Goal: Task Accomplishment & Management: Manage account settings

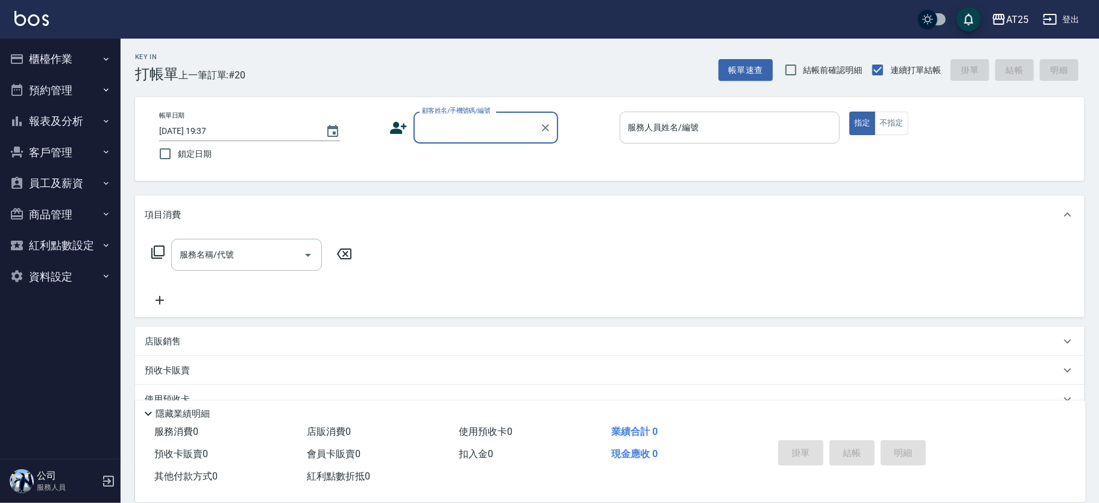
click at [758, 121] on input "服務人員姓名/編號" at bounding box center [730, 127] width 210 height 21
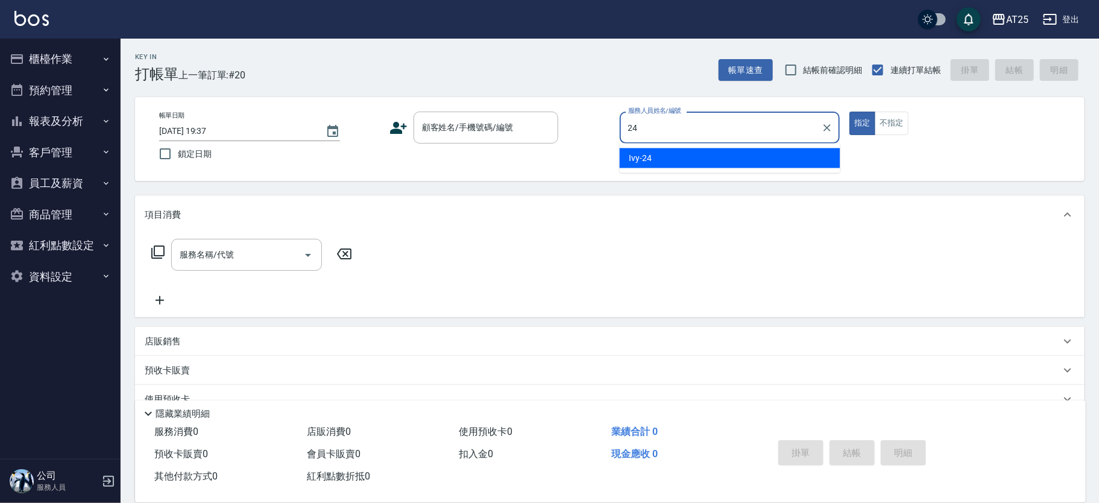
type input "Ivy-24"
type button "true"
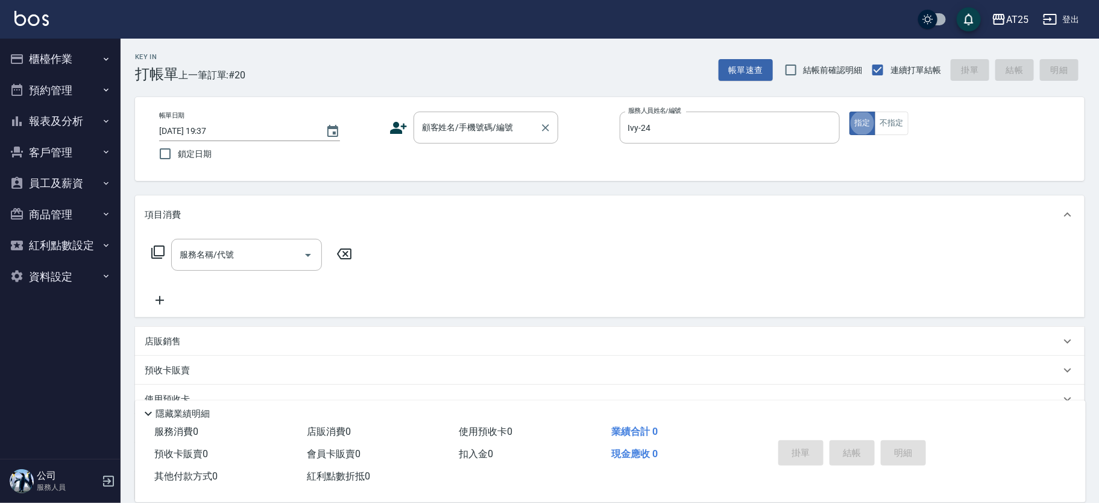
click at [498, 131] on div "顧客姓名/手機號碼/編號 顧客姓名/手機號碼/編號" at bounding box center [486, 128] width 145 height 32
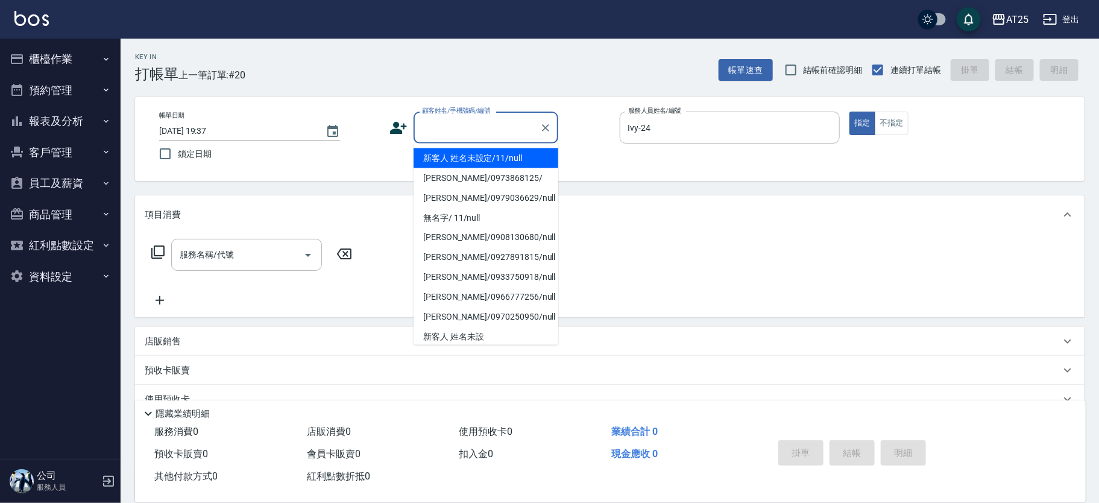
click at [468, 161] on li "新客人 姓名未設定/11/null" at bounding box center [486, 158] width 145 height 20
type input "新客人 姓名未設定/11/null"
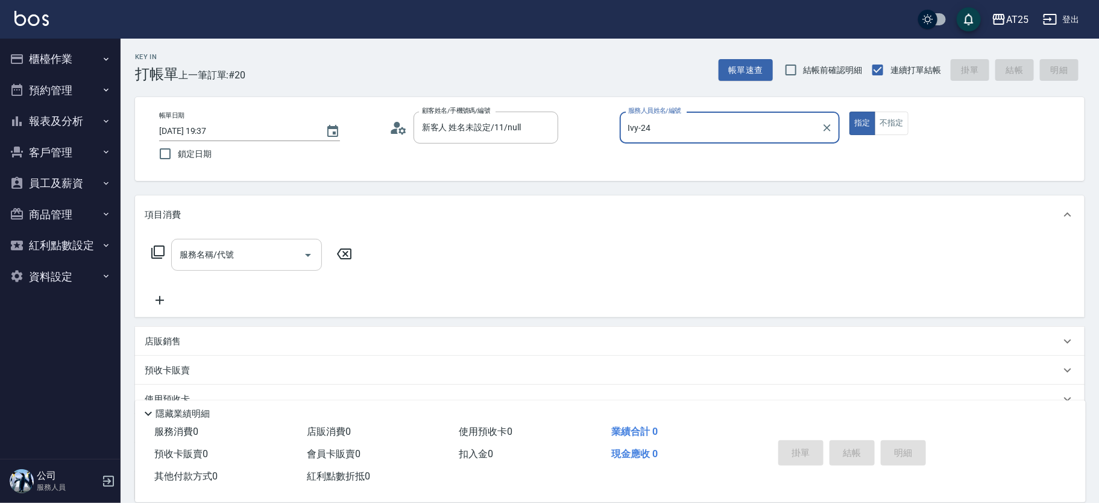
click at [252, 256] on input "服務名稱/代號" at bounding box center [238, 254] width 122 height 21
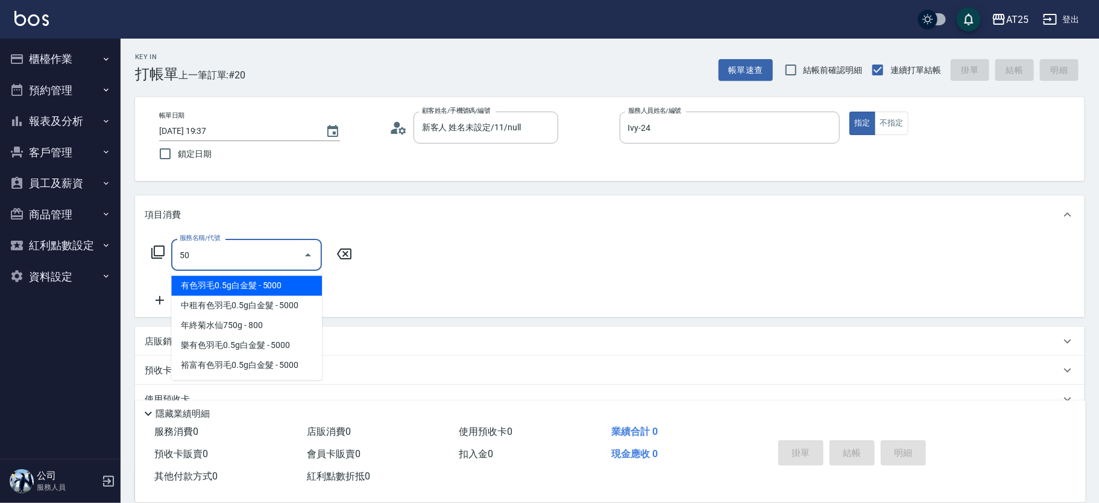
type input "501"
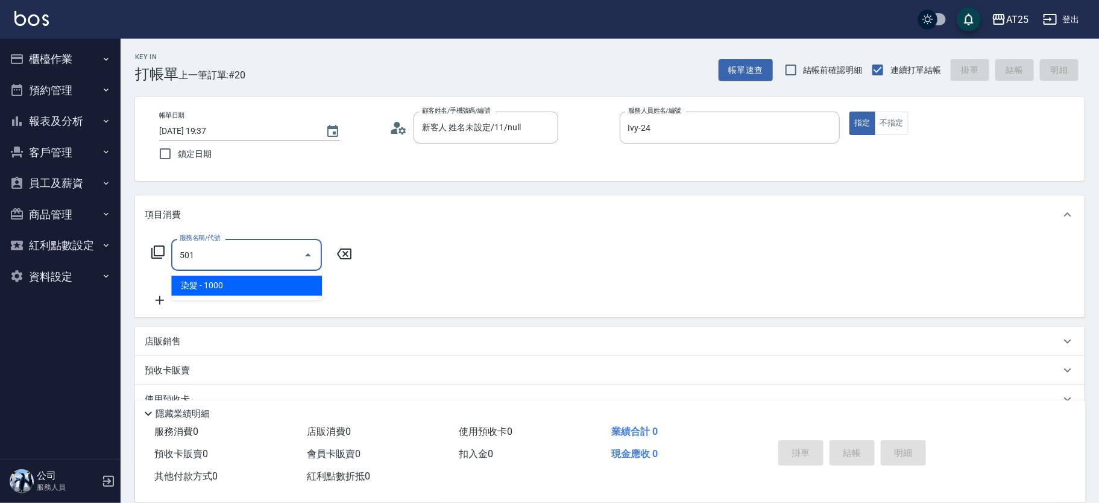
click at [224, 283] on span "染髮 - 1000" at bounding box center [246, 286] width 151 height 20
type input "100"
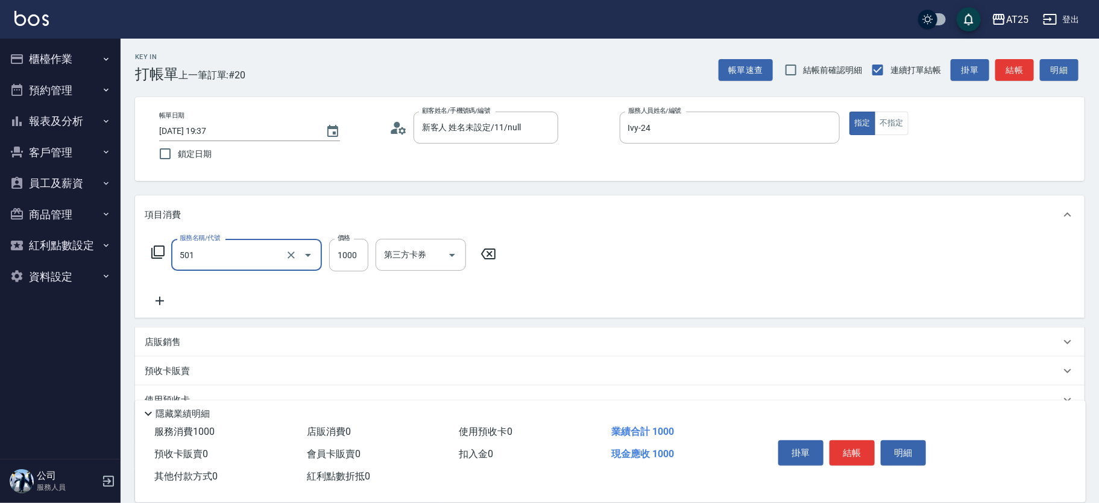
type input "染髮(501)"
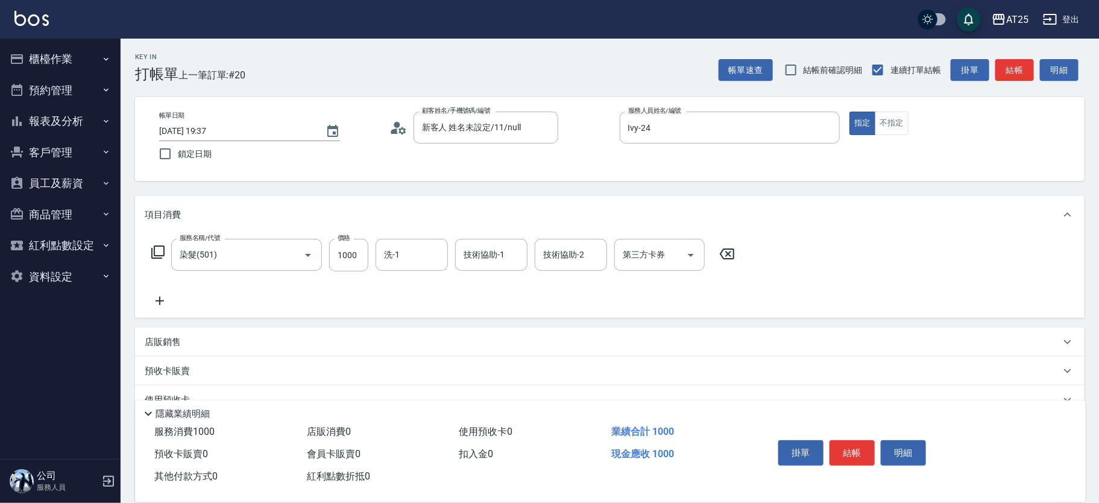
click at [136, 308] on div "服務名稱/代號 染髮(501) 服務名稱/代號 價格 1000 價格 洗-1 洗-1 技術協助-1 技術協助-1 技術協助-2 技術協助-2 第三方卡券 第三…" at bounding box center [610, 276] width 950 height 84
click at [160, 300] on icon at bounding box center [160, 301] width 30 height 14
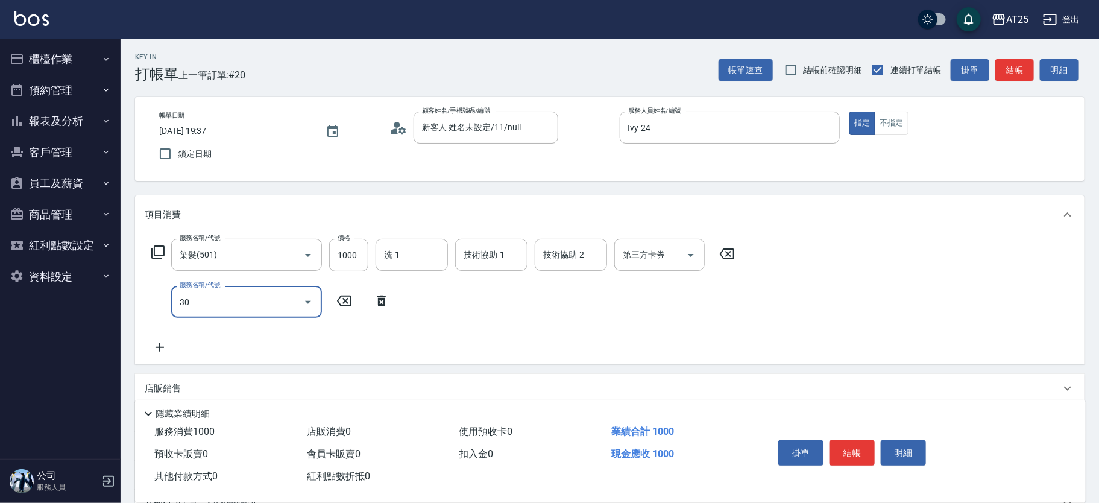
type input "301"
click at [199, 327] on span "燙髮 - 1500" at bounding box center [246, 333] width 151 height 20
type input "250"
type input "燙髮(301)"
click at [153, 348] on icon at bounding box center [160, 348] width 30 height 14
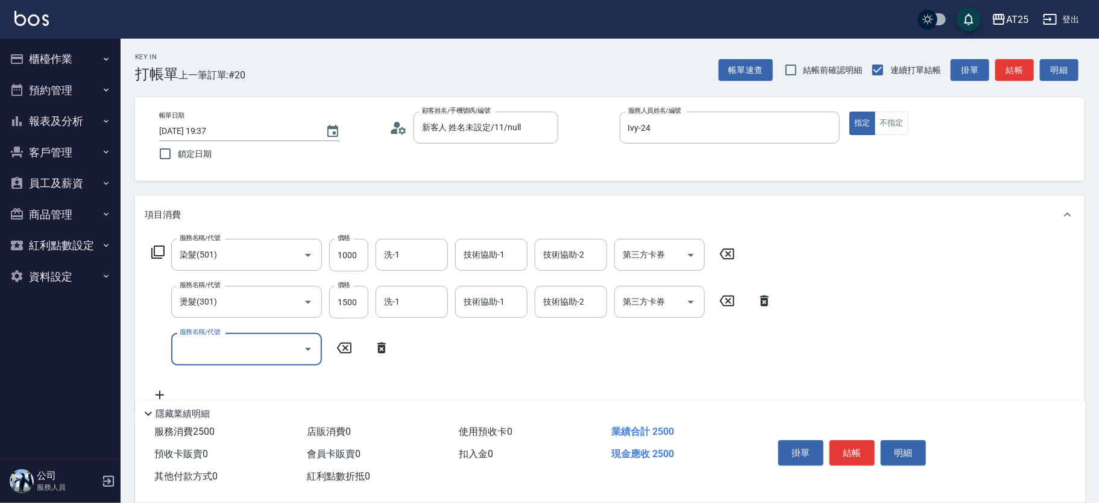
click at [192, 353] on input "服務名稱/代號" at bounding box center [238, 348] width 122 height 21
type input "601"
click at [234, 383] on span "自備護髮(1000上) - 1000" at bounding box center [246, 380] width 151 height 20
type input "350"
type input "自備護髮(1000上)(601)"
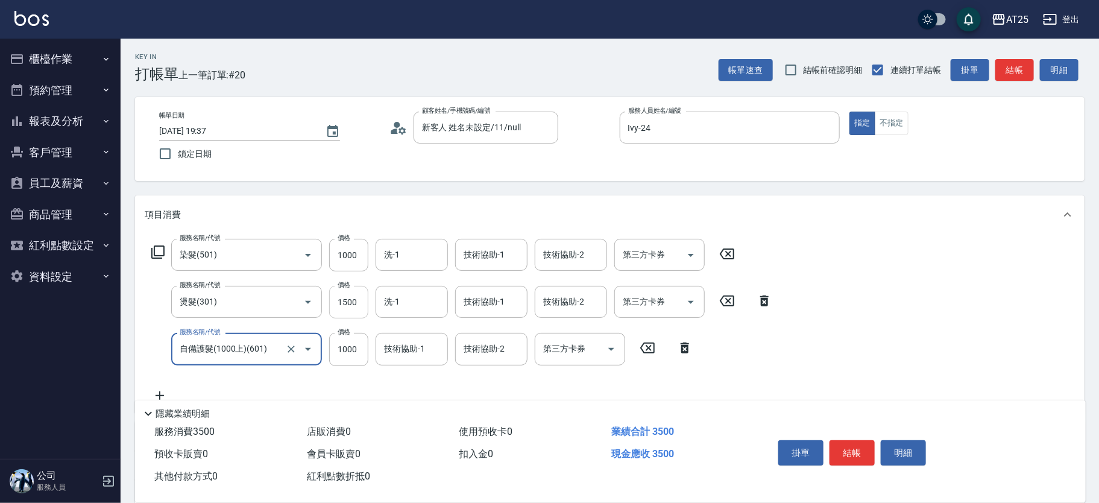
click at [355, 298] on input "1500" at bounding box center [348, 302] width 39 height 33
type input "250"
type input "10"
type input "260"
type input "100"
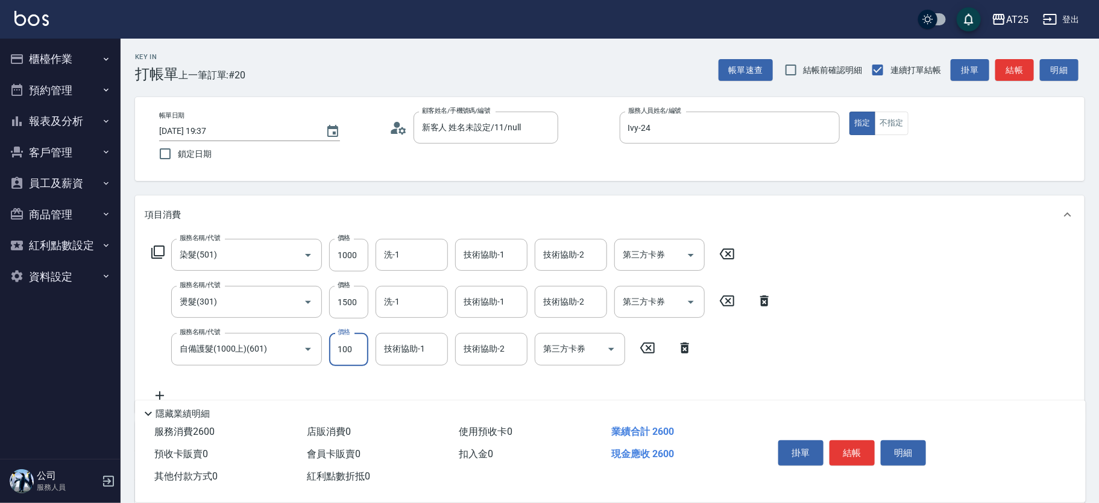
type input "350"
type input "1000"
click at [353, 260] on input "1000" at bounding box center [348, 255] width 39 height 33
type input "250"
type input "16"
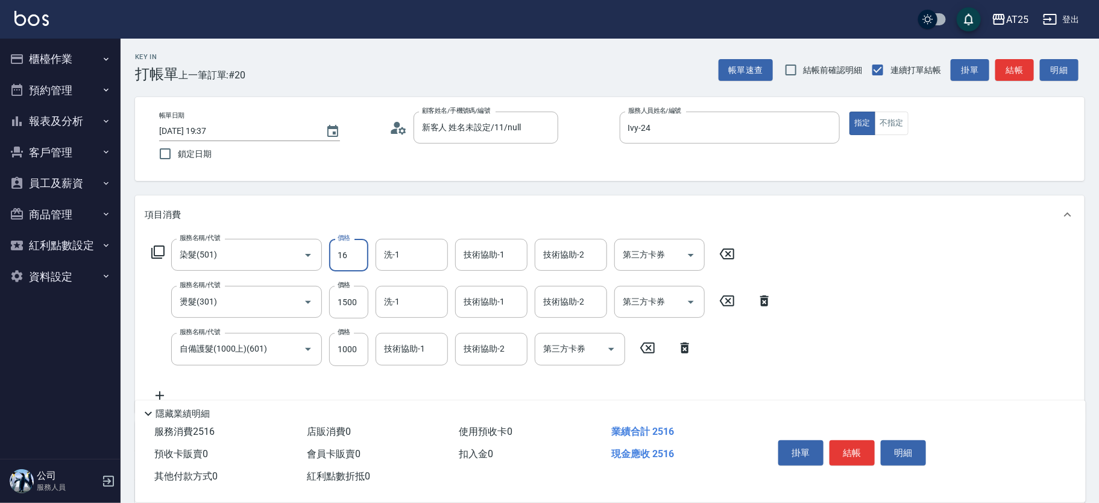
type input "260"
type input "169"
type input "410"
type input "1699"
click at [403, 254] on input "洗-1" at bounding box center [412, 254] width 62 height 21
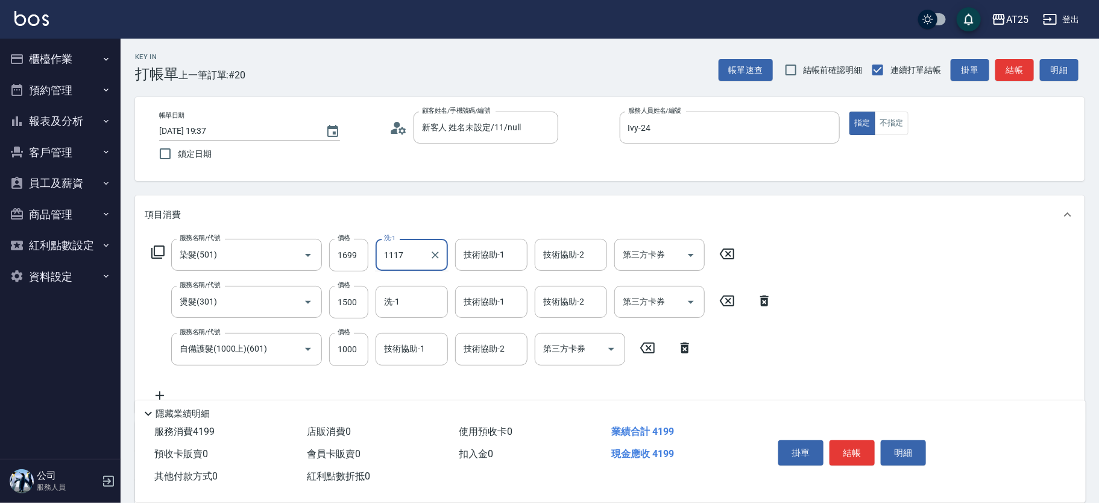
type input "1117"
click at [409, 283] on div "服務名稱/代號 染髮(501) 服務名稱/代號 價格 1699 價格 洗-1 洗-1 技術協助-1 技術協助-1 技術協助-2 技術協助-2 第三方卡券 第三…" at bounding box center [462, 320] width 635 height 163
click at [415, 262] on input "洗-1" at bounding box center [412, 254] width 62 height 21
click at [413, 281] on span "小祐 -117" at bounding box center [425, 285] width 81 height 13
type input "小祐-117"
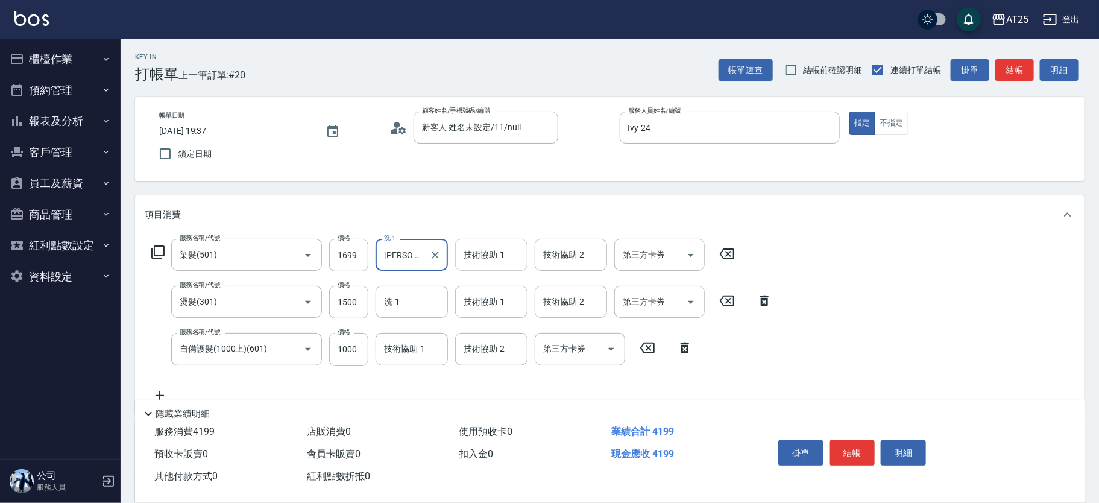
click at [470, 262] on input "技術協助-1" at bounding box center [492, 254] width 62 height 21
click at [459, 283] on div "小祐 -117" at bounding box center [491, 286] width 72 height 20
type input "小祐-117"
click at [471, 297] on input "技術協助-1" at bounding box center [492, 301] width 62 height 21
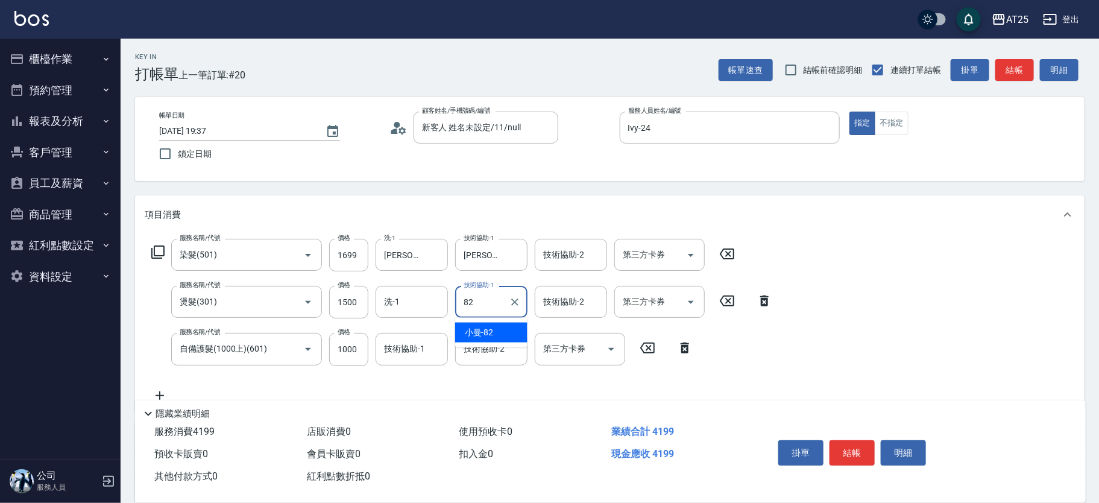
click at [479, 337] on span "小曼 -82" at bounding box center [479, 332] width 29 height 13
type input "小曼-82"
click at [418, 308] on input "洗-1" at bounding box center [412, 301] width 62 height 21
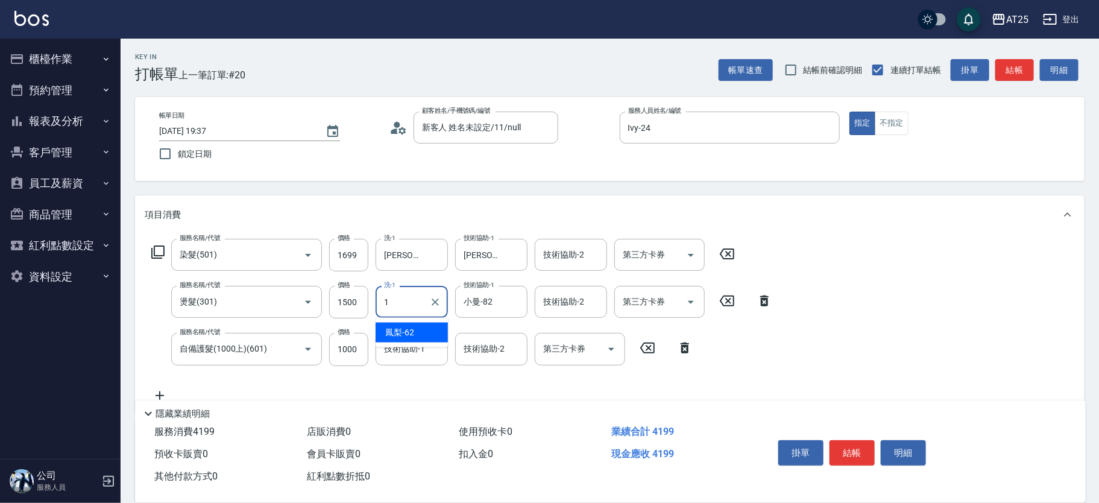
type input "11"
click at [438, 306] on icon "Clear" at bounding box center [435, 302] width 12 height 12
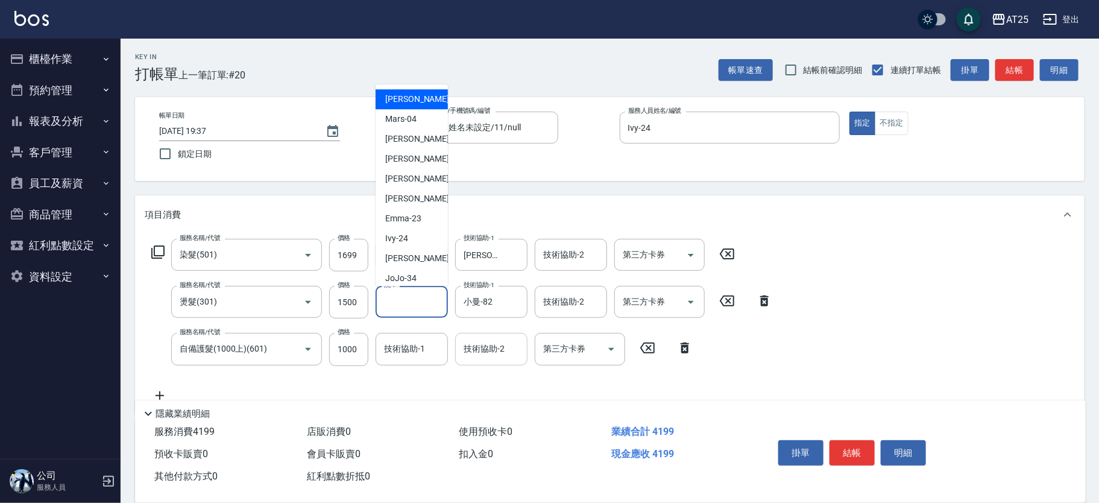
click at [479, 352] on div "技術協助-2 技術協助-2" at bounding box center [491, 349] width 72 height 32
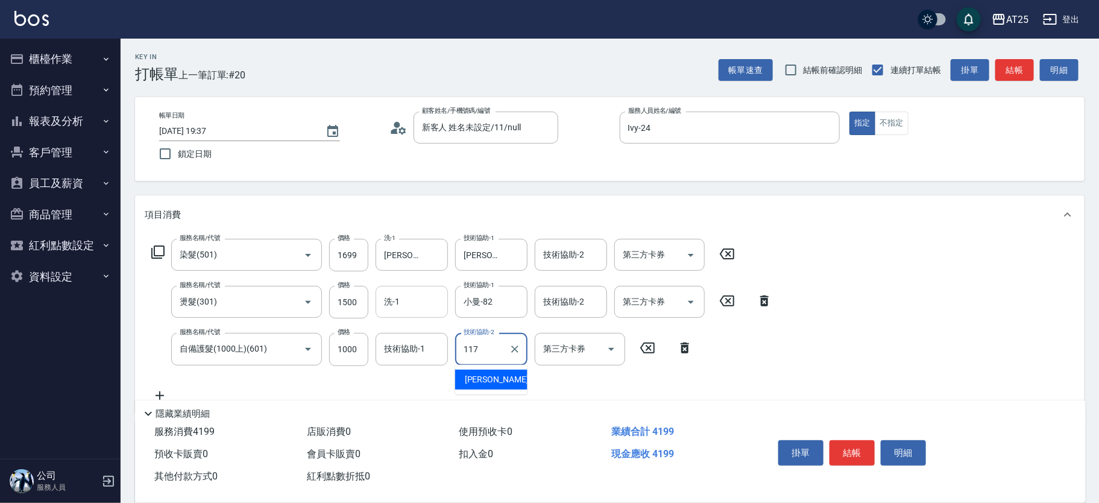
click at [491, 380] on span "小祐 -117" at bounding box center [505, 379] width 81 height 13
type input "小祐-117"
click at [856, 451] on button "結帳" at bounding box center [852, 452] width 45 height 25
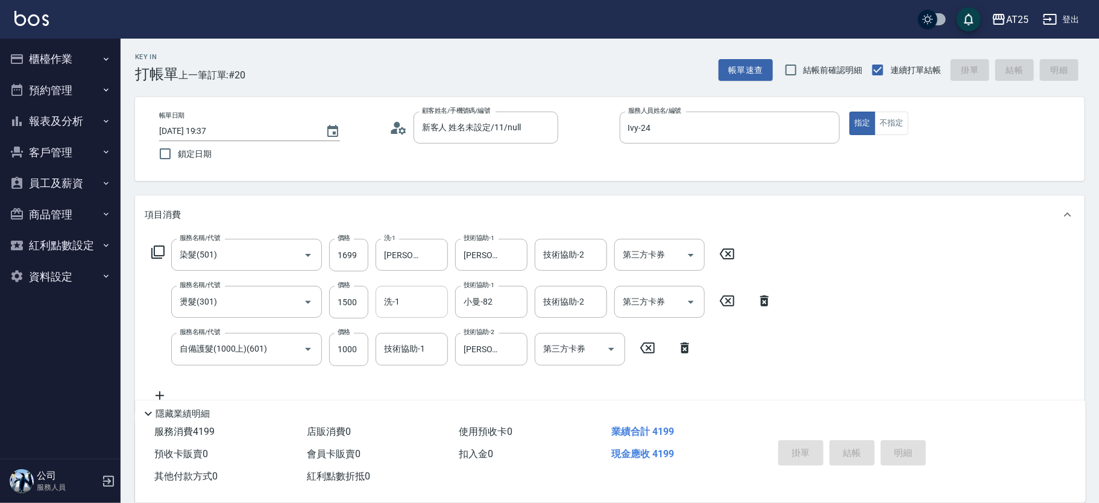
type input "2025/09/11 19:39"
type input "0"
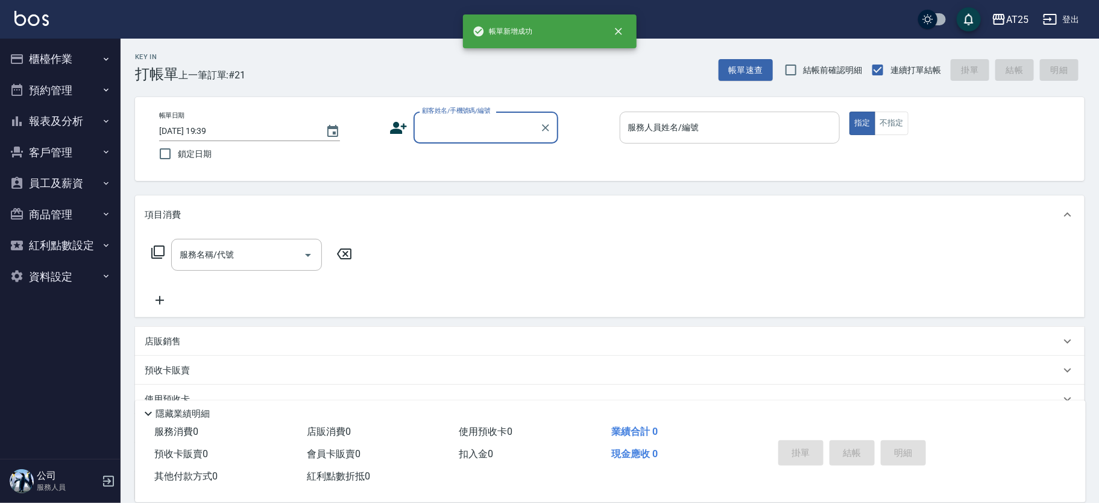
click at [652, 142] on div "服務人員姓名/編號" at bounding box center [730, 128] width 221 height 32
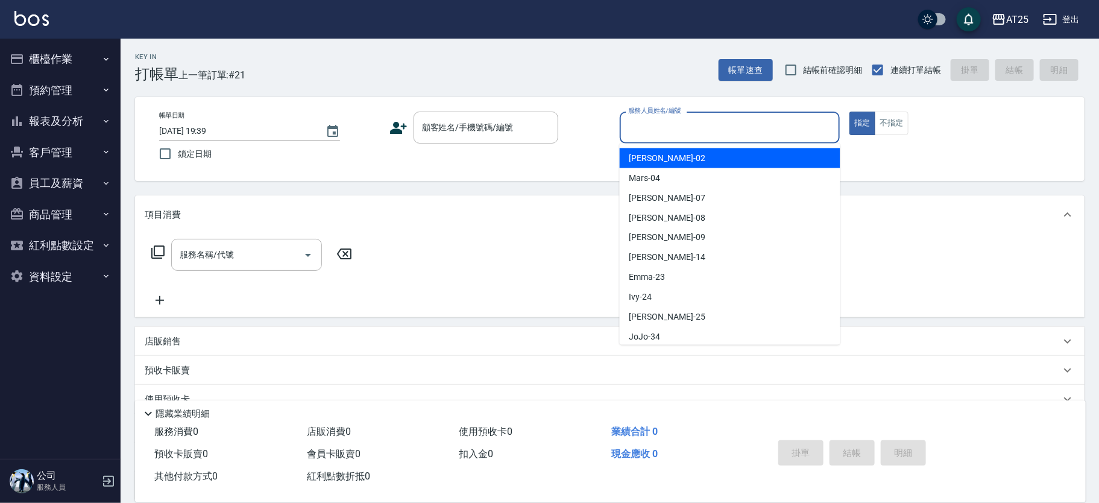
click at [662, 138] on div "服務人員姓名/編號" at bounding box center [730, 128] width 221 height 32
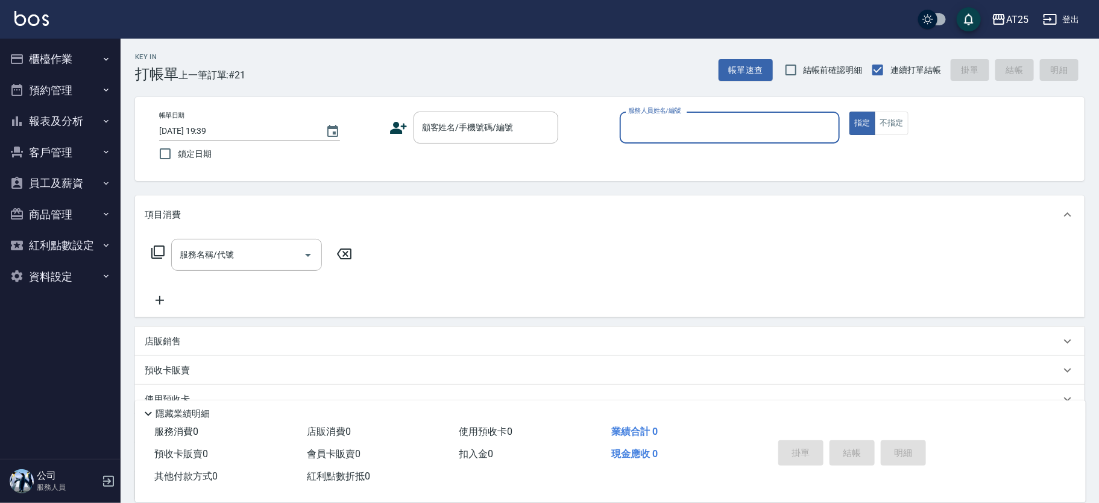
type input "9"
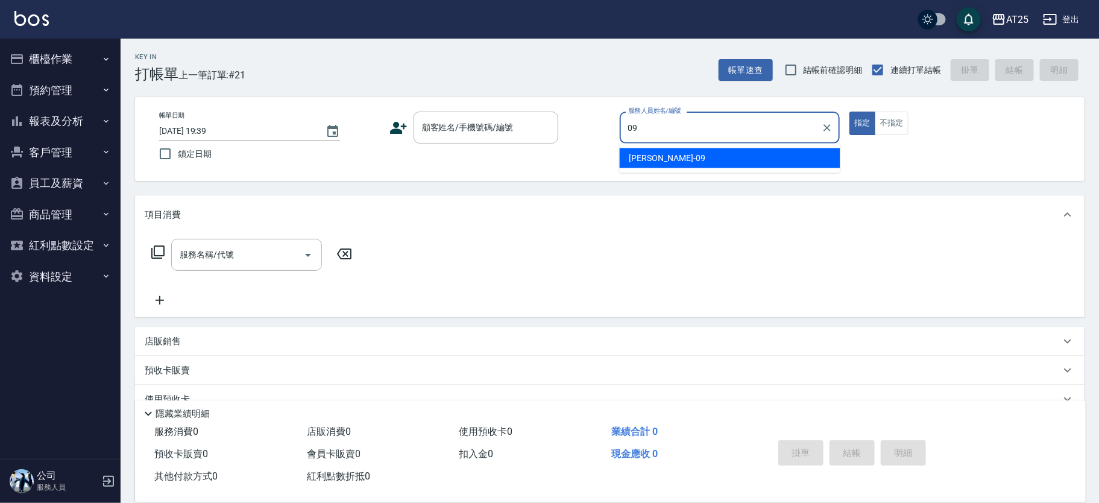
type input "Kevin-09"
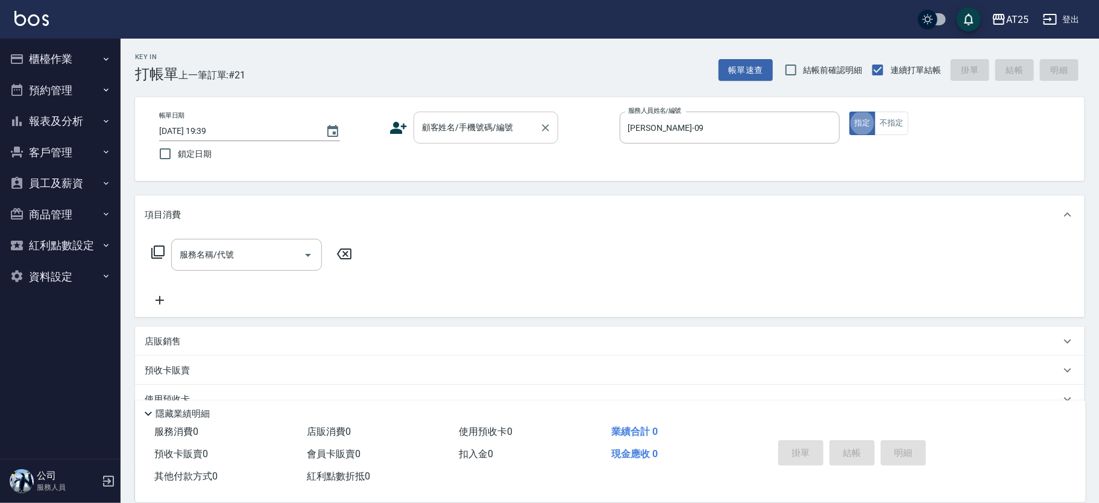
click at [450, 134] on input "顧客姓名/手機號碼/編號" at bounding box center [477, 127] width 116 height 21
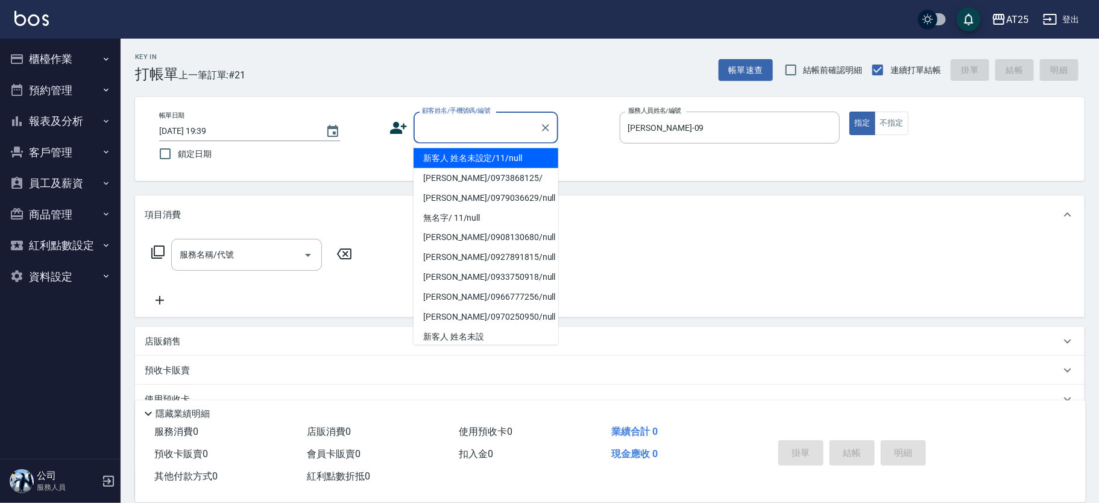
click at [447, 151] on li "新客人 姓名未設定/11/null" at bounding box center [486, 158] width 145 height 20
type input "新客人 姓名未設定/11/null"
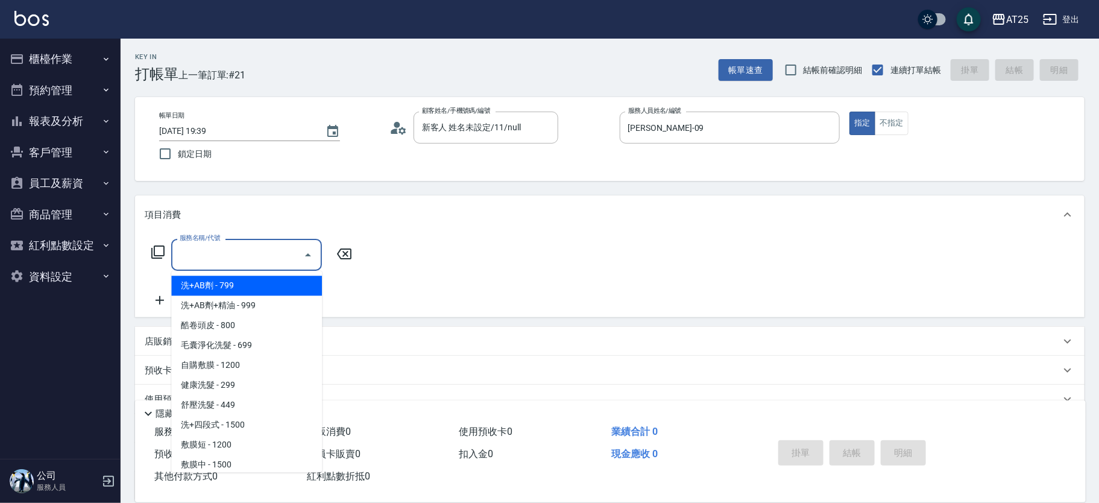
click at [207, 257] on input "服務名稱/代號" at bounding box center [238, 254] width 122 height 21
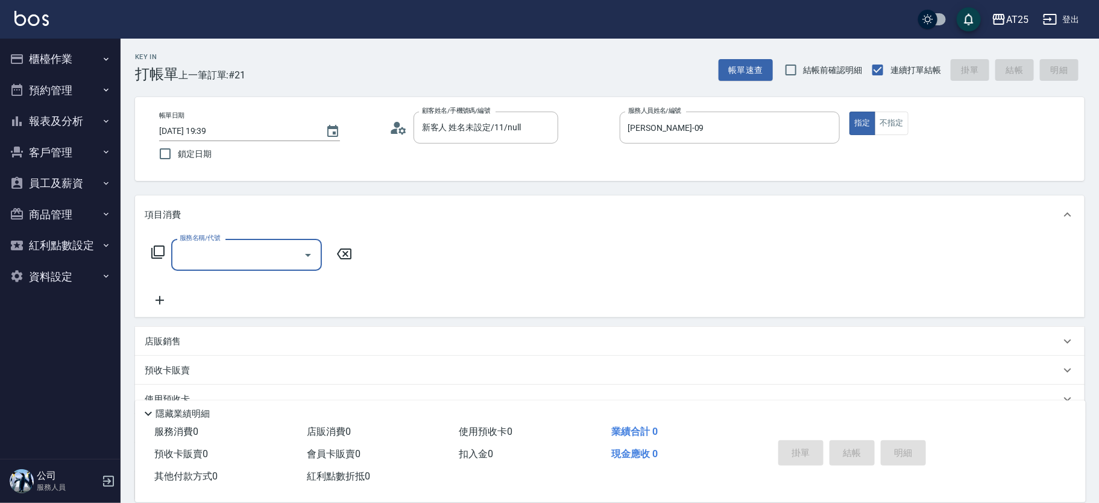
click at [246, 255] on input "服務名稱/代號" at bounding box center [238, 254] width 122 height 21
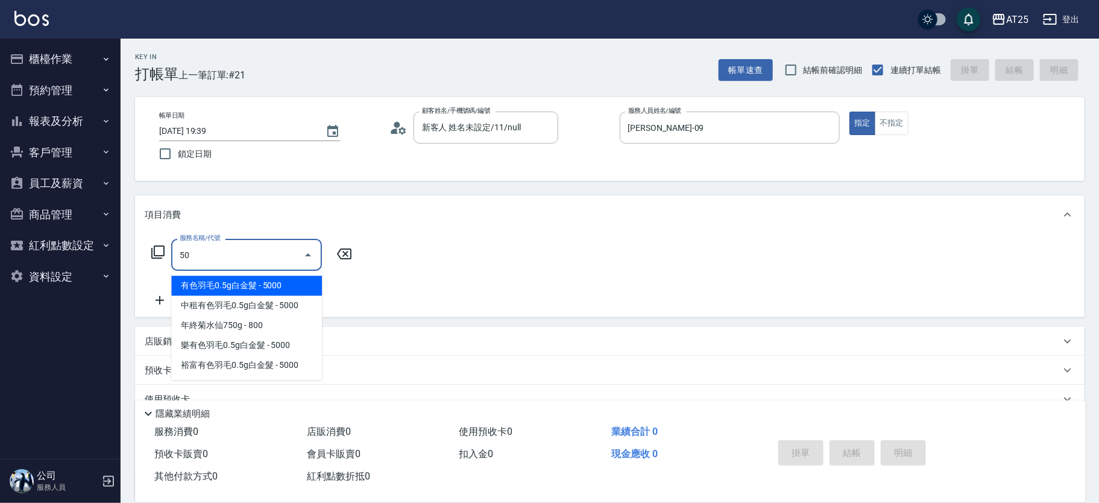
type input "501"
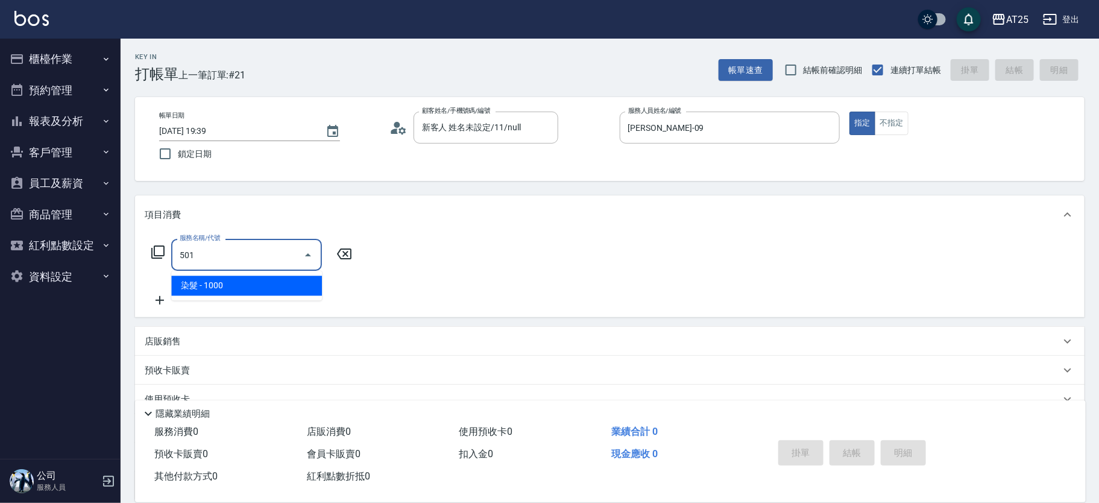
click at [242, 284] on span "染髮 - 1000" at bounding box center [246, 286] width 151 height 20
type input "100"
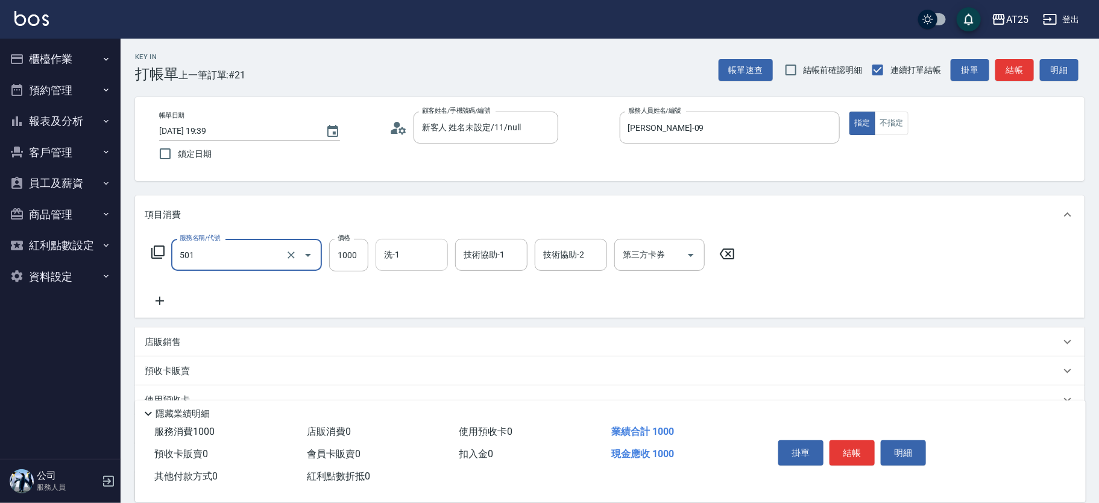
type input "染髮(501)"
drag, startPoint x: 352, startPoint y: 259, endPoint x: 406, endPoint y: 257, distance: 54.3
click at [352, 259] on input "1000" at bounding box center [348, 255] width 39 height 33
type input "0"
type input "160"
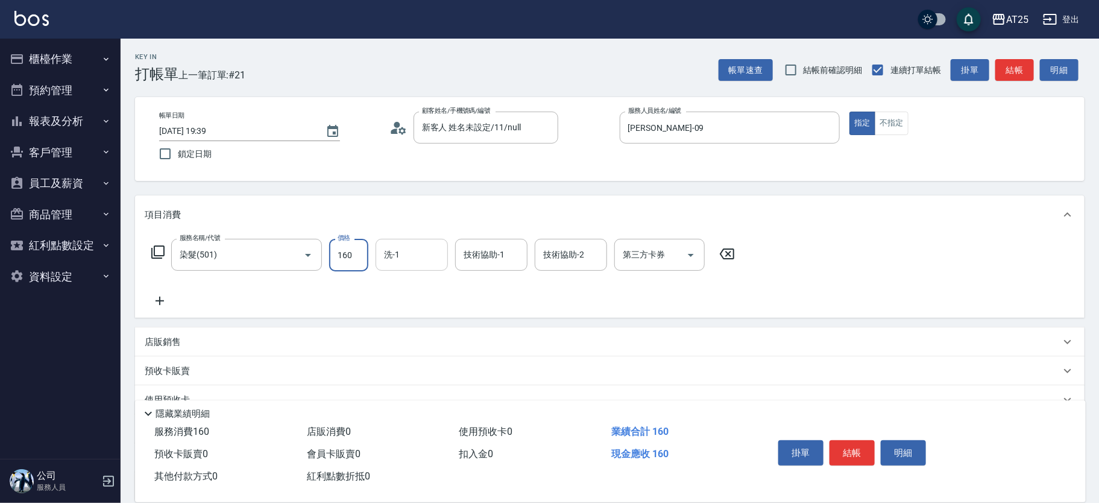
type input "160"
type input "1600"
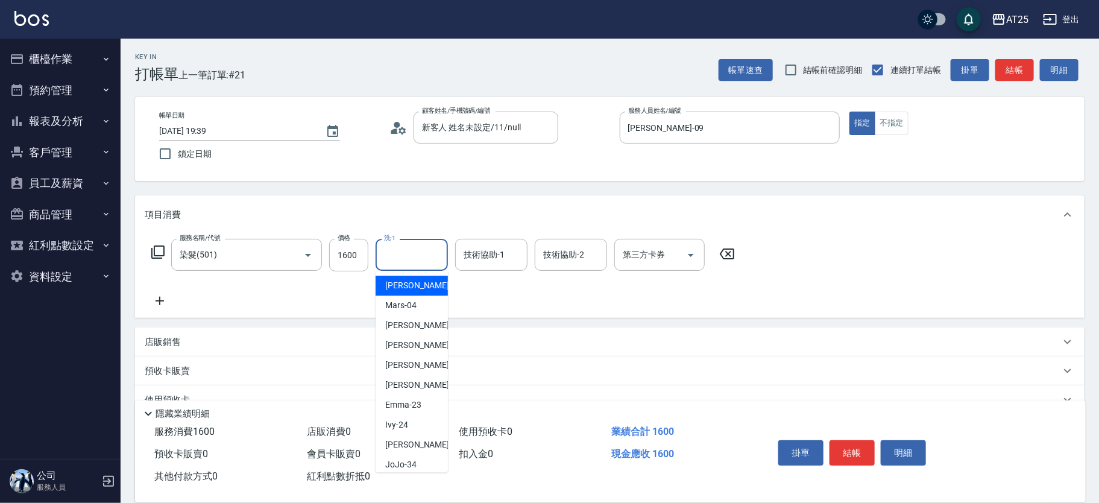
click at [434, 253] on input "洗-1" at bounding box center [412, 254] width 62 height 21
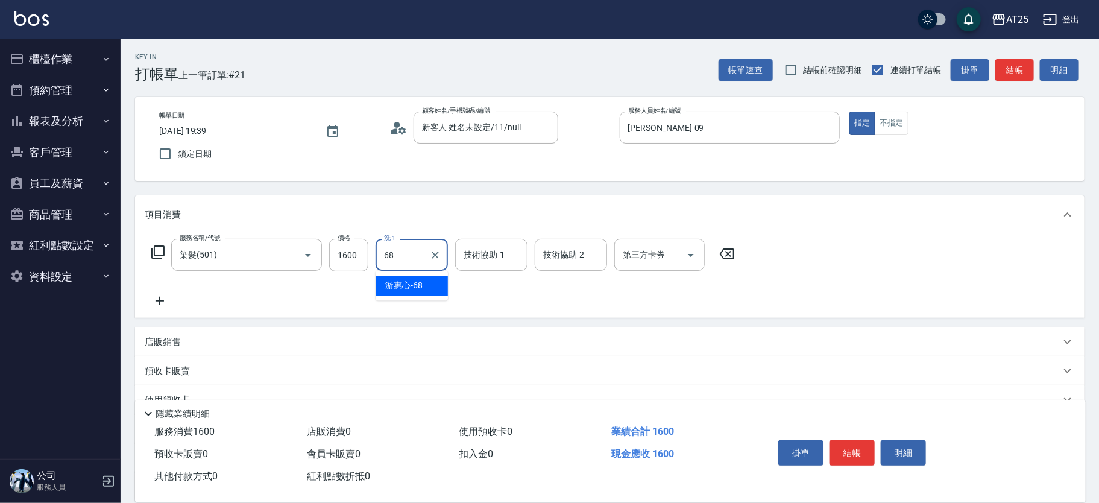
click at [438, 281] on div "游惠心 -68" at bounding box center [412, 286] width 72 height 20
type input "游惠心-68"
click at [468, 261] on input "技術協助-1" at bounding box center [492, 254] width 62 height 21
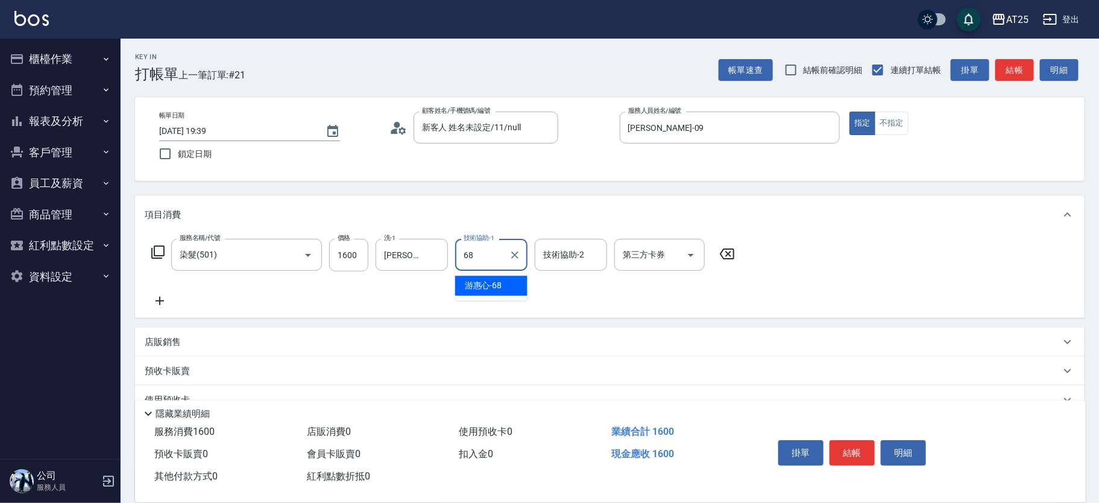
click at [480, 286] on span "游惠心 -68" at bounding box center [483, 285] width 37 height 13
type input "游惠心-68"
click at [847, 443] on button "結帳" at bounding box center [852, 452] width 45 height 25
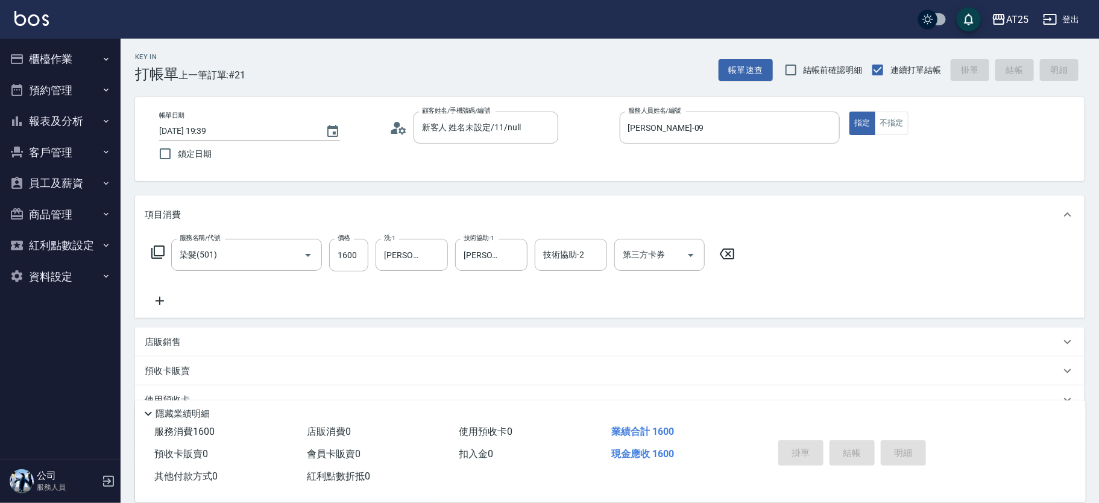
type input "0"
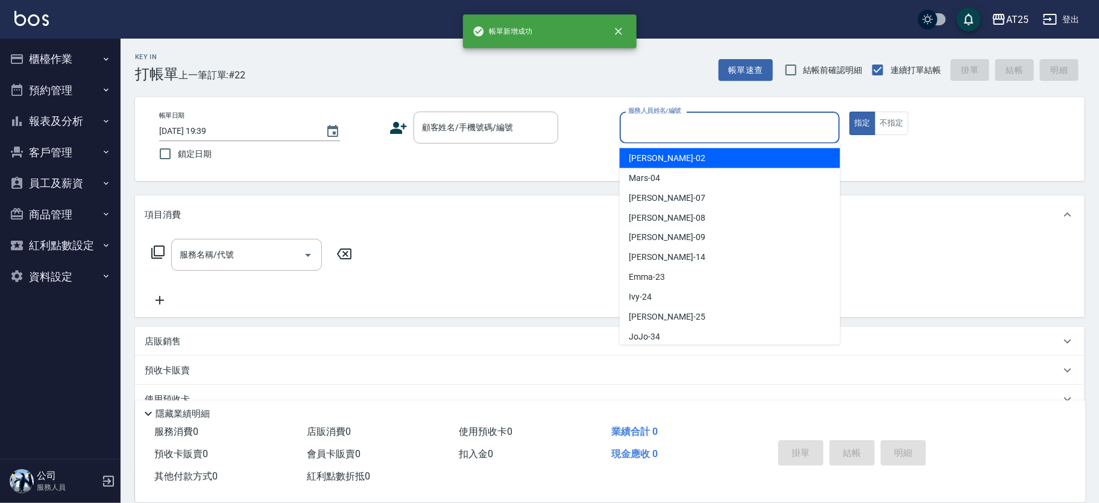
click at [662, 126] on input "服務人員姓名/編號" at bounding box center [730, 127] width 210 height 21
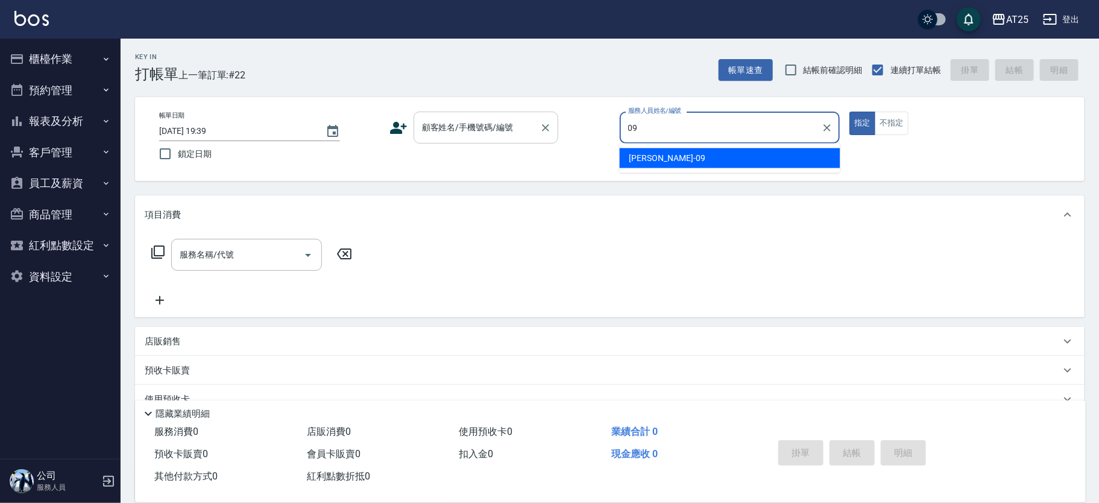
type input "Kevin-09"
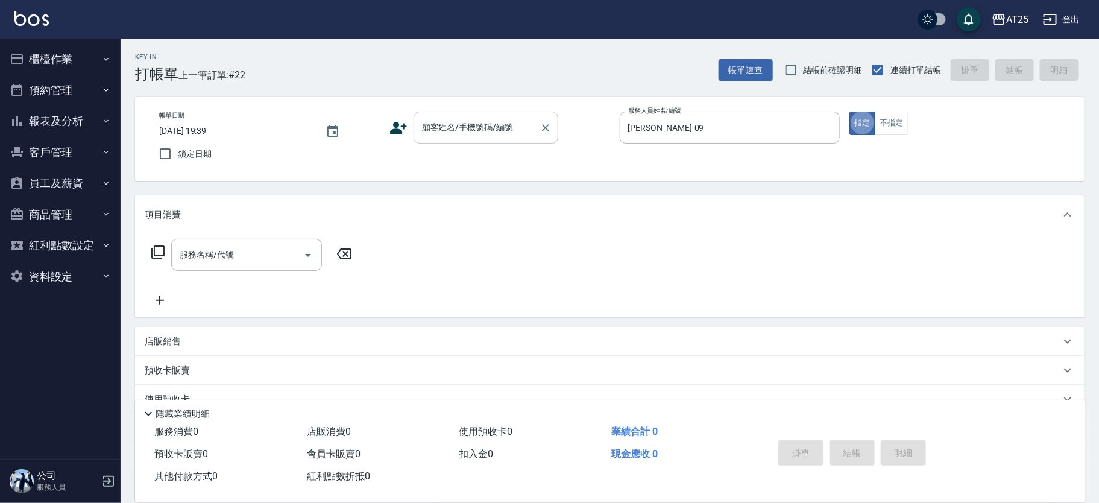
click at [484, 135] on input "顧客姓名/手機號碼/編號" at bounding box center [477, 127] width 116 height 21
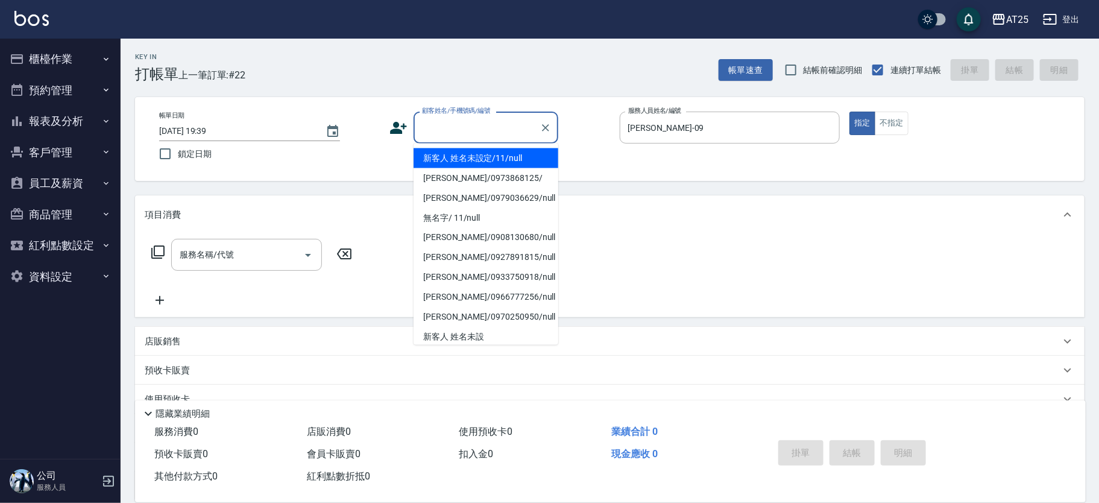
click at [473, 157] on li "新客人 姓名未設定/11/null" at bounding box center [486, 158] width 145 height 20
type input "新客人 姓名未設定/11/null"
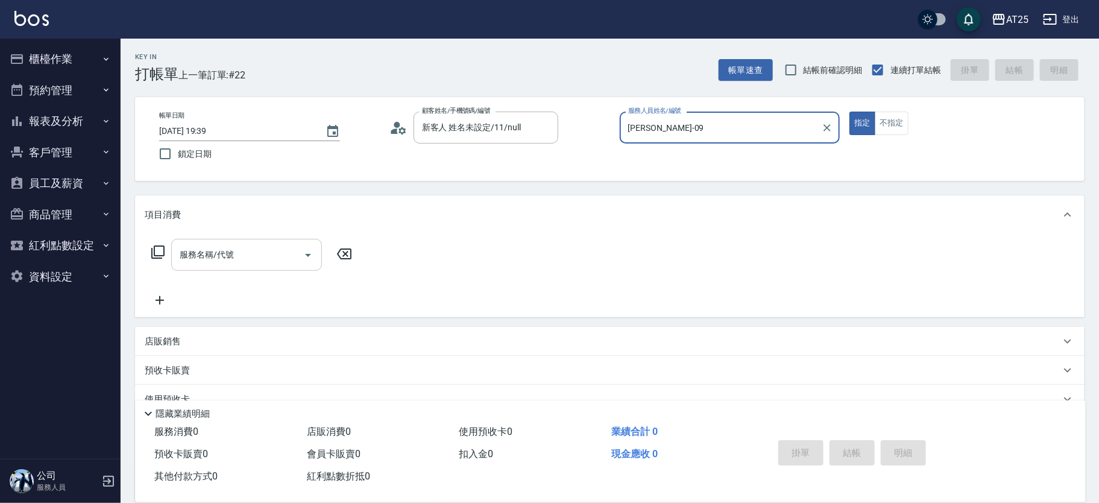
click at [235, 262] on input "服務名稱/代號" at bounding box center [238, 254] width 122 height 21
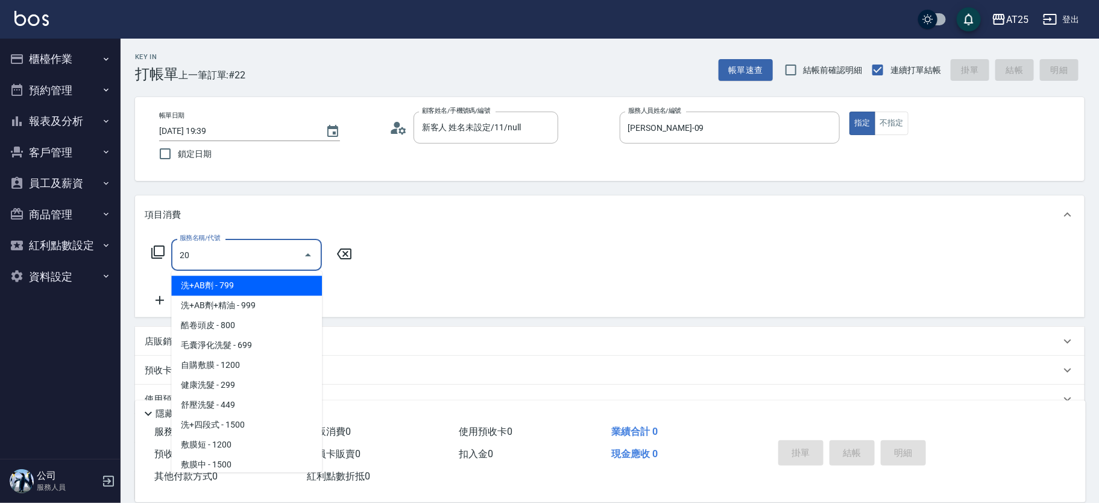
type input "201"
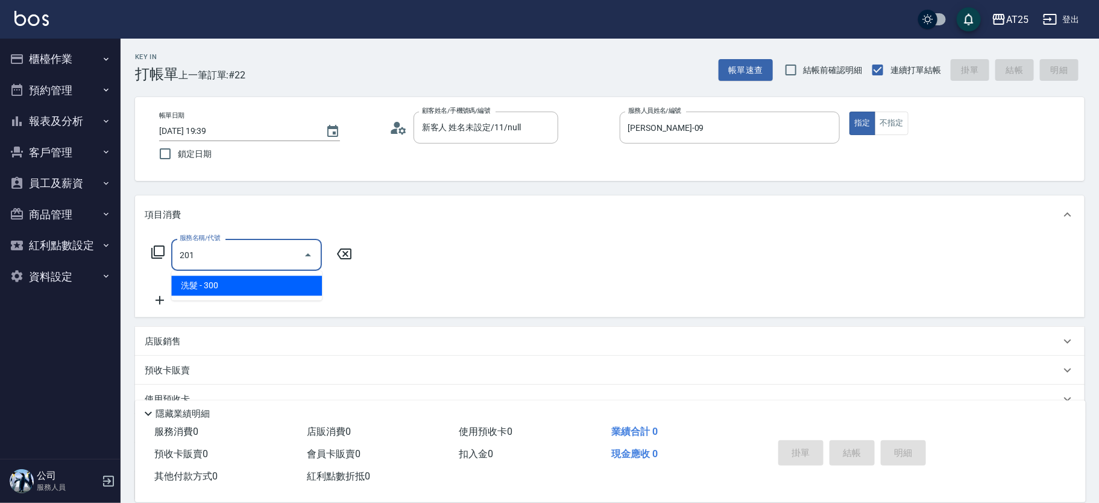
click at [216, 284] on span "洗髮 - 300" at bounding box center [246, 286] width 151 height 20
type input "30"
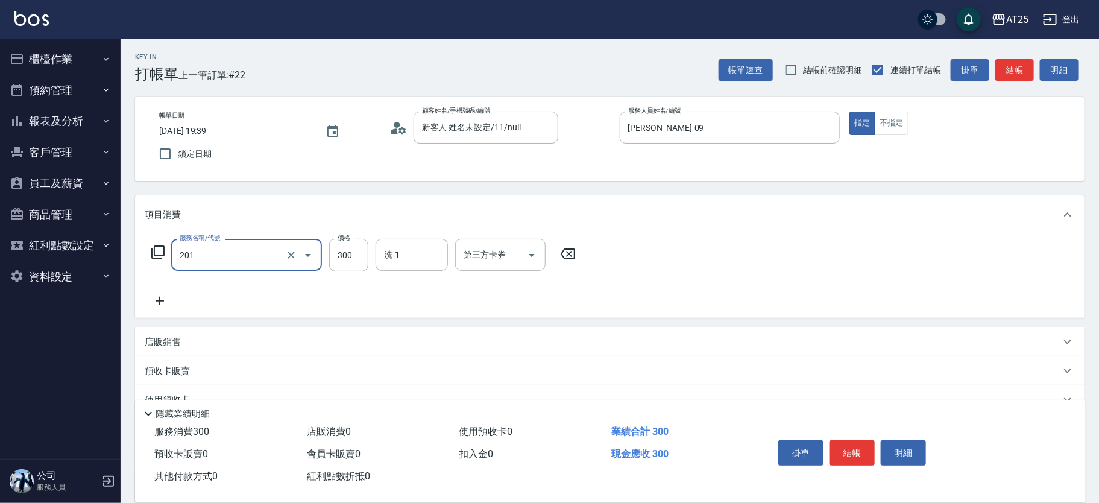
type input "洗髮(201)"
click at [169, 295] on icon at bounding box center [160, 301] width 30 height 14
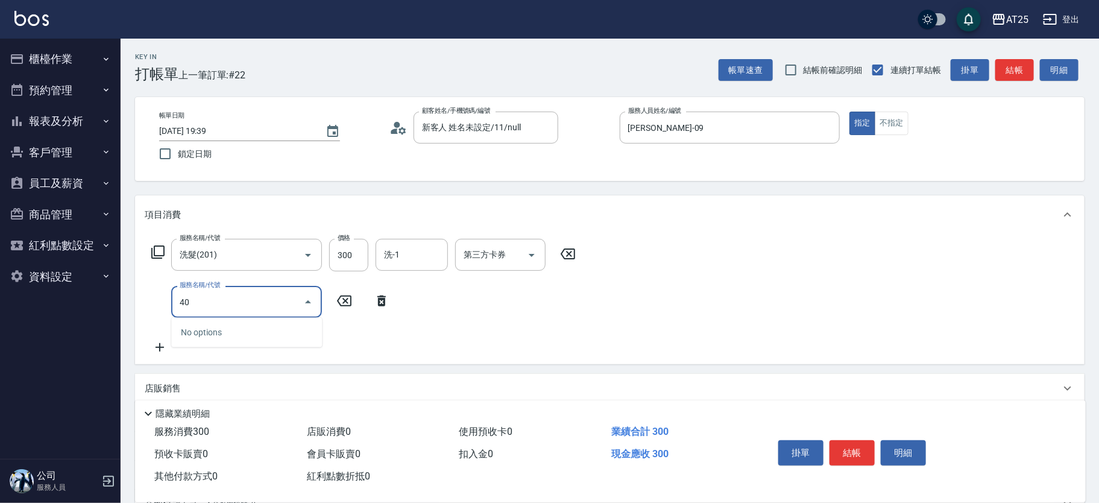
type input "401"
click at [272, 330] on span "剪髮 - 300" at bounding box center [246, 333] width 151 height 20
type input "60"
type input "剪髮(401)"
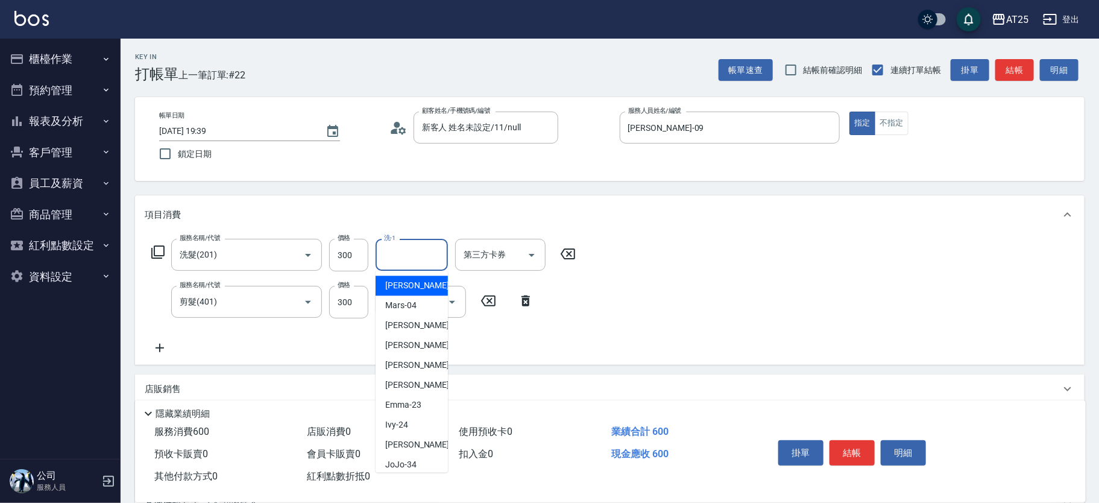
click at [428, 248] on input "洗-1" at bounding box center [412, 254] width 62 height 21
type input "5"
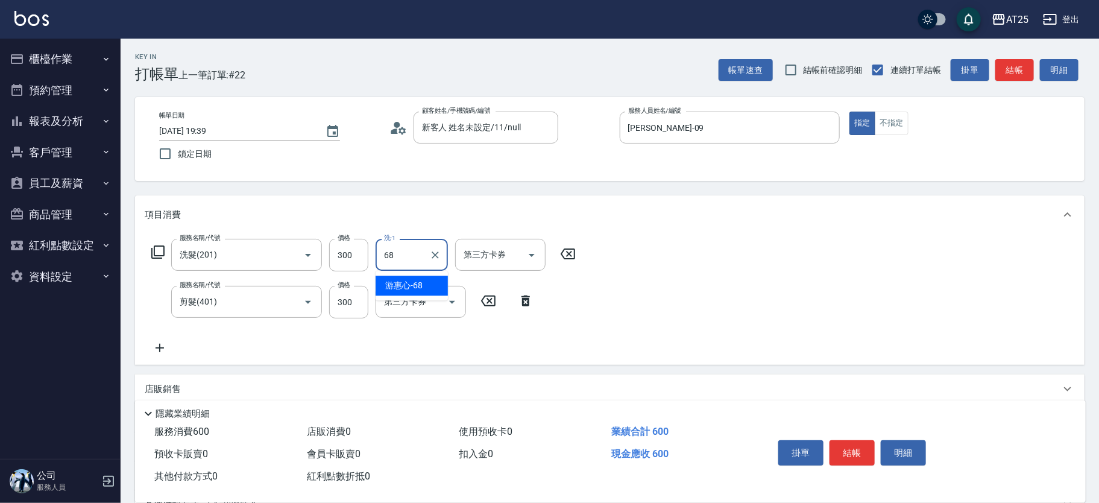
click at [419, 280] on span "游惠心 -68" at bounding box center [403, 285] width 37 height 13
type input "游惠心-68"
click at [865, 444] on button "結帳" at bounding box center [852, 452] width 45 height 25
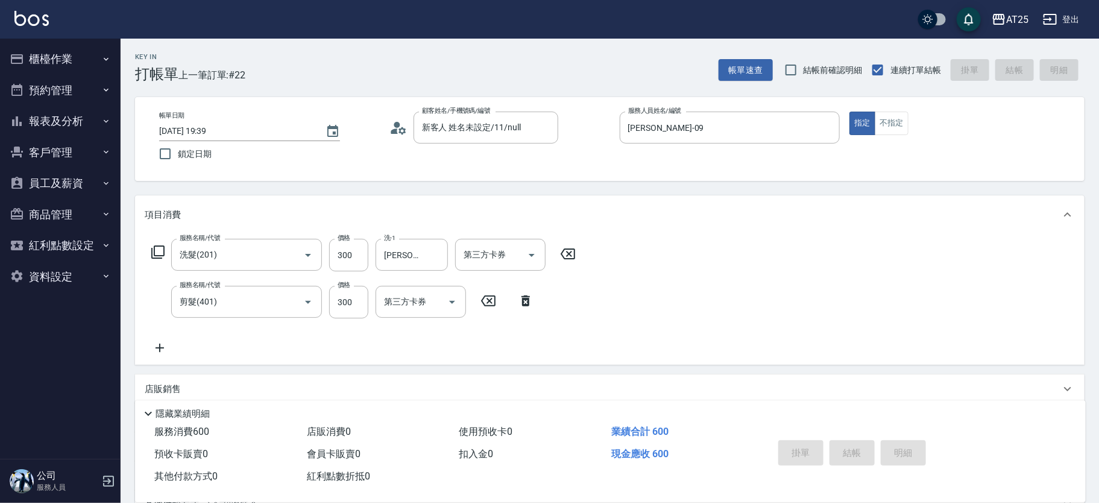
type input "0"
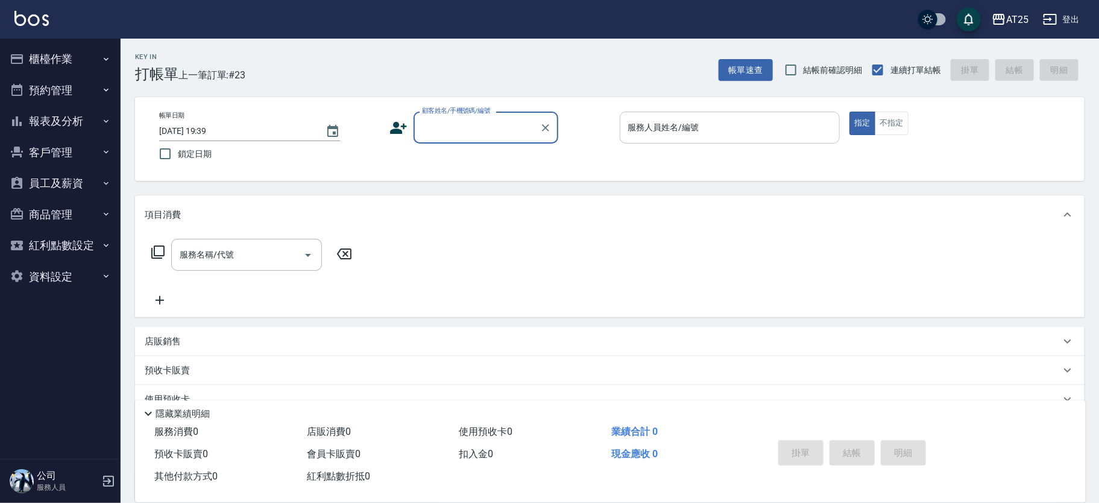
click at [666, 130] on div "服務人員姓名/編號 服務人員姓名/編號" at bounding box center [730, 128] width 221 height 32
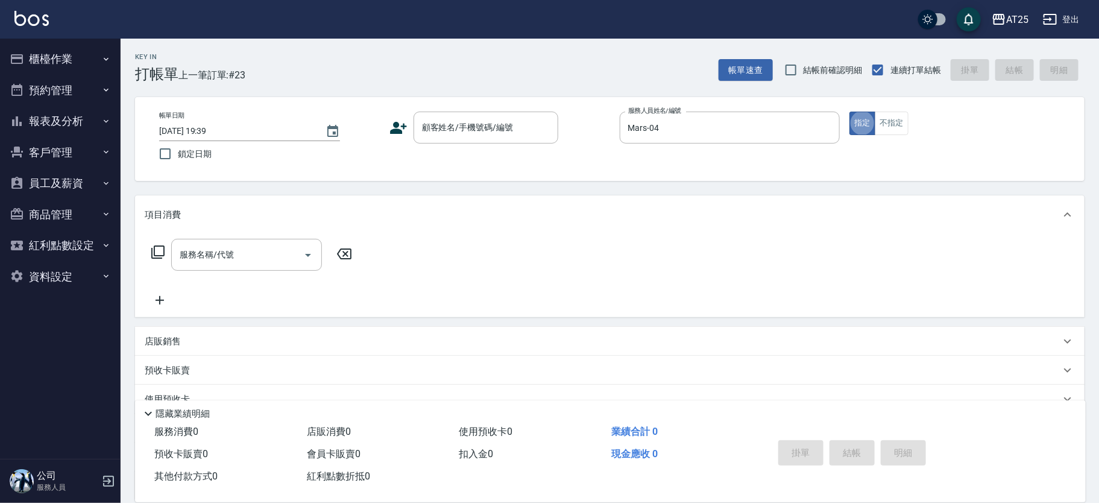
click at [486, 109] on div "帳單日期 2025/09/11 19:39 鎖定日期 顧客姓名/手機號碼/編號 顧客姓名/手機號碼/編號 服務人員姓名/編號 Mars-04 服務人員姓名/編…" at bounding box center [610, 139] width 950 height 84
drag, startPoint x: 666, startPoint y: 128, endPoint x: 563, endPoint y: 133, distance: 103.2
click at [563, 133] on div "帳單日期 2025/09/11 19:39 鎖定日期 顧客姓名/手機號碼/編號 顧客姓名/手機號碼/編號 服務人員姓名/編號 Mars-04 服務人員姓名/編…" at bounding box center [610, 139] width 921 height 55
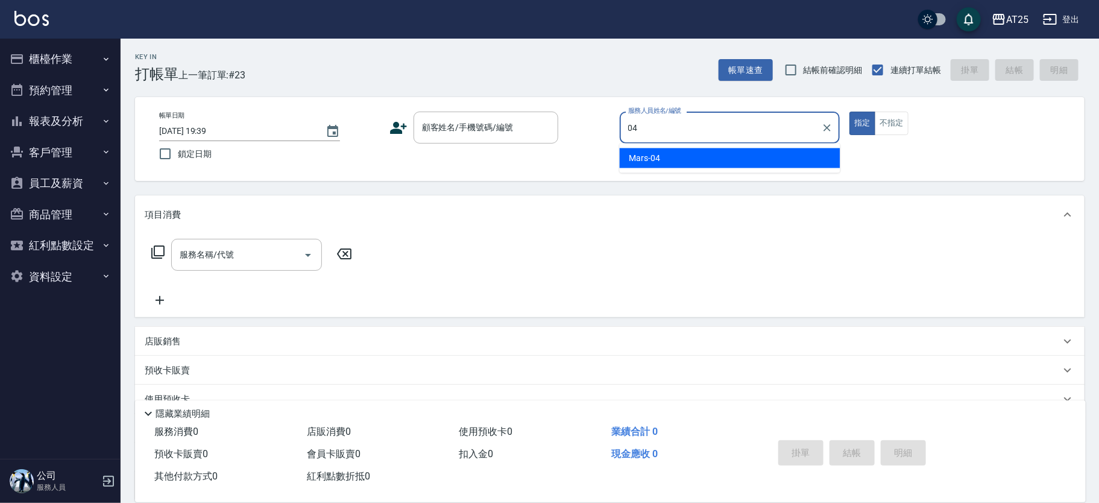
click at [655, 154] on span "Mars -04" at bounding box center [644, 158] width 31 height 13
type input "Mars-04"
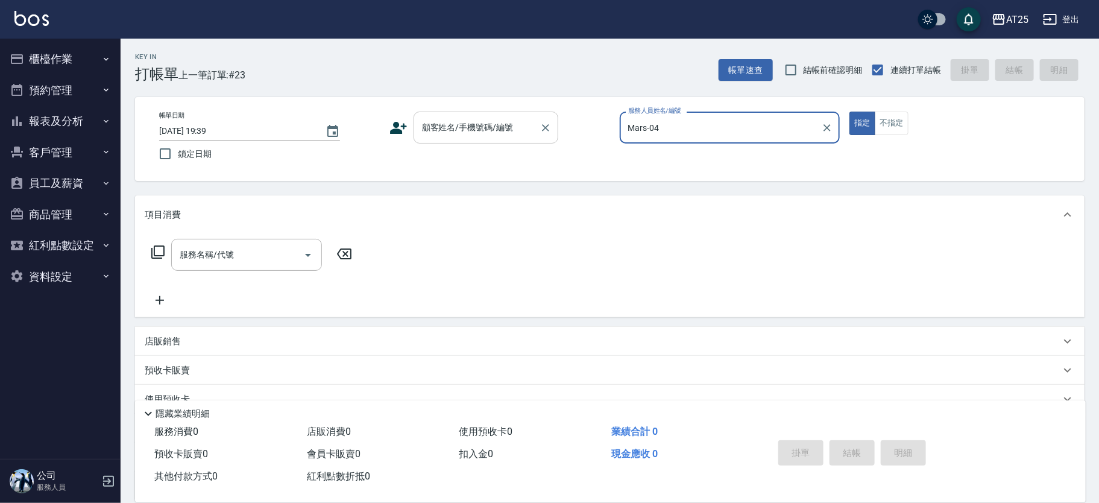
click at [472, 129] on input "顧客姓名/手機號碼/編號" at bounding box center [477, 127] width 116 height 21
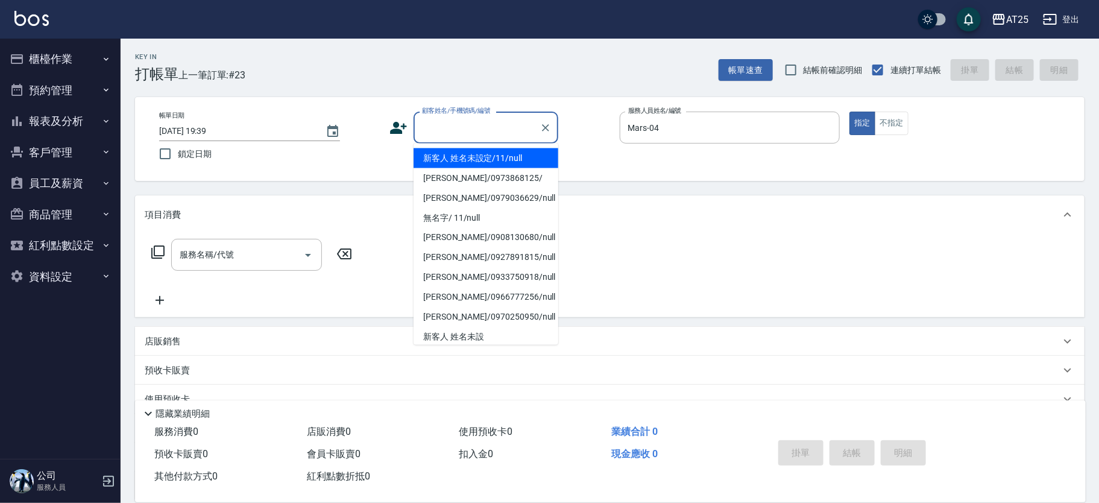
click at [456, 164] on li "新客人 姓名未設定/11/null" at bounding box center [486, 158] width 145 height 20
type input "新客人 姓名未設定/11/null"
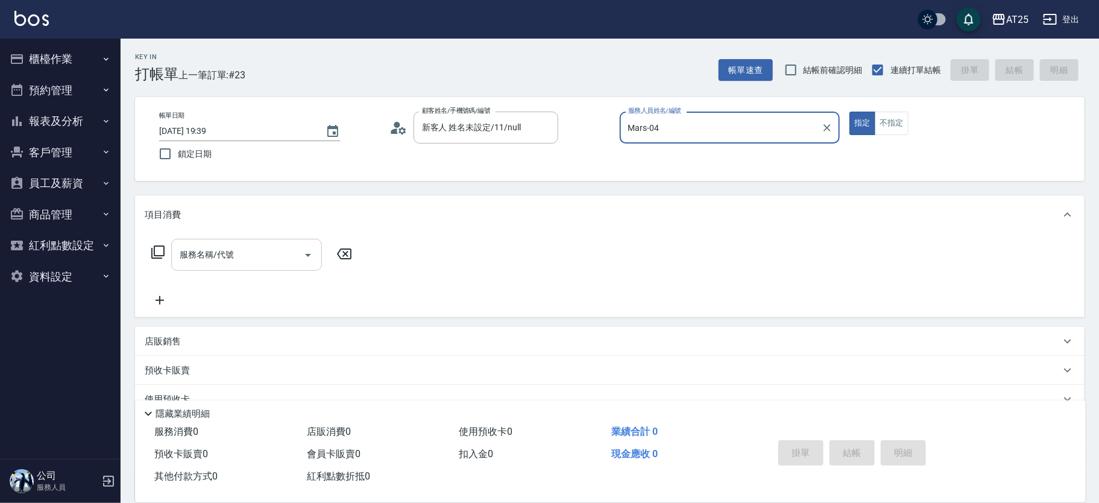
click at [251, 262] on input "服務名稱/代號" at bounding box center [238, 254] width 122 height 21
click at [165, 250] on div "服務名稱/代號 服務名稱/代號" at bounding box center [252, 255] width 215 height 32
click at [162, 248] on icon at bounding box center [158, 252] width 14 height 14
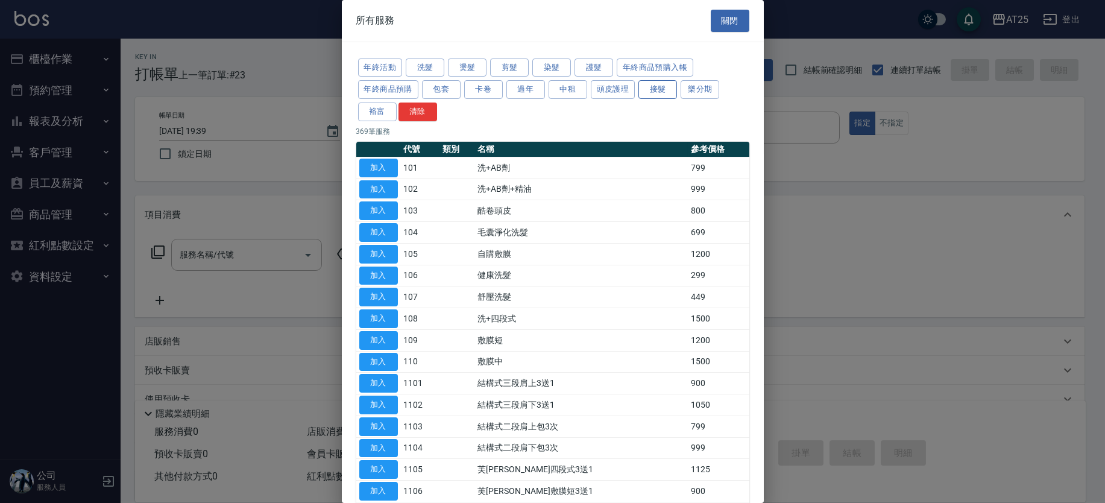
click at [652, 85] on button "接髮" at bounding box center [658, 89] width 39 height 19
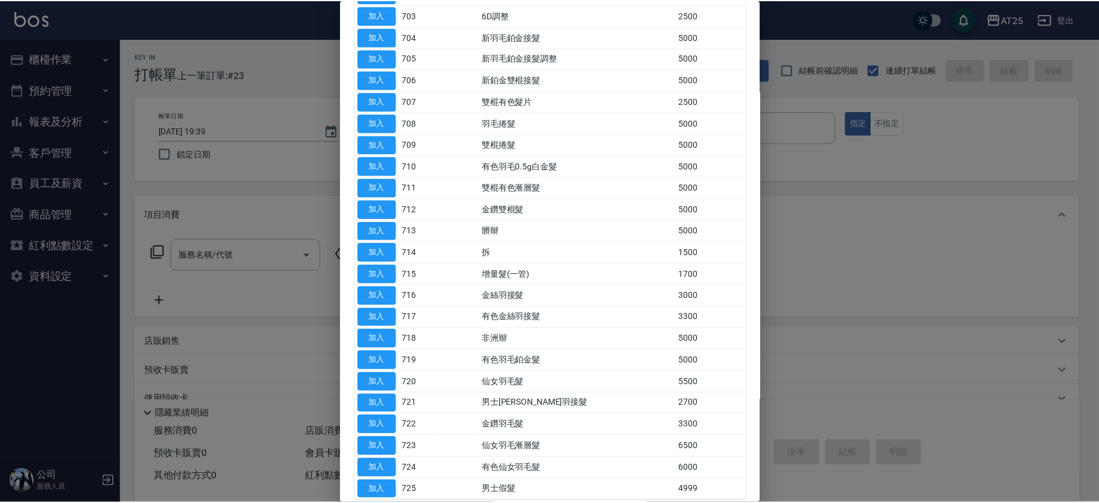
scroll to position [280, 0]
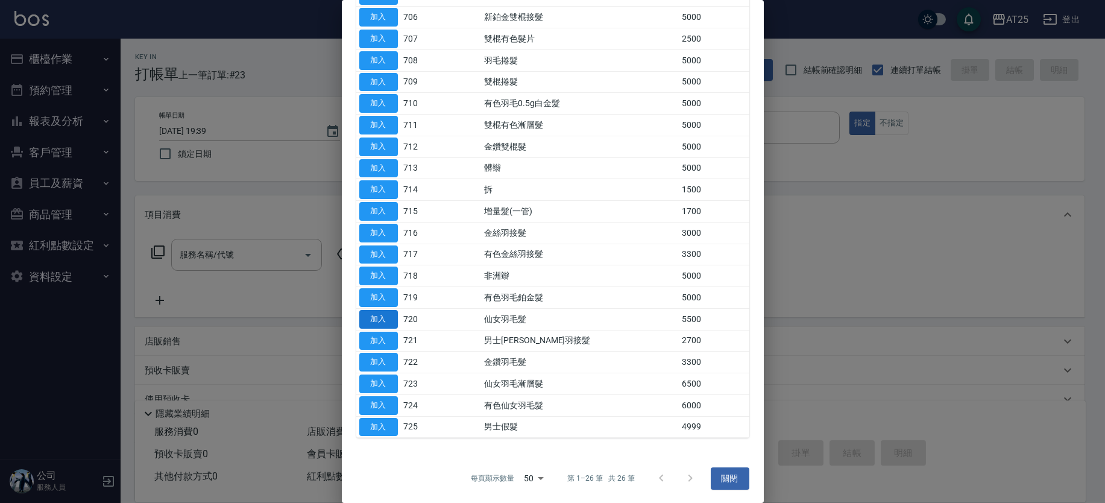
click at [377, 318] on button "加入" at bounding box center [378, 319] width 39 height 19
type input "仙女羽毛髮(720)"
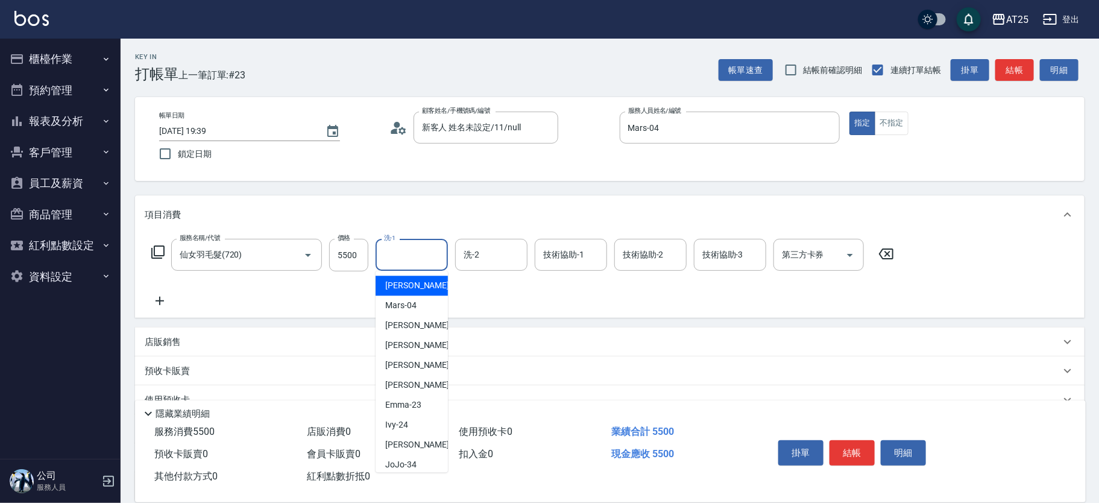
click at [427, 254] on input "洗-1" at bounding box center [412, 254] width 62 height 21
click at [341, 262] on input "5500" at bounding box center [348, 255] width 39 height 33
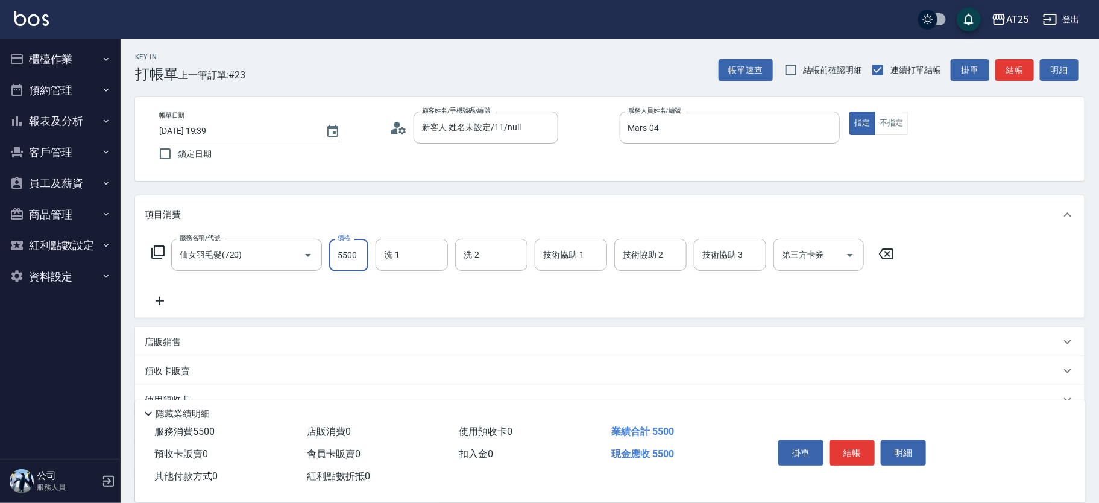
type input "0"
type input "14"
type input "10"
type input "144"
type input "140"
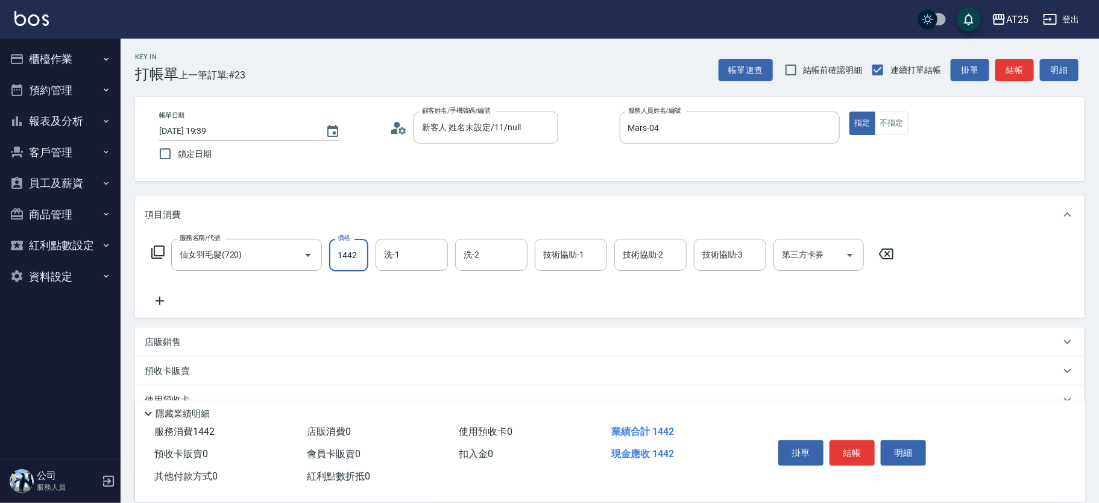
type input "14420"
type input "1440"
type input "14420"
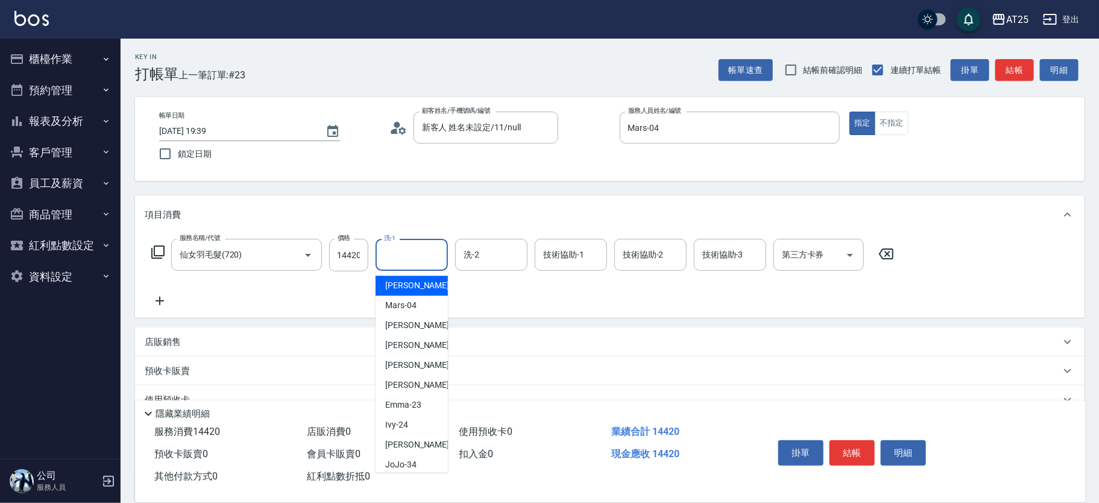
click at [406, 260] on input "洗-1" at bounding box center [412, 254] width 62 height 21
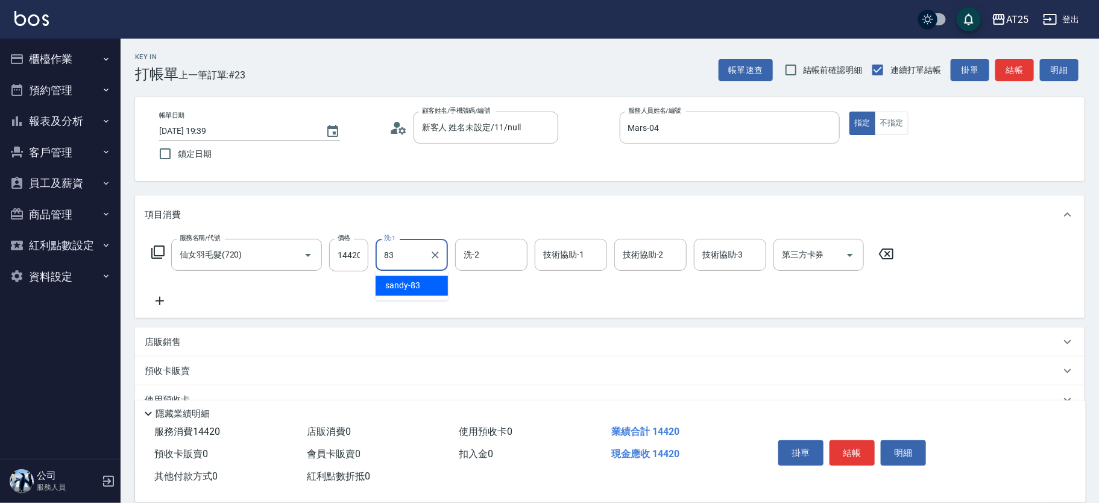
click at [407, 276] on div "sandy -83" at bounding box center [412, 286] width 72 height 20
type input "sandy-83"
click at [470, 263] on input "洗-2" at bounding box center [492, 254] width 62 height 21
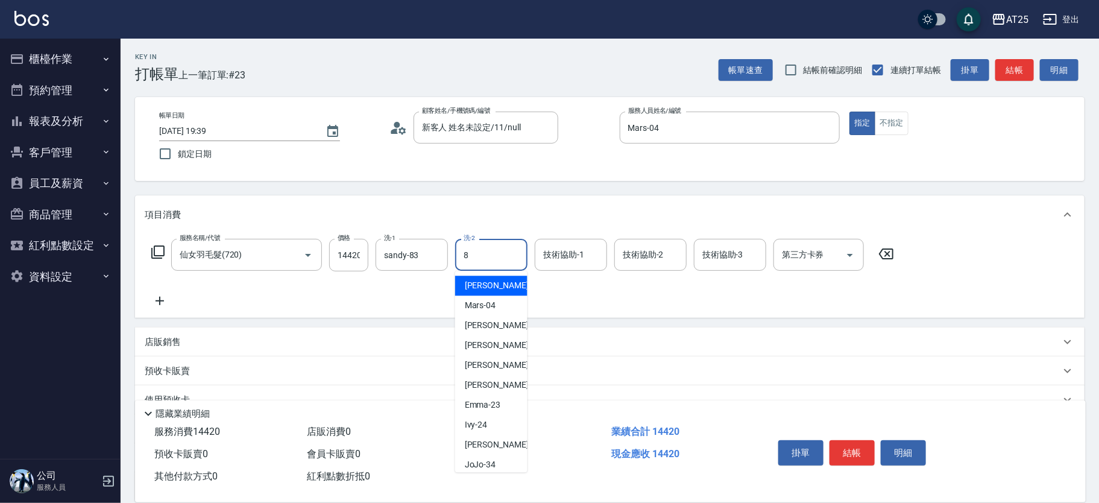
type input "83"
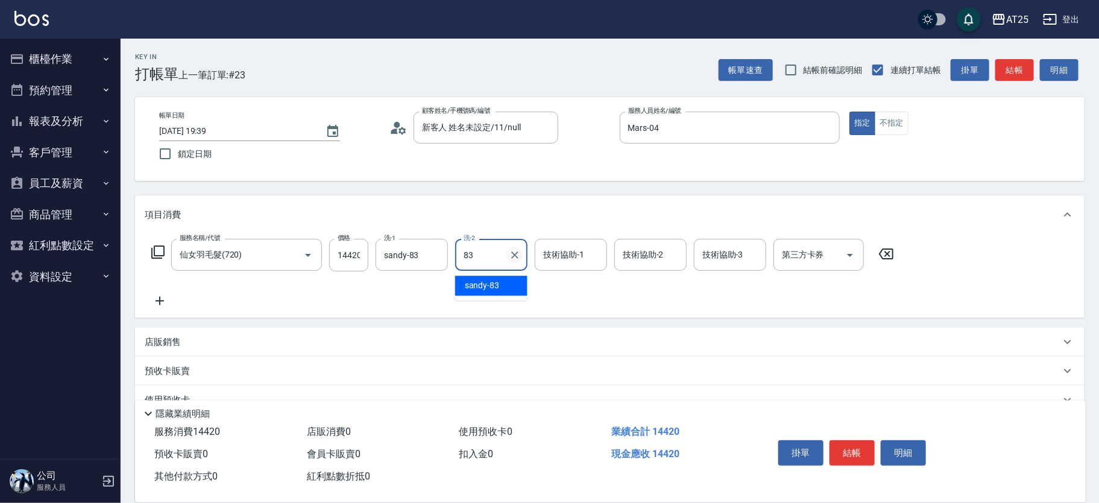
click at [510, 256] on icon "Clear" at bounding box center [515, 255] width 12 height 12
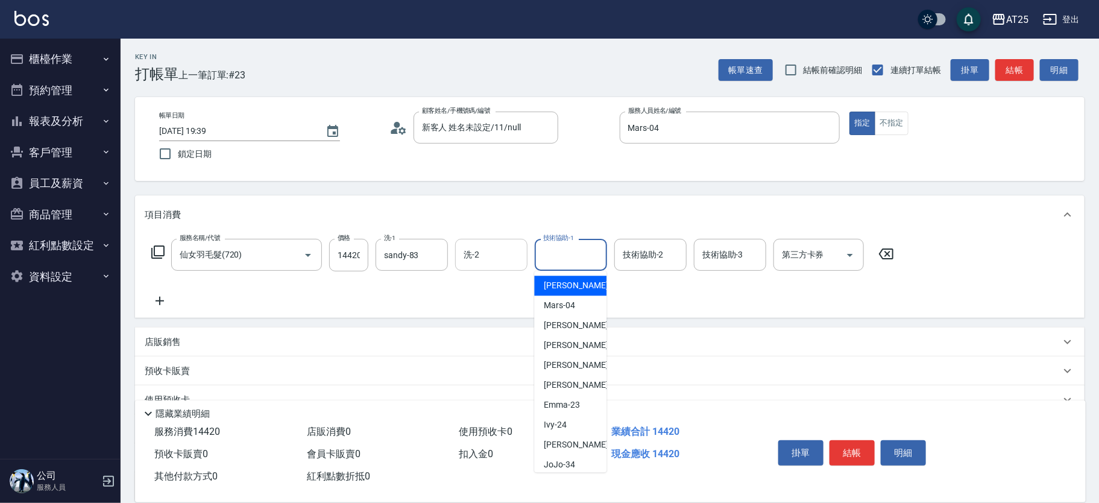
click at [552, 254] on input "技術協助-1" at bounding box center [571, 254] width 62 height 21
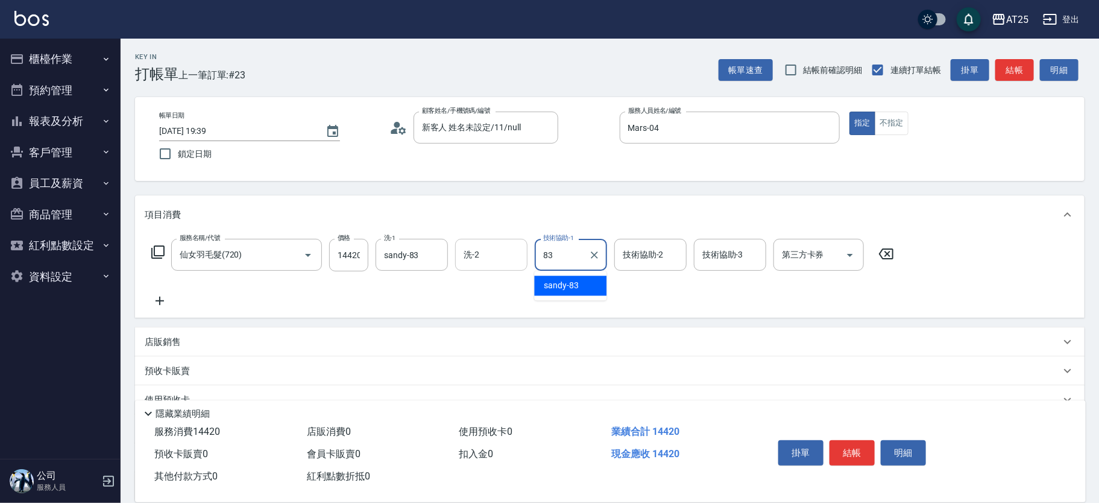
click at [554, 281] on span "sandy -83" at bounding box center [561, 285] width 35 height 13
type input "sandy-83"
click at [166, 299] on icon at bounding box center [160, 301] width 30 height 14
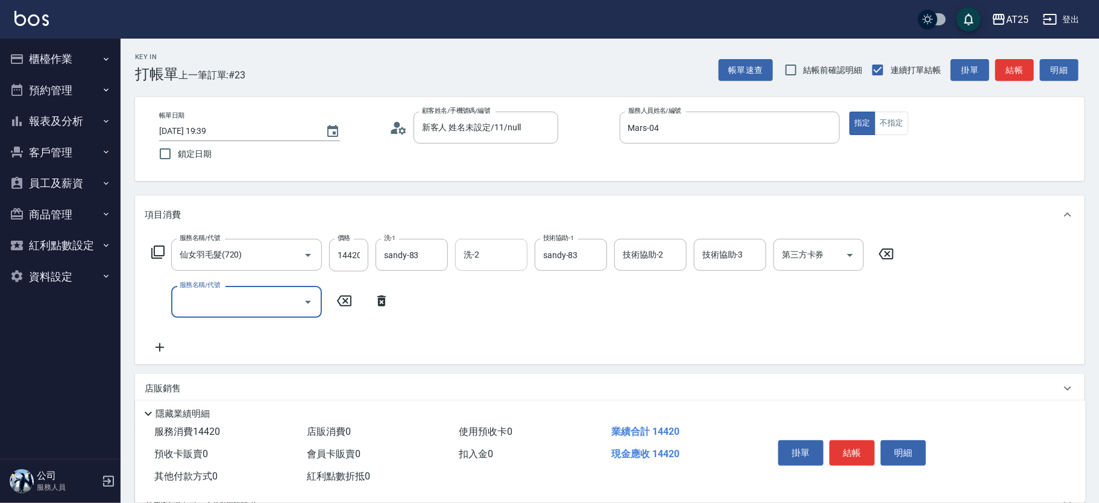
click at [216, 300] on input "服務名稱/代號" at bounding box center [238, 301] width 122 height 21
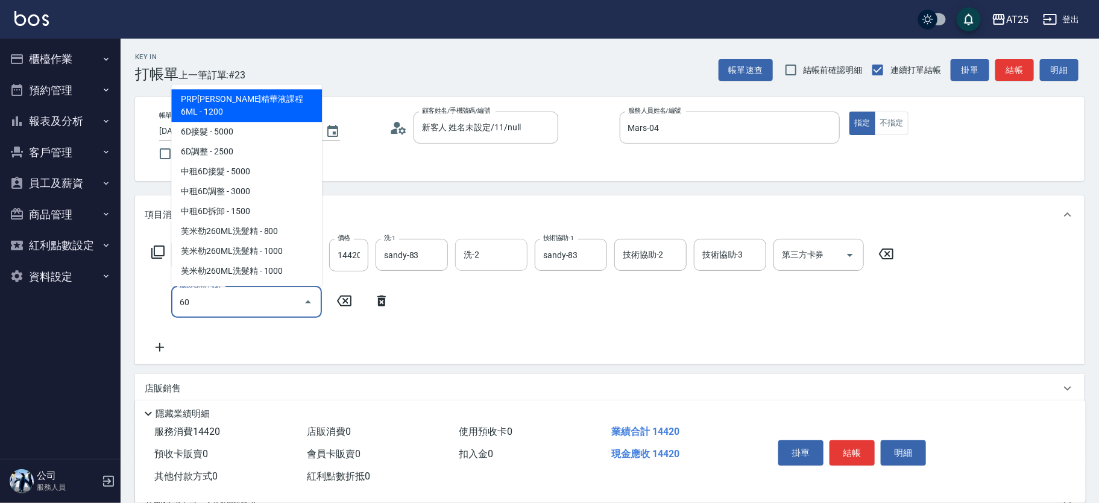
type input "601"
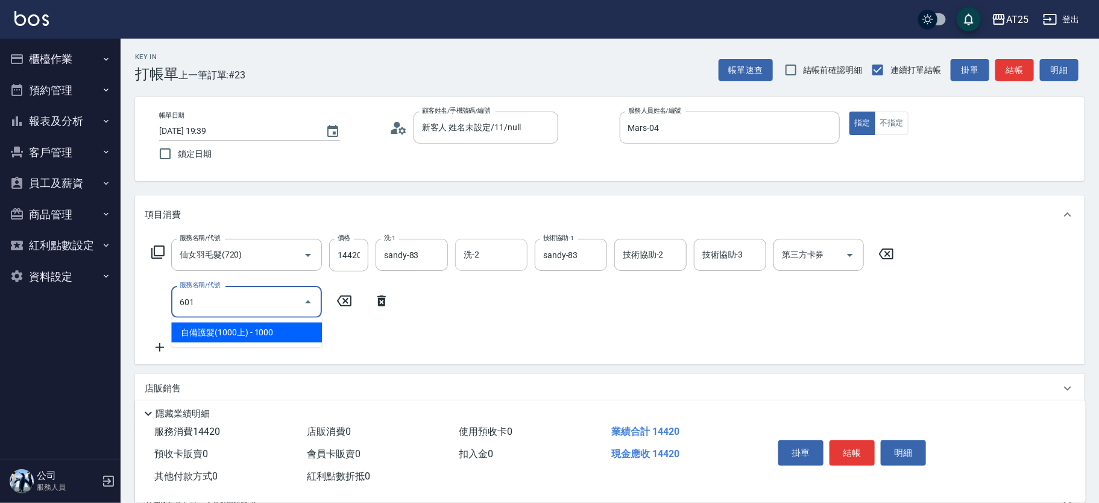
click at [219, 334] on span "自備護髮(1000上) - 1000" at bounding box center [246, 333] width 151 height 20
type input "1540"
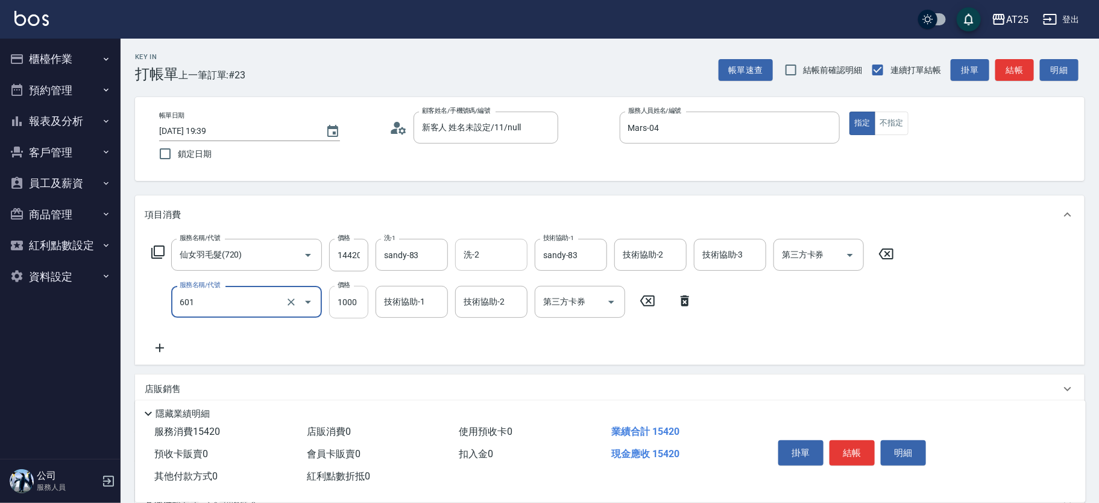
type input "自備護髮(1000上)(601)"
drag, startPoint x: 345, startPoint y: 312, endPoint x: 374, endPoint y: 310, distance: 29.6
click at [345, 312] on input "1000" at bounding box center [348, 302] width 39 height 33
type input "1440"
type input "0"
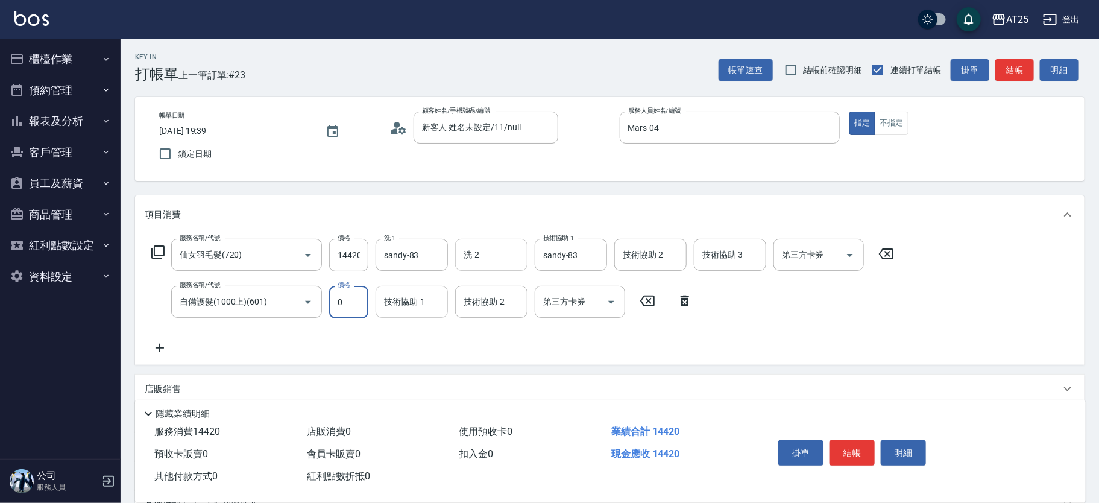
click at [413, 308] on input "技術協助-1" at bounding box center [412, 301] width 62 height 21
click at [413, 332] on span "sandy -83" at bounding box center [402, 332] width 35 height 13
type input "sandy-83"
drag, startPoint x: 683, startPoint y: 297, endPoint x: 684, endPoint y: 347, distance: 50.7
click at [677, 342] on div "服務名稱/代號 仙女羽毛髮(720) 服務名稱/代號 價格 14420 價格 洗-1 sandy-83 洗-1 洗-2 洗-2 技術協助-1 sandy-83…" at bounding box center [523, 297] width 757 height 116
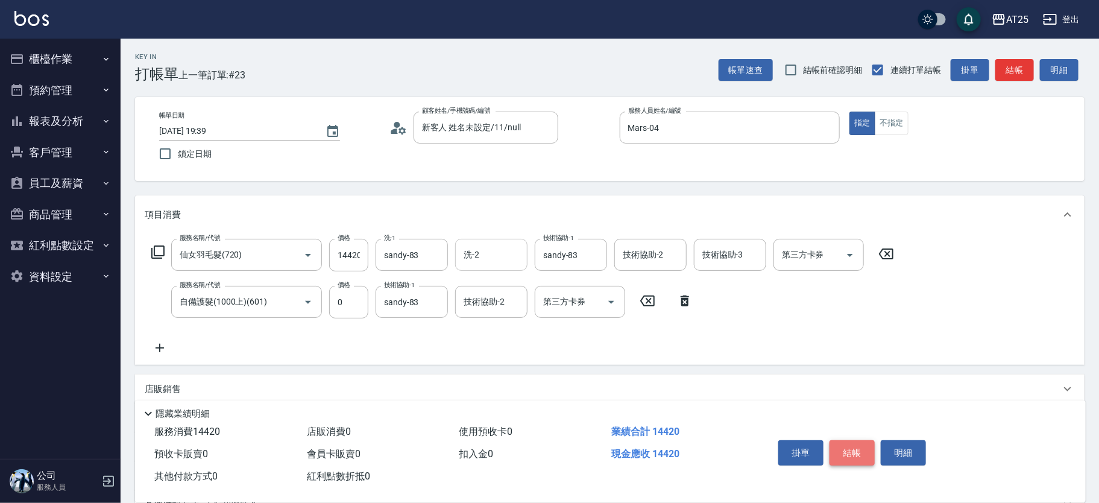
click at [859, 449] on button "結帳" at bounding box center [852, 452] width 45 height 25
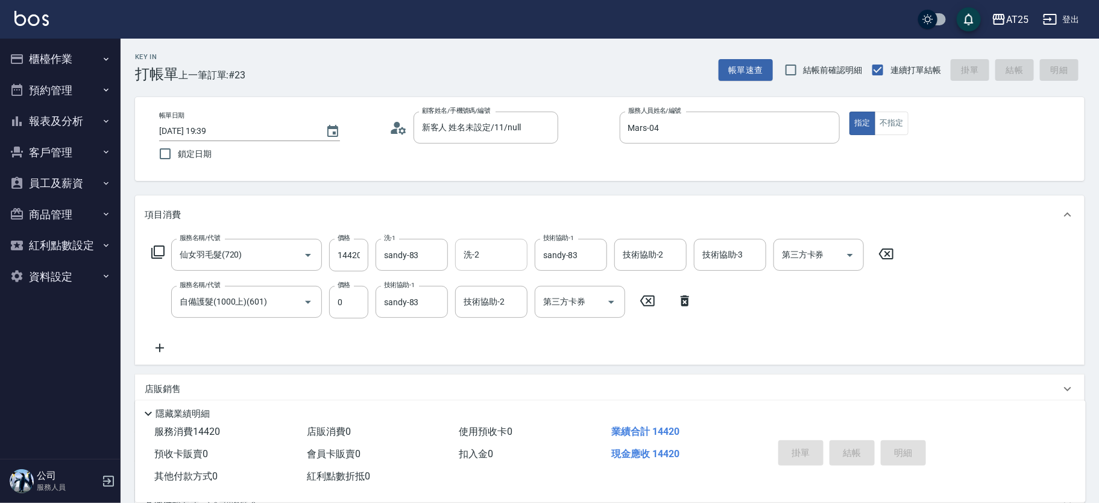
type input "2025/09/11 19:43"
type input "0"
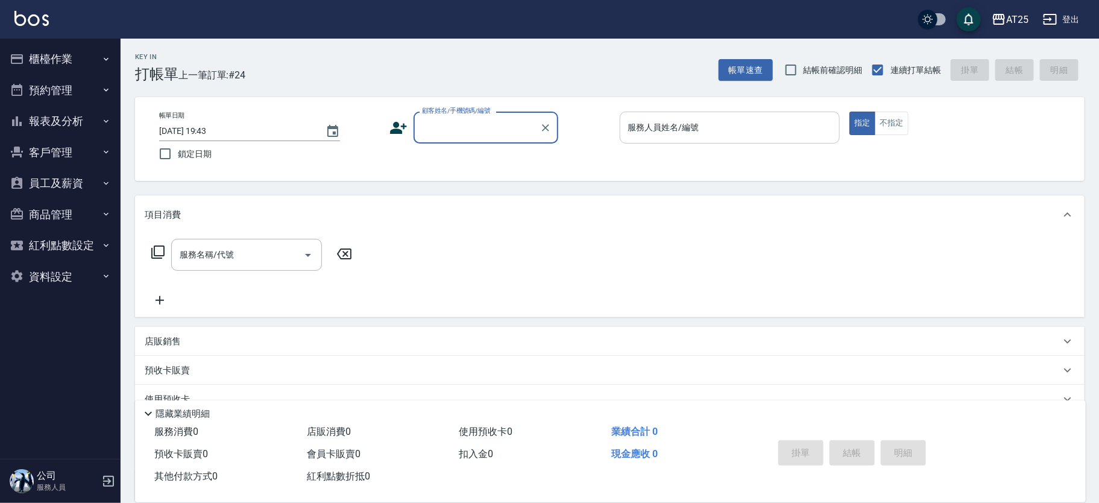
click at [677, 133] on input "服務人員姓名/編號" at bounding box center [730, 127] width 210 height 21
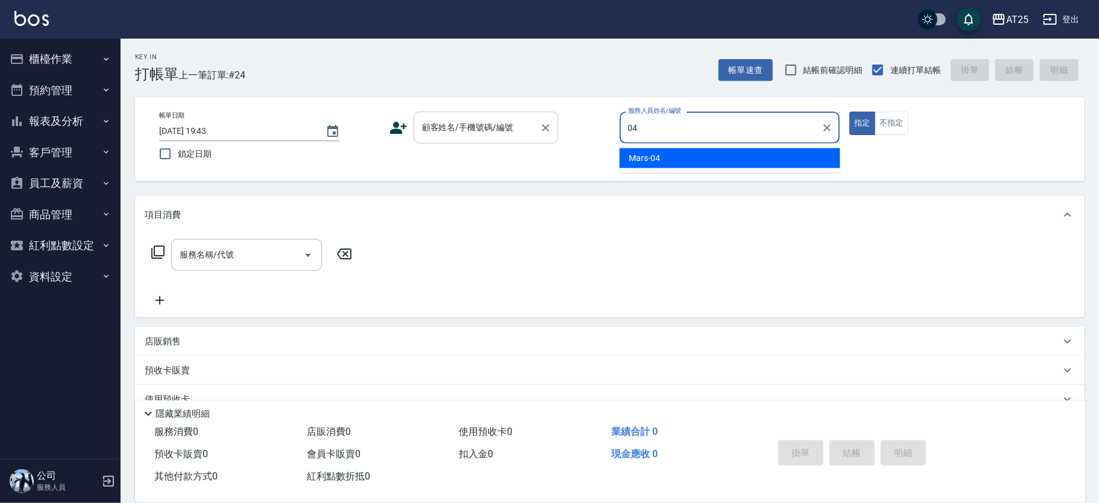
type input "Mars-04"
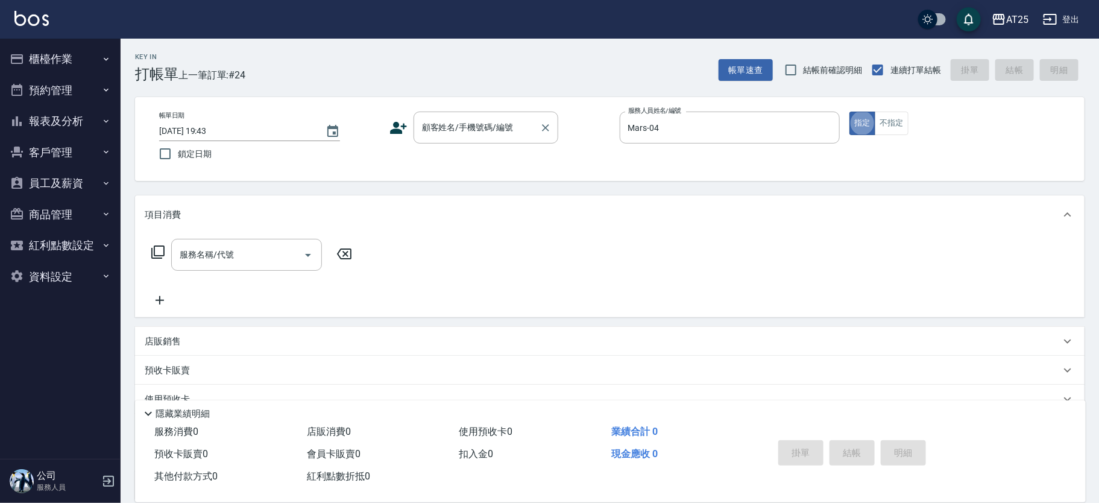
click at [473, 121] on div "顧客姓名/手機號碼/編號 顧客姓名/手機號碼/編號" at bounding box center [486, 128] width 145 height 32
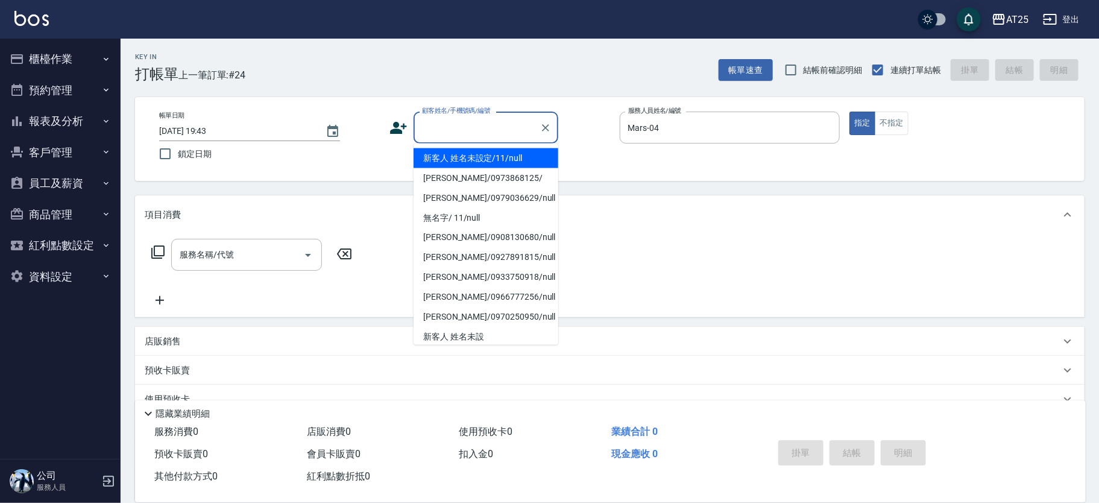
drag, startPoint x: 462, startPoint y: 158, endPoint x: 406, endPoint y: 169, distance: 56.6
click at [460, 161] on li "新客人 姓名未設定/11/null" at bounding box center [486, 158] width 145 height 20
type input "新客人 姓名未設定/11/null"
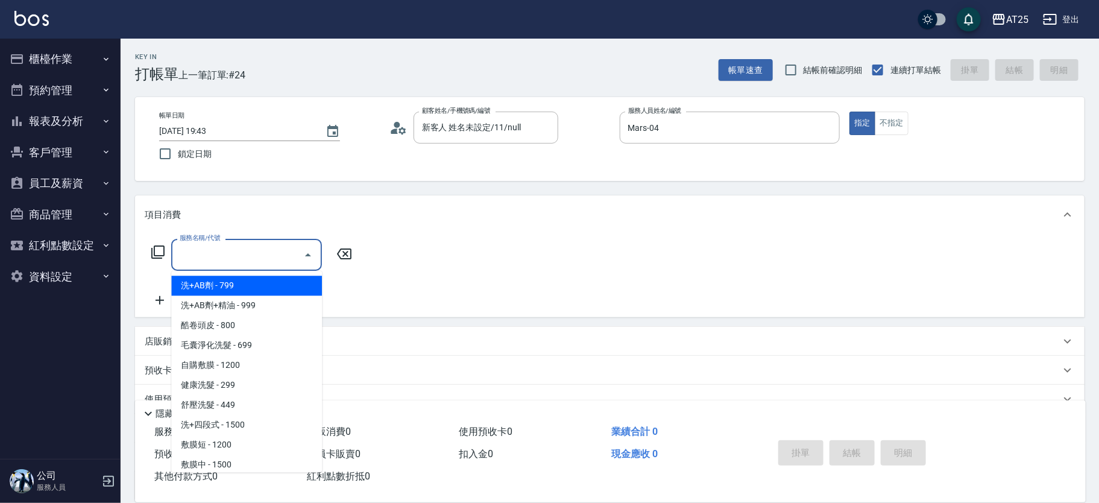
click at [265, 255] on input "服務名稱/代號" at bounding box center [238, 254] width 122 height 21
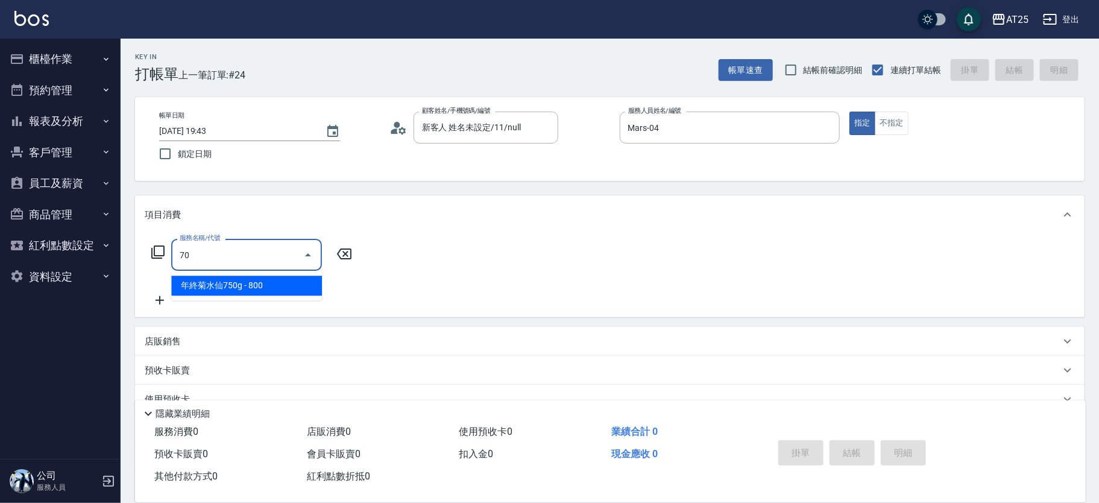
type input "705"
click at [274, 271] on ul "新羽毛鉑金接髮調整 - 5000" at bounding box center [246, 286] width 151 height 30
click at [295, 277] on span "新羽毛鉑金接髮調整 - 5000" at bounding box center [246, 286] width 151 height 20
type input "500"
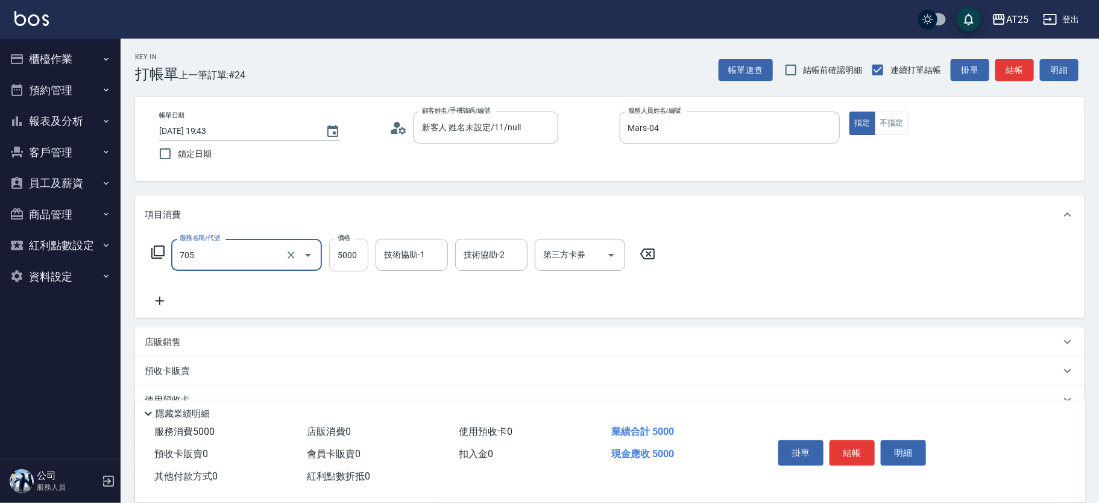
type input "新羽毛鉑金接髮調整(705)"
click at [340, 259] on input "5000" at bounding box center [348, 255] width 39 height 33
type input "0"
type input "30"
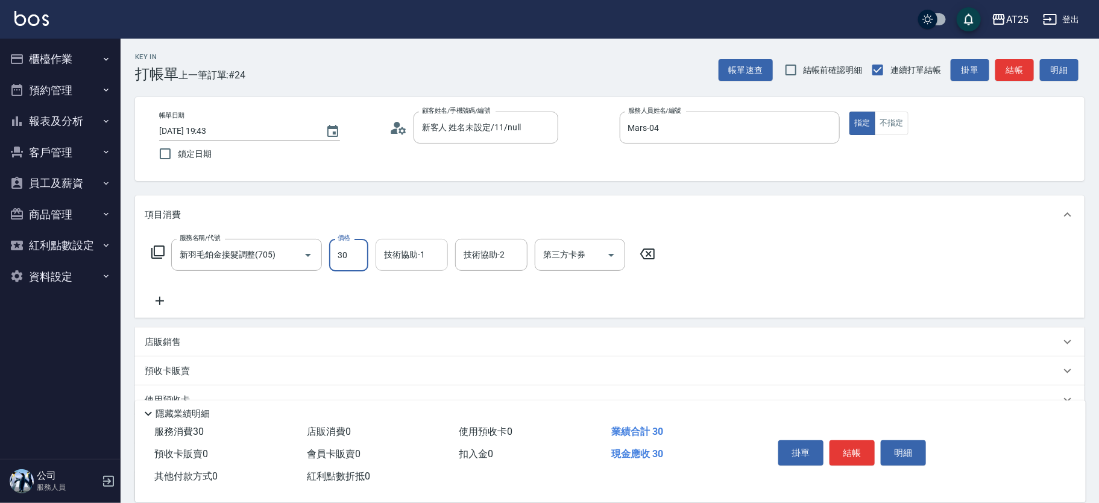
type input "300"
type input "3000"
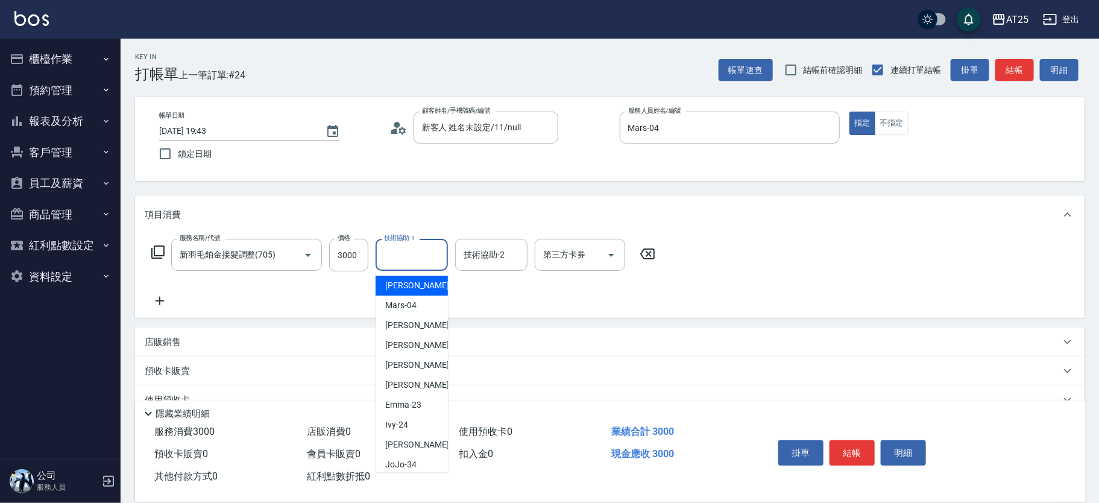
drag, startPoint x: 402, startPoint y: 259, endPoint x: 415, endPoint y: 260, distance: 12.7
click at [403, 259] on input "技術協助-1" at bounding box center [412, 254] width 62 height 21
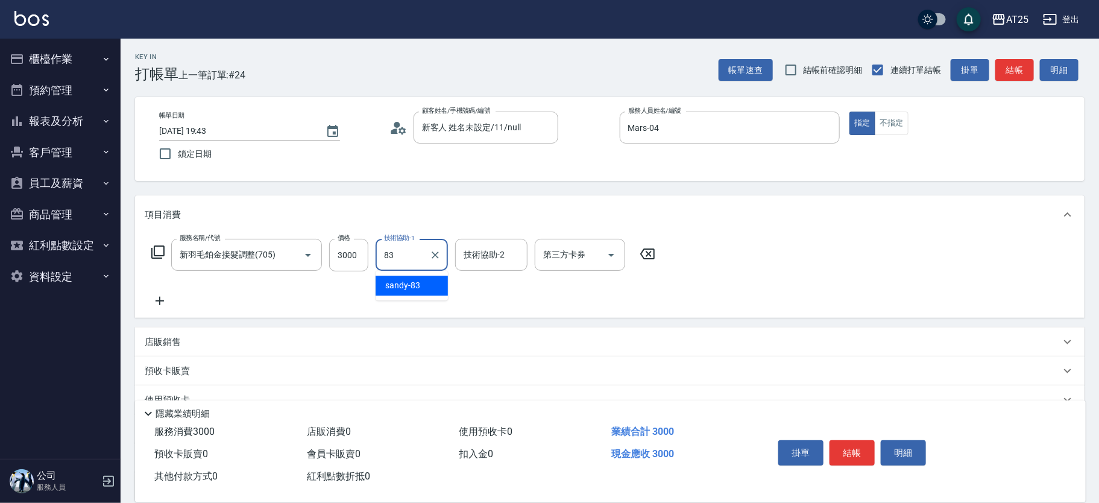
click at [412, 280] on ul "sandy -83" at bounding box center [412, 286] width 72 height 30
click at [430, 283] on div "sandy -83" at bounding box center [412, 286] width 72 height 20
type input "sandy-83"
click at [481, 261] on input "技術協助-2" at bounding box center [492, 254] width 62 height 21
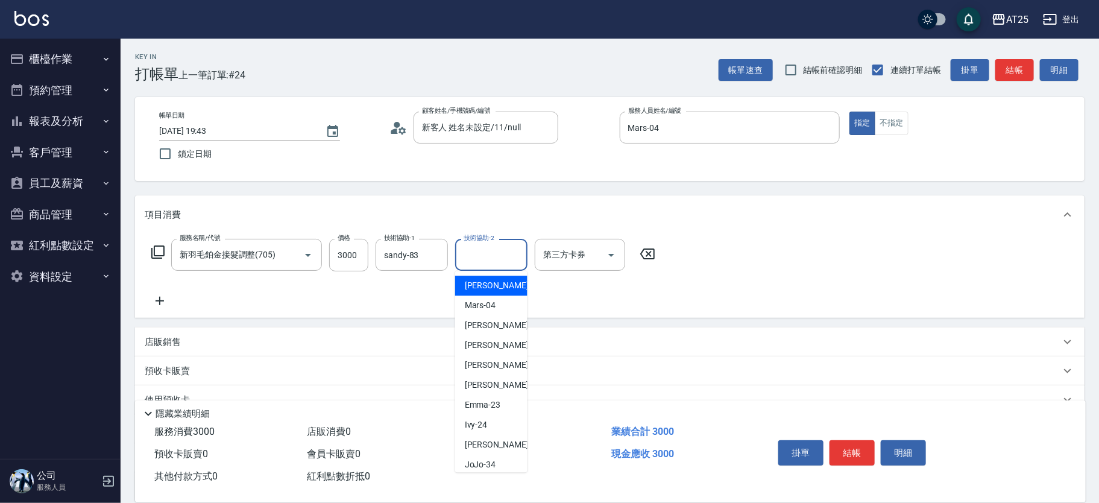
click at [172, 297] on icon at bounding box center [160, 301] width 30 height 14
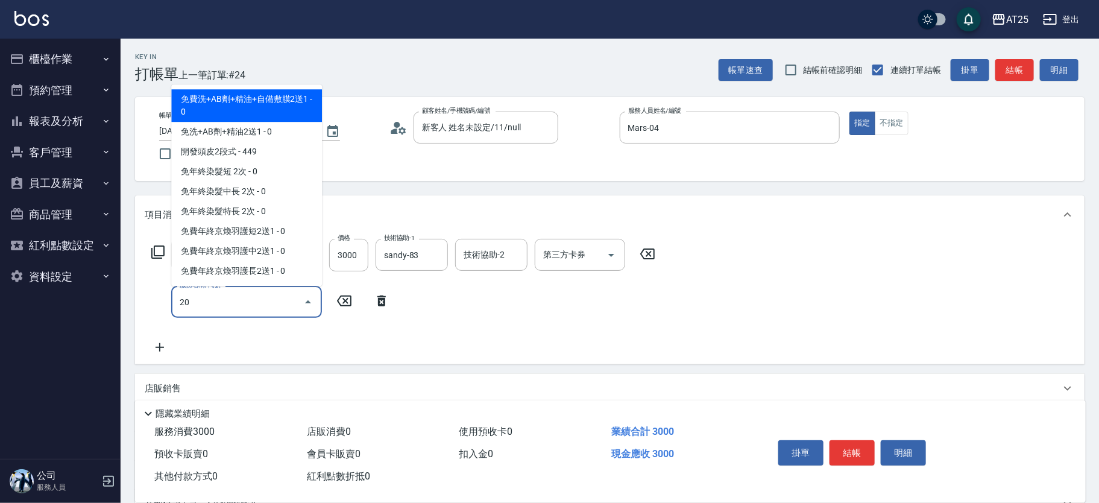
type input "201"
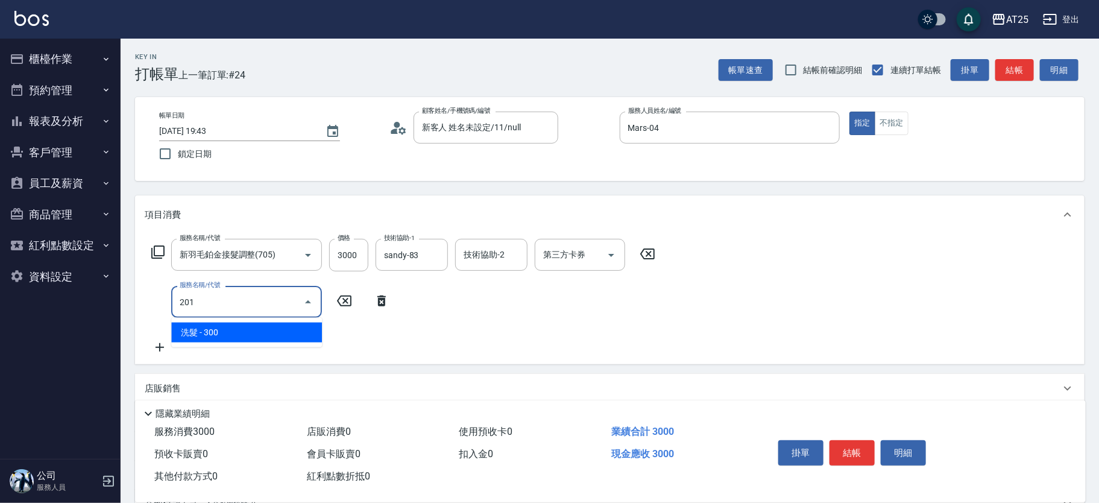
click at [226, 335] on span "洗髮 - 300" at bounding box center [246, 333] width 151 height 20
type input "330"
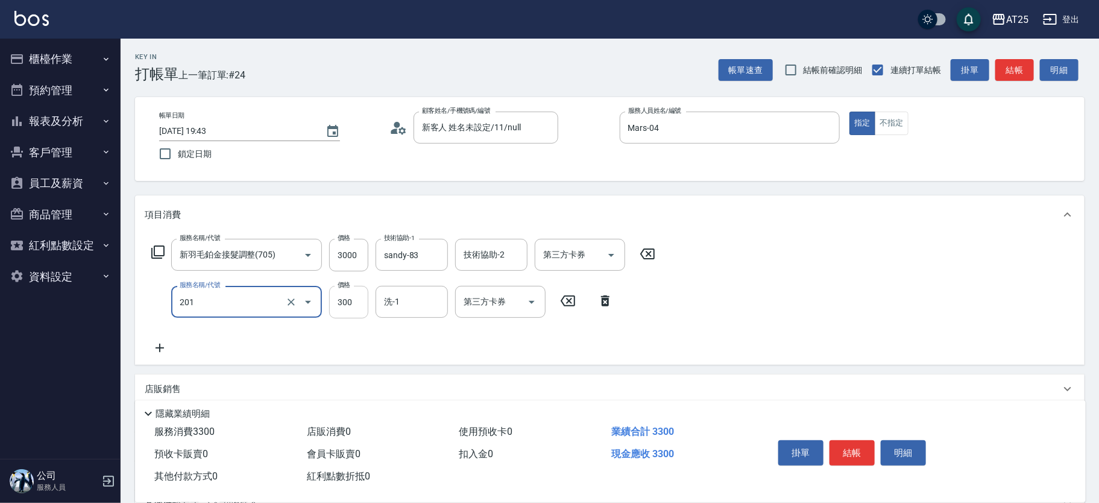
click at [349, 301] on input "300" at bounding box center [348, 302] width 39 height 33
type input "洗髮(201)"
type input "300"
type input "0"
click at [400, 302] on input "洗-1" at bounding box center [412, 301] width 62 height 21
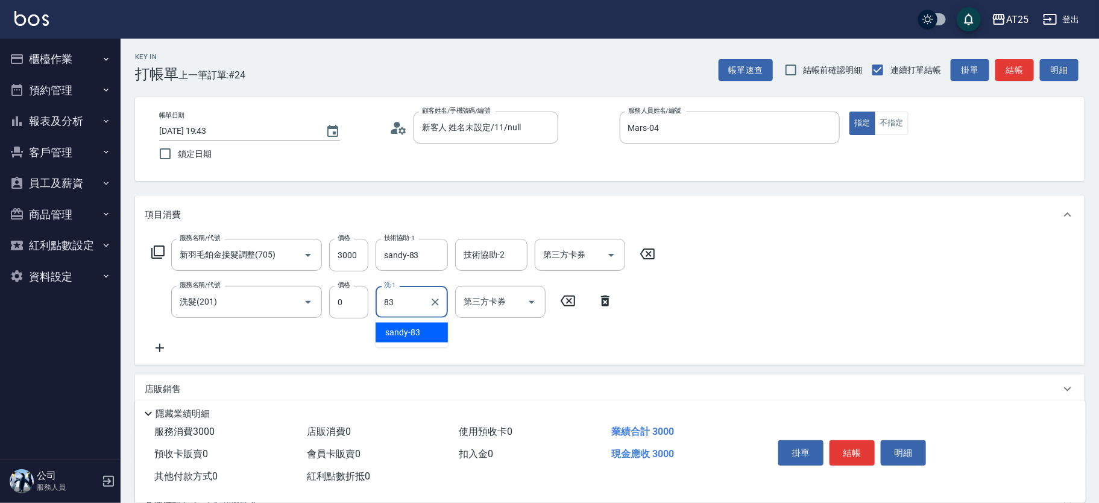
click at [404, 323] on div "sandy -83" at bounding box center [412, 333] width 72 height 20
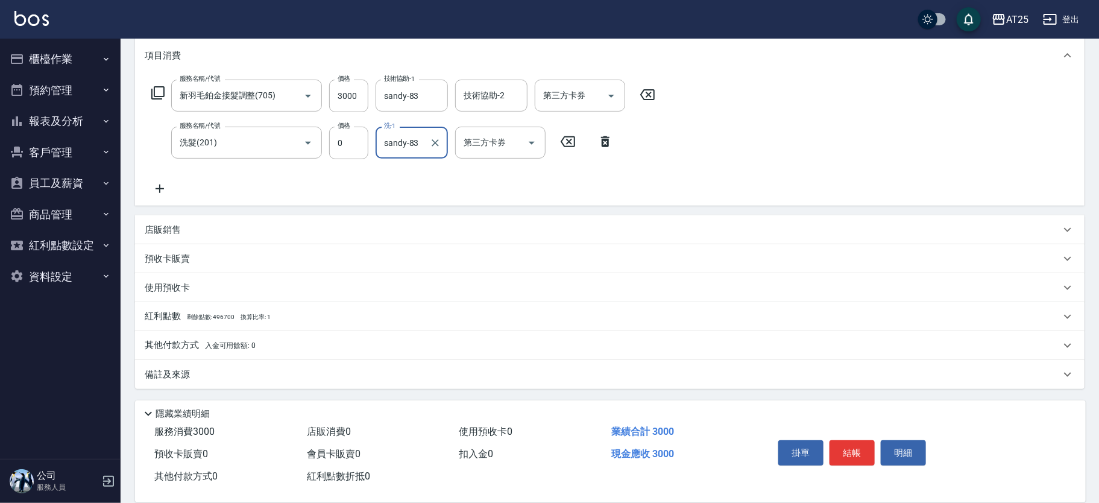
type input "sandy-83"
click at [216, 345] on span "入金可用餘額: 0" at bounding box center [230, 345] width 51 height 8
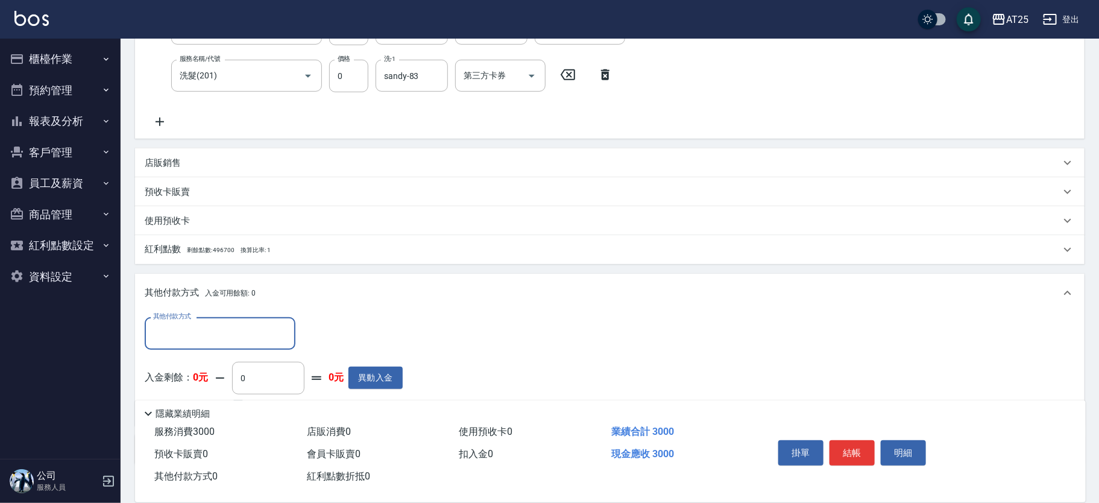
scroll to position [230, 0]
click at [245, 332] on input "其他付款方式" at bounding box center [220, 329] width 140 height 21
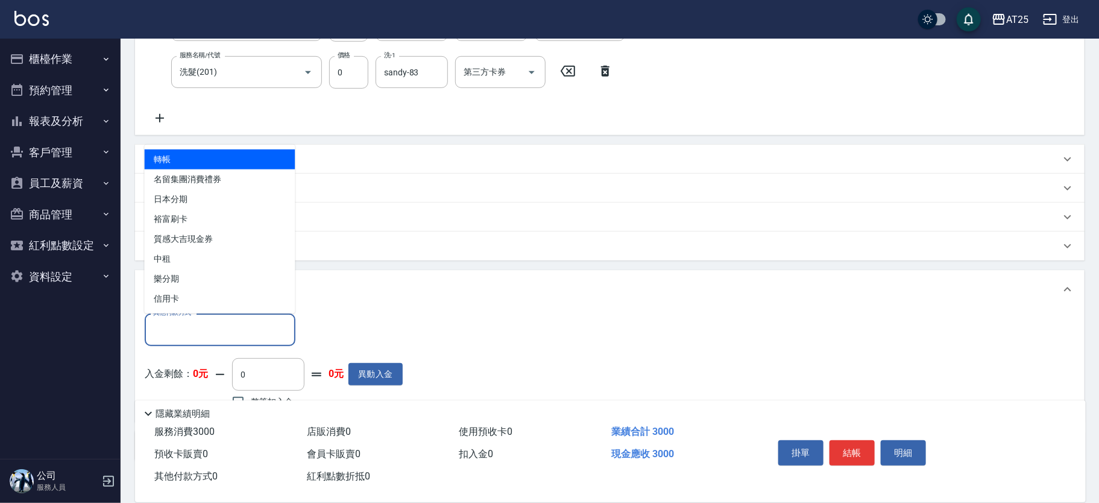
click at [170, 159] on span "轉帳" at bounding box center [220, 160] width 151 height 20
type input "轉帳"
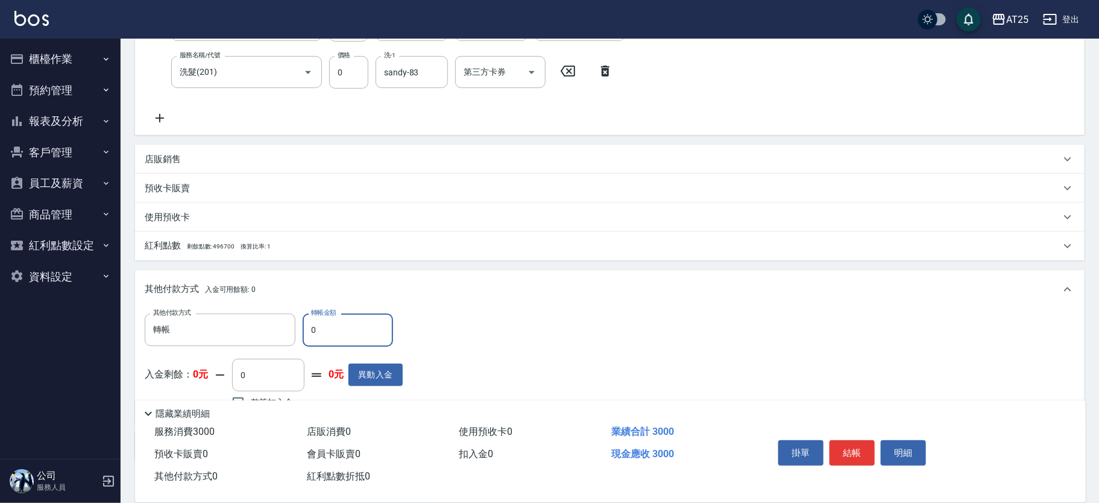
type input "290"
type input "30"
type input "270"
type input "3000"
type input "0"
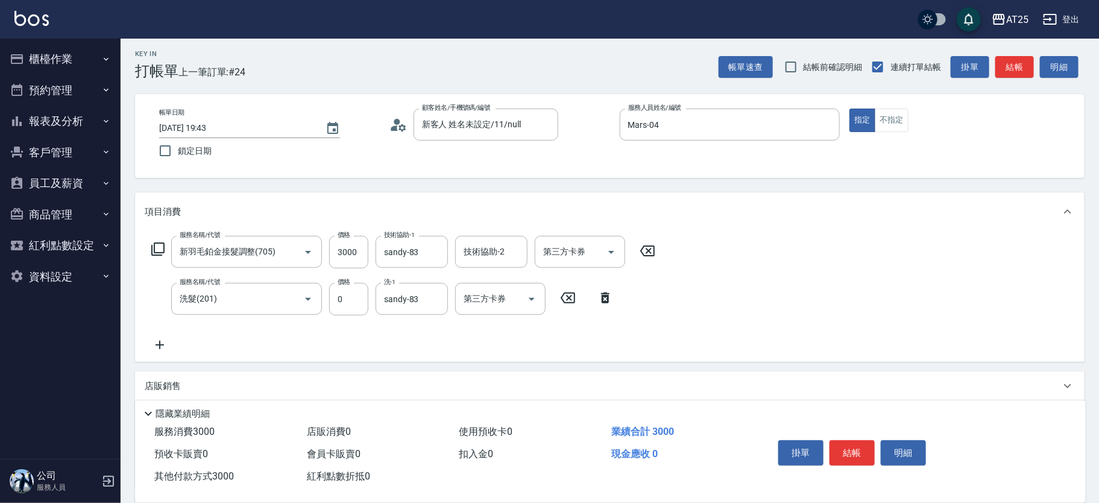
scroll to position [0, 0]
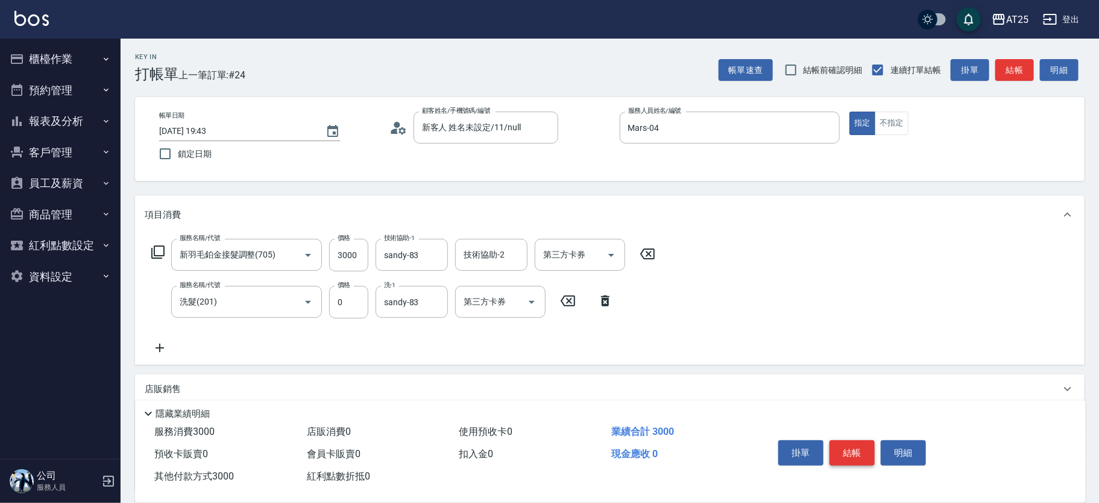
type input "3000"
click at [854, 454] on button "結帳" at bounding box center [852, 452] width 45 height 25
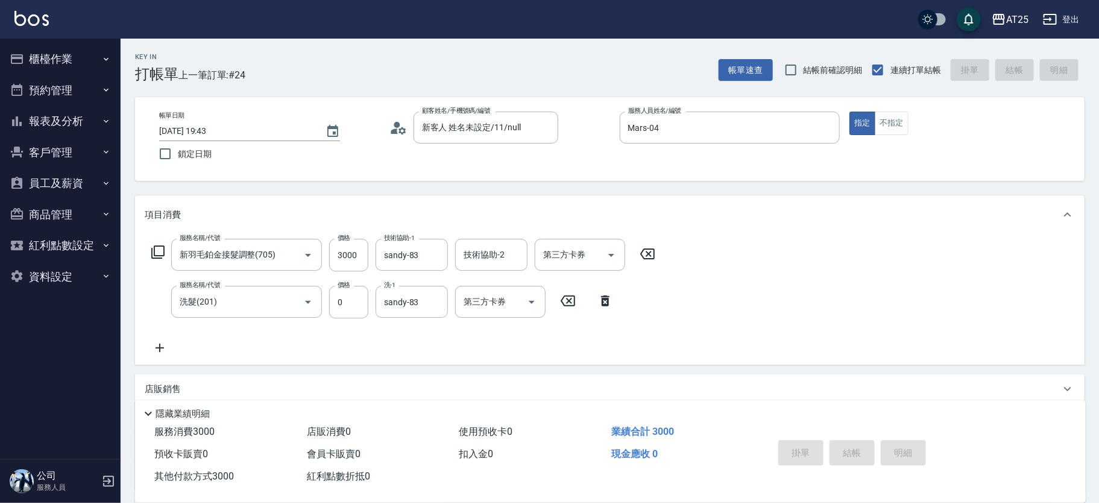
type input "2025/09/11 19:44"
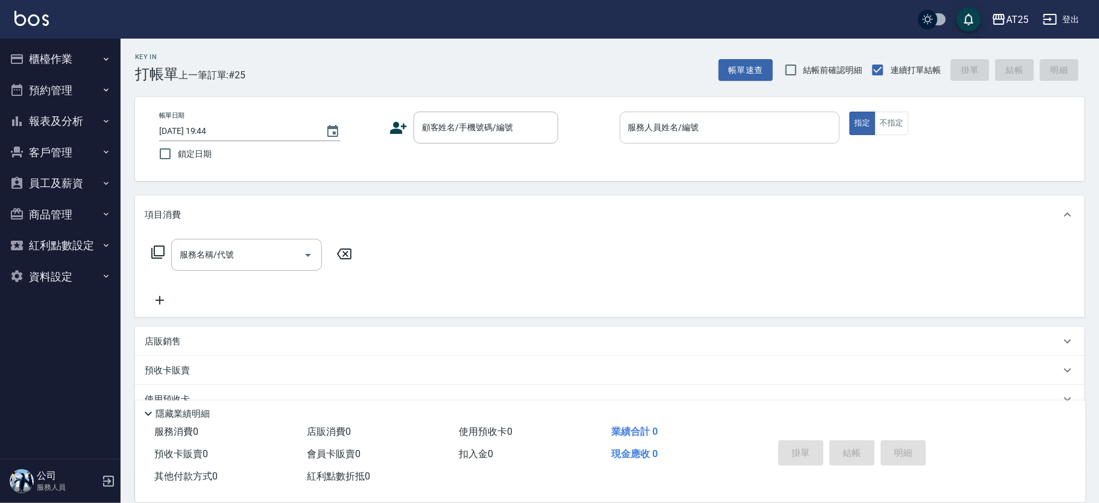
drag, startPoint x: 854, startPoint y: 453, endPoint x: 756, endPoint y: 119, distance: 348.6
click at [759, 119] on input "服務人員姓名/編號" at bounding box center [730, 127] width 210 height 21
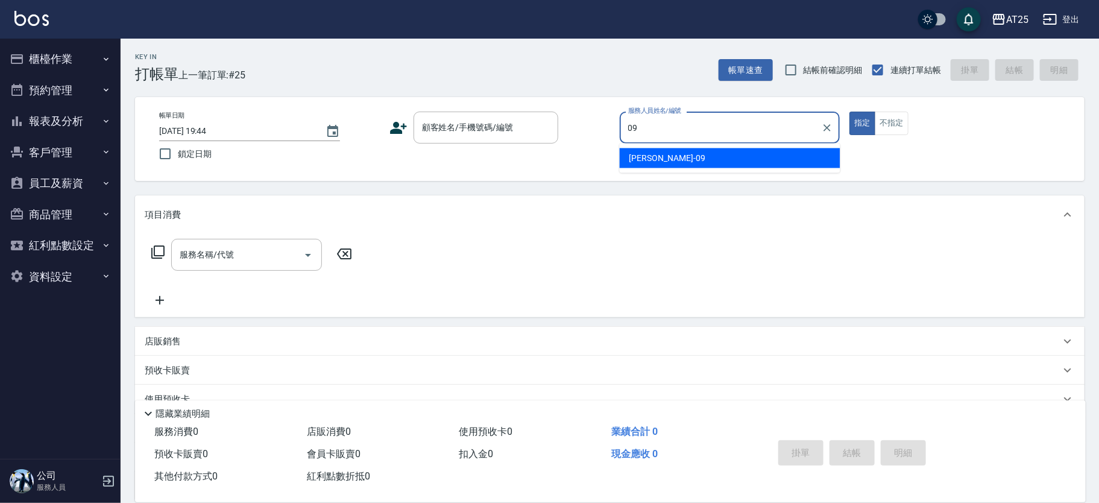
type input "Kevin-09"
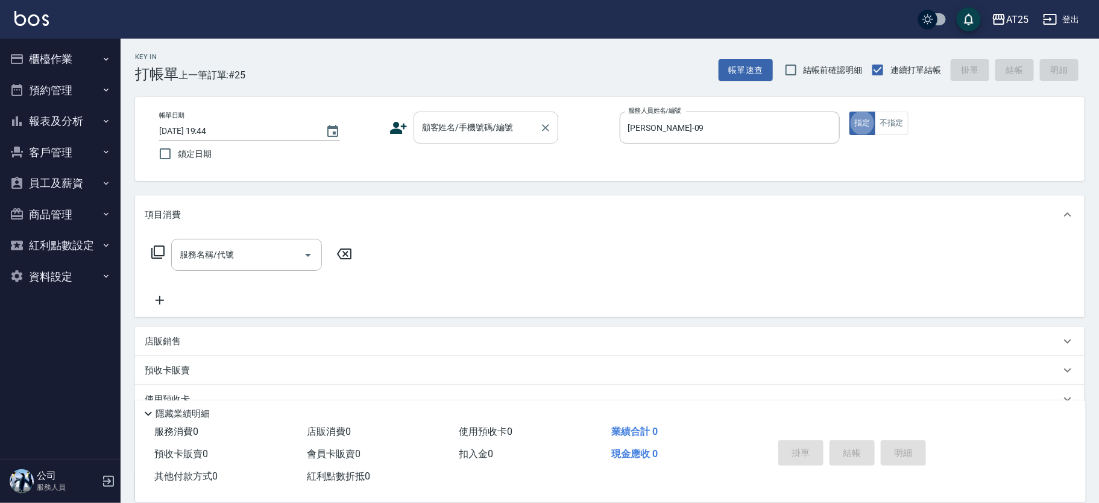
click at [476, 137] on input "顧客姓名/手機號碼/編號" at bounding box center [477, 127] width 116 height 21
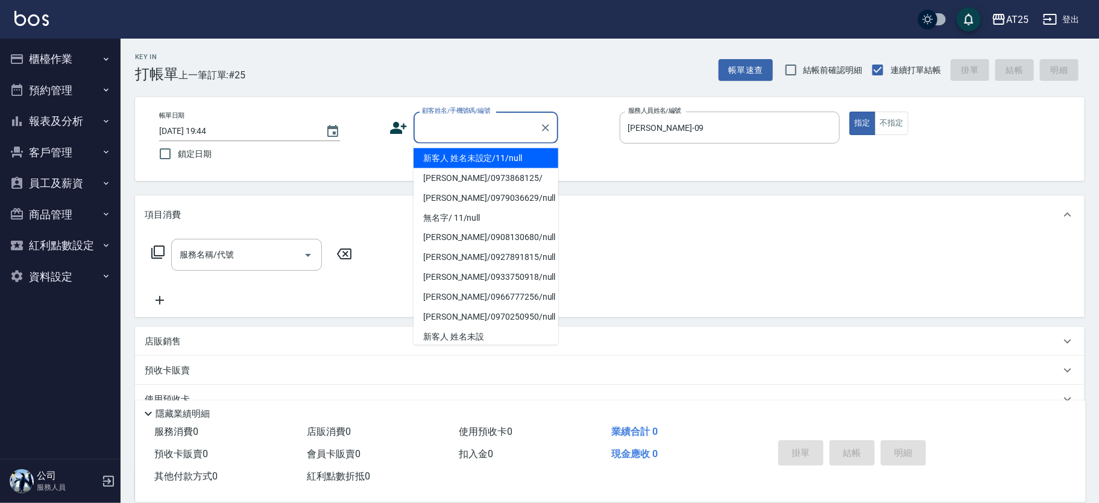
click at [475, 153] on li "新客人 姓名未設定/11/null" at bounding box center [486, 158] width 145 height 20
type input "新客人 姓名未設定/11/null"
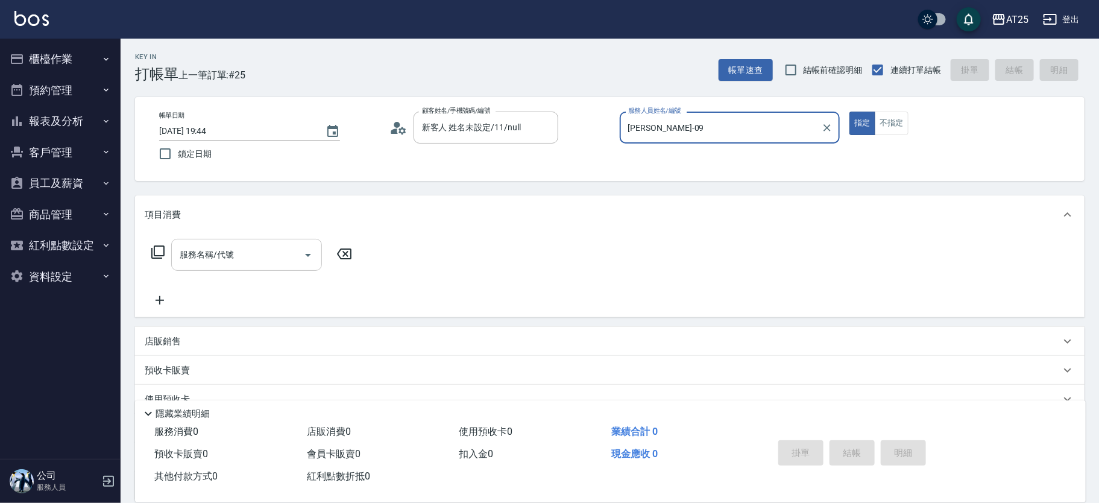
click at [289, 253] on input "服務名稱/代號" at bounding box center [238, 254] width 122 height 21
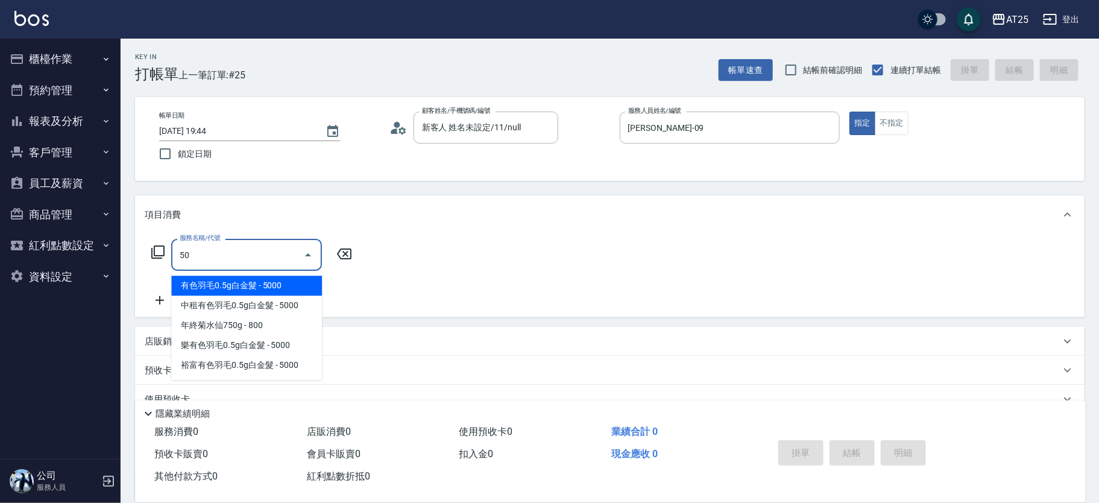
type input "501"
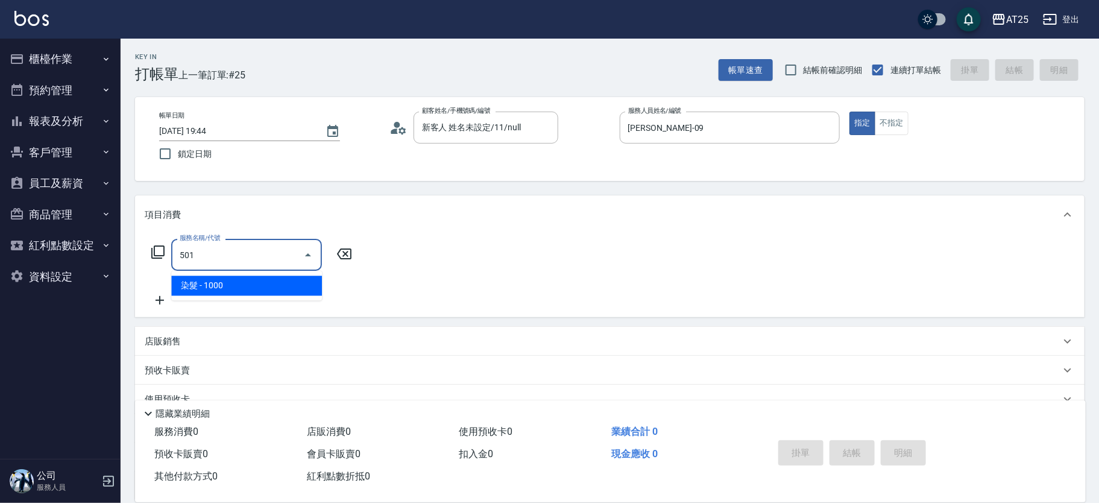
click at [289, 280] on span "染髮 - 1000" at bounding box center [246, 286] width 151 height 20
type input "100"
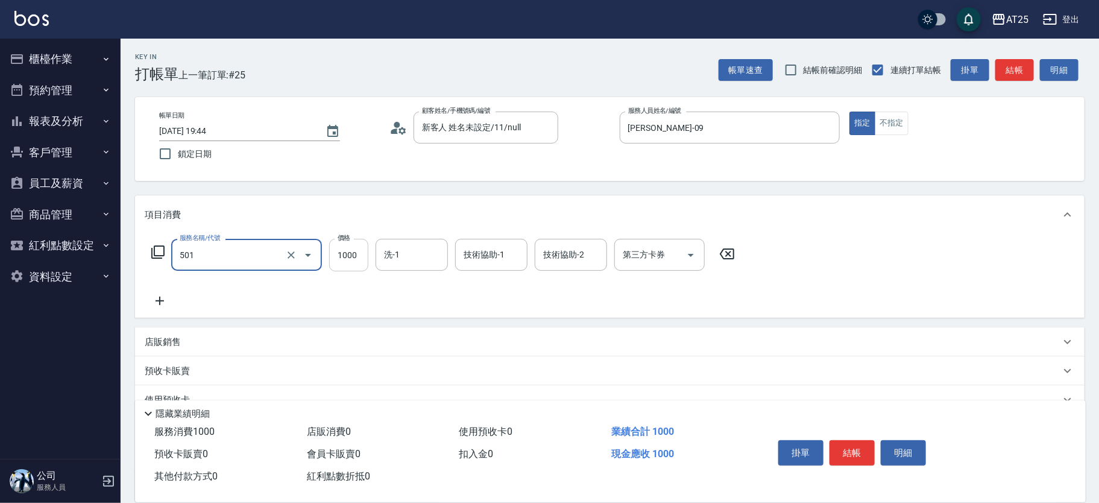
type input "染髮(501)"
click at [350, 250] on input "1000" at bounding box center [348, 255] width 39 height 33
type input "0"
type input "20"
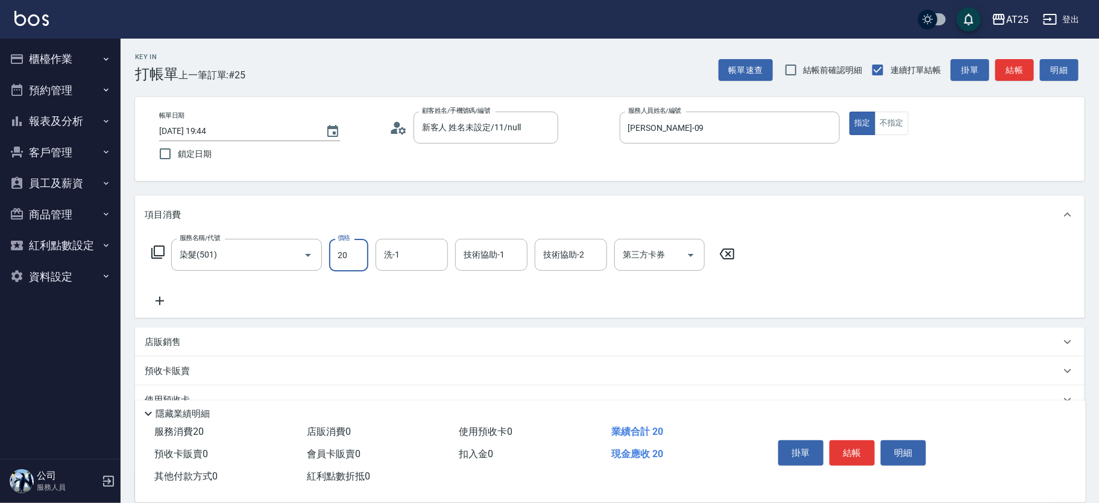
type input "200"
type input "2000"
click at [178, 297] on div "服務名稱/代號 染髮(501) 服務名稱/代號 價格 2000 價格 洗-1 洗-1 技術協助-1 技術協助-1 技術協助-2 技術協助-2 第三方卡券 第三…" at bounding box center [444, 273] width 598 height 69
click at [158, 298] on icon at bounding box center [160, 301] width 30 height 14
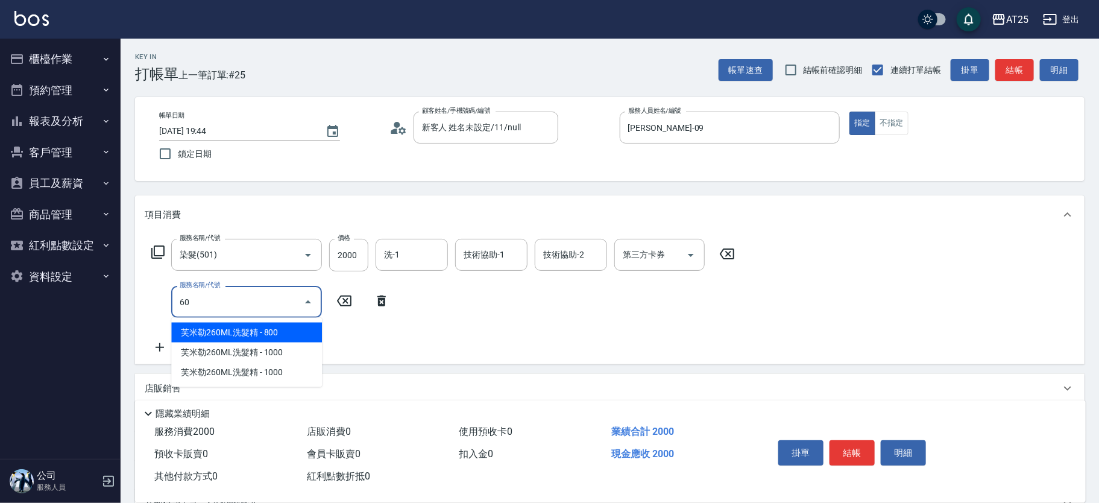
type input "601"
type input "300"
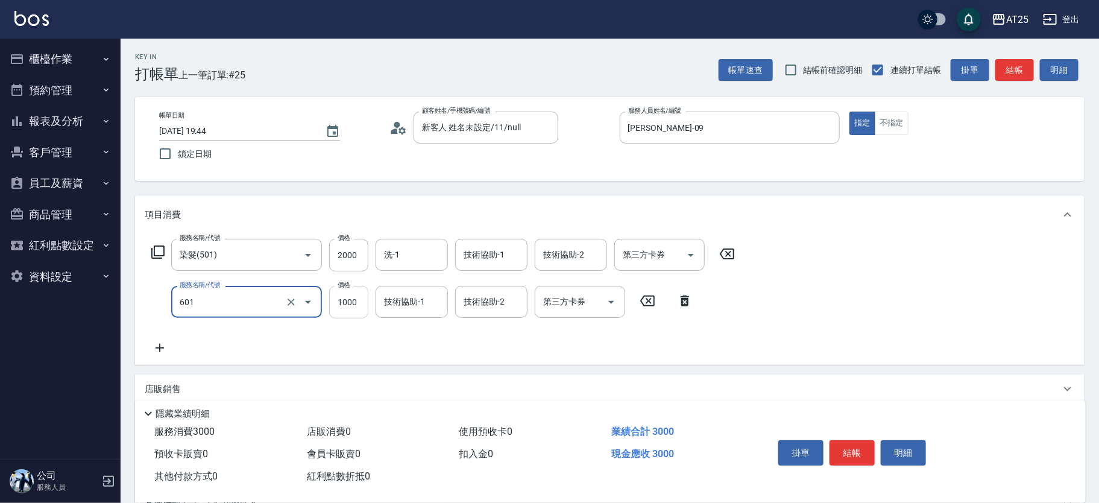
type input "自備護髮(1000上)(601)"
click at [355, 300] on input "1000" at bounding box center [348, 302] width 39 height 33
type input "200"
type input "30"
type input "230"
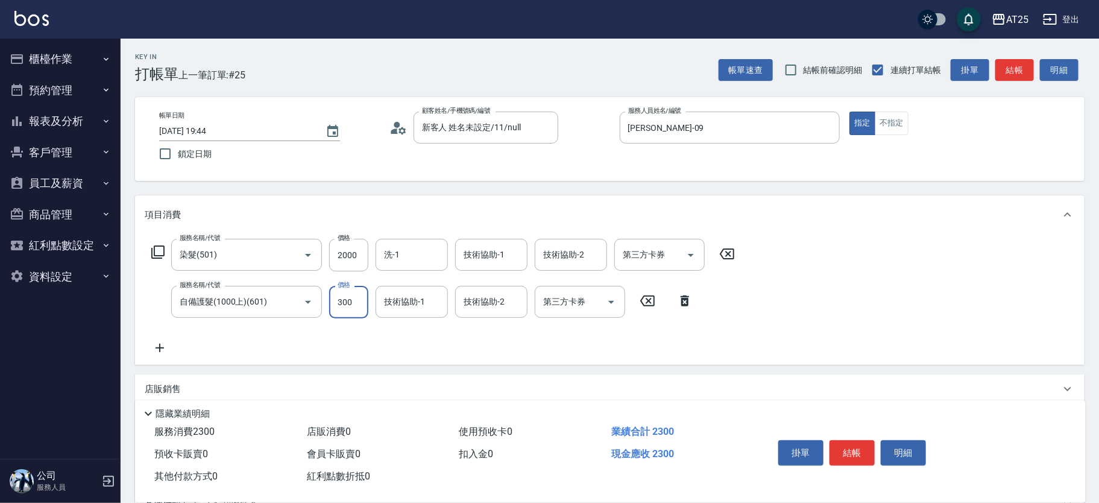
type input "3000"
type input "3200"
type input "30000"
type input "500"
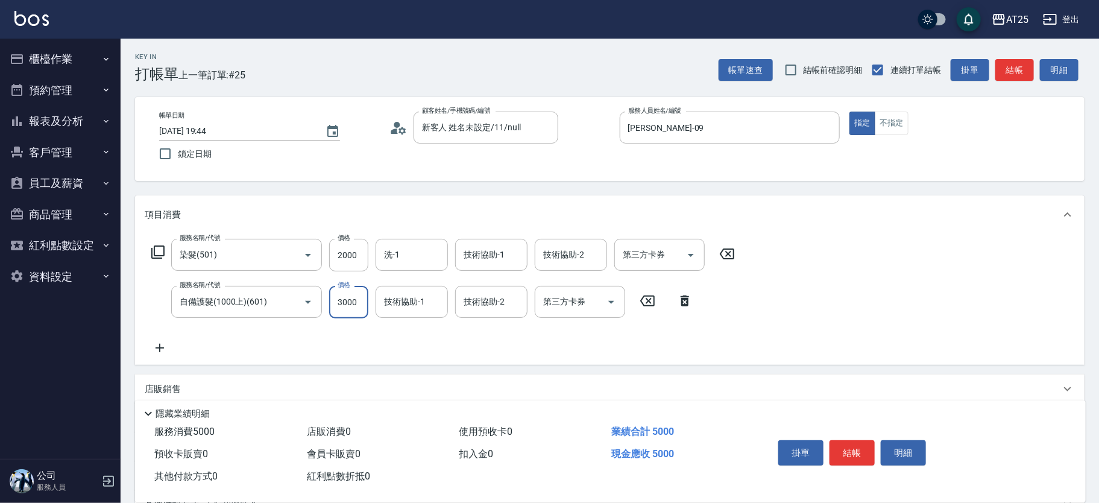
scroll to position [0, 0]
type input "3000"
click at [403, 253] on input "洗-1" at bounding box center [412, 254] width 62 height 21
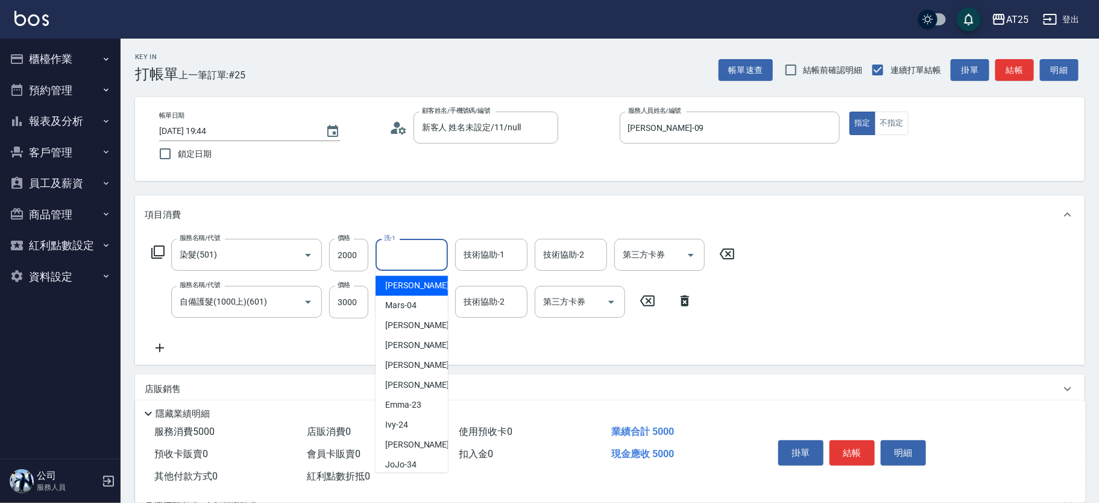
click at [403, 253] on input "洗-1" at bounding box center [412, 254] width 62 height 21
click at [409, 285] on span "游惠心 -68" at bounding box center [403, 285] width 37 height 13
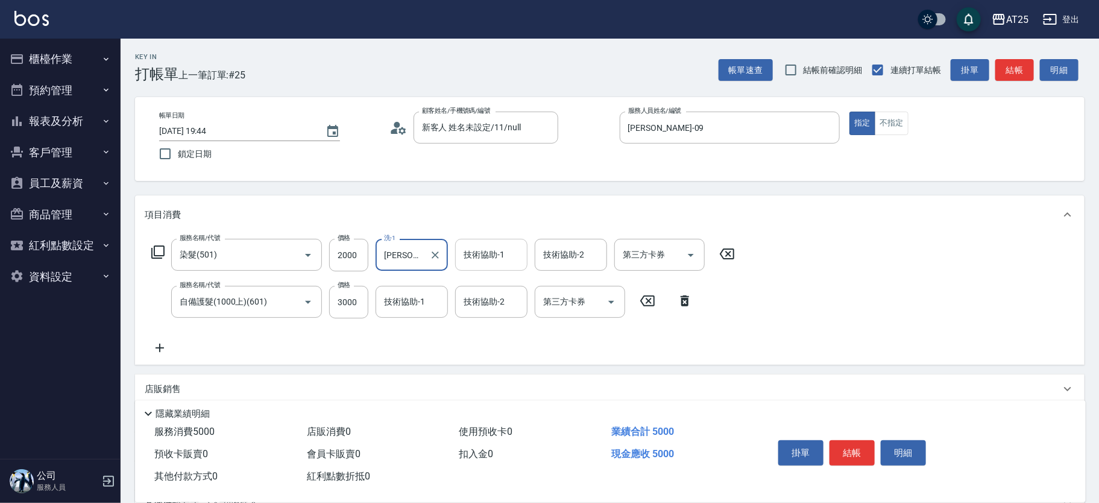
type input "游惠心-68"
click at [472, 253] on div "技術協助-1 技術協助-1" at bounding box center [491, 255] width 72 height 32
click at [479, 292] on span "游惠心 -68" at bounding box center [483, 285] width 37 height 13
type input "游惠心-68"
click at [481, 306] on input "技術協助-2" at bounding box center [492, 301] width 62 height 21
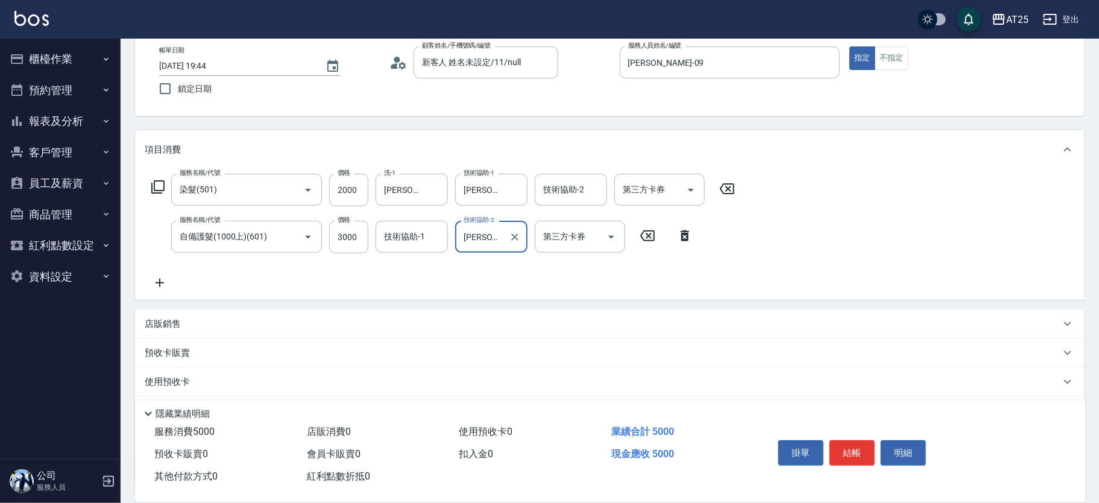
scroll to position [159, 0]
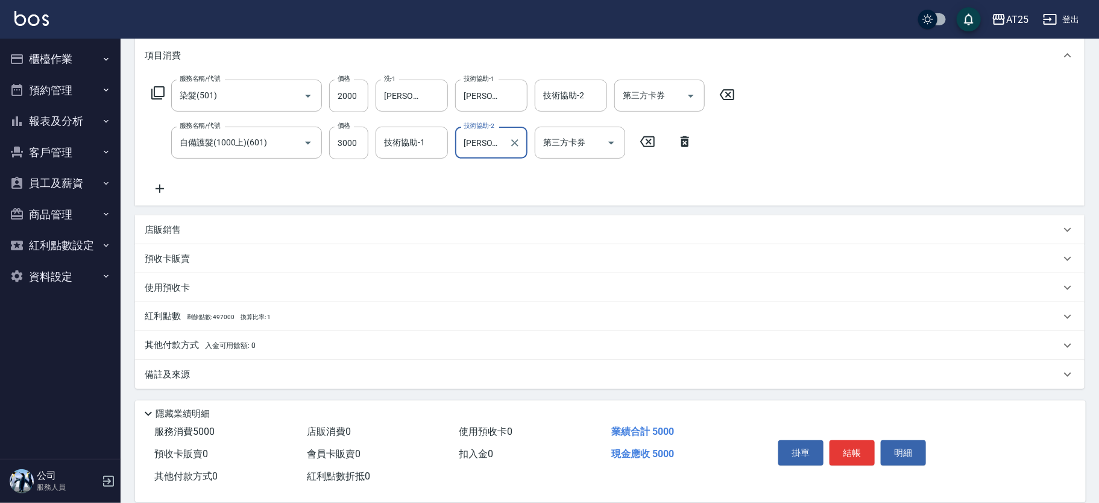
type input "游惠心-68"
click at [198, 345] on p "其他付款方式 入金可用餘額: 0" at bounding box center [200, 345] width 111 height 13
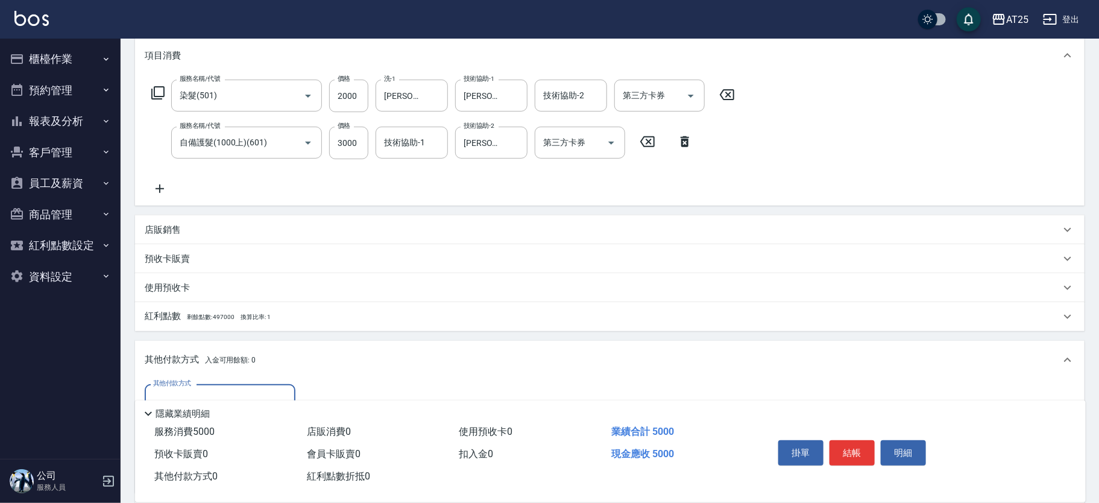
scroll to position [276, 0]
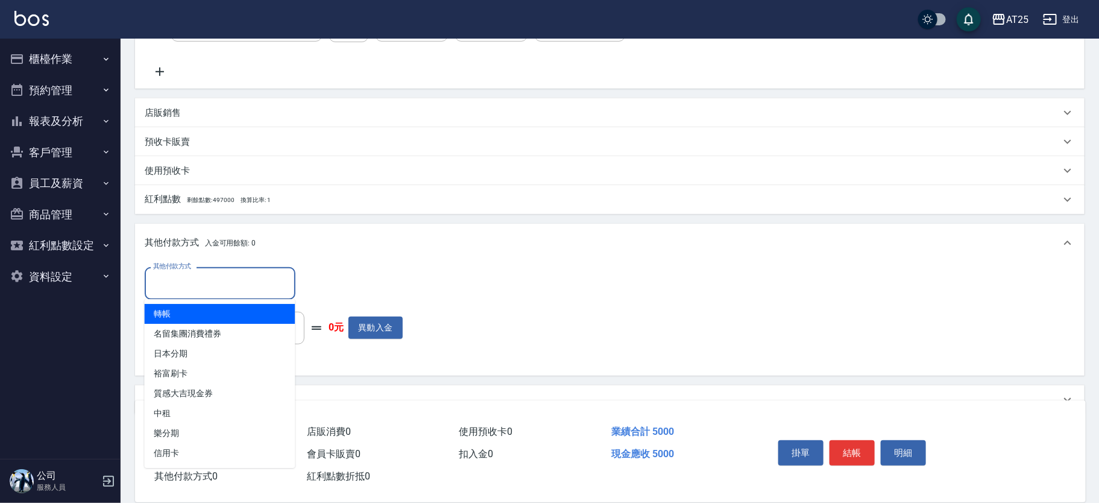
click at [213, 283] on input "其他付款方式" at bounding box center [220, 283] width 140 height 21
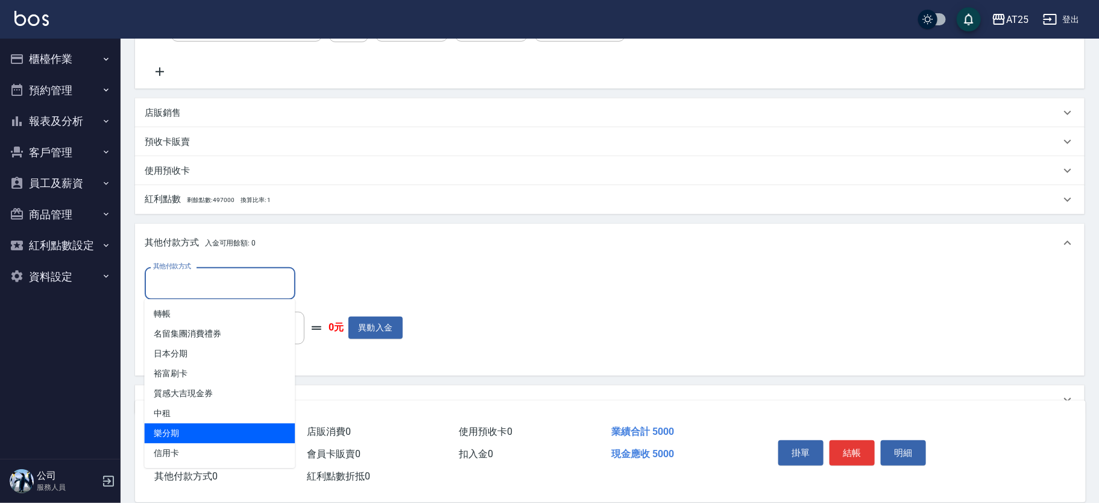
drag, startPoint x: 189, startPoint y: 443, endPoint x: 195, endPoint y: 440, distance: 6.2
click at [188, 444] on span "信用卡" at bounding box center [220, 453] width 151 height 20
type input "信用卡"
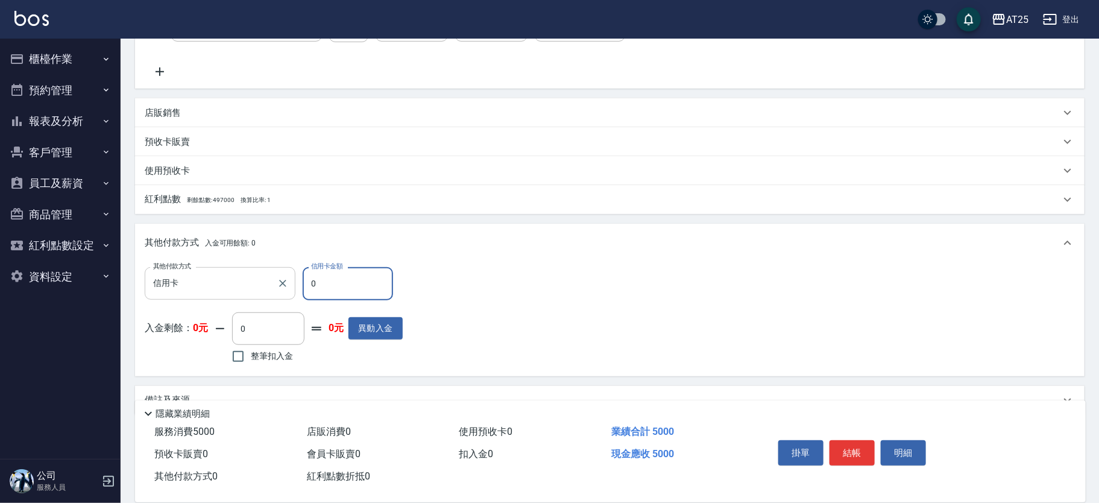
drag, startPoint x: 347, startPoint y: 282, endPoint x: 270, endPoint y: 294, distance: 77.6
click at [270, 294] on div "其他付款方式 信用卡 其他付款方式 信用卡金額 0 信用卡金額" at bounding box center [274, 283] width 258 height 33
type input "490"
type input "50"
type input "450"
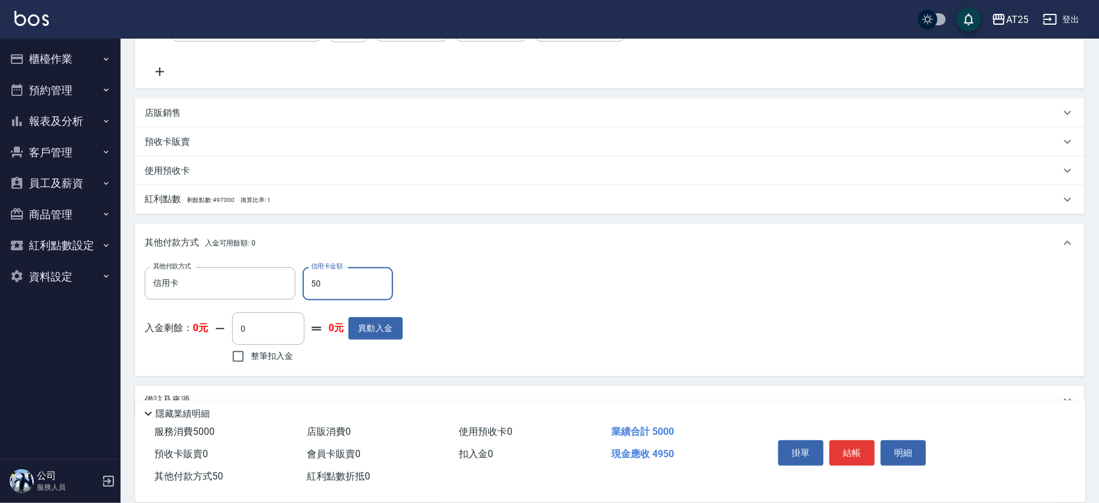
type input "500"
type input "0"
type input "5000"
click at [836, 446] on button "結帳" at bounding box center [852, 452] width 45 height 25
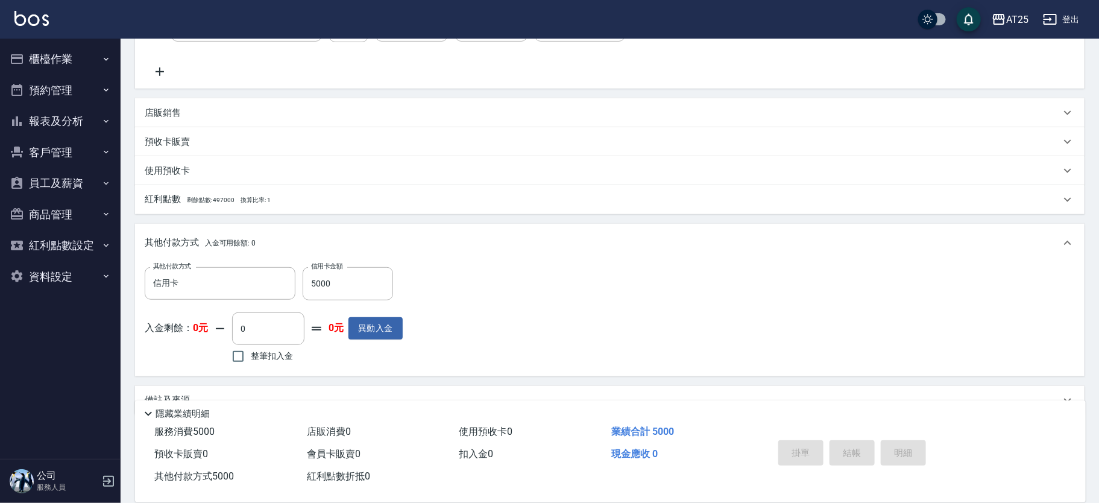
drag, startPoint x: 1054, startPoint y: 301, endPoint x: 1080, endPoint y: 297, distance: 26.9
click at [1064, 297] on div "其他付款方式 信用卡 其他付款方式 信用卡金額 5000 信用卡金額 入金剩餘： 0元 0 ​ 整筆扣入金 0元 異動入金" at bounding box center [610, 316] width 930 height 99
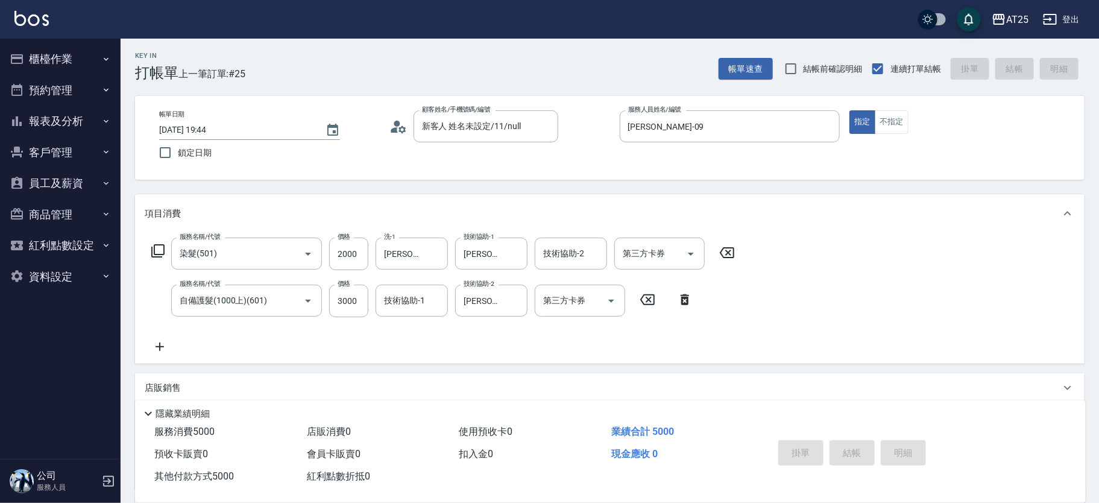
scroll to position [0, 0]
type input "2025/09/11 20:05"
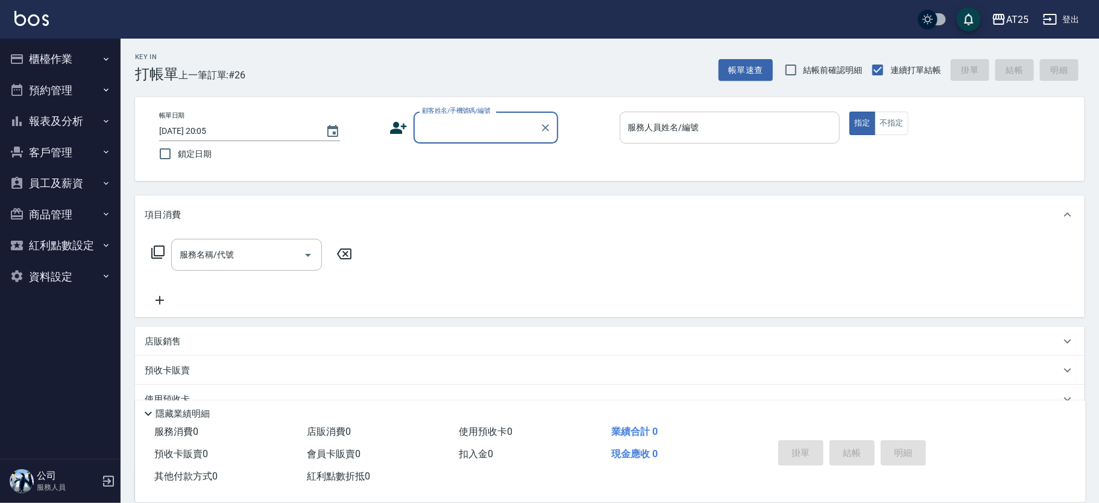
click at [684, 124] on div "服務人員姓名/編號 服務人員姓名/編號" at bounding box center [730, 128] width 221 height 32
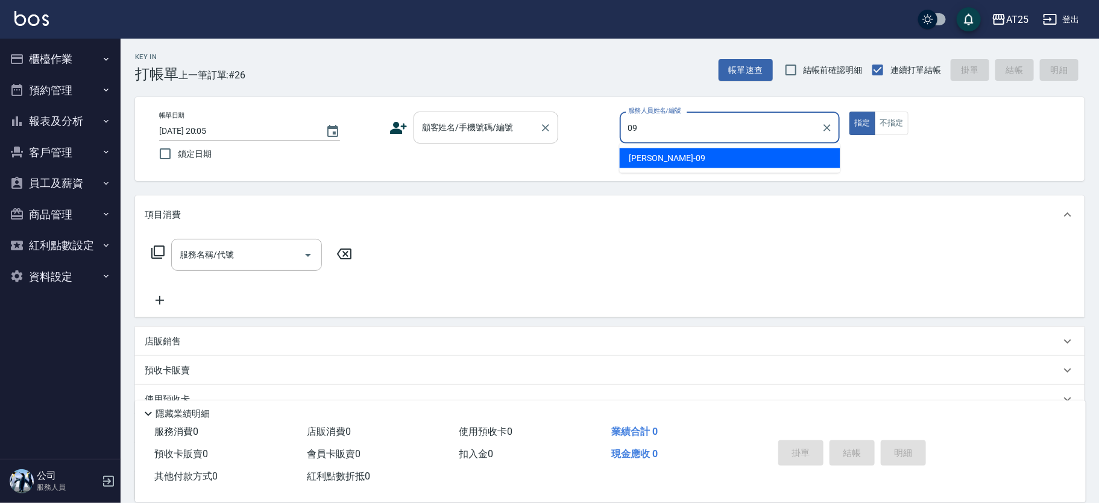
type input "Kevin-09"
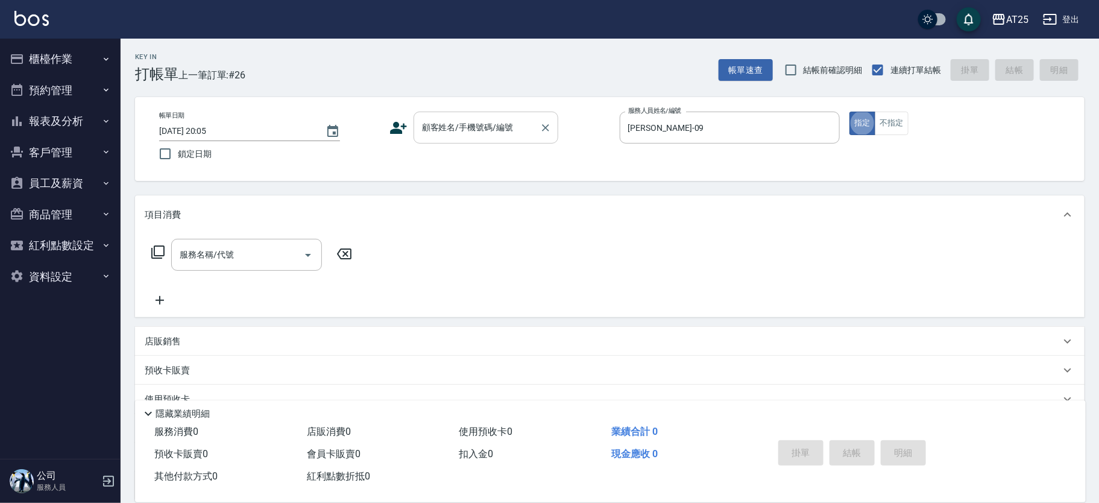
click at [458, 129] on input "顧客姓名/手機號碼/編號" at bounding box center [477, 127] width 116 height 21
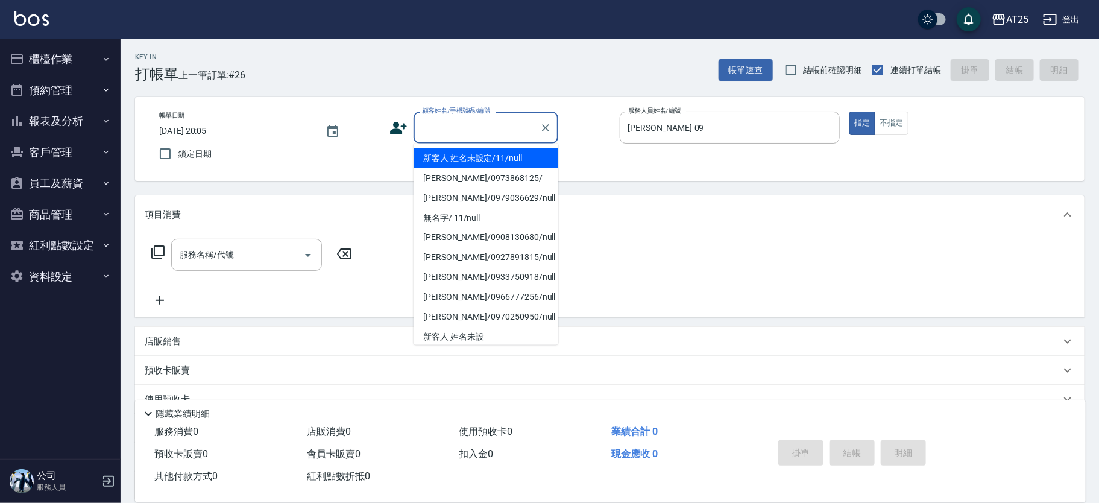
click at [459, 157] on li "新客人 姓名未設定/11/null" at bounding box center [486, 158] width 145 height 20
type input "新客人 姓名未設定/11/null"
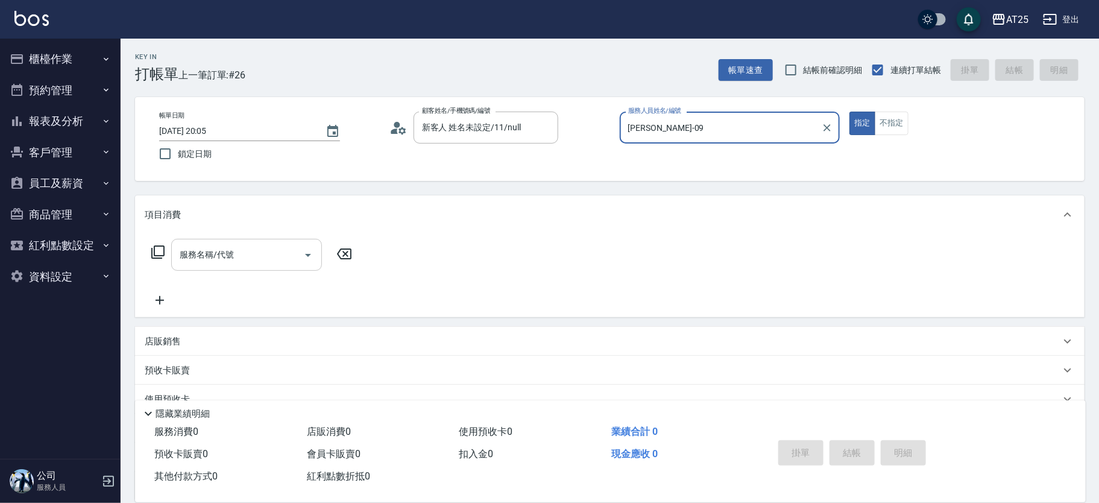
click at [217, 253] on div "服務名稱/代號 服務名稱/代號" at bounding box center [246, 255] width 151 height 32
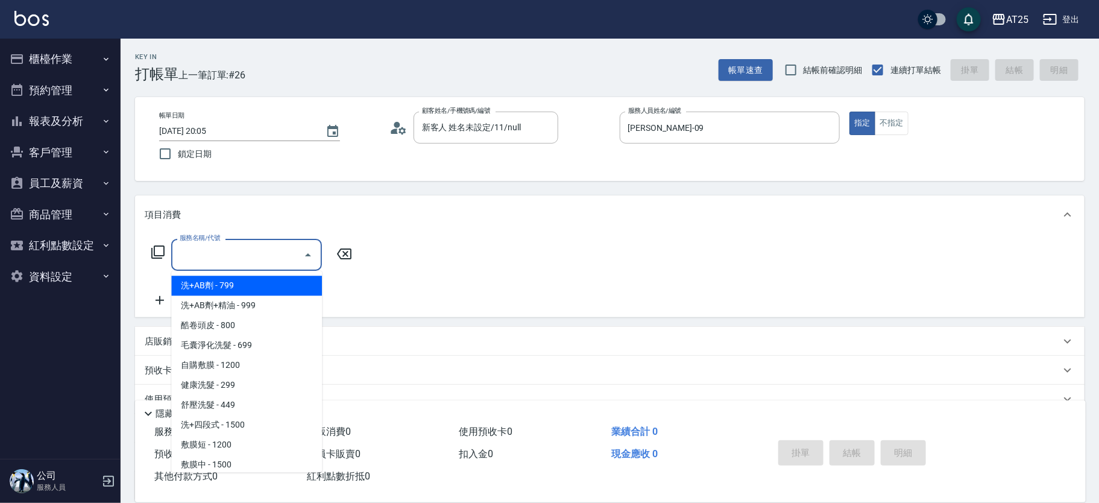
type input "5"
type input "301"
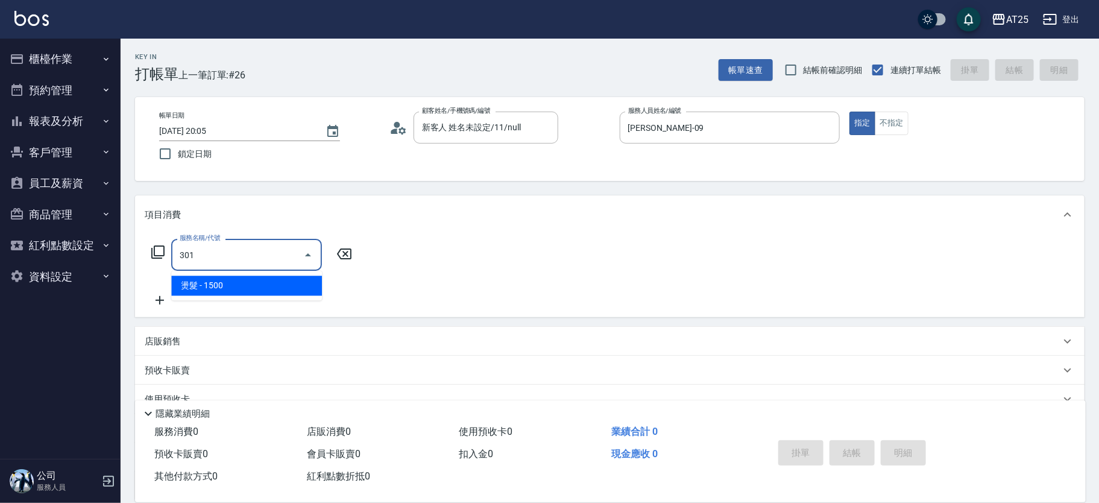
click at [215, 293] on span "燙髮 - 1500" at bounding box center [246, 286] width 151 height 20
type input "150"
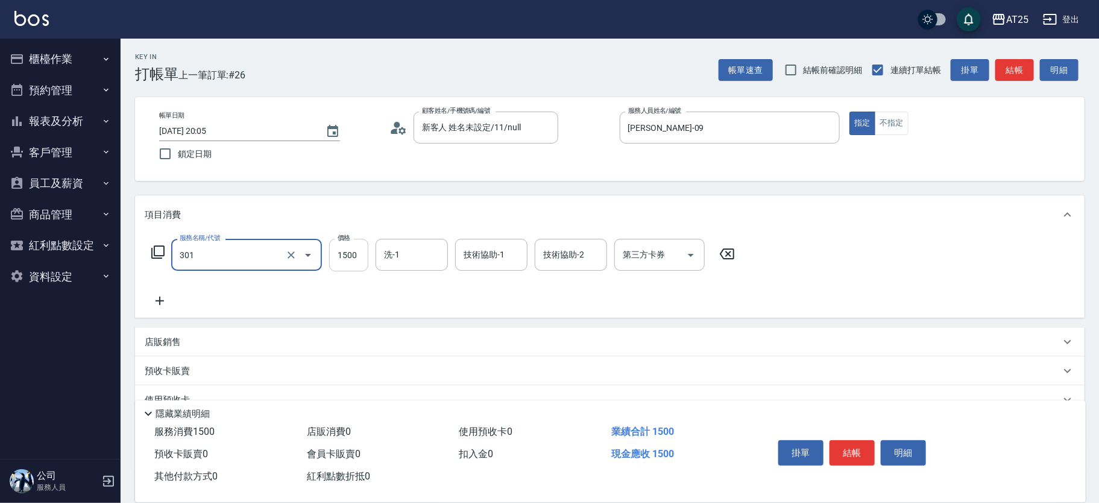
type input "燙髮(301)"
click at [329, 256] on input "1500" at bounding box center [348, 255] width 39 height 33
type input "0"
type input "16"
type input "10"
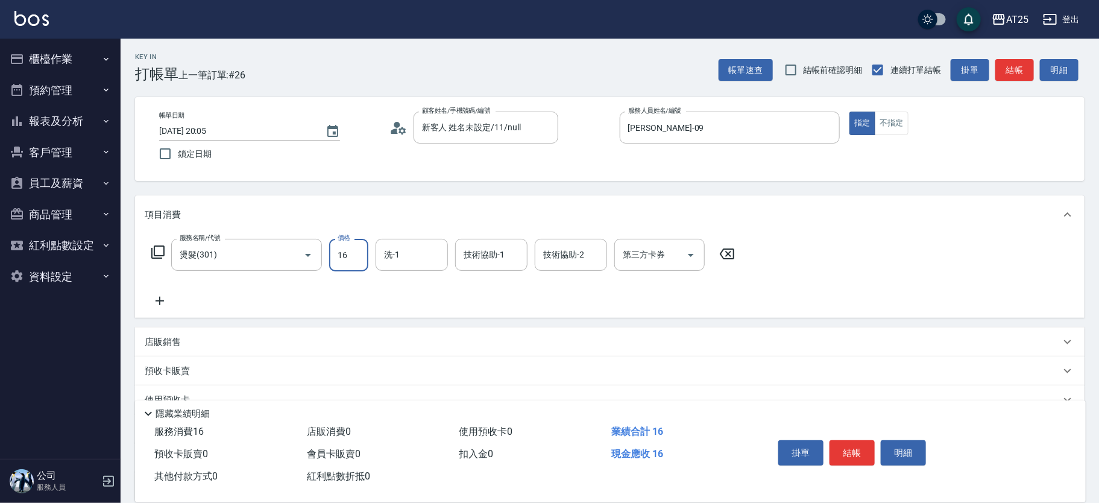
type input "169"
type input "160"
type input "1699"
click at [170, 303] on icon at bounding box center [160, 301] width 30 height 14
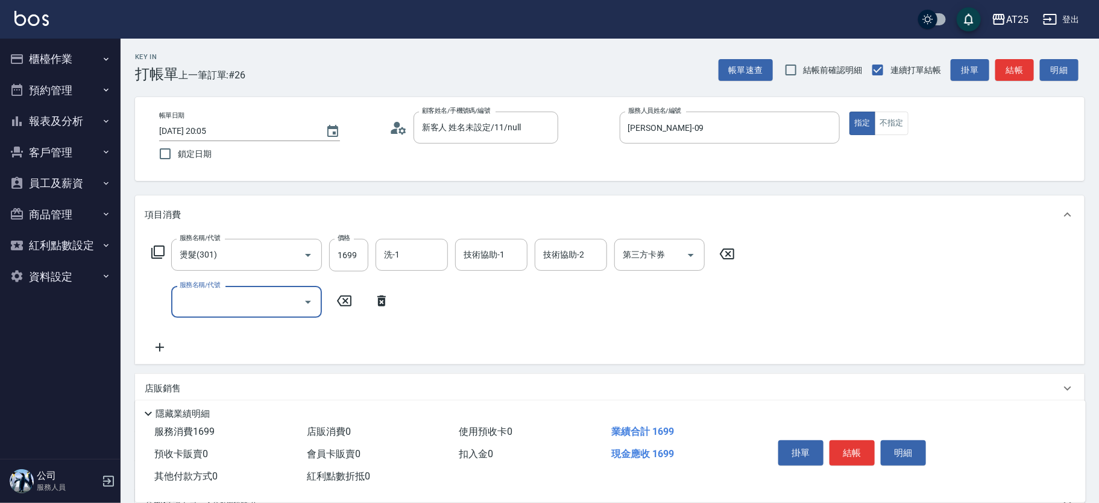
click at [207, 303] on input "服務名稱/代號" at bounding box center [238, 301] width 122 height 21
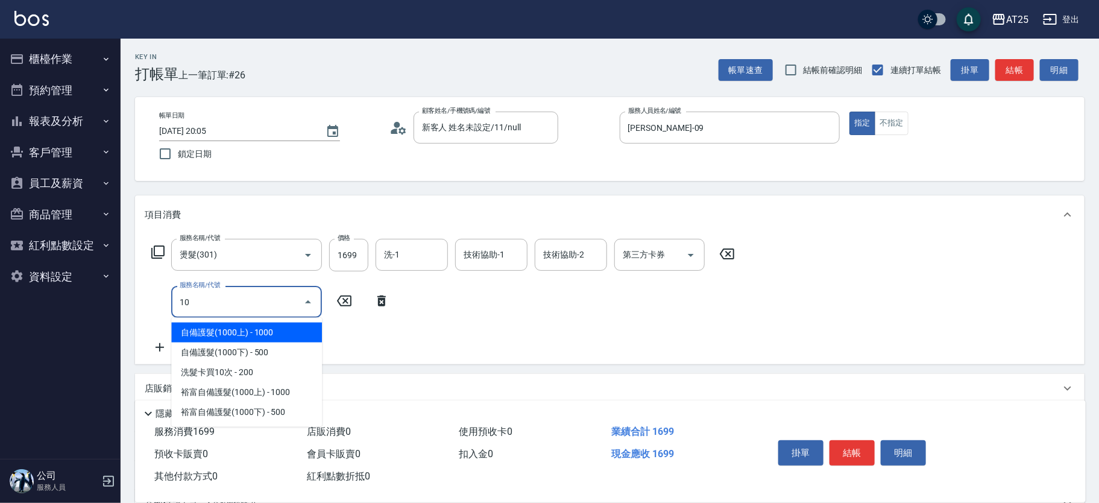
type input "101"
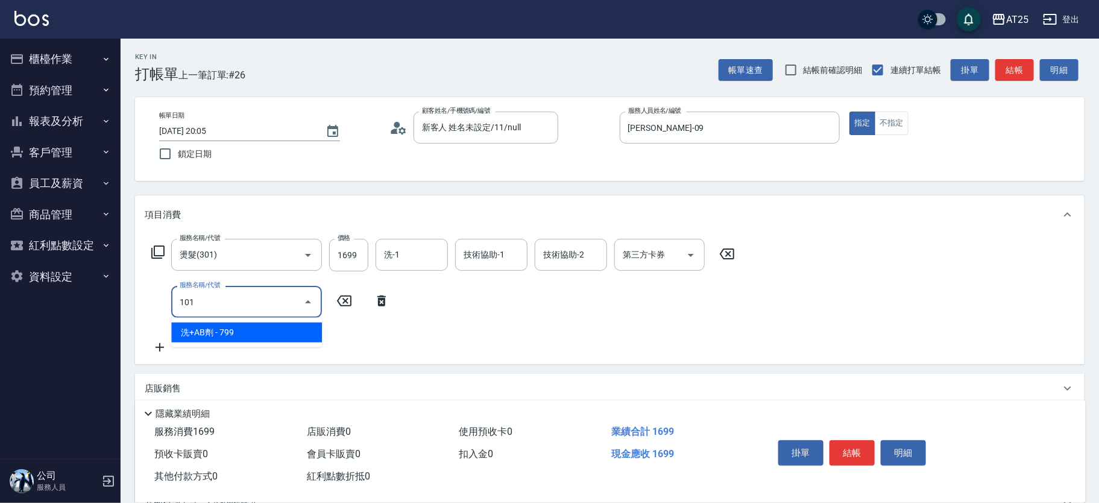
click at [236, 331] on span "洗+AB劑 - 799" at bounding box center [246, 333] width 151 height 20
type input "240"
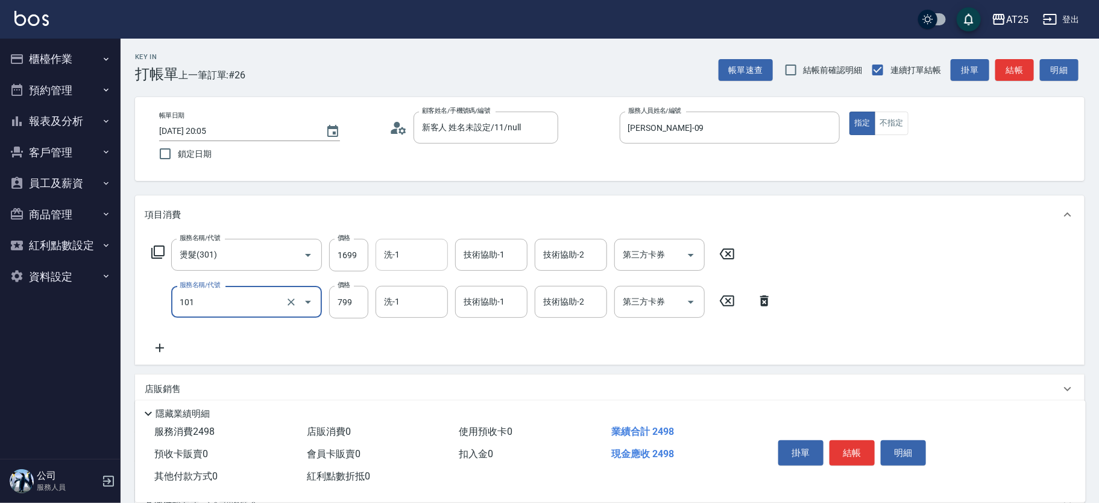
type input "洗+AB劑(101)"
click at [402, 257] on input "洗-1" at bounding box center [412, 254] width 62 height 21
type input "6"
click at [400, 276] on div "服務名稱/代號 燙髮(301) 服務名稱/代號 價格 1699 價格 洗-1 洗-1 技術協助-1 技術協助-1 技術協助-2 技術協助-2 第三方卡券 第三…" at bounding box center [462, 297] width 635 height 116
click at [411, 260] on input "洗-1" at bounding box center [412, 254] width 62 height 21
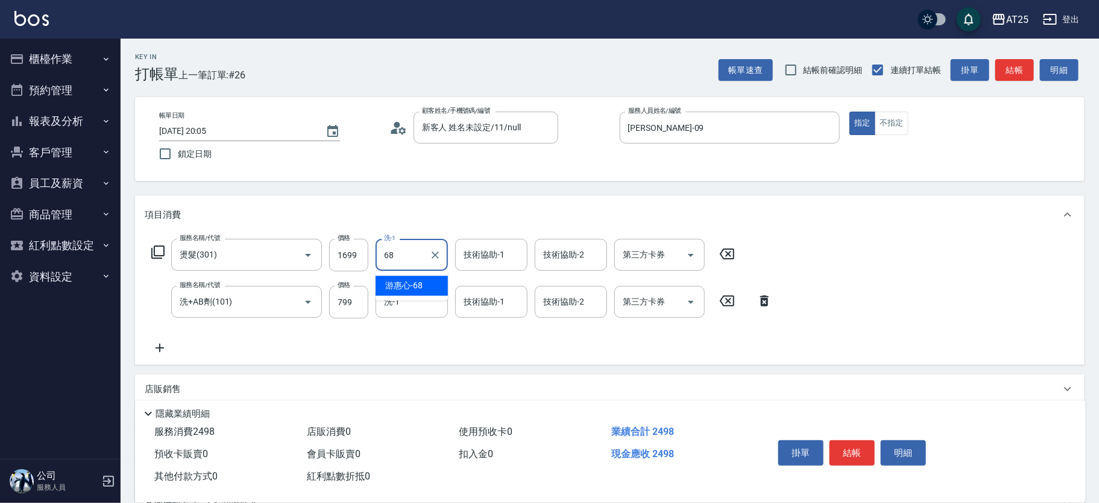
click at [403, 281] on span "游惠心 -68" at bounding box center [403, 285] width 37 height 13
type input "游惠心-68"
click at [477, 262] on input "技術協助-1" at bounding box center [492, 254] width 62 height 21
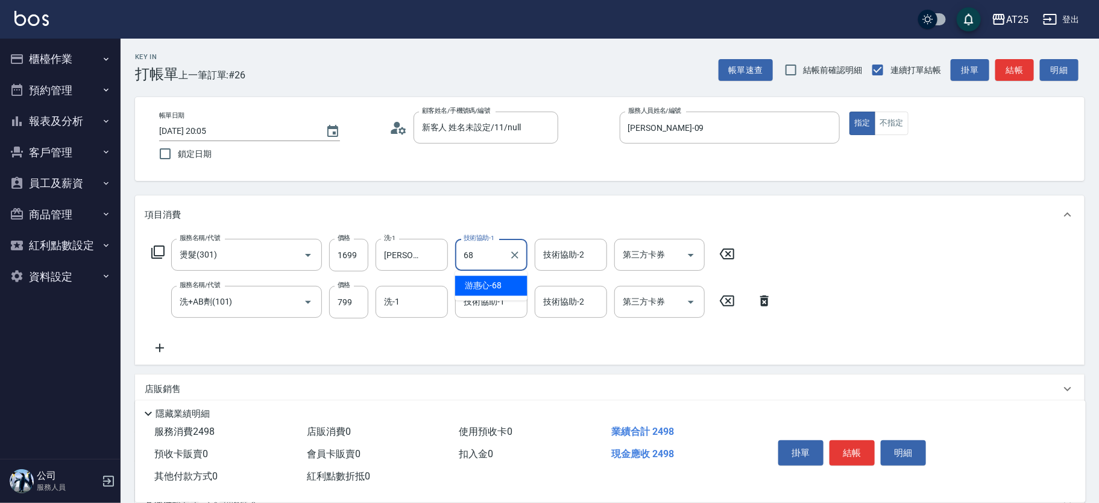
click at [482, 283] on span "游惠心 -68" at bounding box center [483, 285] width 37 height 13
type input "游惠心-68"
drag, startPoint x: 484, startPoint y: 292, endPoint x: 488, endPoint y: 301, distance: 10.0
click at [484, 292] on div "技術協助-1 技術協助-1" at bounding box center [491, 302] width 72 height 32
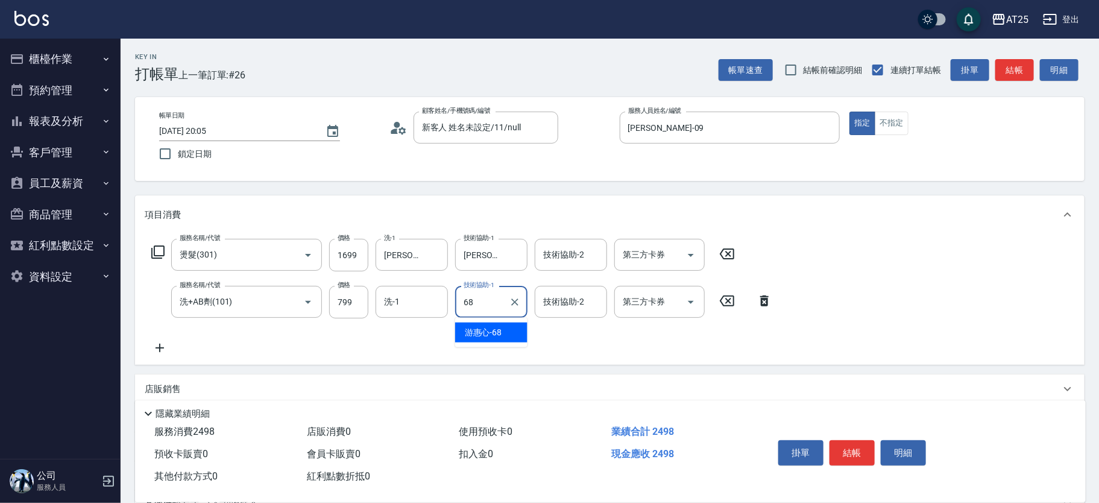
click at [482, 333] on span "游惠心 -68" at bounding box center [483, 332] width 37 height 13
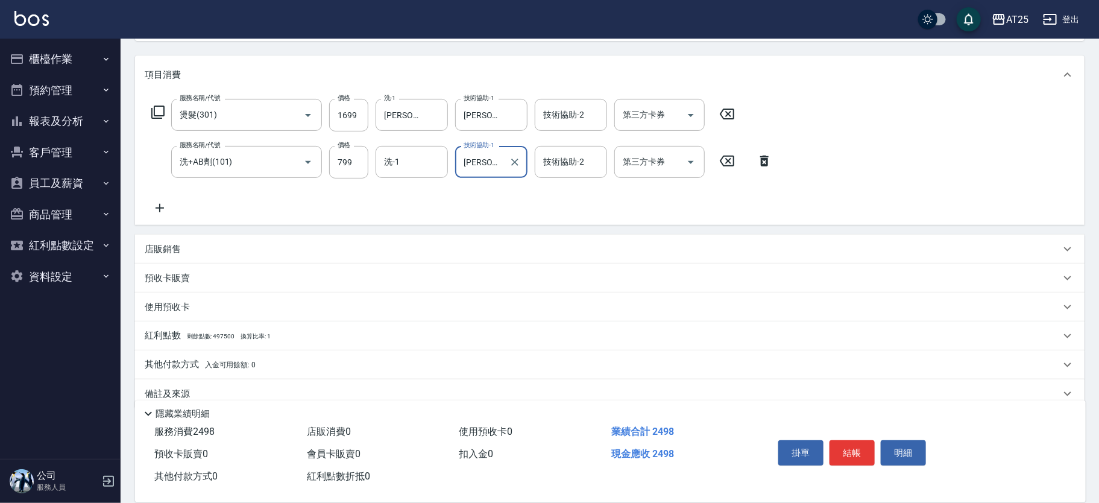
scroll to position [159, 0]
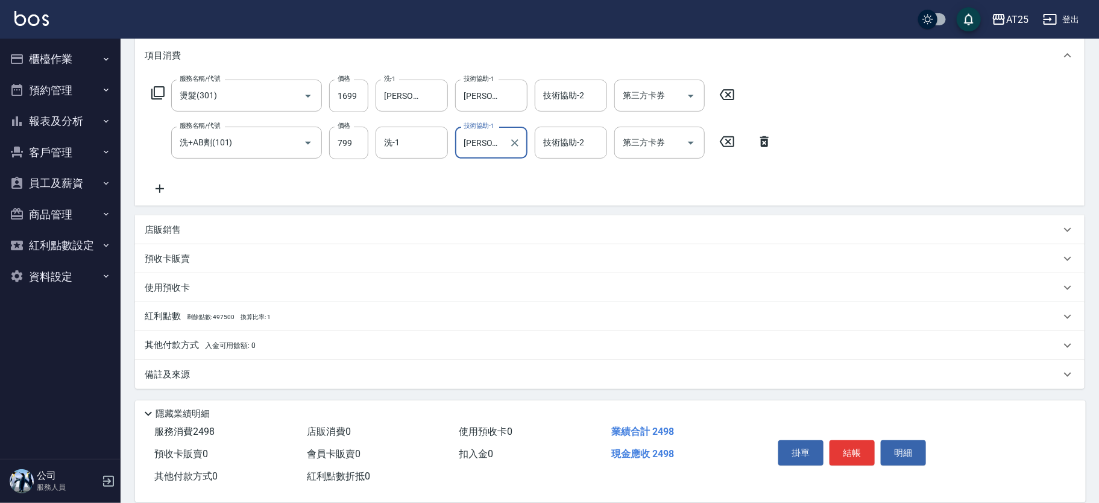
type input "游惠心-68"
click at [192, 342] on p "其他付款方式 入金可用餘額: 0" at bounding box center [200, 345] width 111 height 13
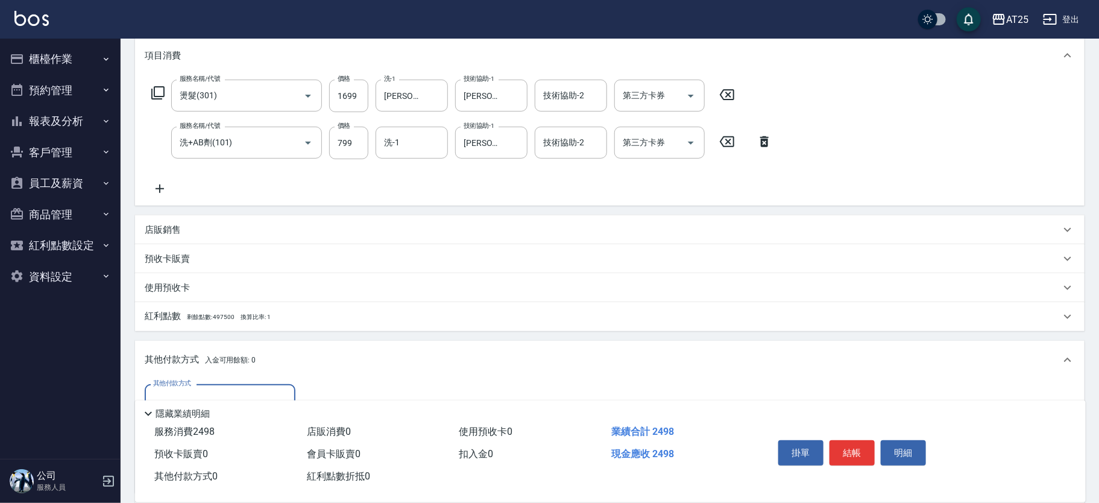
scroll to position [0, 0]
click at [230, 396] on input "其他付款方式" at bounding box center [220, 400] width 140 height 21
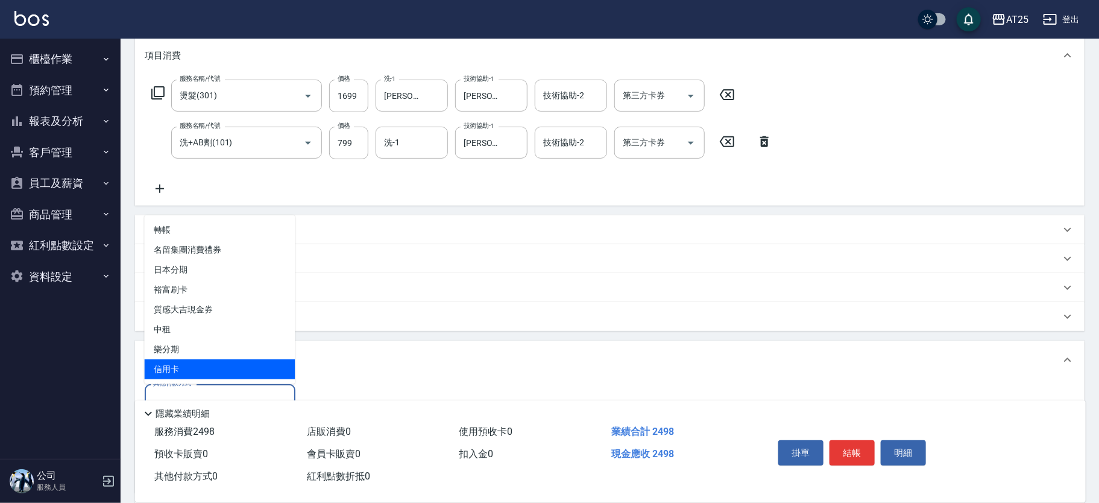
click at [192, 359] on span "信用卡" at bounding box center [220, 369] width 151 height 20
type input "信用卡"
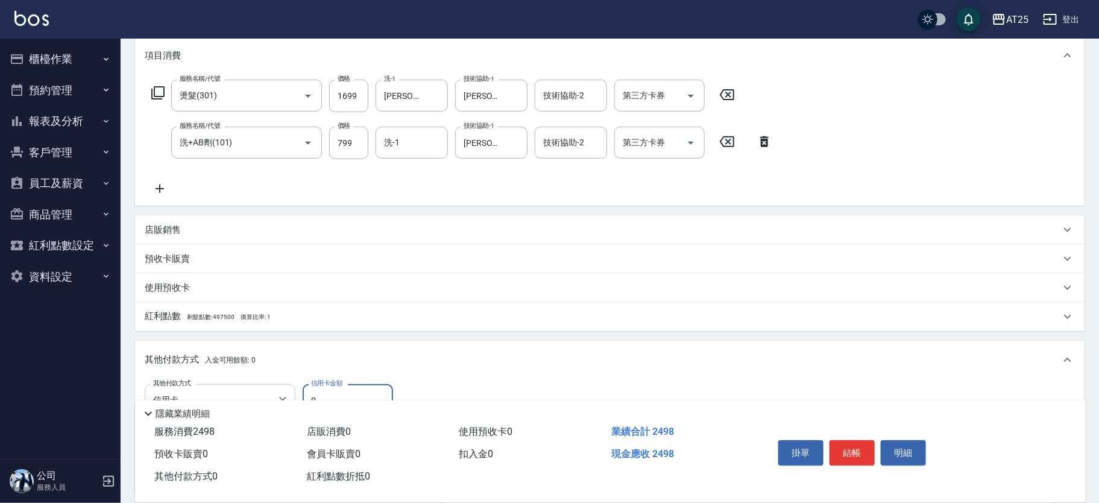
drag, startPoint x: 342, startPoint y: 387, endPoint x: 265, endPoint y: 396, distance: 77.6
click at [265, 396] on div "其他付款方式 信用卡 其他付款方式 信用卡金額 0 信用卡金額" at bounding box center [274, 400] width 258 height 33
type input "24"
type input "220"
type input "249"
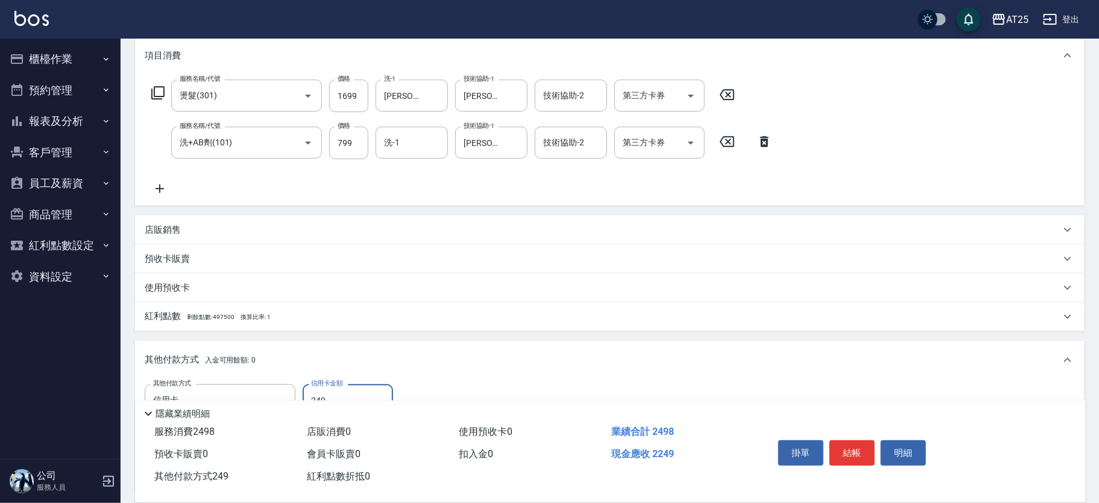
type input "0"
type input "2498"
click at [853, 450] on button "結帳" at bounding box center [852, 452] width 45 height 25
type input "2025/09/11 20:06"
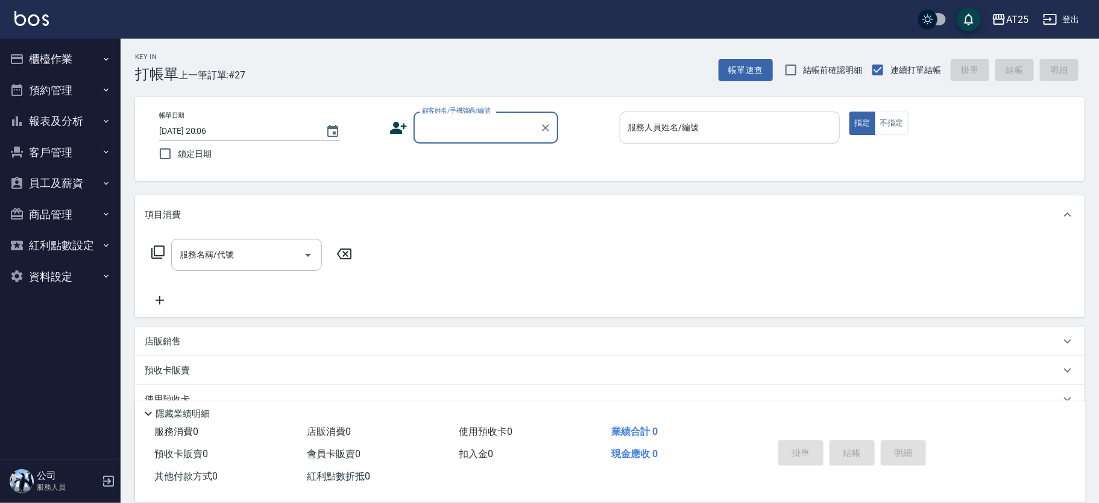
click at [757, 142] on div "服務人員姓名/編號" at bounding box center [730, 128] width 221 height 32
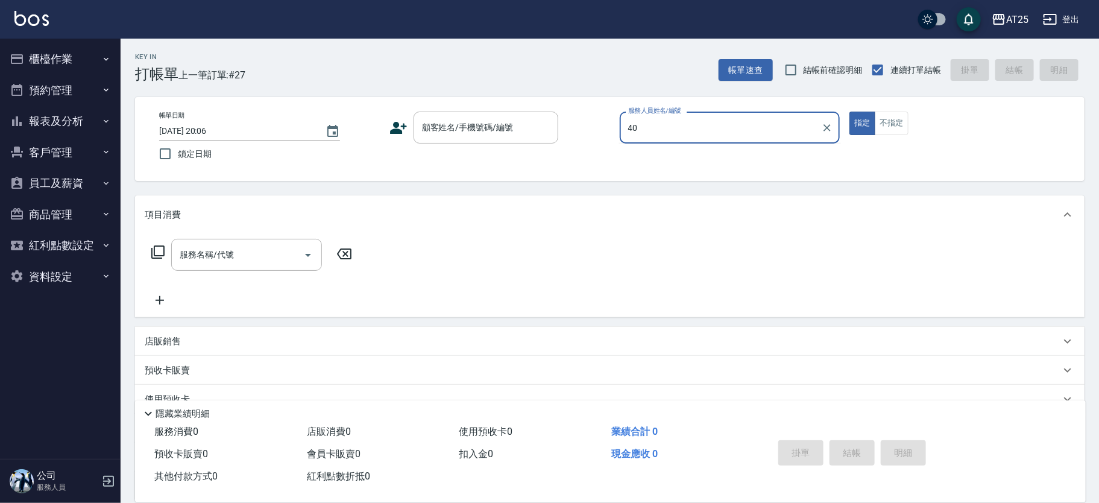
type input "Ann-40"
click at [496, 118] on div "顧客姓名/手機號碼/編號 顧客姓名/手機號碼/編號" at bounding box center [486, 128] width 145 height 32
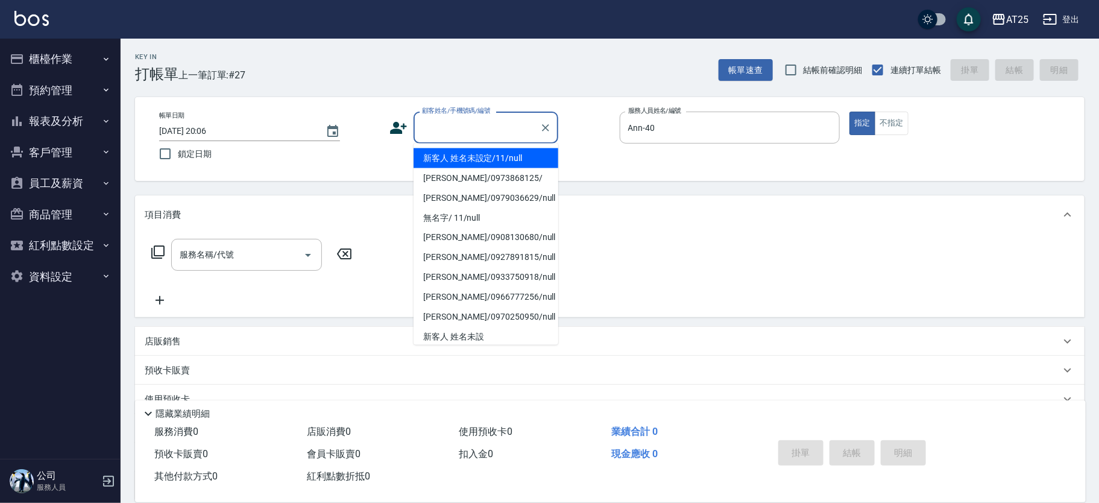
click at [440, 151] on li "新客人 姓名未設定/11/null" at bounding box center [486, 158] width 145 height 20
type input "新客人 姓名未設定/11/null"
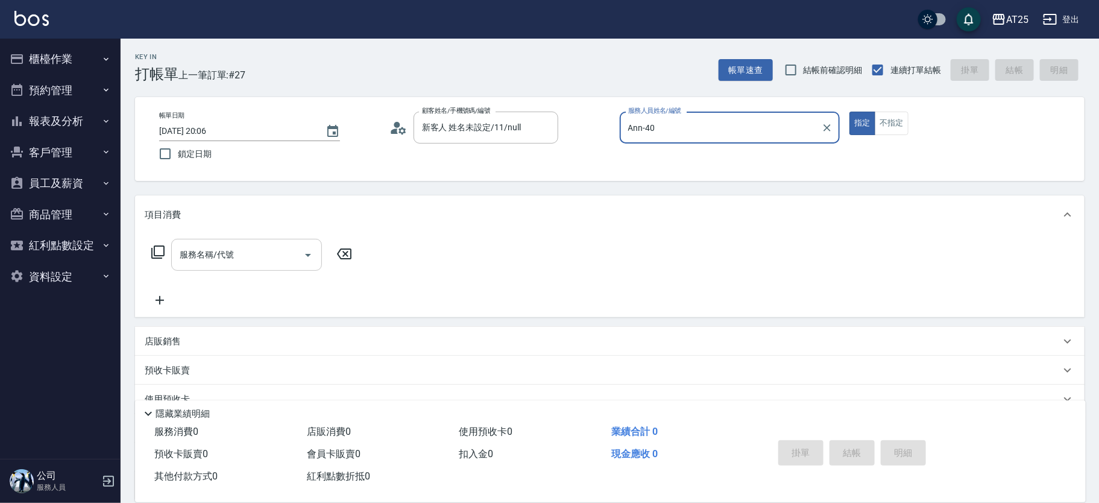
click at [251, 244] on input "服務名稱/代號" at bounding box center [238, 254] width 122 height 21
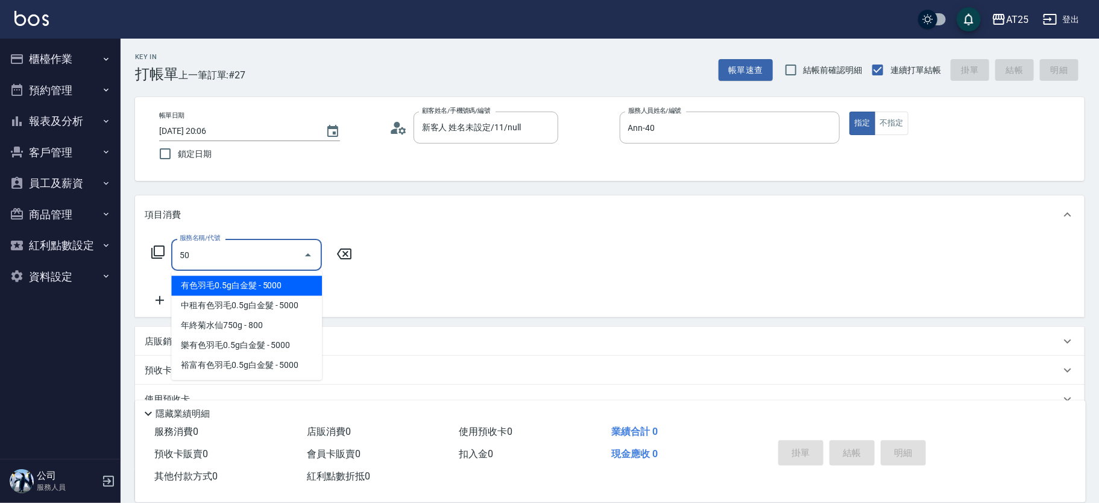
type input "501"
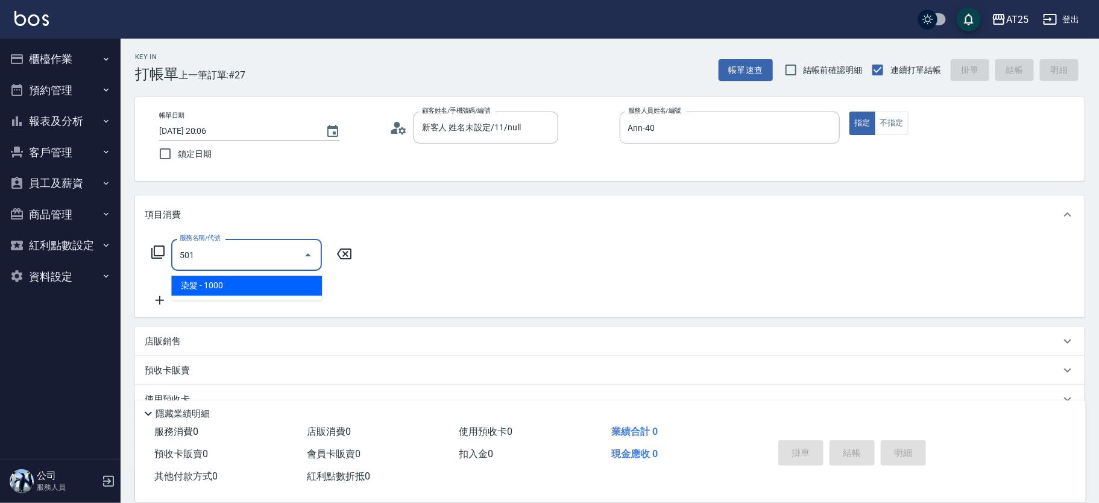
click at [227, 283] on span "染髮 - 1000" at bounding box center [246, 286] width 151 height 20
type input "100"
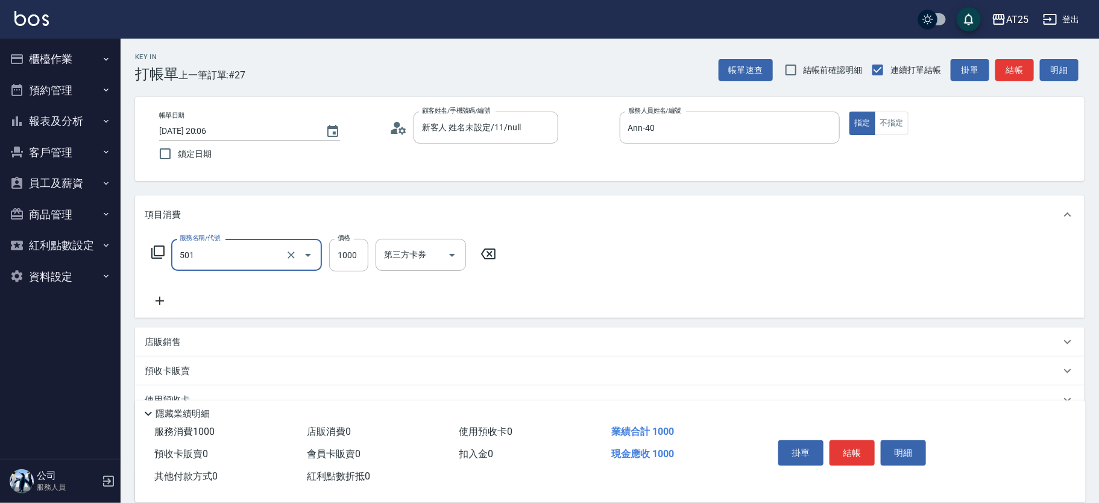
type input "染髮(501)"
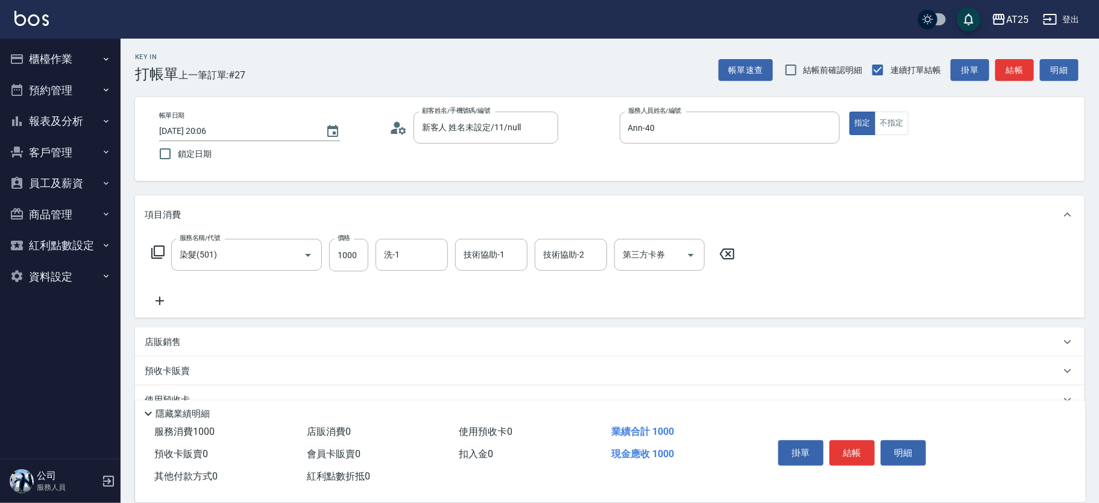
click at [148, 295] on icon at bounding box center [160, 301] width 30 height 14
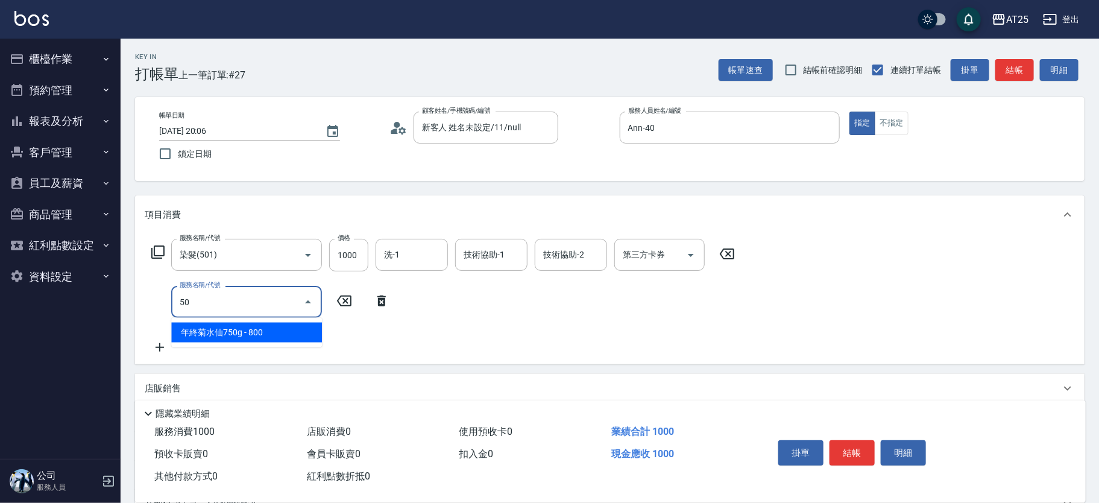
type input "502"
click at [238, 335] on span "漂髮 - 500" at bounding box center [246, 333] width 151 height 20
type input "150"
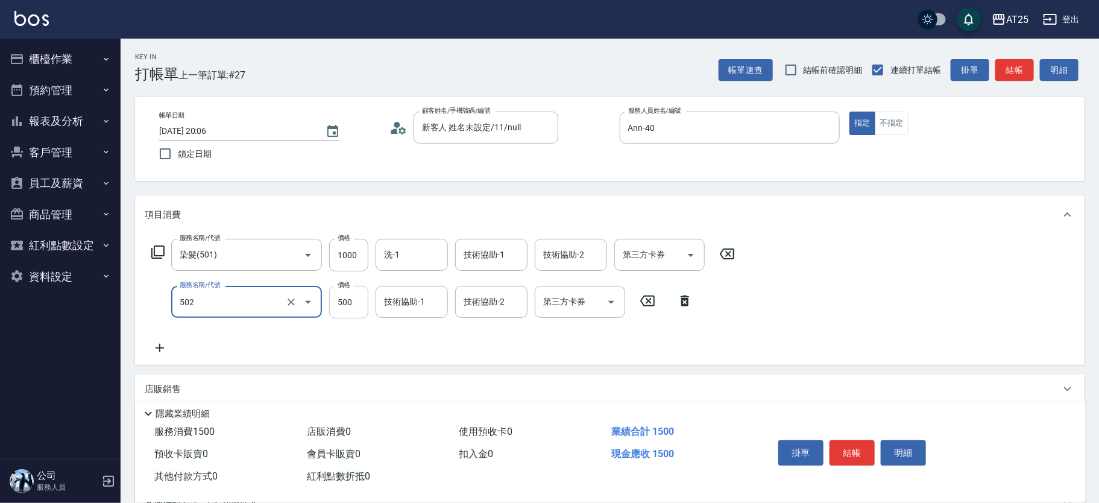
type input "漂髮(502)"
click at [347, 301] on input "500" at bounding box center [348, 302] width 39 height 33
type input "100"
type input "0"
click at [355, 254] on input "1000" at bounding box center [348, 255] width 39 height 33
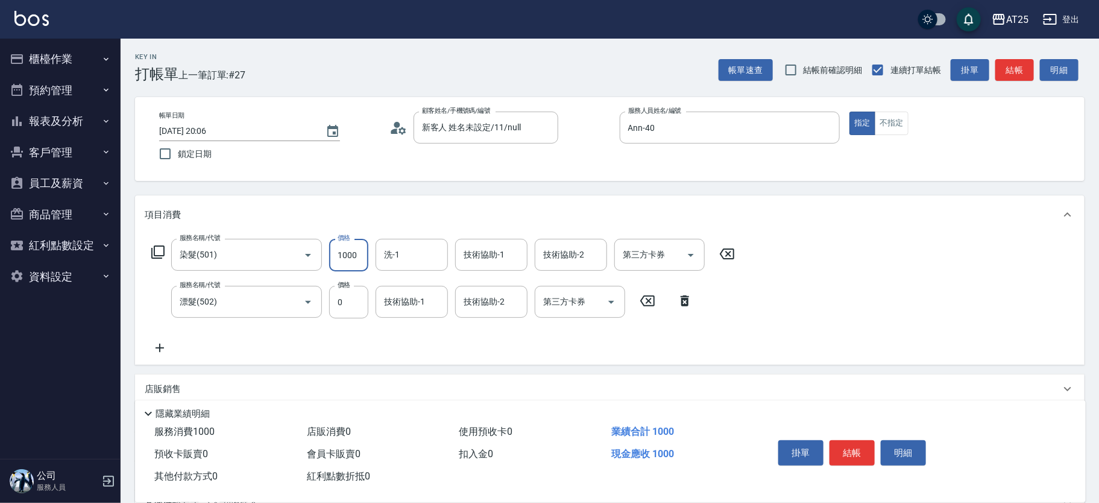
type input "0"
click at [171, 336] on div "服務名稱/代號 染髮(501) 服務名稱/代號 價格 2280 價格 洗-1 洗-1 技術協助-1 技術協助-1 技術協助-2 技術協助-2 第三方卡券 第三…" at bounding box center [444, 297] width 598 height 116
click at [171, 348] on icon at bounding box center [160, 348] width 30 height 14
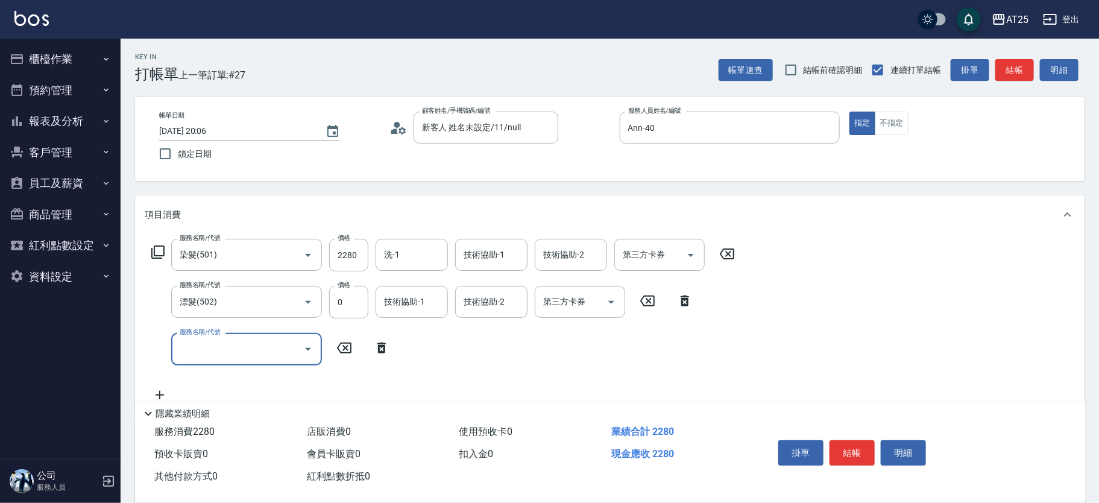
click at [211, 355] on input "服務名稱/代號" at bounding box center [238, 348] width 122 height 21
click at [224, 379] on span "自備護髮(1000上) - 1000" at bounding box center [246, 380] width 151 height 20
click at [349, 348] on input "1000" at bounding box center [348, 349] width 39 height 33
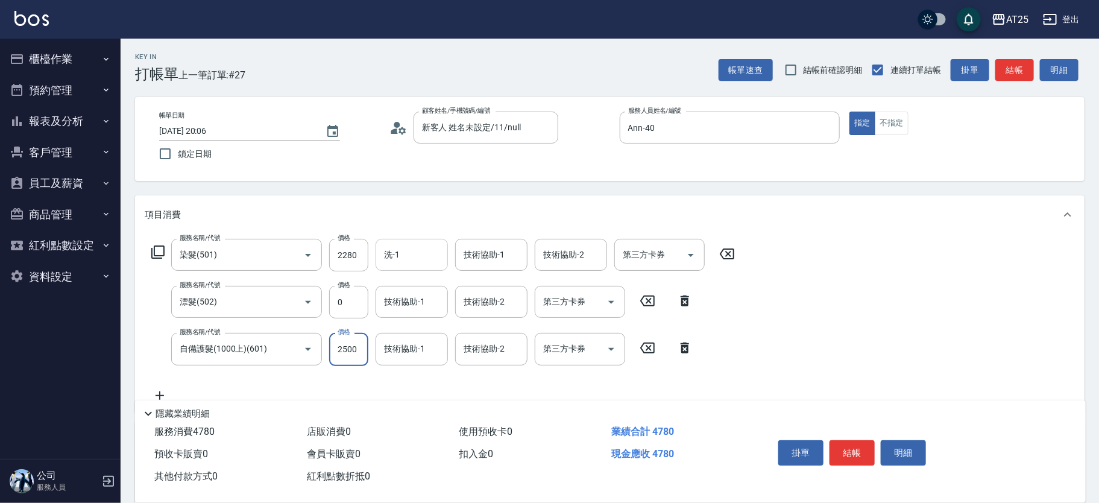
click at [414, 254] on input "洗-1" at bounding box center [412, 254] width 62 height 21
click at [410, 294] on div "小宇 -58" at bounding box center [412, 286] width 72 height 20
click at [470, 263] on input "技術協助-1" at bounding box center [492, 254] width 62 height 21
click at [468, 280] on span "小宇 -58" at bounding box center [503, 285] width 76 height 13
click at [468, 300] on input "技術協助-2" at bounding box center [492, 301] width 62 height 21
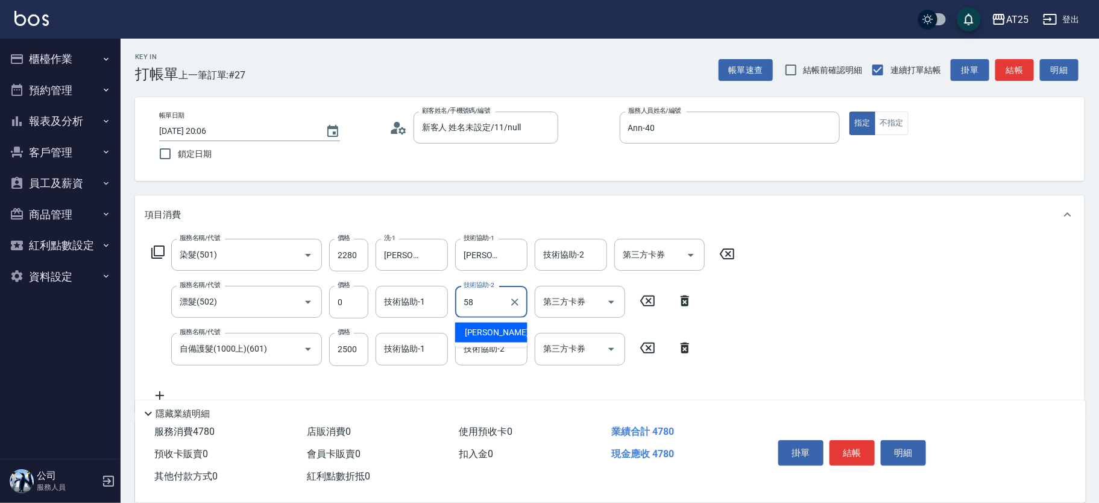
click at [475, 324] on div "小宇 -58" at bounding box center [491, 333] width 72 height 20
click at [490, 350] on input "技術協助-2" at bounding box center [492, 348] width 62 height 21
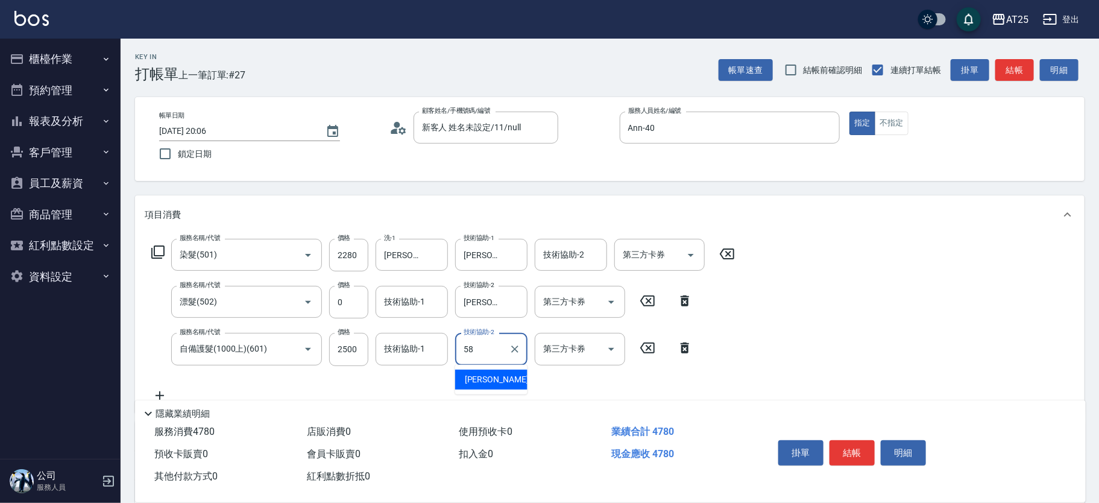
click at [496, 383] on div "小宇 -58" at bounding box center [491, 380] width 72 height 20
click at [423, 301] on input "技術協助-1" at bounding box center [412, 301] width 62 height 21
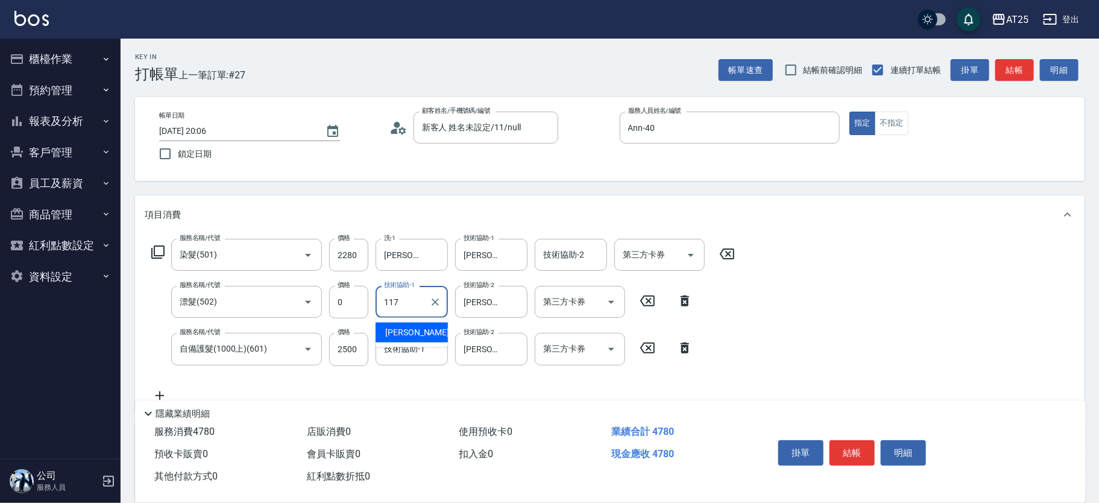
click at [414, 338] on span "小祐 -117" at bounding box center [425, 332] width 81 height 13
click at [849, 435] on div "掛單 結帳 明細" at bounding box center [852, 454] width 157 height 38
click at [849, 442] on button "結帳" at bounding box center [852, 452] width 45 height 25
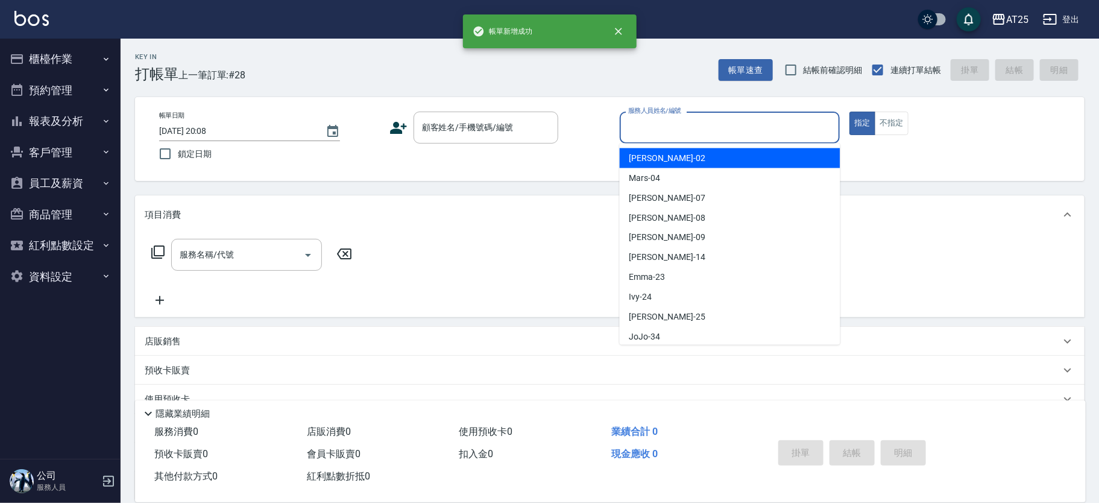
click at [739, 127] on input "服務人員姓名/編號" at bounding box center [730, 127] width 210 height 21
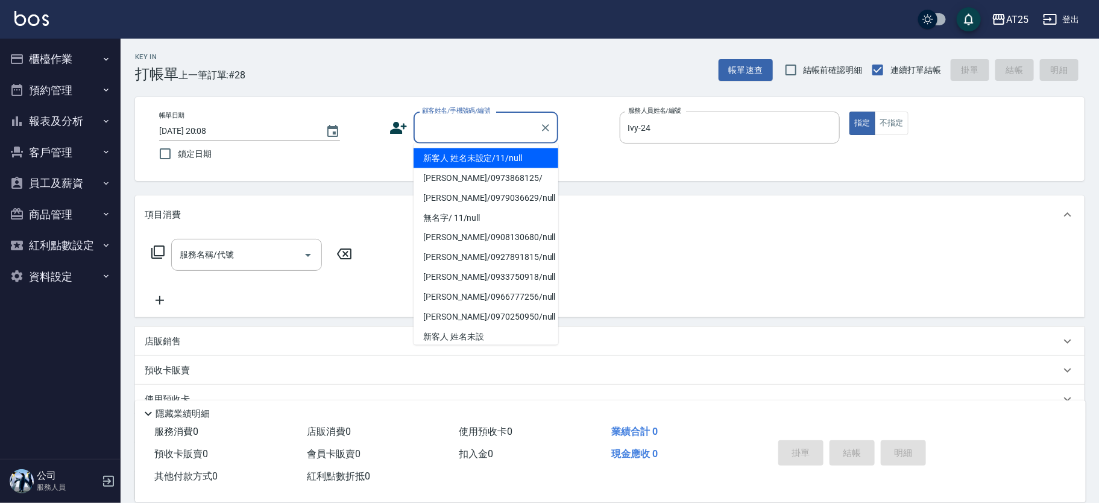
click at [506, 121] on input "顧客姓名/手機號碼/編號" at bounding box center [477, 127] width 116 height 21
click at [490, 156] on li "新客人 姓名未設定/11/null" at bounding box center [486, 158] width 145 height 20
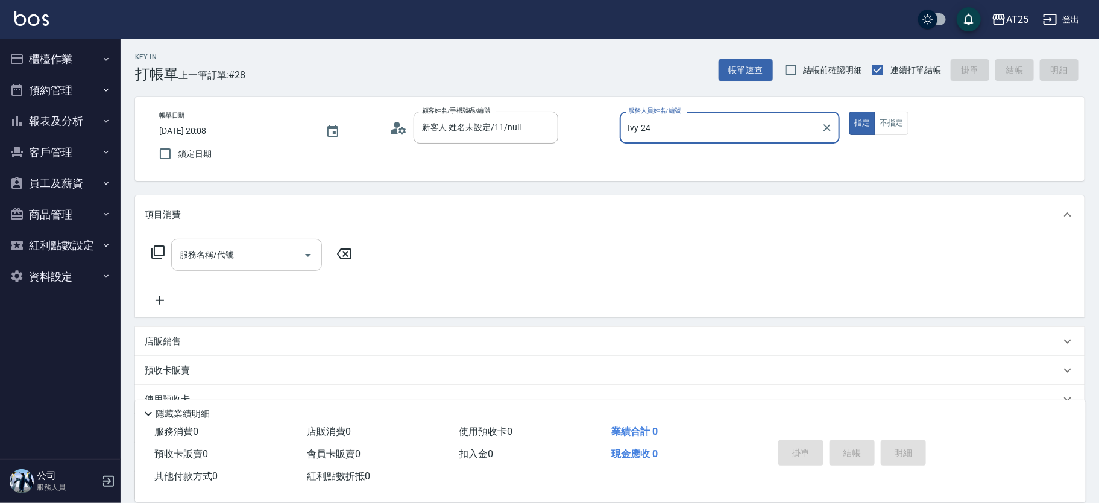
click at [271, 247] on input "服務名稱/代號" at bounding box center [238, 254] width 122 height 21
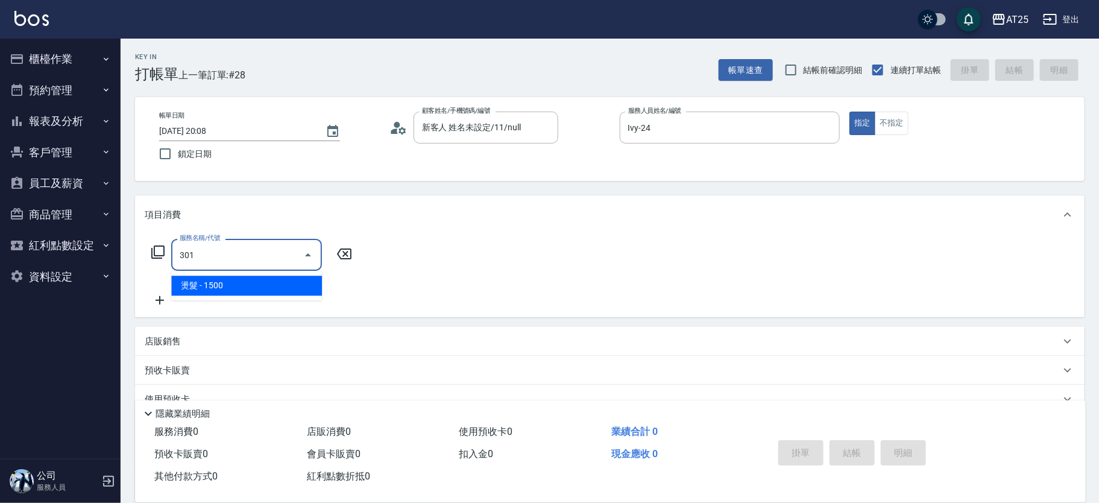
click at [235, 285] on span "燙髮 - 1500" at bounding box center [246, 286] width 151 height 20
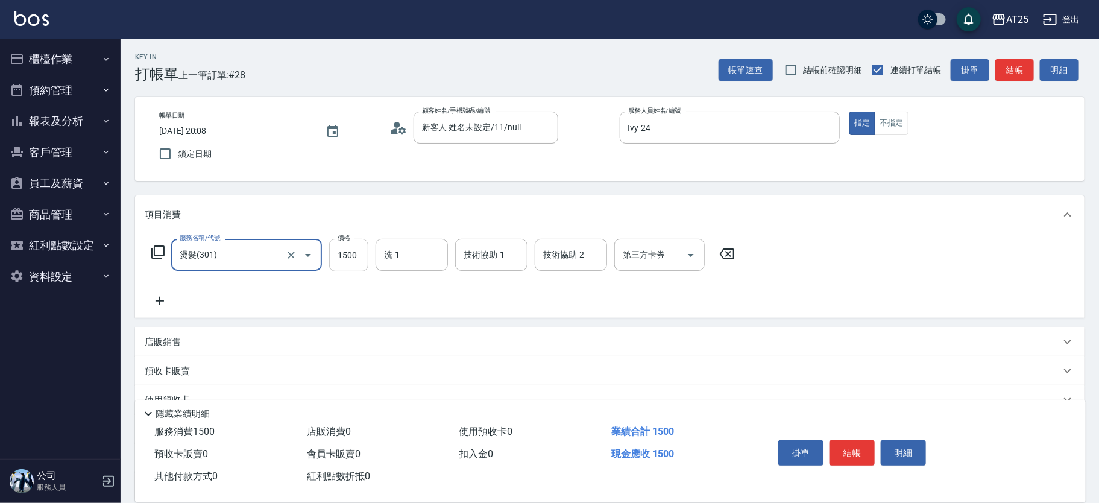
click at [338, 260] on input "1500" at bounding box center [348, 255] width 39 height 33
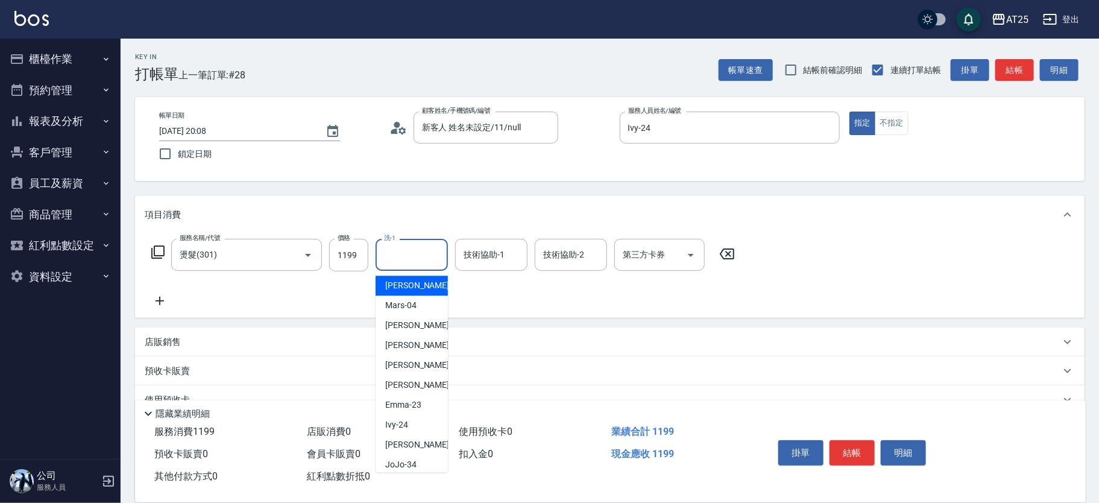
click at [400, 260] on input "洗-1" at bounding box center [412, 254] width 62 height 21
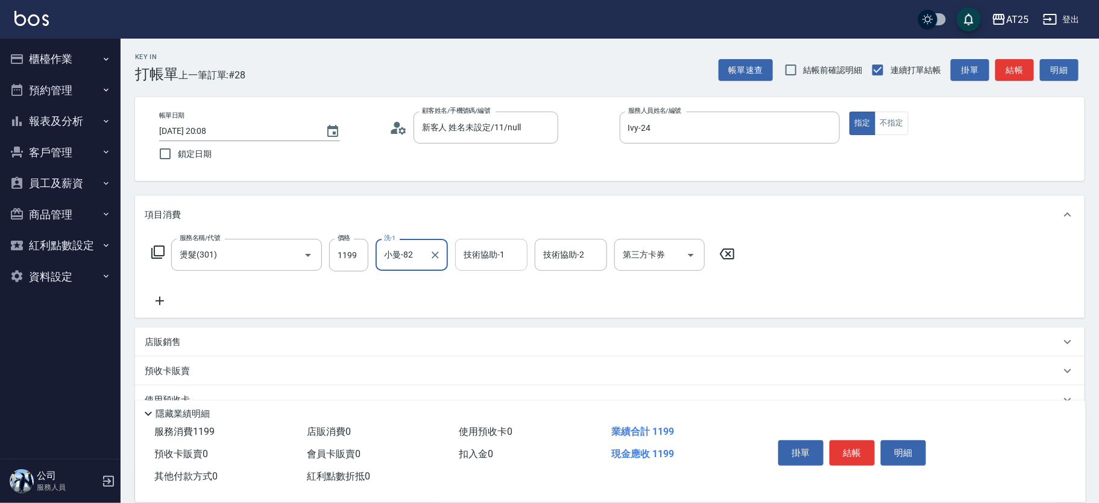
click at [484, 253] on input "技術協助-1" at bounding box center [492, 254] width 62 height 21
click at [487, 277] on div "小曼 -82" at bounding box center [491, 286] width 72 height 20
click at [847, 451] on button "結帳" at bounding box center [852, 452] width 45 height 25
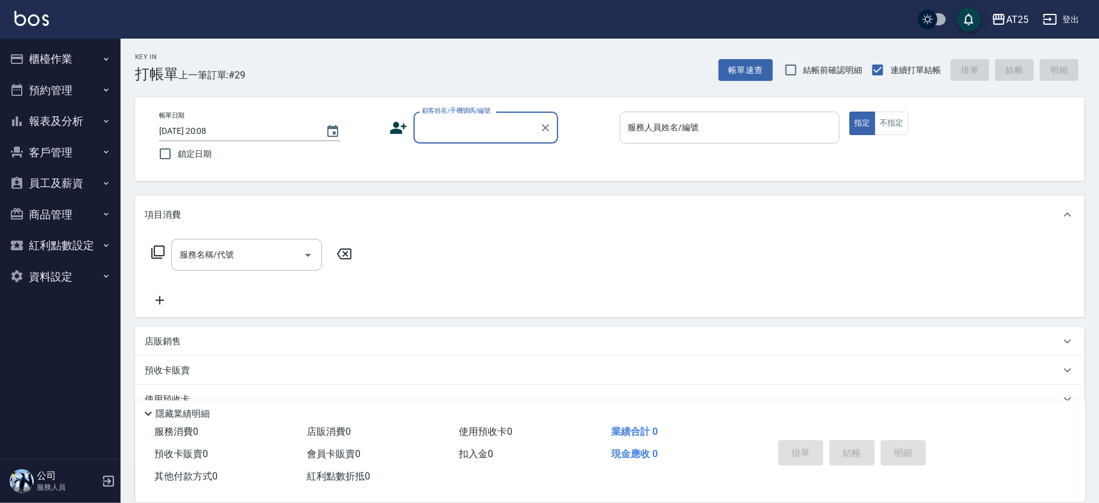
click at [709, 133] on input "服務人員姓名/編號" at bounding box center [730, 127] width 210 height 21
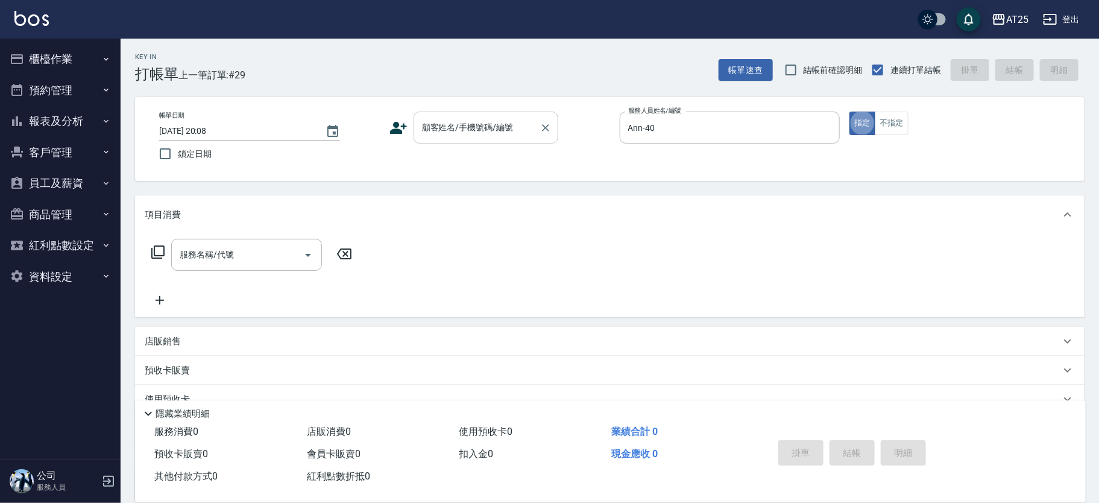
click at [468, 128] on input "顧客姓名/手機號碼/編號" at bounding box center [477, 127] width 116 height 21
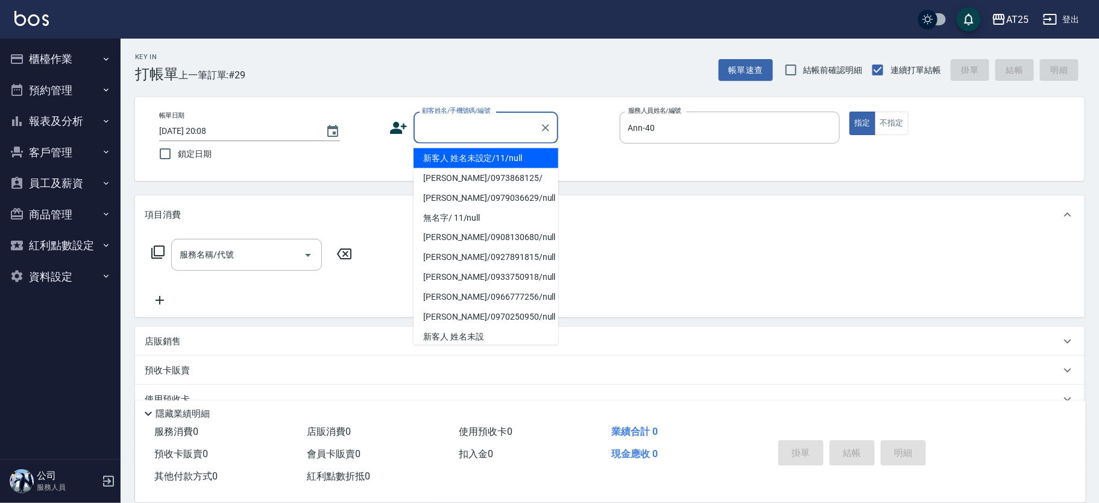
click at [466, 163] on li "新客人 姓名未設定/11/null" at bounding box center [486, 158] width 145 height 20
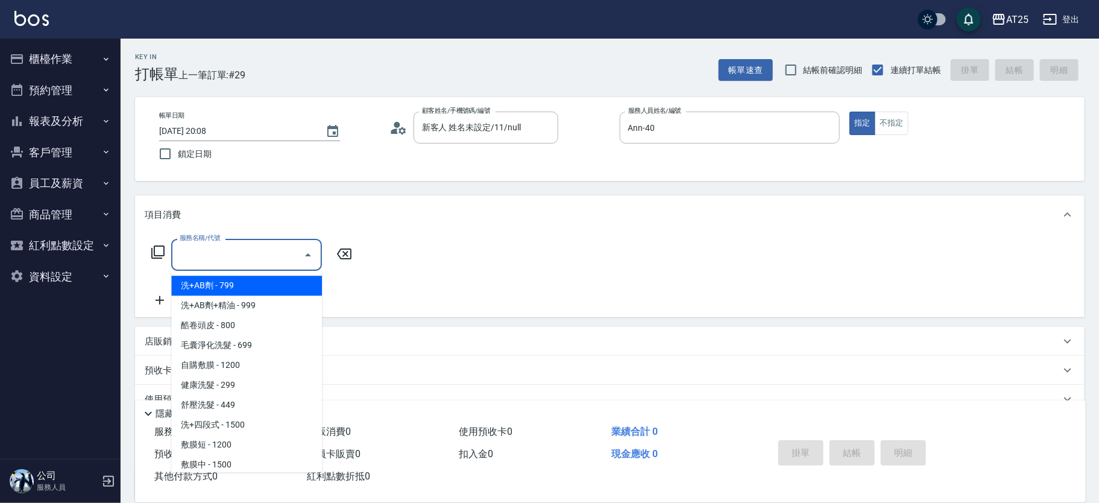
click at [250, 258] on input "服務名稱/代號" at bounding box center [238, 254] width 122 height 21
click at [234, 258] on input "服務名稱/代號" at bounding box center [238, 254] width 122 height 21
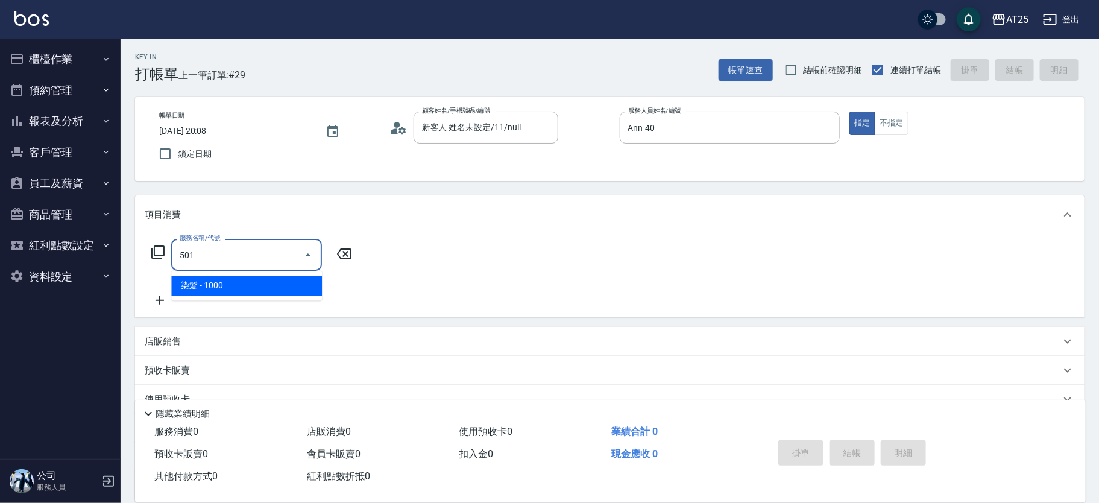
click at [230, 279] on span "染髮 - 1000" at bounding box center [246, 286] width 151 height 20
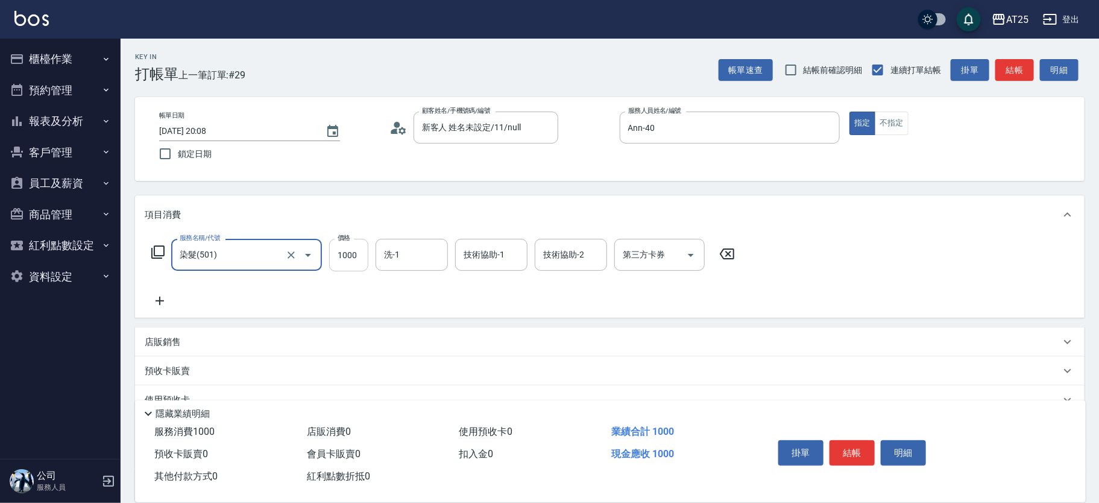
click at [344, 253] on input "1000" at bounding box center [348, 255] width 39 height 33
click at [162, 299] on icon at bounding box center [160, 301] width 30 height 14
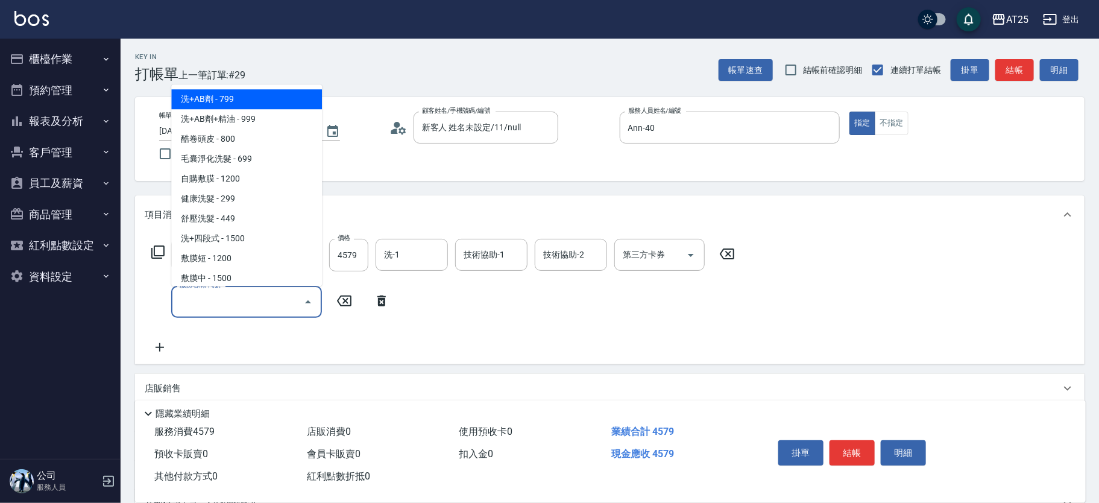
click at [229, 310] on input "服務名稱/代號" at bounding box center [238, 301] width 122 height 21
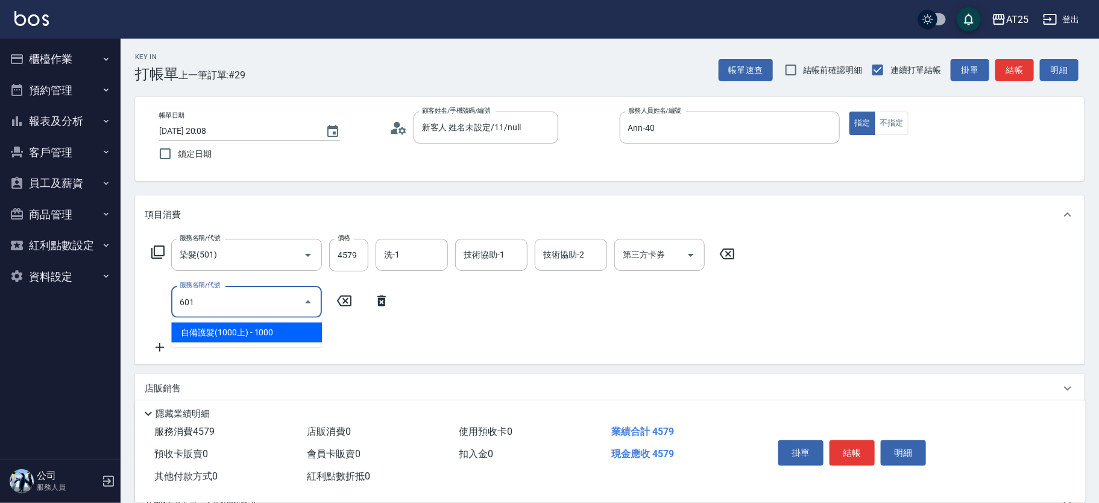
drag, startPoint x: 244, startPoint y: 327, endPoint x: 257, endPoint y: 330, distance: 13.7
click at [244, 327] on span "自備護髮(1000上) - 1000" at bounding box center [246, 333] width 151 height 20
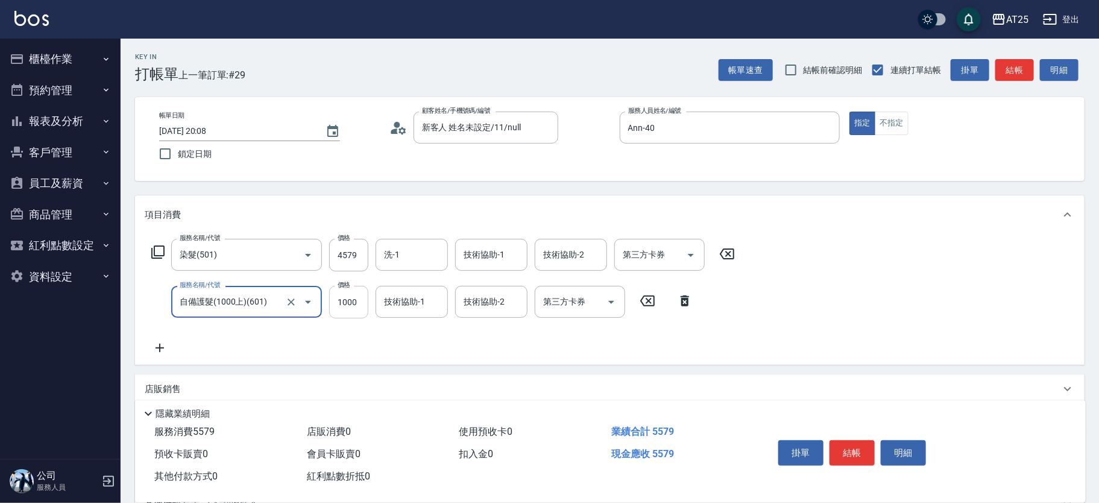
click at [350, 304] on input "1000" at bounding box center [348, 302] width 39 height 33
click at [158, 339] on div "服務名稱/代號 染髮(501) 服務名稱/代號 價格 4579 價格 洗-1 洗-1 技術協助-1 技術協助-1 技術協助-2 技術協助-2 第三方卡券 第三…" at bounding box center [444, 297] width 598 height 116
click at [157, 350] on icon at bounding box center [160, 348] width 30 height 14
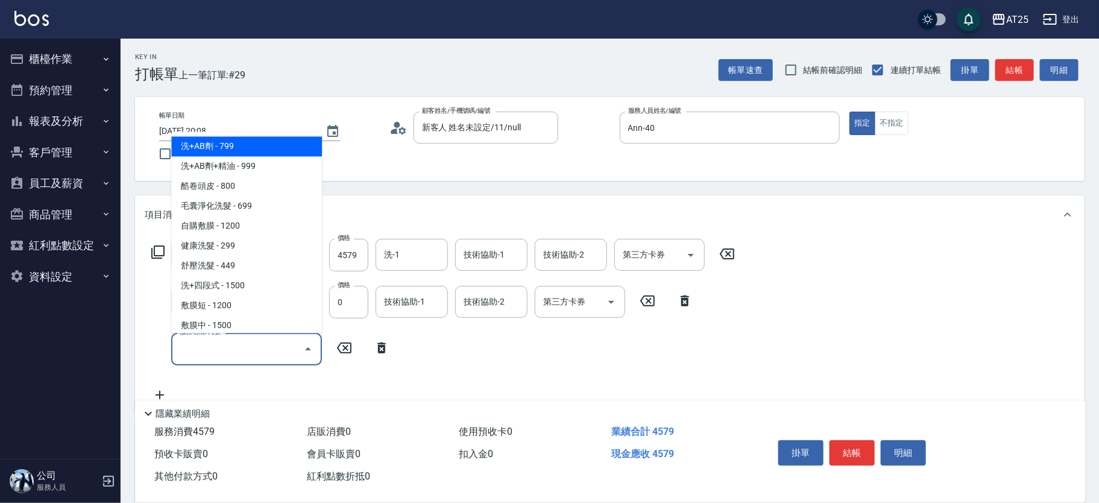
click at [204, 349] on input "服務名稱/代號" at bounding box center [238, 348] width 122 height 21
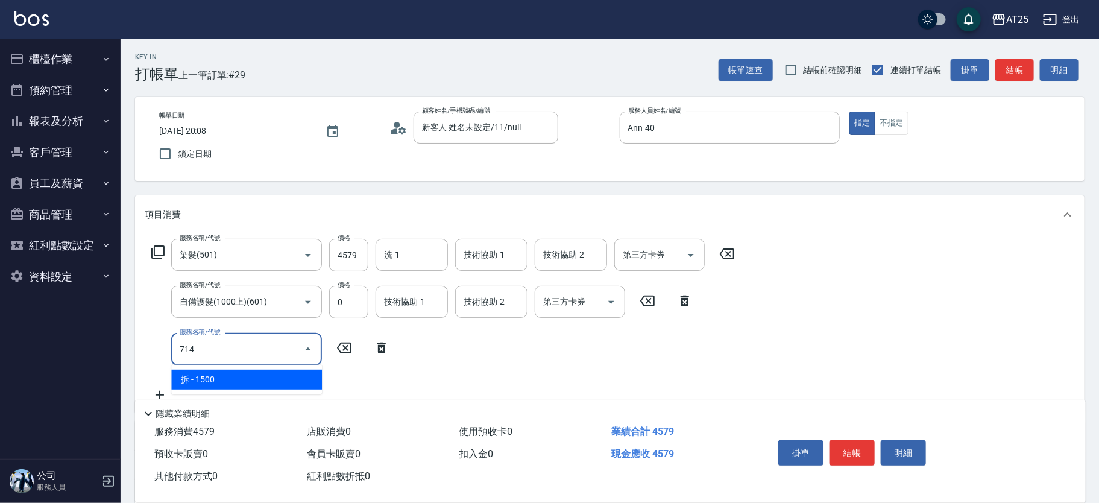
drag, startPoint x: 233, startPoint y: 374, endPoint x: 299, endPoint y: 361, distance: 66.9
click at [233, 374] on span "拆 - 1500" at bounding box center [246, 380] width 151 height 20
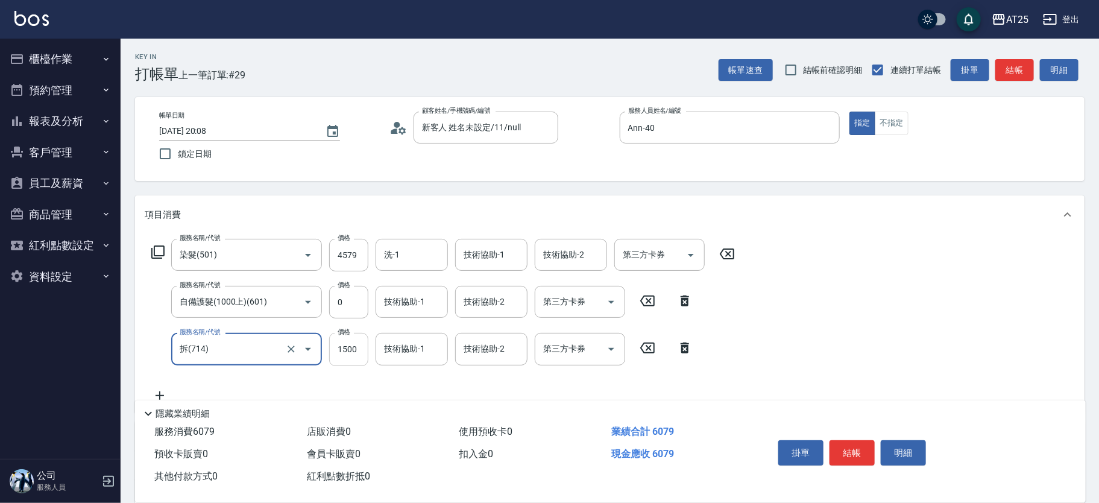
click at [340, 349] on input "1500" at bounding box center [348, 349] width 39 height 33
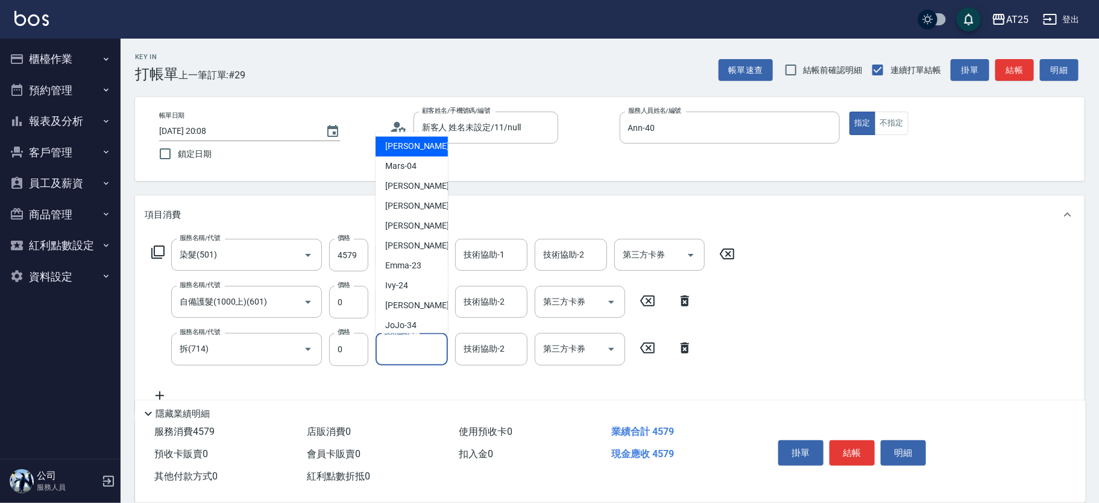
click at [420, 347] on input "技術協助-1" at bounding box center [412, 348] width 62 height 21
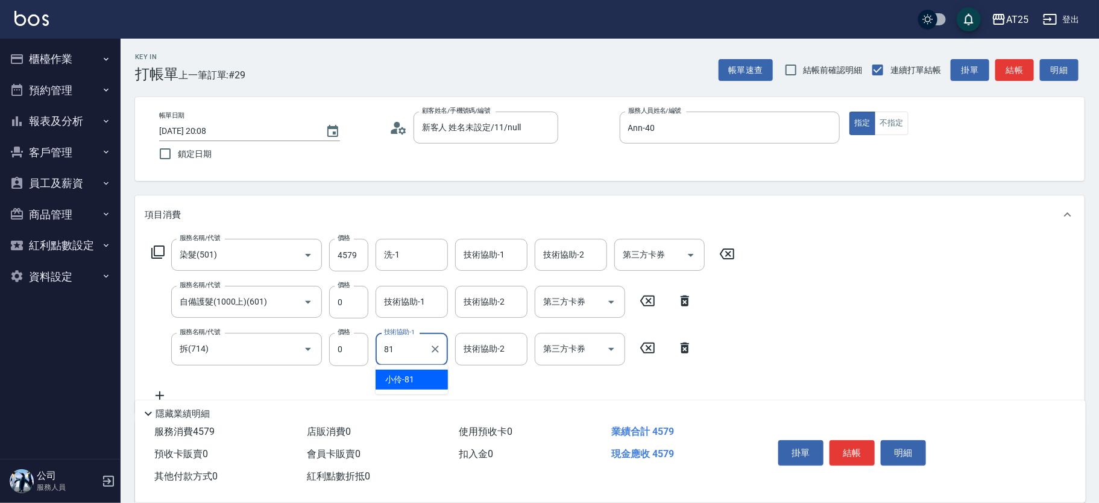
click at [417, 375] on div "小伶 -81" at bounding box center [412, 380] width 72 height 20
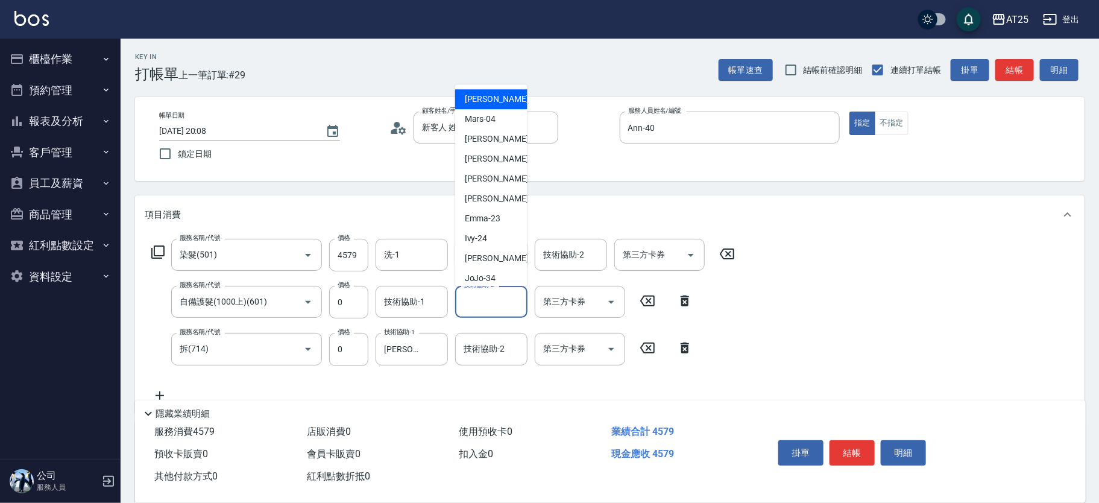
click at [485, 296] on div "技術協助-2 技術協助-2" at bounding box center [491, 302] width 72 height 32
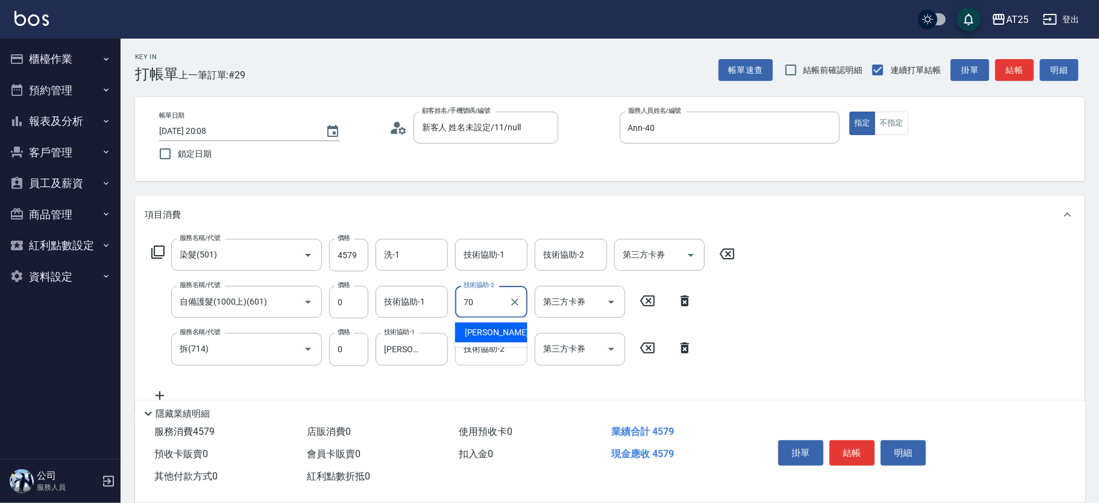
drag, startPoint x: 478, startPoint y: 323, endPoint x: 478, endPoint y: 332, distance: 9.7
click at [478, 332] on div "惠均 -70" at bounding box center [491, 333] width 72 height 20
click at [485, 257] on input "技術協助-1" at bounding box center [492, 254] width 62 height 21
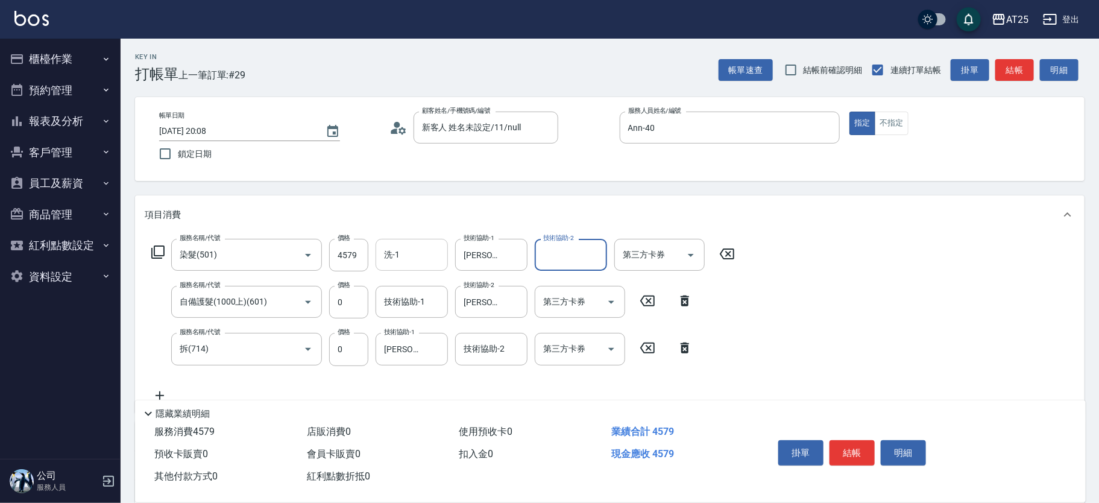
click at [387, 259] on input "洗-1" at bounding box center [412, 254] width 62 height 21
drag, startPoint x: 399, startPoint y: 282, endPoint x: 402, endPoint y: 288, distance: 6.2
click at [400, 284] on span "Jessica -80" at bounding box center [423, 285] width 76 height 13
click at [399, 310] on input "技術協助-1" at bounding box center [412, 301] width 62 height 21
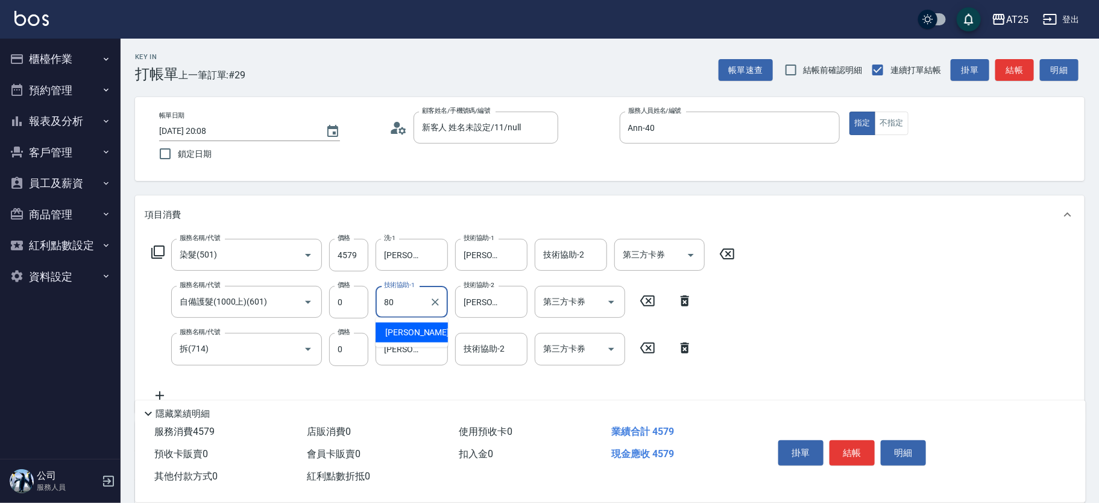
click at [408, 326] on span "Jessica -80" at bounding box center [423, 332] width 76 height 13
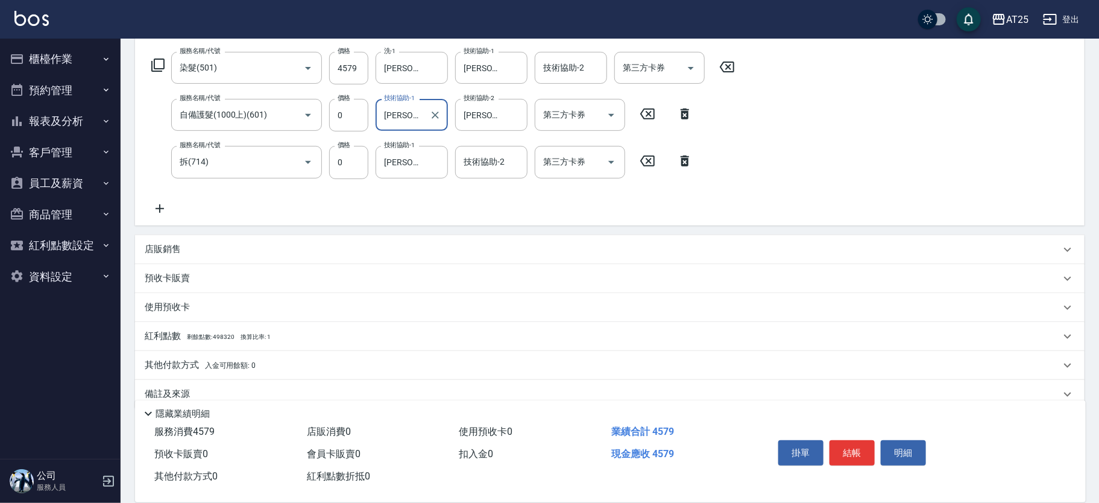
scroll to position [206, 0]
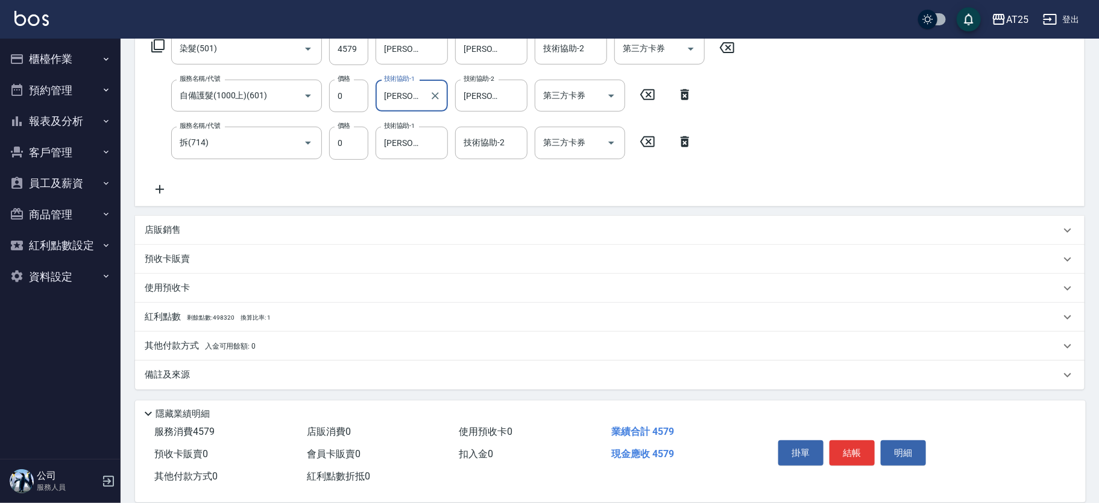
click at [213, 339] on p "其他付款方式 入金可用餘額: 0" at bounding box center [200, 345] width 111 height 13
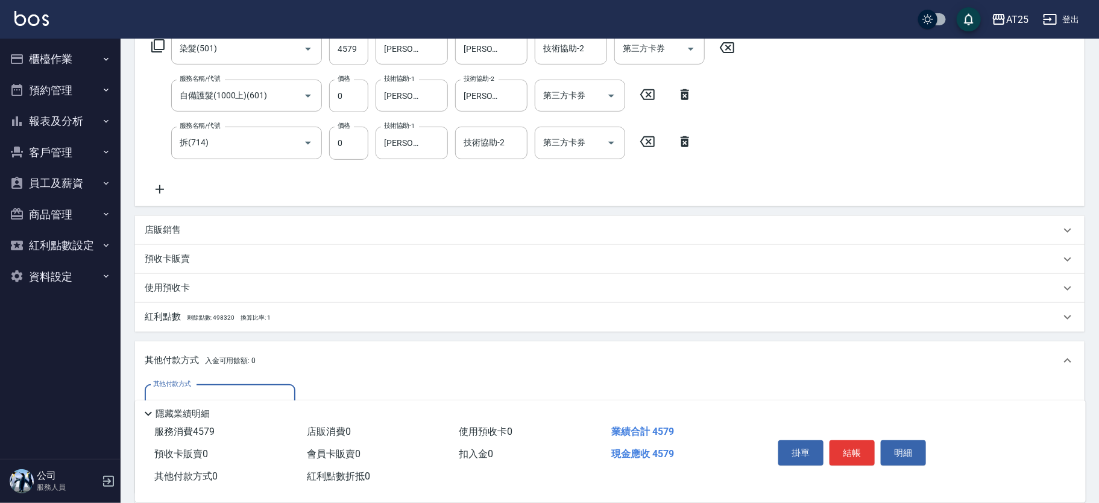
scroll to position [0, 0]
click at [189, 387] on div "其他付款方式" at bounding box center [220, 401] width 151 height 32
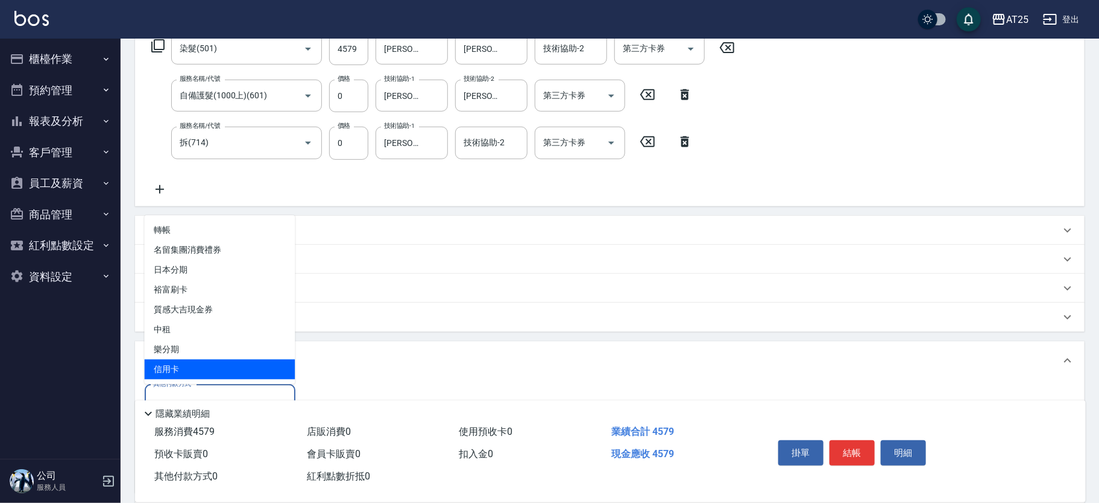
click at [205, 367] on span "信用卡" at bounding box center [220, 369] width 151 height 20
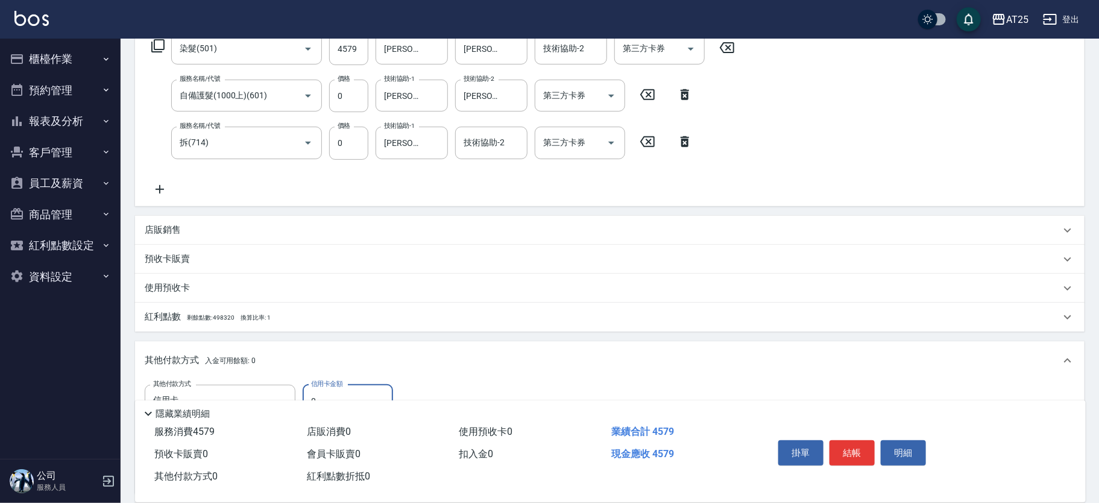
drag, startPoint x: 314, startPoint y: 388, endPoint x: 324, endPoint y: 394, distance: 11.6
click at [324, 393] on input "0" at bounding box center [348, 401] width 90 height 33
drag, startPoint x: 324, startPoint y: 394, endPoint x: 262, endPoint y: 397, distance: 61.6
click at [262, 397] on div "Key In 打帳單 上一筆訂單:#29 帳單速查 結帳前確認明細 連續打單結帳 掛單 結帳 明細 帳單日期 2025/09/11 20:08 鎖定日期 顧客…" at bounding box center [610, 238] width 979 height 813
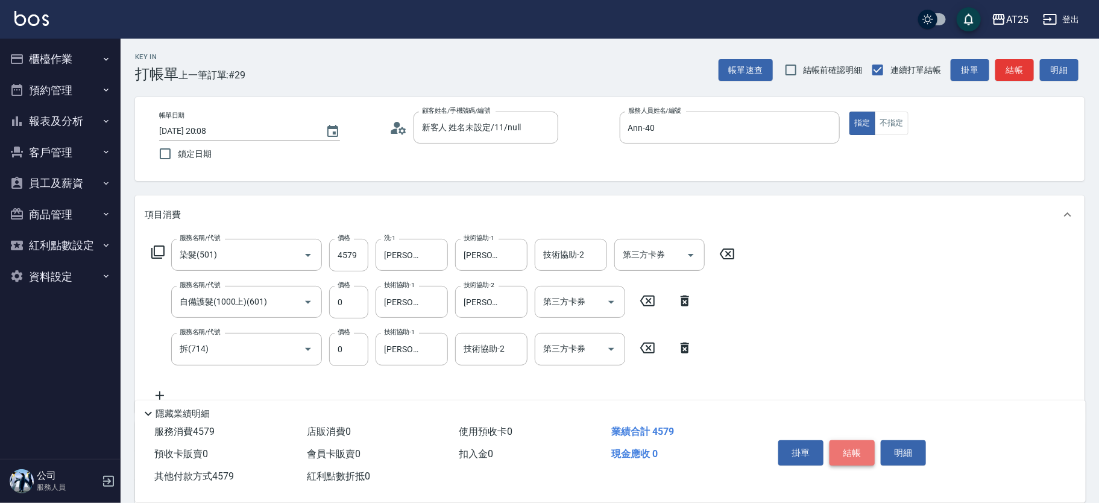
click at [851, 452] on button "結帳" at bounding box center [852, 452] width 45 height 25
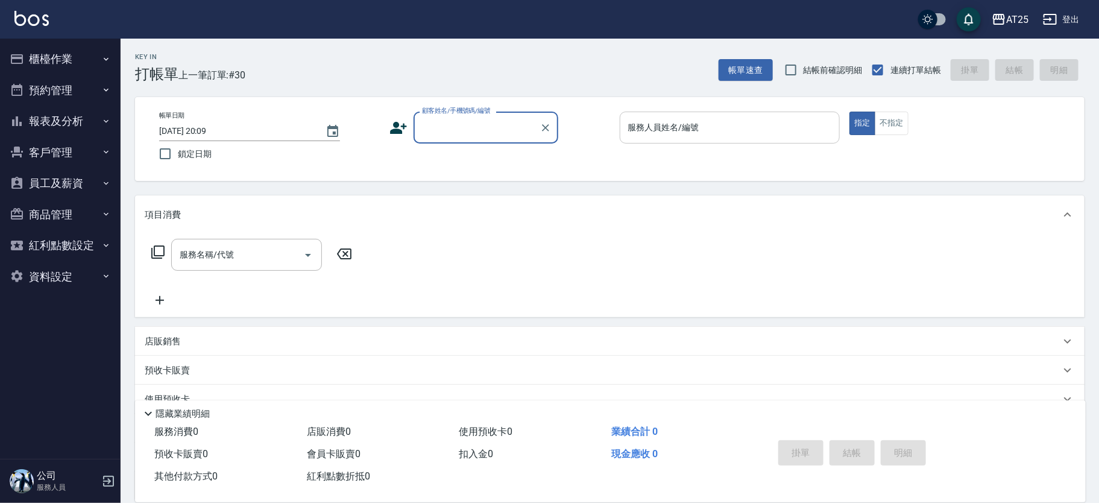
click at [716, 139] on div "服務人員姓名/編號" at bounding box center [730, 128] width 221 height 32
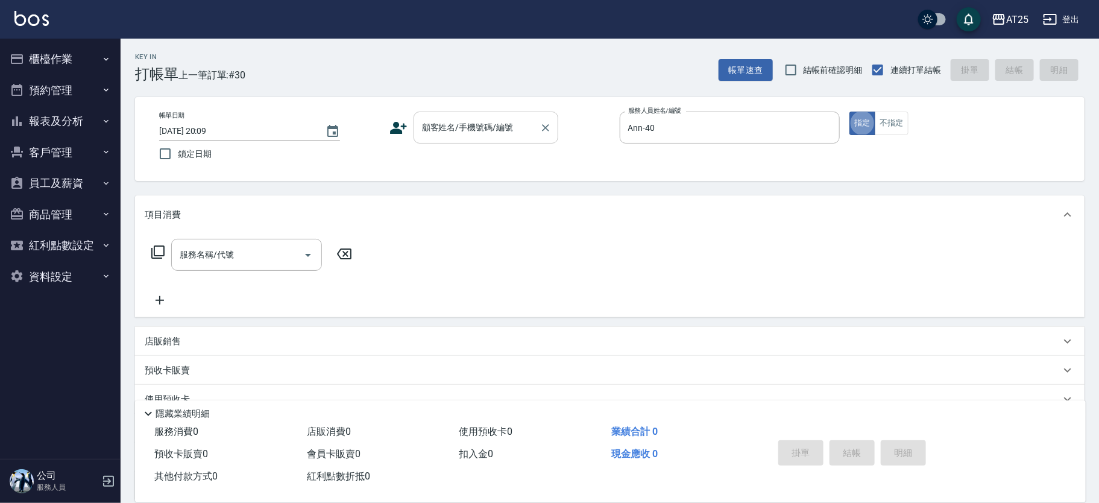
click at [478, 116] on div "顧客姓名/手機號碼/編號" at bounding box center [486, 128] width 145 height 32
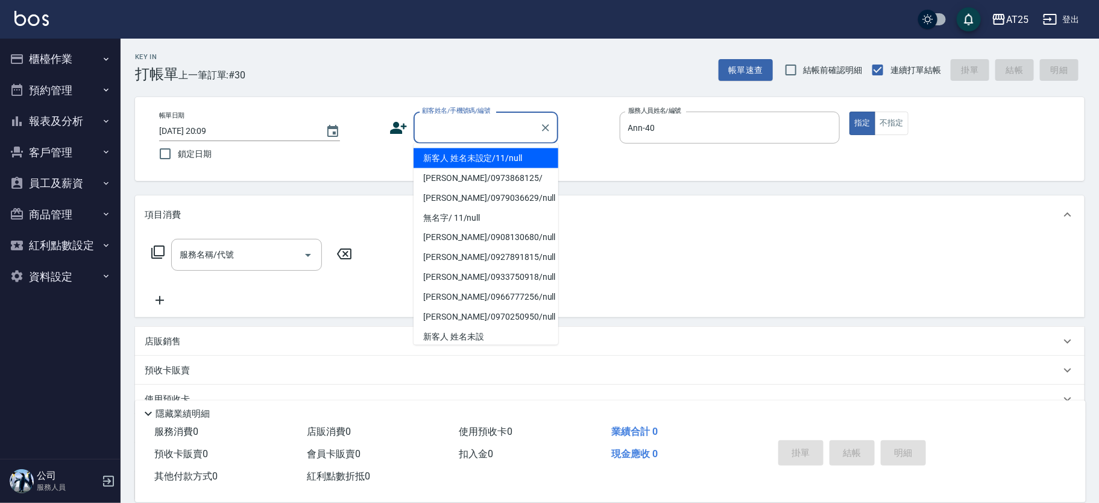
click at [470, 162] on li "新客人 姓名未設定/11/null" at bounding box center [486, 158] width 145 height 20
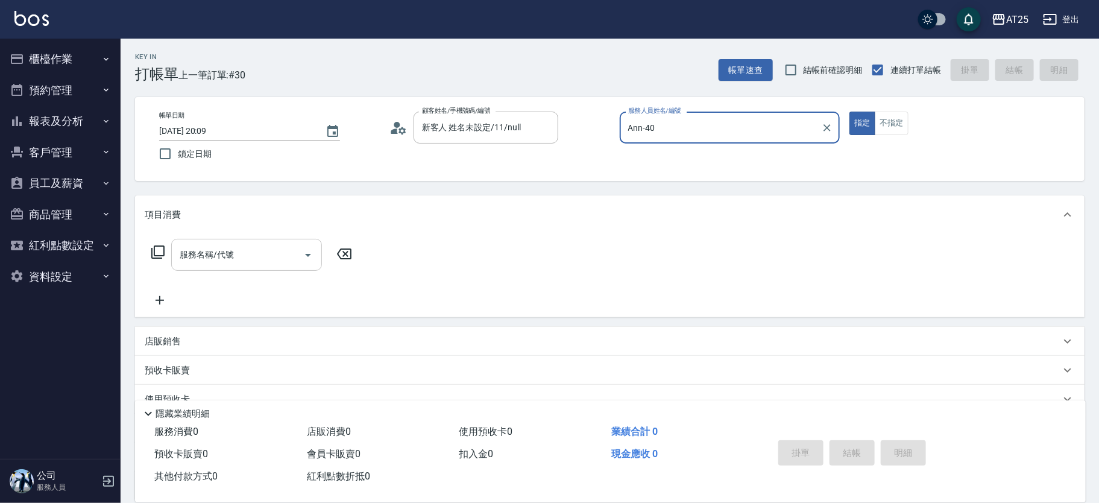
drag, startPoint x: 286, startPoint y: 261, endPoint x: 278, endPoint y: 263, distance: 8.8
click at [284, 262] on input "服務名稱/代號" at bounding box center [238, 254] width 122 height 21
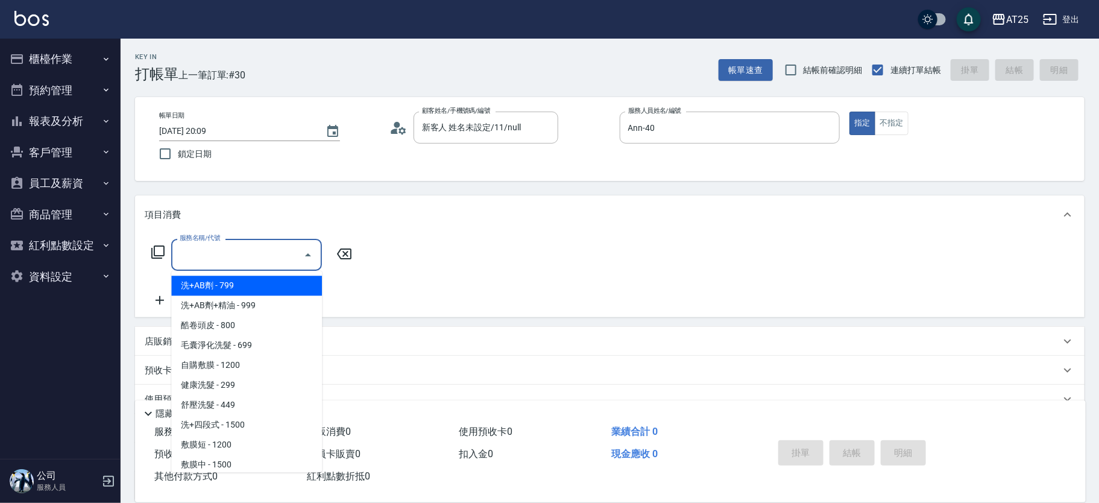
click at [281, 257] on input "服務名稱/代號" at bounding box center [238, 254] width 122 height 21
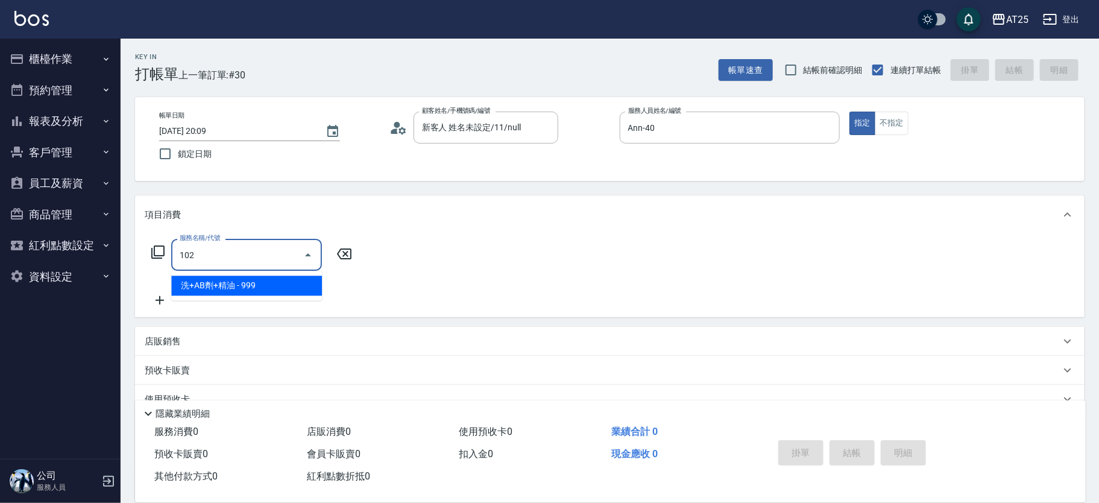
click at [257, 290] on span "洗+AB劑+精油 - 999" at bounding box center [246, 286] width 151 height 20
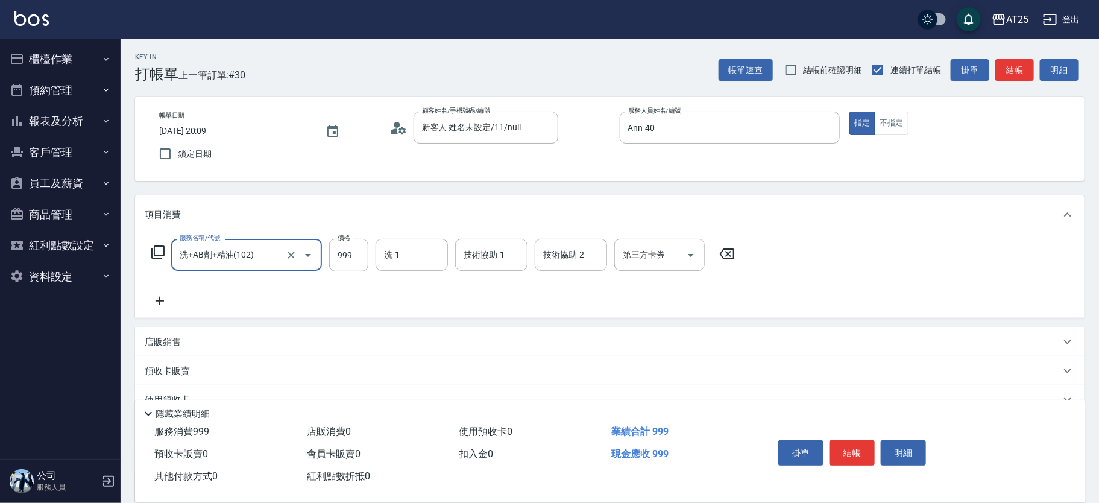
click at [154, 305] on icon at bounding box center [160, 301] width 30 height 14
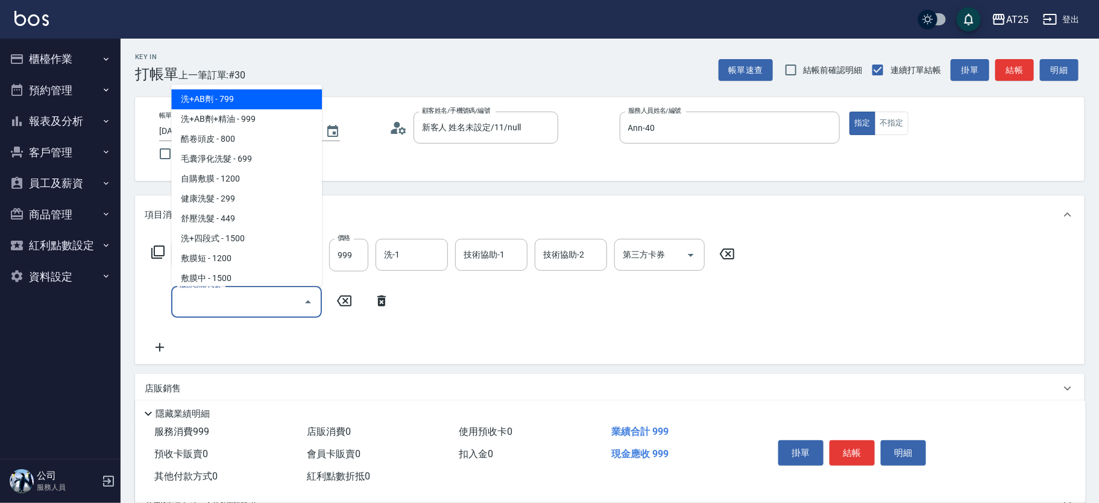
click at [226, 306] on input "服務名稱/代號" at bounding box center [238, 301] width 122 height 21
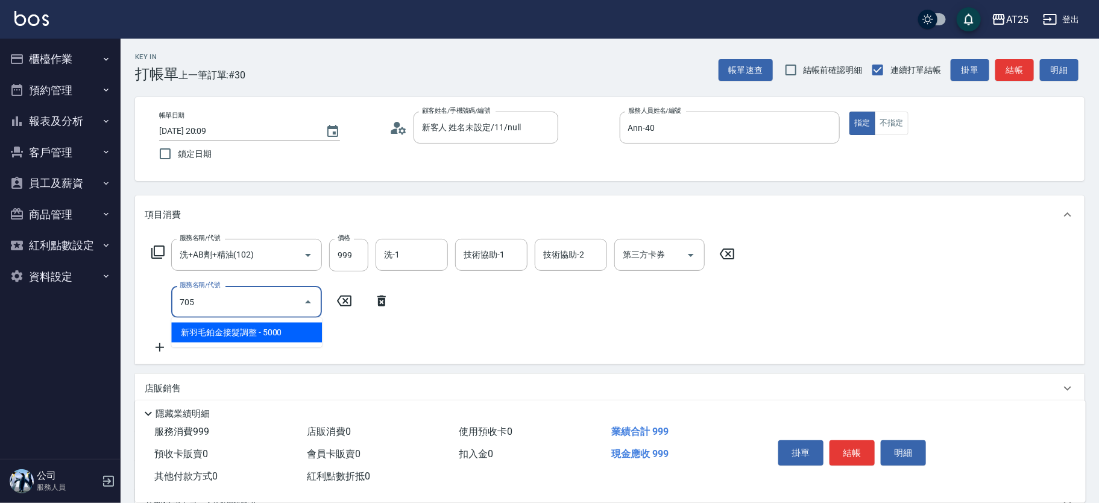
click at [244, 330] on span "新羽毛鉑金接髮調整 - 5000" at bounding box center [246, 333] width 151 height 20
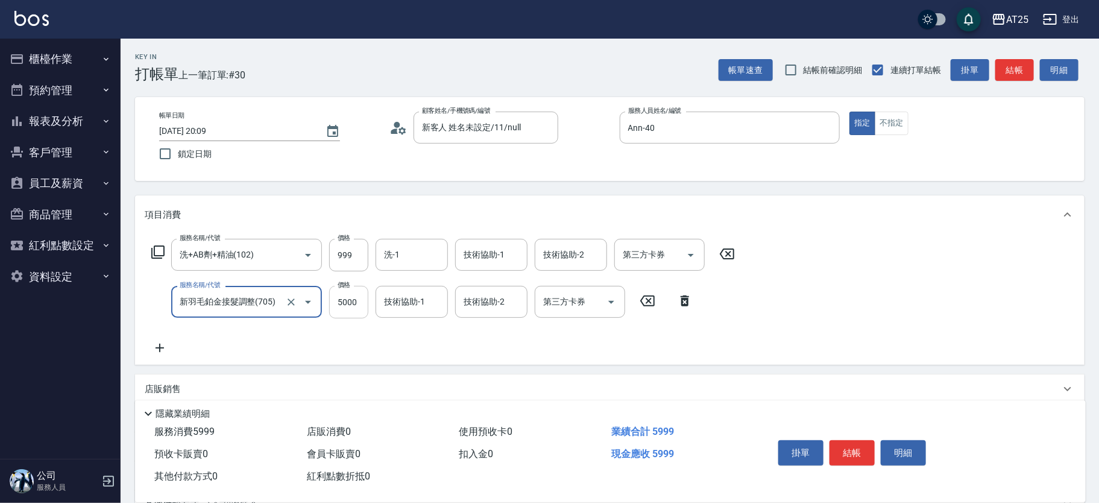
click at [358, 309] on input "5000" at bounding box center [348, 302] width 39 height 33
click at [165, 342] on icon at bounding box center [160, 348] width 30 height 14
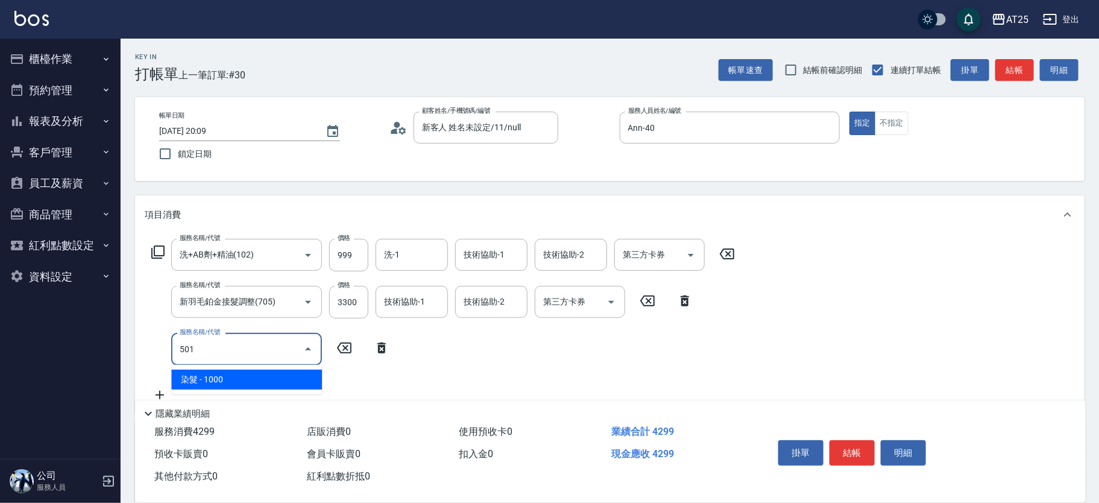
drag, startPoint x: 190, startPoint y: 364, endPoint x: 195, endPoint y: 379, distance: 16.0
click at [193, 371] on span "染髮 - 1000" at bounding box center [246, 380] width 151 height 20
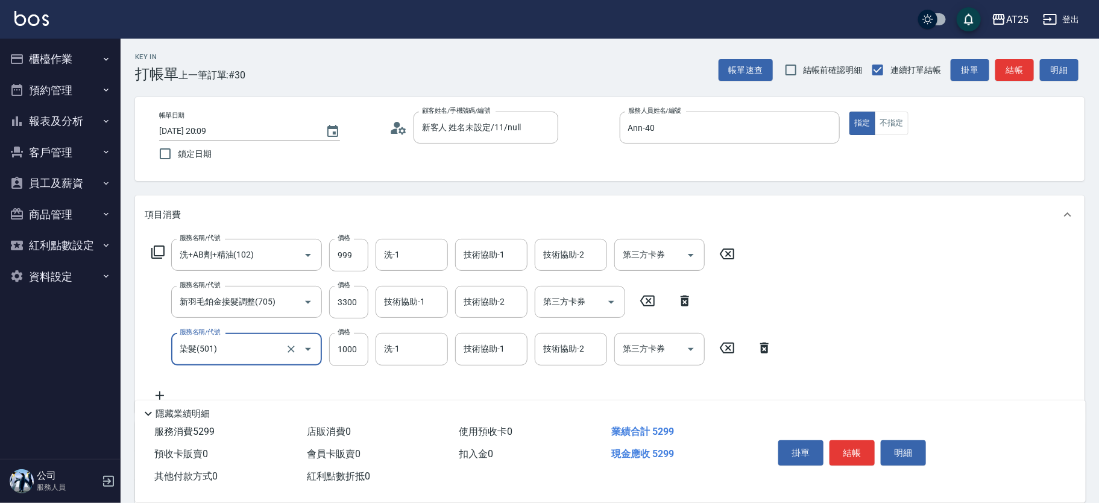
click at [270, 373] on div "服務名稱/代號 洗+AB劑+精油(102) 服務名稱/代號 價格 999 價格 洗-1 洗-1 技術協助-1 技術協助-1 技術協助-2 技術協助-2 第三方…" at bounding box center [462, 320] width 635 height 163
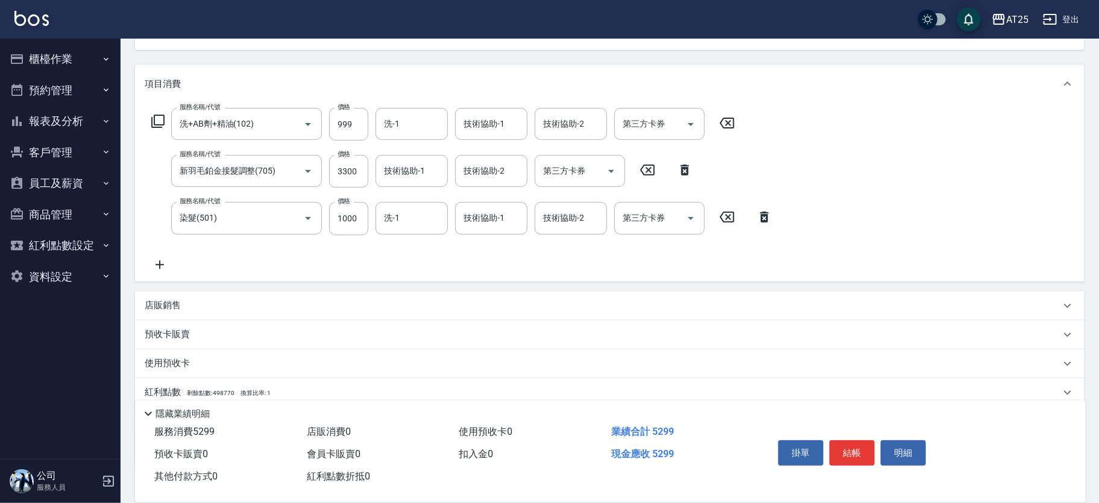
click at [162, 264] on icon at bounding box center [160, 264] width 8 height 8
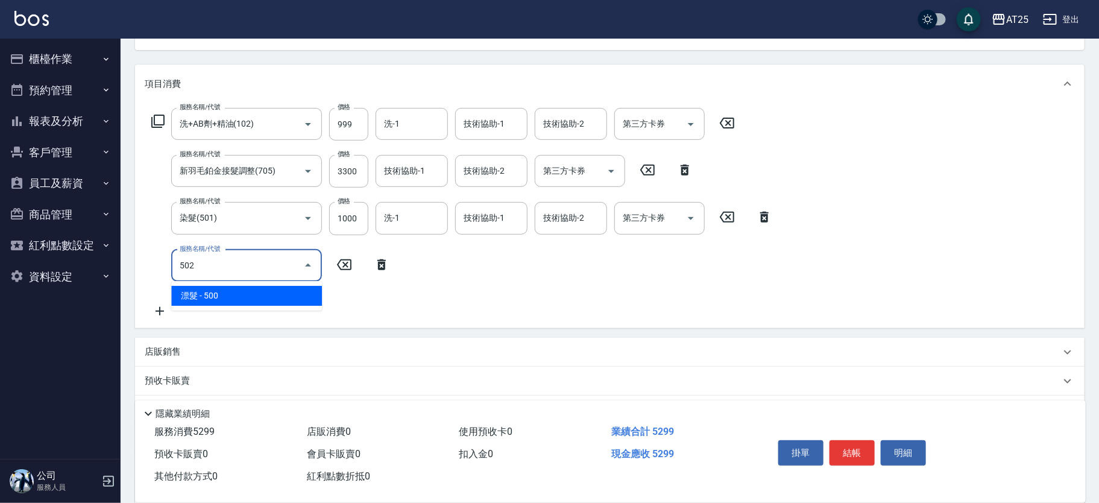
click at [208, 292] on span "漂髮 - 500" at bounding box center [246, 296] width 151 height 20
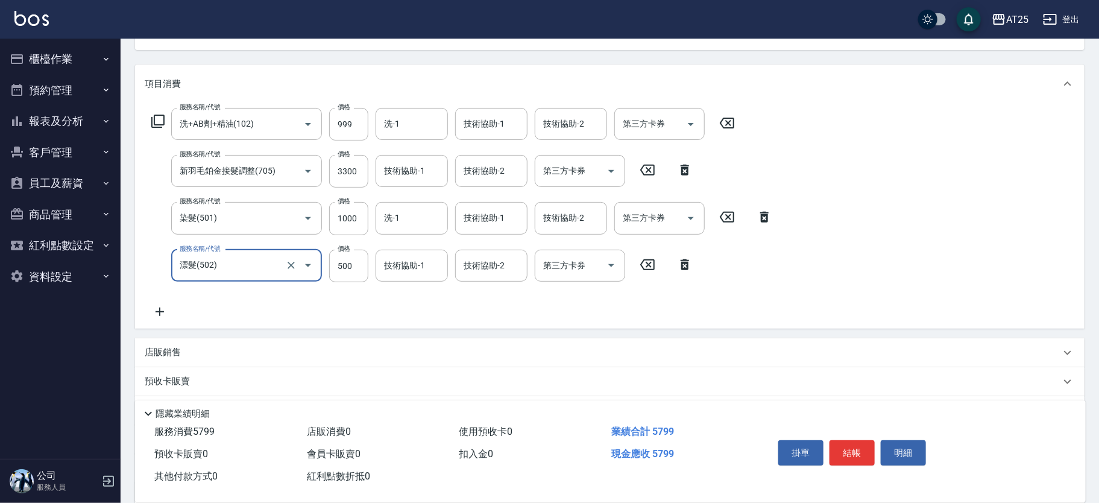
click at [327, 256] on div "服務名稱/代號 漂髮(502) 服務名稱/代號 價格 500 價格 技術協助-1 技術協助-1 技術協助-2 技術協助-2 第三方卡券 第三方卡券" at bounding box center [422, 266] width 555 height 33
click at [357, 257] on input "500" at bounding box center [348, 266] width 39 height 33
click at [352, 222] on input "1000" at bounding box center [348, 218] width 39 height 33
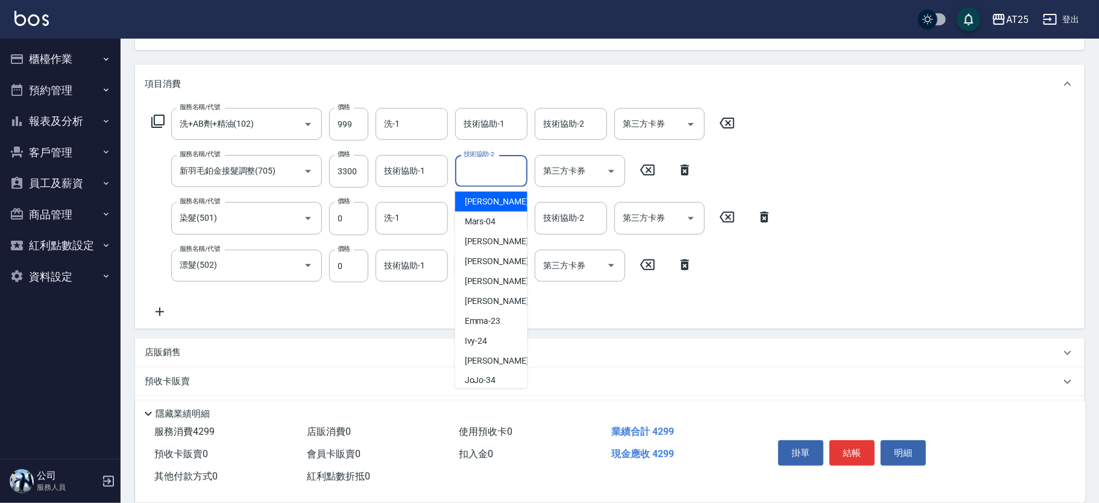
click at [479, 166] on div "技術協助-2 技術協助-2" at bounding box center [491, 171] width 72 height 32
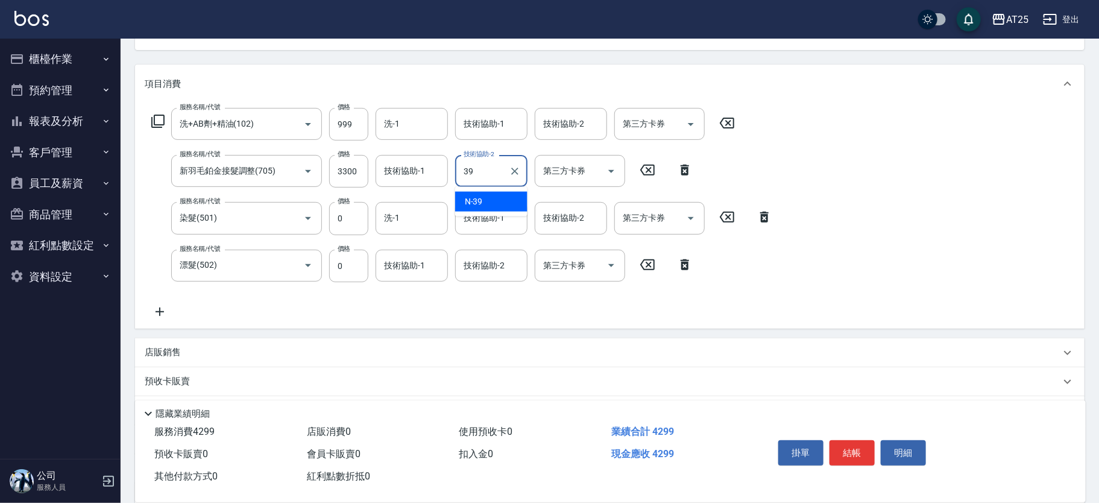
click at [476, 203] on span "N -39" at bounding box center [474, 201] width 18 height 13
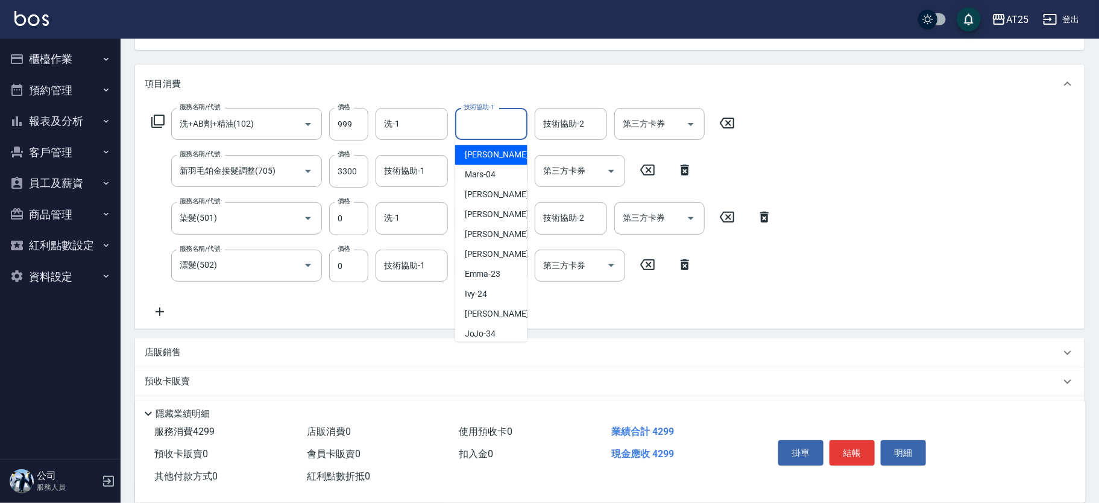
click at [482, 122] on div "技術協助-1 技術協助-1" at bounding box center [491, 124] width 72 height 32
drag, startPoint x: 420, startPoint y: 123, endPoint x: 414, endPoint y: 124, distance: 6.1
click at [414, 124] on input "洗-1" at bounding box center [412, 123] width 62 height 21
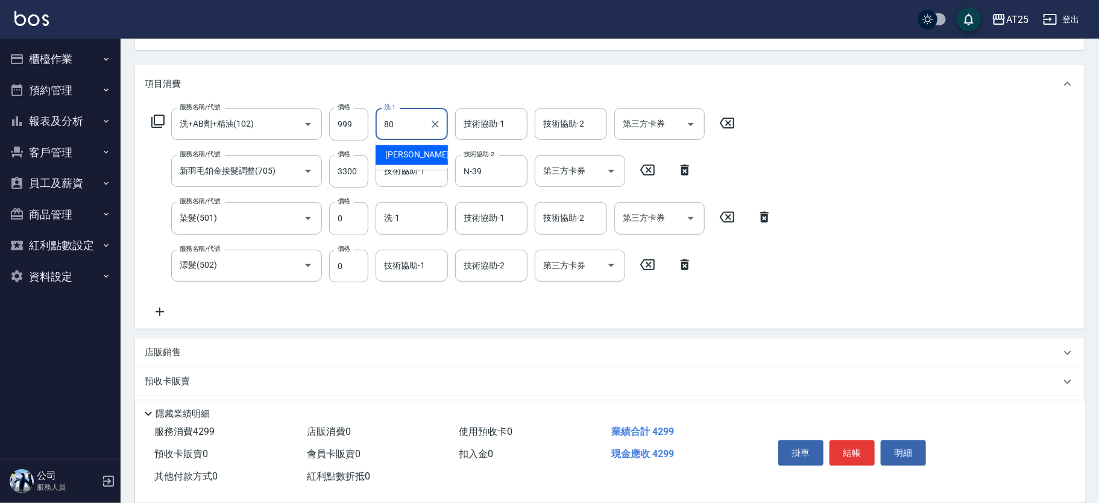
click at [411, 140] on ul "Jessica -80" at bounding box center [412, 155] width 72 height 30
click at [420, 148] on span "Jessica -80" at bounding box center [423, 154] width 76 height 13
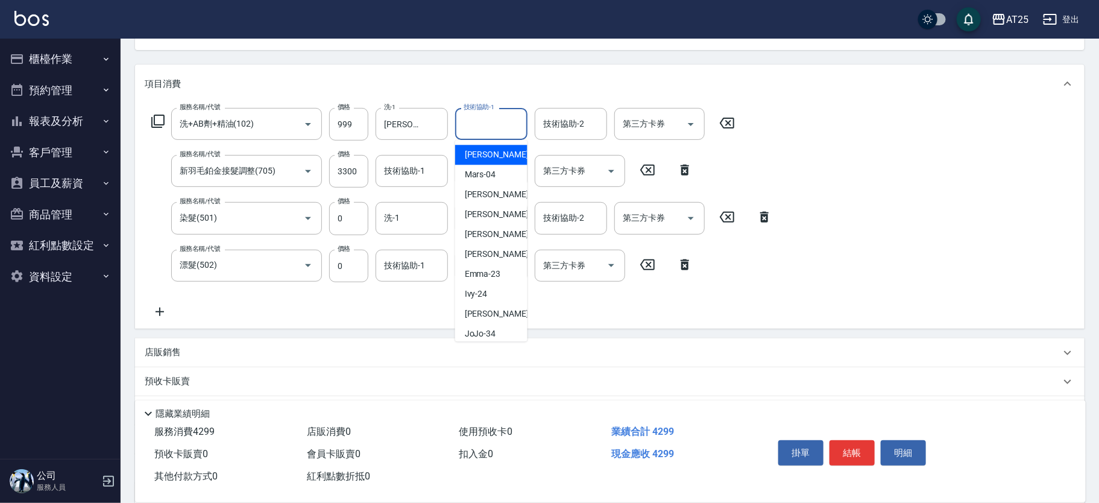
click at [496, 131] on input "技術協助-1" at bounding box center [492, 123] width 62 height 21
click at [499, 148] on div "惠均 -70" at bounding box center [491, 155] width 72 height 20
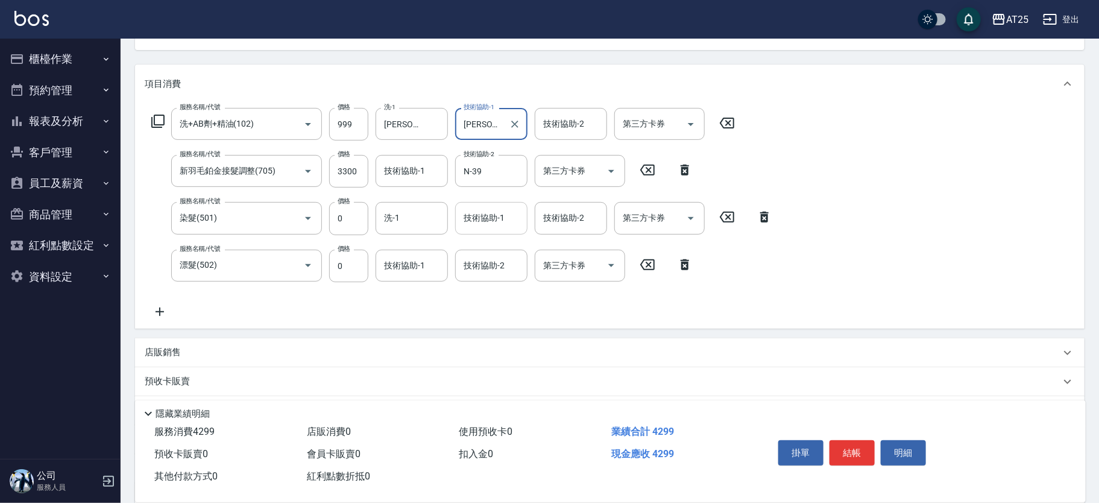
click at [484, 211] on div "技術協助-1 技術協助-1" at bounding box center [491, 218] width 72 height 32
click at [481, 244] on span "惠均 -70" at bounding box center [503, 248] width 76 height 13
click at [481, 270] on input "技術協助-2" at bounding box center [492, 265] width 62 height 21
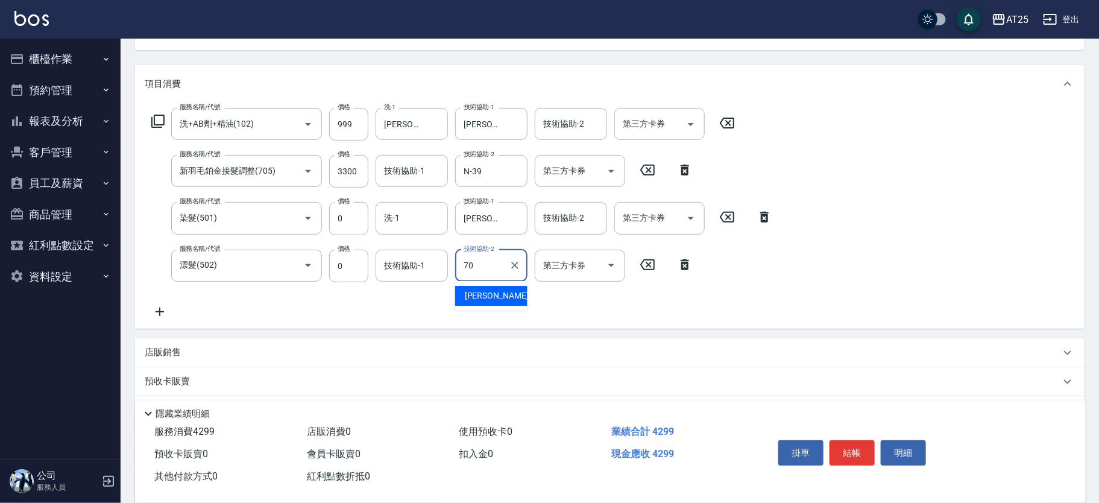
click at [481, 300] on span "惠均 -70" at bounding box center [503, 295] width 76 height 13
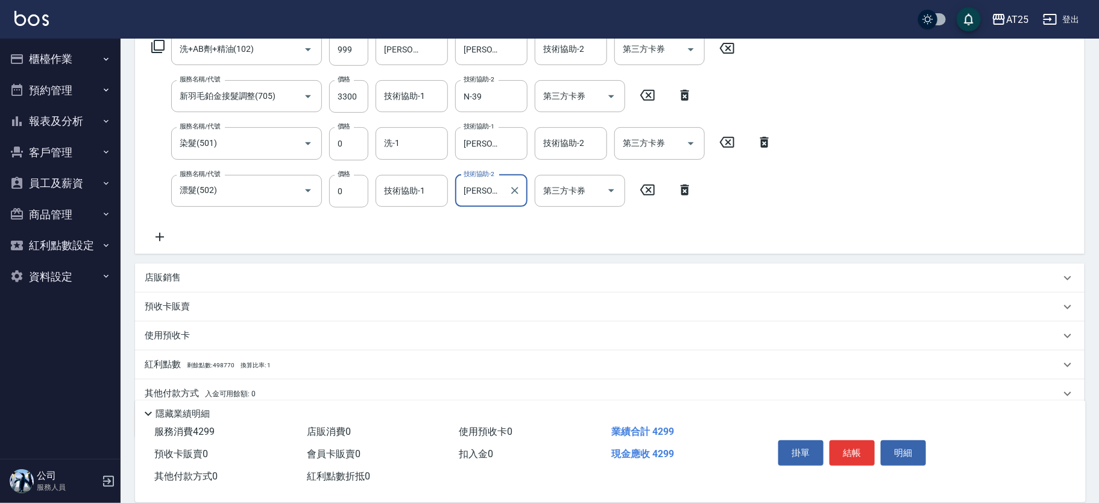
scroll to position [253, 0]
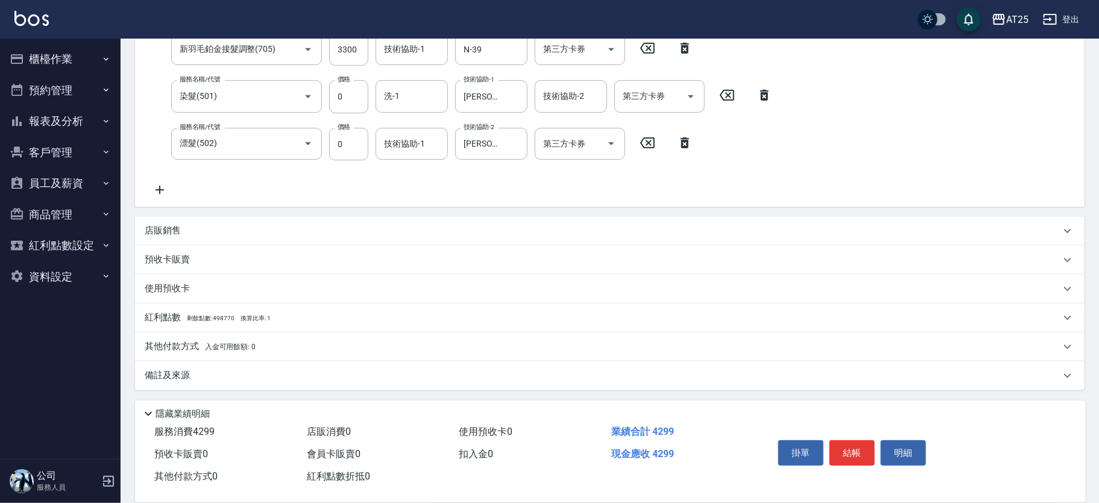
click at [194, 340] on p "其他付款方式 入金可用餘額: 0" at bounding box center [200, 346] width 111 height 13
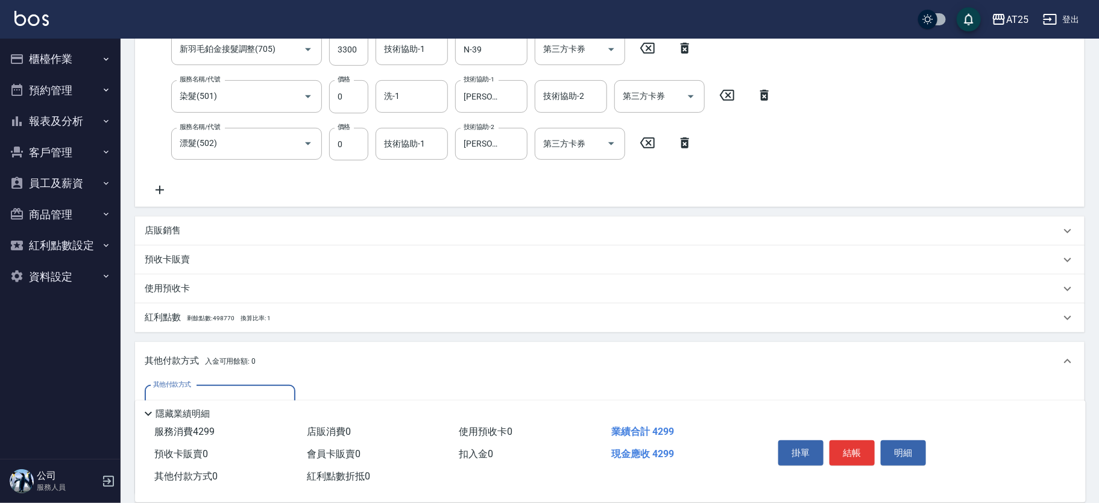
scroll to position [0, 0]
drag, startPoint x: 1091, startPoint y: 257, endPoint x: 1104, endPoint y: 266, distance: 15.2
click at [1094, 260] on div "Key In 打帳單 上一筆訂單:#30 帳單速查 結帳前確認明細 連續打單結帳 掛單 結帳 明細 帳單日期 2025/09/11 20:09 鎖定日期 顧客…" at bounding box center [610, 216] width 979 height 860
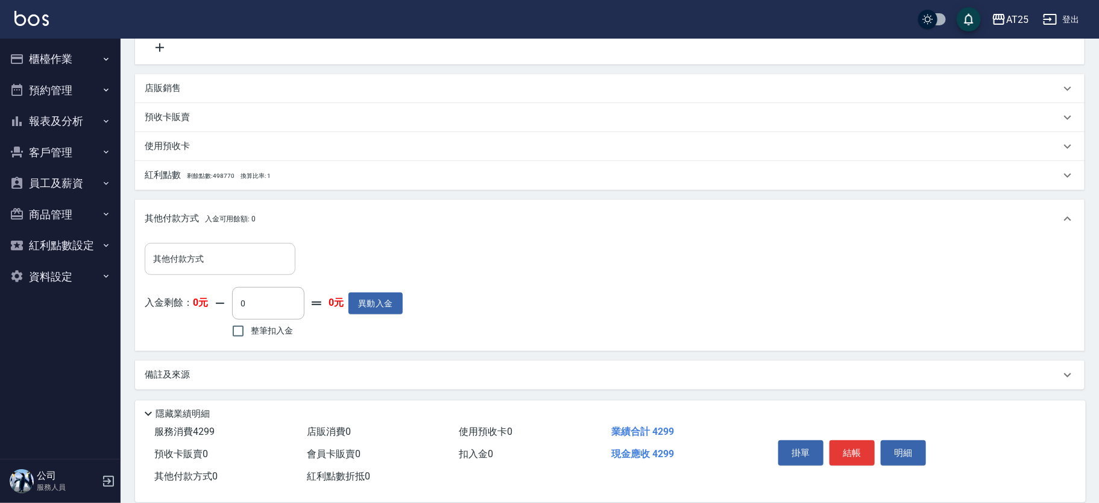
click at [242, 261] on input "其他付款方式" at bounding box center [220, 258] width 140 height 21
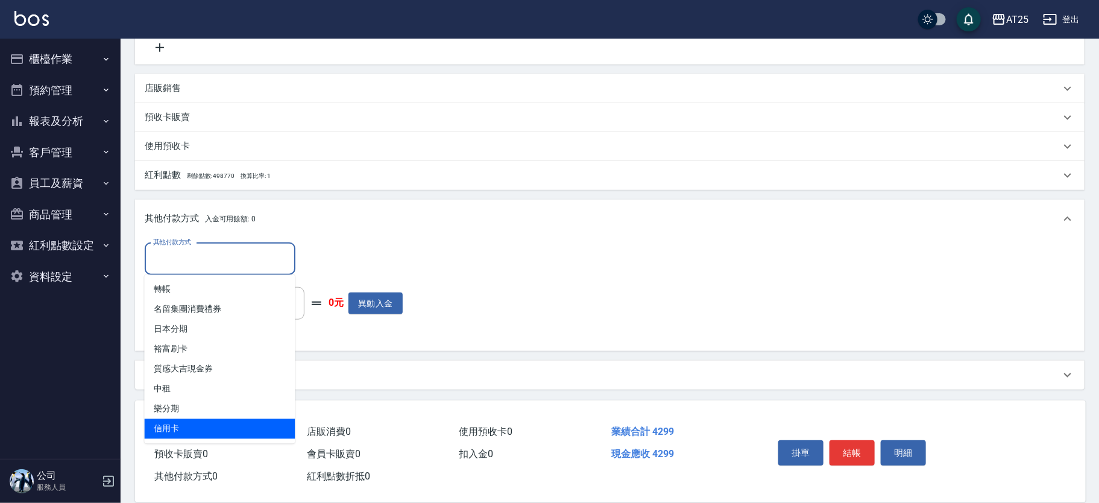
click at [201, 432] on span "信用卡" at bounding box center [220, 429] width 151 height 20
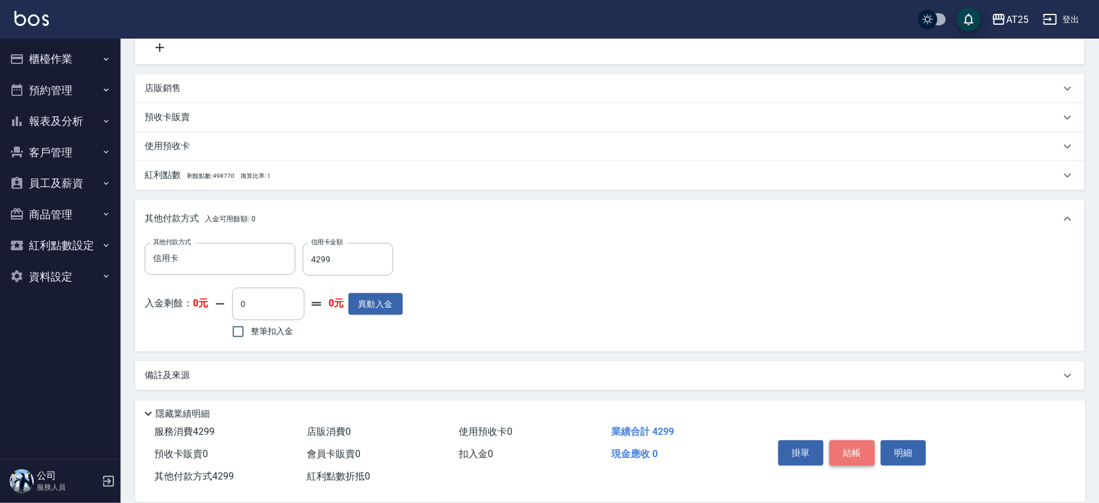
click at [838, 452] on button "結帳" at bounding box center [852, 452] width 45 height 25
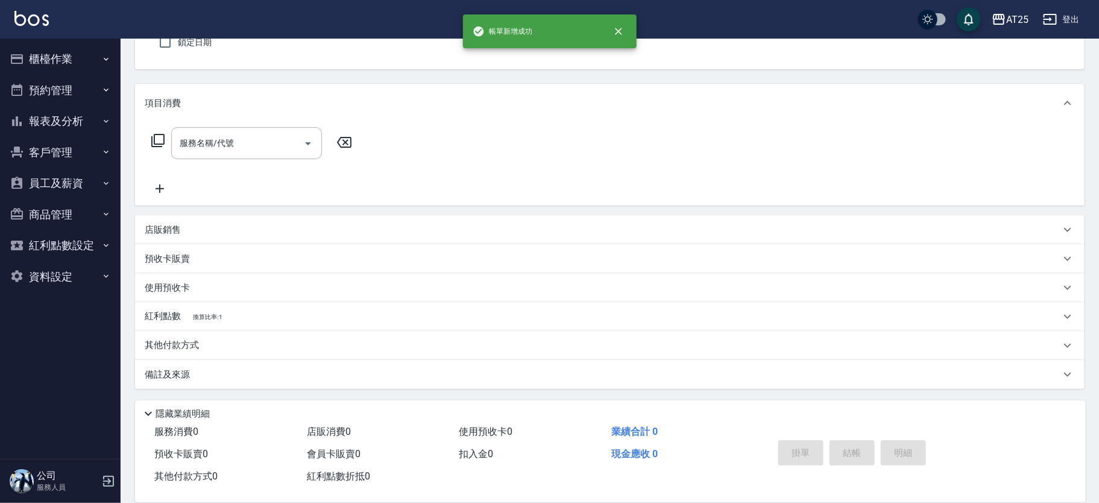
scroll to position [0, 0]
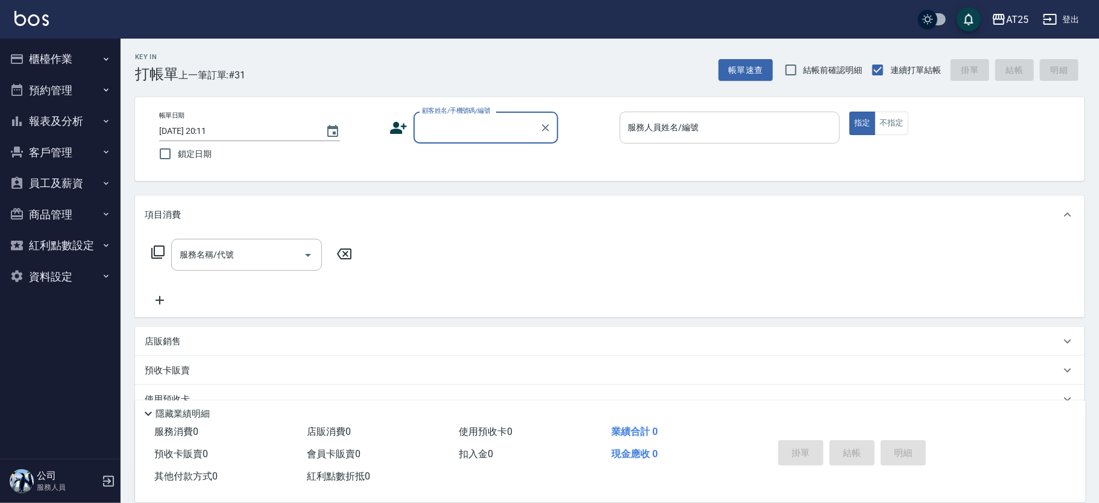
click at [717, 130] on input "服務人員姓名/編號" at bounding box center [730, 127] width 210 height 21
click at [468, 132] on input "顧客姓名/手機號碼/編號" at bounding box center [477, 127] width 116 height 21
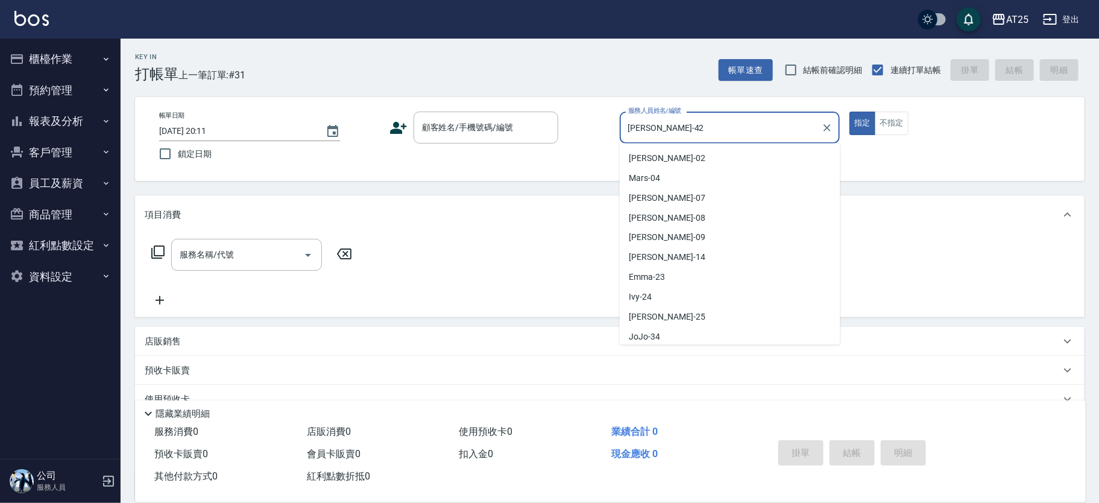
drag, startPoint x: 716, startPoint y: 127, endPoint x: 599, endPoint y: 124, distance: 116.4
click at [579, 124] on div "帳單日期 2025/09/11 20:11 鎖定日期 顧客姓名/手機號碼/編號 顧客姓名/手機號碼/編號 服務人員姓名/編號 韓Han-42 服務人員姓名/編…" at bounding box center [610, 139] width 921 height 55
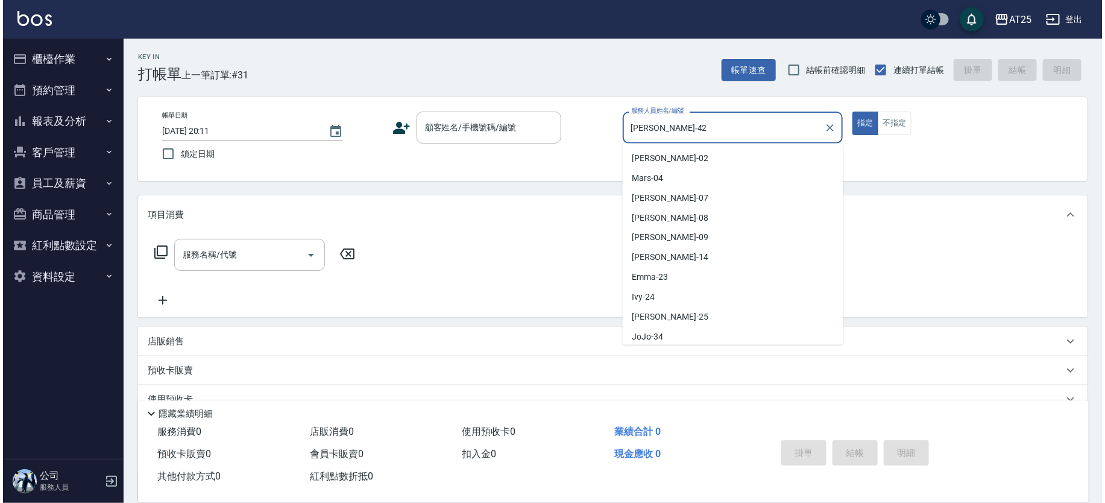
scroll to position [82, 0]
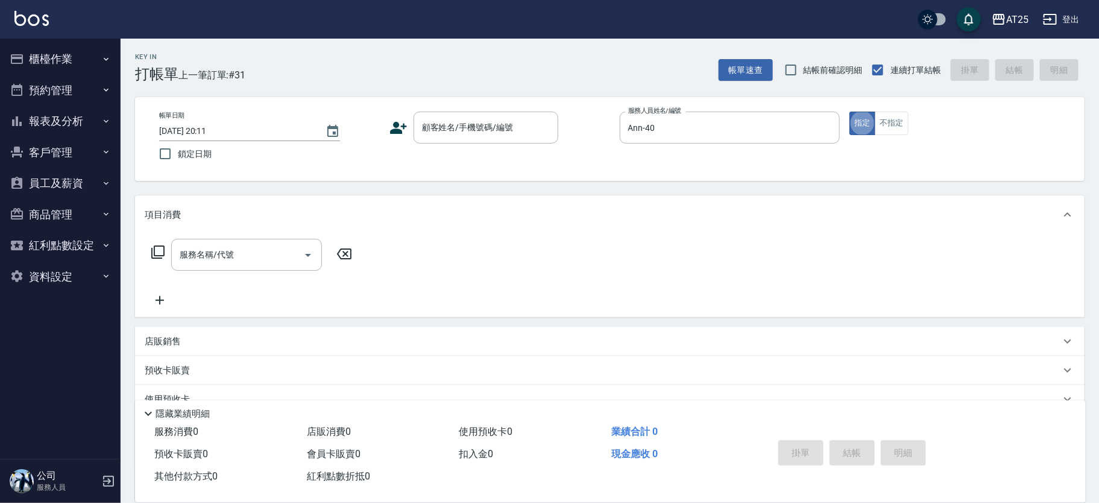
click at [484, 106] on div "帳單日期 2025/09/11 20:11 鎖定日期 顧客姓名/手機號碼/編號 顧客姓名/手機號碼/編號 服務人員姓名/編號 Ann-40 服務人員姓名/編號…" at bounding box center [610, 139] width 950 height 84
click at [486, 128] on div "顧客姓名/手機號碼/編號 顧客姓名/手機號碼/編號" at bounding box center [486, 128] width 145 height 32
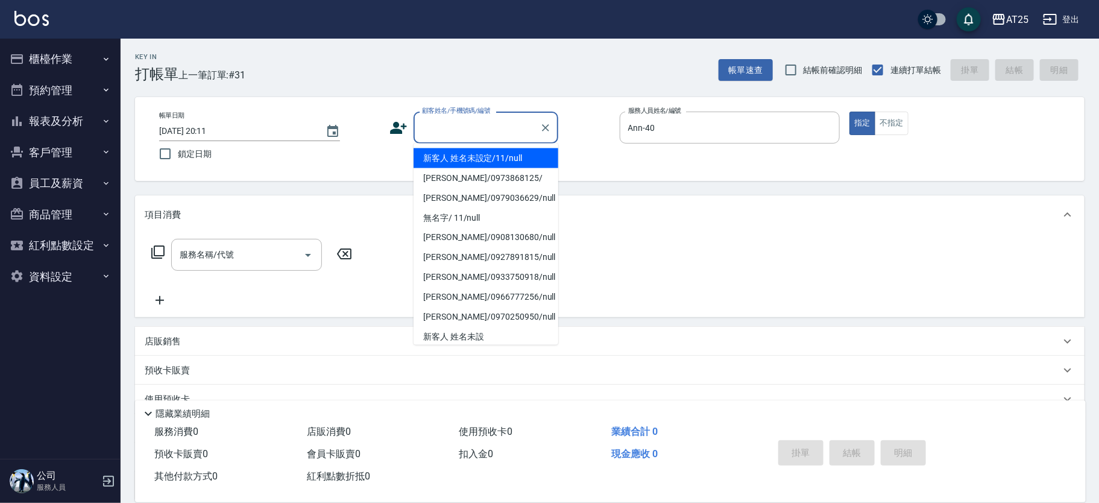
click at [452, 154] on li "新客人 姓名未設定/11/null" at bounding box center [486, 158] width 145 height 20
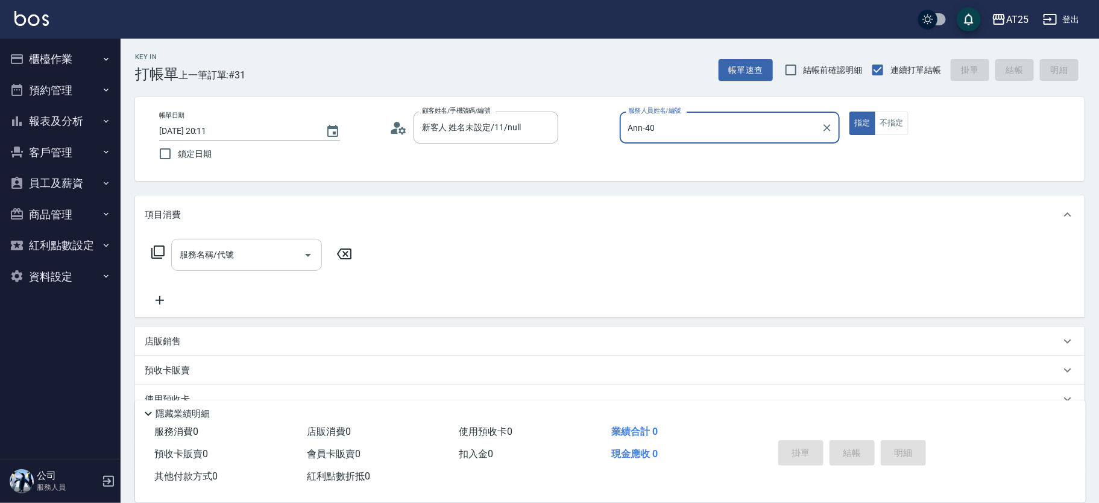
click at [280, 251] on input "服務名稱/代號" at bounding box center [238, 254] width 122 height 21
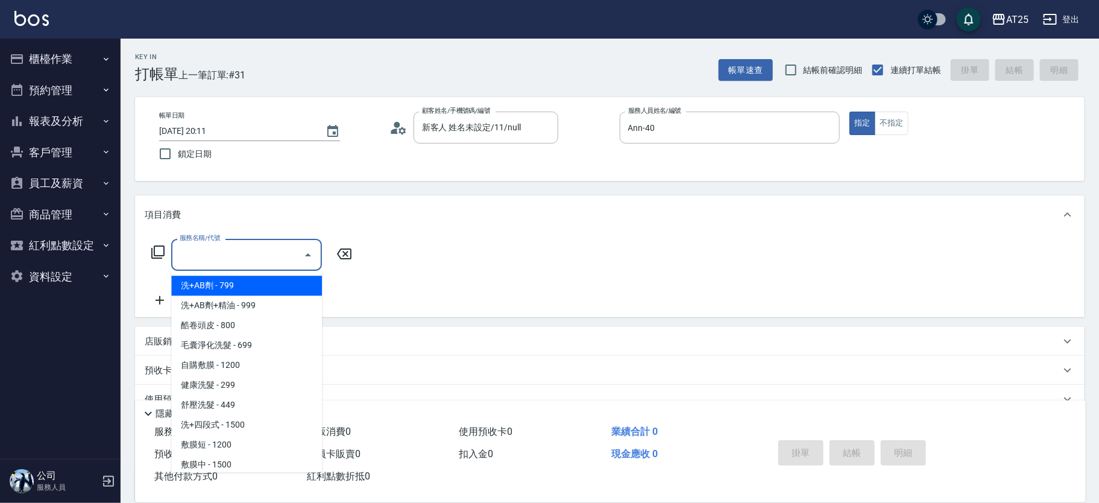
click at [162, 250] on icon at bounding box center [158, 252] width 14 height 14
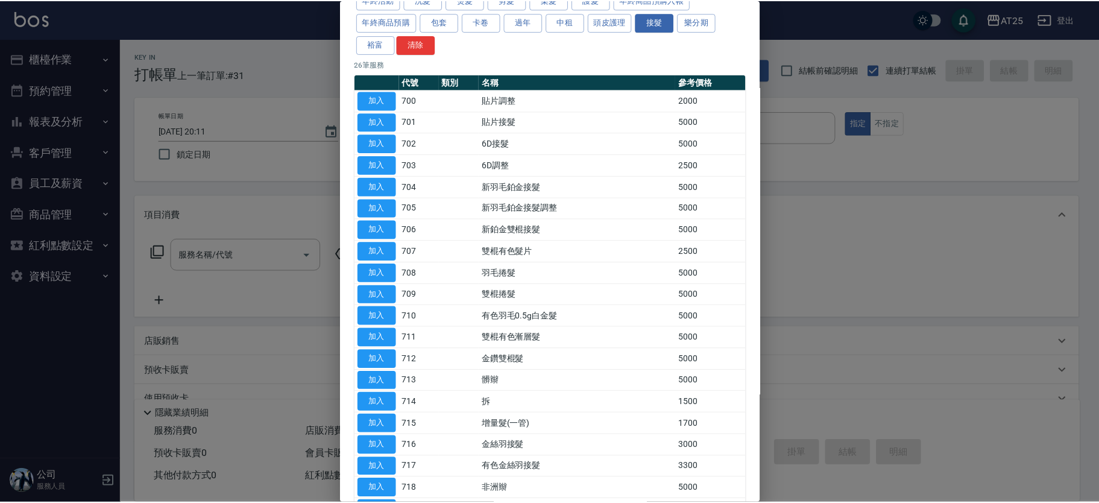
scroll to position [87, 0]
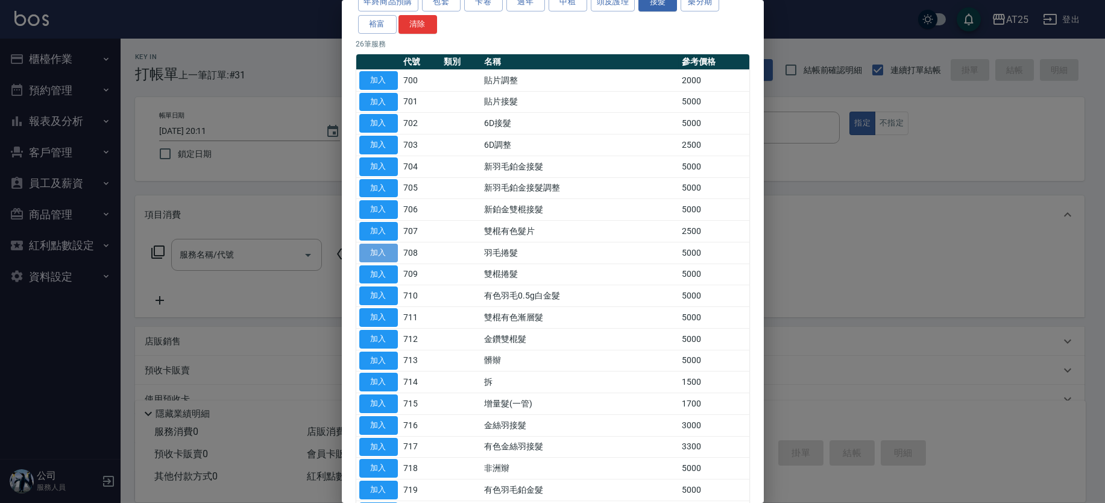
click at [382, 257] on button "加入" at bounding box center [378, 253] width 39 height 19
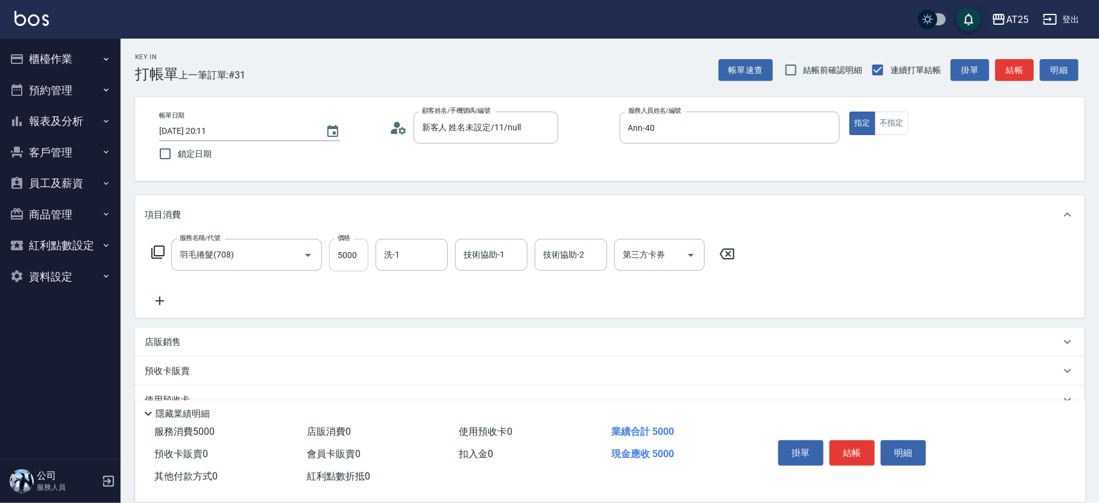
click at [360, 259] on input "5000" at bounding box center [348, 255] width 39 height 33
click at [160, 303] on icon at bounding box center [160, 301] width 8 height 8
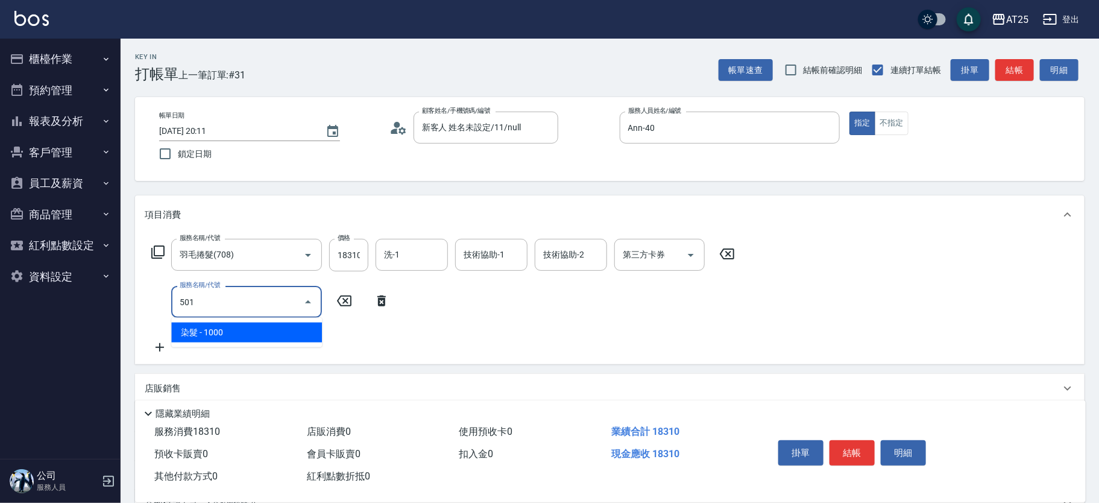
click at [226, 337] on span "染髮 - 1000" at bounding box center [246, 333] width 151 height 20
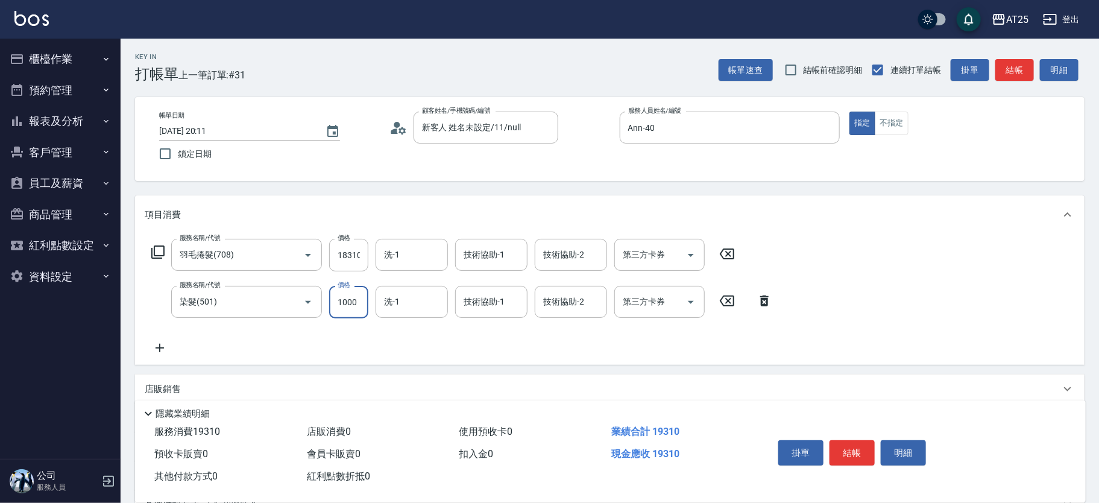
drag, startPoint x: 350, startPoint y: 307, endPoint x: 196, endPoint y: 338, distance: 156.9
click at [350, 307] on input "1000" at bounding box center [348, 302] width 39 height 33
click at [156, 345] on icon at bounding box center [160, 348] width 30 height 14
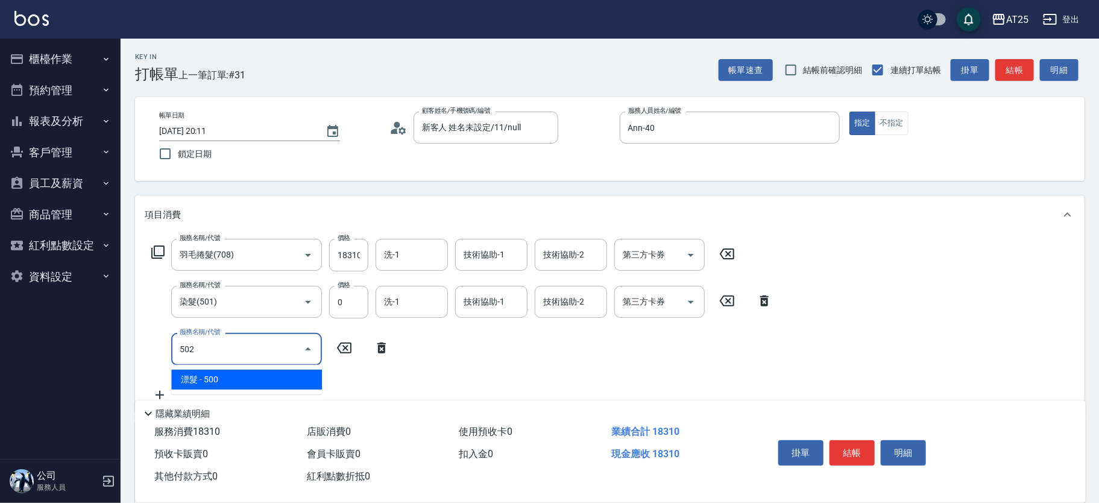
click at [222, 370] on span "漂髮 - 500" at bounding box center [246, 380] width 151 height 20
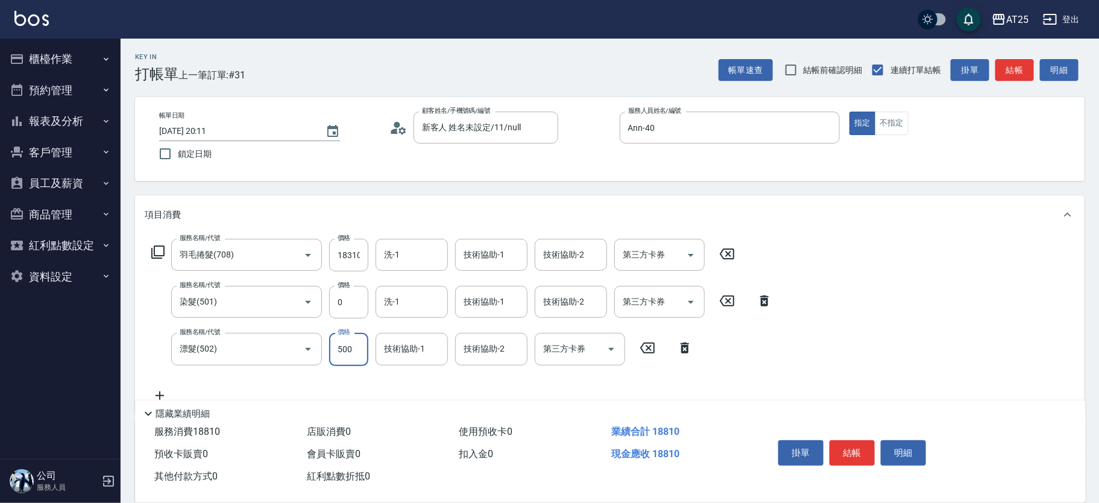
click at [339, 349] on input "500" at bounding box center [348, 349] width 39 height 33
click at [151, 386] on div "服務名稱/代號 羽毛捲髮(708) 服務名稱/代號 價格 18310 價格 洗-1 洗-1 技術協助-1 技術協助-1 技術協助-2 技術協助-2 第三方卡券…" at bounding box center [462, 320] width 635 height 163
click at [159, 388] on icon at bounding box center [160, 395] width 30 height 14
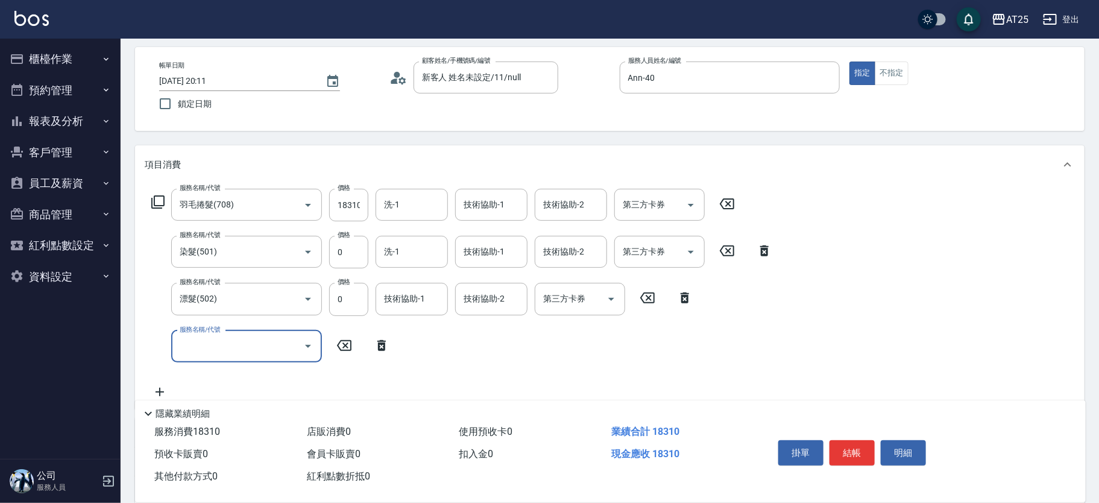
scroll to position [75, 0]
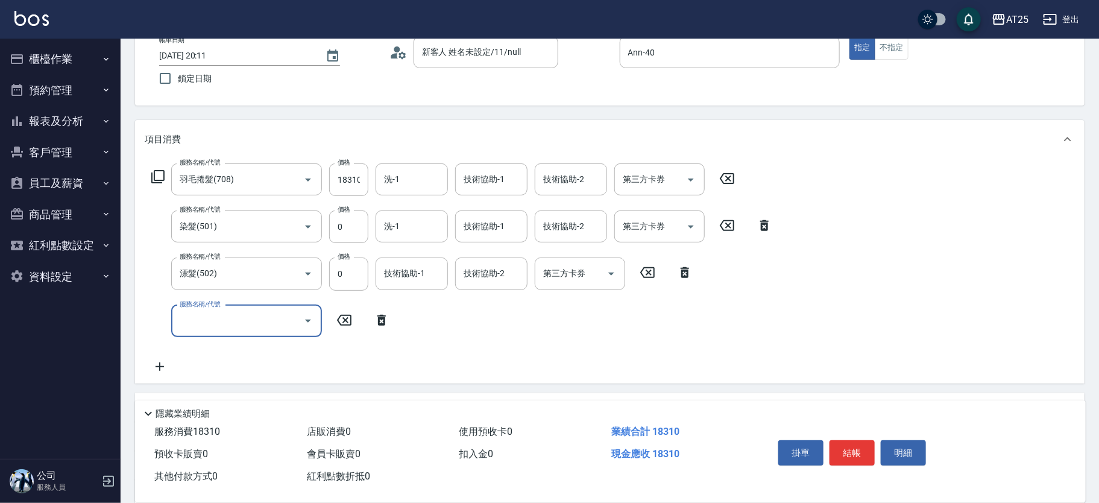
click at [218, 350] on div "服務名稱/代號 羽毛捲髮(708) 服務名稱/代號 價格 18310 價格 洗-1 洗-1 技術協助-1 技術協助-1 技術協助-2 技術協助-2 第三方卡券…" at bounding box center [462, 268] width 635 height 210
click at [229, 320] on input "服務名稱/代號" at bounding box center [238, 321] width 122 height 21
click at [235, 349] on span "自備護髮(1000上) - 1000" at bounding box center [246, 351] width 151 height 20
click at [341, 323] on input "1000" at bounding box center [348, 321] width 39 height 33
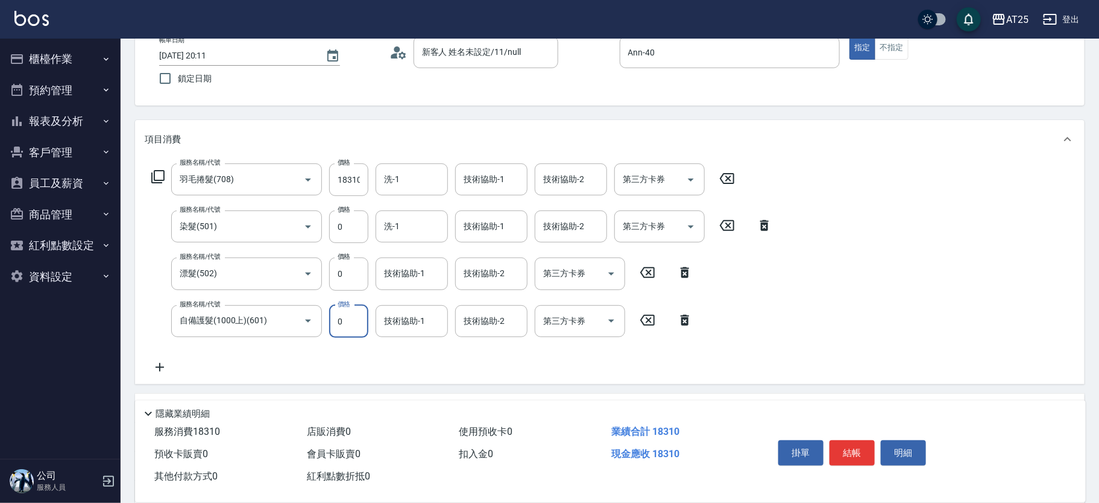
click at [167, 362] on icon at bounding box center [160, 367] width 30 height 14
click at [213, 368] on input "服務名稱/代號" at bounding box center [238, 368] width 122 height 21
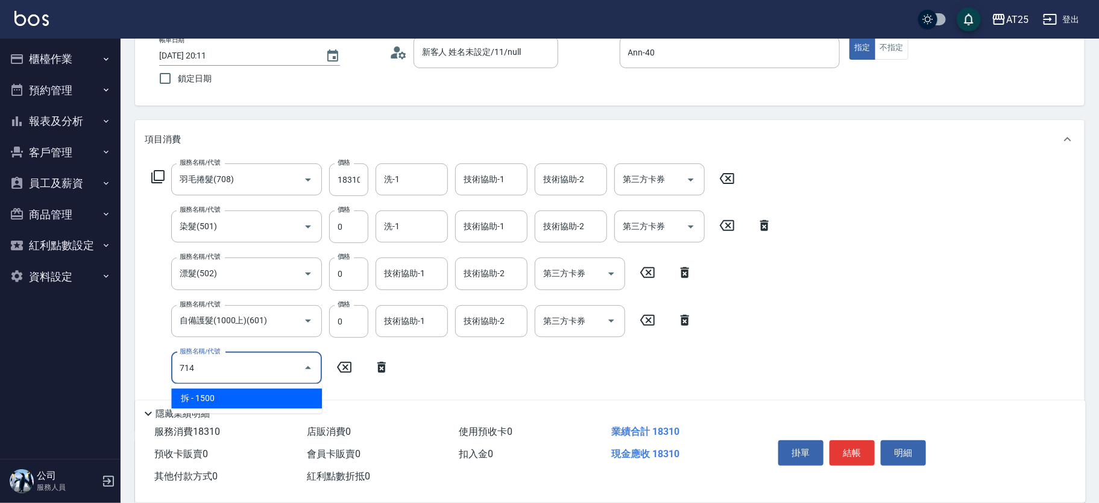
click at [226, 396] on span "拆 - 1500" at bounding box center [246, 398] width 151 height 20
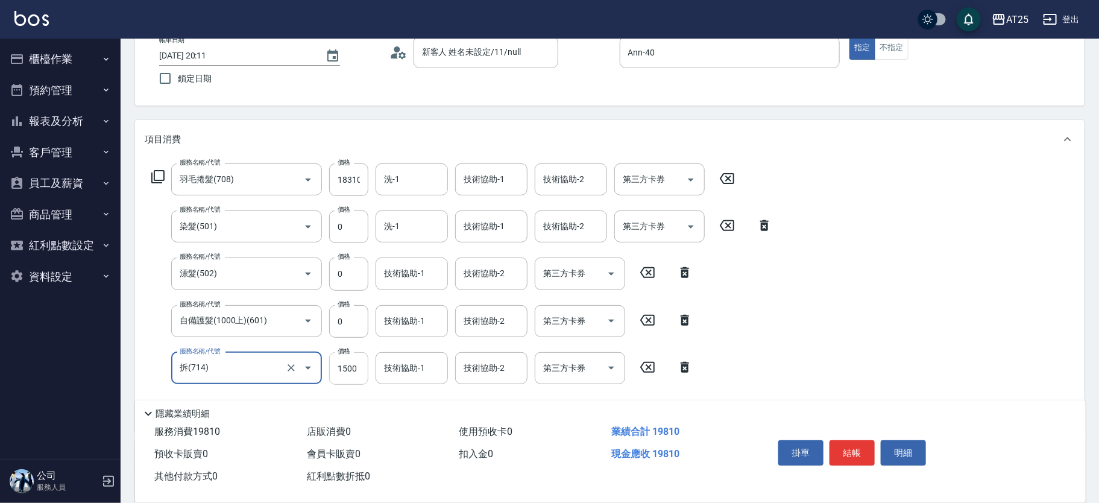
click at [349, 370] on input "1500" at bounding box center [348, 368] width 39 height 33
click at [399, 368] on div "技術協助-1 技術協助-1" at bounding box center [412, 368] width 72 height 32
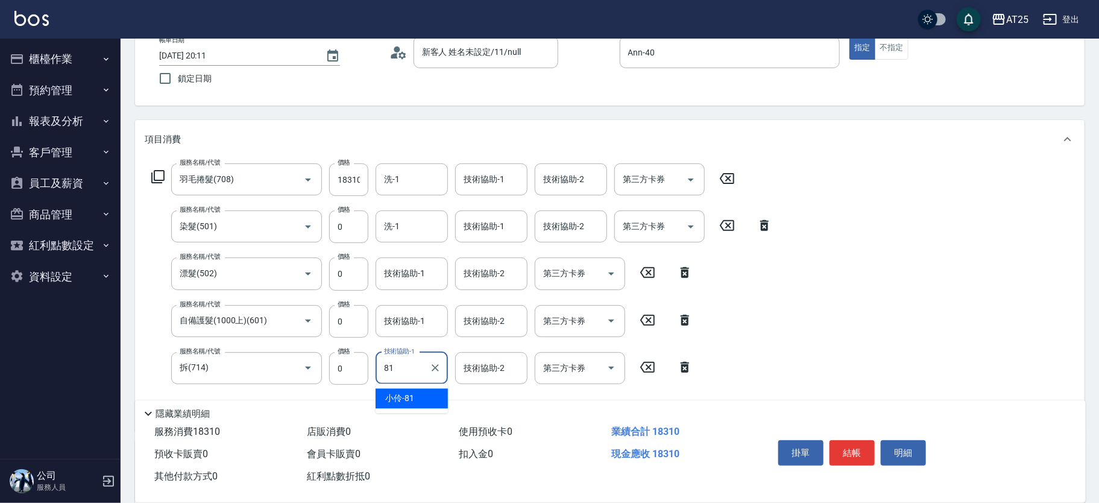
click at [402, 391] on div "小伶 -81" at bounding box center [412, 398] width 72 height 20
click at [392, 182] on input "洗-1" at bounding box center [412, 179] width 62 height 21
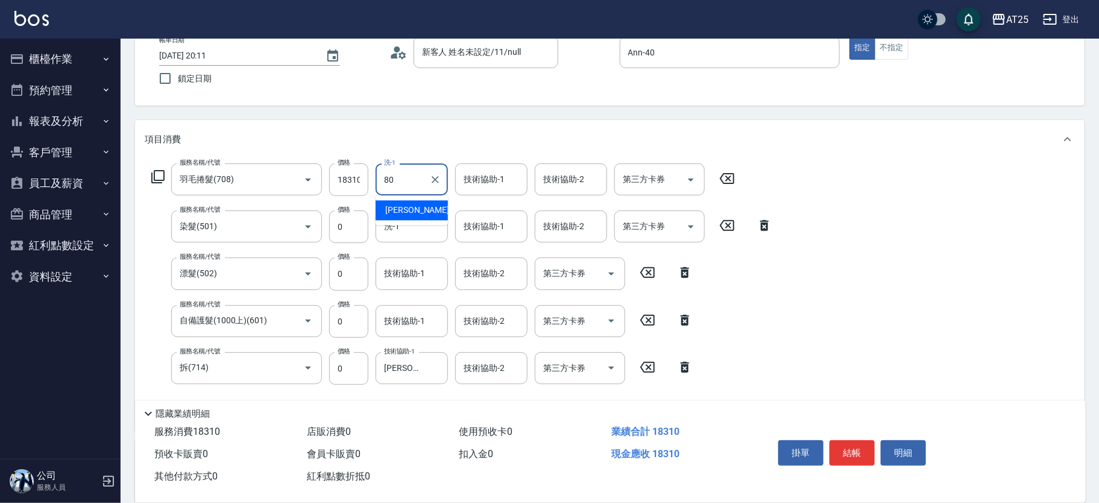
click at [394, 212] on span "Jessica -80" at bounding box center [423, 210] width 76 height 13
click at [478, 187] on input "技術協助-1" at bounding box center [492, 179] width 62 height 21
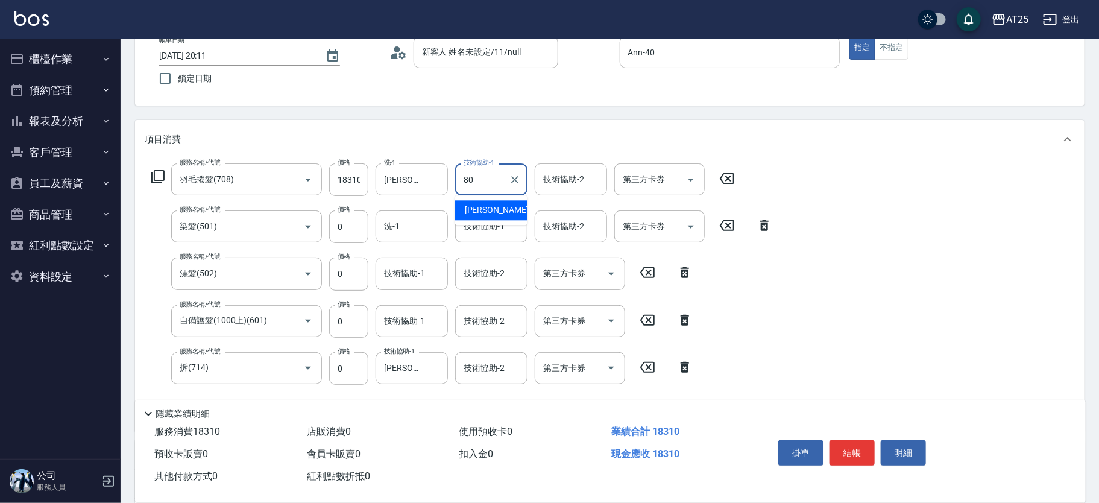
click at [481, 208] on span "Jessica -80" at bounding box center [503, 210] width 76 height 13
click at [481, 224] on div "技術協助-1 技術協助-1" at bounding box center [491, 226] width 72 height 32
click at [475, 277] on input "技術協助-2" at bounding box center [492, 273] width 62 height 21
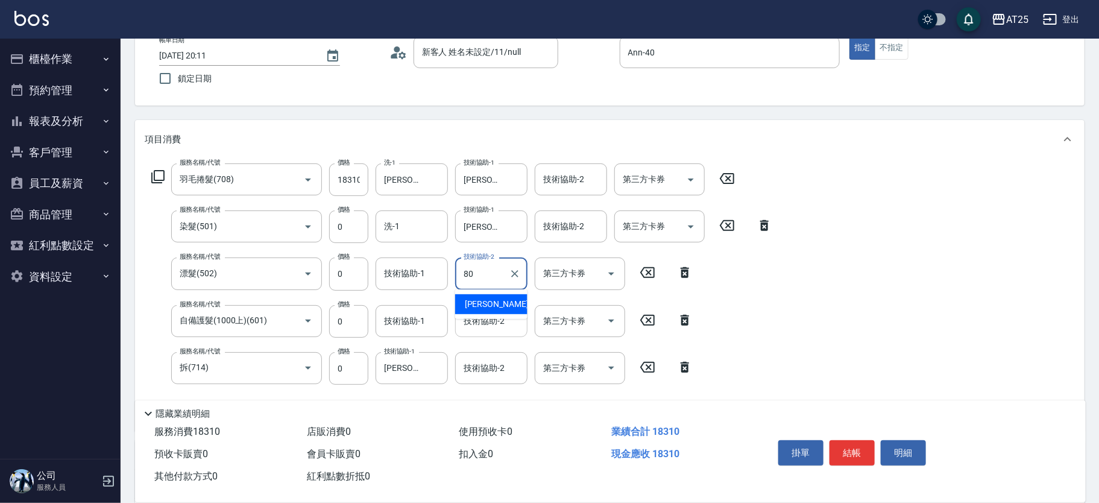
click at [477, 308] on span "Jessica -80" at bounding box center [503, 304] width 76 height 13
click at [483, 321] on input "技術協助-2" at bounding box center [492, 321] width 62 height 21
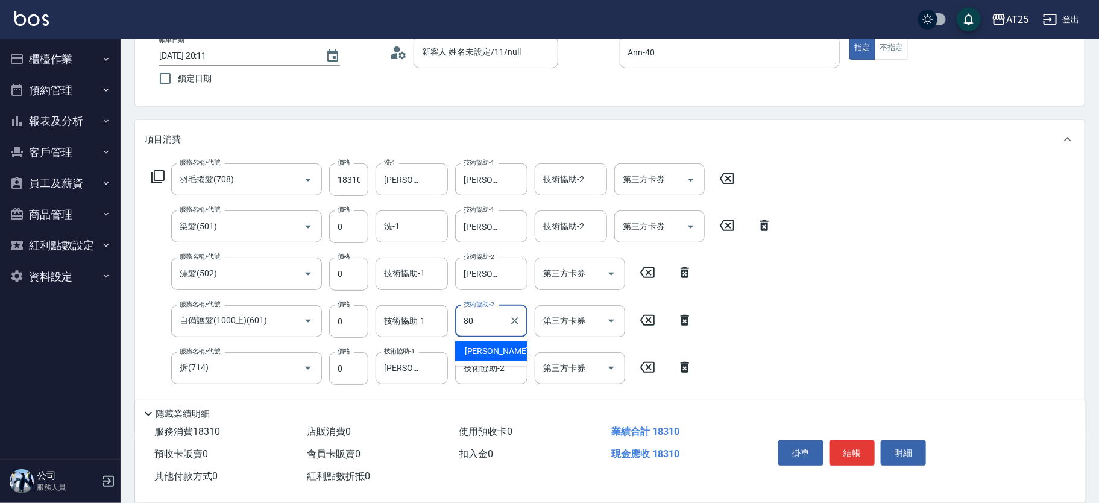
click at [482, 350] on span "Jessica -80" at bounding box center [503, 351] width 76 height 13
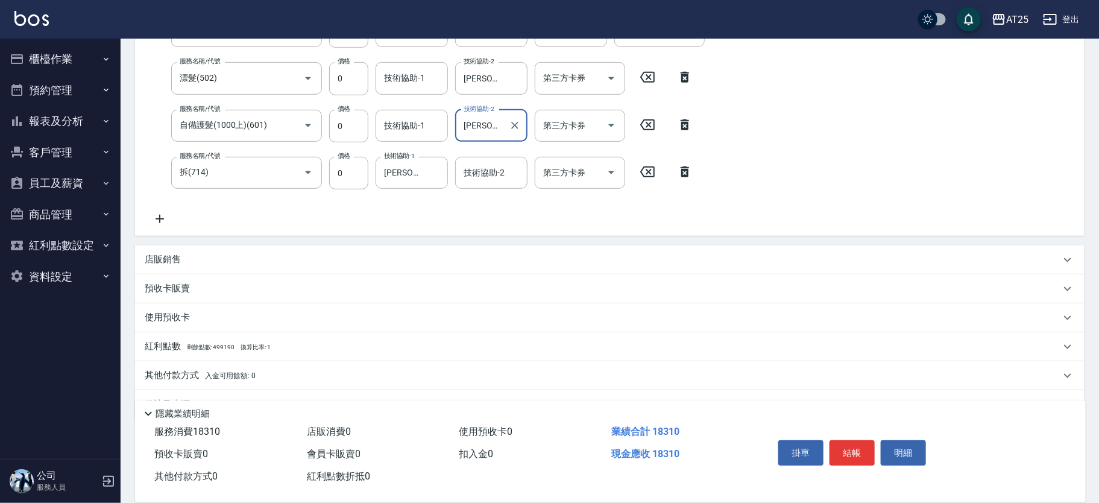
scroll to position [285, 0]
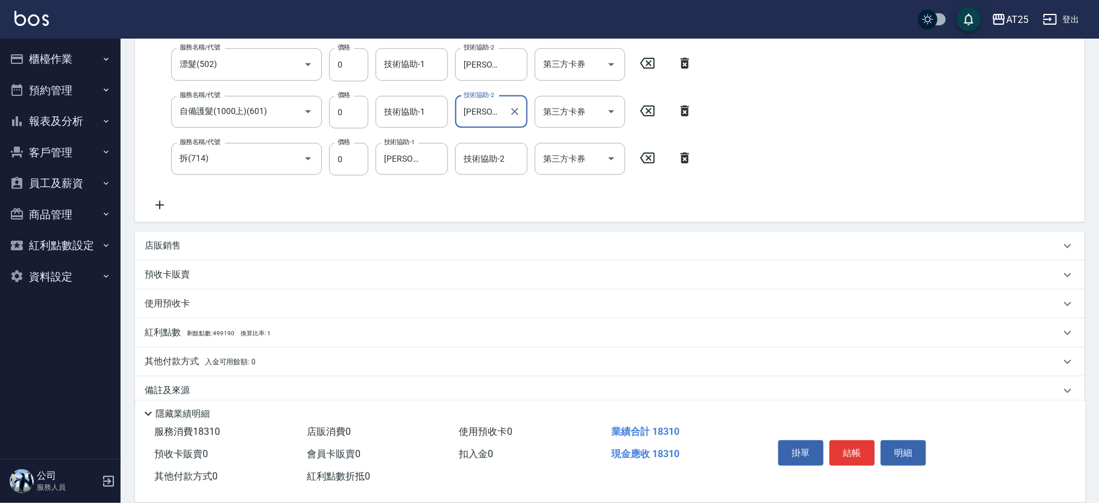
click at [177, 362] on p "其他付款方式 入金可用餘額: 0" at bounding box center [200, 361] width 111 height 13
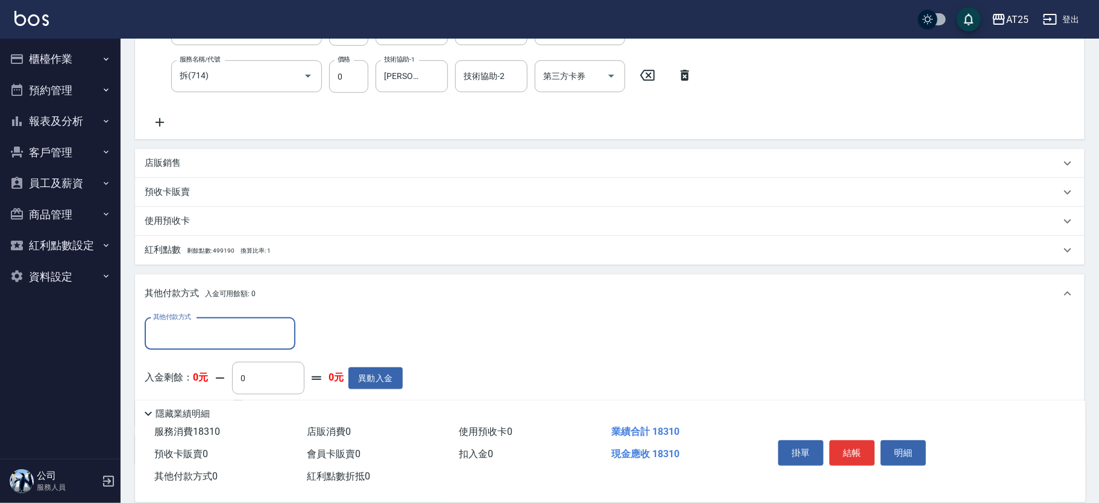
scroll to position [388, 0]
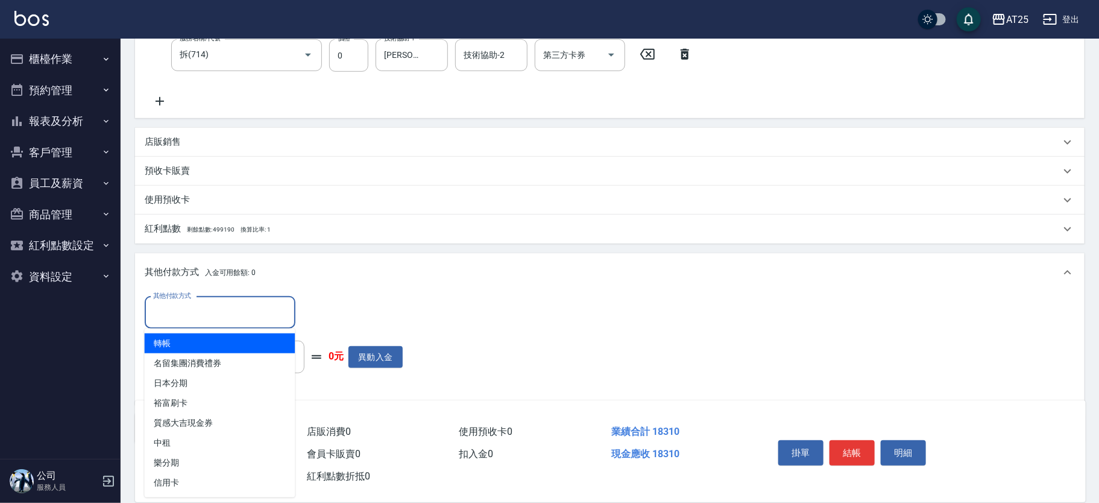
click at [221, 320] on input "其他付款方式" at bounding box center [220, 312] width 140 height 21
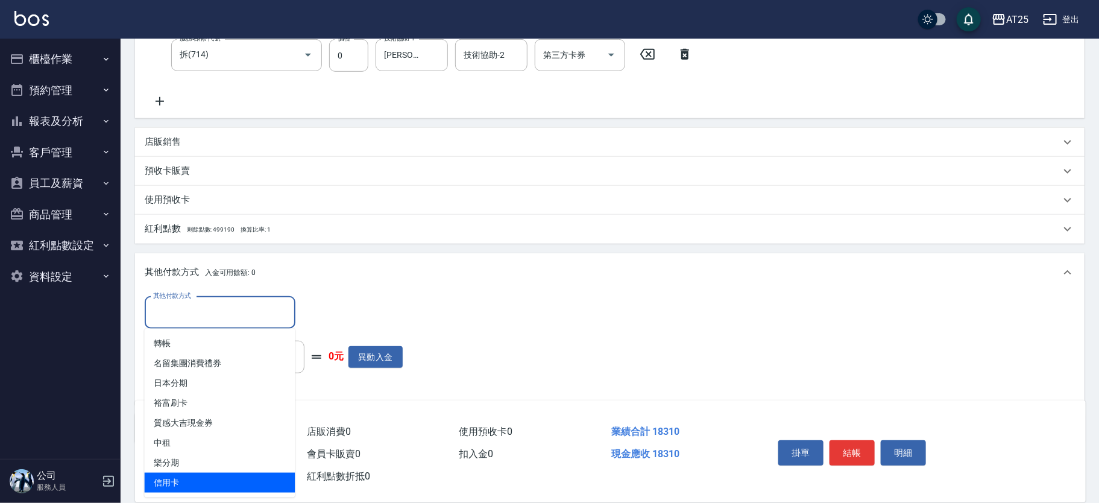
click at [183, 477] on span "信用卡" at bounding box center [220, 483] width 151 height 20
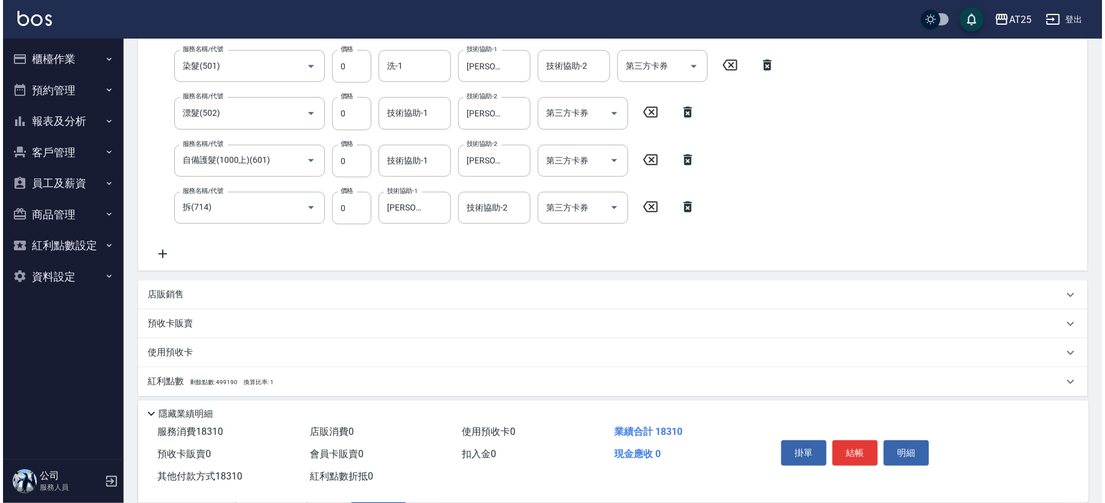
scroll to position [0, 0]
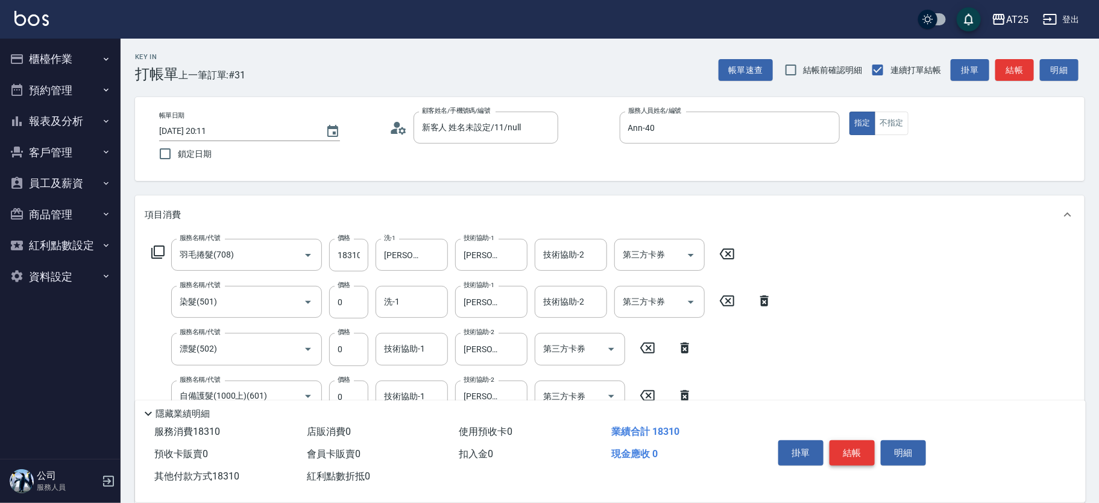
click at [844, 446] on button "結帳" at bounding box center [852, 452] width 45 height 25
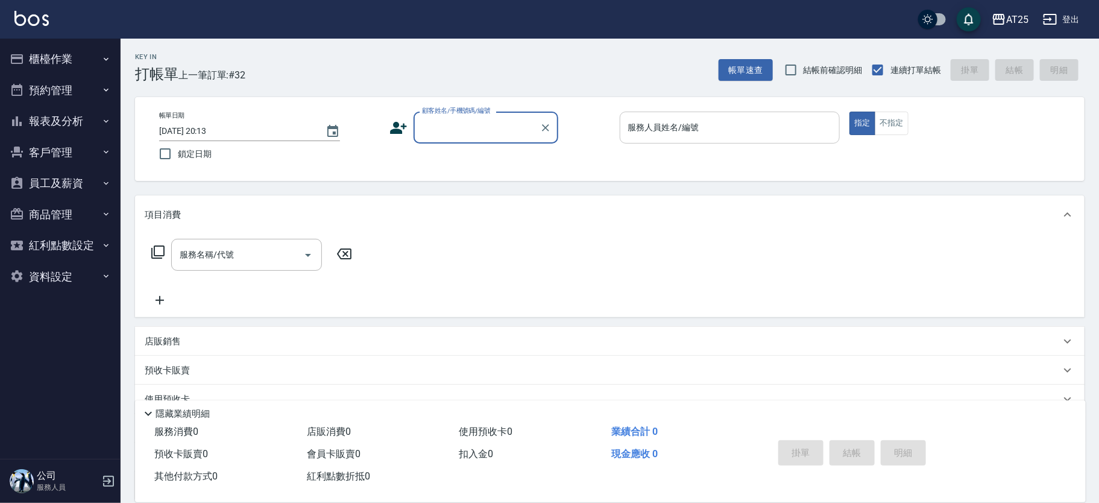
click at [674, 139] on div "服務人員姓名/編號" at bounding box center [730, 128] width 221 height 32
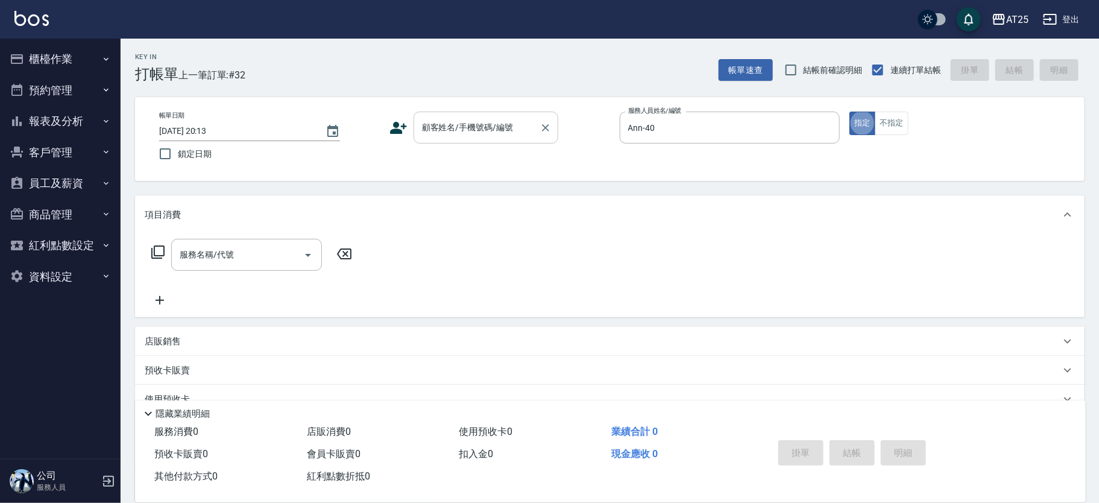
click at [464, 119] on div "顧客姓名/手機號碼/編號 顧客姓名/手機號碼/編號" at bounding box center [486, 128] width 145 height 32
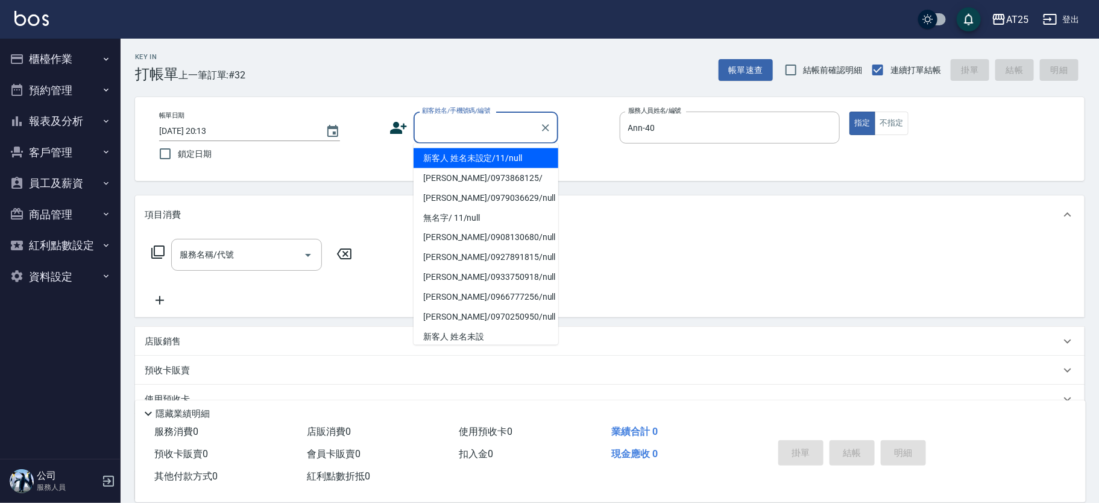
click at [458, 157] on li "新客人 姓名未設定/11/null" at bounding box center [486, 158] width 145 height 20
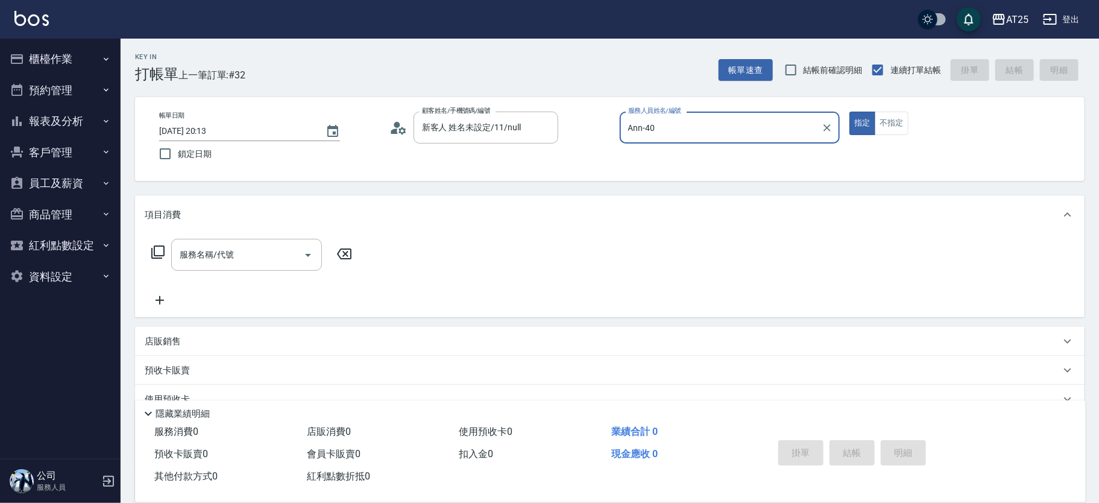
click at [149, 253] on div "服務名稱/代號 服務名稱/代號" at bounding box center [252, 255] width 215 height 32
click at [157, 253] on icon at bounding box center [158, 252] width 14 height 14
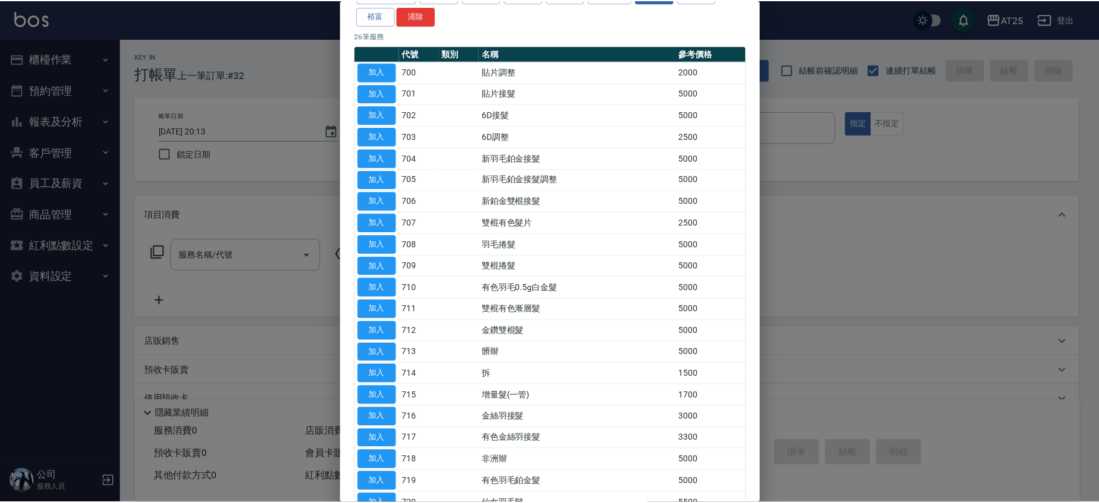
scroll to position [280, 0]
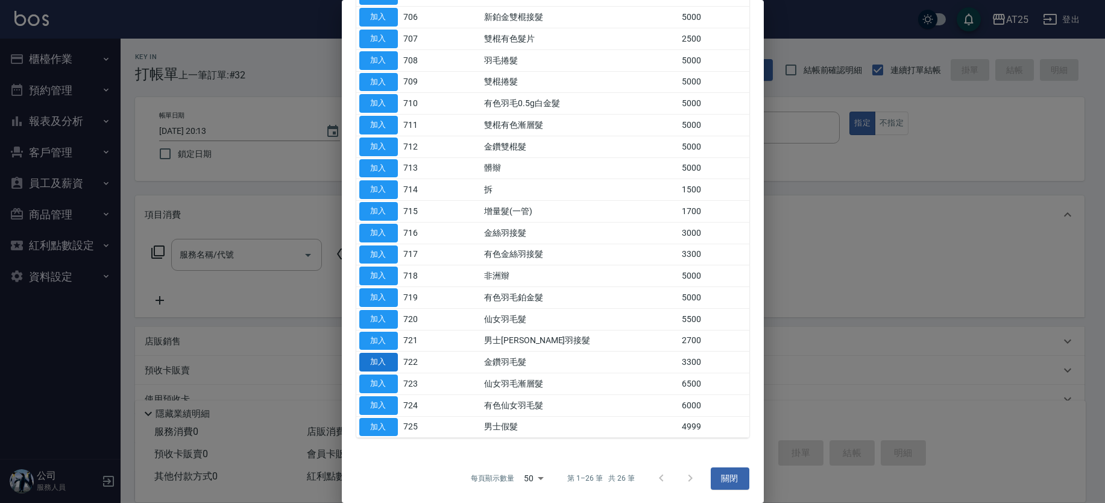
click at [382, 364] on button "加入" at bounding box center [378, 362] width 39 height 19
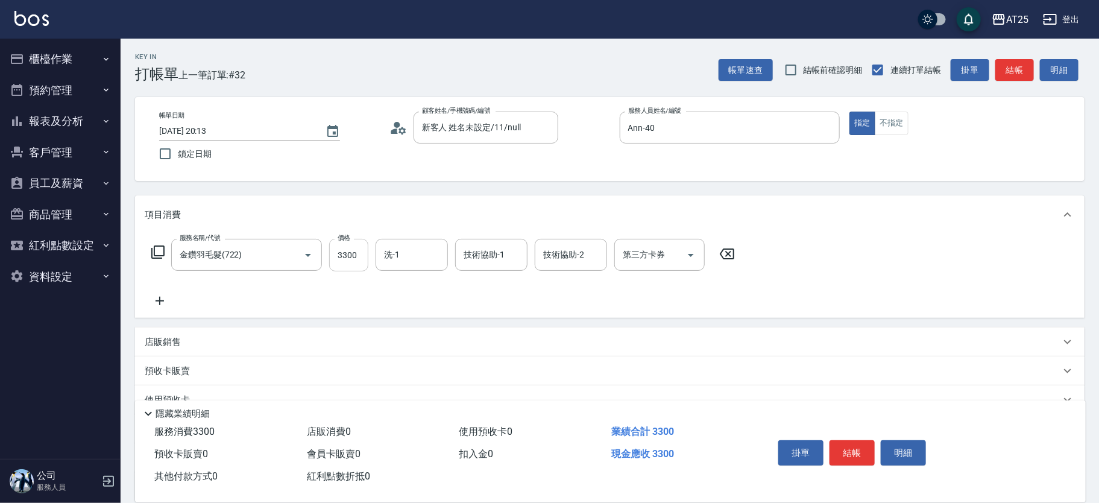
click at [353, 250] on input "3300" at bounding box center [348, 255] width 39 height 33
click at [158, 305] on icon at bounding box center [160, 301] width 30 height 14
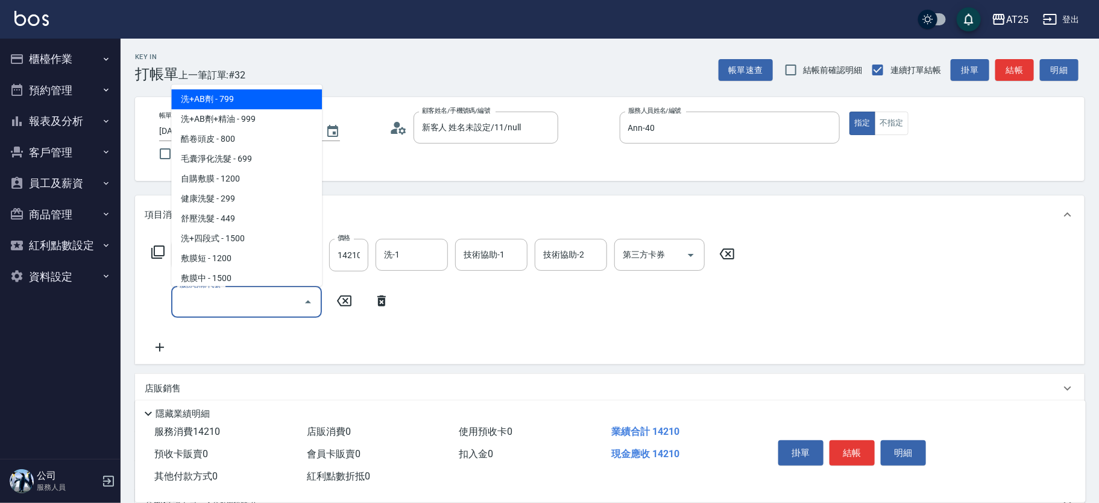
click at [241, 304] on input "服務名稱/代號" at bounding box center [238, 301] width 122 height 21
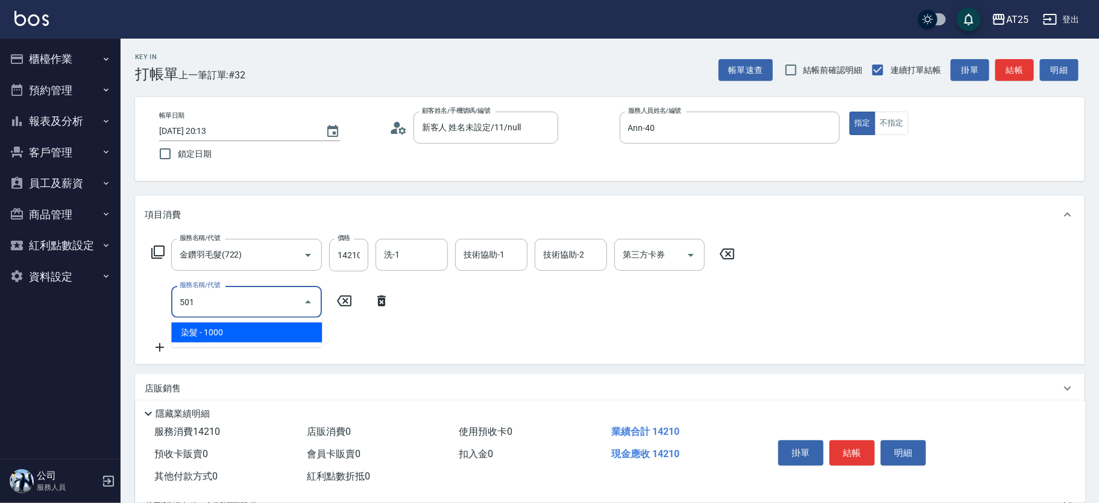
click at [252, 324] on span "染髮 - 1000" at bounding box center [246, 333] width 151 height 20
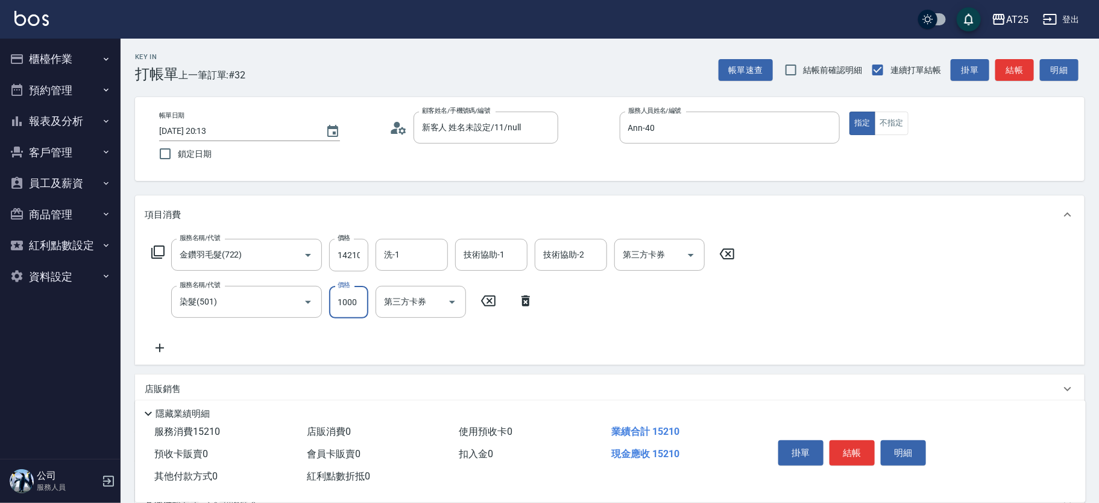
click at [364, 303] on input "1000" at bounding box center [348, 302] width 39 height 33
click at [163, 345] on icon at bounding box center [160, 348] width 30 height 14
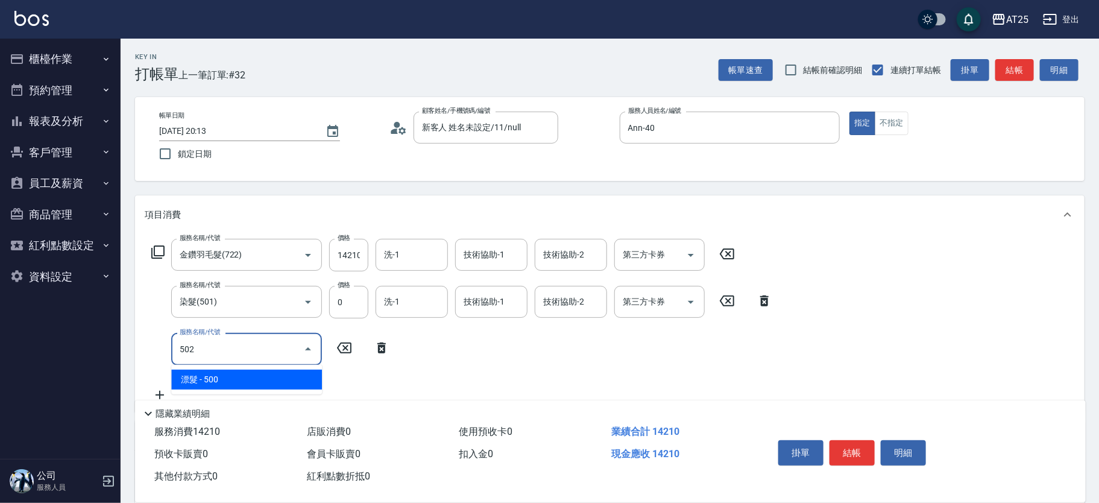
click at [248, 373] on span "漂髮 - 500" at bounding box center [246, 380] width 151 height 20
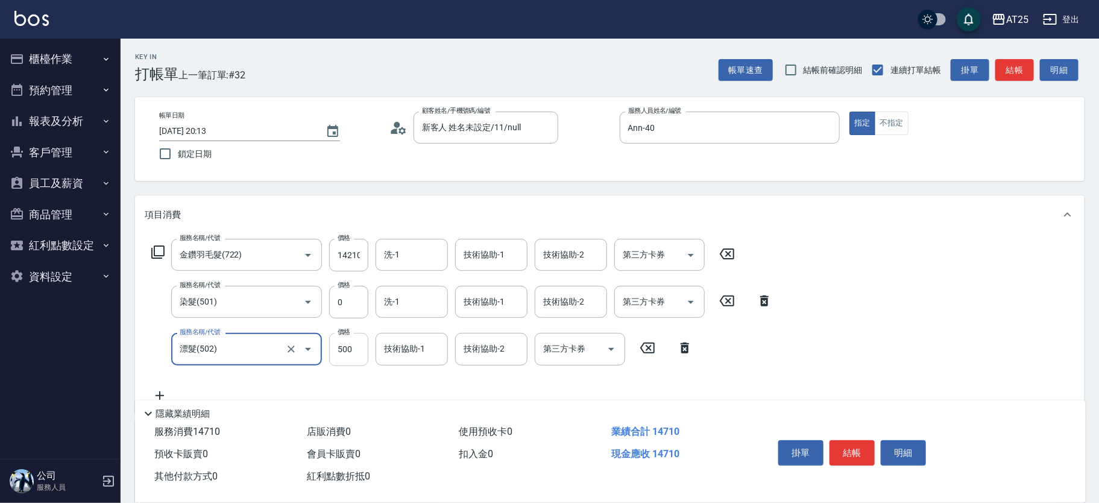
click at [359, 348] on input "500" at bounding box center [348, 349] width 39 height 33
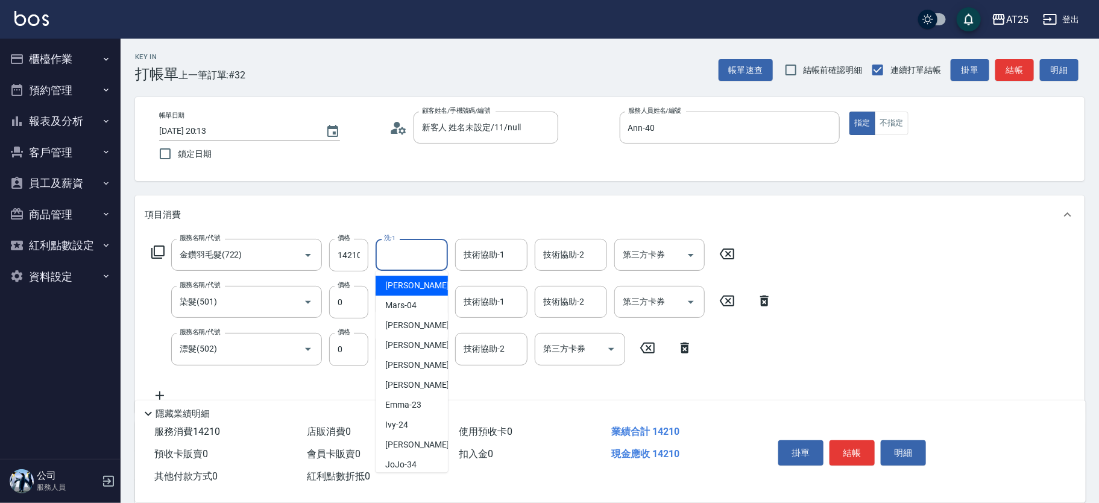
click at [400, 257] on input "洗-1" at bounding box center [412, 254] width 62 height 21
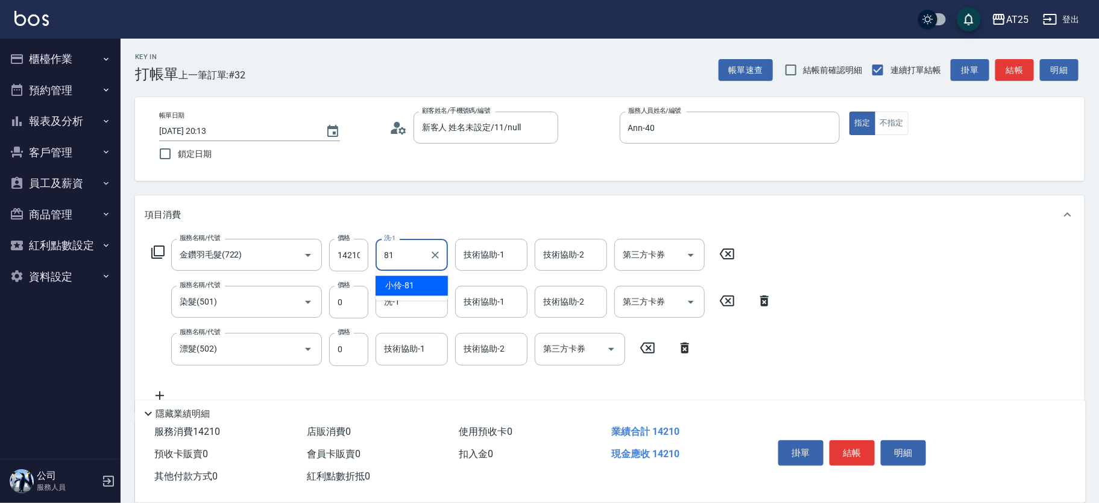
click at [402, 284] on span "小伶 -81" at bounding box center [399, 285] width 29 height 13
click at [488, 247] on div "技術協助-1 技術協助-1" at bounding box center [491, 255] width 72 height 32
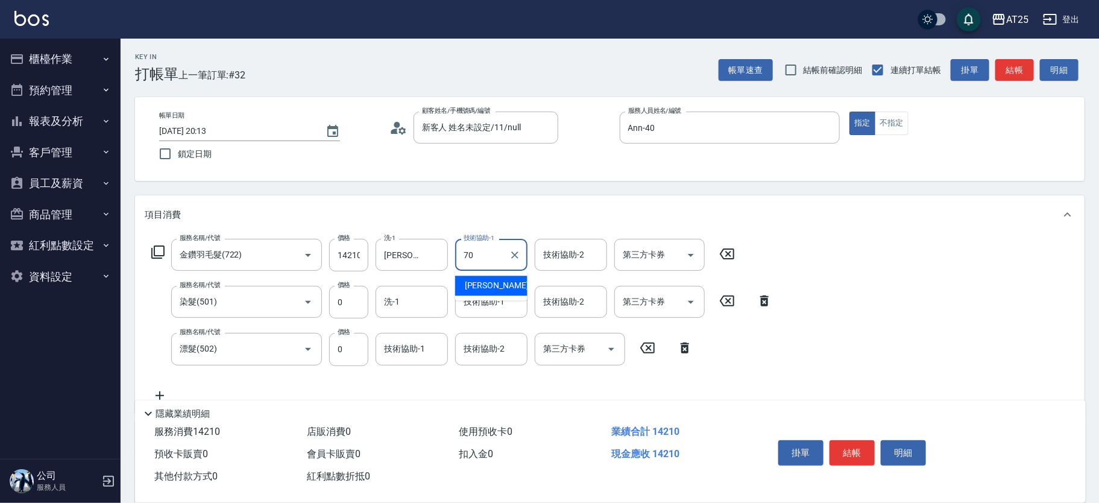
click at [486, 283] on span "惠均 -70" at bounding box center [503, 285] width 76 height 13
click at [522, 306] on div "技術協助-1" at bounding box center [491, 302] width 72 height 32
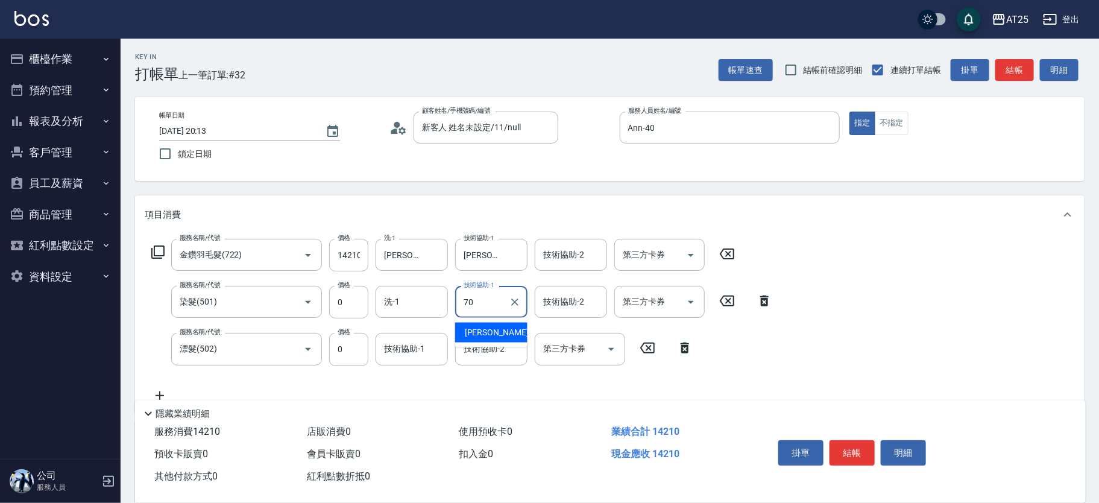
click at [510, 336] on div "惠均 -70" at bounding box center [491, 333] width 72 height 20
click at [503, 347] on input "技術協助-2" at bounding box center [492, 348] width 62 height 21
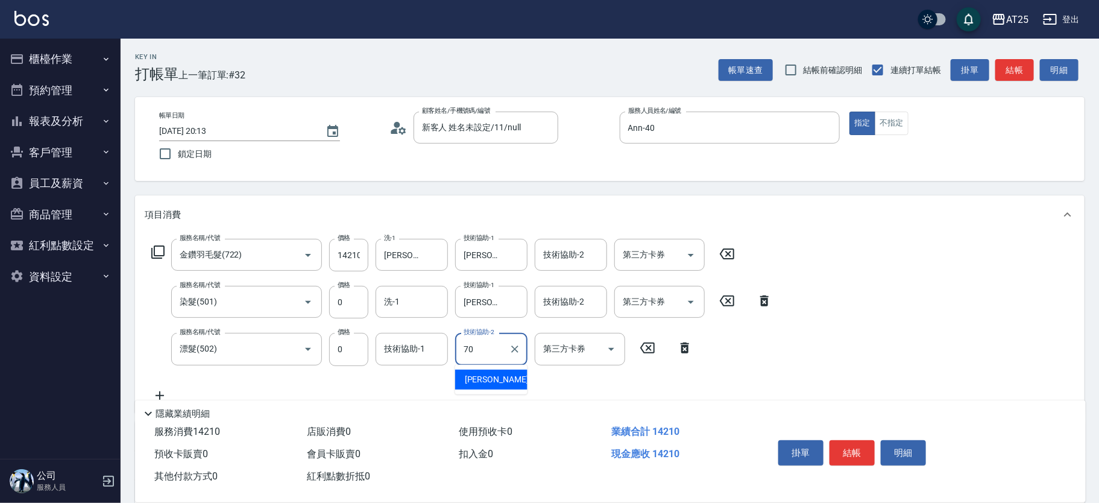
drag, startPoint x: 496, startPoint y: 361, endPoint x: 496, endPoint y: 370, distance: 9.1
click at [496, 361] on div "70 技術協助-2" at bounding box center [491, 349] width 72 height 32
click at [492, 377] on span "惠均 -70" at bounding box center [503, 379] width 76 height 13
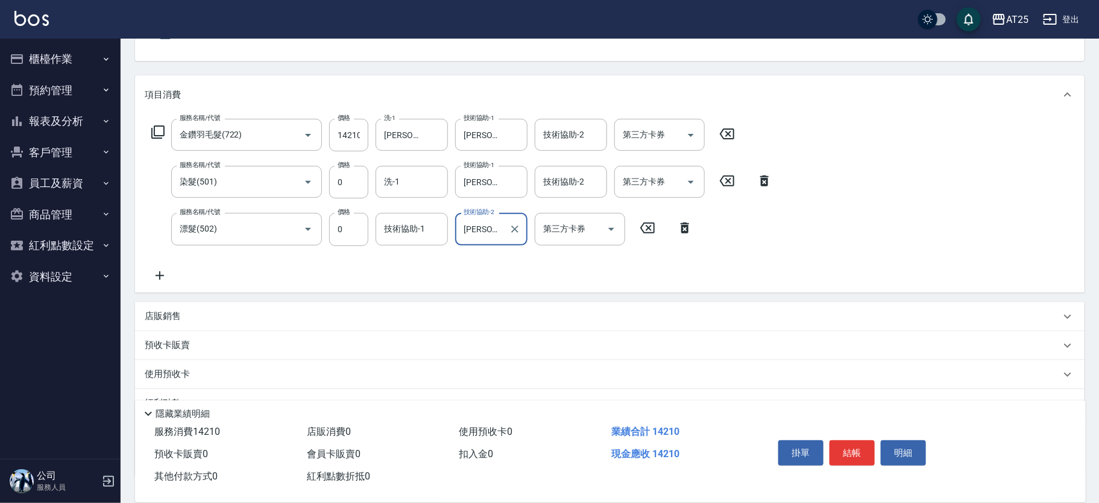
scroll to position [206, 0]
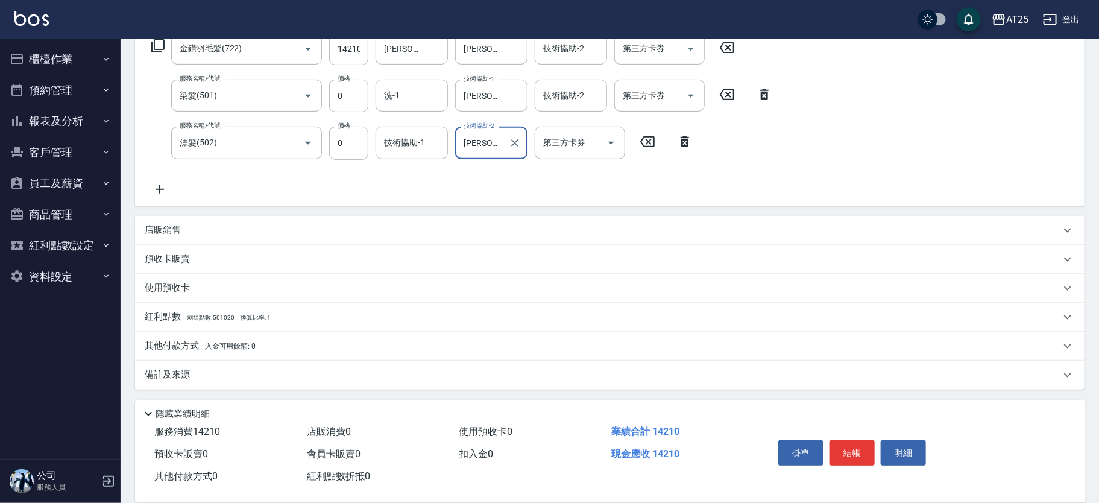
click at [176, 178] on div "服務名稱/代號 金鑽羽毛髮(722) 服務名稱/代號 價格 14210 價格 洗-1 小伶-81 洗-1 技術協助-1 惠均-70 技術協助-1 技術協助-2…" at bounding box center [462, 114] width 635 height 163
click at [169, 188] on icon at bounding box center [160, 189] width 30 height 14
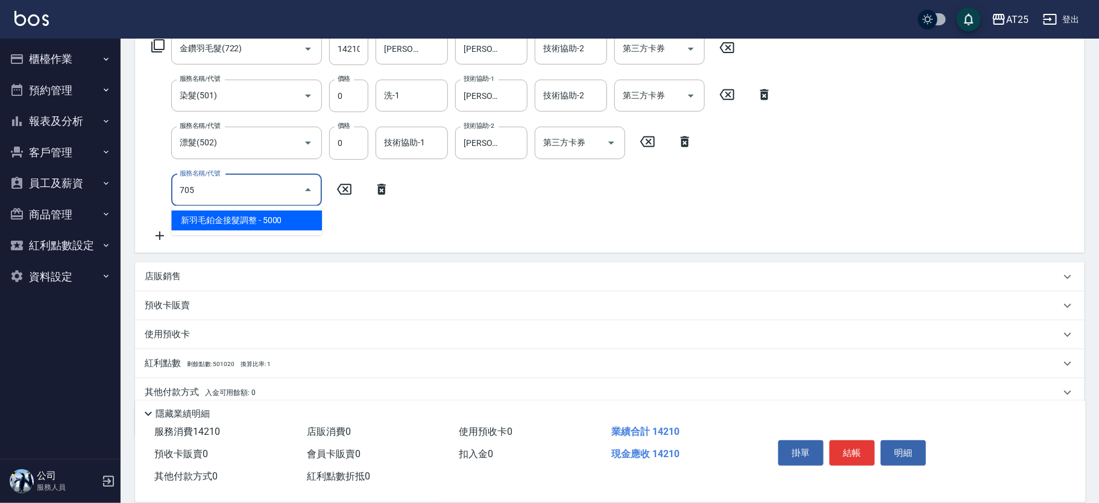
click at [216, 222] on span "新羽毛鉑金接髮調整 - 5000" at bounding box center [246, 220] width 151 height 20
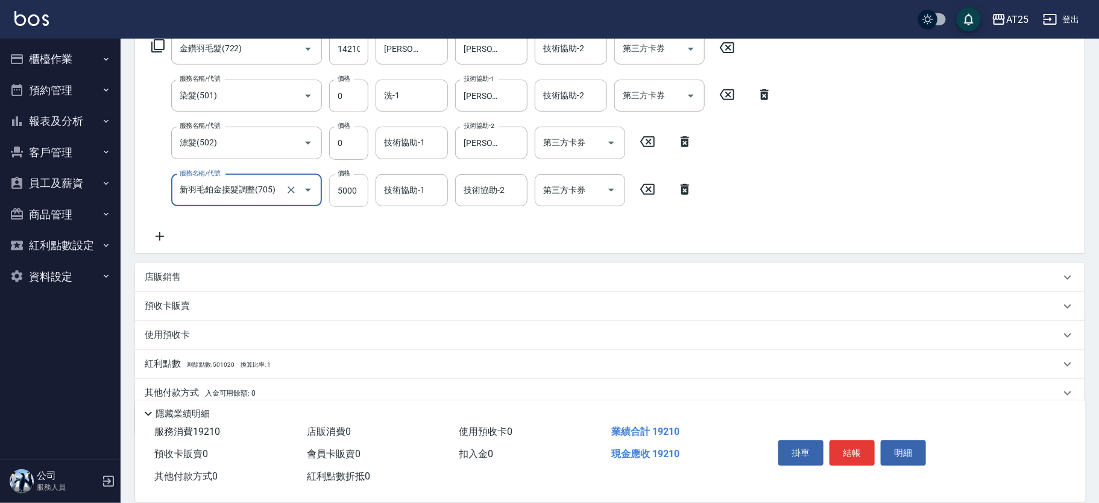
click at [355, 192] on input "5000" at bounding box center [348, 190] width 39 height 33
click at [401, 195] on input "技術協助-1" at bounding box center [412, 190] width 62 height 21
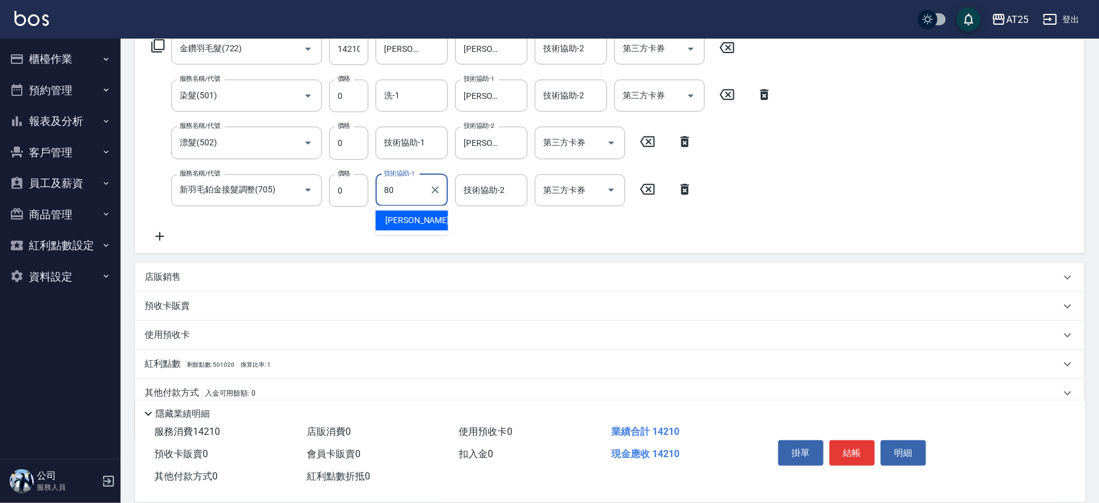
click at [402, 213] on div "Jessica -80" at bounding box center [412, 220] width 72 height 20
click at [478, 201] on div "技術協助-2" at bounding box center [491, 190] width 72 height 32
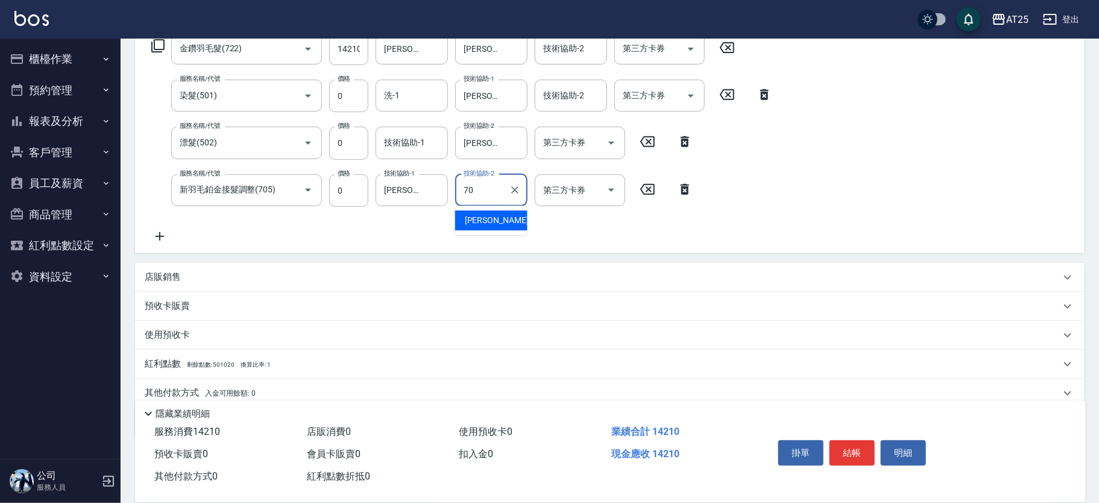
click at [492, 228] on div "惠均 -70" at bounding box center [491, 220] width 72 height 20
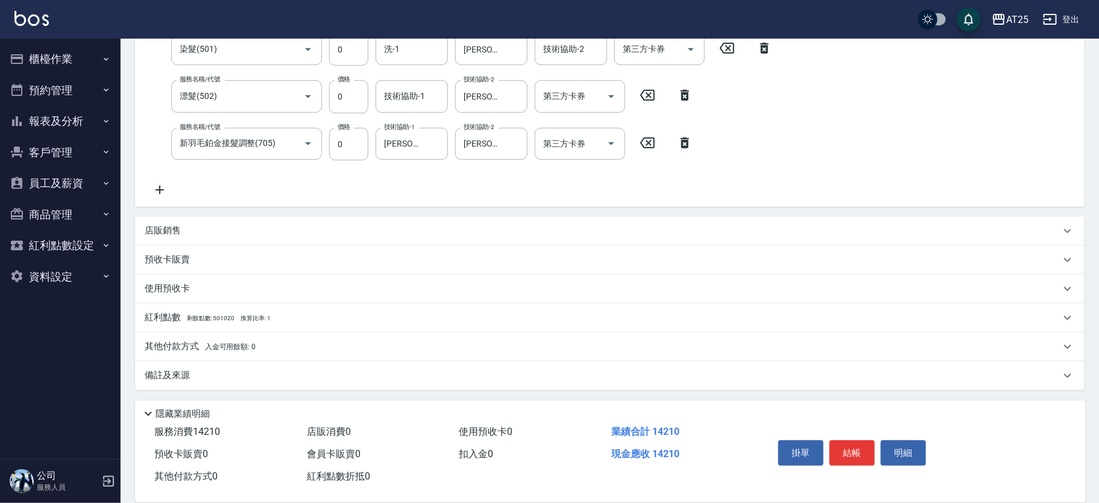
click at [226, 345] on span "入金可用餘額: 0" at bounding box center [230, 346] width 51 height 8
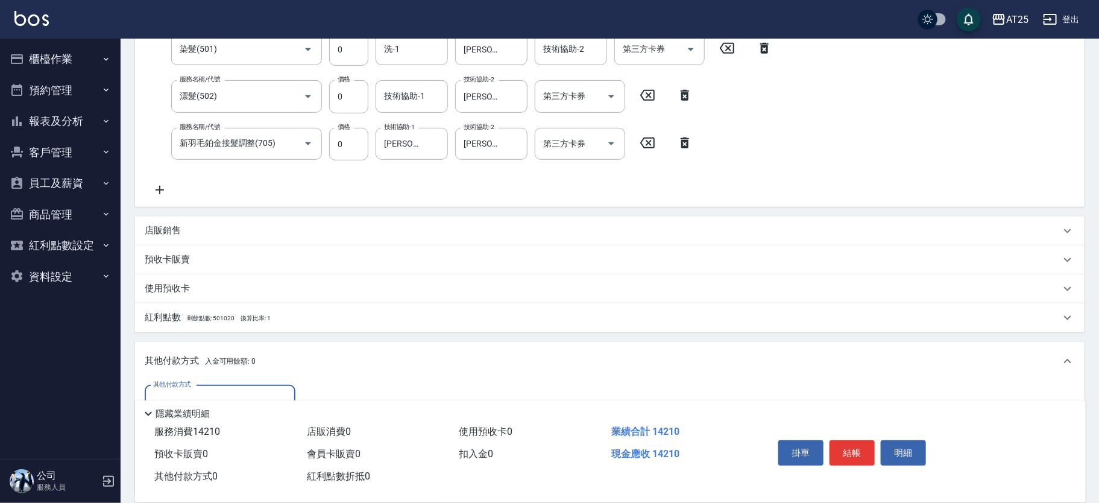
scroll to position [395, 0]
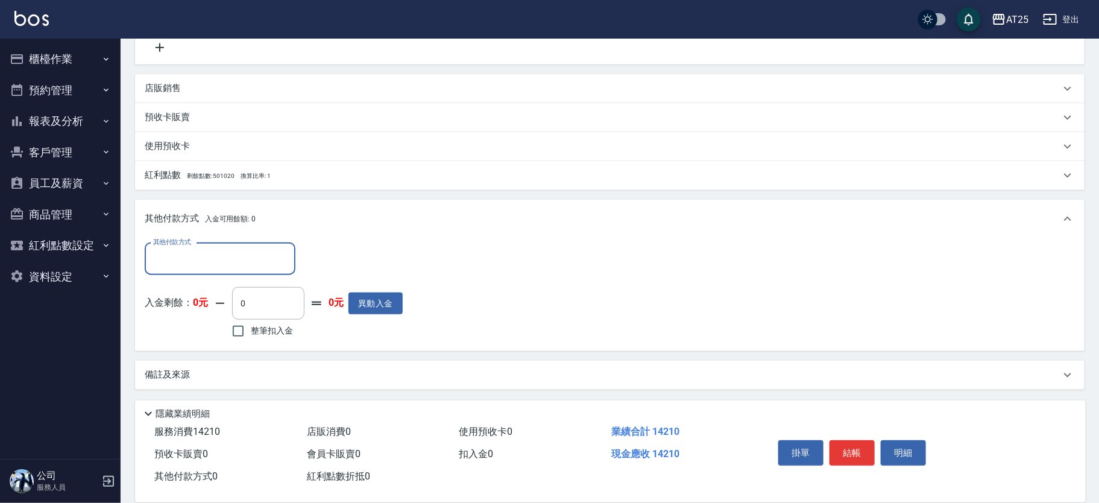
click at [219, 260] on input "其他付款方式" at bounding box center [220, 258] width 140 height 21
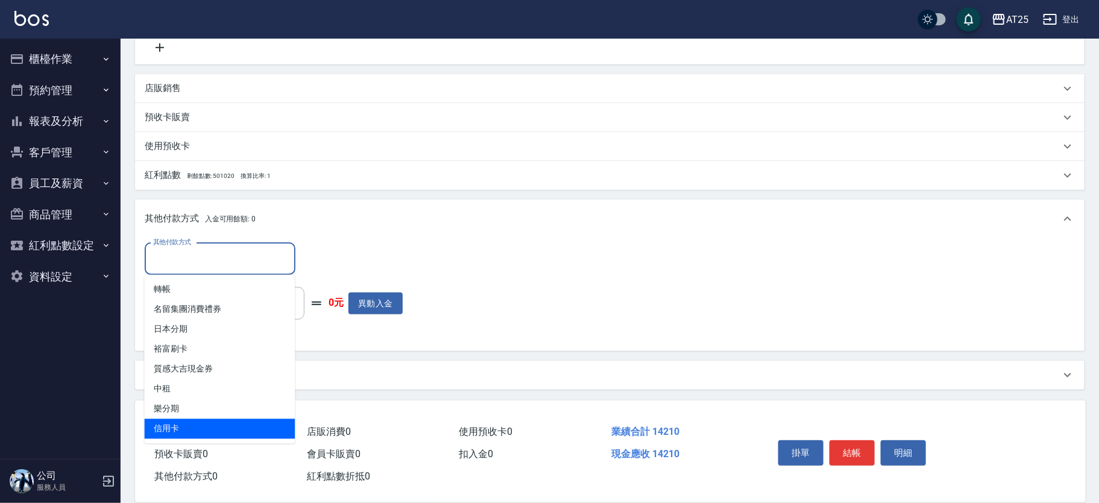
drag, startPoint x: 182, startPoint y: 429, endPoint x: 262, endPoint y: 385, distance: 91.5
click at [182, 430] on span "信用卡" at bounding box center [220, 429] width 151 height 20
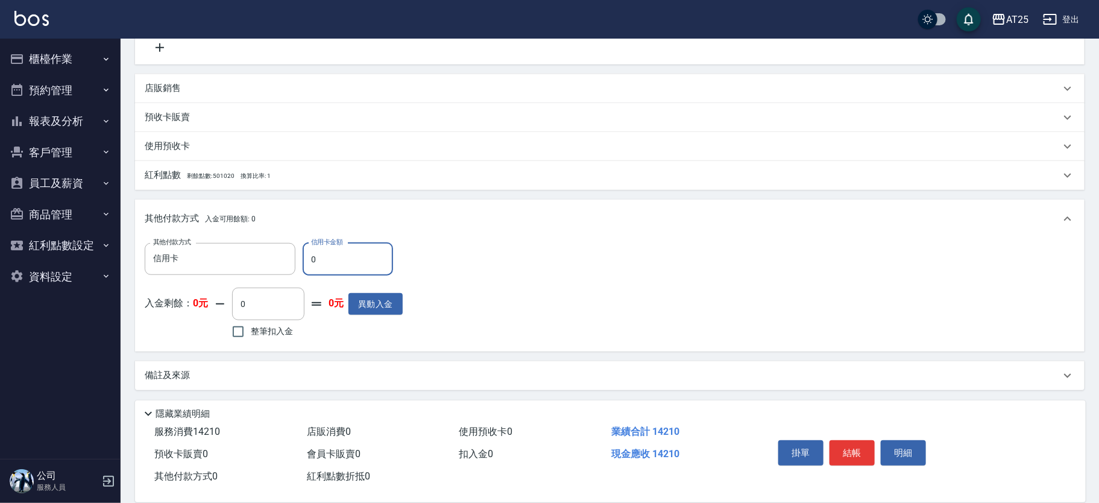
drag, startPoint x: 330, startPoint y: 259, endPoint x: 301, endPoint y: 260, distance: 29.6
click at [301, 260] on div "其他付款方式 信用卡 其他付款方式 信用卡金額 0 信用卡金額" at bounding box center [274, 259] width 258 height 33
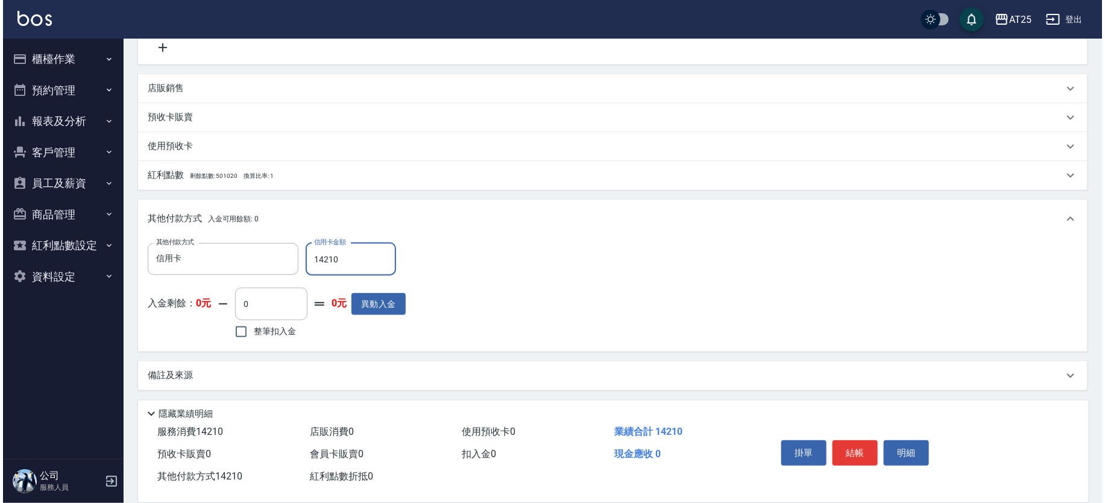
scroll to position [0, 0]
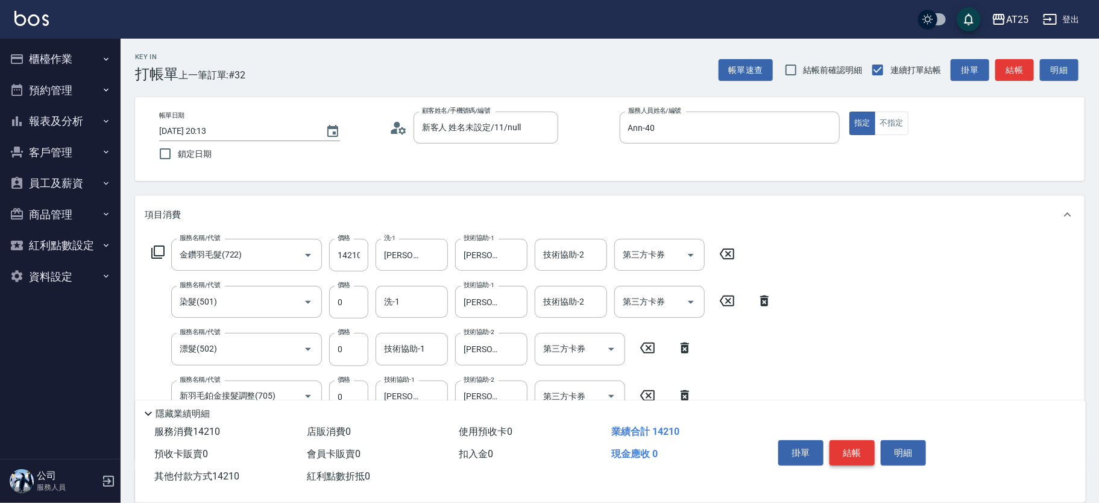
click at [855, 450] on button "結帳" at bounding box center [852, 452] width 45 height 25
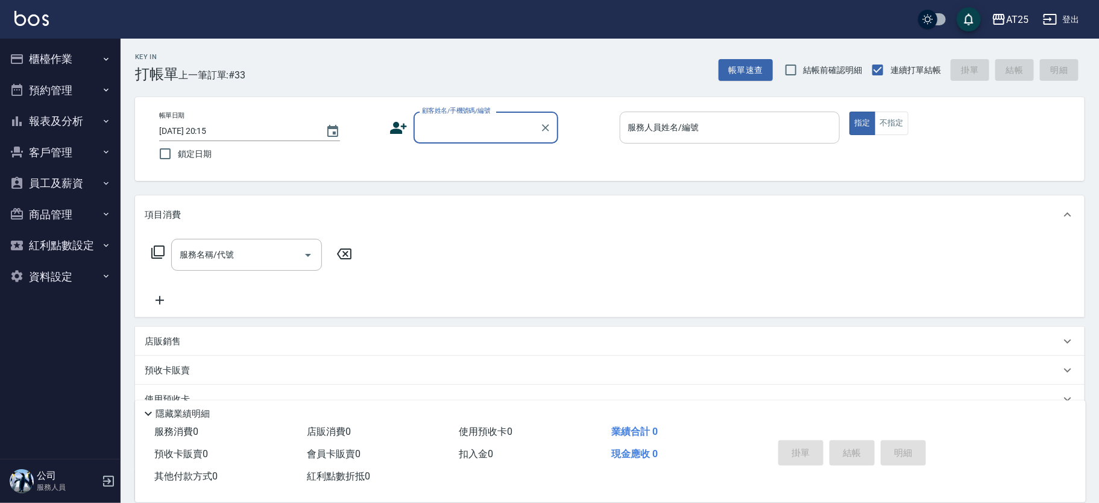
click at [660, 126] on input "服務人員姓名/編號" at bounding box center [730, 127] width 210 height 21
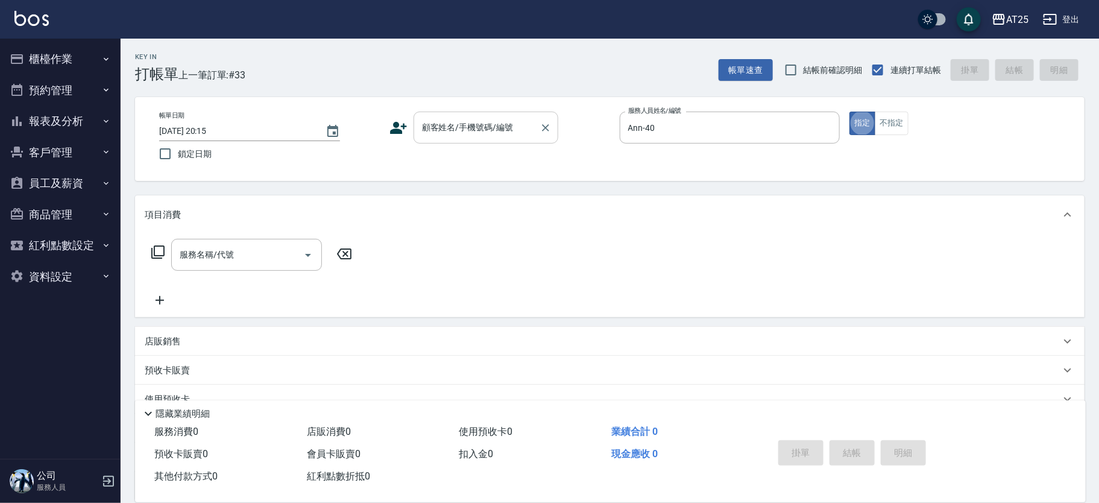
click at [464, 132] on input "顧客姓名/手機號碼/編號" at bounding box center [477, 127] width 116 height 21
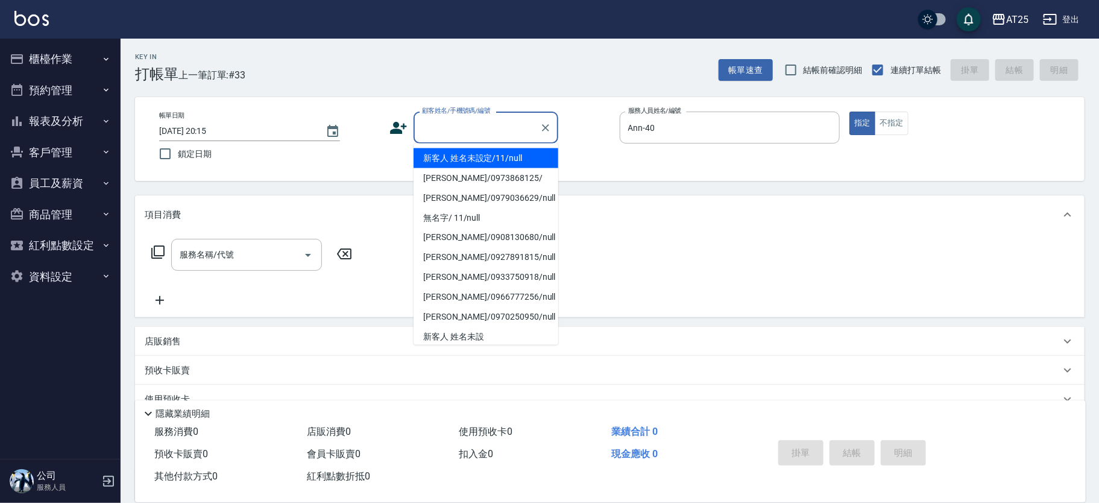
click at [454, 156] on li "新客人 姓名未設定/11/null" at bounding box center [486, 158] width 145 height 20
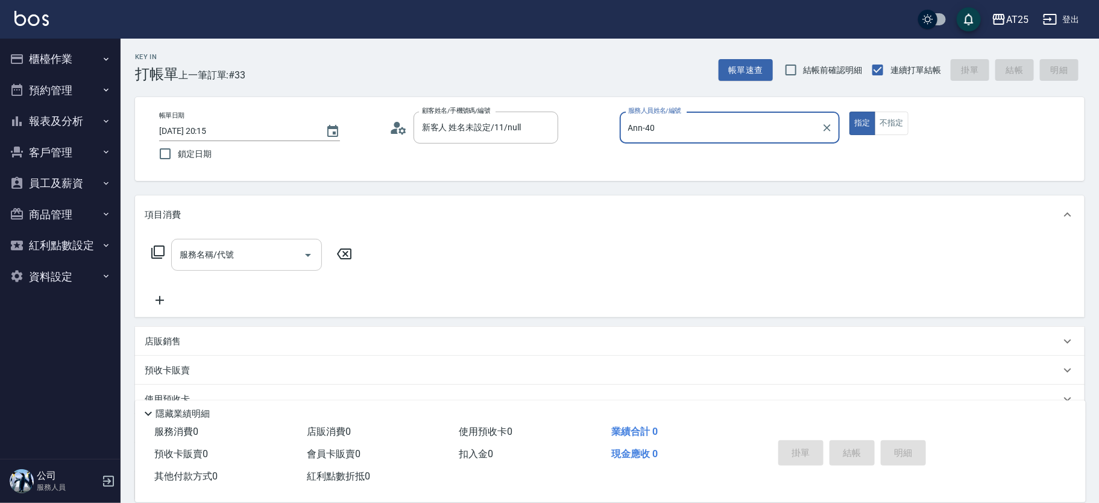
click at [186, 262] on input "服務名稱/代號" at bounding box center [238, 254] width 122 height 21
click at [162, 245] on icon at bounding box center [158, 252] width 14 height 14
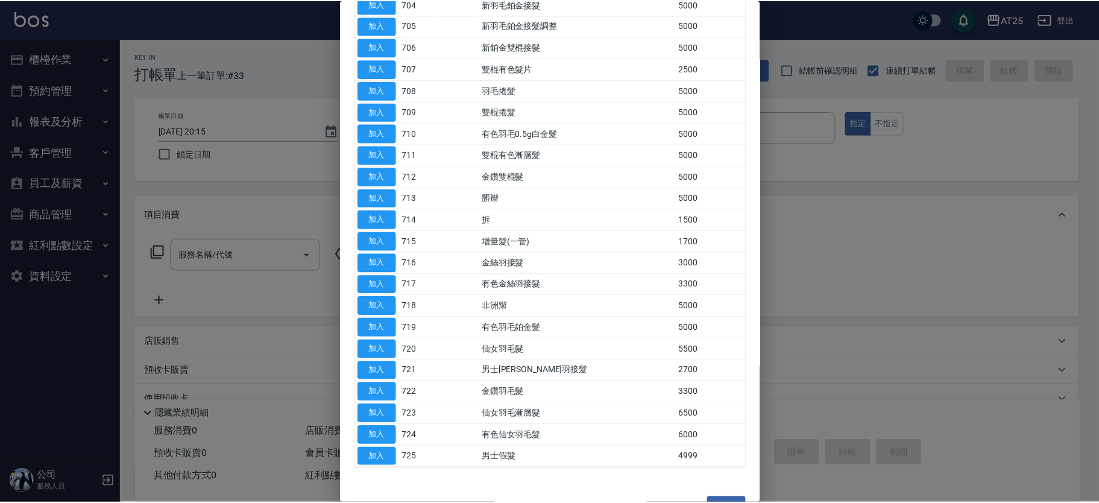
scroll to position [280, 0]
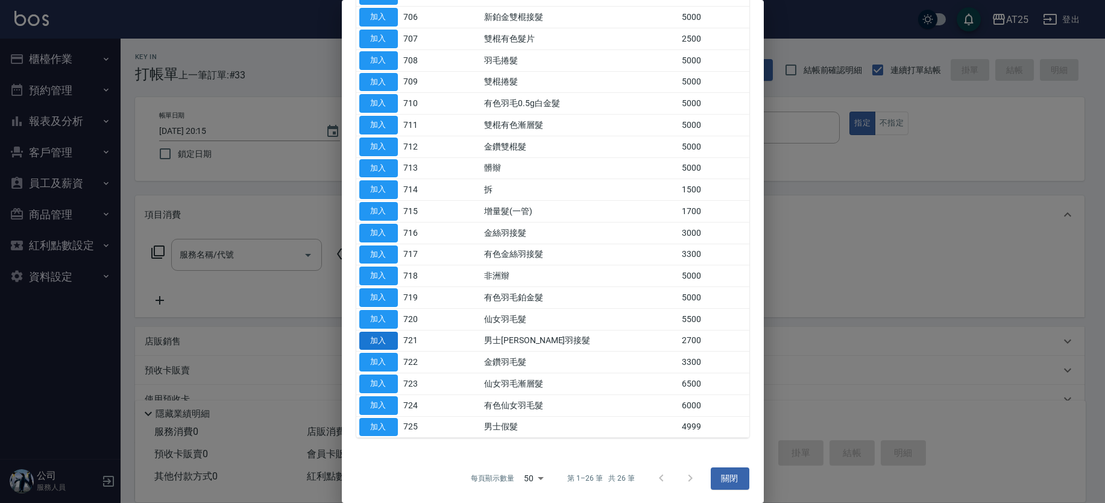
click at [383, 344] on button "加入" at bounding box center [378, 341] width 39 height 19
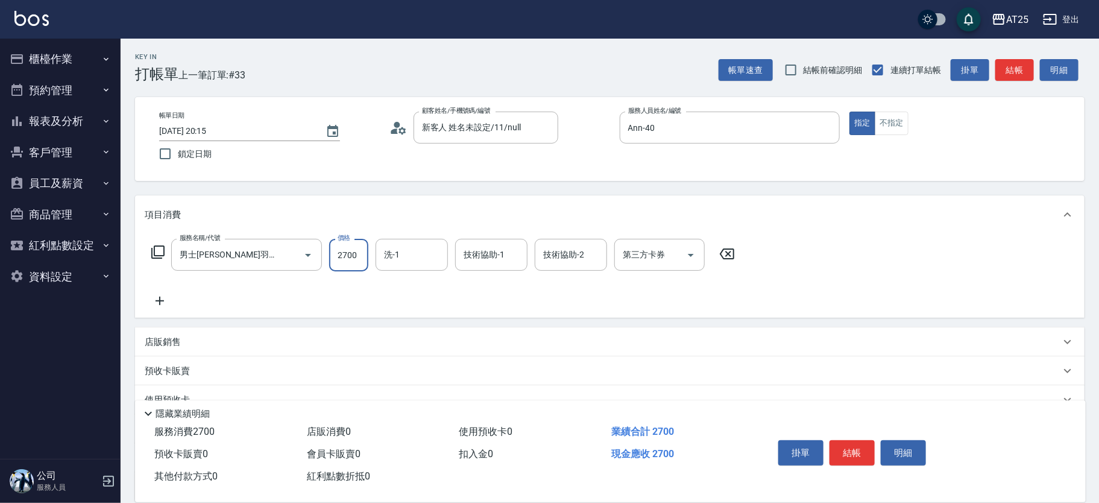
click at [344, 255] on input "2700" at bounding box center [348, 255] width 39 height 33
click at [168, 298] on icon at bounding box center [160, 301] width 30 height 14
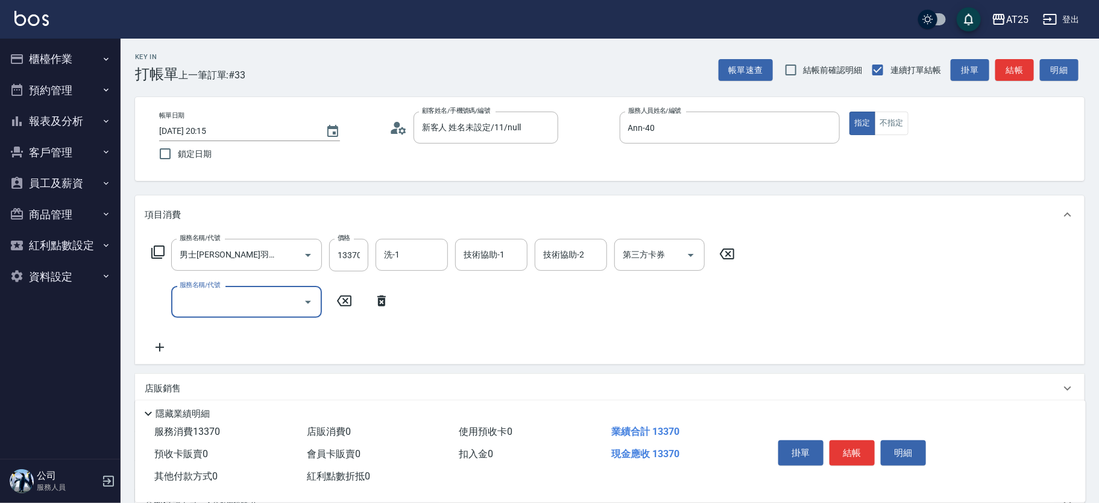
click at [238, 307] on input "服務名稱/代號" at bounding box center [238, 301] width 122 height 21
click at [236, 324] on span "自備護髮(1000上) - 1000" at bounding box center [246, 333] width 151 height 20
drag, startPoint x: 352, startPoint y: 309, endPoint x: 343, endPoint y: 310, distance: 8.5
click at [352, 309] on input "1000" at bounding box center [348, 302] width 39 height 33
drag, startPoint x: 171, startPoint y: 339, endPoint x: 166, endPoint y: 344, distance: 6.4
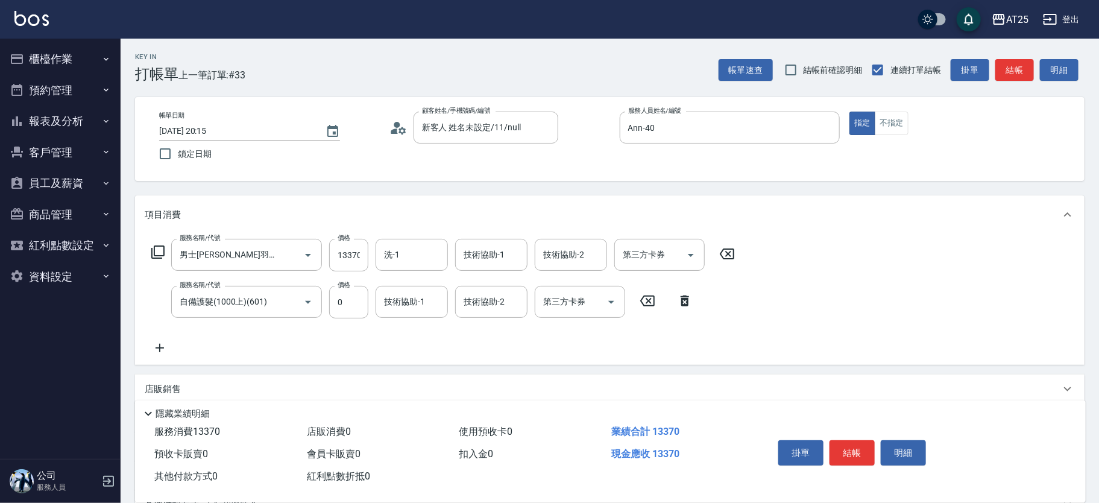
click at [168, 342] on div "服務名稱/代號 男士金絲羽接髮(721) 服務名稱/代號 價格 13370 價格 洗-1 洗-1 技術協助-1 技術協助-1 技術協助-2 技術協助-2 第三…" at bounding box center [444, 297] width 598 height 116
click at [169, 347] on icon at bounding box center [160, 348] width 30 height 14
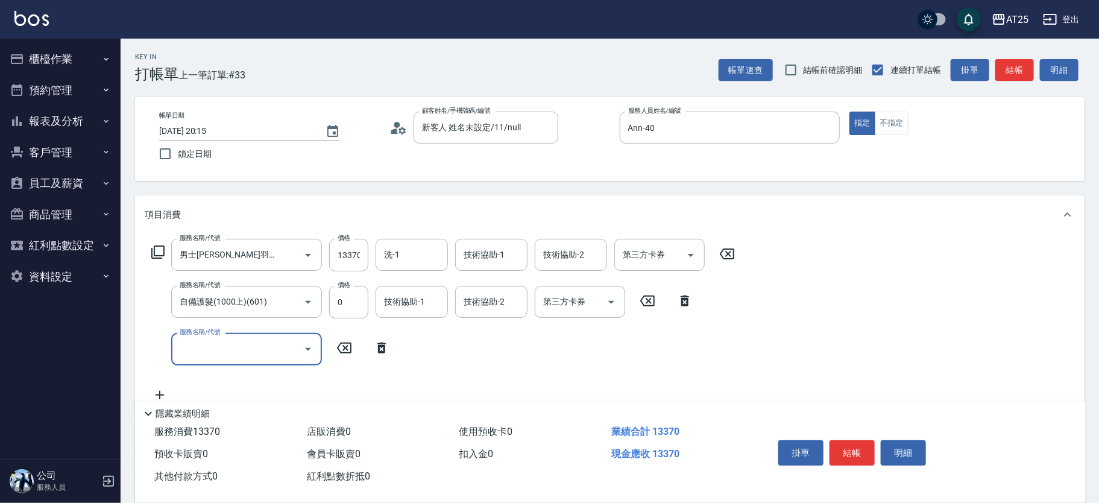
click at [232, 352] on input "服務名稱/代號" at bounding box center [238, 348] width 122 height 21
click at [249, 378] on span "洗+四段式 - 1500" at bounding box center [246, 380] width 151 height 20
click at [352, 256] on input "13370" at bounding box center [348, 255] width 39 height 33
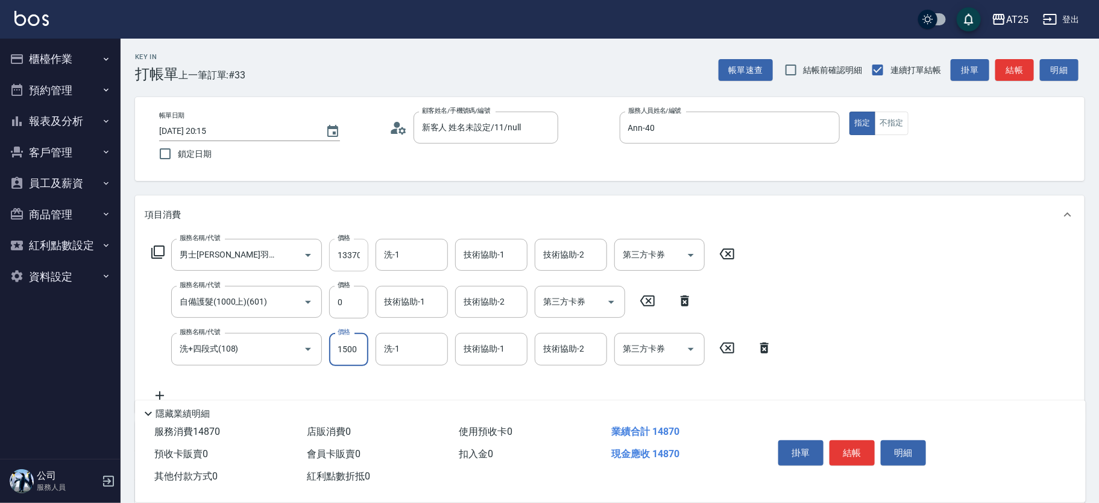
click at [352, 256] on input "13370" at bounding box center [348, 255] width 39 height 33
click at [160, 390] on icon at bounding box center [160, 395] width 30 height 14
click at [218, 388] on div "服務名稱/代號 服務名稱/代號" at bounding box center [246, 396] width 151 height 32
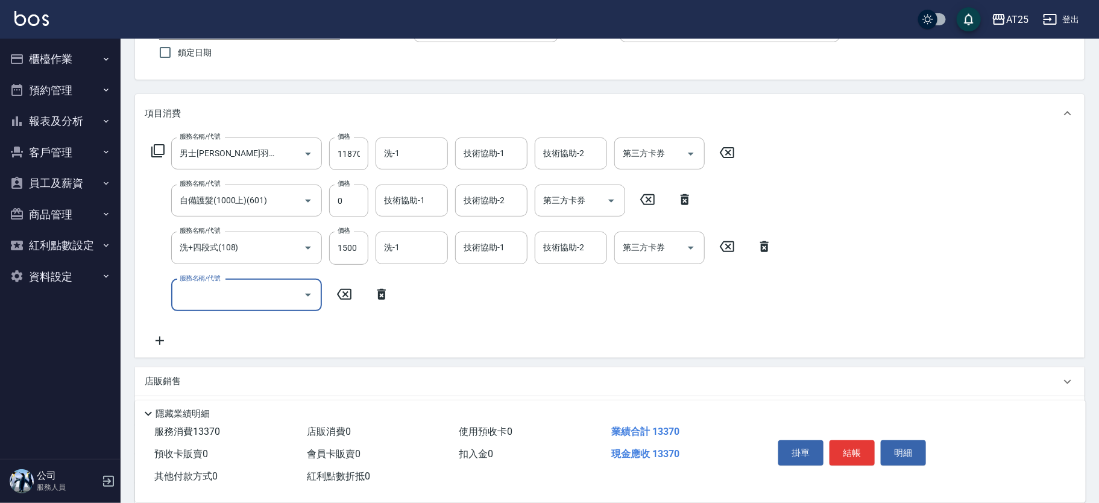
scroll to position [116, 0]
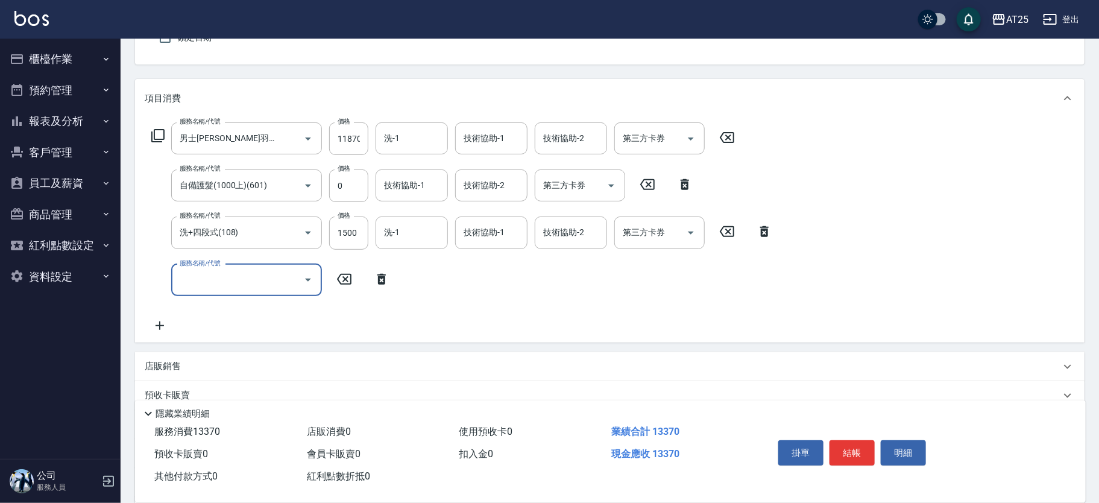
click at [241, 265] on div "服務名稱/代號" at bounding box center [246, 280] width 151 height 32
click at [213, 308] on span "染髮 - 1000" at bounding box center [246, 310] width 151 height 20
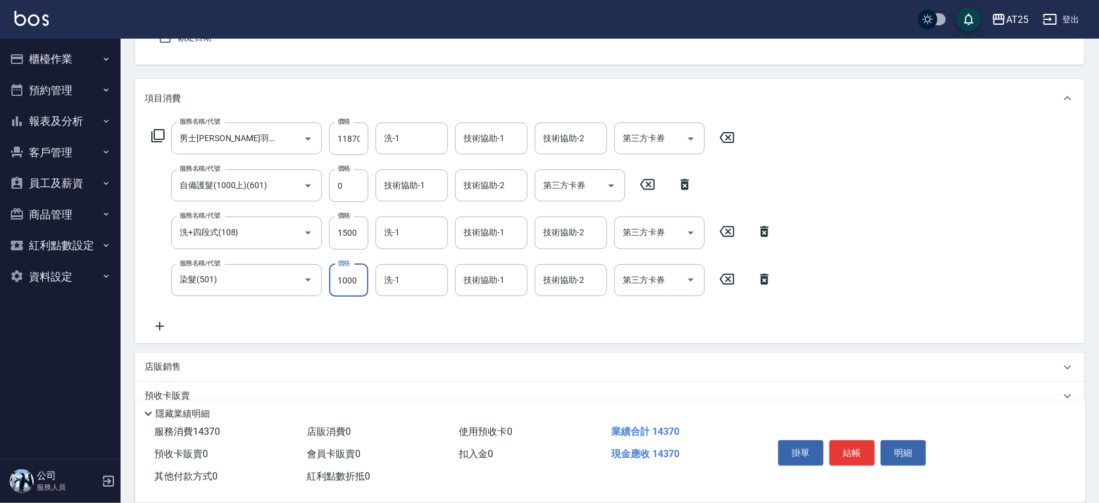
click at [338, 274] on input "1000" at bounding box center [348, 280] width 39 height 33
click at [159, 323] on icon at bounding box center [160, 326] width 8 height 8
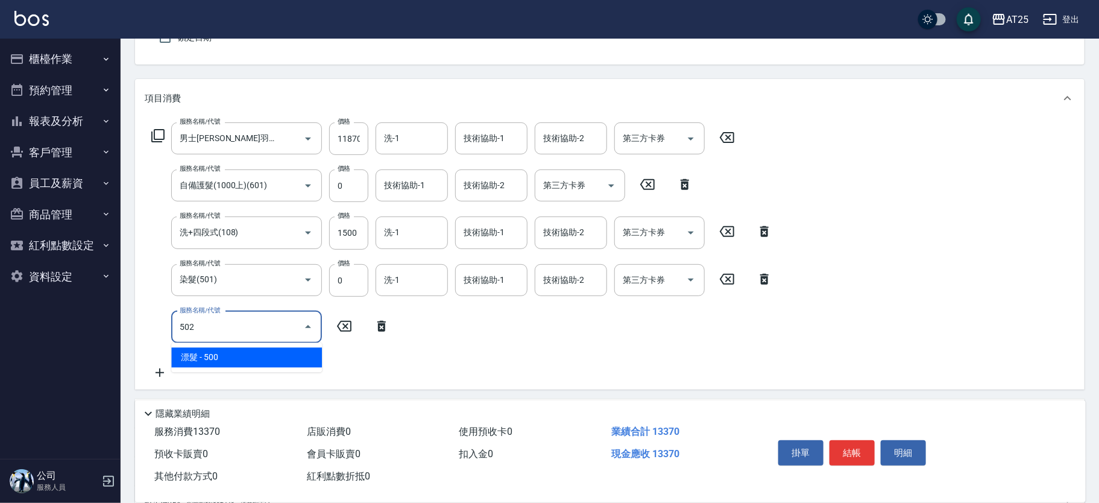
drag, startPoint x: 223, startPoint y: 353, endPoint x: 311, endPoint y: 342, distance: 88.8
click at [224, 354] on span "漂髮 - 500" at bounding box center [246, 357] width 151 height 20
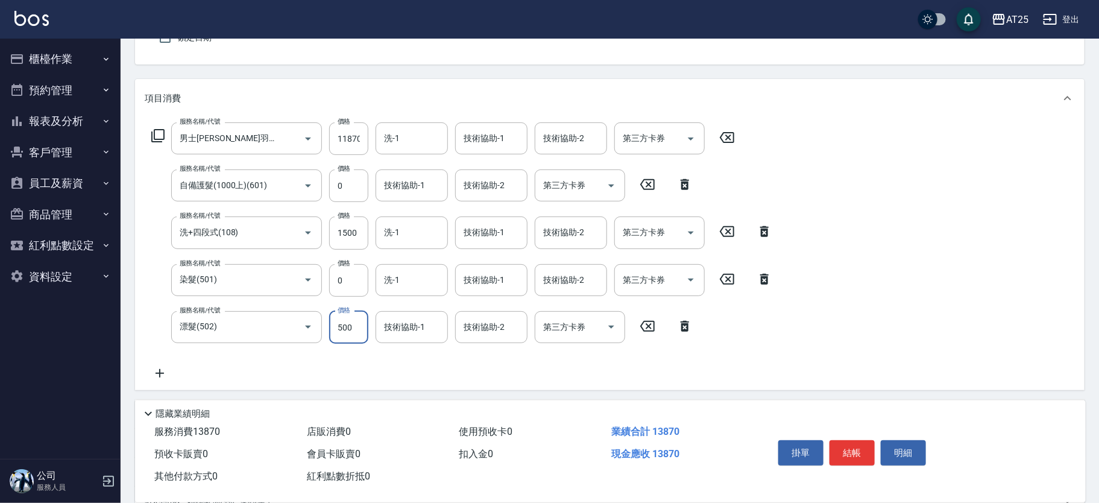
click at [351, 330] on input "500" at bounding box center [348, 327] width 39 height 33
click at [156, 375] on icon at bounding box center [160, 373] width 30 height 14
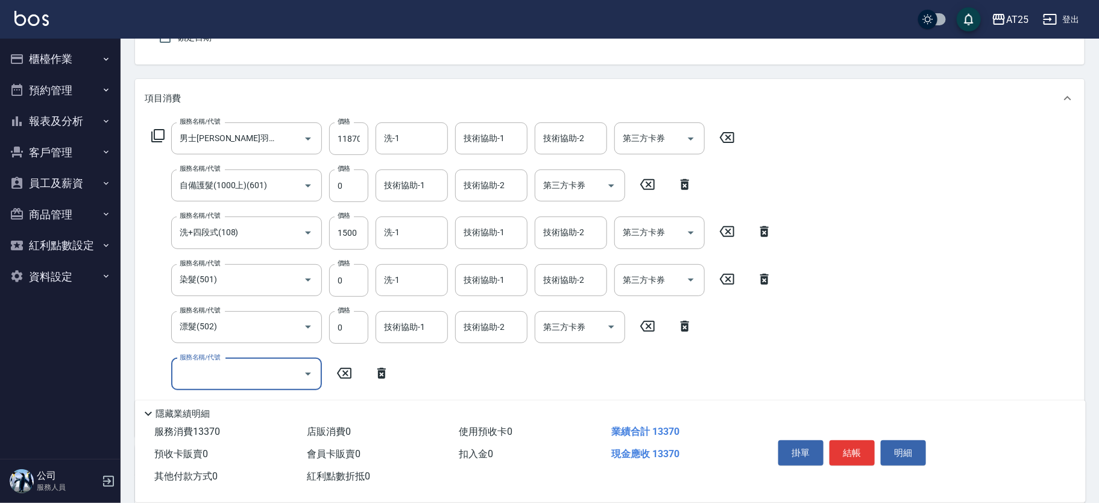
click at [210, 383] on div "服務名稱/代號" at bounding box center [246, 374] width 151 height 32
click at [330, 379] on input "1500" at bounding box center [348, 374] width 39 height 33
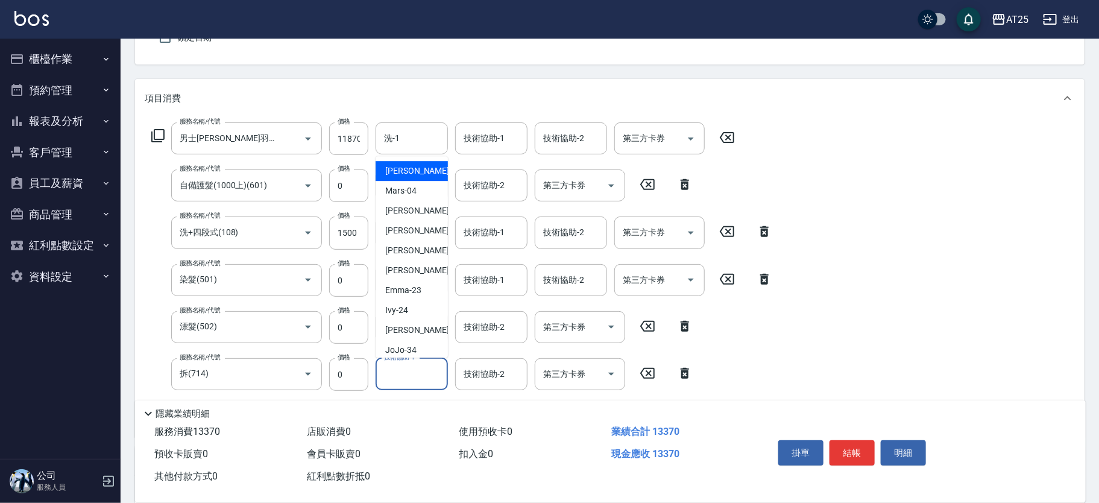
click at [397, 376] on input "技術協助-1" at bounding box center [412, 374] width 62 height 21
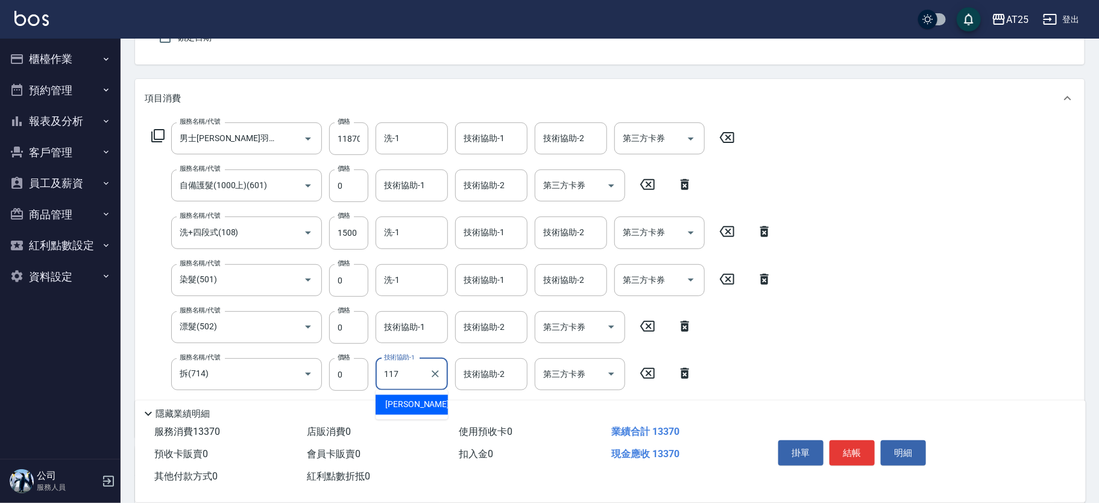
click at [399, 393] on ul "小祐 -117" at bounding box center [412, 405] width 72 height 30
click at [404, 406] on span "小祐 -117" at bounding box center [425, 405] width 81 height 13
click at [450, 141] on form "洗-1 洗-1" at bounding box center [416, 138] width 80 height 32
click at [428, 128] on input "洗-1" at bounding box center [412, 138] width 62 height 21
click at [427, 140] on input "洗-1" at bounding box center [412, 138] width 62 height 21
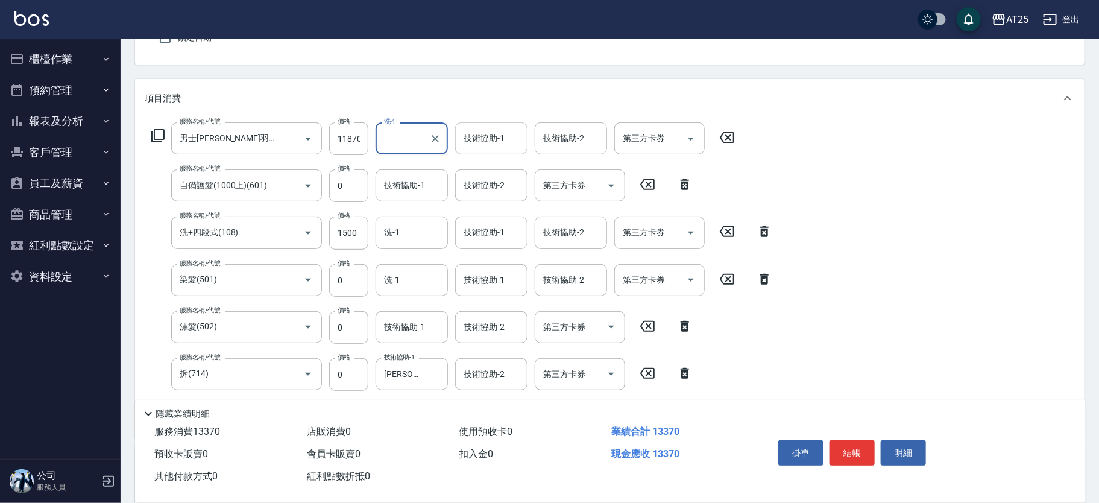
click at [482, 138] on div "技術協助-1 技術協助-1" at bounding box center [491, 138] width 72 height 32
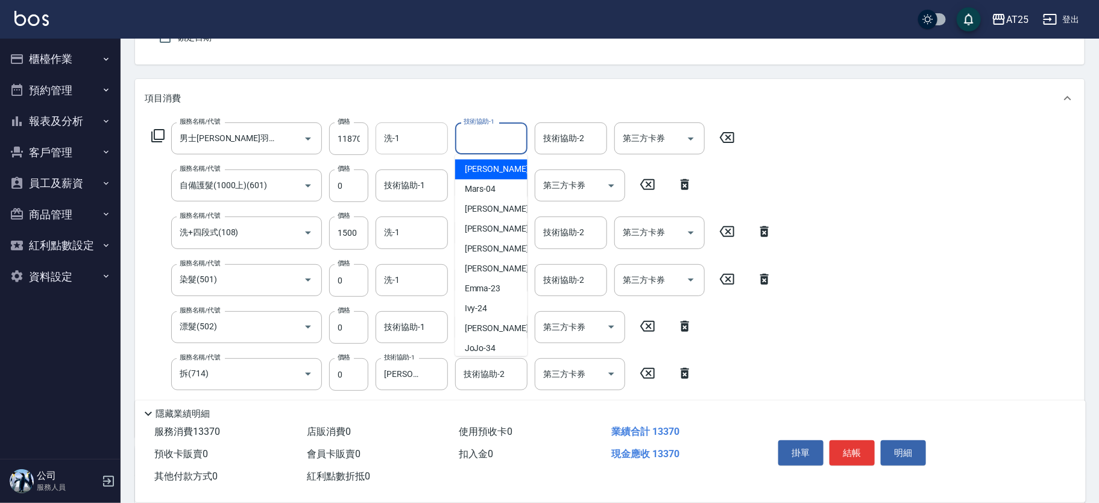
click at [376, 137] on div "洗-1" at bounding box center [412, 138] width 72 height 32
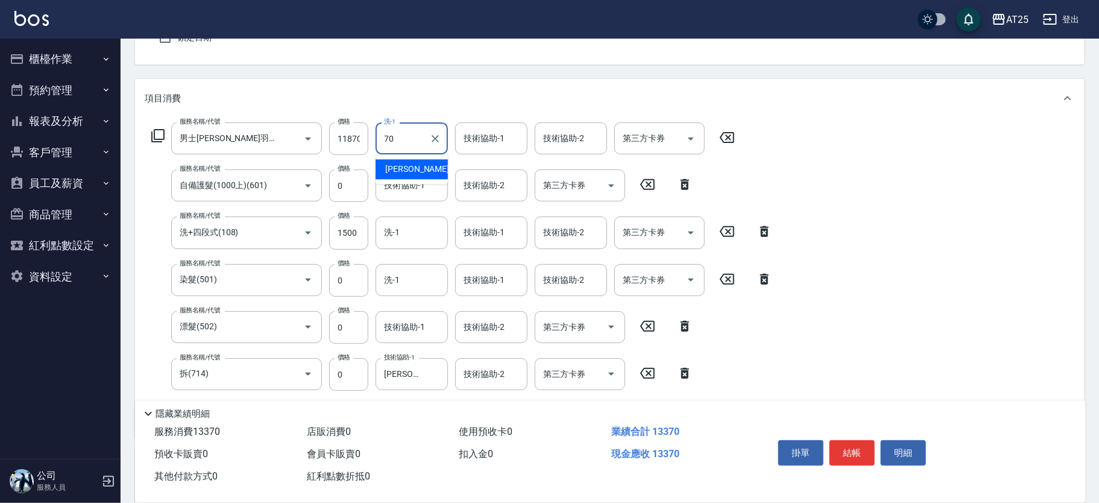
click at [404, 161] on div "惠均 -70" at bounding box center [412, 169] width 72 height 20
click at [483, 136] on input "技術協助-1" at bounding box center [492, 138] width 62 height 21
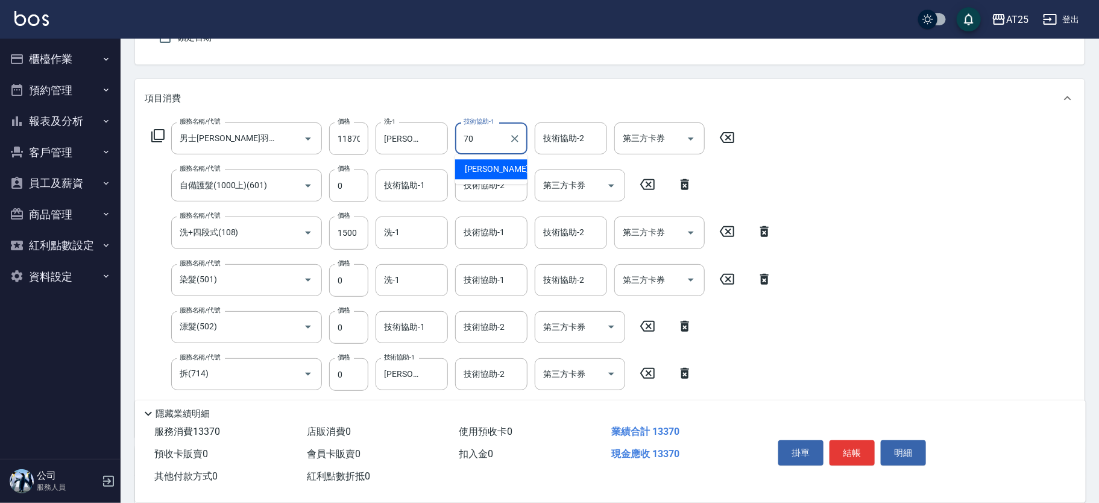
click at [484, 165] on span "惠均 -70" at bounding box center [503, 169] width 76 height 13
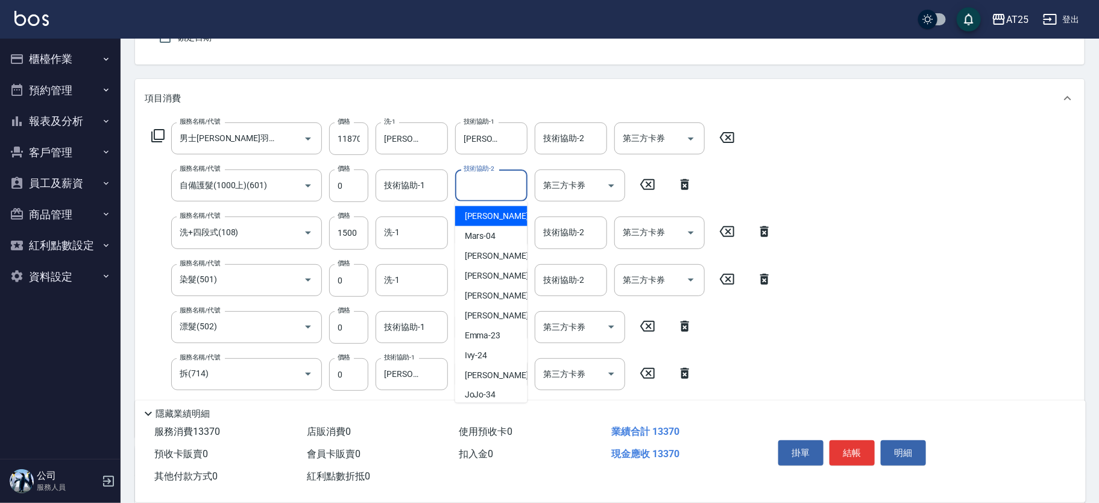
click at [484, 185] on div "技術協助-2 技術協助-2" at bounding box center [491, 185] width 72 height 32
click at [477, 222] on div "惠均 -70" at bounding box center [491, 216] width 72 height 20
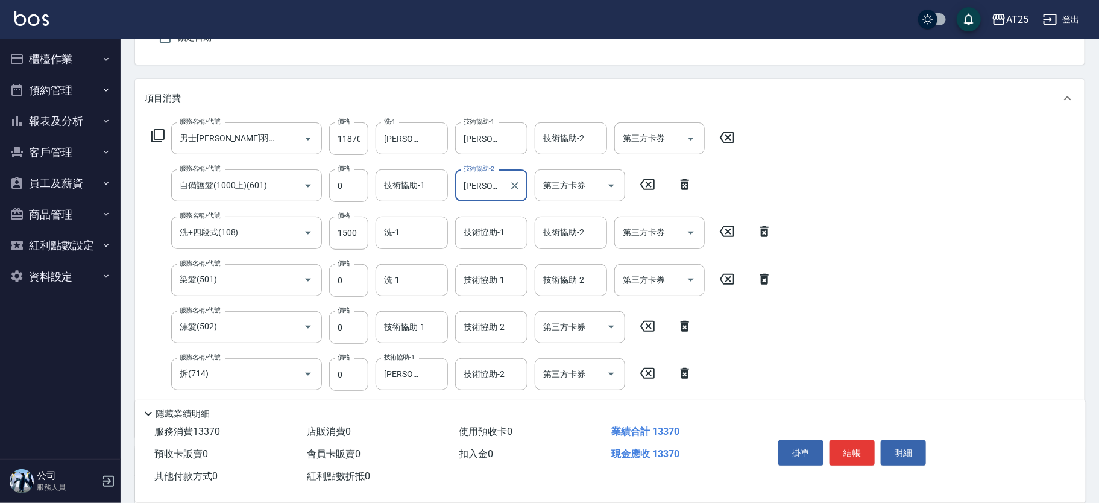
click at [475, 232] on div "技術協助-1 技術協助-1" at bounding box center [491, 232] width 72 height 32
click at [480, 261] on span "惠均 -70" at bounding box center [503, 263] width 76 height 13
click at [479, 282] on input "技術協助-1" at bounding box center [492, 280] width 62 height 21
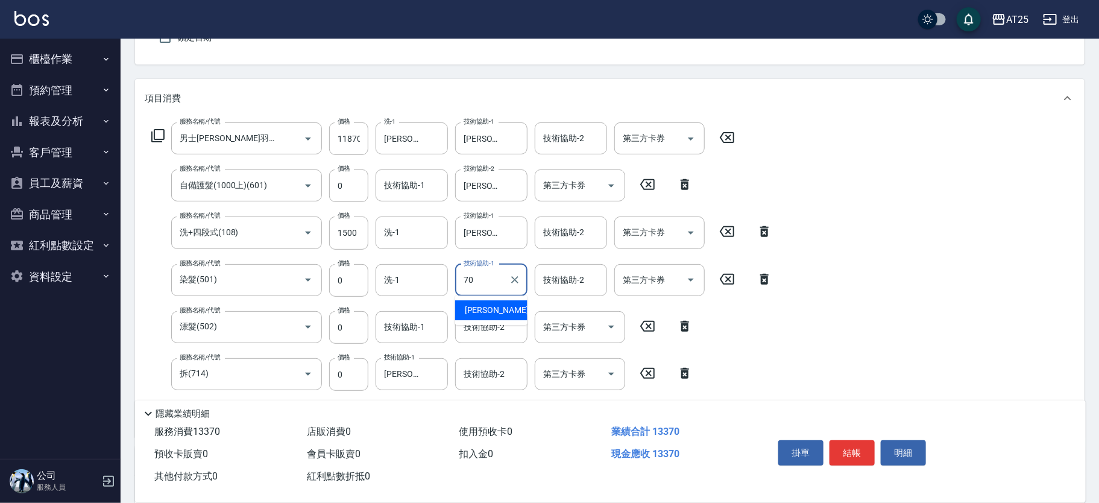
click at [478, 311] on span "惠均 -70" at bounding box center [503, 310] width 76 height 13
click at [481, 329] on div "技術協助-2 技術協助-2" at bounding box center [491, 327] width 72 height 32
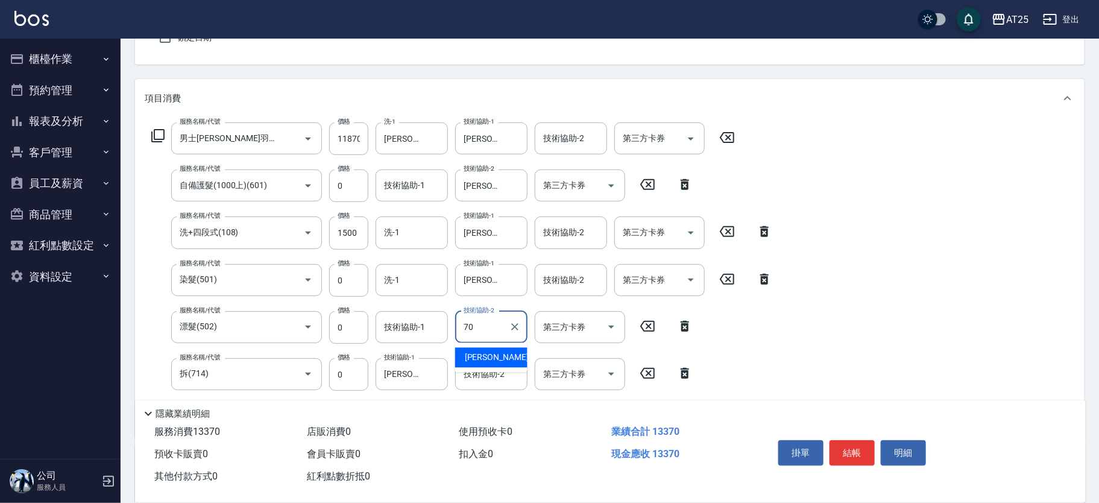
click at [468, 353] on span "惠均 -70" at bounding box center [503, 357] width 76 height 13
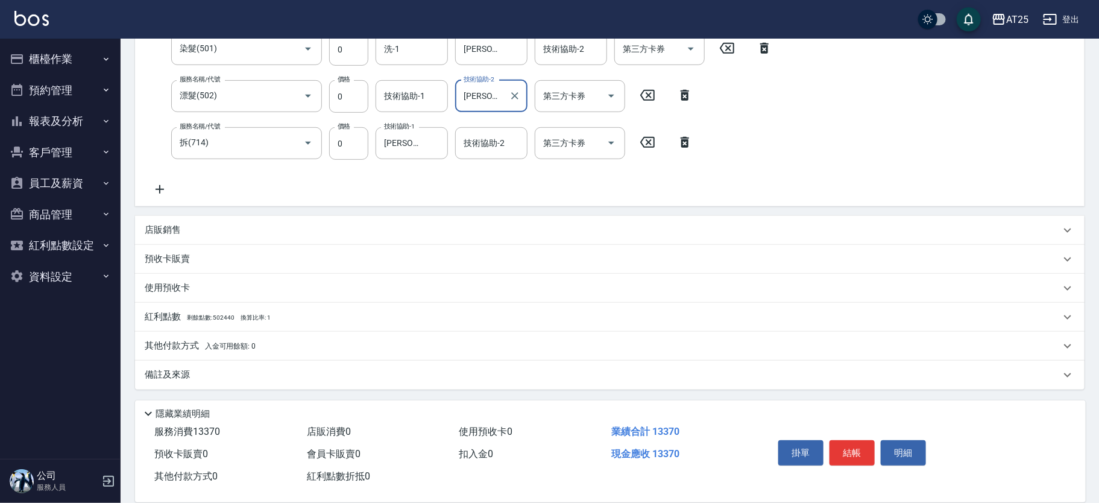
click at [222, 340] on p "其他付款方式 入金可用餘額: 0" at bounding box center [200, 345] width 111 height 13
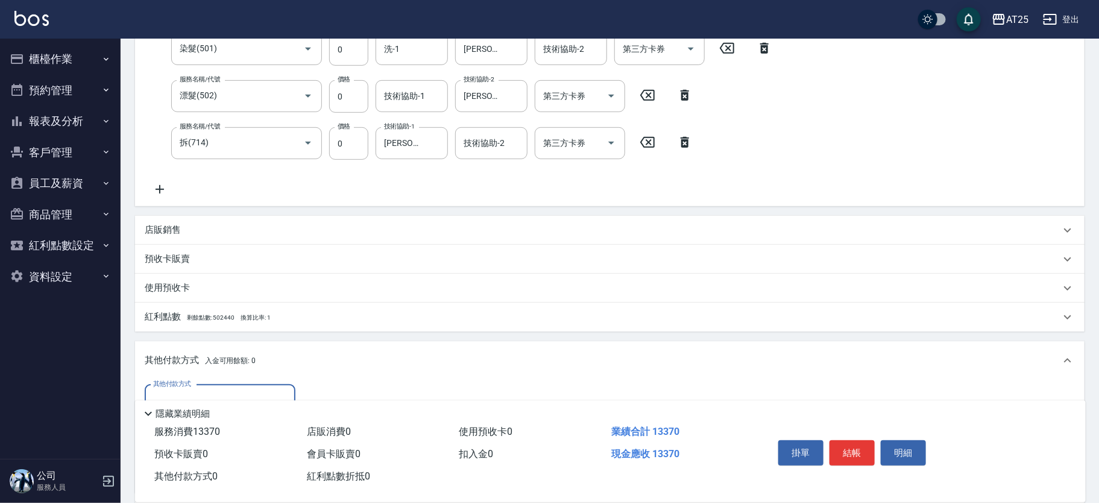
scroll to position [490, 0]
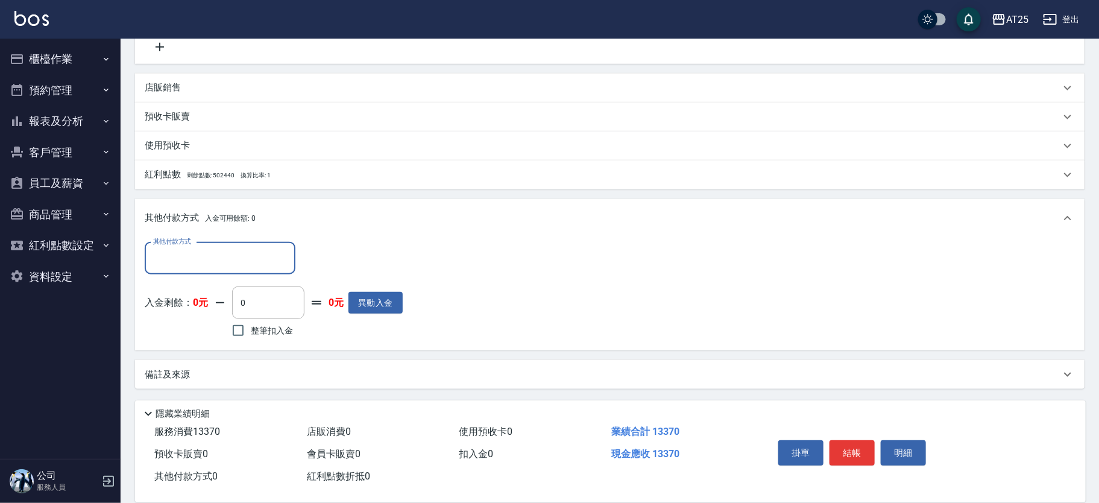
click at [271, 253] on input "其他付款方式" at bounding box center [220, 258] width 140 height 21
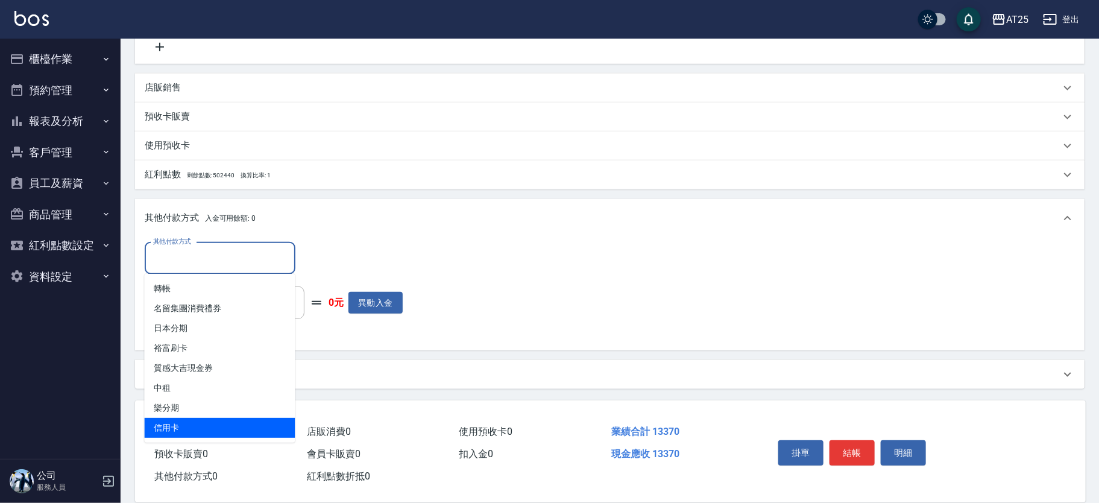
click at [184, 426] on span "信用卡" at bounding box center [220, 428] width 151 height 20
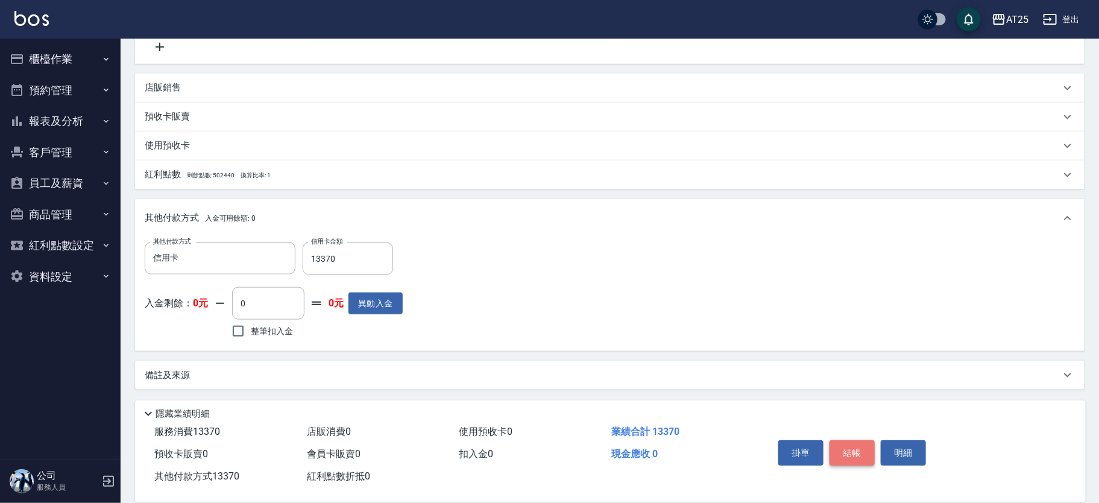
click at [856, 449] on button "結帳" at bounding box center [852, 452] width 45 height 25
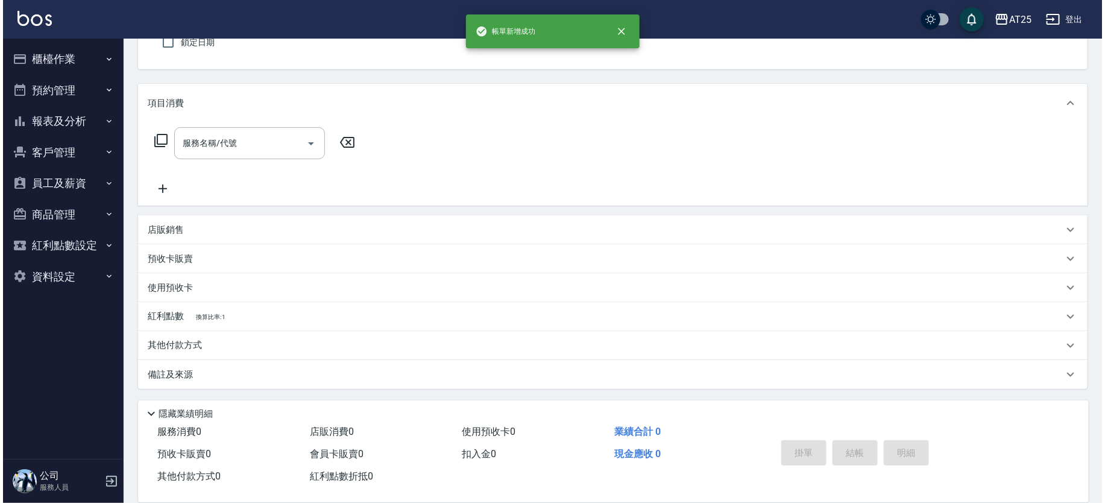
scroll to position [0, 0]
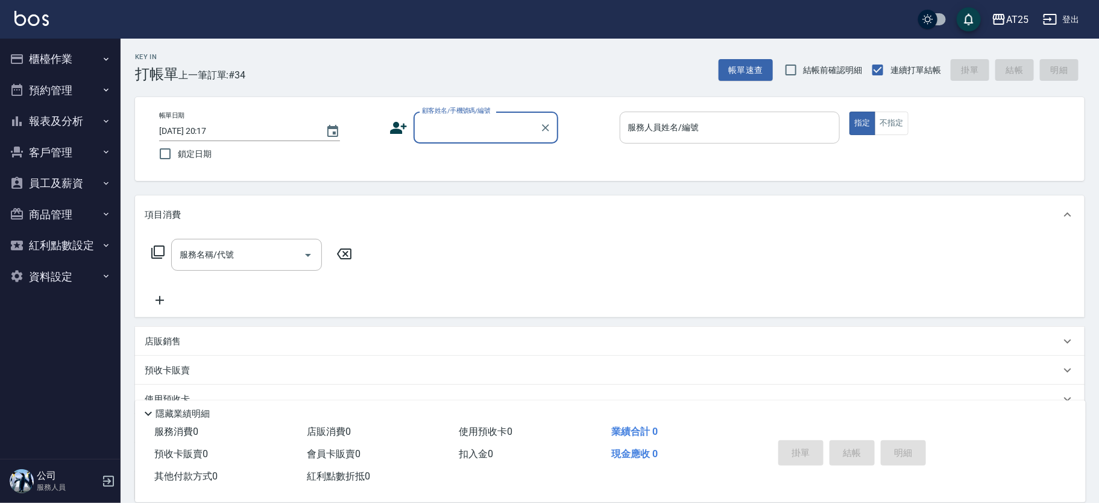
click at [671, 140] on div "服務人員姓名/編號" at bounding box center [730, 128] width 221 height 32
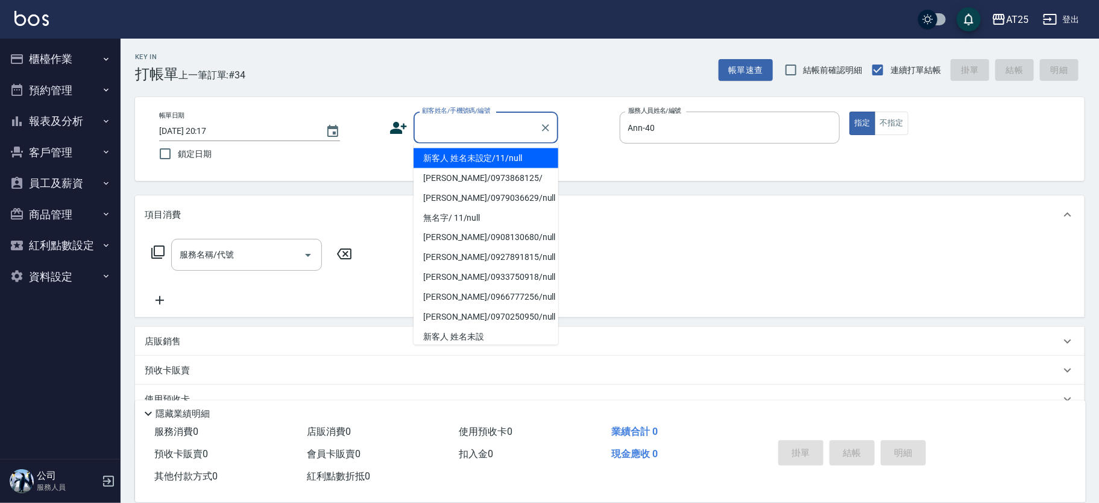
click at [503, 131] on div "顧客姓名/手機號碼/編號 顧客姓名/手機號碼/編號" at bounding box center [486, 128] width 145 height 32
click at [478, 155] on li "新客人 姓名未設定/11/null" at bounding box center [486, 158] width 145 height 20
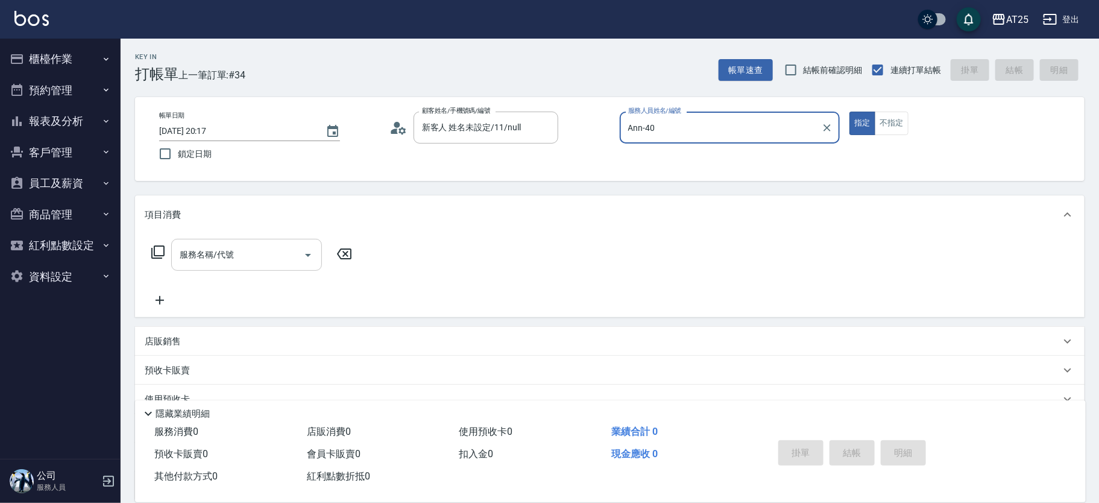
click at [211, 259] on input "服務名稱/代號" at bounding box center [238, 254] width 122 height 21
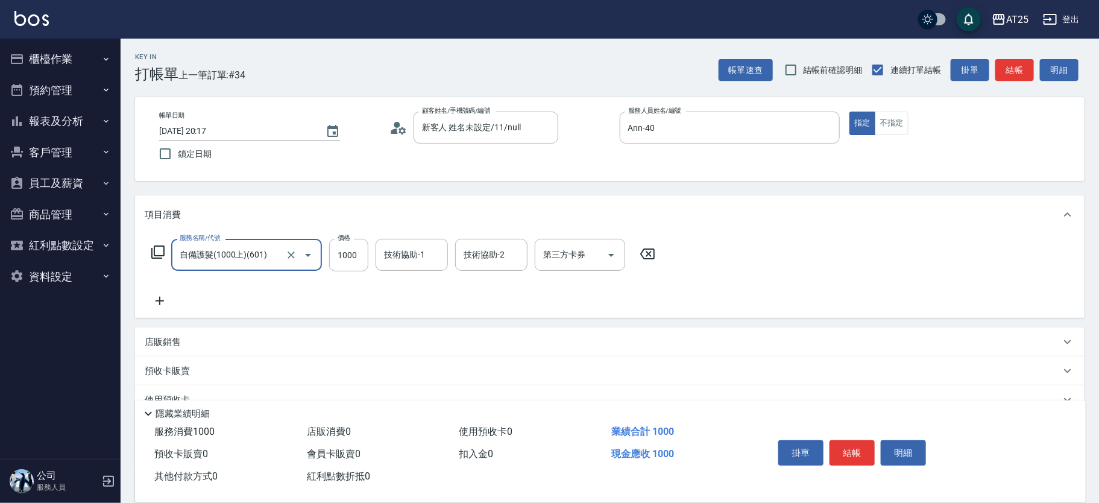
click at [160, 294] on icon at bounding box center [160, 301] width 30 height 14
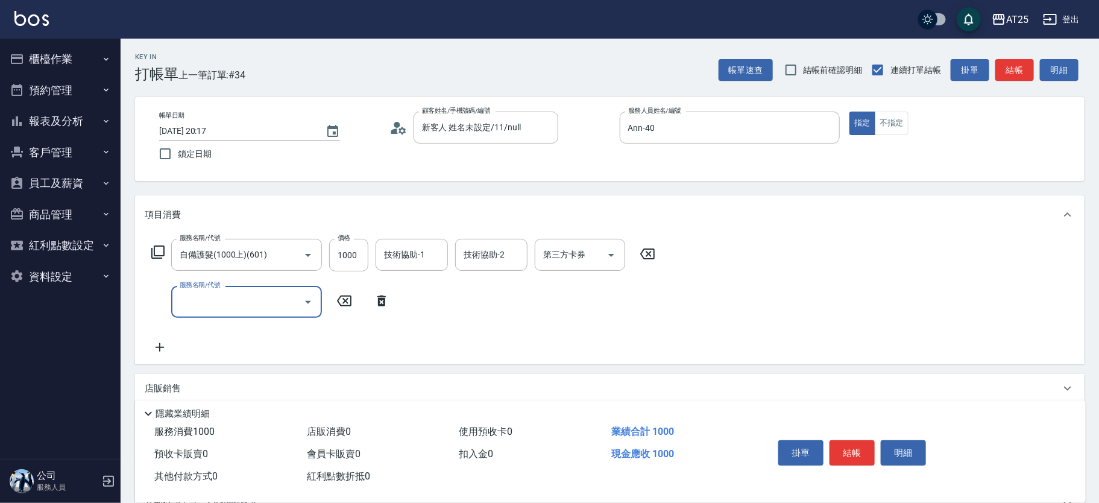
click at [189, 308] on input "服務名稱/代號" at bounding box center [238, 301] width 122 height 21
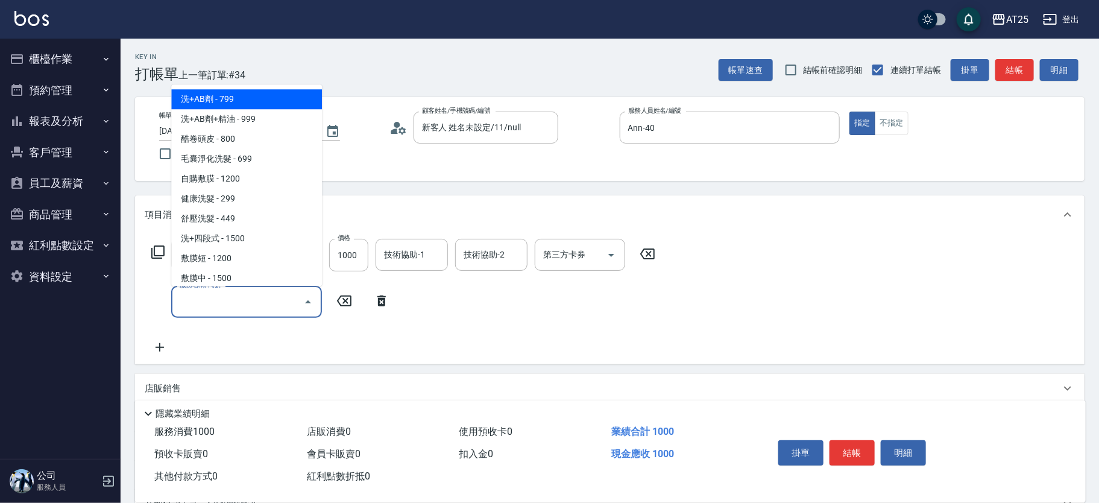
click at [158, 247] on icon at bounding box center [158, 252] width 14 height 14
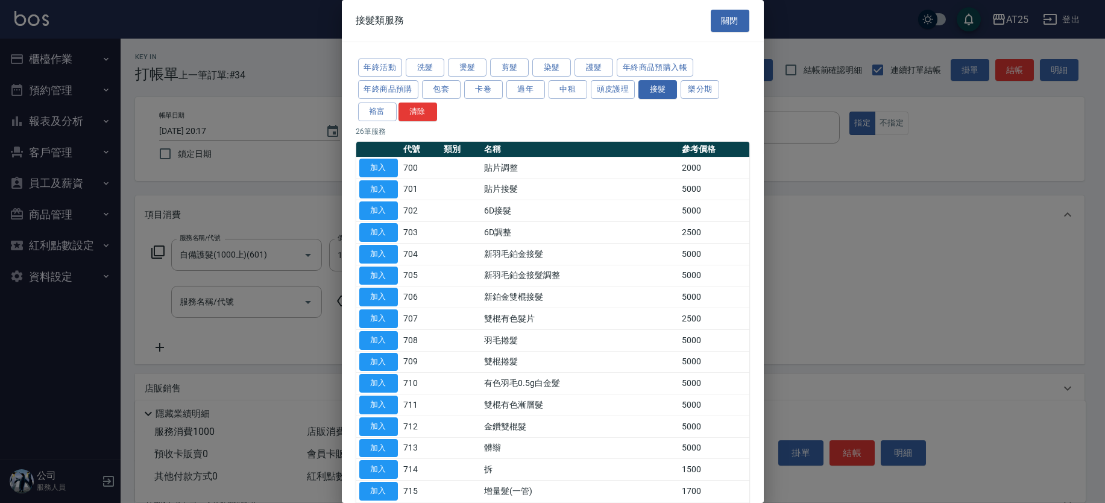
drag, startPoint x: 765, startPoint y: 311, endPoint x: 757, endPoint y: 321, distance: 12.4
click at [760, 341] on div "接髮類服務 關閉 年終活動 洗髮 燙髮 剪髮 染髮 護髮 年終商品預購入帳 年終商品預購 包套 卡卷 過年 中租 頭皮護理 接髮 樂分期 裕富 清除 26 筆…" at bounding box center [552, 251] width 1105 height 503
click at [757, 321] on div "年終活動 洗髮 燙髮 剪髮 染髮 護髮 年終商品預購入帳 年終商品預購 包套 卡卷 過年 中租 頭皮護理 接髮 樂分期 裕富 清除 26 筆服務 代號 類別 …" at bounding box center [553, 387] width 422 height 690
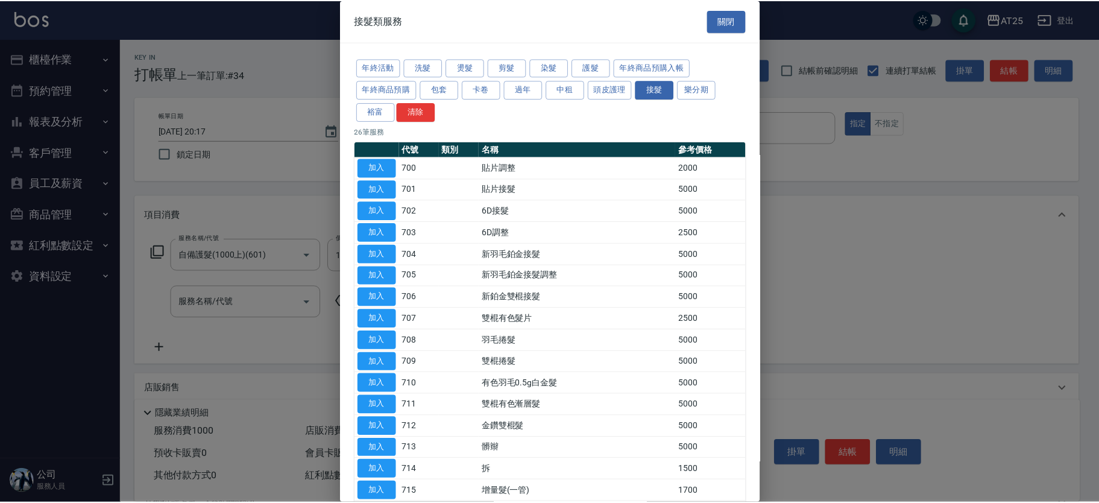
scroll to position [280, 0]
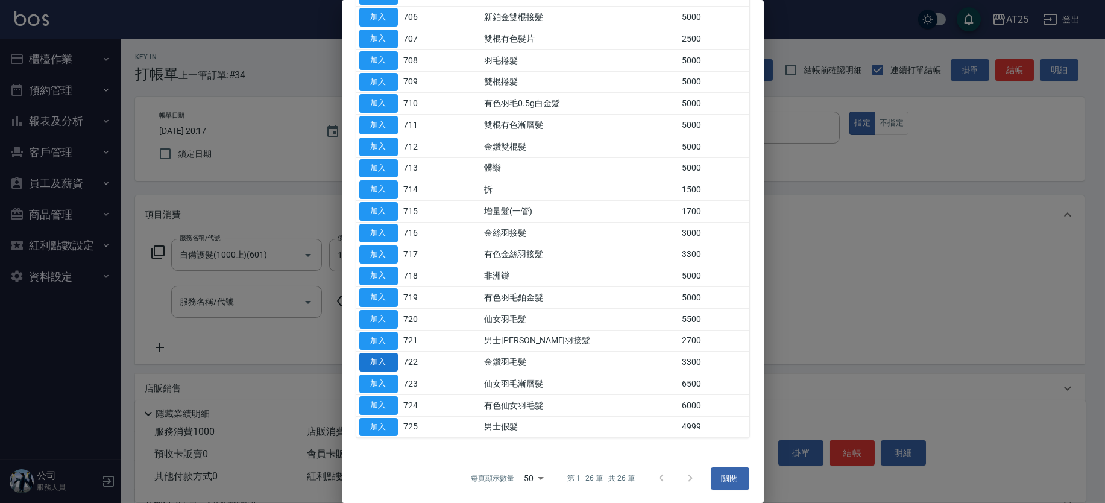
click at [368, 364] on button "加入" at bounding box center [378, 362] width 39 height 19
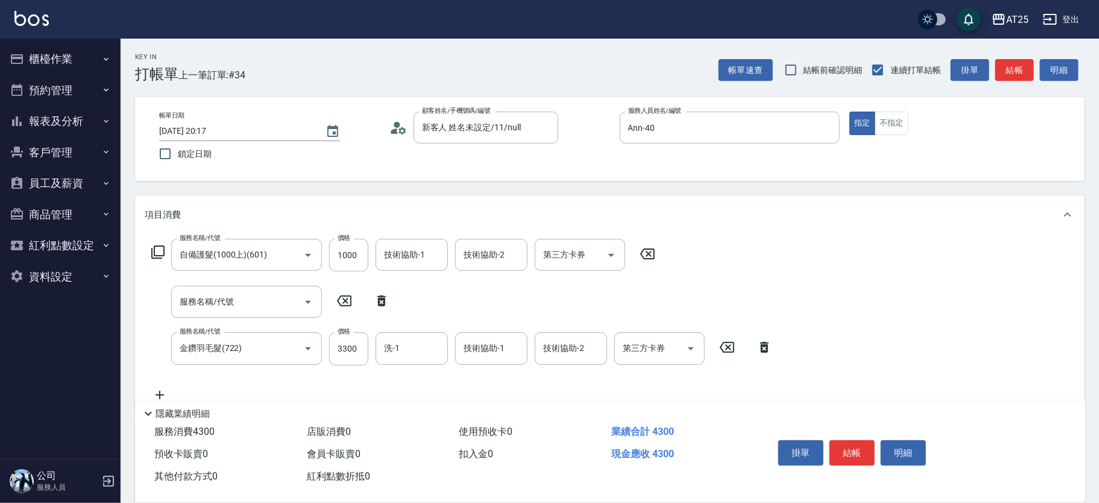
click at [375, 295] on icon at bounding box center [382, 301] width 30 height 14
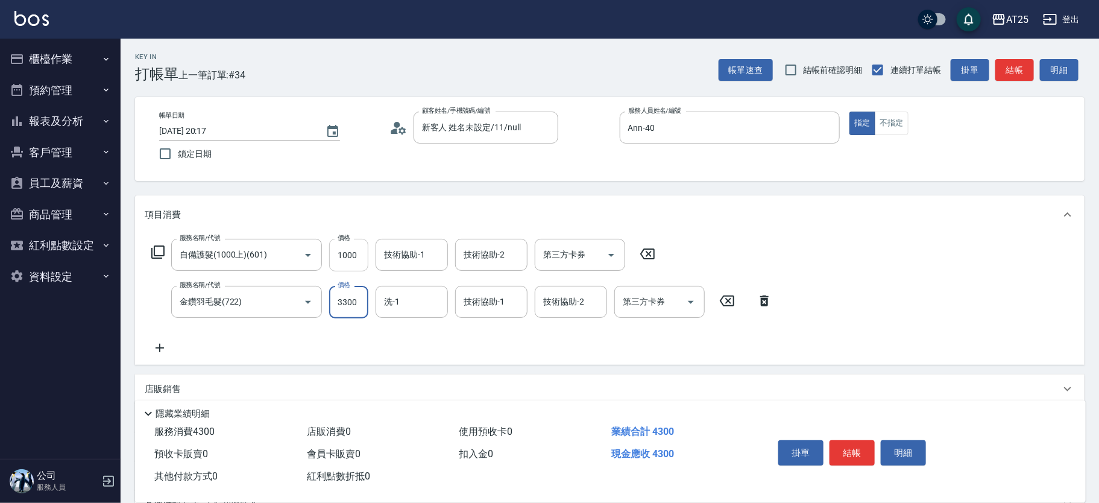
click at [362, 257] on input "1000" at bounding box center [348, 255] width 39 height 33
click at [355, 251] on input "1000" at bounding box center [348, 255] width 39 height 33
click at [333, 303] on input "0" at bounding box center [348, 302] width 39 height 33
click at [158, 346] on icon at bounding box center [160, 348] width 30 height 14
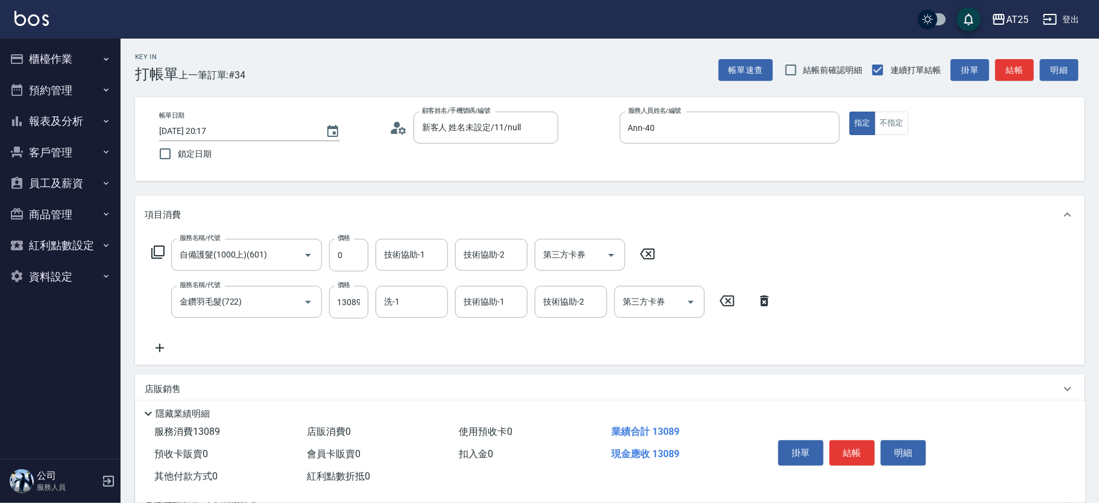
scroll to position [0, 0]
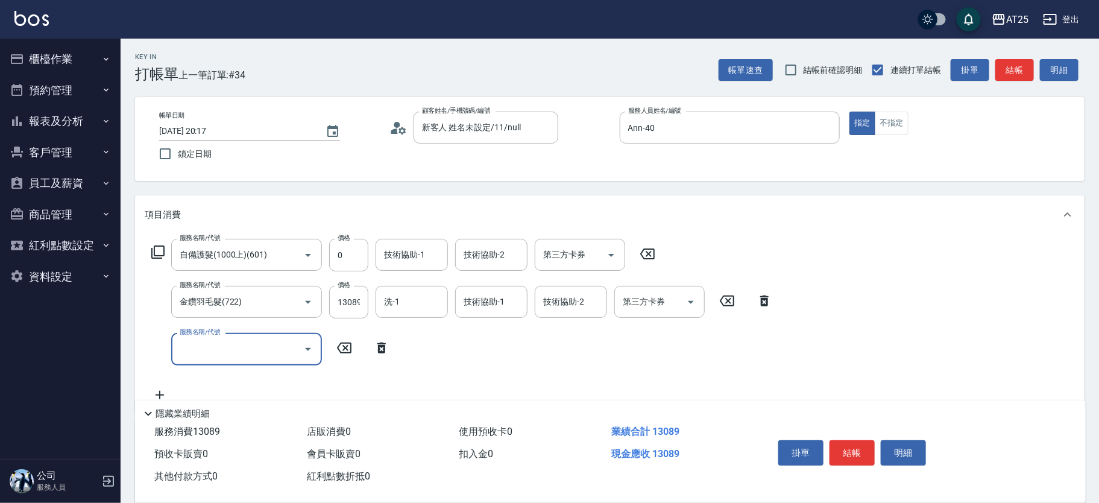
click at [184, 350] on input "服務名稱/代號" at bounding box center [238, 348] width 122 height 21
drag, startPoint x: 198, startPoint y: 373, endPoint x: 224, endPoint y: 378, distance: 25.9
click at [200, 373] on span "染髮 - 1000" at bounding box center [246, 380] width 151 height 20
click at [352, 342] on input "1000" at bounding box center [348, 349] width 39 height 33
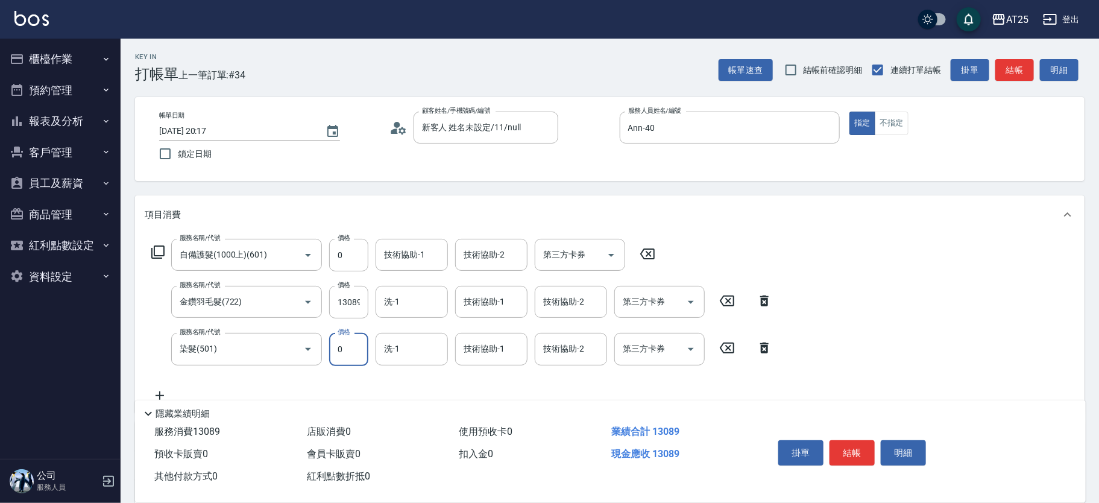
click at [158, 393] on icon at bounding box center [160, 395] width 30 height 14
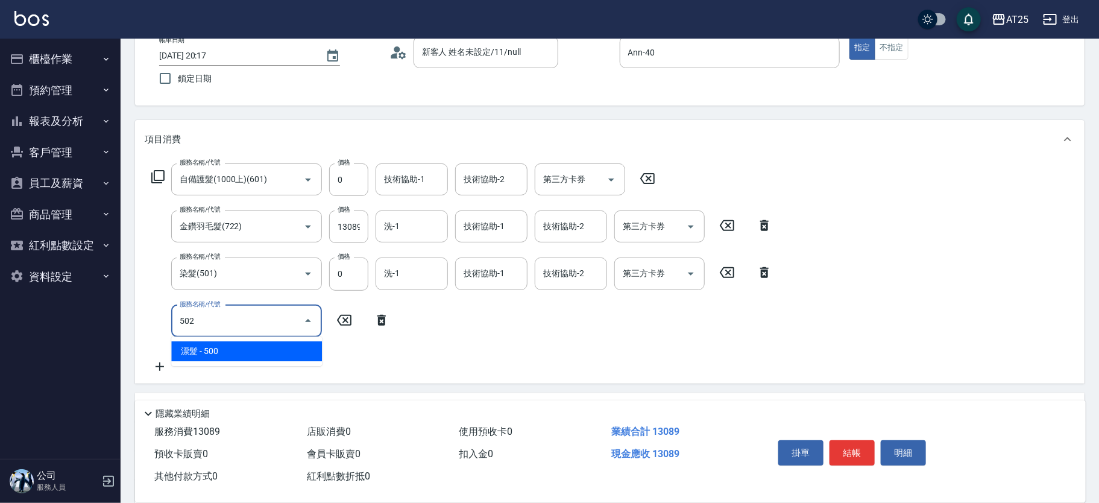
click at [251, 355] on span "漂髮 - 500" at bounding box center [246, 351] width 151 height 20
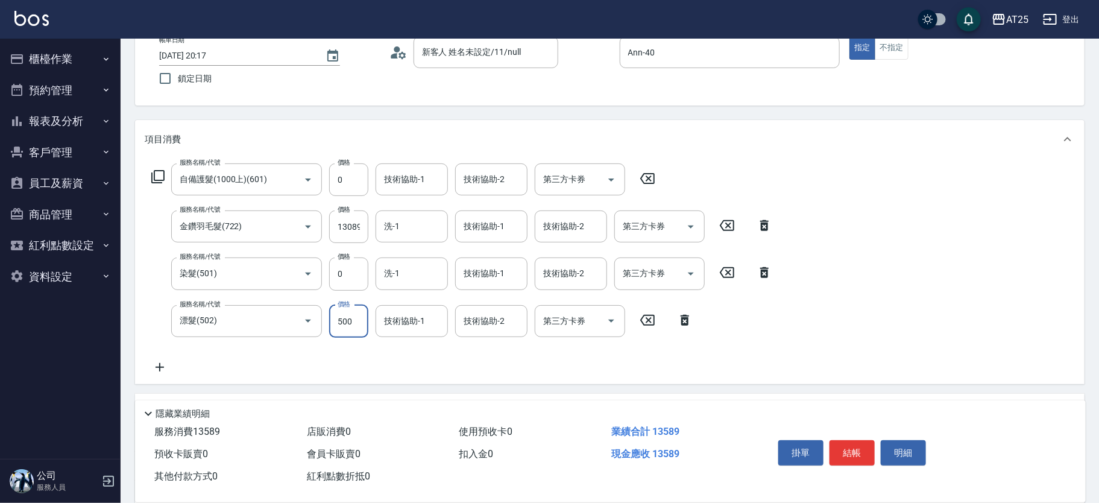
click at [352, 323] on input "500" at bounding box center [348, 321] width 39 height 33
click at [395, 213] on div "洗-1" at bounding box center [412, 226] width 72 height 32
click at [478, 182] on input "技術協助-2" at bounding box center [492, 179] width 62 height 21
click at [477, 210] on span "Jessica -80" at bounding box center [503, 210] width 76 height 13
click at [485, 227] on div "技術協助-1 技術協助-1" at bounding box center [491, 226] width 72 height 32
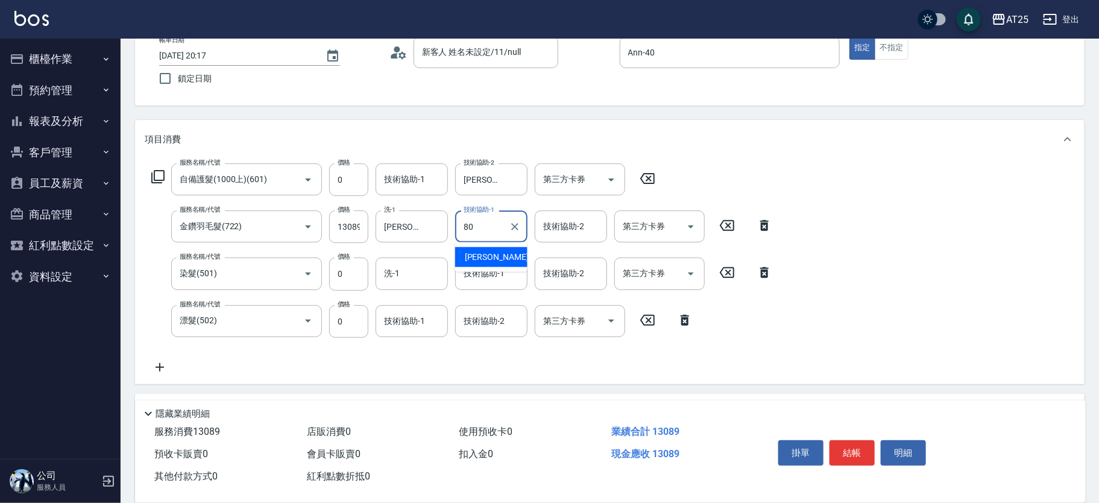
click at [487, 256] on span "Jessica -80" at bounding box center [503, 257] width 76 height 13
click at [513, 175] on icon "Clear" at bounding box center [515, 180] width 12 height 12
click at [497, 181] on input "技術協助-2" at bounding box center [492, 179] width 62 height 21
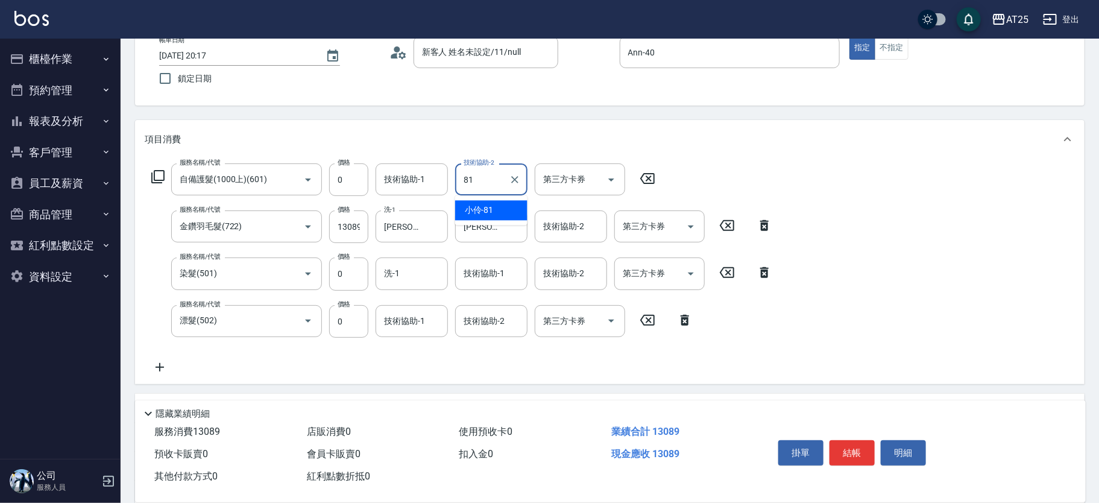
click at [484, 212] on span "小伶 -81" at bounding box center [479, 210] width 29 height 13
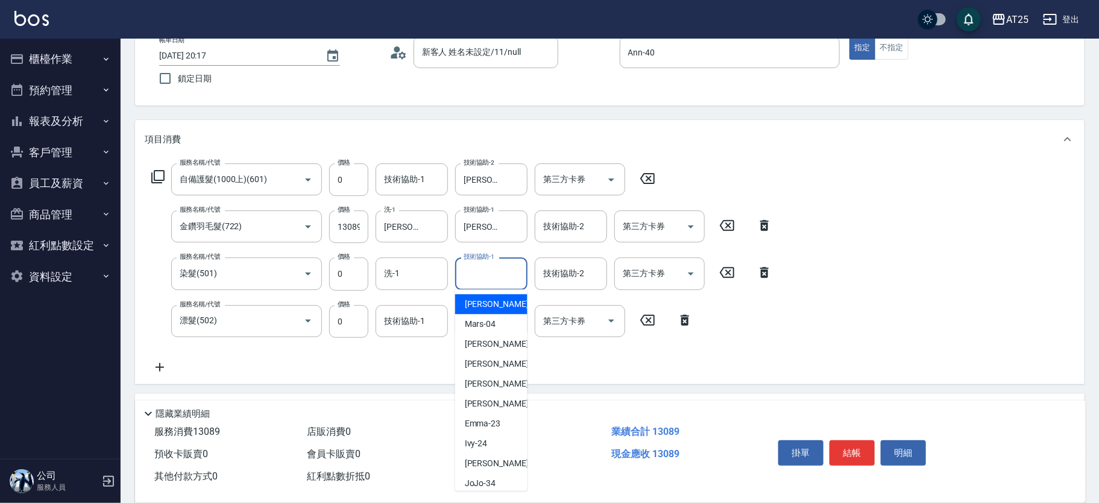
click at [473, 269] on div "技術協助-1 技術協助-1" at bounding box center [491, 273] width 72 height 32
click at [493, 306] on span "Jessica -80" at bounding box center [503, 304] width 76 height 13
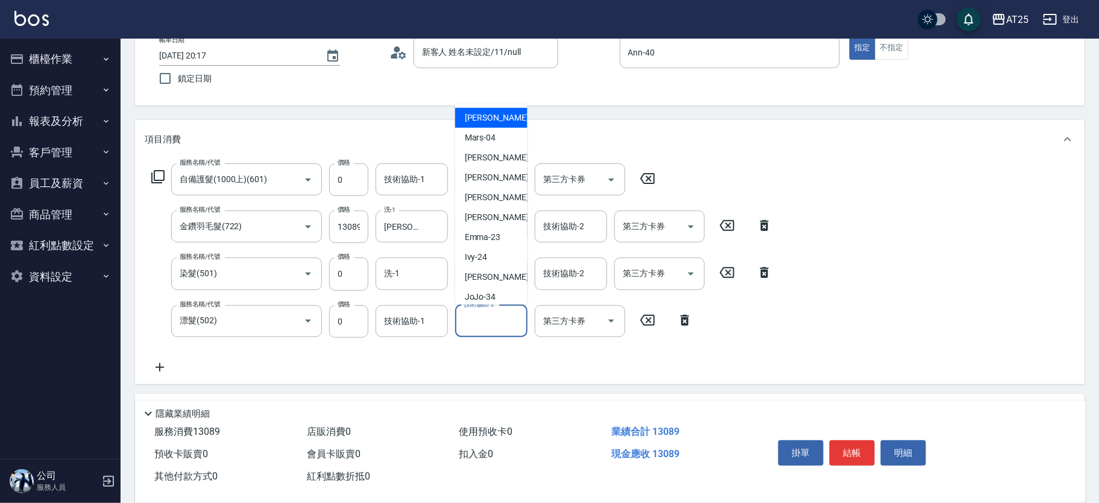
click at [490, 317] on div "技術協助-2 技術協助-2" at bounding box center [491, 321] width 72 height 32
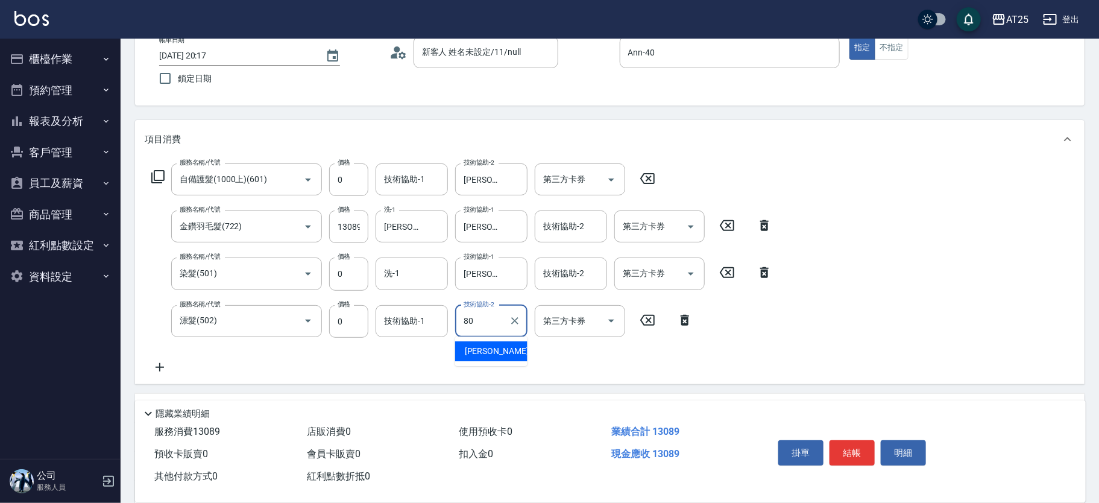
click at [490, 348] on span "Jessica -80" at bounding box center [503, 351] width 76 height 13
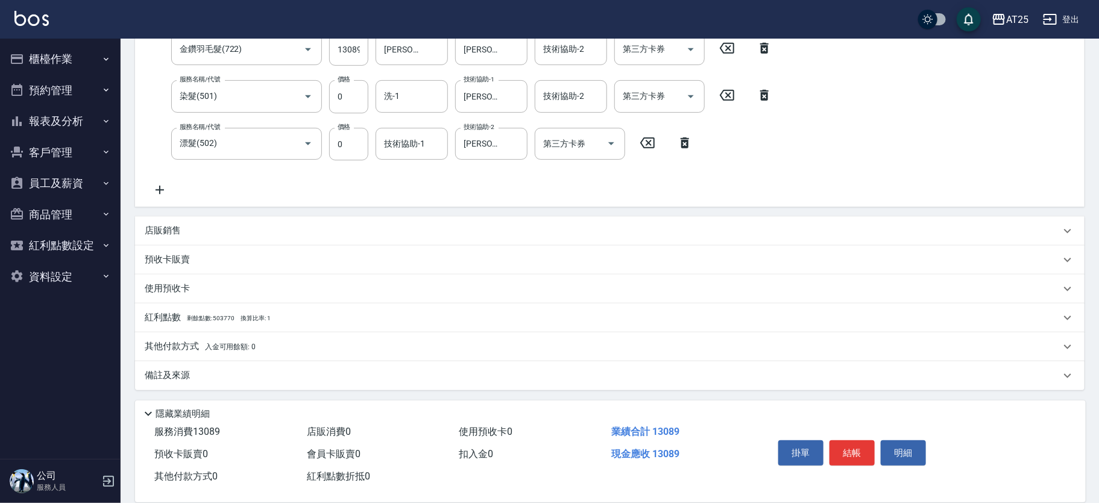
click at [225, 340] on p "其他付款方式 入金可用餘額: 0" at bounding box center [200, 346] width 111 height 13
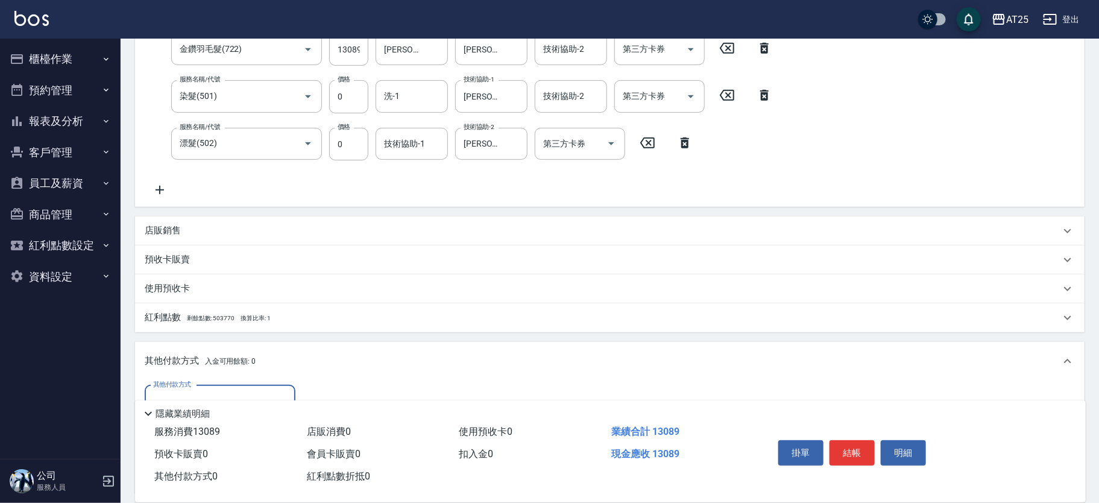
scroll to position [0, 0]
click at [195, 391] on input "其他付款方式" at bounding box center [220, 401] width 140 height 21
drag, startPoint x: 1098, startPoint y: 241, endPoint x: 1102, endPoint y: 278, distance: 37.0
click at [1099, 278] on html "AT25 登出 櫃檯作業 打帳單 帳單列表 掛單列表 現金收支登錄 高階收支登錄 材料自購登錄 每日結帳 排班表 現場電腦打卡 預約管理 預約管理 單日預約紀…" at bounding box center [549, 196] width 1099 height 898
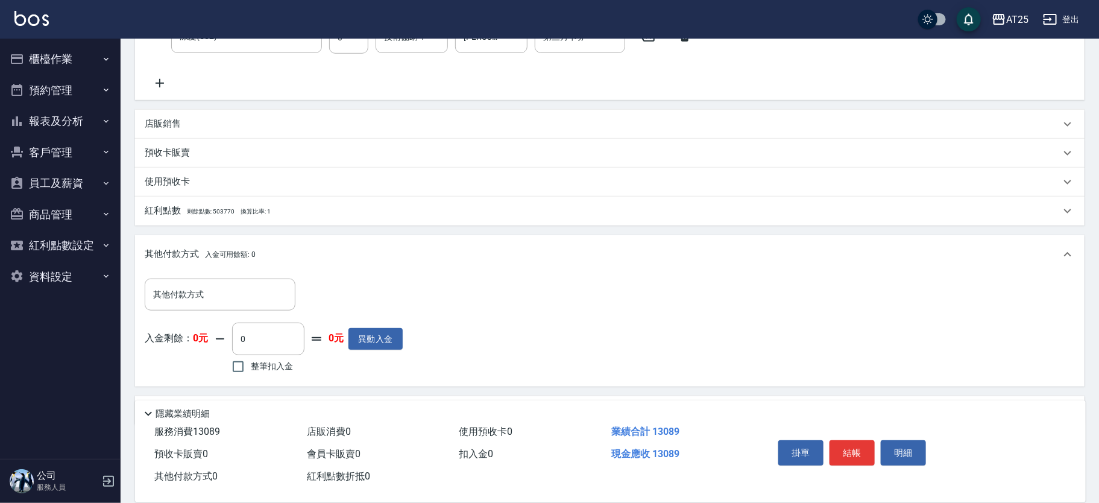
scroll to position [377, 0]
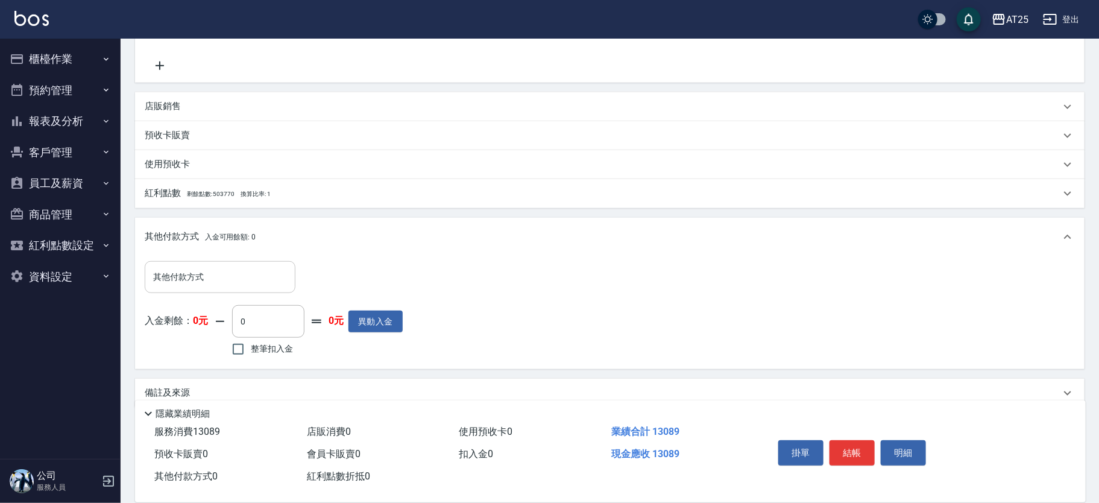
click at [264, 274] on input "其他付款方式" at bounding box center [220, 277] width 140 height 21
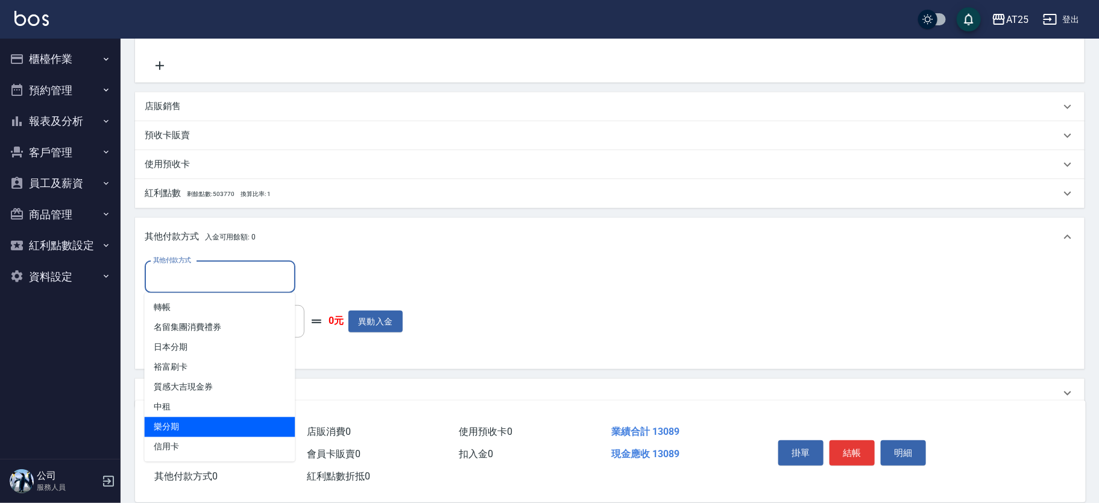
click at [216, 437] on span "信用卡" at bounding box center [220, 447] width 151 height 20
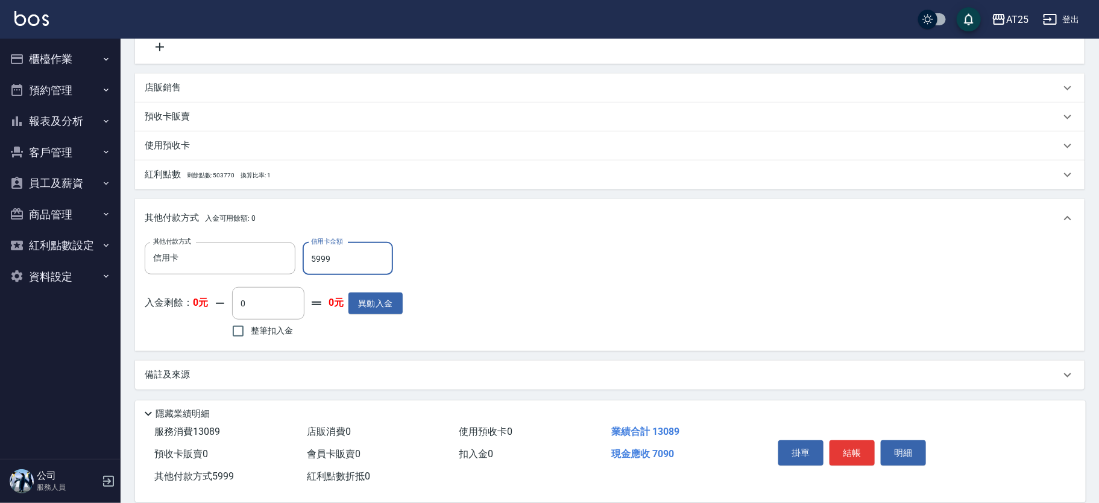
scroll to position [0, 0]
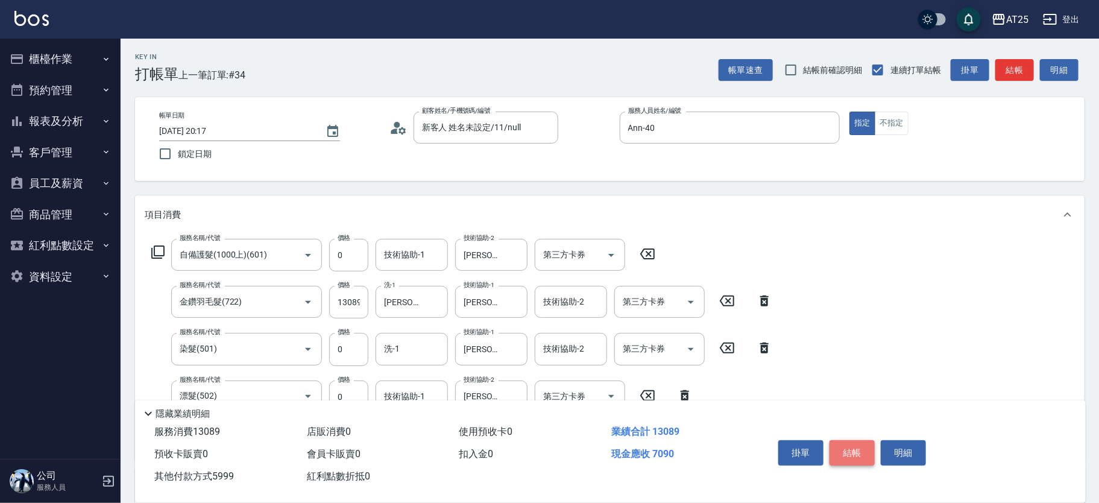
click at [856, 452] on button "結帳" at bounding box center [852, 452] width 45 height 25
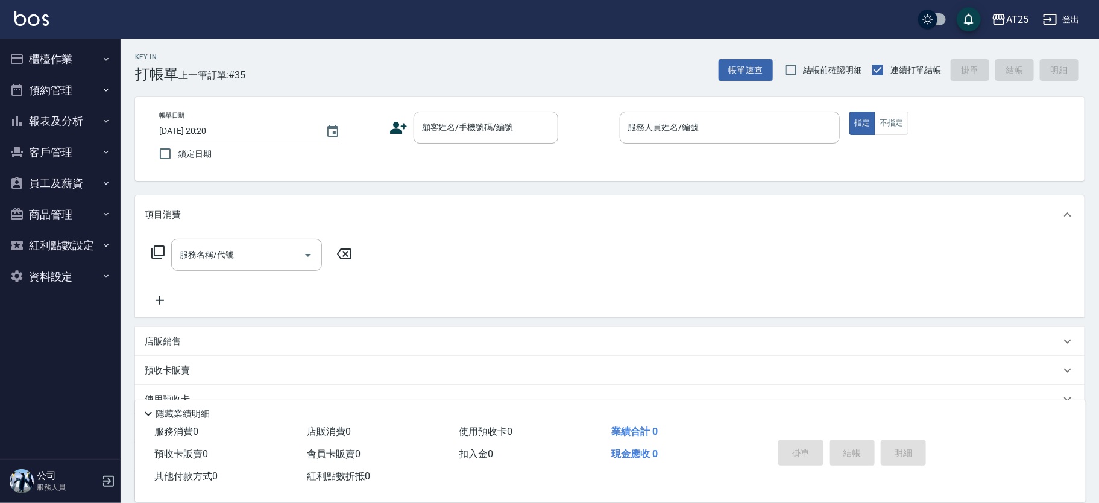
click at [702, 110] on div "帳單日期 2025/09/11 20:20 鎖定日期 顧客姓名/手機號碼/編號 顧客姓名/手機號碼/編號 服務人員姓名/編號 服務人員姓名/編號 指定 不指定" at bounding box center [610, 139] width 950 height 84
click at [684, 134] on input "服務人員姓名/編號" at bounding box center [730, 127] width 210 height 21
click at [472, 138] on div "顧客姓名/手機號碼/編號" at bounding box center [486, 128] width 145 height 32
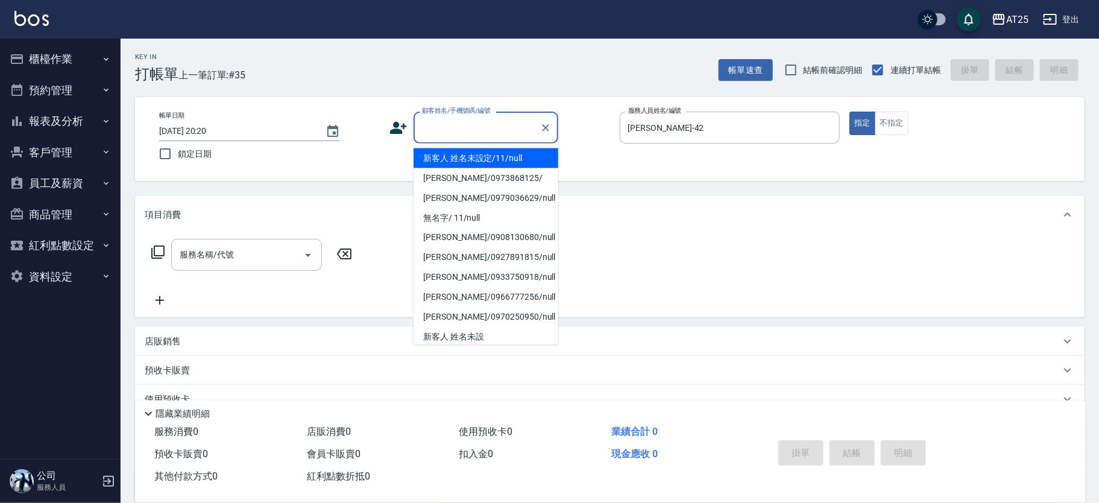
click at [453, 157] on li "新客人 姓名未設定/11/null" at bounding box center [486, 158] width 145 height 20
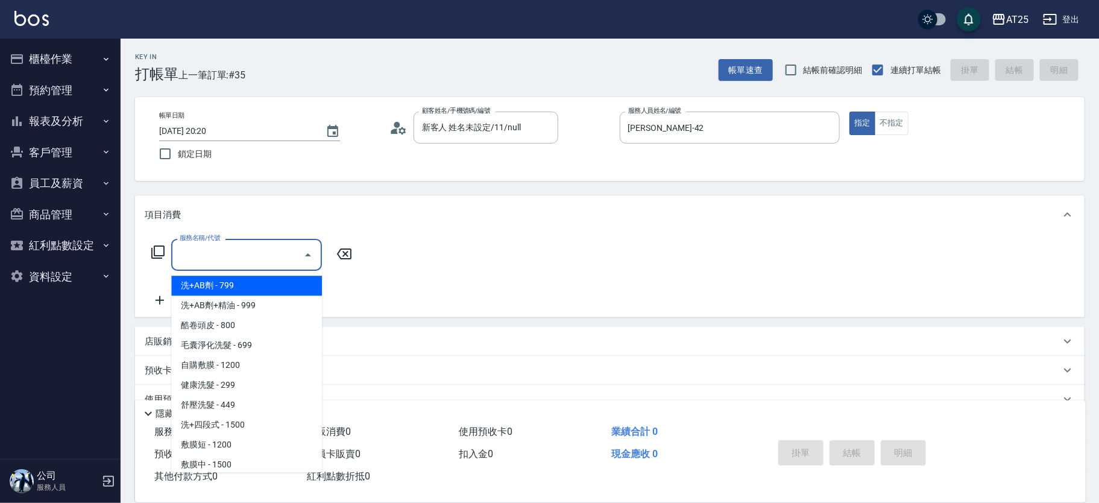
click at [221, 252] on div "服務名稱/代號 服務名稱/代號" at bounding box center [246, 255] width 151 height 32
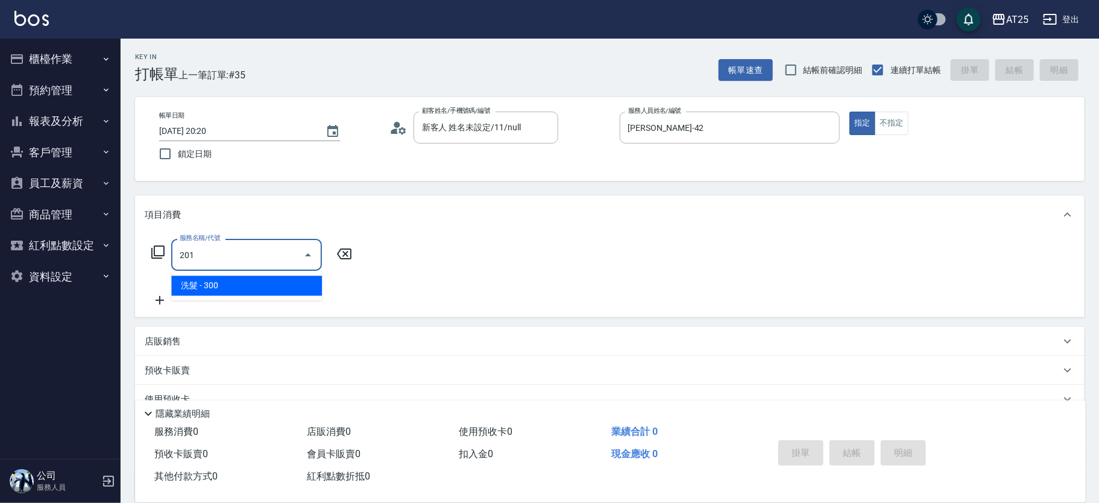
click at [212, 288] on span "洗髮 - 300" at bounding box center [246, 286] width 151 height 20
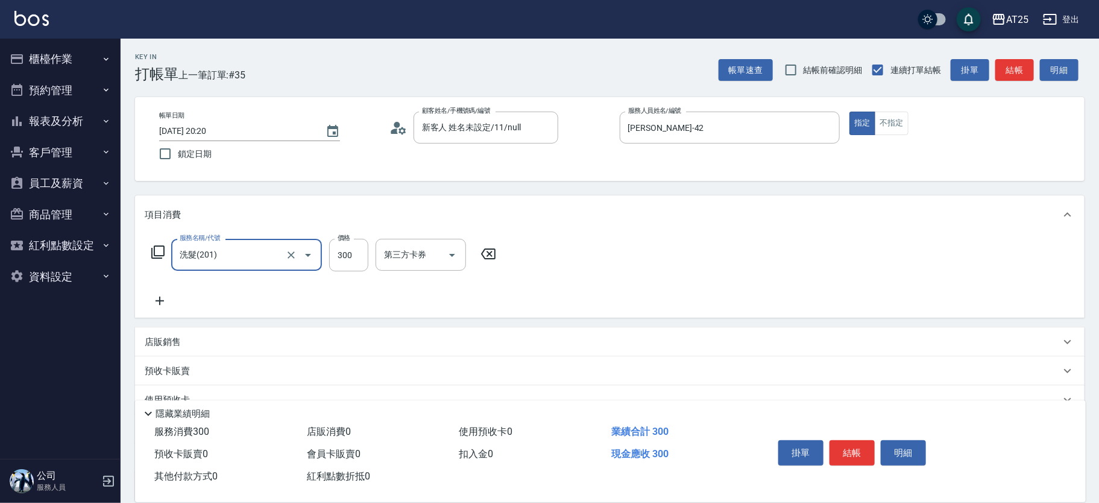
click at [145, 291] on div "服務名稱/代號 洗髮(201) 服務名稱/代號 價格 300 價格 第三方卡券 第三方卡券" at bounding box center [324, 273] width 359 height 69
click at [159, 299] on icon at bounding box center [160, 301] width 8 height 8
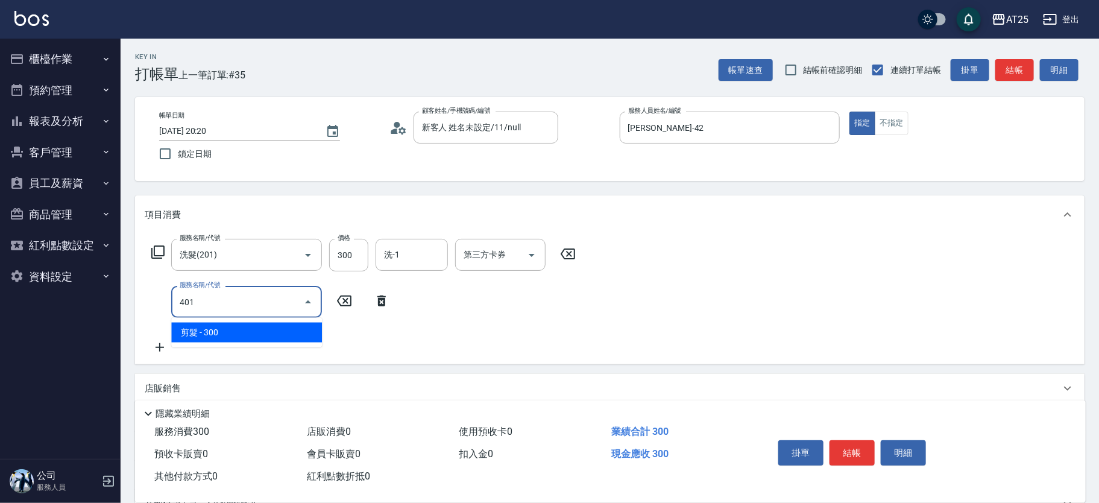
click at [209, 331] on span "剪髮 - 300" at bounding box center [246, 333] width 151 height 20
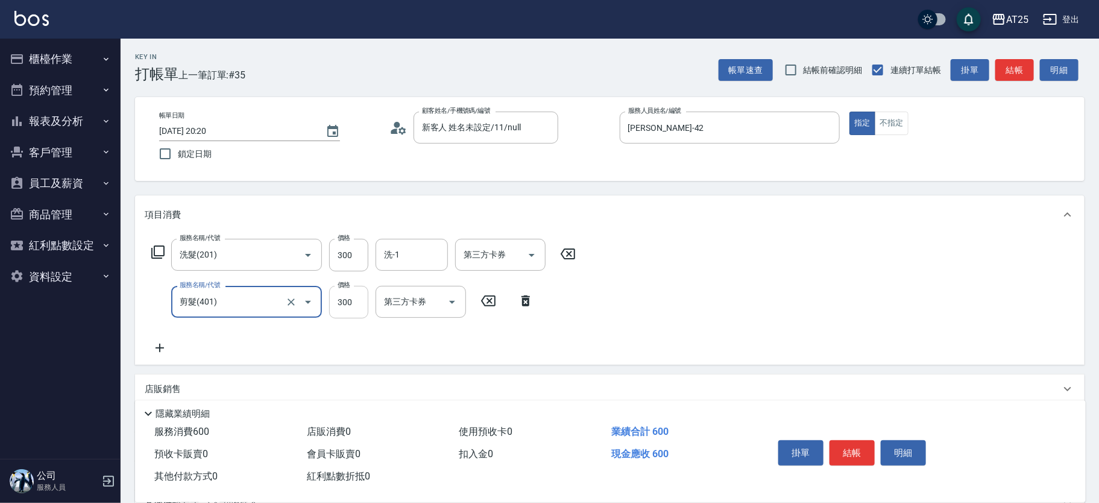
click at [348, 305] on input "300" at bounding box center [348, 302] width 39 height 33
click at [389, 265] on div "洗-1" at bounding box center [412, 255] width 72 height 32
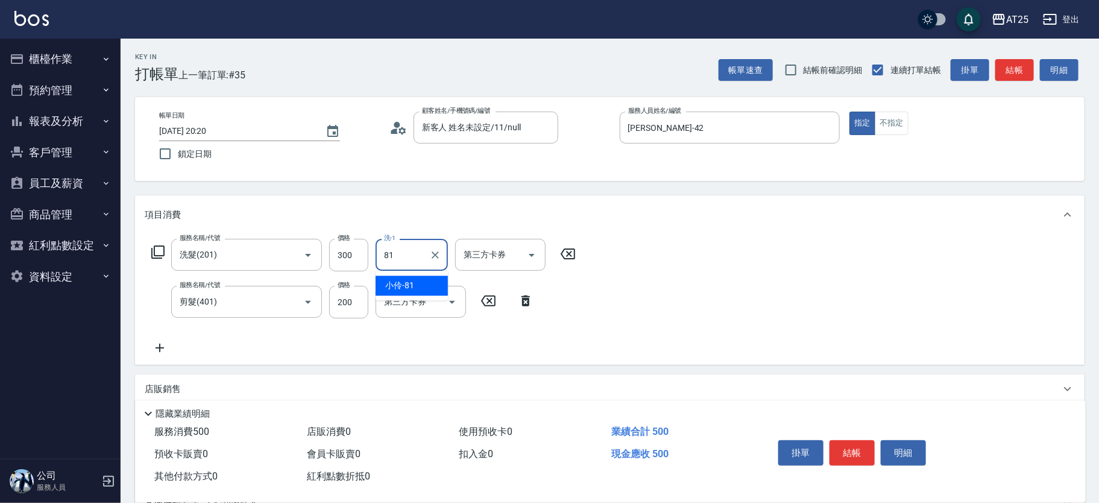
click at [414, 283] on span "小伶 -81" at bounding box center [399, 285] width 29 height 13
click at [848, 457] on button "結帳" at bounding box center [852, 452] width 45 height 25
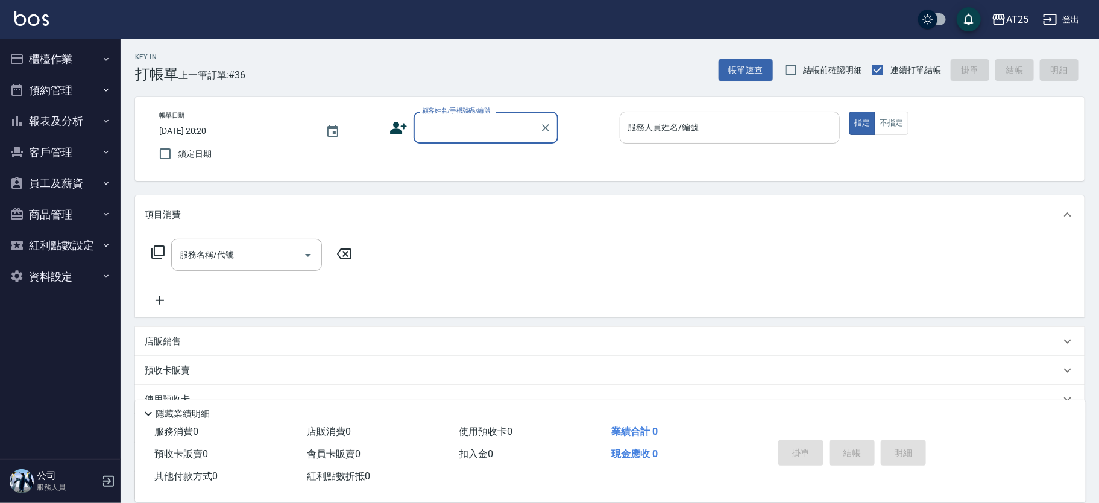
click at [686, 138] on div "服務人員姓名/編號" at bounding box center [730, 128] width 221 height 32
click at [463, 122] on div "顧客姓名/手機號碼/編號 顧客姓名/手機號碼/編號" at bounding box center [486, 128] width 145 height 32
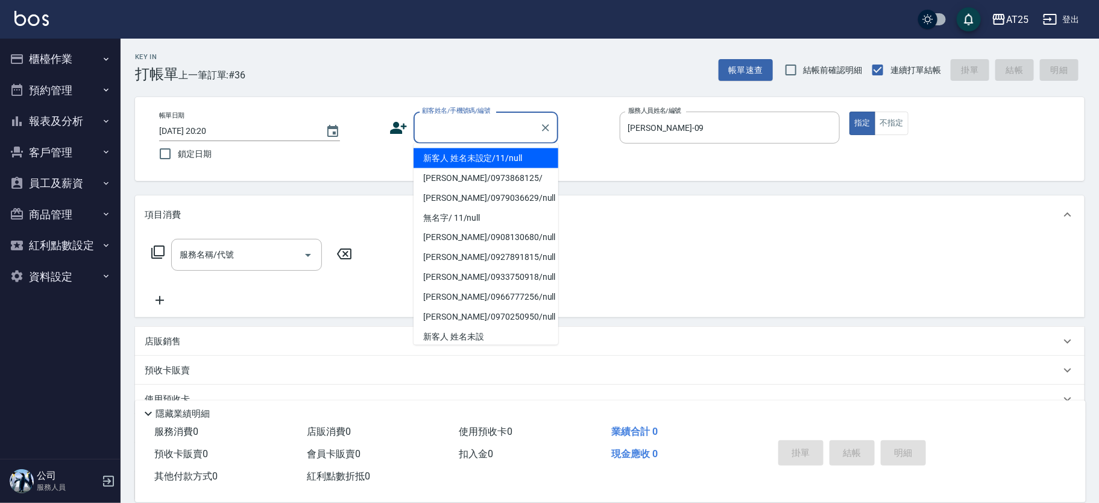
click at [437, 163] on li "新客人 姓名未設定/11/null" at bounding box center [486, 158] width 145 height 20
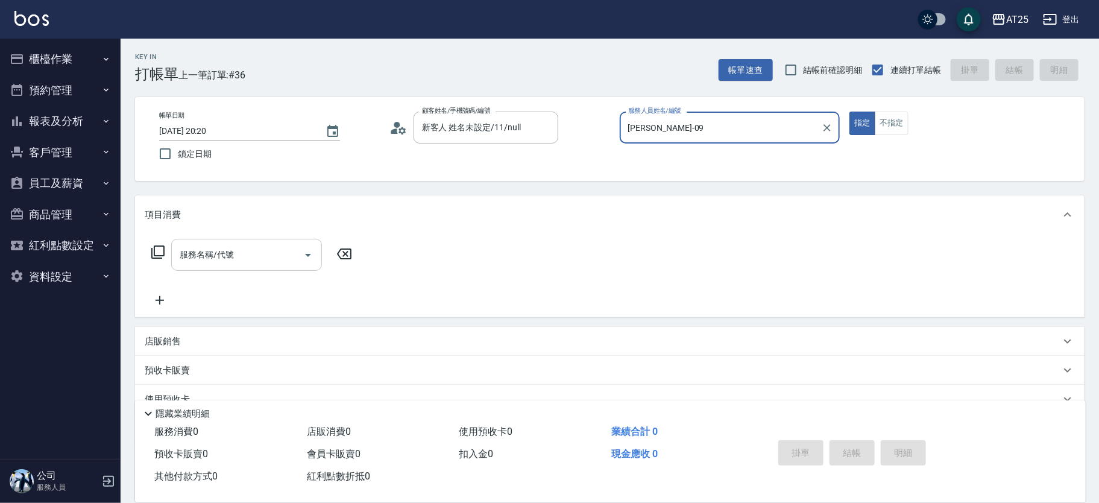
click at [262, 264] on input "服務名稱/代號" at bounding box center [238, 254] width 122 height 21
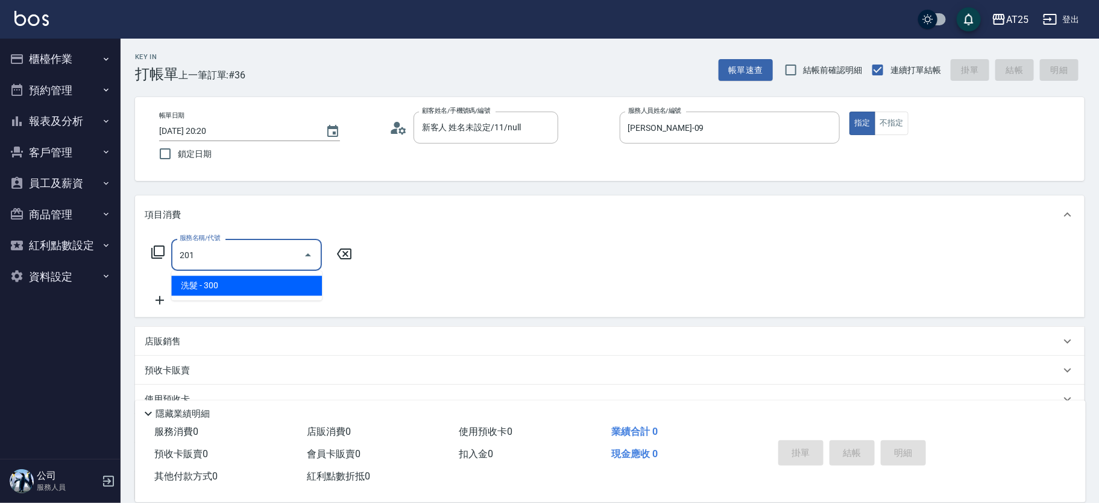
click at [214, 298] on ul "洗髮 - 300" at bounding box center [246, 286] width 151 height 30
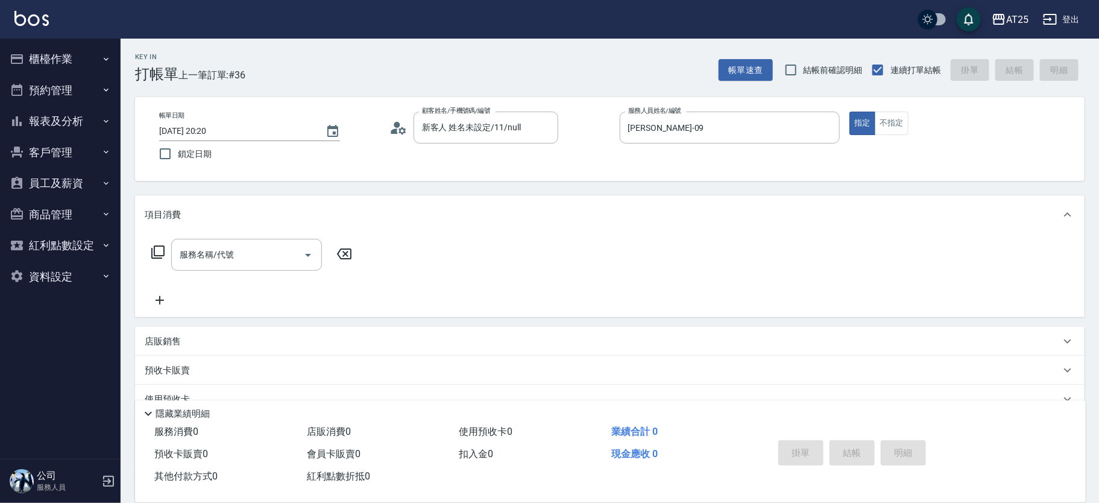
click at [159, 305] on icon at bounding box center [160, 300] width 30 height 14
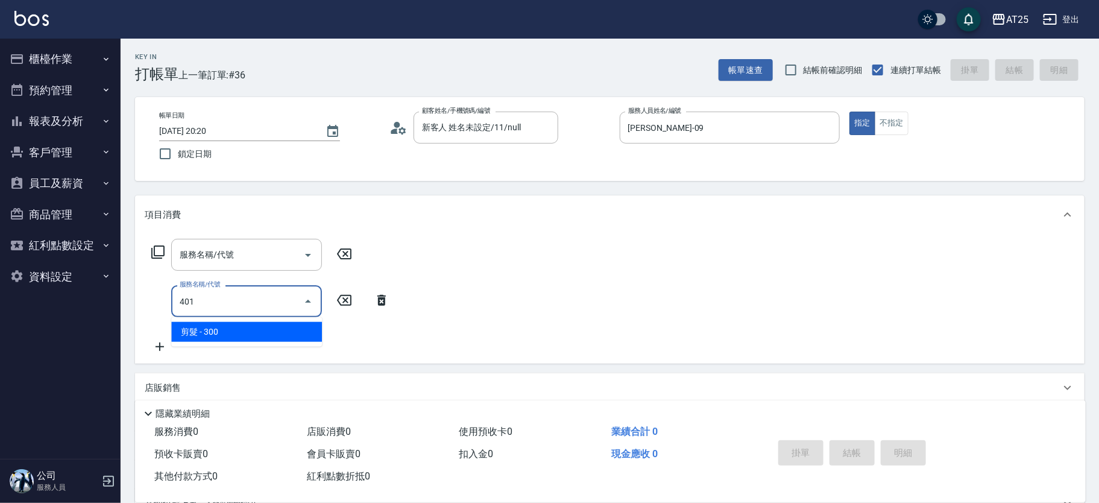
click at [224, 327] on span "剪髮 - 300" at bounding box center [246, 332] width 151 height 20
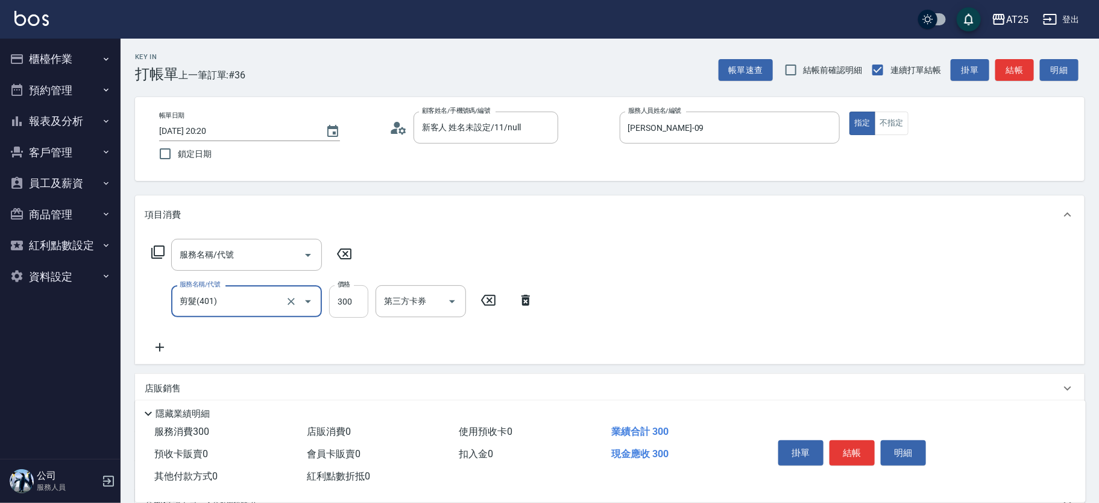
click at [350, 296] on input "300" at bounding box center [348, 301] width 39 height 33
click at [253, 257] on input "服務名稱/代號" at bounding box center [238, 254] width 122 height 21
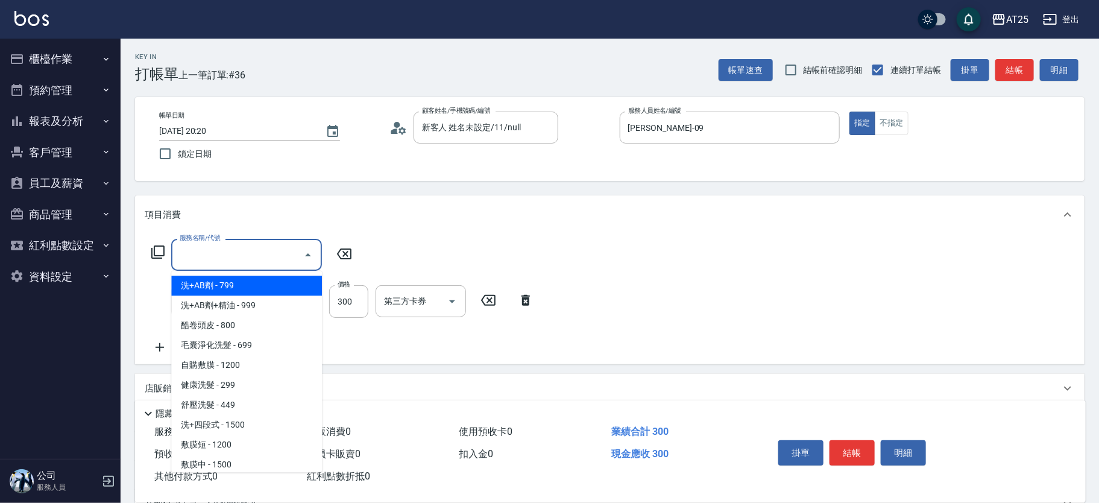
click at [253, 257] on input "服務名稱/代號" at bounding box center [238, 254] width 122 height 21
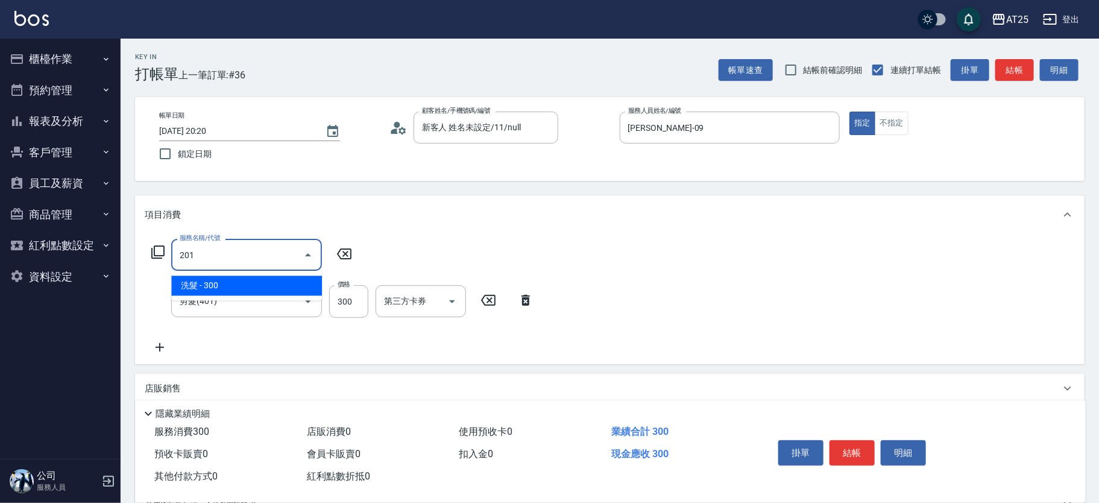
click at [231, 282] on span "洗髮 - 300" at bounding box center [246, 286] width 151 height 20
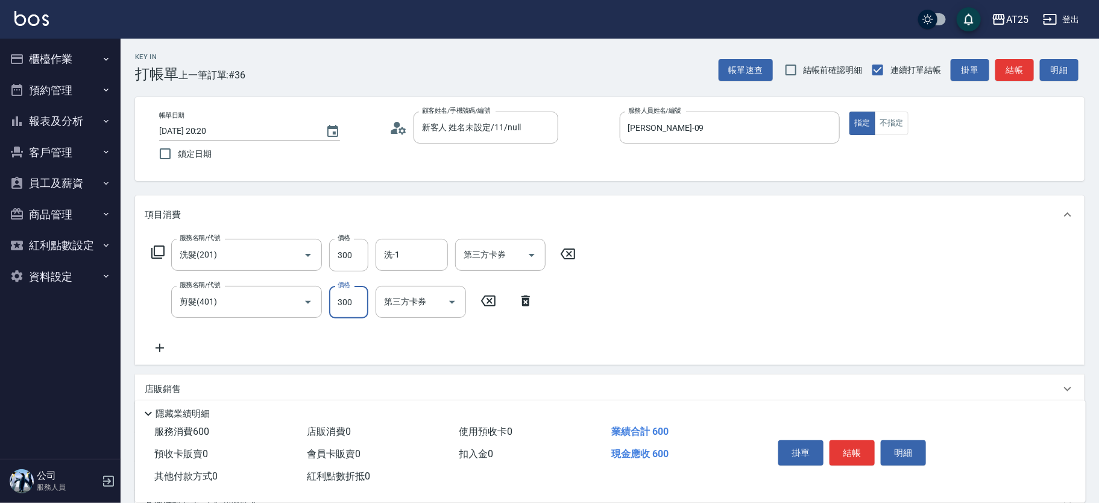
drag, startPoint x: 341, startPoint y: 297, endPoint x: 352, endPoint y: 295, distance: 10.4
click at [341, 297] on input "300" at bounding box center [348, 302] width 39 height 33
click at [427, 253] on input "洗-1" at bounding box center [412, 254] width 62 height 21
click at [411, 283] on span "游惠心 -68" at bounding box center [403, 285] width 37 height 13
click at [850, 455] on button "結帳" at bounding box center [852, 452] width 45 height 25
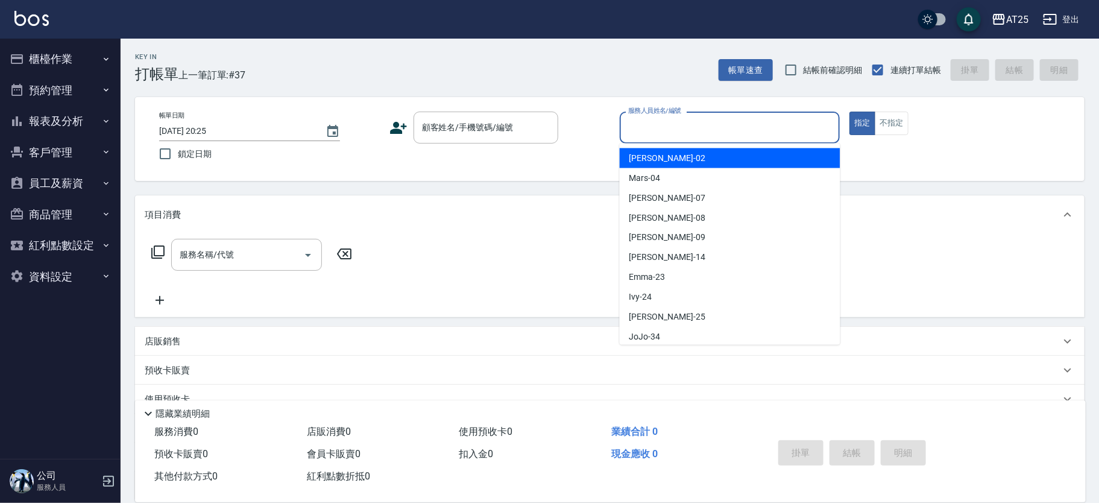
click at [683, 131] on div "服務人員姓名/編號 服務人員姓名/編號" at bounding box center [730, 128] width 221 height 32
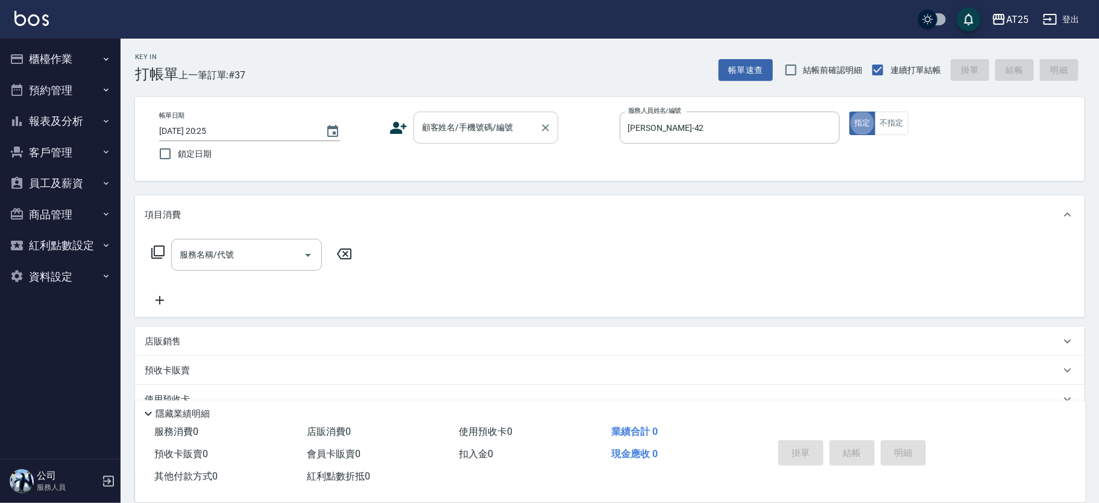
click at [500, 120] on div "顧客姓名/手機號碼/編號 顧客姓名/手機號碼/編號" at bounding box center [486, 128] width 145 height 32
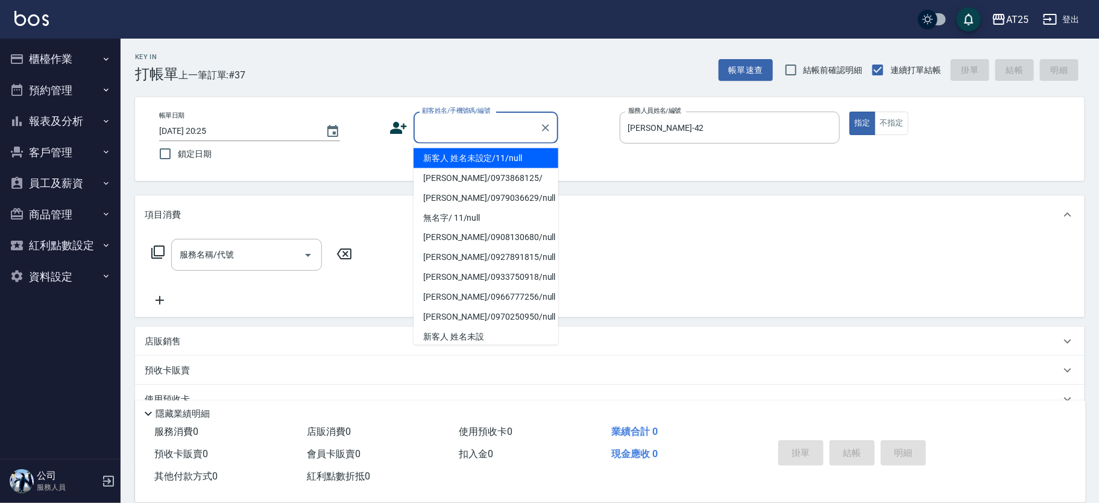
click at [464, 156] on li "新客人 姓名未設定/11/null" at bounding box center [486, 158] width 145 height 20
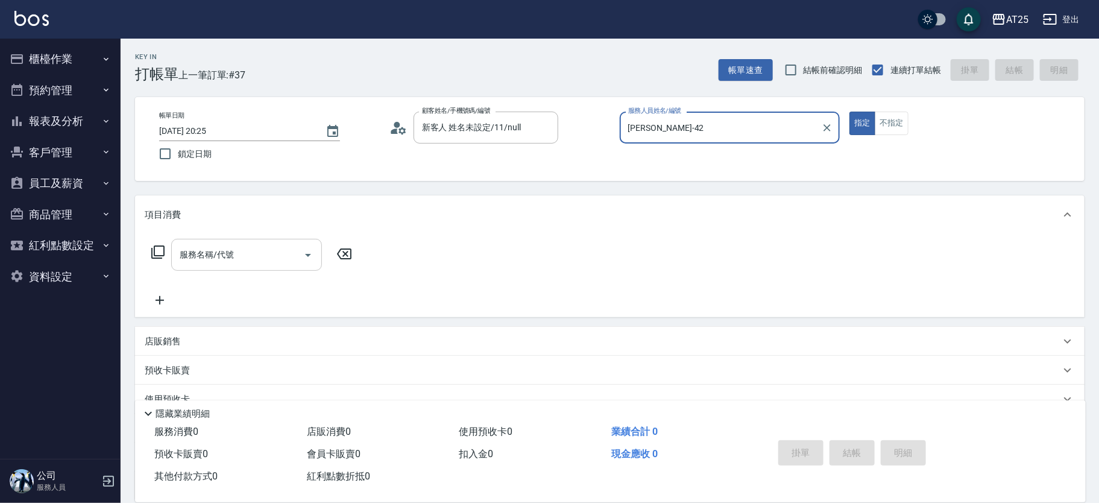
click at [221, 243] on div "服務名稱/代號" at bounding box center [246, 255] width 151 height 32
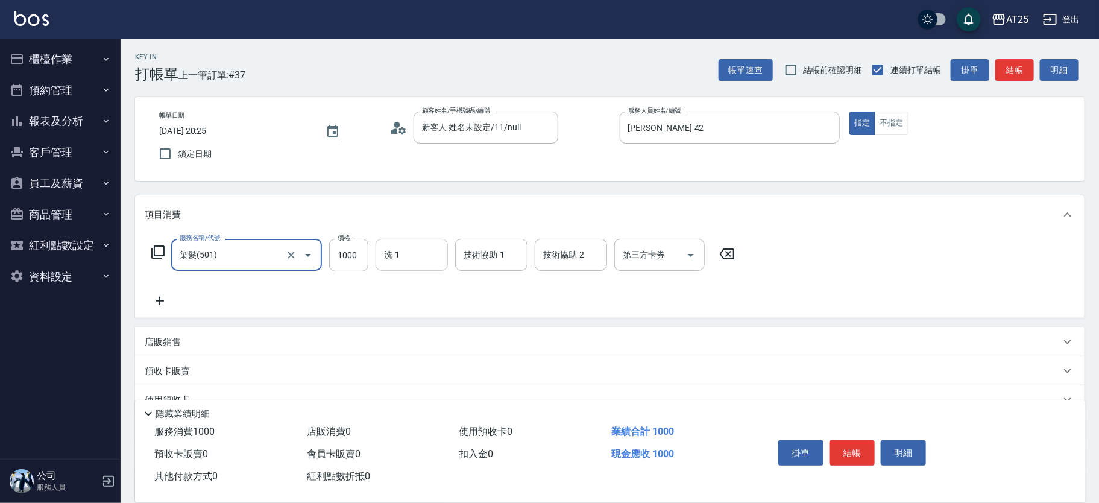
drag, startPoint x: 341, startPoint y: 257, endPoint x: 394, endPoint y: 268, distance: 54.3
click at [341, 257] on input "1000" at bounding box center [348, 255] width 39 height 33
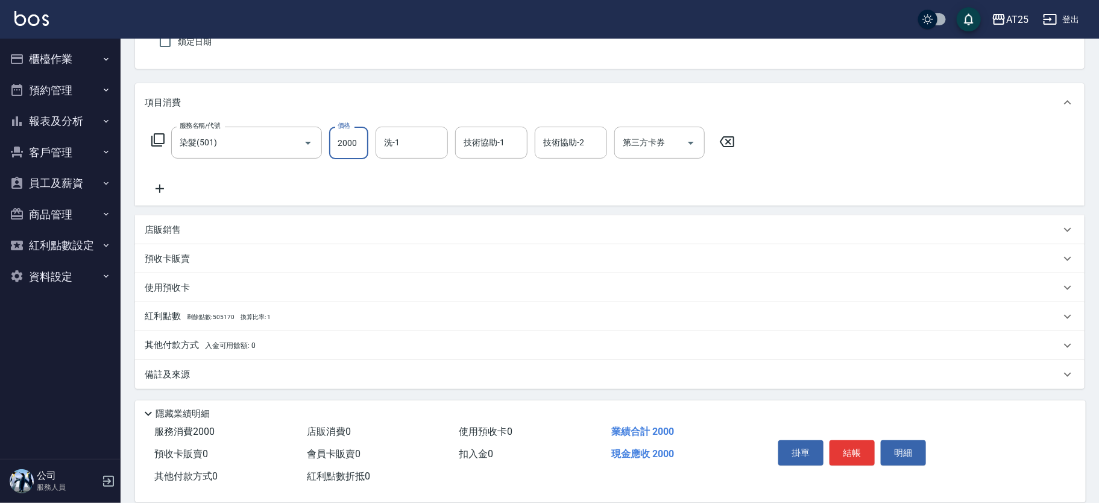
click at [229, 343] on span "入金可用餘額: 0" at bounding box center [230, 345] width 51 height 8
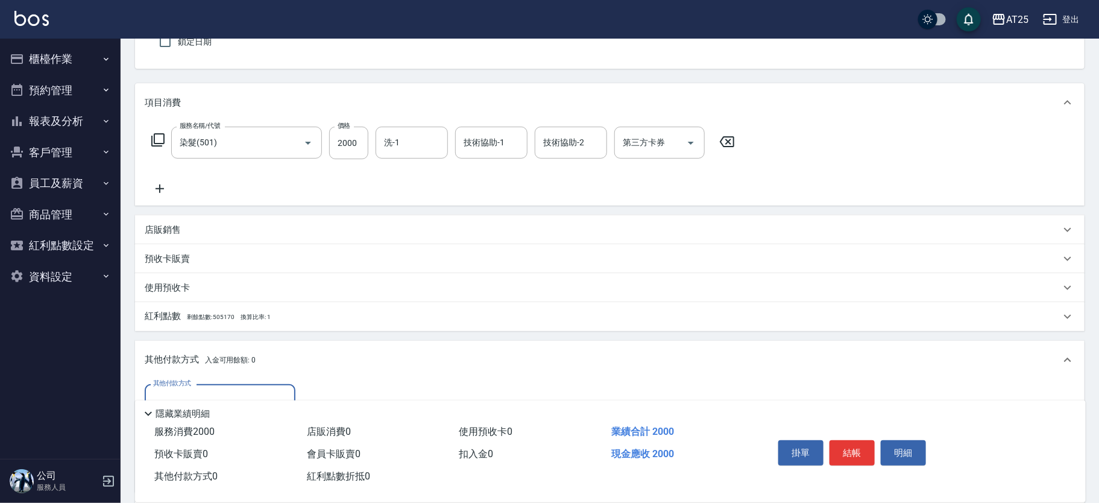
scroll to position [0, 0]
click at [189, 387] on label "其他付款方式" at bounding box center [172, 383] width 38 height 9
click at [189, 390] on input "其他付款方式" at bounding box center [220, 400] width 140 height 21
click at [198, 392] on input "其他付款方式" at bounding box center [220, 400] width 140 height 21
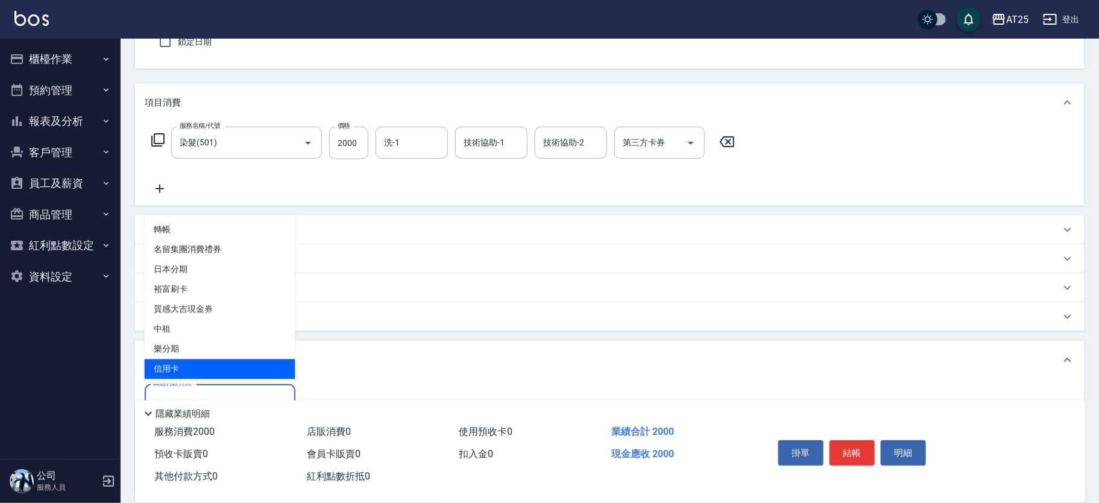
click at [185, 371] on span "信用卡" at bounding box center [220, 369] width 151 height 20
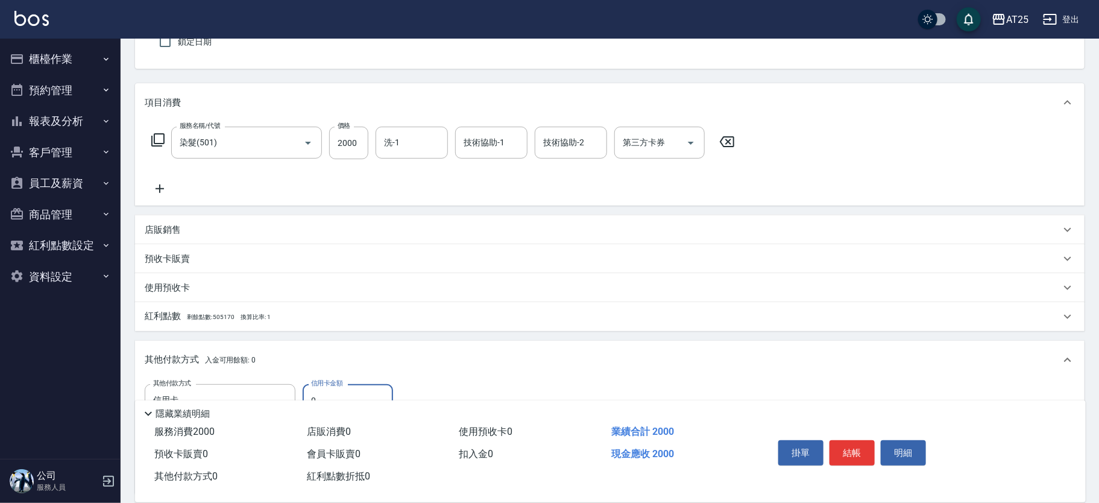
click at [340, 400] on div "隱藏業績明細" at bounding box center [610, 410] width 951 height 21
click at [350, 396] on input "0" at bounding box center [348, 400] width 90 height 33
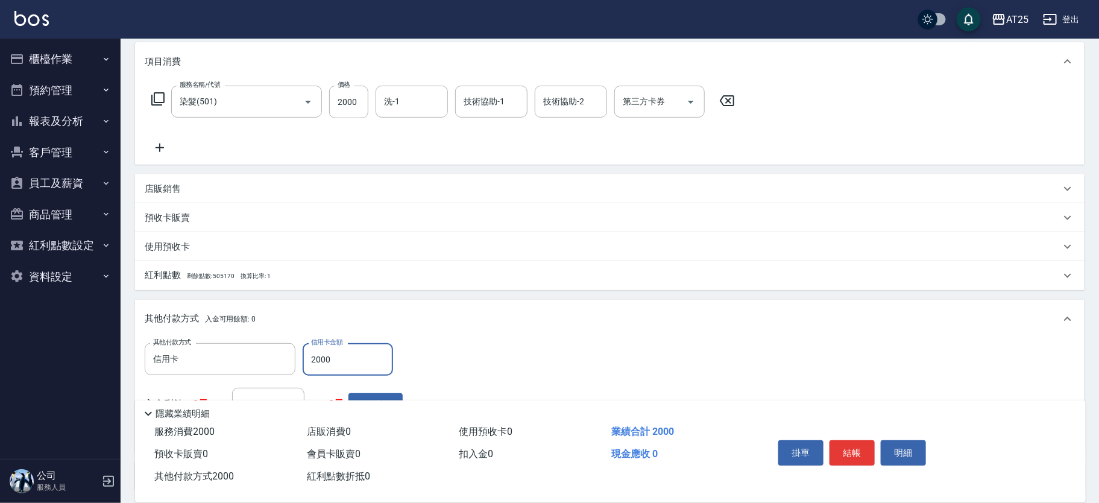
scroll to position [188, 0]
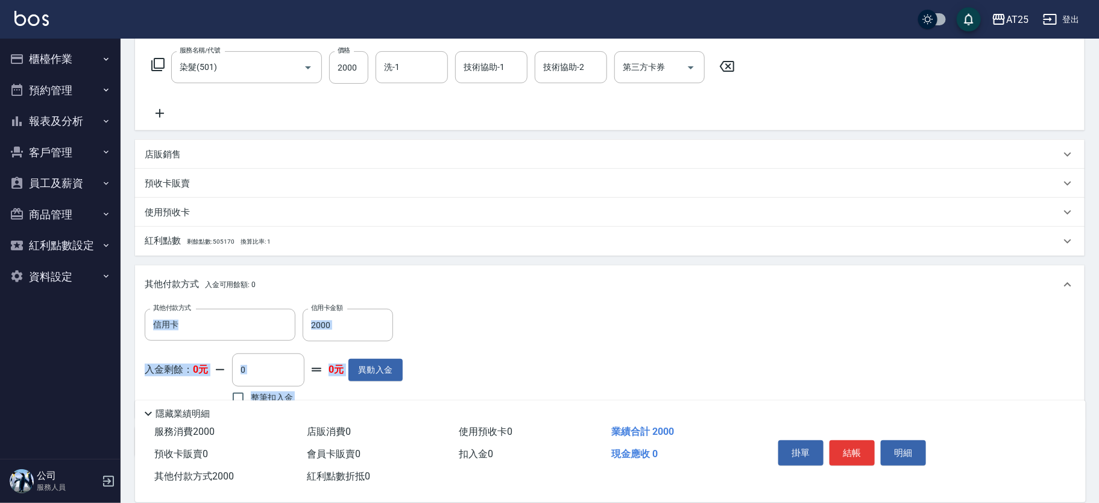
drag, startPoint x: 1099, startPoint y: 374, endPoint x: 1104, endPoint y: 211, distance: 162.9
click at [1099, 211] on html "AT25 登出 櫃檯作業 打帳單 帳單列表 掛單列表 現金收支登錄 高階收支登錄 材料自購登錄 每日結帳 排班表 現場電腦打卡 預約管理 預約管理 單日預約紀…" at bounding box center [549, 191] width 1099 height 758
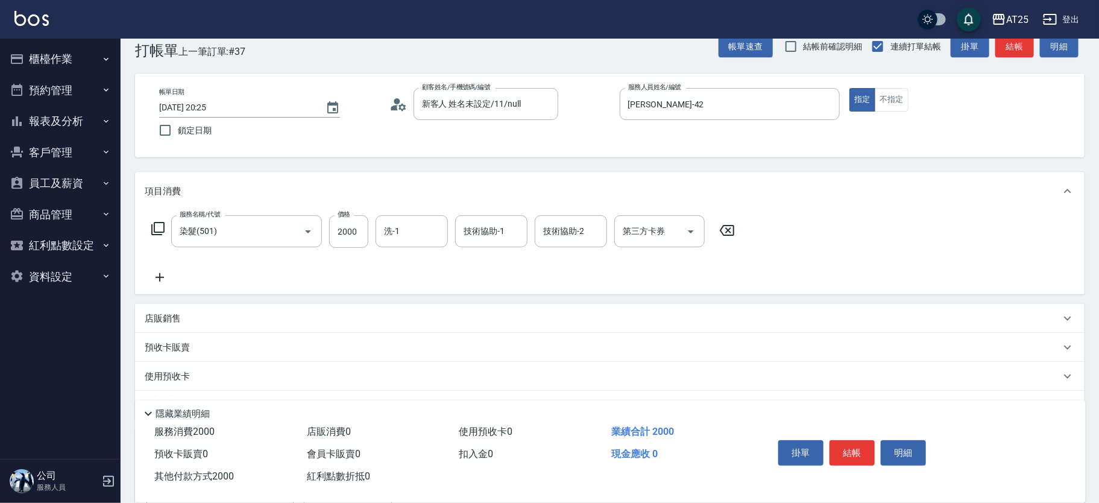
scroll to position [0, 0]
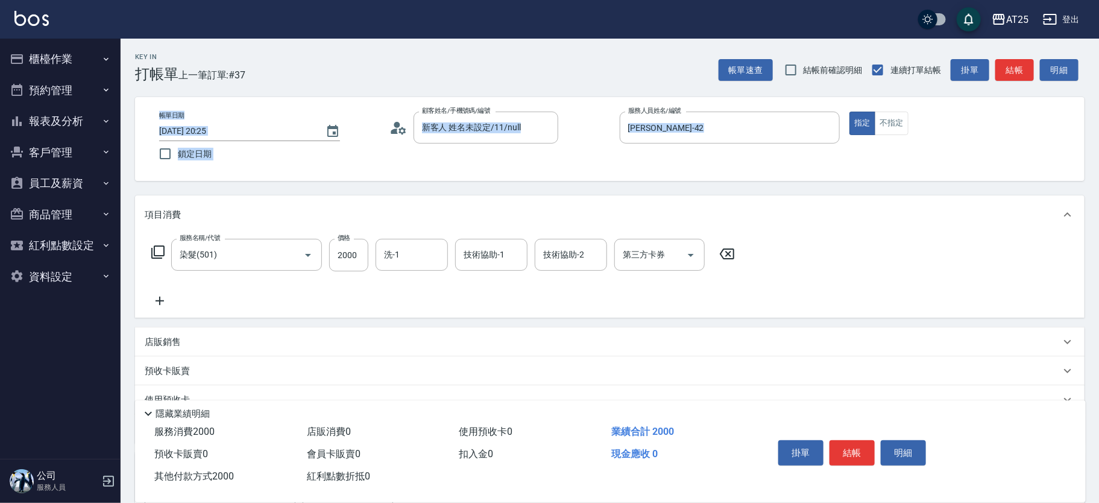
drag, startPoint x: 1083, startPoint y: 142, endPoint x: 1074, endPoint y: 232, distance: 90.2
click at [1074, 232] on div "Key In 打帳單 上一筆訂單:#37 帳單速查 結帳前確認明細 連續打單結帳 掛單 結帳 明細 帳單日期 2025/09/11 20:25 鎖定日期 顧客…" at bounding box center [610, 398] width 979 height 719
click at [844, 448] on button "結帳" at bounding box center [852, 452] width 45 height 25
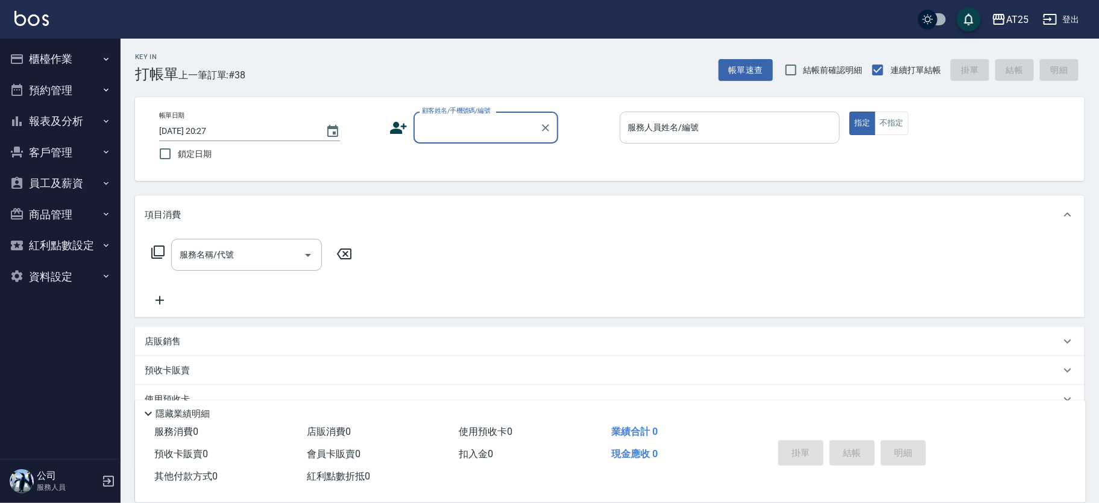
click at [673, 124] on div "服務人員姓名/編號 服務人員姓名/編號" at bounding box center [730, 128] width 221 height 32
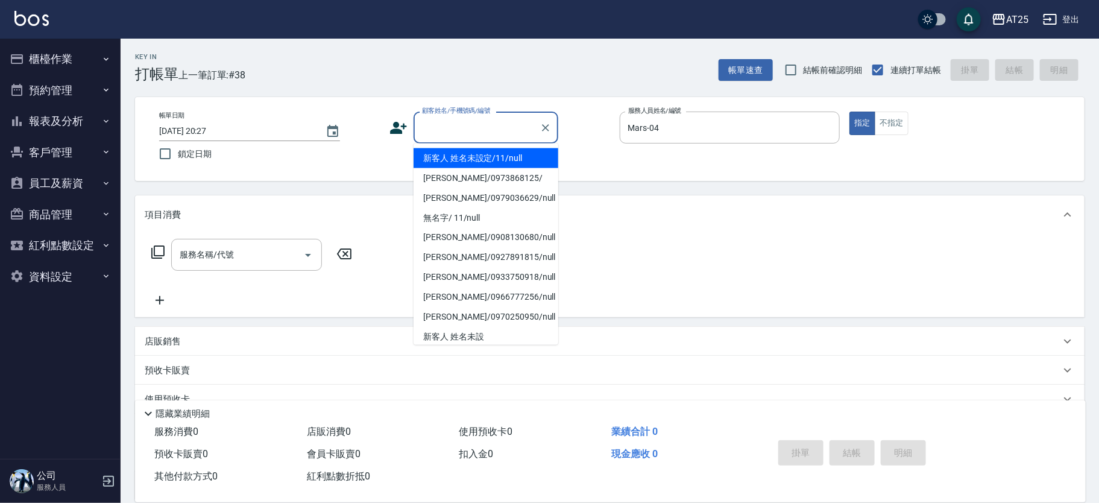
click at [505, 131] on input "顧客姓名/手機號碼/編號" at bounding box center [477, 127] width 116 height 21
click at [466, 165] on li "新客人 姓名未設定/11/null" at bounding box center [486, 158] width 145 height 20
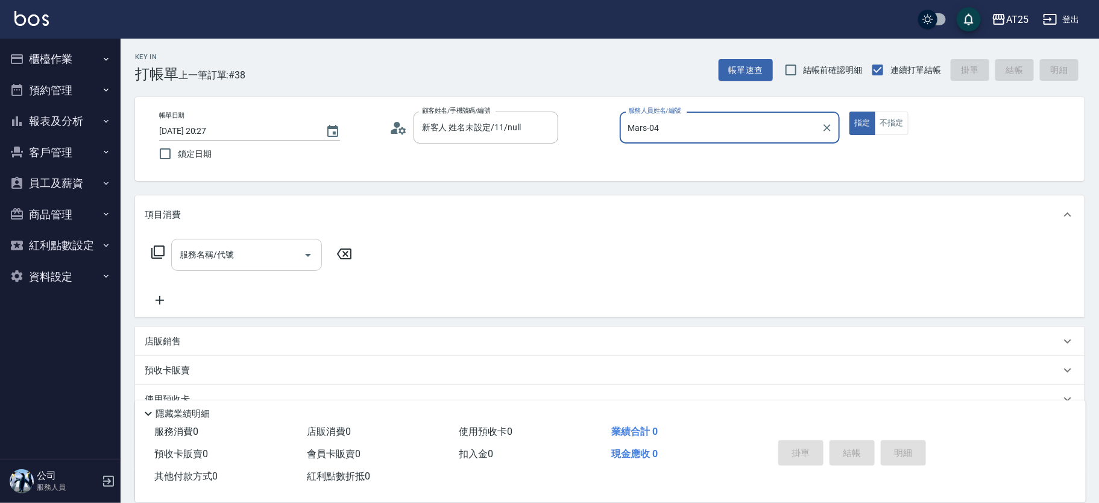
click at [244, 245] on input "服務名稱/代號" at bounding box center [238, 254] width 122 height 21
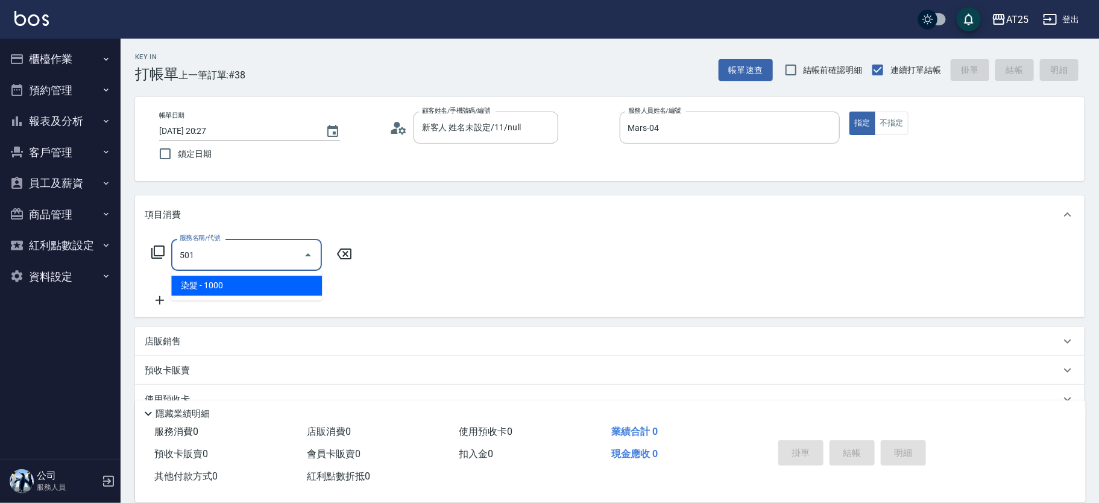
click at [216, 297] on ul "染髮 - 1000" at bounding box center [246, 286] width 151 height 30
click at [243, 285] on span "染髮 - 1000" at bounding box center [246, 286] width 151 height 20
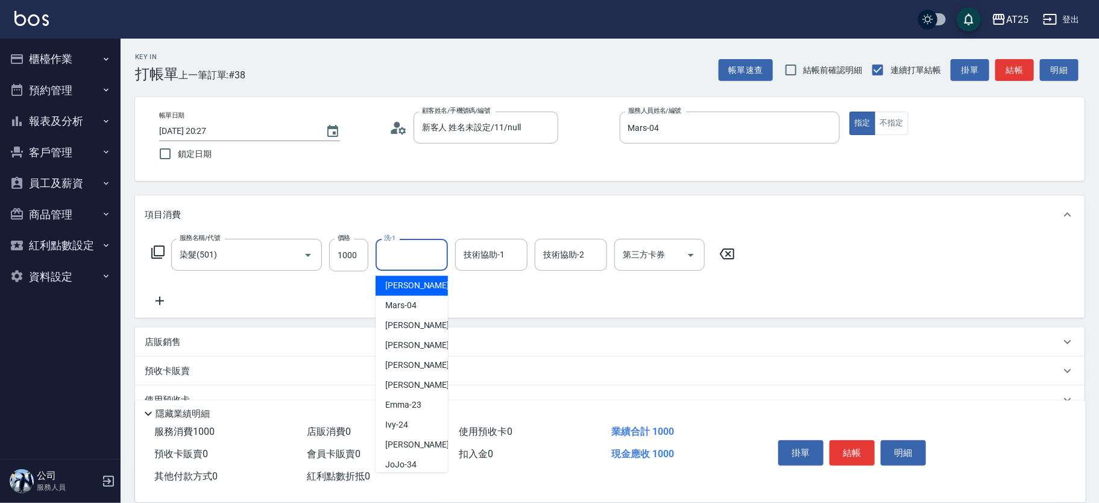
click at [402, 254] on input "洗-1" at bounding box center [412, 254] width 62 height 21
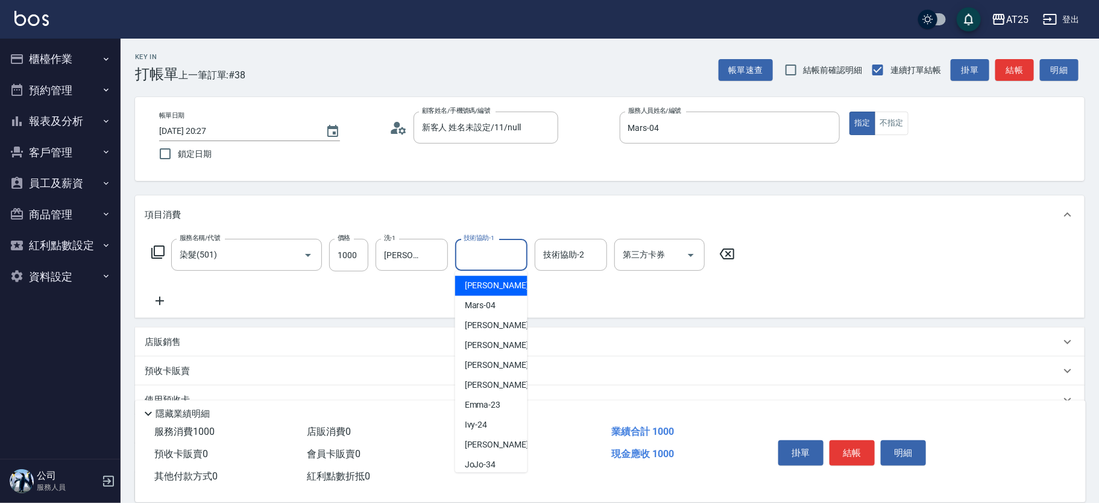
click at [504, 259] on input "技術協助-1" at bounding box center [492, 254] width 62 height 21
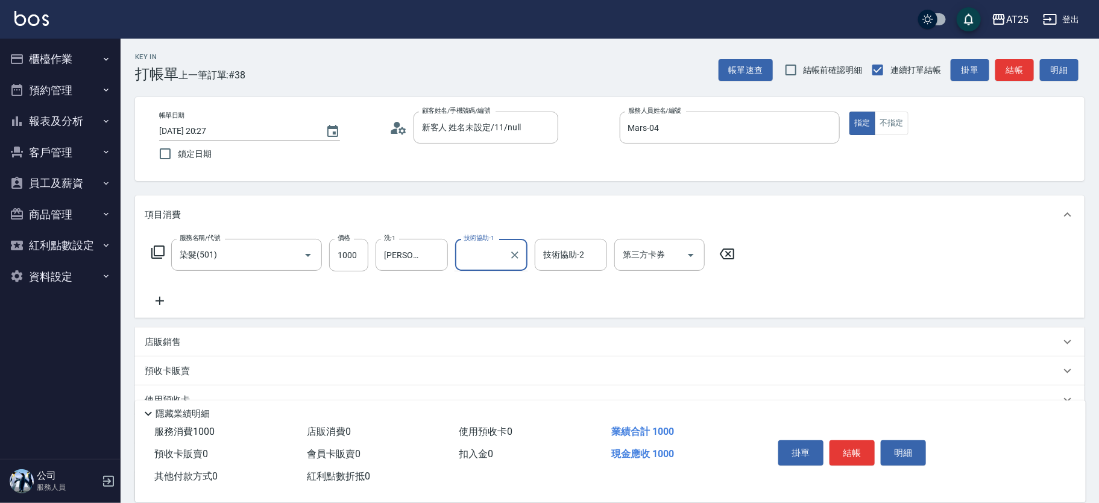
click at [505, 280] on div "服務名稱/代號 染髮(501) 服務名稱/代號 價格 1000 價格 洗-1 小伶-81 洗-1 技術協助-1 技術協助-1 技術協助-2 技術協助-2 第三…" at bounding box center [444, 273] width 598 height 69
click at [465, 254] on input "技術協助-1" at bounding box center [492, 254] width 62 height 21
click at [476, 279] on div "小伶 -81" at bounding box center [491, 286] width 72 height 20
click at [847, 452] on button "結帳" at bounding box center [852, 452] width 45 height 25
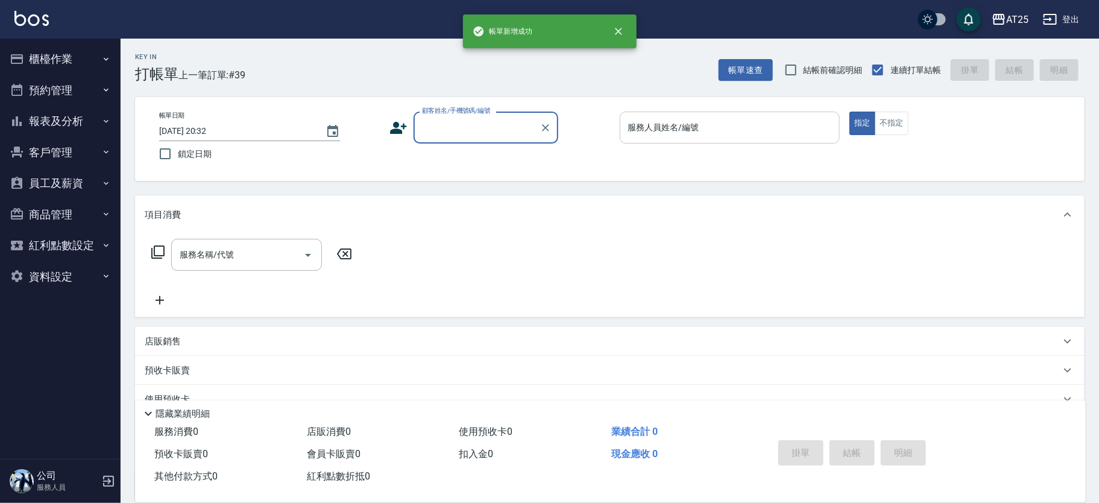
click at [698, 134] on input "服務人員姓名/編號" at bounding box center [730, 127] width 210 height 21
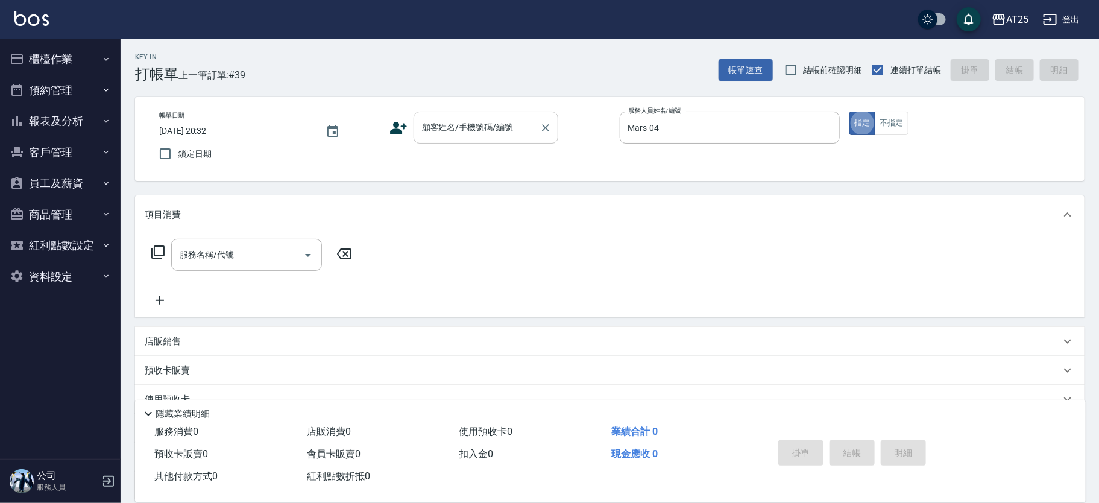
click at [531, 138] on div "顧客姓名/手機號碼/編號" at bounding box center [486, 128] width 145 height 32
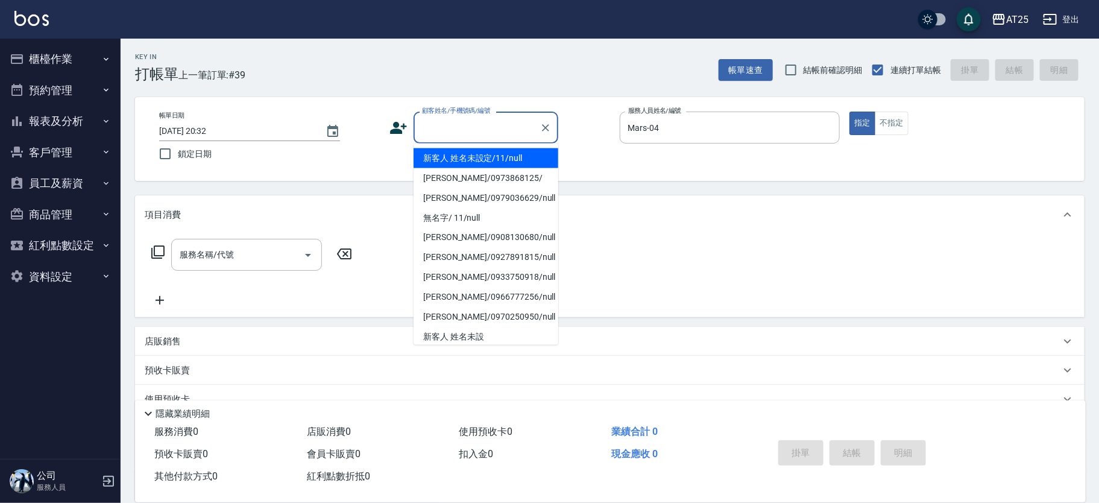
click at [509, 155] on li "新客人 姓名未設定/11/null" at bounding box center [486, 158] width 145 height 20
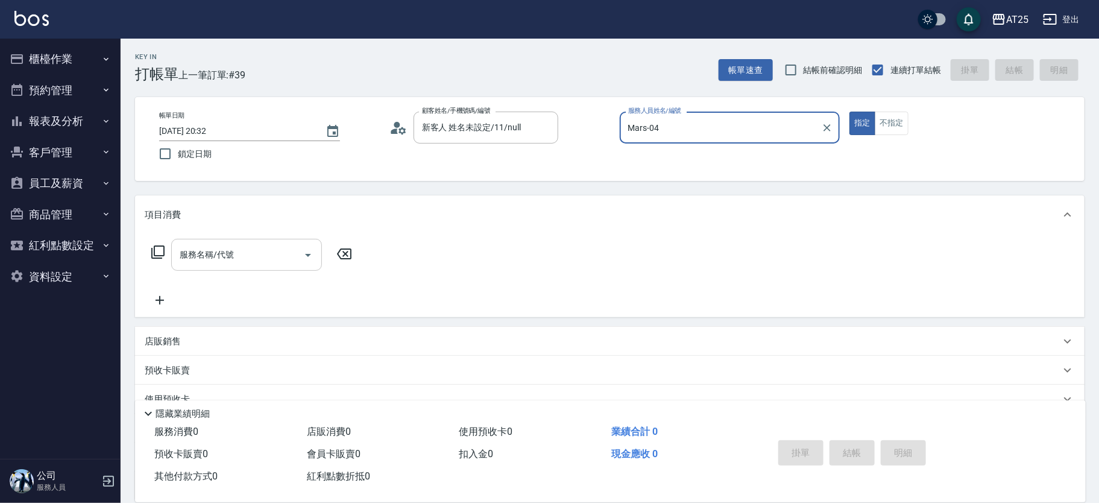
click at [262, 254] on input "服務名稱/代號" at bounding box center [238, 254] width 122 height 21
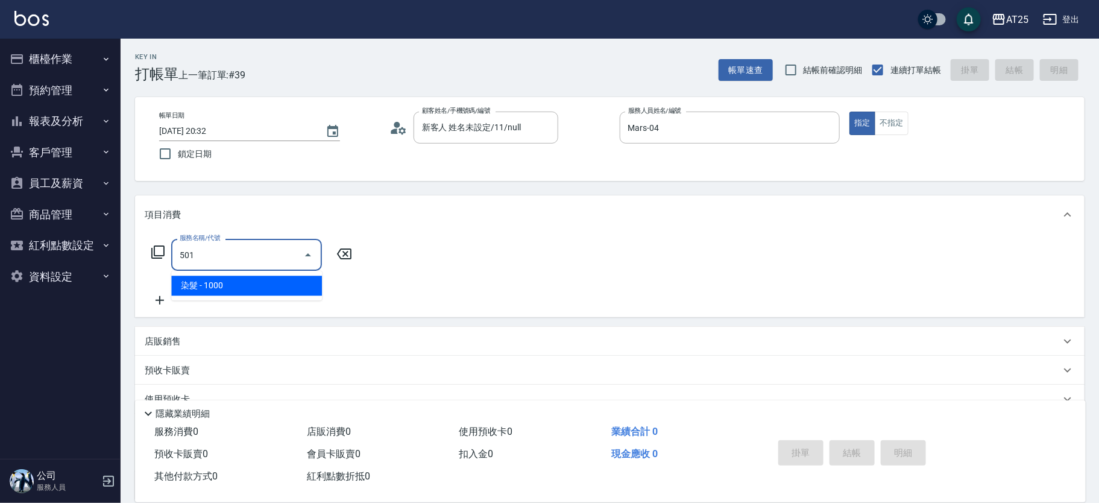
click at [233, 282] on span "染髮 - 1000" at bounding box center [246, 286] width 151 height 20
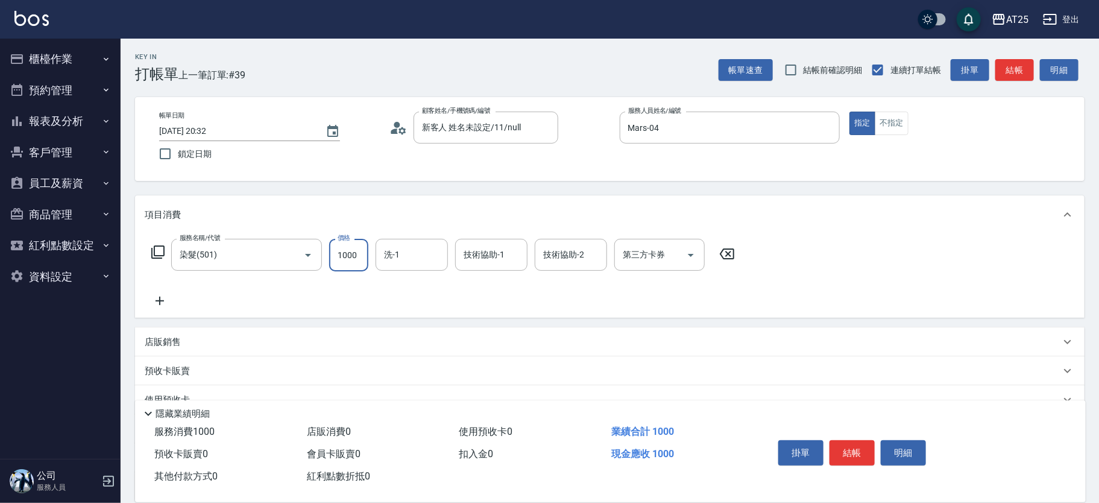
click at [351, 260] on input "1000" at bounding box center [348, 255] width 39 height 33
click at [165, 303] on icon at bounding box center [160, 301] width 30 height 14
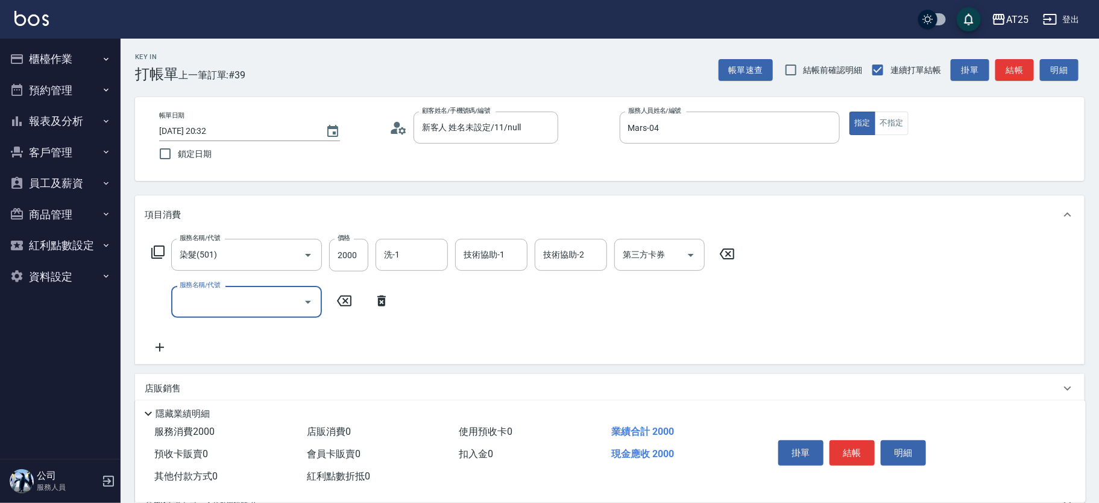
click at [251, 301] on input "服務名稱/代號" at bounding box center [238, 301] width 122 height 21
click at [242, 335] on span "自備護髮(1000上) - 1000" at bounding box center [246, 333] width 151 height 20
click at [350, 311] on input "1000" at bounding box center [348, 302] width 39 height 33
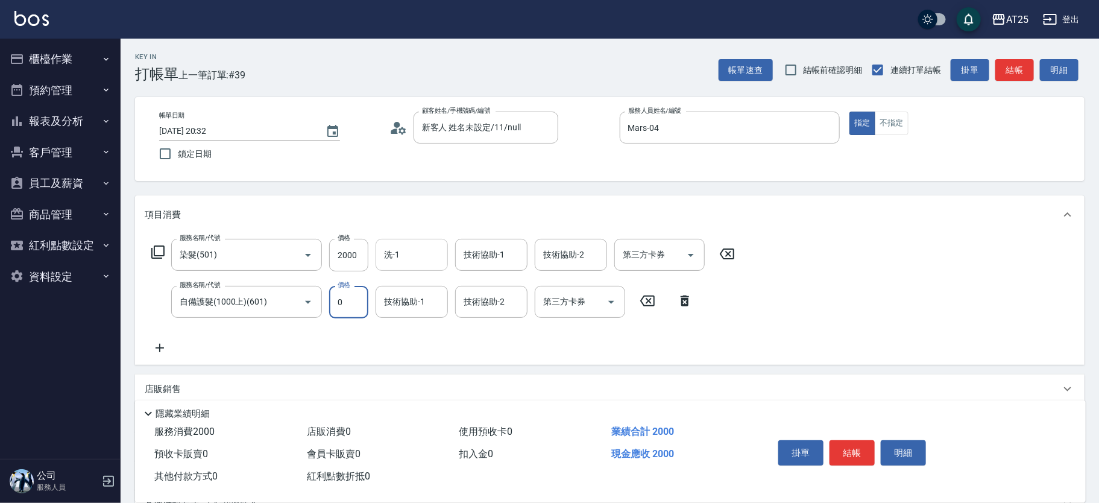
click at [414, 257] on input "洗-1" at bounding box center [412, 254] width 62 height 21
click at [408, 282] on span "sandy -83" at bounding box center [402, 285] width 35 height 13
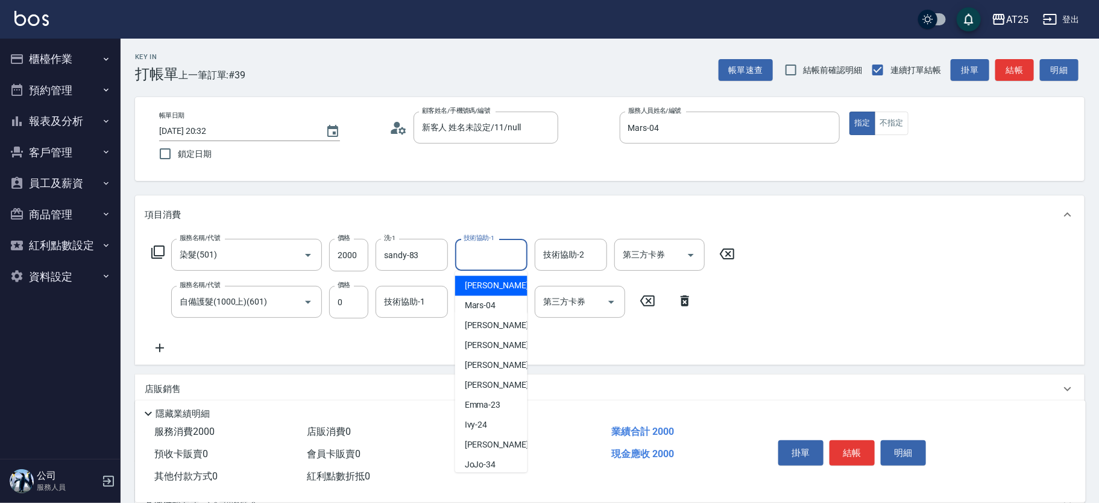
click at [473, 261] on input "技術協助-1" at bounding box center [492, 254] width 62 height 21
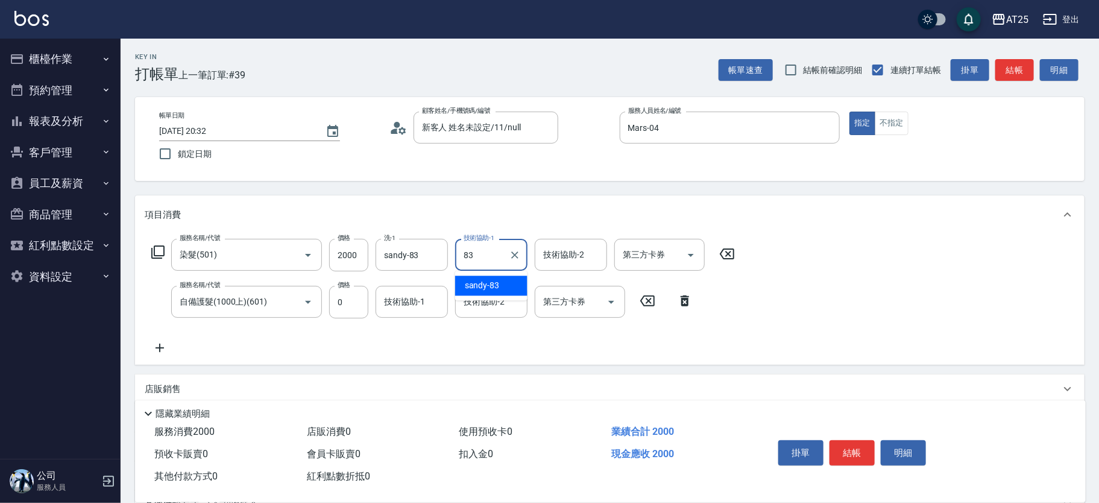
click at [479, 279] on div "sandy -83" at bounding box center [491, 286] width 72 height 20
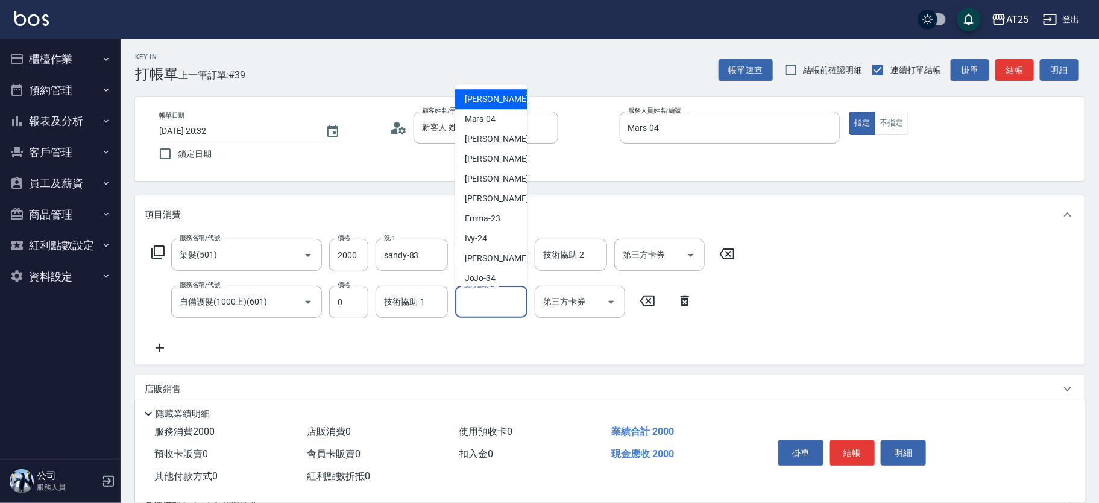
click at [481, 304] on input "技術協助-2" at bounding box center [492, 301] width 62 height 21
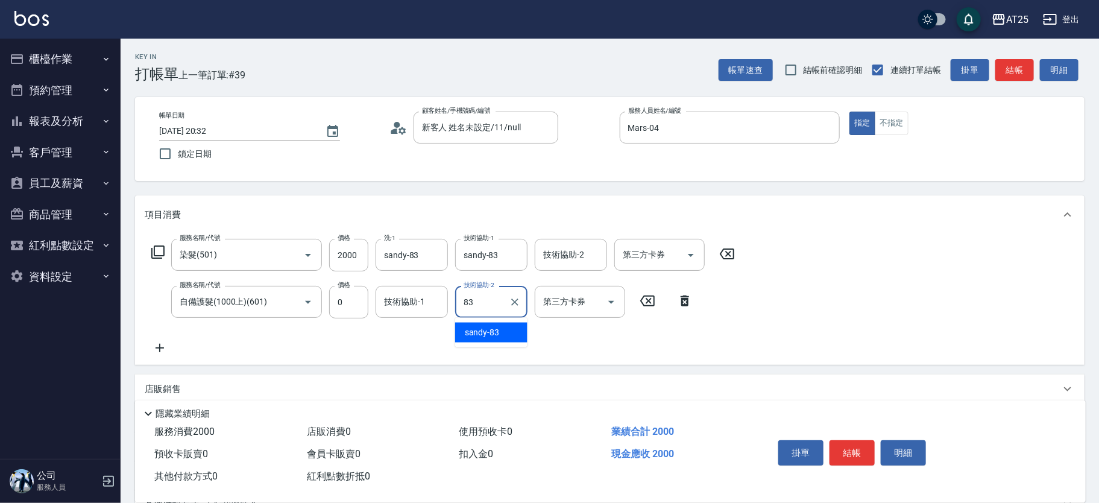
drag, startPoint x: 484, startPoint y: 321, endPoint x: 495, endPoint y: 335, distance: 17.6
click at [487, 331] on div "sandy -83" at bounding box center [491, 333] width 72 height 20
click at [857, 446] on button "結帳" at bounding box center [852, 452] width 45 height 25
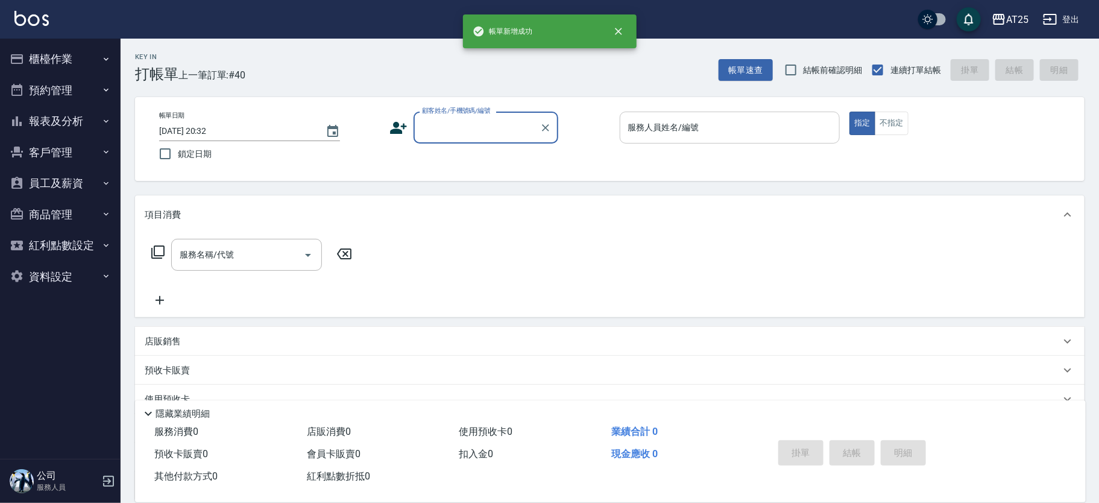
click at [708, 134] on input "服務人員姓名/編號" at bounding box center [730, 127] width 210 height 21
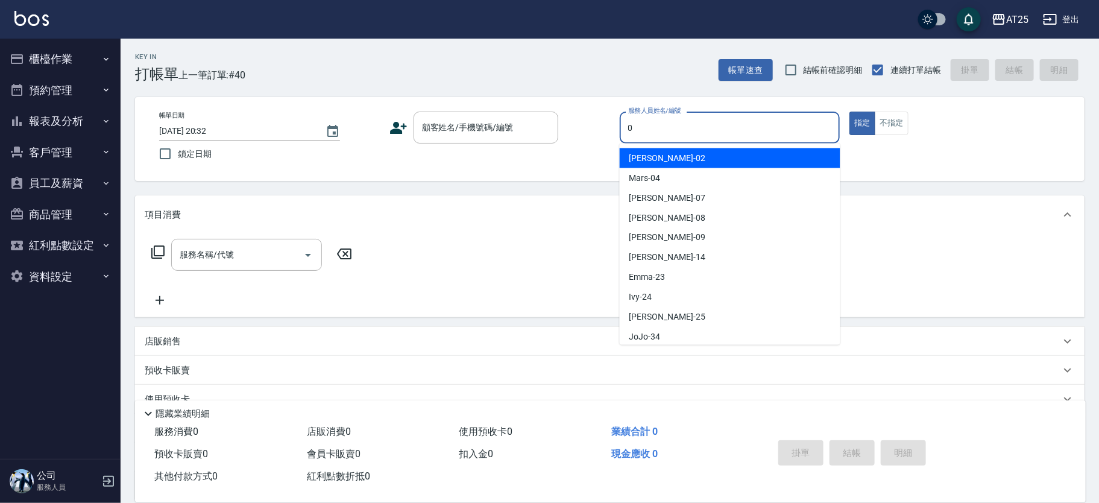
click at [850, 112] on button "指定" at bounding box center [863, 124] width 26 height 24
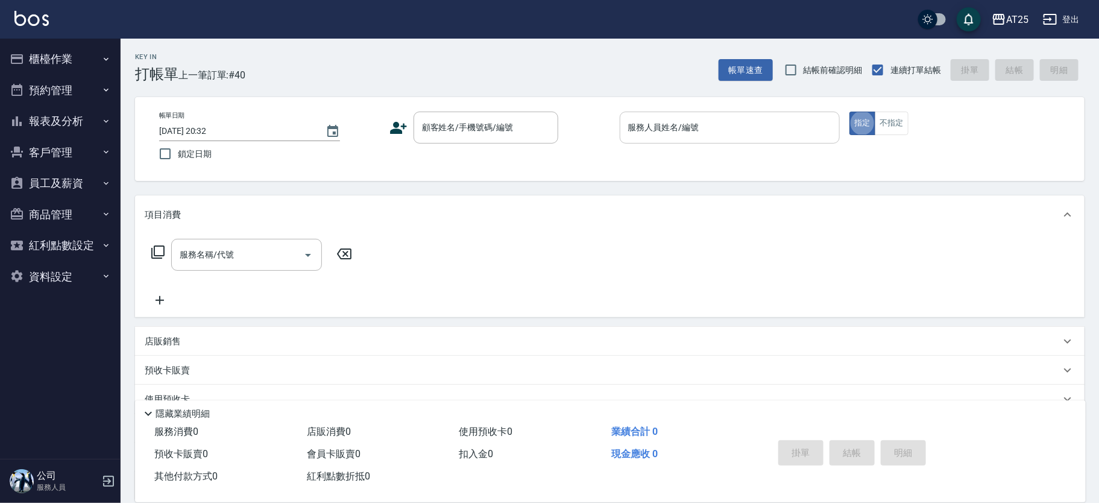
click at [666, 136] on input "服務人員姓名/編號" at bounding box center [730, 127] width 210 height 21
click at [492, 139] on div "顧客姓名/手機號碼/編號" at bounding box center [486, 128] width 145 height 32
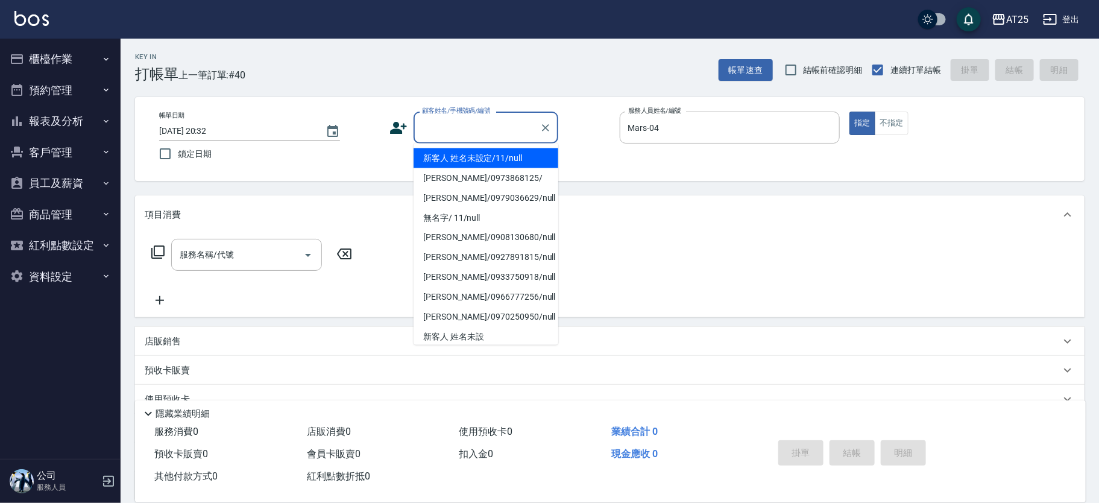
click at [468, 154] on li "新客人 姓名未設定/11/null" at bounding box center [486, 158] width 145 height 20
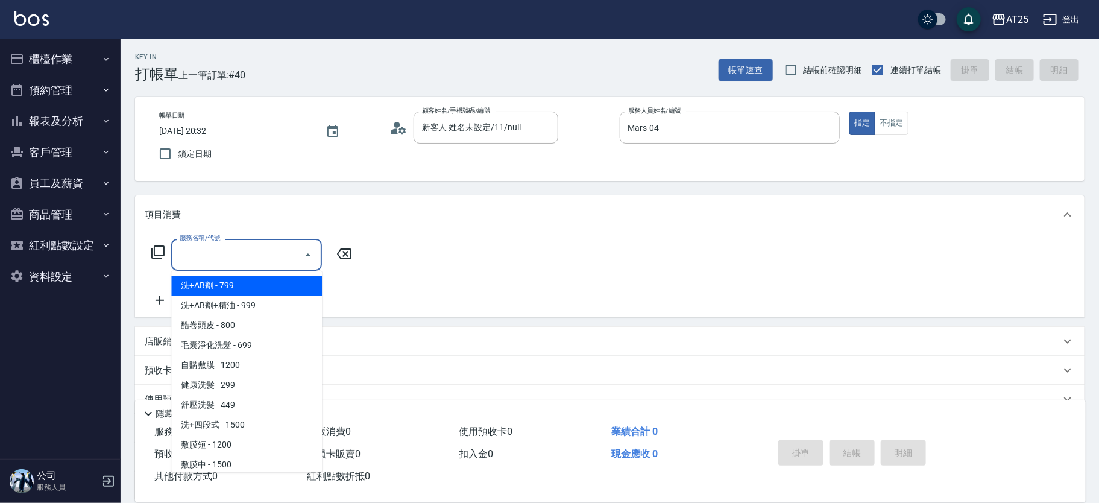
click at [245, 248] on input "服務名稱/代號" at bounding box center [238, 254] width 122 height 21
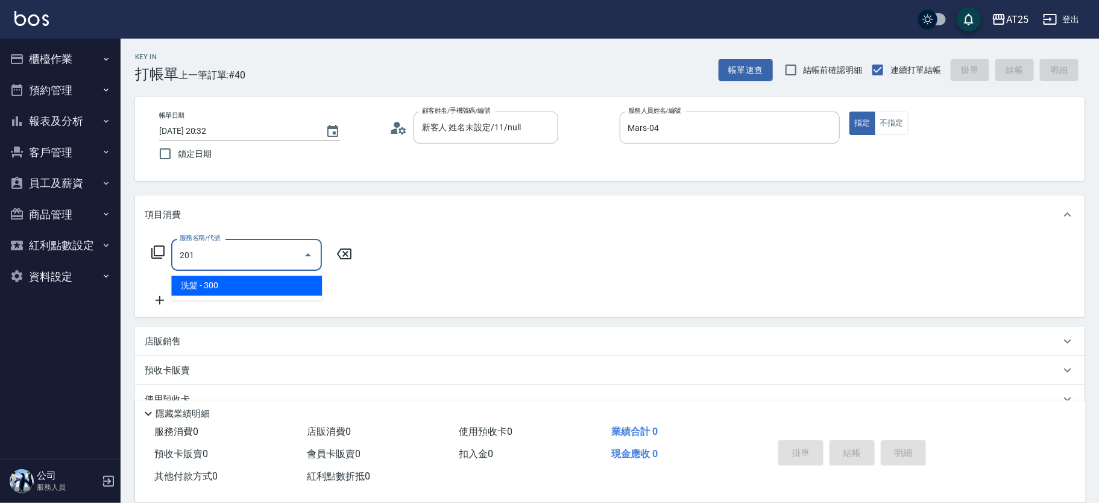
click at [238, 285] on span "洗髮 - 300" at bounding box center [246, 286] width 151 height 20
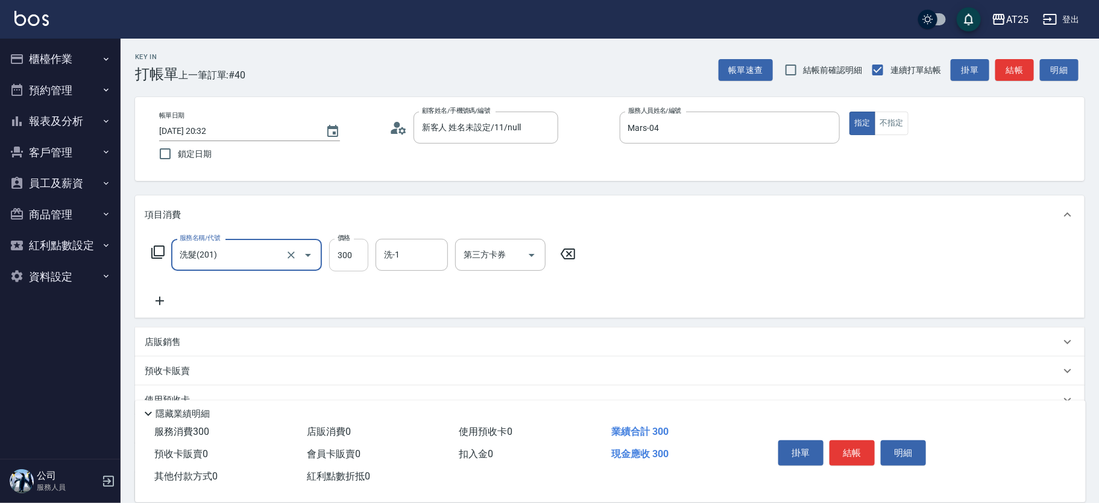
click at [347, 251] on input "300" at bounding box center [348, 255] width 39 height 33
click at [411, 259] on input "洗-1" at bounding box center [412, 254] width 62 height 21
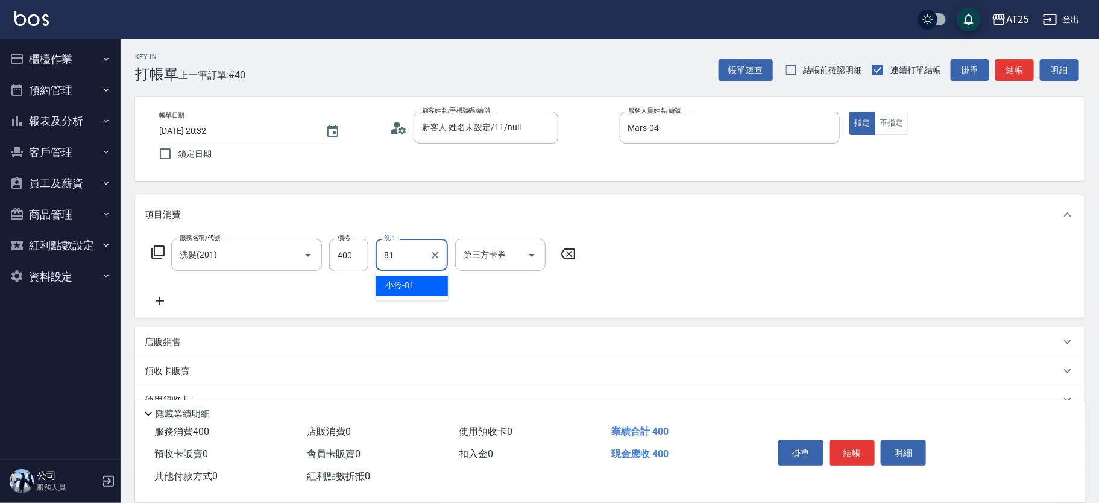
click at [416, 282] on div "小伶 -81" at bounding box center [412, 286] width 72 height 20
click at [862, 449] on button "結帳" at bounding box center [852, 452] width 45 height 25
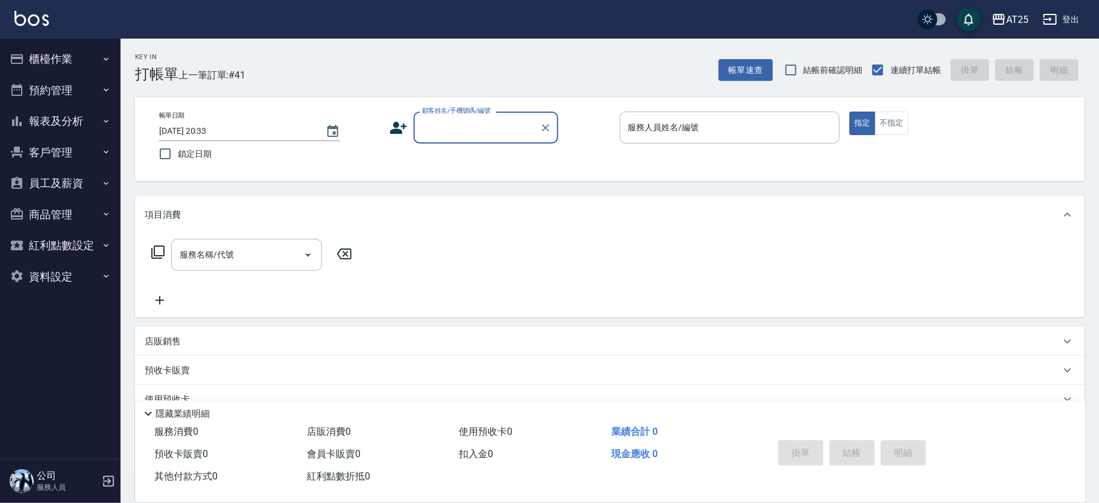
click at [66, 66] on button "櫃檯作業" at bounding box center [60, 58] width 111 height 31
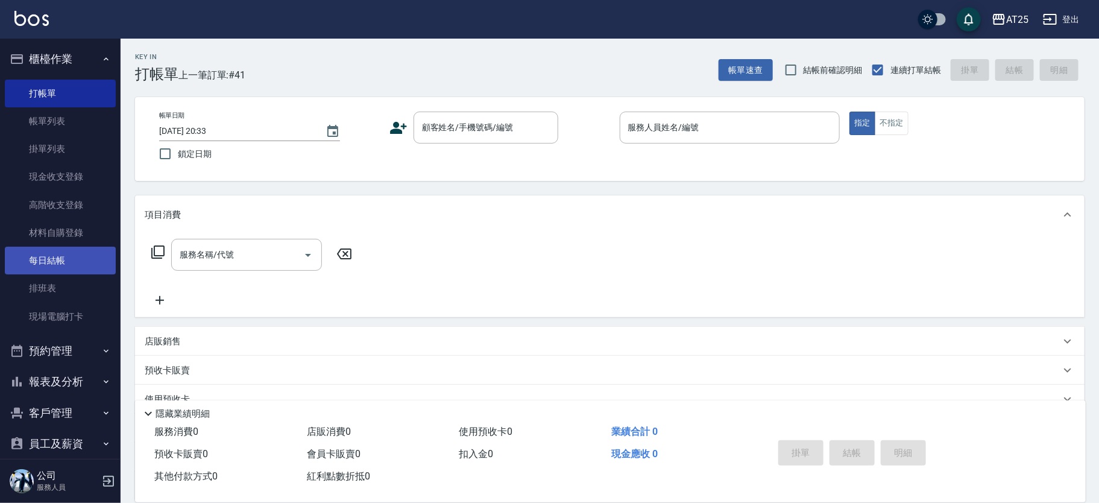
click at [62, 257] on link "每日結帳" at bounding box center [60, 261] width 111 height 28
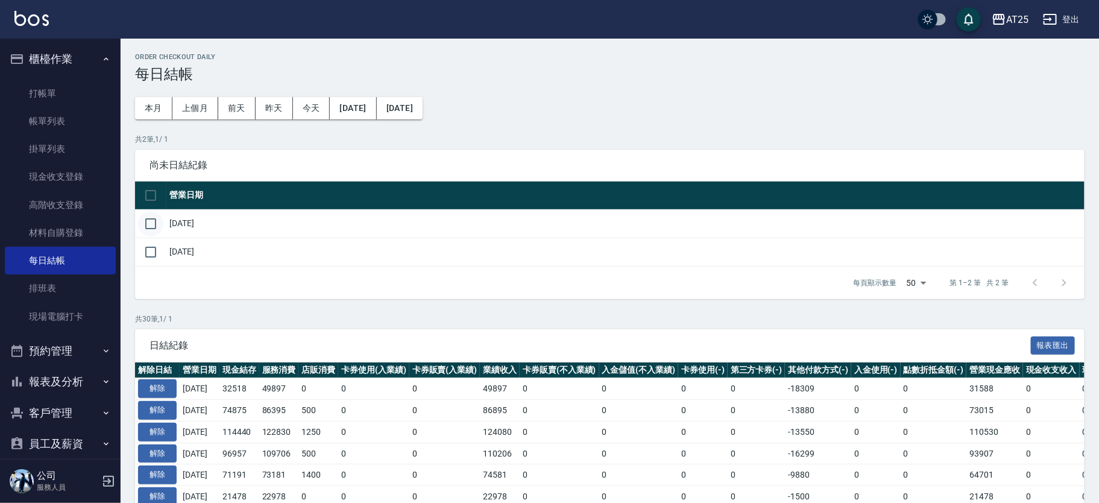
click at [153, 227] on input "checkbox" at bounding box center [150, 223] width 25 height 25
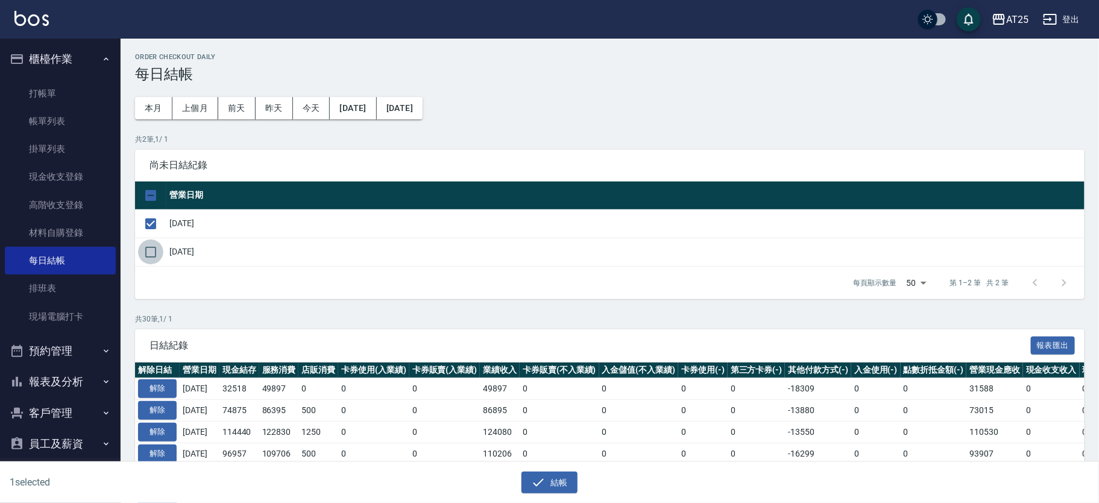
click at [155, 251] on input "checkbox" at bounding box center [150, 251] width 25 height 25
click at [537, 480] on icon "button" at bounding box center [538, 482] width 14 height 14
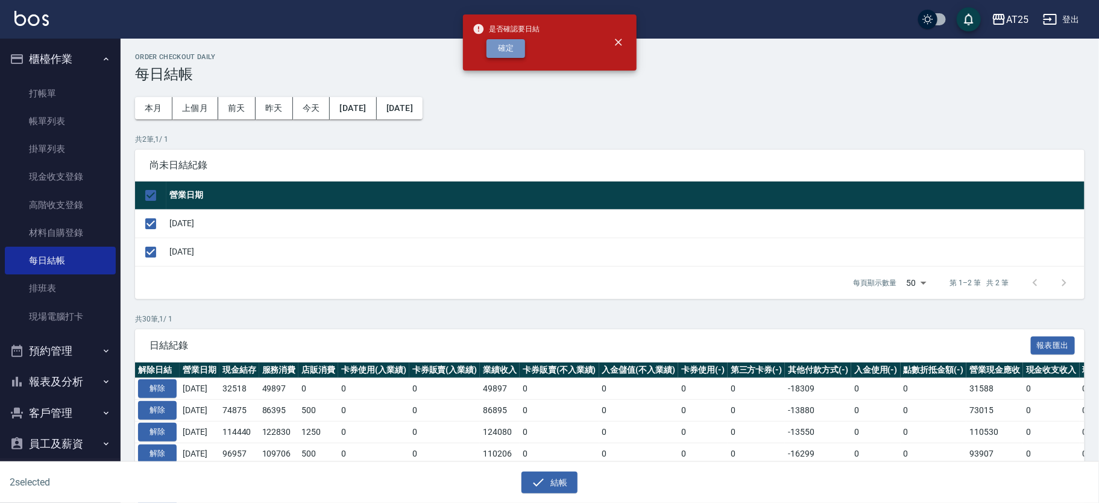
click at [497, 56] on button "確定" at bounding box center [506, 48] width 39 height 19
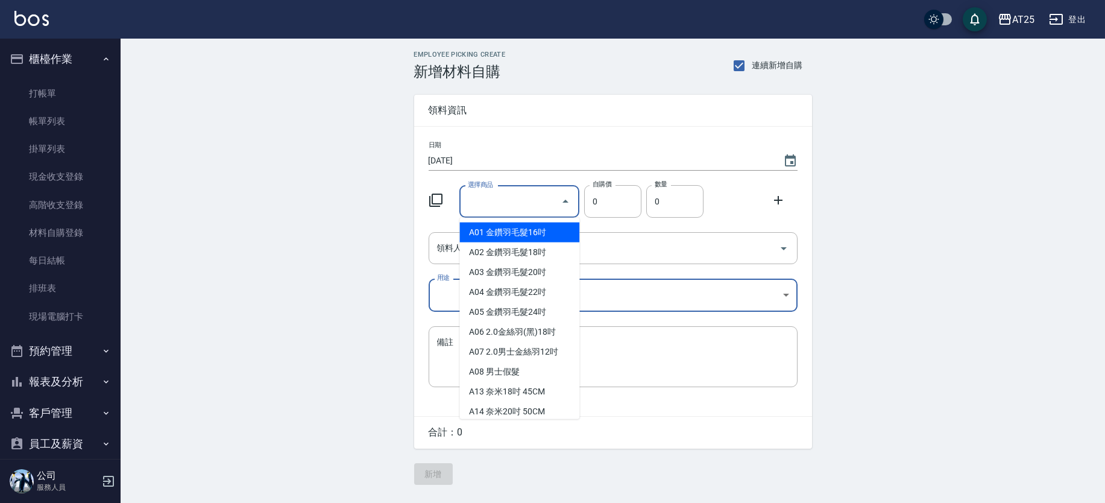
click at [500, 204] on input "選擇商品" at bounding box center [510, 201] width 91 height 21
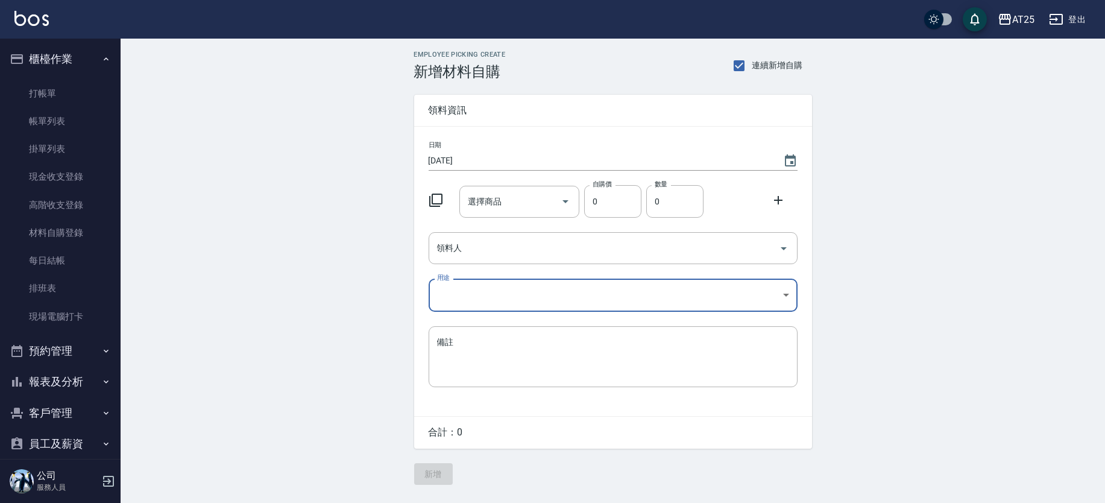
click at [438, 204] on icon at bounding box center [436, 200] width 14 height 14
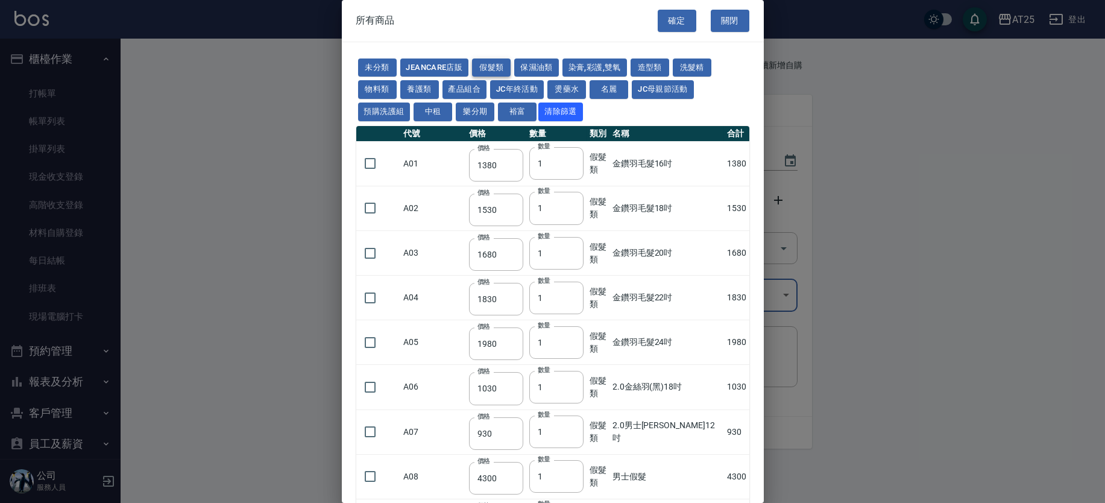
click at [499, 58] on button "假髮類" at bounding box center [491, 67] width 39 height 19
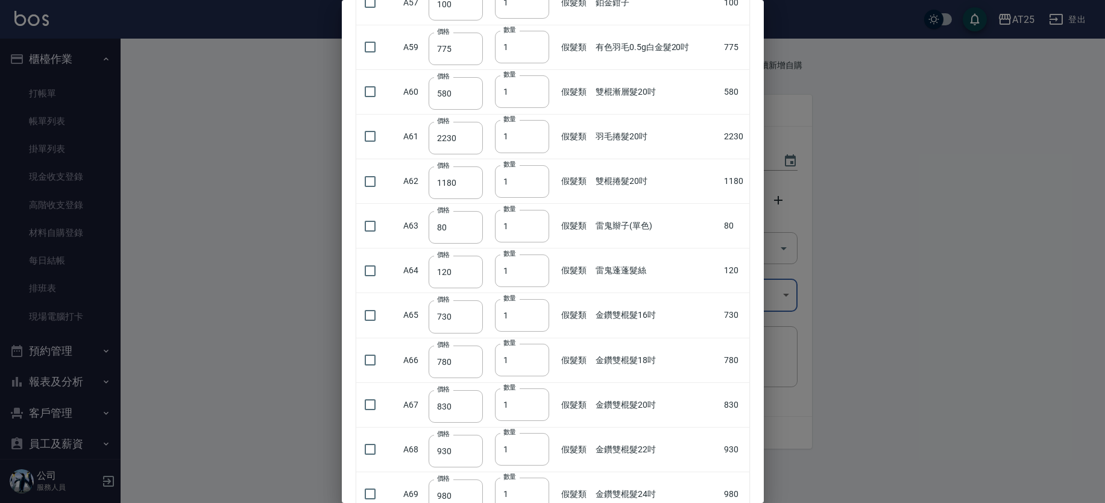
scroll to position [1676, 0]
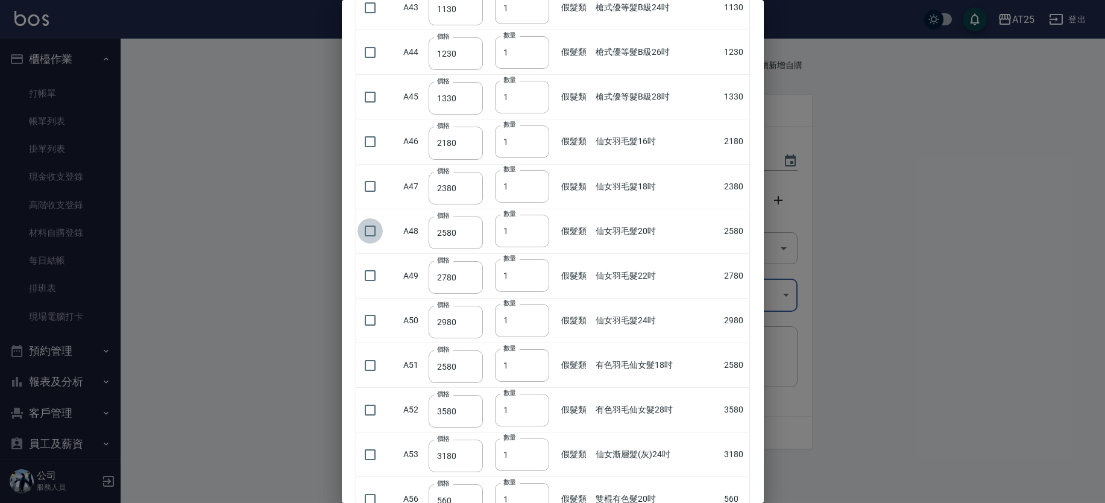
click at [373, 230] on input "checkbox" at bounding box center [370, 230] width 25 height 25
checkbox input "true"
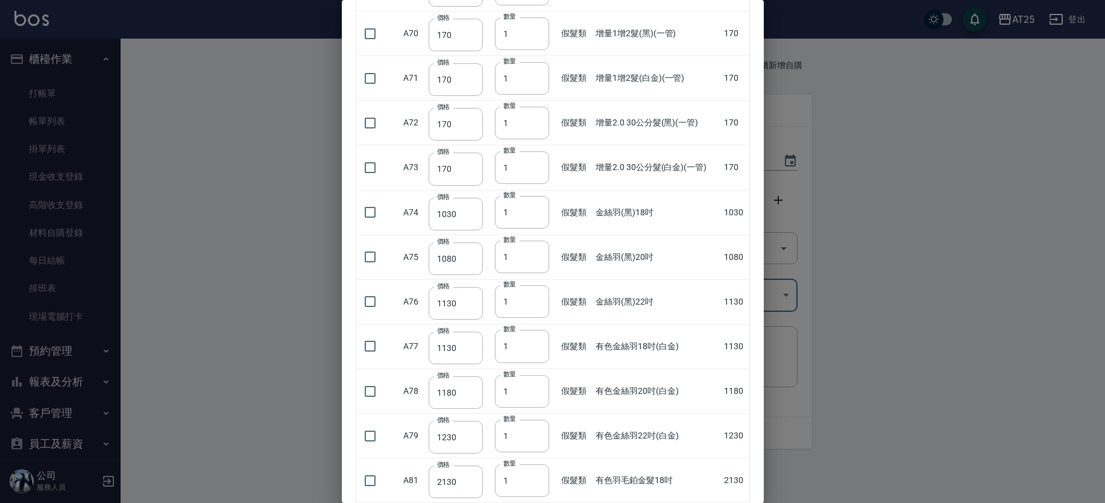
scroll to position [3374, 0]
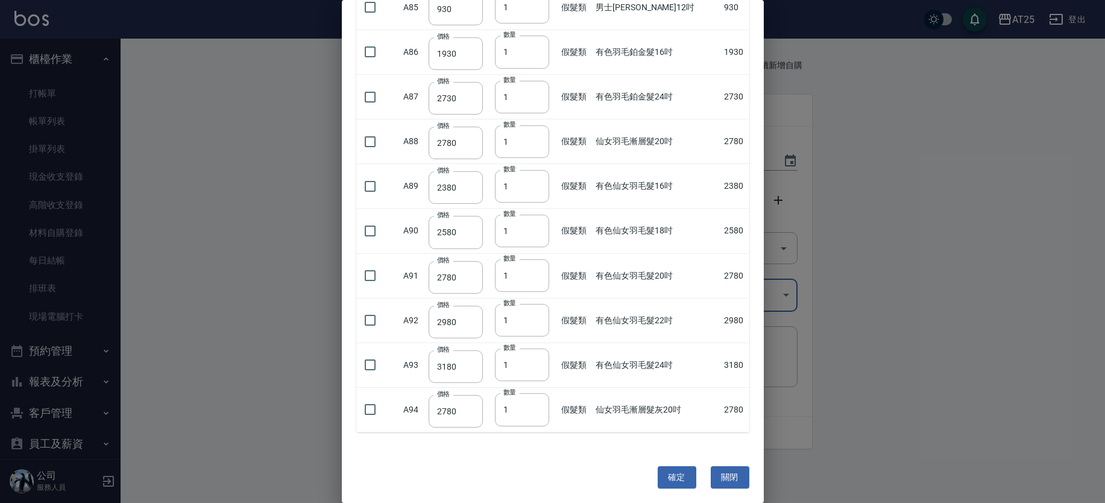
click at [787, 386] on div at bounding box center [552, 251] width 1105 height 503
click at [579, 456] on div "確定 關閉" at bounding box center [553, 477] width 422 height 61
click at [1079, 120] on div at bounding box center [552, 251] width 1105 height 503
click at [672, 468] on button "確定" at bounding box center [677, 477] width 39 height 22
type input "仙女羽毛髮20吋"
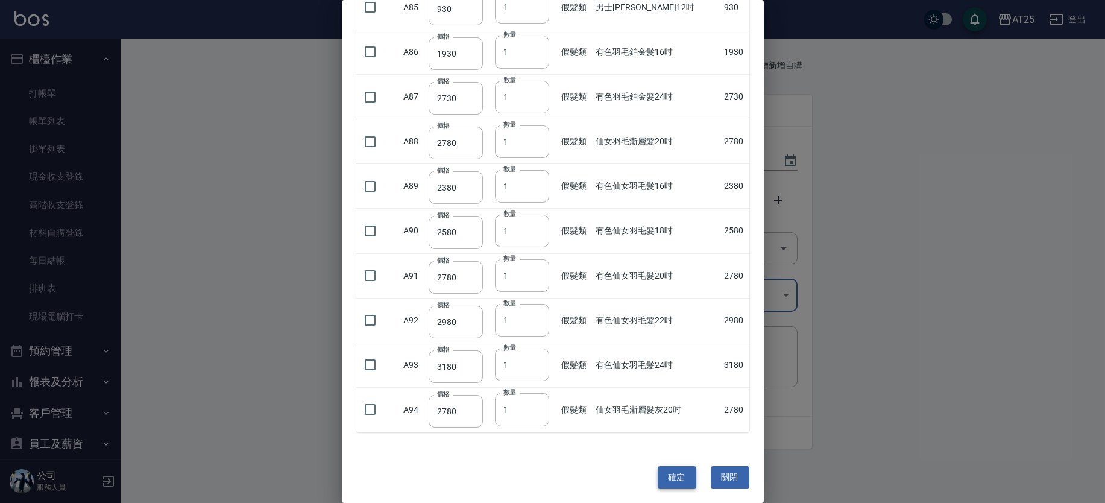
type input "2580"
type input "1"
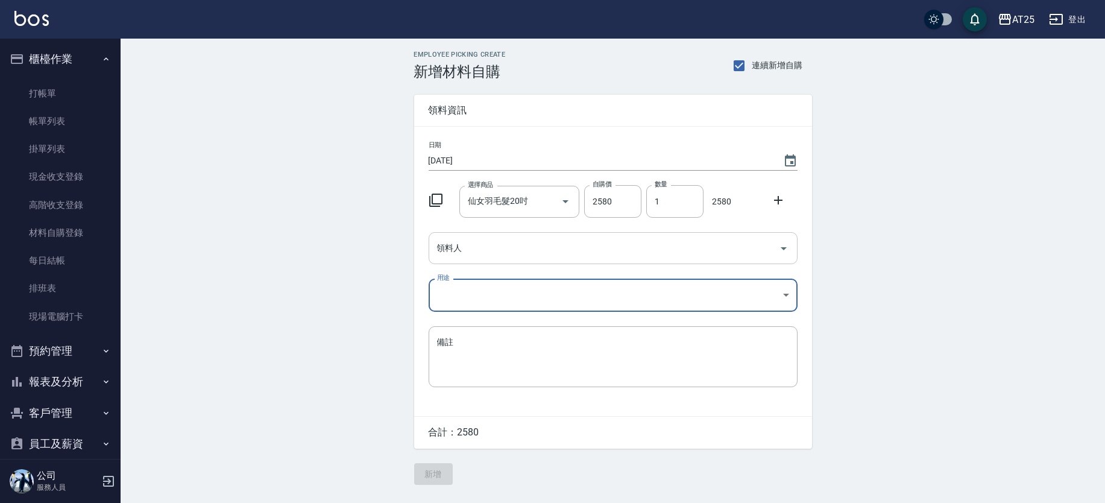
click at [531, 251] on input "領料人" at bounding box center [604, 248] width 340 height 21
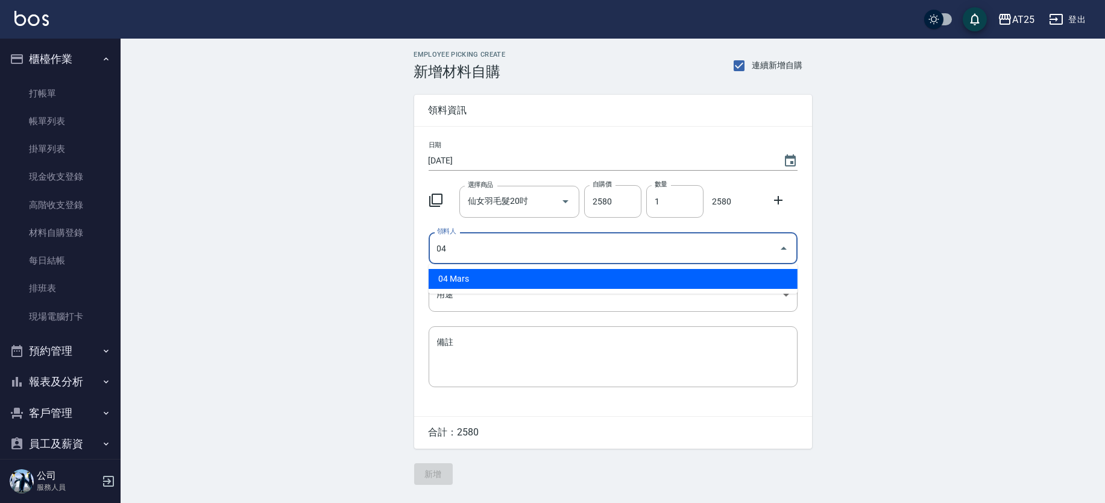
click at [463, 272] on li "04 Mars" at bounding box center [613, 279] width 369 height 20
type input "04 Mars"
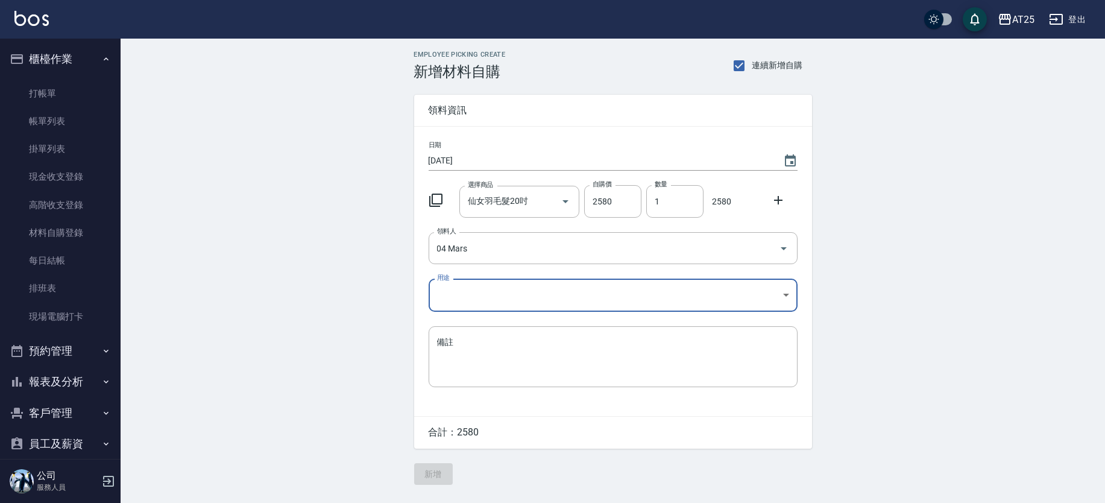
click at [451, 297] on body "AT25 登出 櫃檯作業 打帳單 帳單列表 掛單列表 現金收支登錄 高階收支登錄 材料自購登錄 每日結帳 排班表 現場電腦打卡 預約管理 預約管理 單日預約紀…" at bounding box center [552, 251] width 1105 height 503
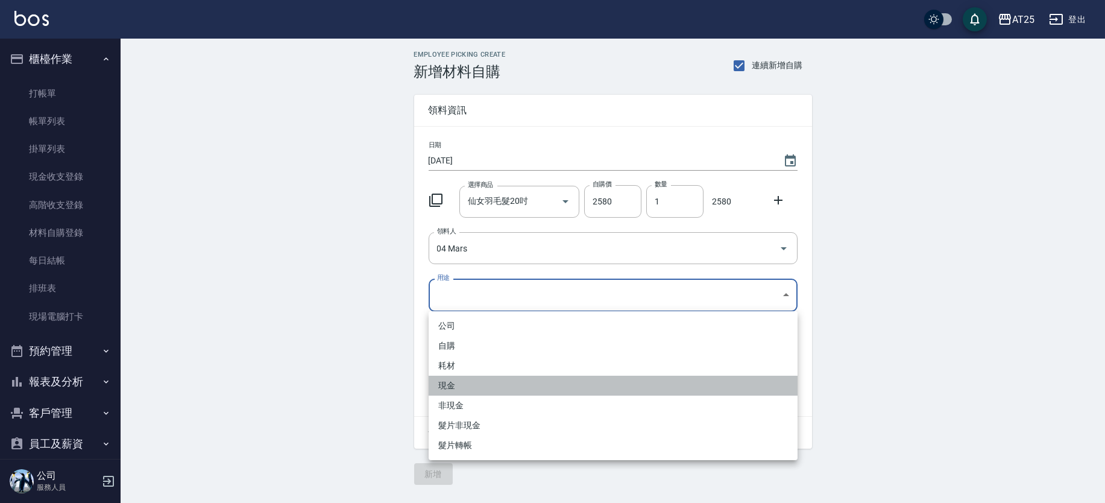
click at [454, 379] on li "現金" at bounding box center [613, 386] width 369 height 20
type input "現金"
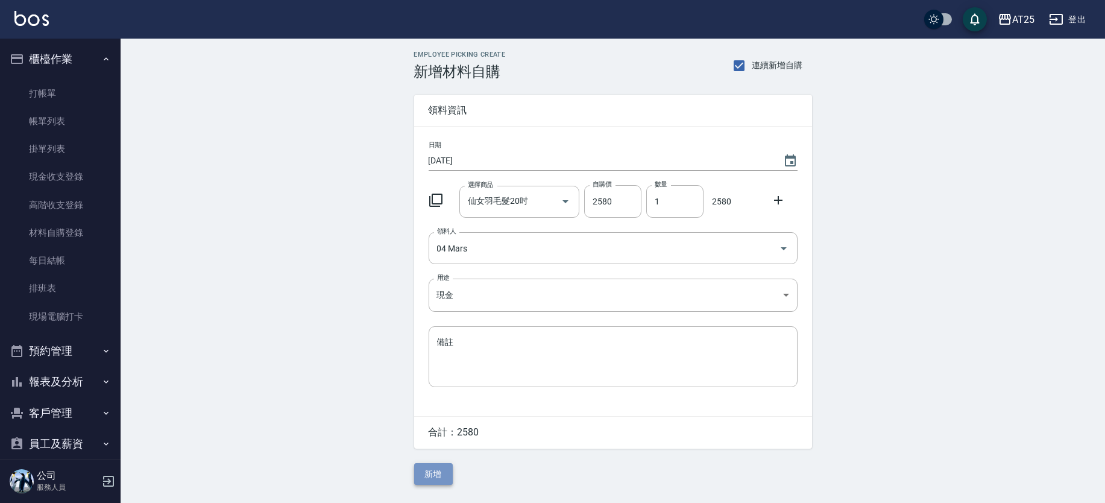
click at [449, 467] on button "新增" at bounding box center [433, 474] width 39 height 22
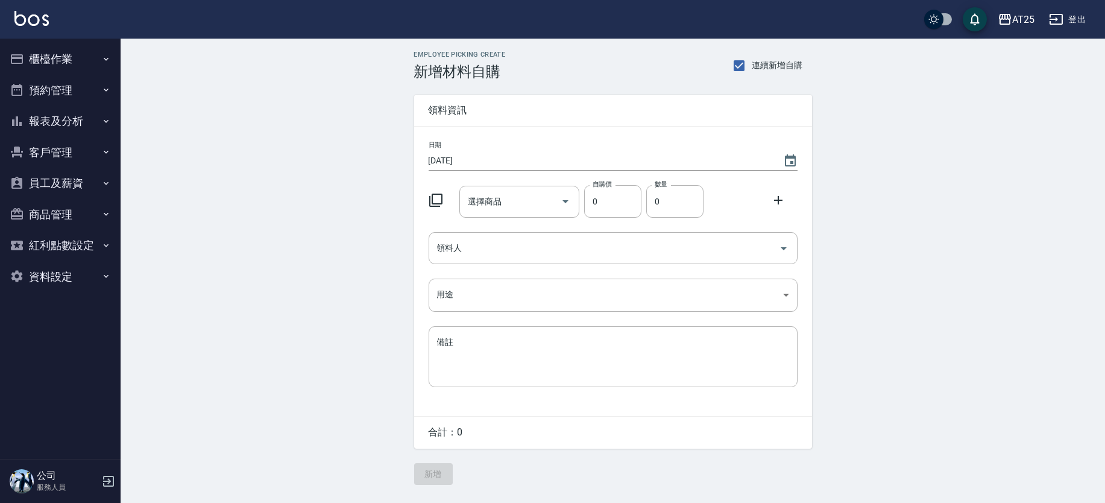
click at [441, 203] on icon at bounding box center [435, 200] width 13 height 13
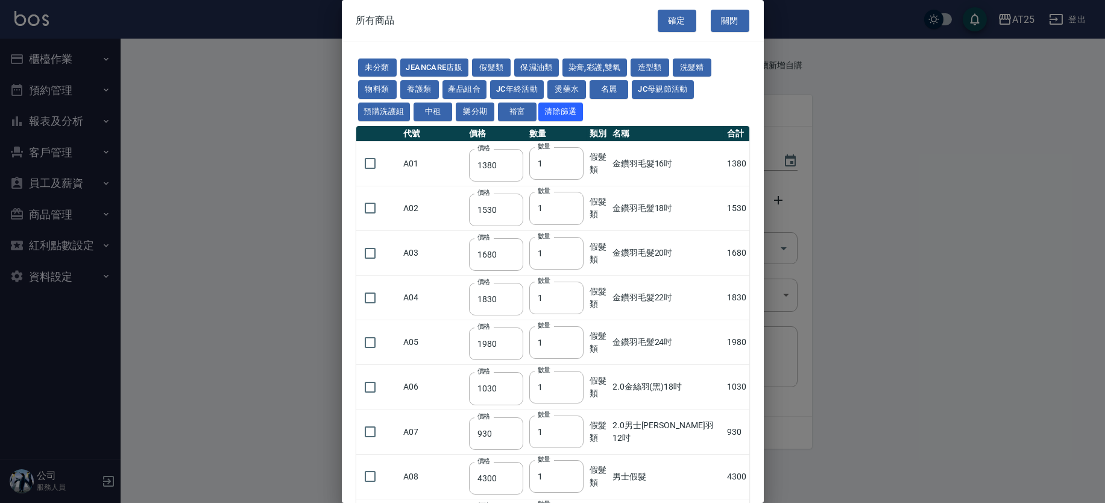
click at [499, 60] on button "假髮類" at bounding box center [491, 67] width 39 height 19
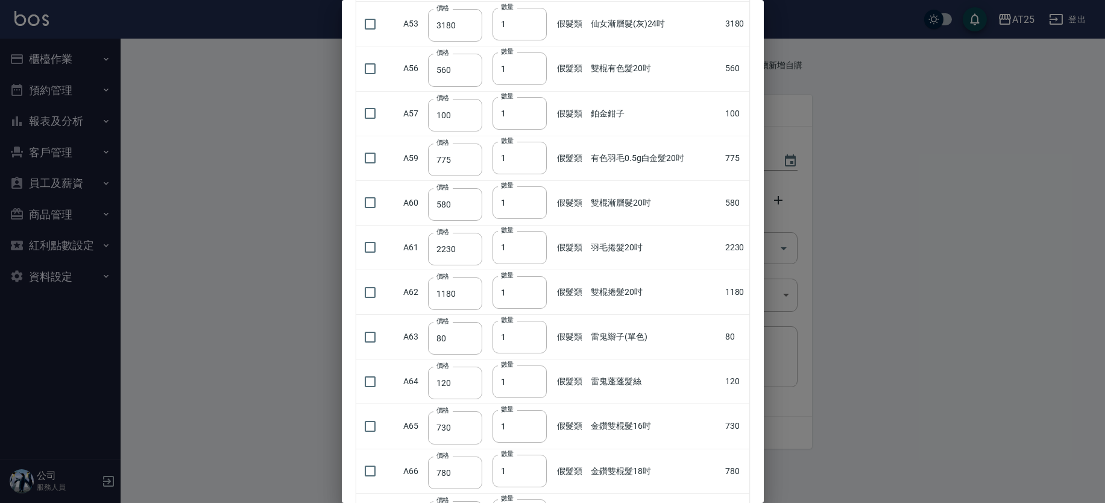
scroll to position [2101, 0]
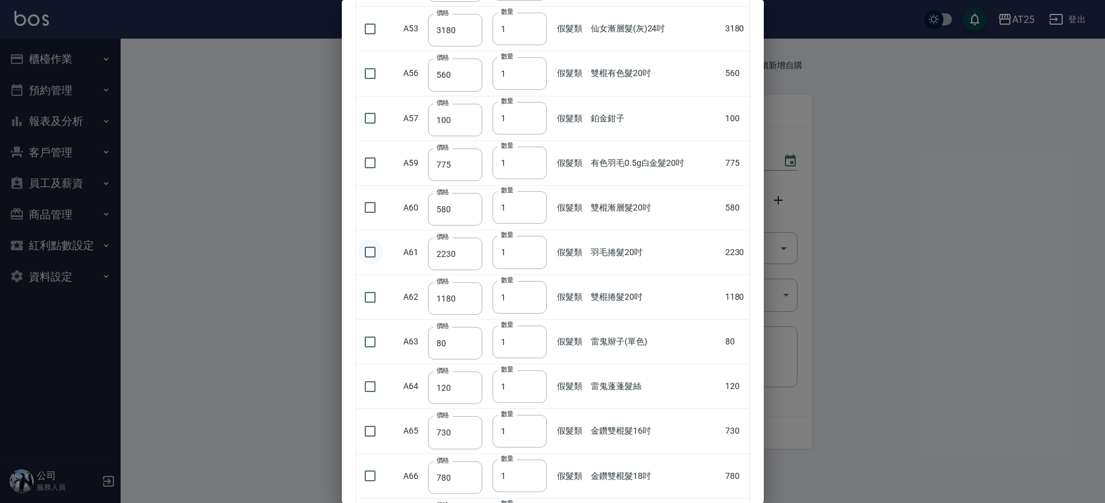
click at [373, 244] on input "checkbox" at bounding box center [370, 251] width 25 height 25
checkbox input "true"
click at [535, 245] on input "2" at bounding box center [520, 252] width 54 height 33
type input "3"
click at [535, 245] on input "3" at bounding box center [520, 252] width 54 height 33
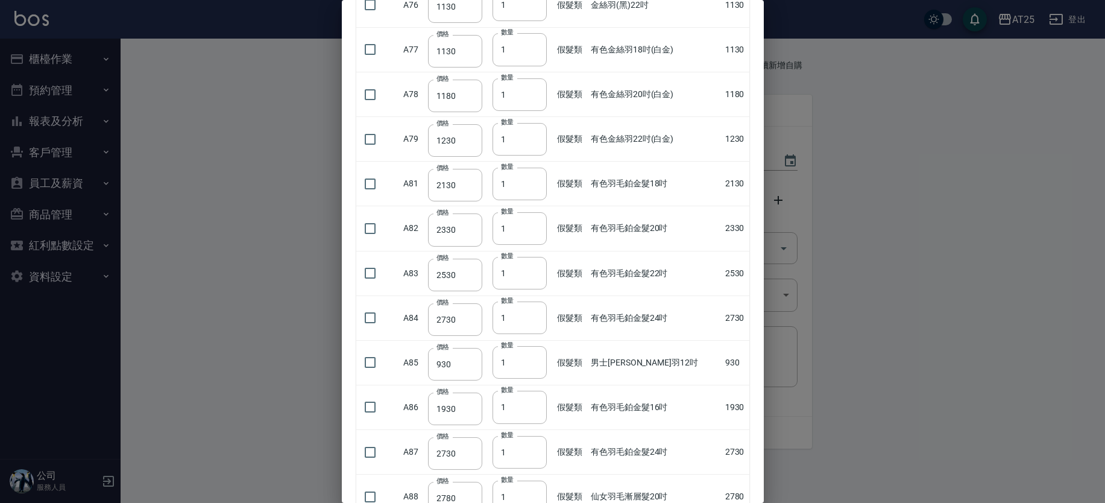
scroll to position [3374, 0]
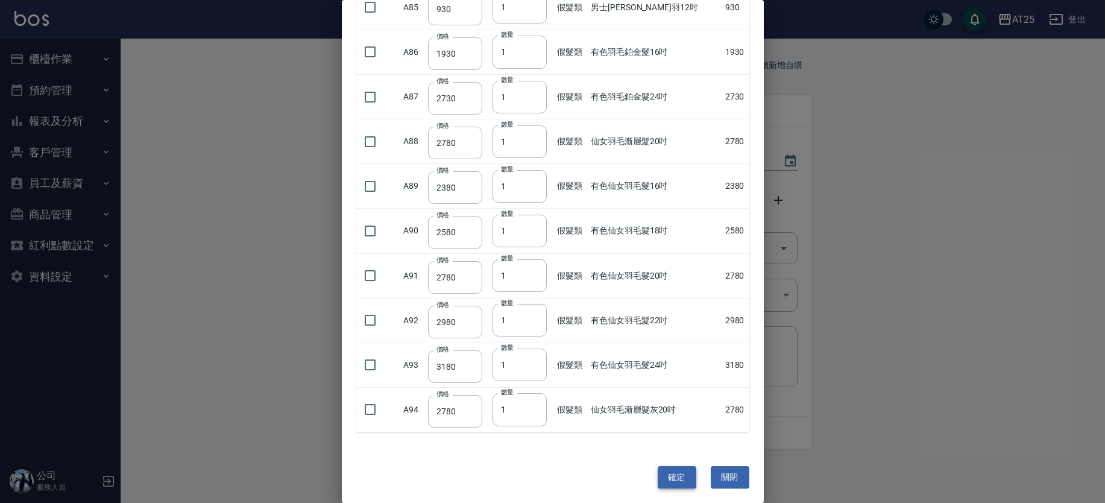
click at [663, 477] on button "確定" at bounding box center [677, 477] width 39 height 22
type input "羽毛捲髮20吋"
type input "2230"
type input "3"
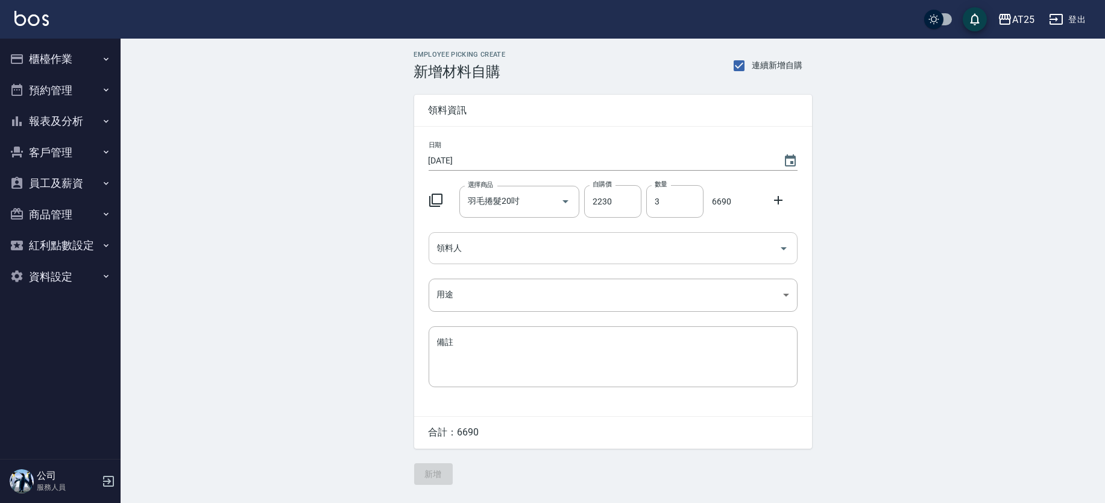
click at [483, 243] on input "領料人" at bounding box center [604, 248] width 340 height 21
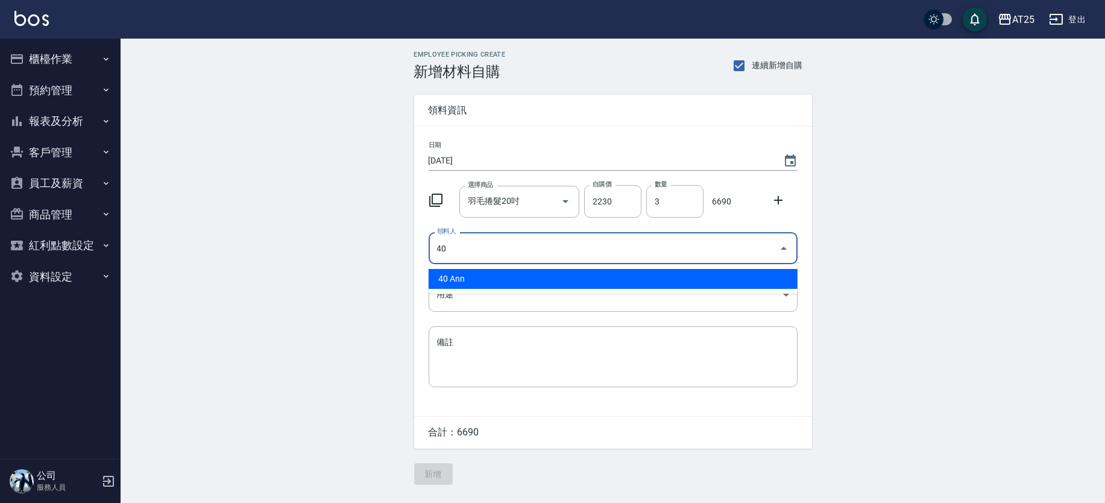
type input "40 Ann"
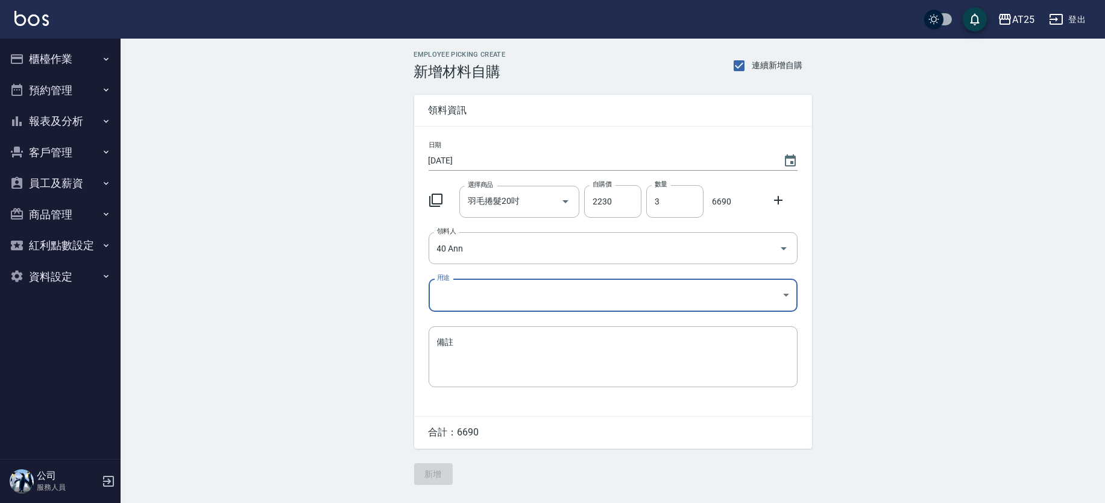
click at [435, 288] on body "AT25 登出 櫃檯作業 打帳單 帳單列表 掛單列表 現金收支登錄 高階收支登錄 材料自購登錄 每日結帳 排班表 現場電腦打卡 預約管理 預約管理 單日預約紀…" at bounding box center [552, 251] width 1105 height 503
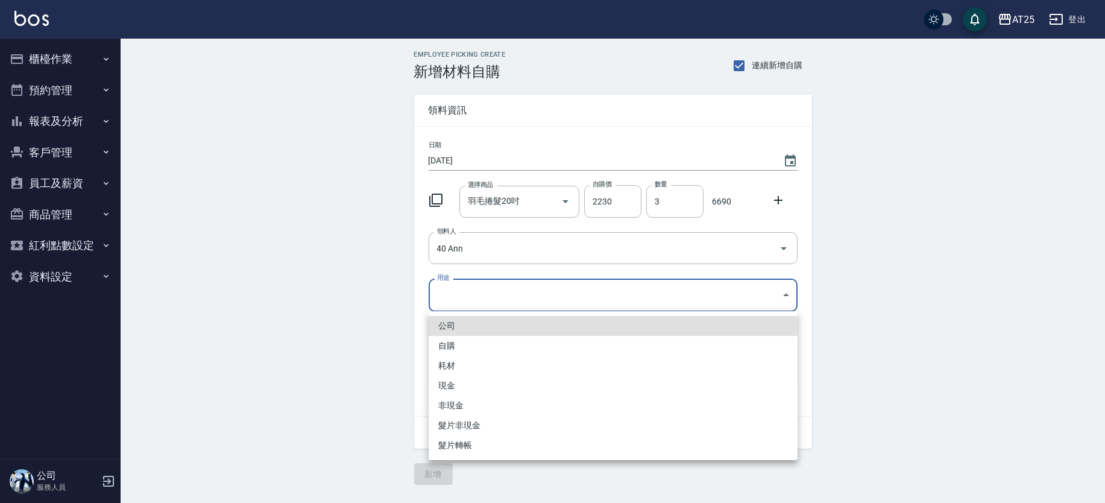
click at [466, 370] on li "耗材" at bounding box center [613, 366] width 369 height 20
type input "耗材"
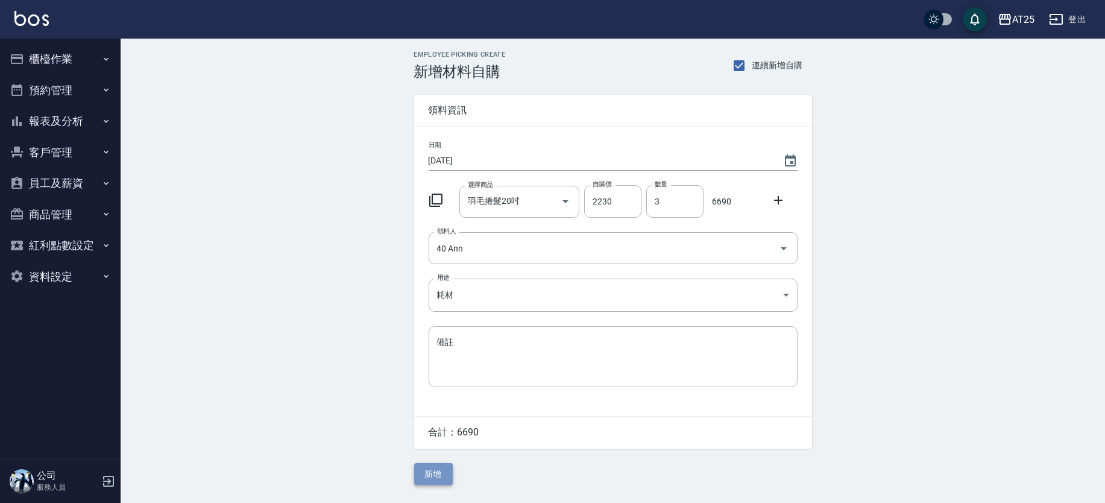
click at [439, 478] on button "新增" at bounding box center [433, 474] width 39 height 22
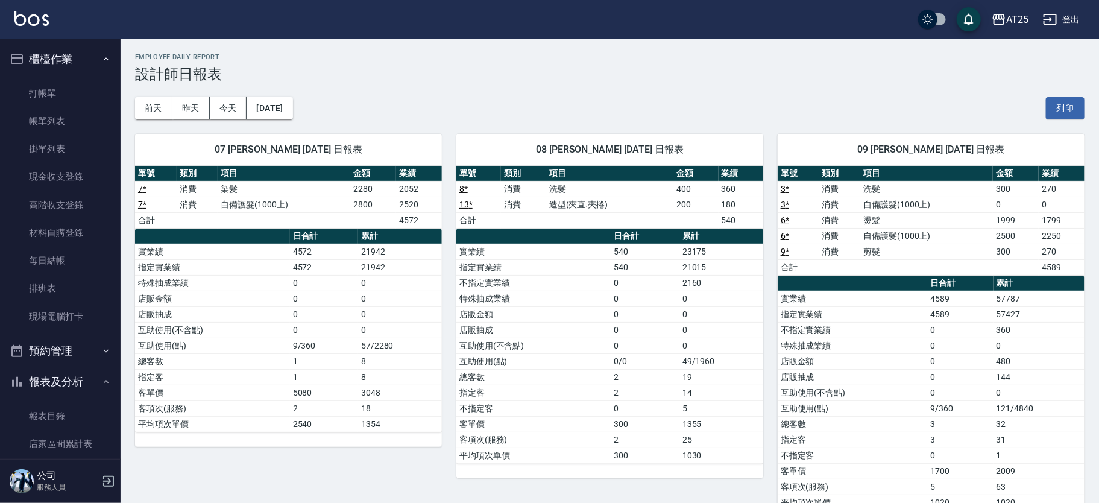
drag, startPoint x: 63, startPoint y: 114, endPoint x: 286, endPoint y: 13, distance: 244.5
click at [63, 114] on link "帳單列表" at bounding box center [60, 121] width 111 height 28
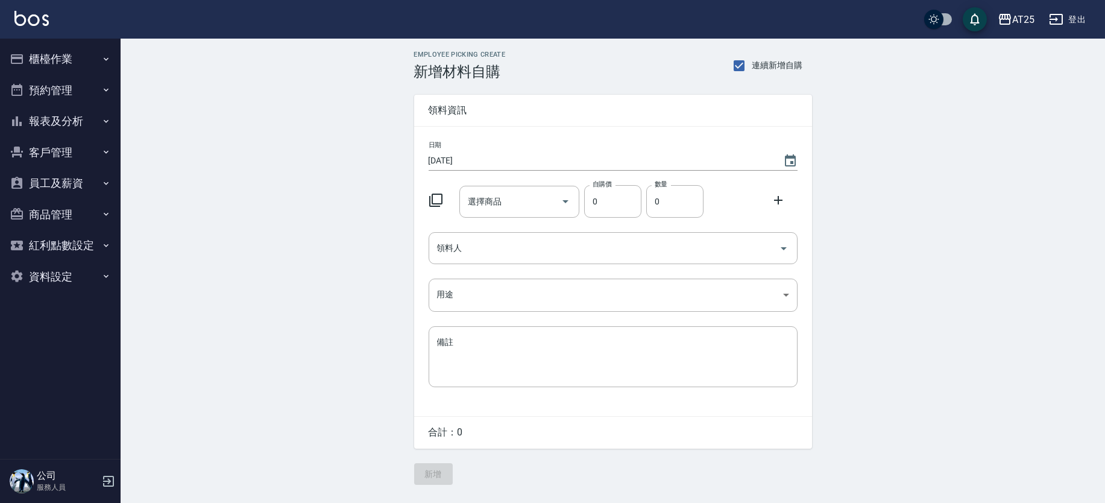
click at [435, 195] on icon at bounding box center [436, 200] width 14 height 14
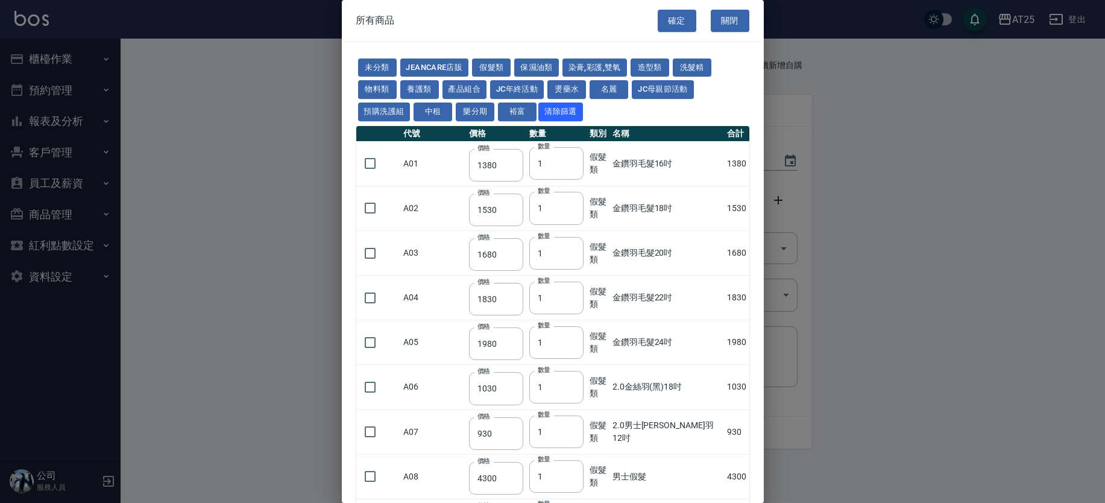
click at [490, 62] on button "假髮類" at bounding box center [491, 67] width 39 height 19
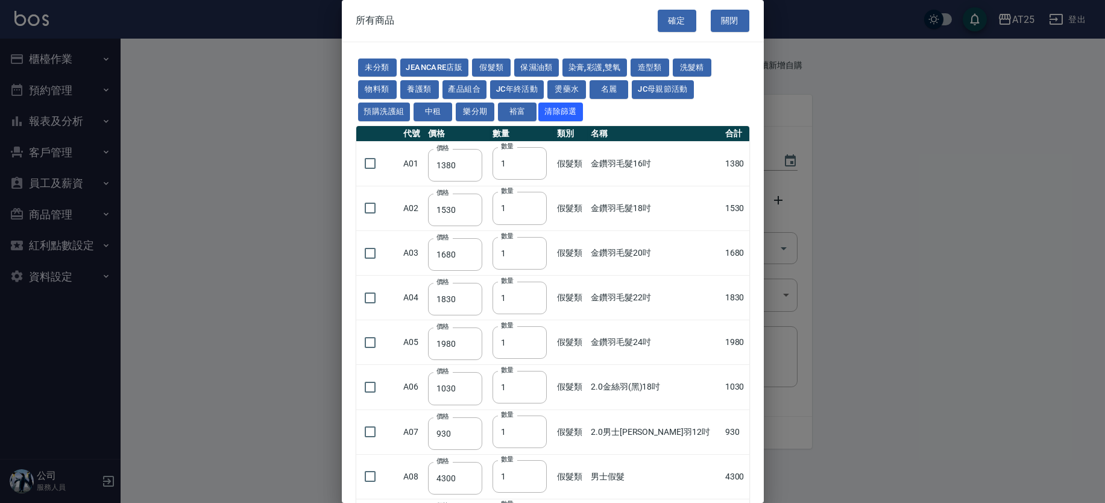
scroll to position [49, 0]
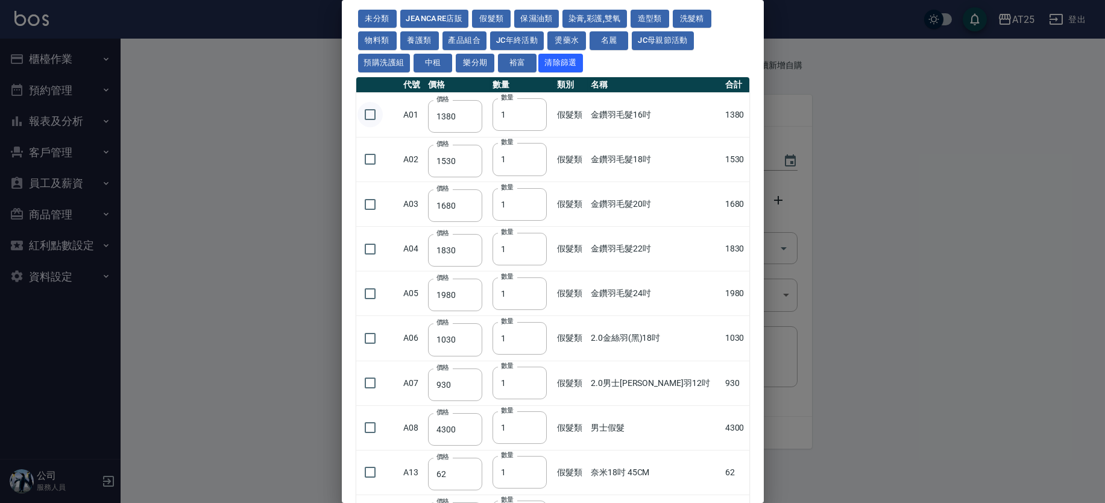
click at [373, 111] on input "checkbox" at bounding box center [370, 114] width 25 height 25
checkbox input "true"
type input "2"
click at [534, 110] on input "2" at bounding box center [520, 114] width 54 height 33
click at [373, 157] on input "checkbox" at bounding box center [370, 159] width 25 height 25
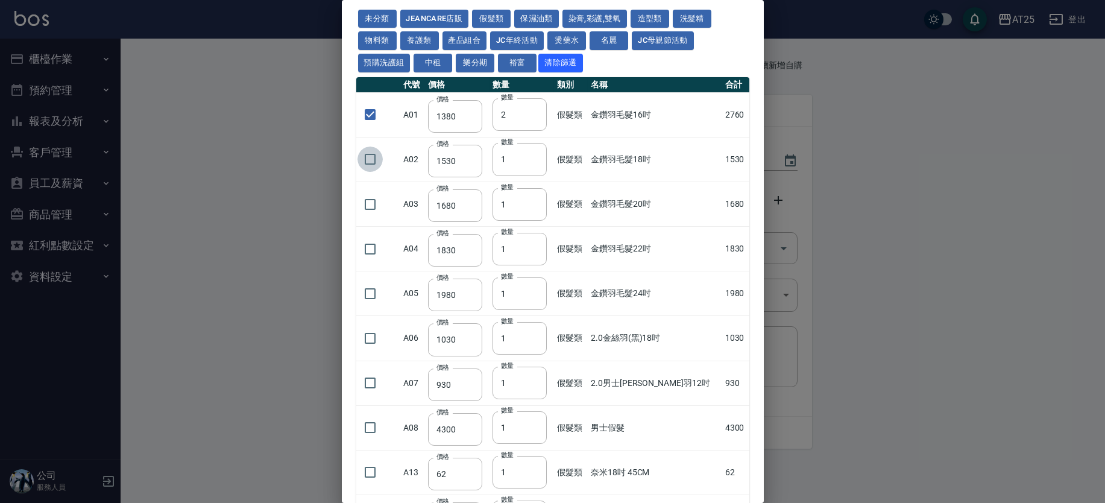
checkbox input "true"
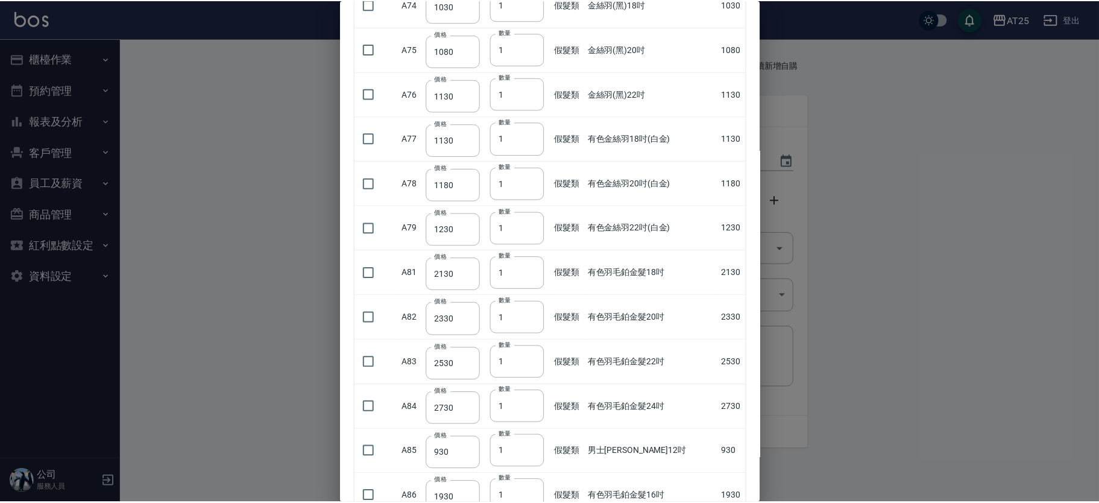
scroll to position [3374, 0]
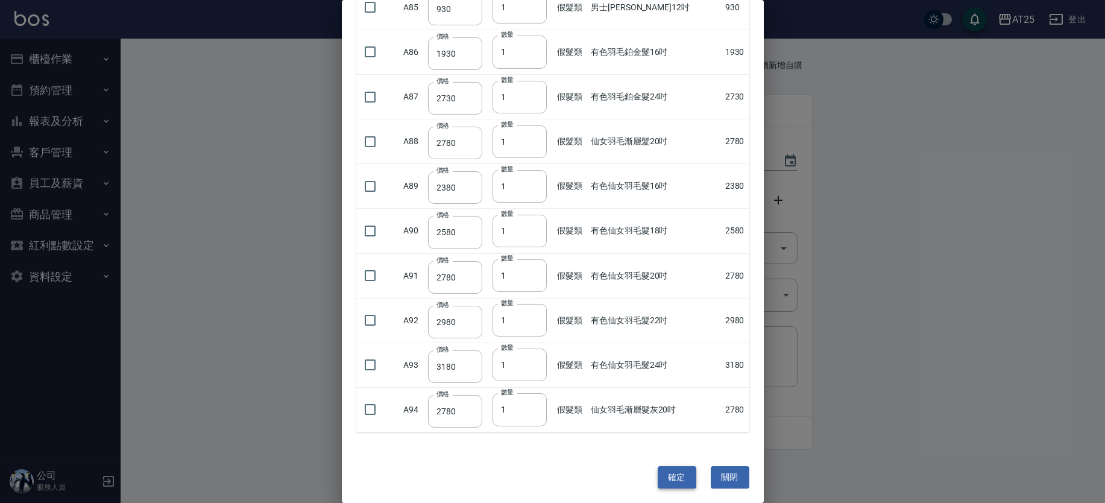
click at [672, 467] on button "確定" at bounding box center [677, 477] width 39 height 22
type input "金鑽羽毛髮16吋"
type input "1380"
type input "2"
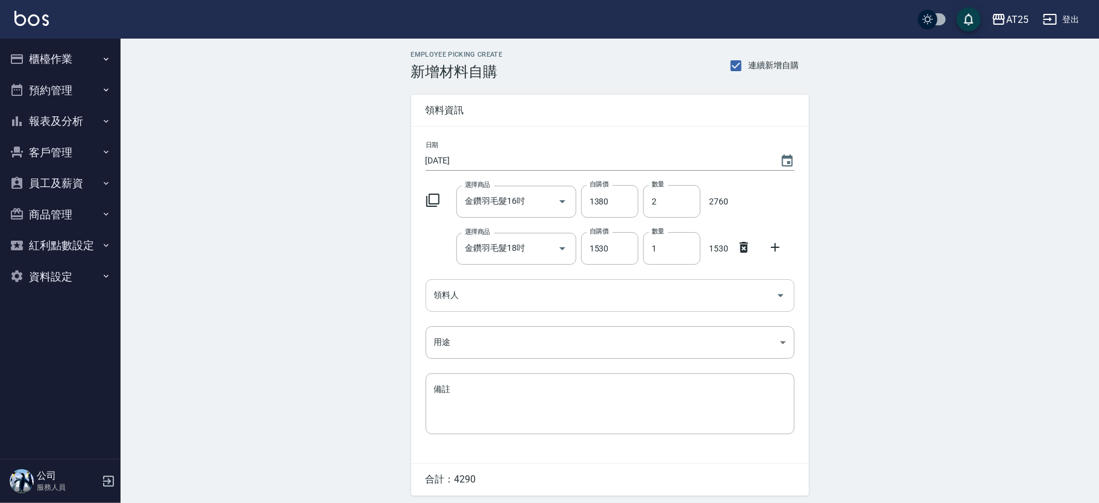
click at [484, 283] on div "領料人" at bounding box center [610, 295] width 369 height 32
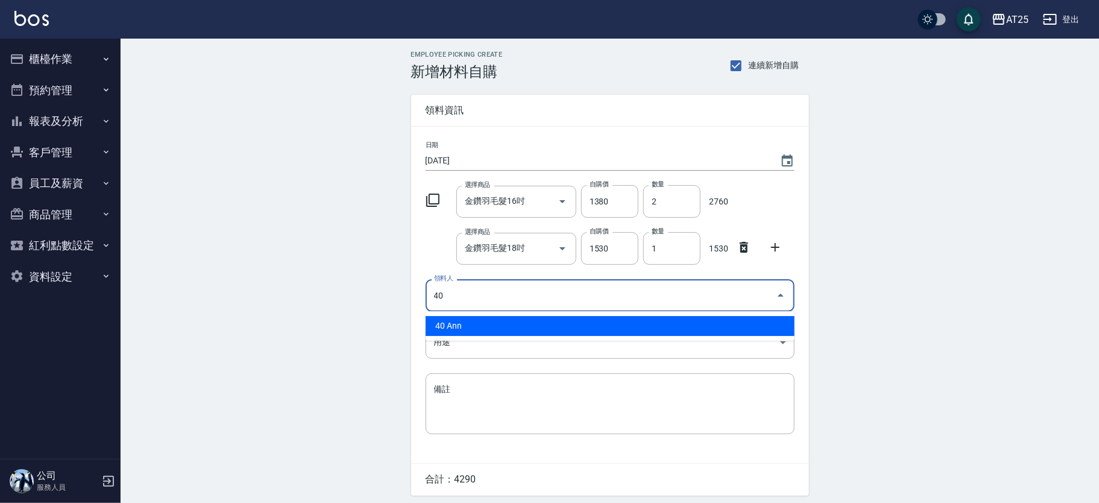
type input "40 Ann"
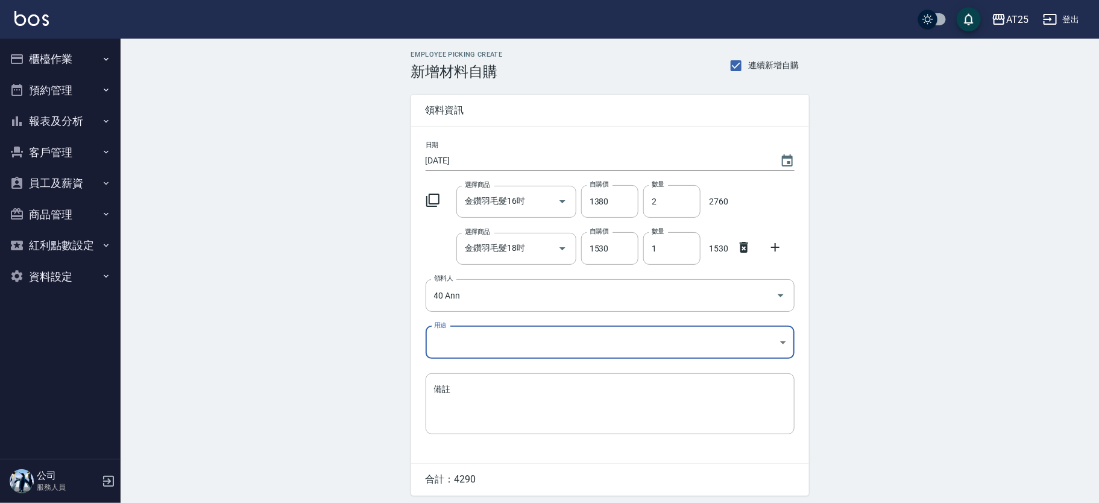
click at [449, 342] on body "AT25 登出 櫃檯作業 打帳單 帳單列表 掛單列表 現金收支登錄 高階收支登錄 材料自購登錄 每日結帳 排班表 現場電腦打卡 預約管理 預約管理 單日預約紀…" at bounding box center [549, 272] width 1099 height 544
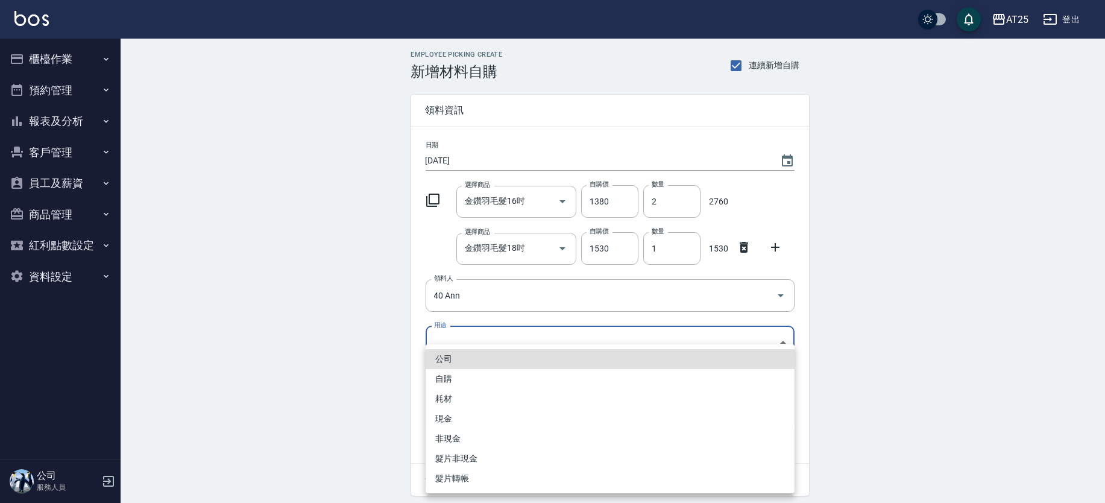
click at [461, 396] on li "耗材" at bounding box center [610, 399] width 369 height 20
type input "耗材"
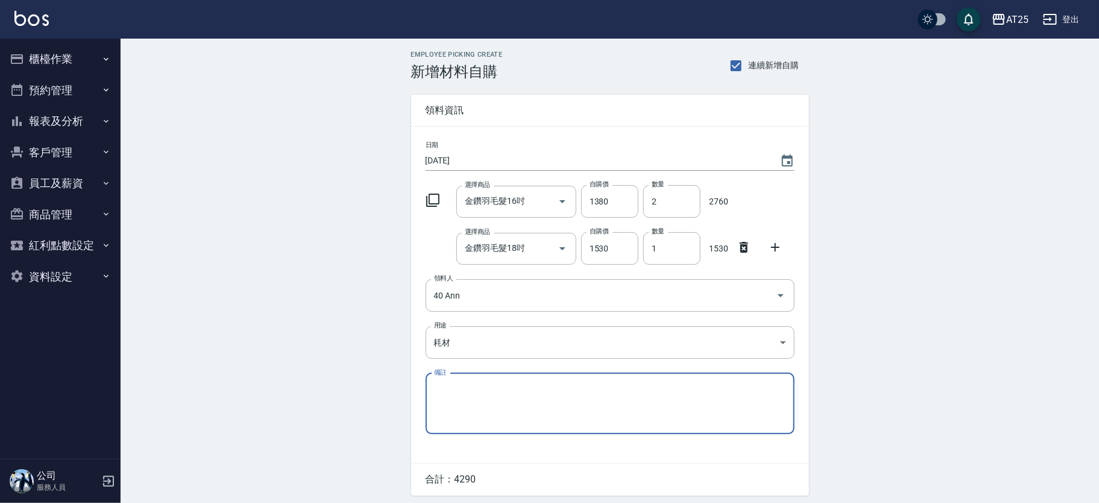
scroll to position [42, 0]
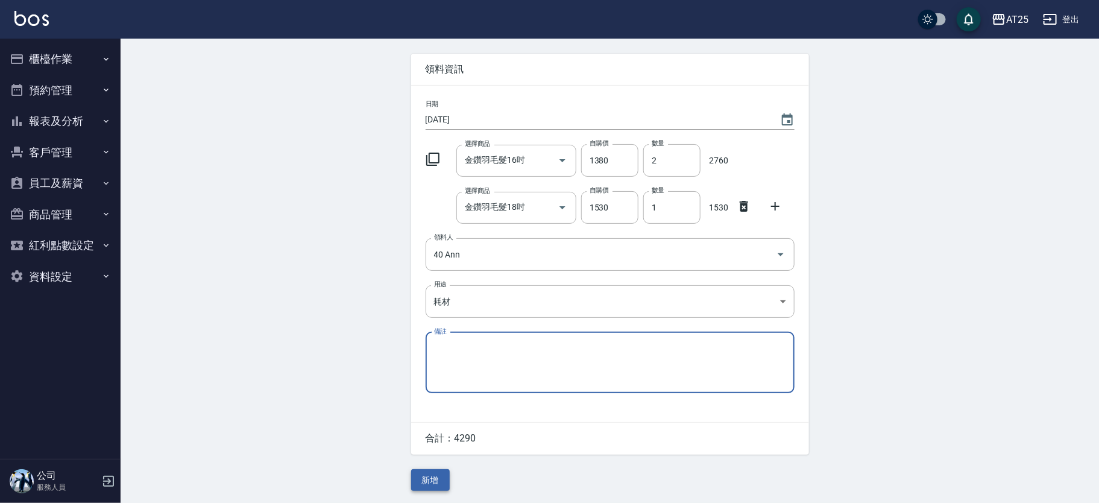
click at [425, 478] on button "新增" at bounding box center [430, 480] width 39 height 22
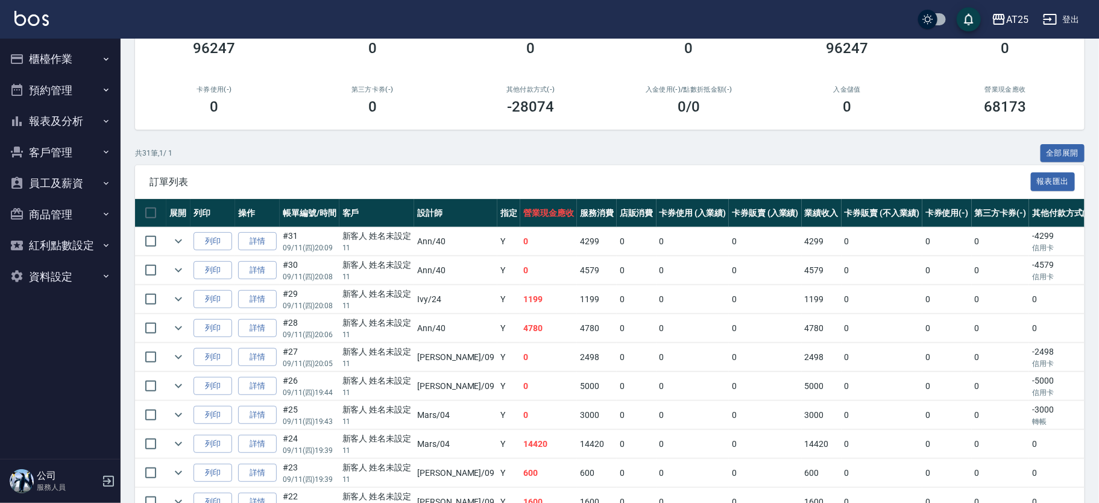
scroll to position [137, 0]
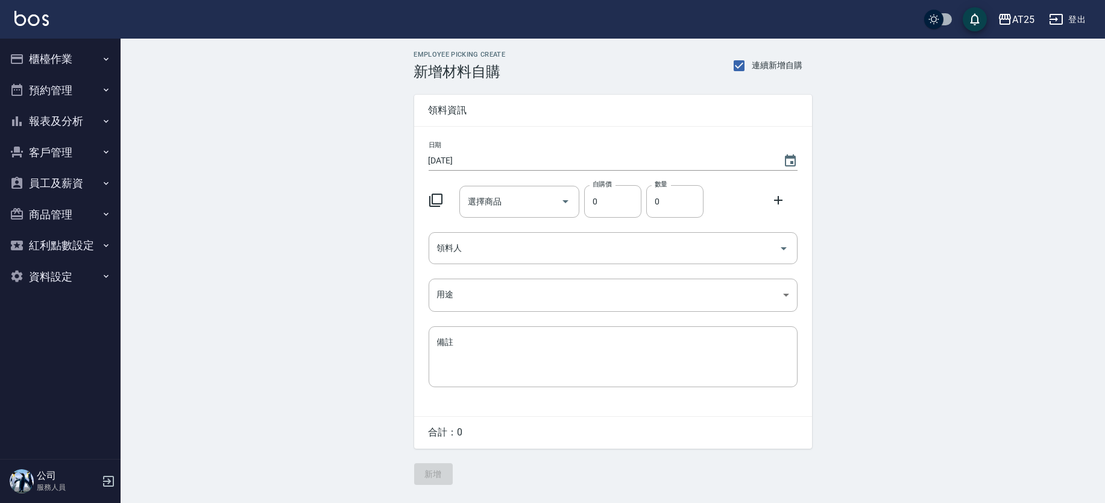
click at [437, 199] on icon at bounding box center [436, 200] width 14 height 14
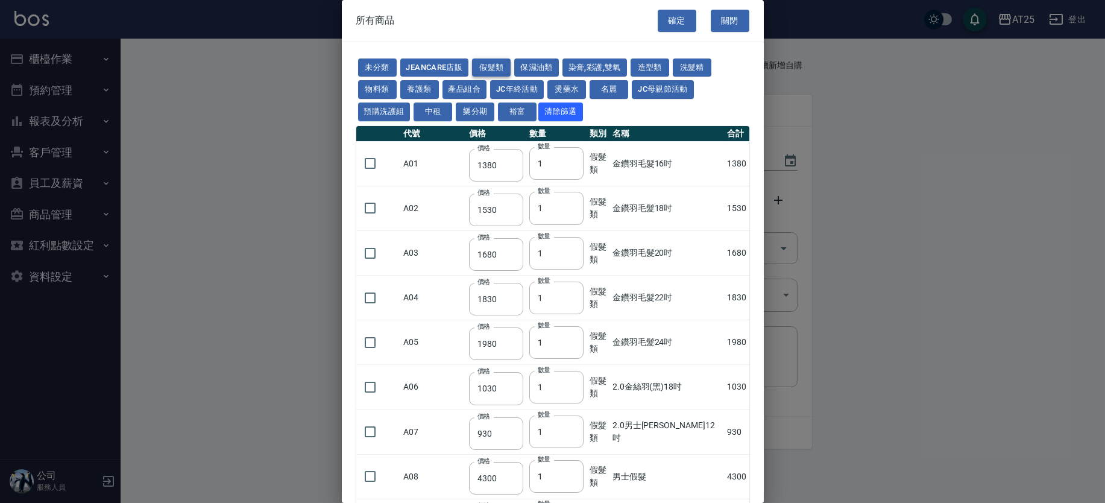
click at [508, 67] on button "假髮類" at bounding box center [491, 67] width 39 height 19
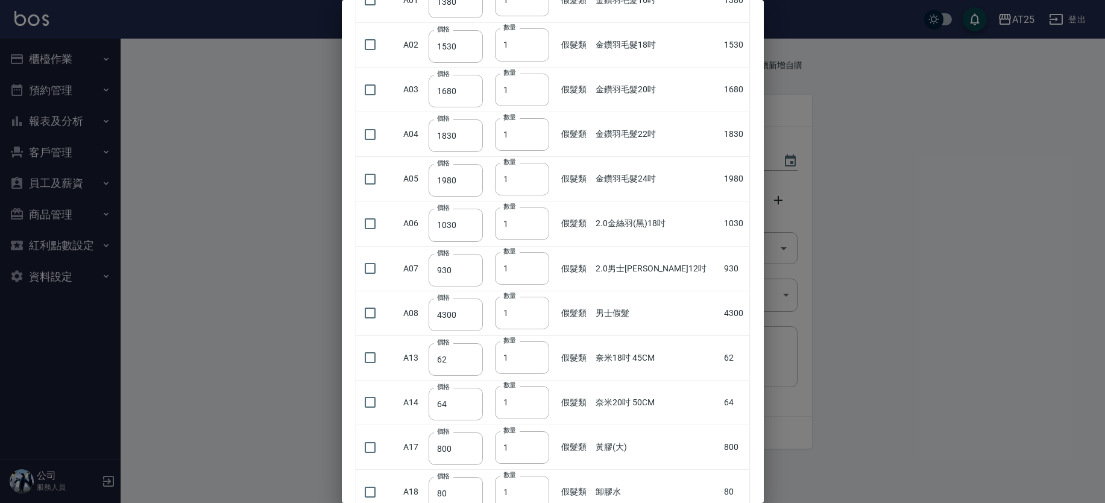
scroll to position [221, 0]
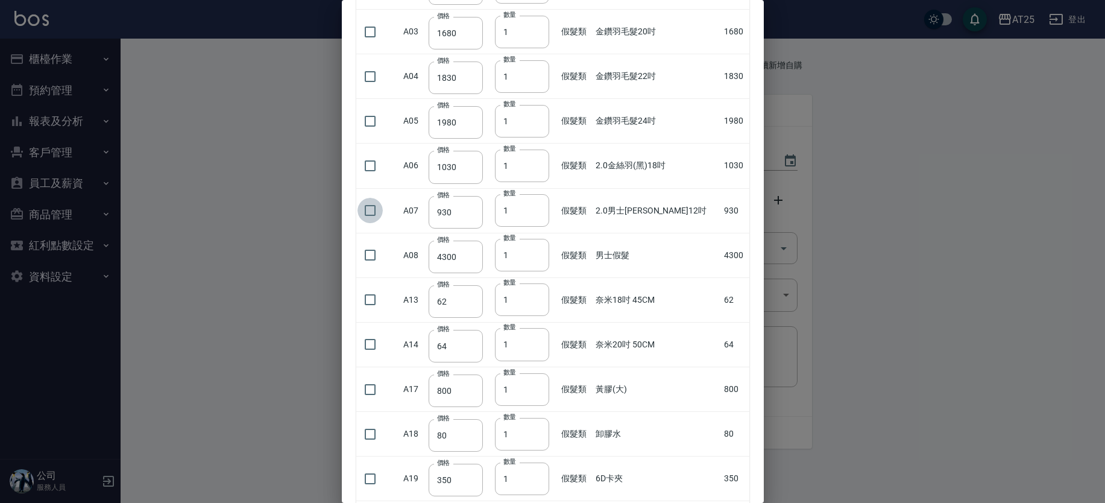
click at [367, 212] on input "checkbox" at bounding box center [370, 210] width 25 height 25
checkbox input "true"
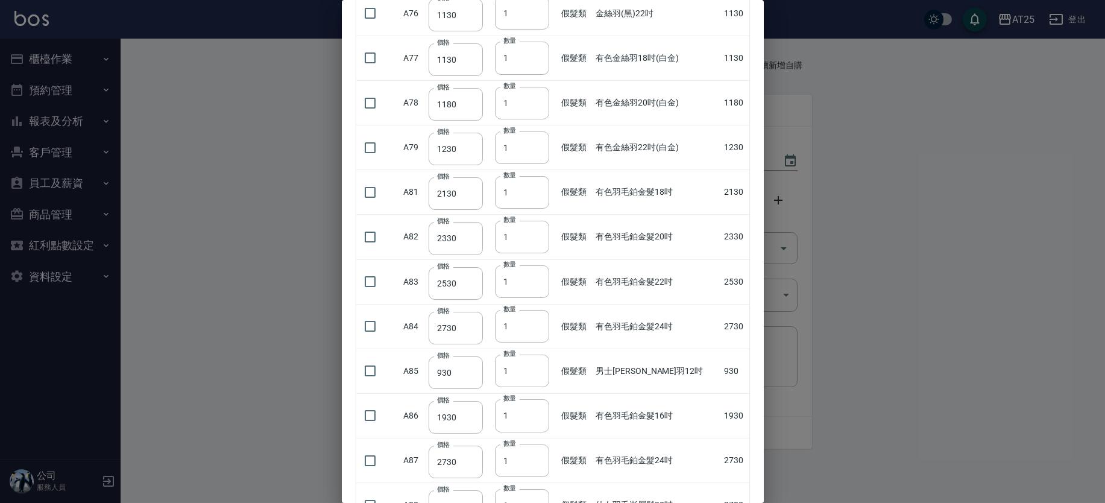
scroll to position [3374, 0]
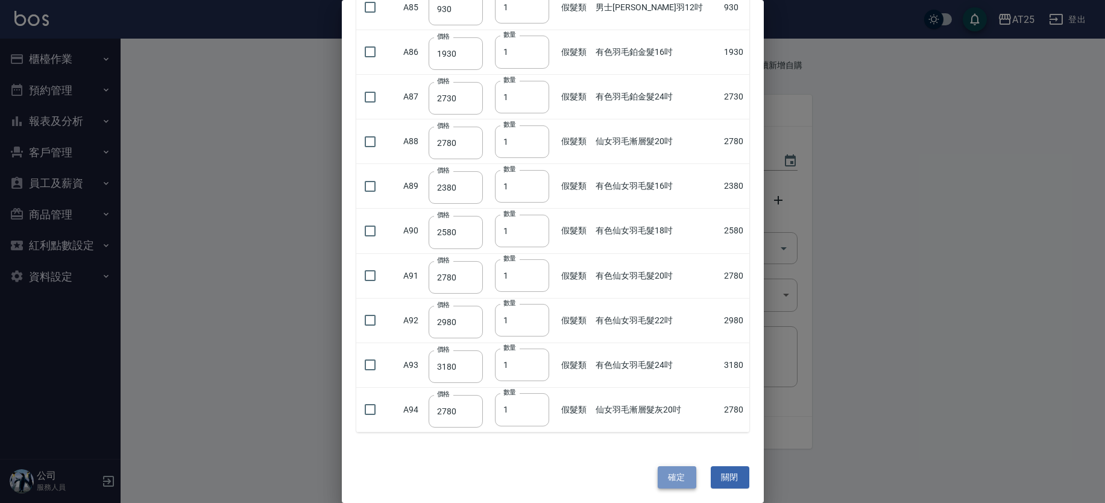
click at [666, 481] on button "確定" at bounding box center [677, 477] width 39 height 22
type input "2.0男士金絲羽12吋"
type input "930"
type input "1"
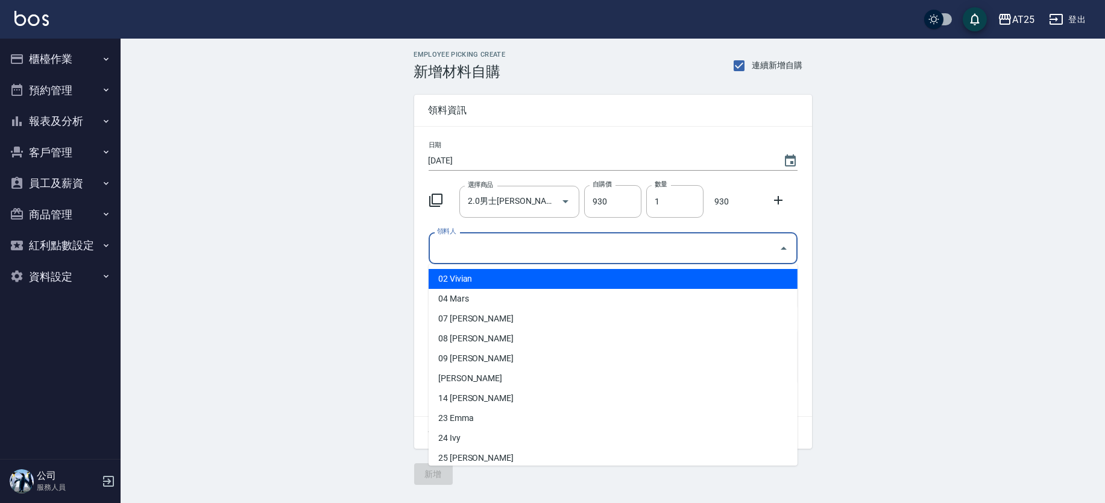
click at [505, 246] on input "領料人" at bounding box center [604, 248] width 340 height 21
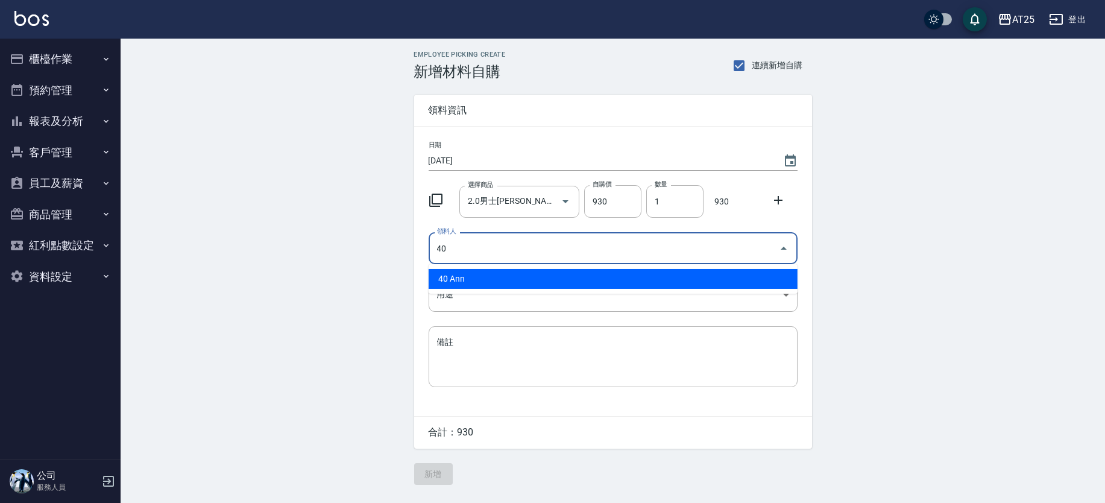
click at [473, 280] on li "40 Ann" at bounding box center [613, 279] width 369 height 20
type input "40 Ann"
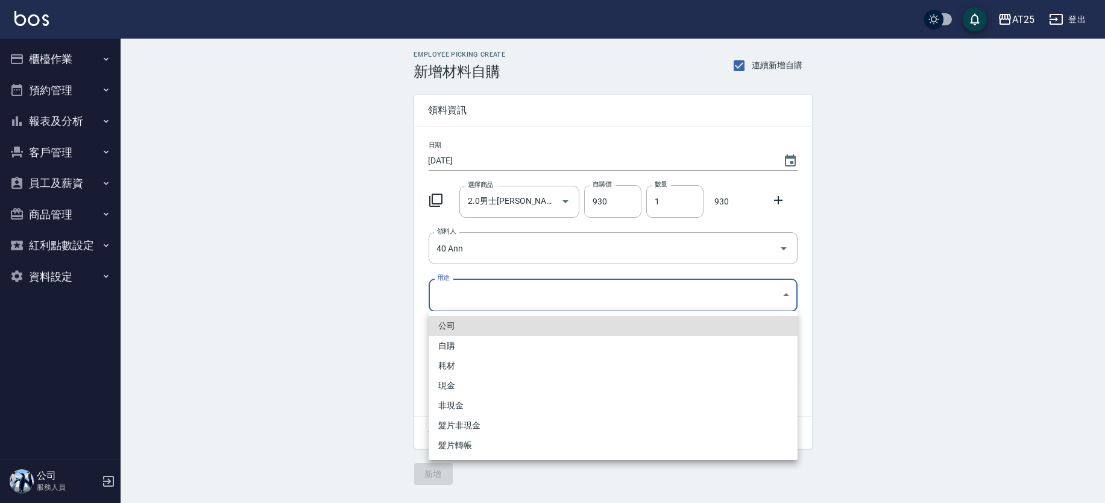
click at [465, 300] on body "AT25 登出 櫃檯作業 打帳單 帳單列表 掛單列表 現金收支登錄 高階收支登錄 材料自購登錄 每日結帳 排班表 現場電腦打卡 預約管理 預約管理 單日預約紀…" at bounding box center [552, 251] width 1105 height 503
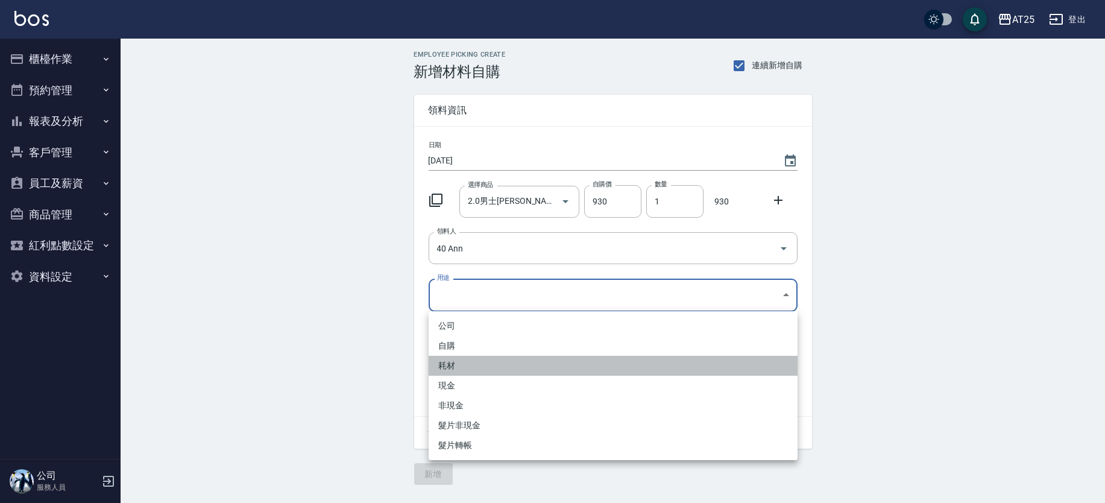
click at [457, 365] on li "耗材" at bounding box center [613, 366] width 369 height 20
type input "耗材"
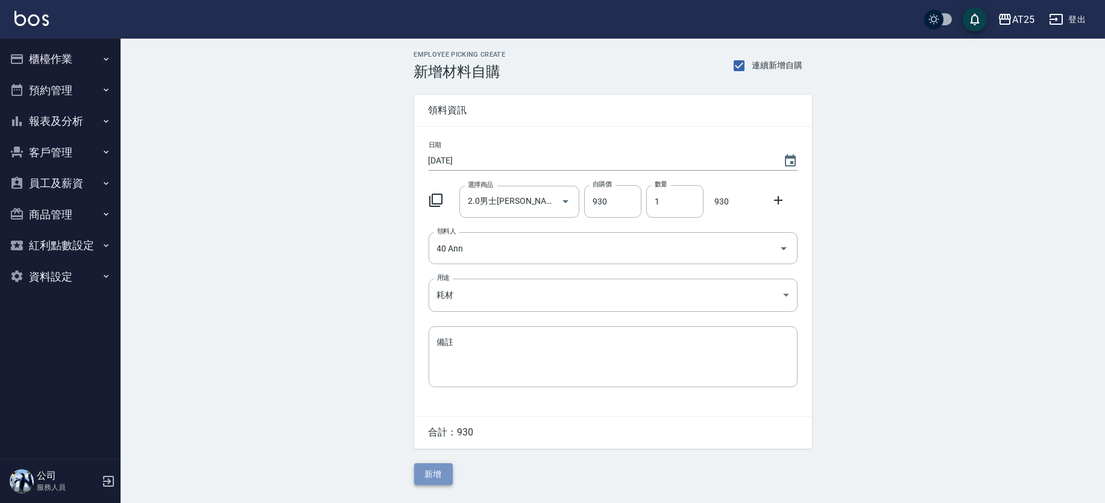
click at [434, 477] on button "新增" at bounding box center [433, 474] width 39 height 22
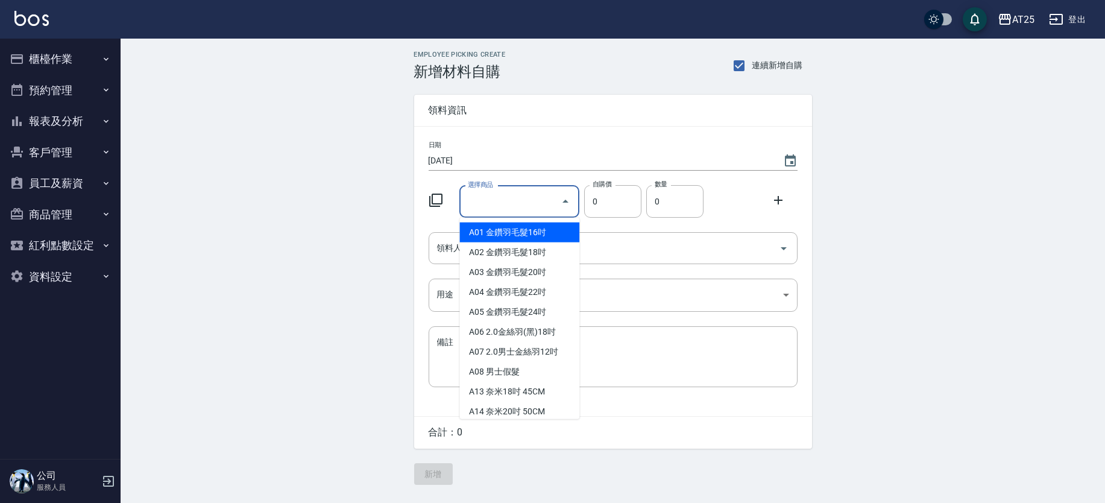
drag, startPoint x: 500, startPoint y: 208, endPoint x: 483, endPoint y: 208, distance: 16.9
click at [500, 208] on input "選擇商品" at bounding box center [510, 201] width 91 height 21
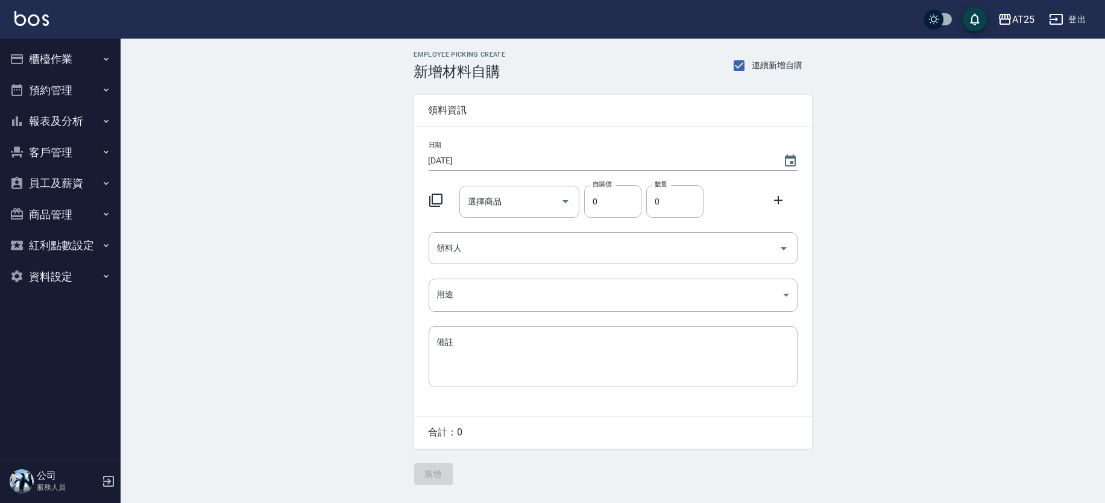
click at [423, 200] on div "日期 [DATE] 選擇商品 選擇商品 自購價 0 自購價 數量 0 數量 領料人 領料人 用途 ​ 用途 備註 x 備註" at bounding box center [613, 271] width 398 height 289
click at [433, 200] on icon at bounding box center [436, 200] width 14 height 14
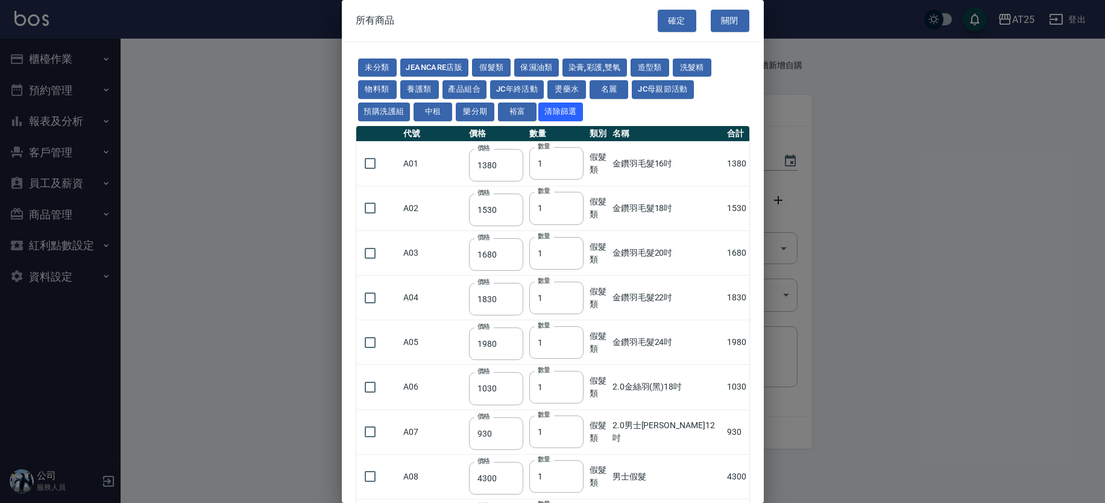
click at [481, 67] on button "假髮類" at bounding box center [491, 67] width 39 height 19
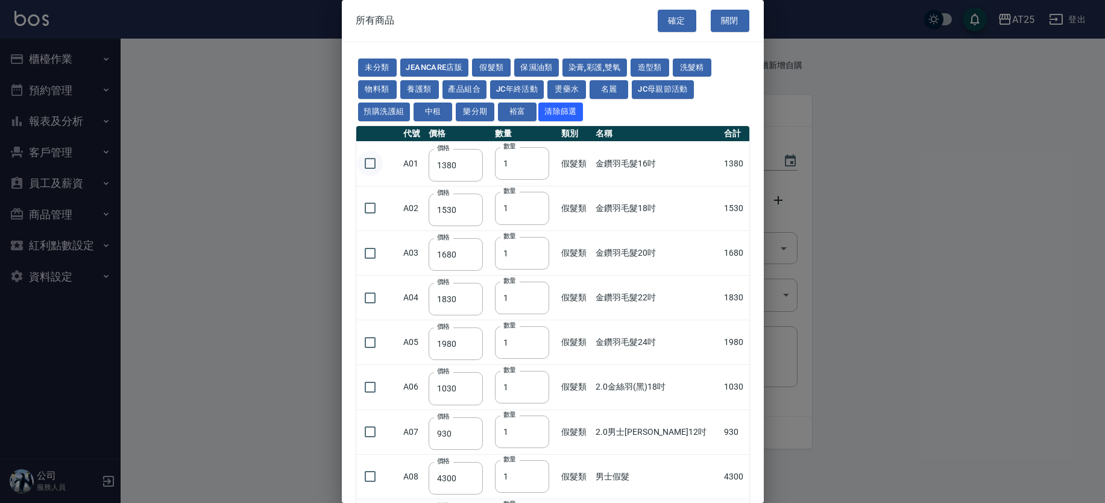
click at [368, 167] on input "checkbox" at bounding box center [370, 163] width 25 height 25
checkbox input "true"
click at [370, 209] on input "checkbox" at bounding box center [370, 207] width 25 height 25
checkbox input "true"
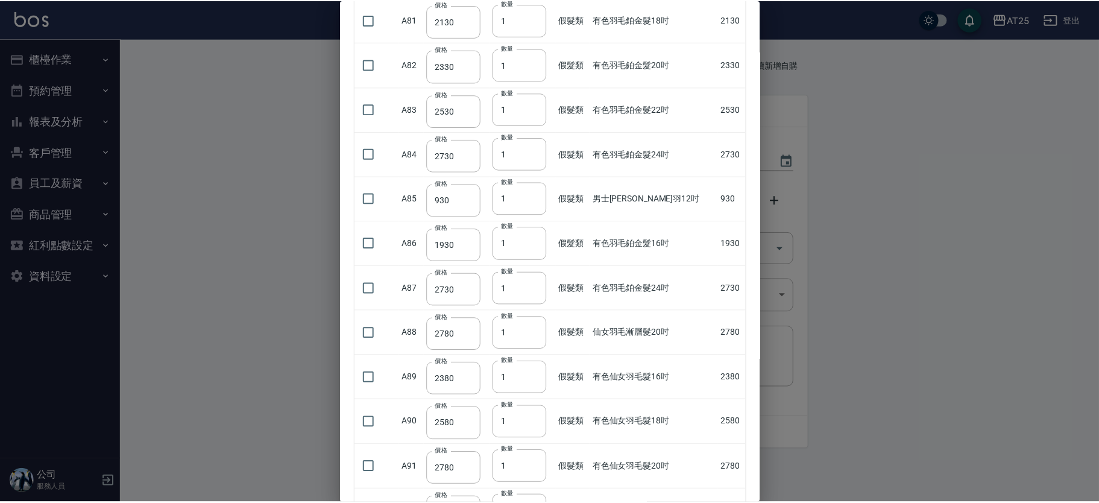
scroll to position [3374, 0]
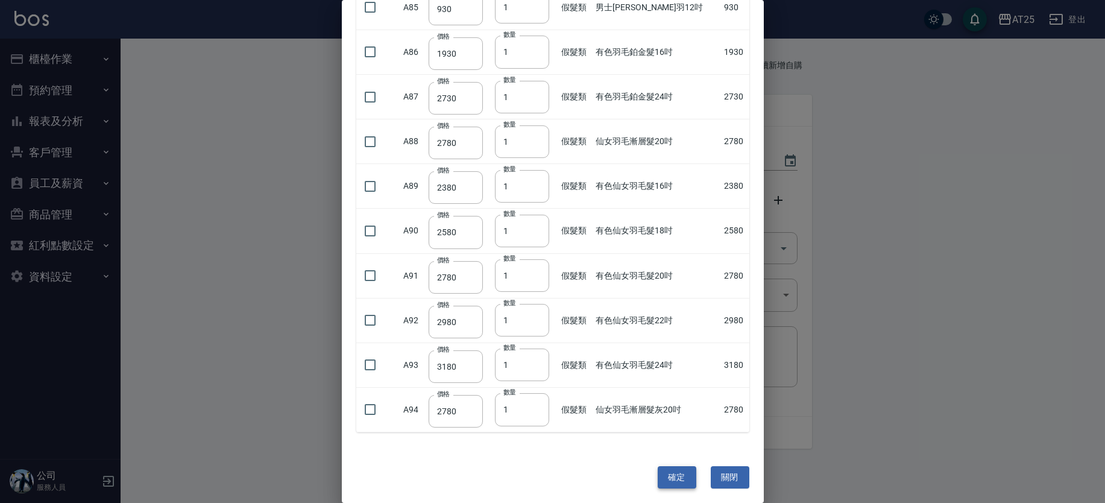
click at [681, 466] on button "確定" at bounding box center [677, 477] width 39 height 22
type input "金鑽羽毛髮16吋"
type input "1380"
type input "1"
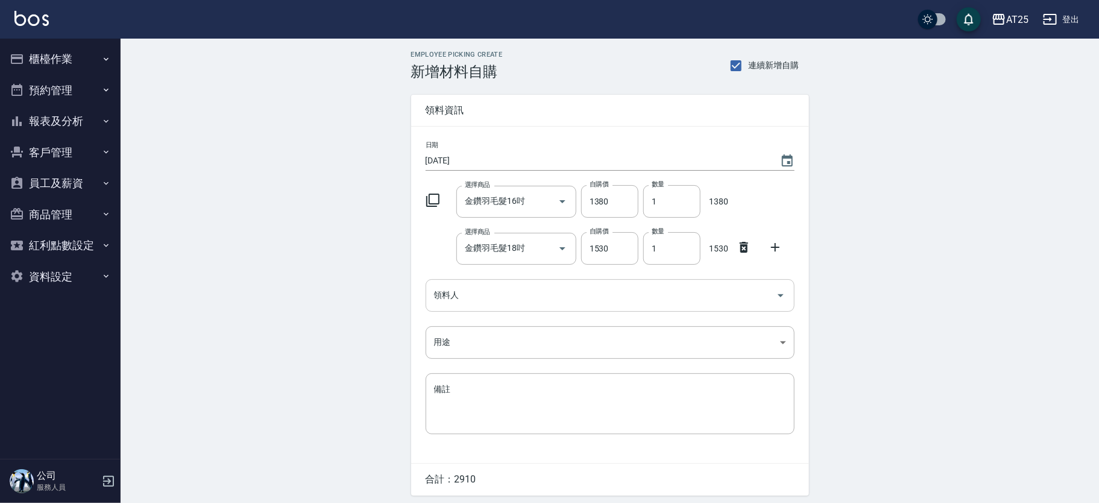
click at [490, 286] on input "領料人" at bounding box center [601, 295] width 340 height 21
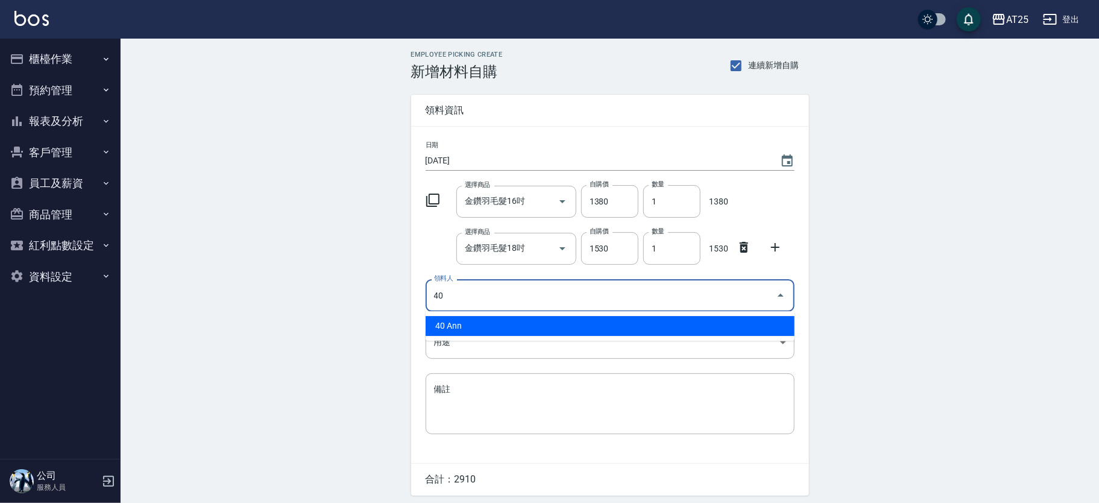
type input "40 Ann"
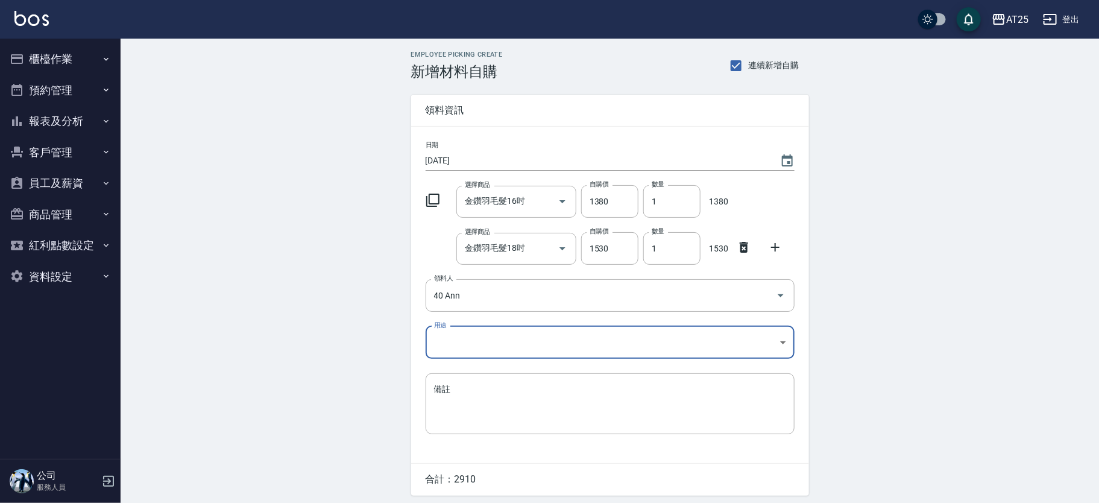
click at [451, 336] on body "AT25 登出 櫃檯作業 打帳單 帳單列表 掛單列表 現金收支登錄 高階收支登錄 材料自購登錄 每日結帳 排班表 現場電腦打卡 預約管理 預約管理 單日預約紀…" at bounding box center [549, 272] width 1099 height 544
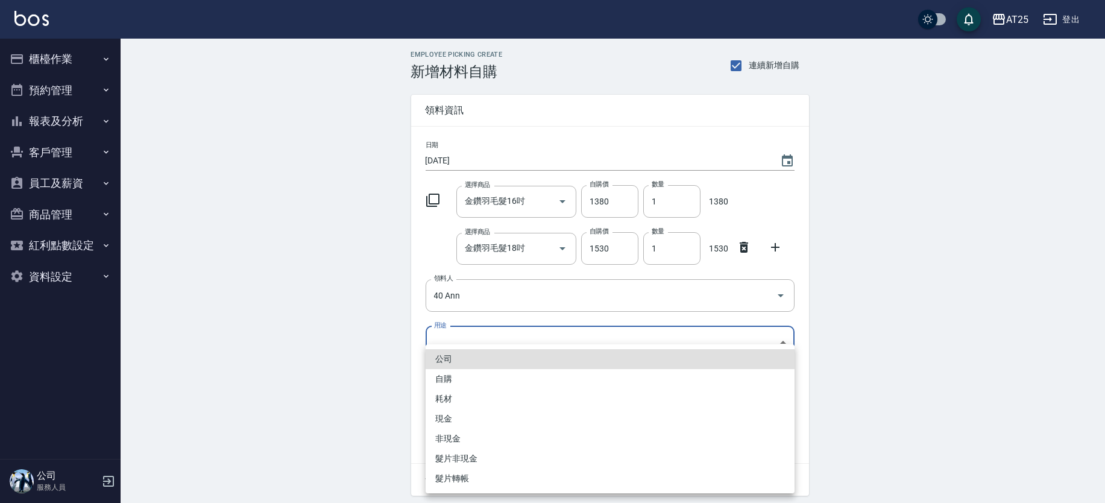
click at [450, 419] on li "現金" at bounding box center [610, 419] width 369 height 20
type input "現金"
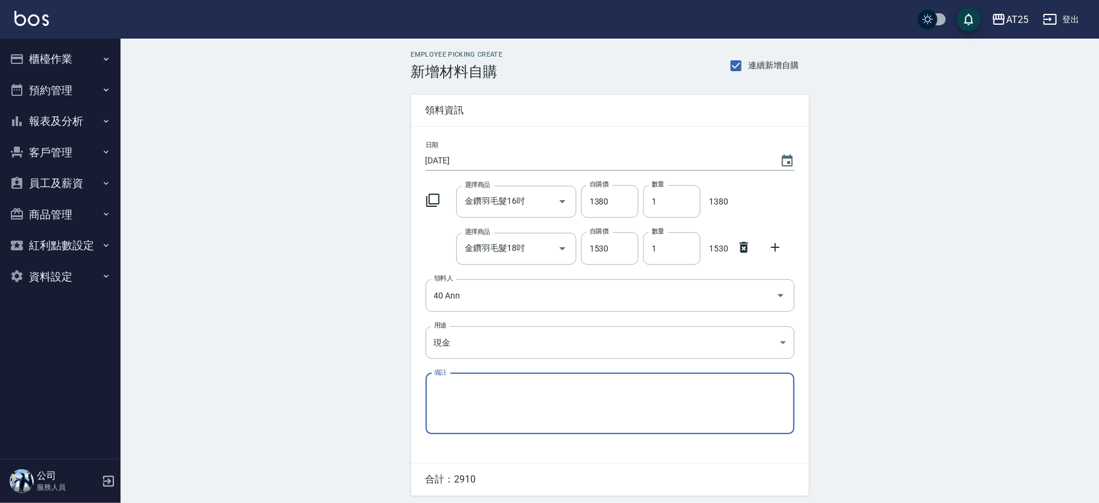
scroll to position [42, 0]
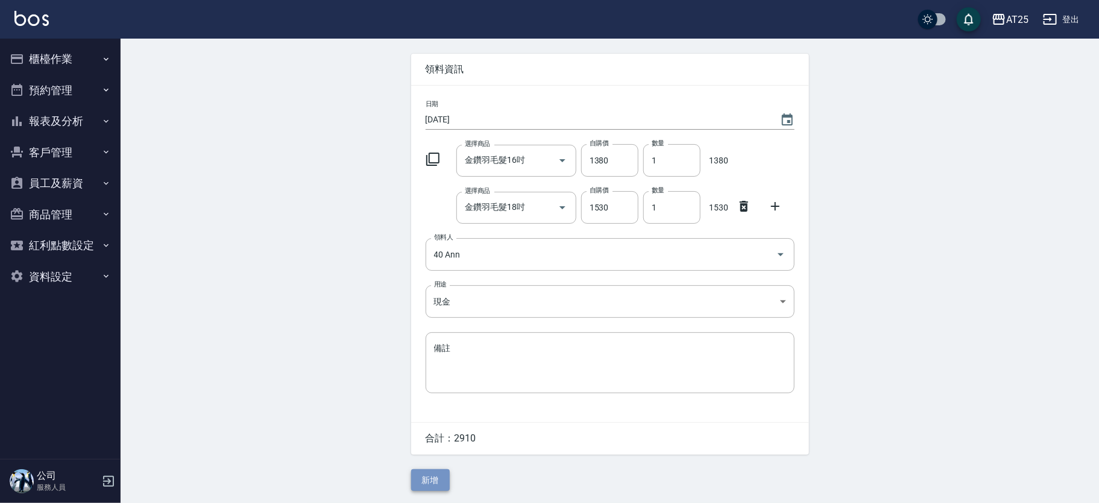
click at [421, 474] on button "新增" at bounding box center [430, 480] width 39 height 22
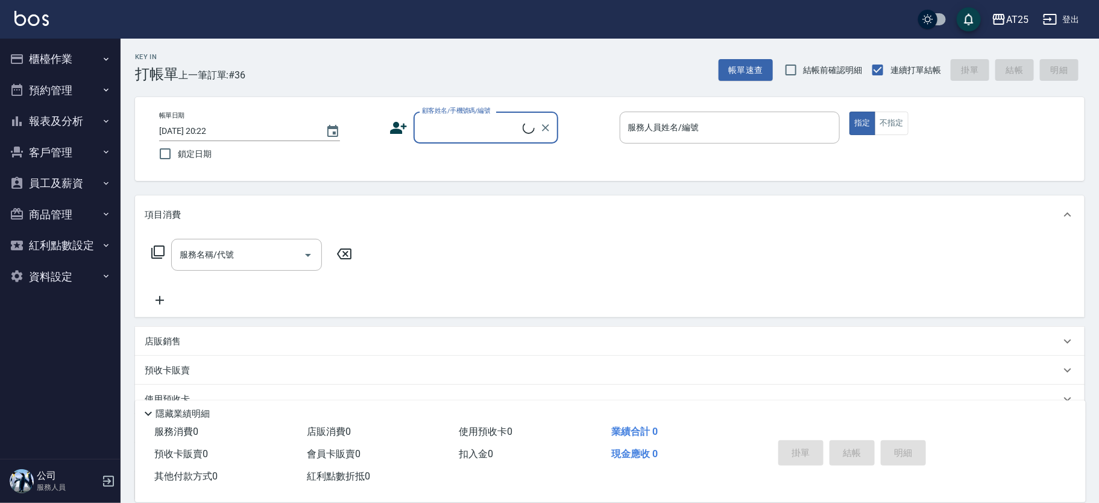
click at [49, 126] on button "報表及分析" at bounding box center [60, 121] width 111 height 31
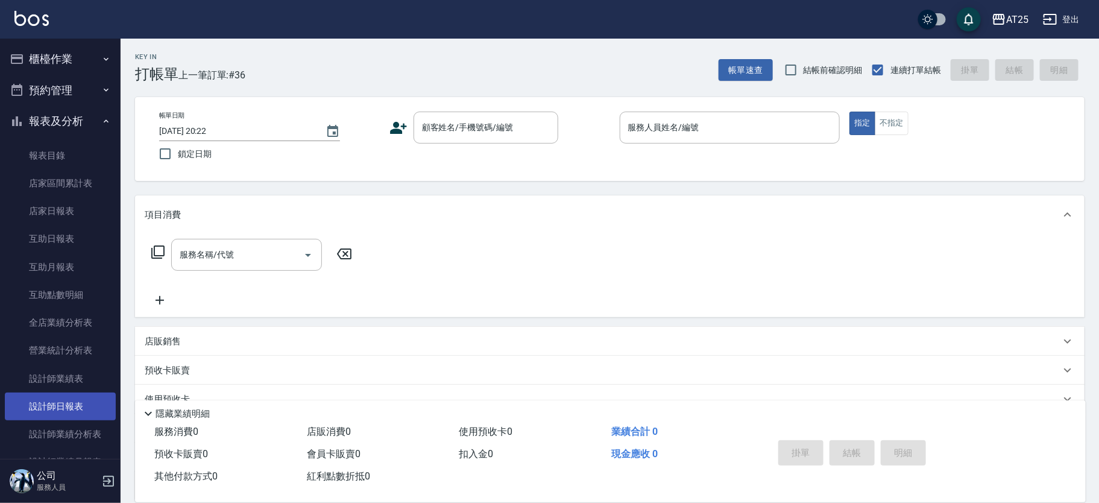
click at [81, 403] on link "設計師日報表" at bounding box center [60, 407] width 111 height 28
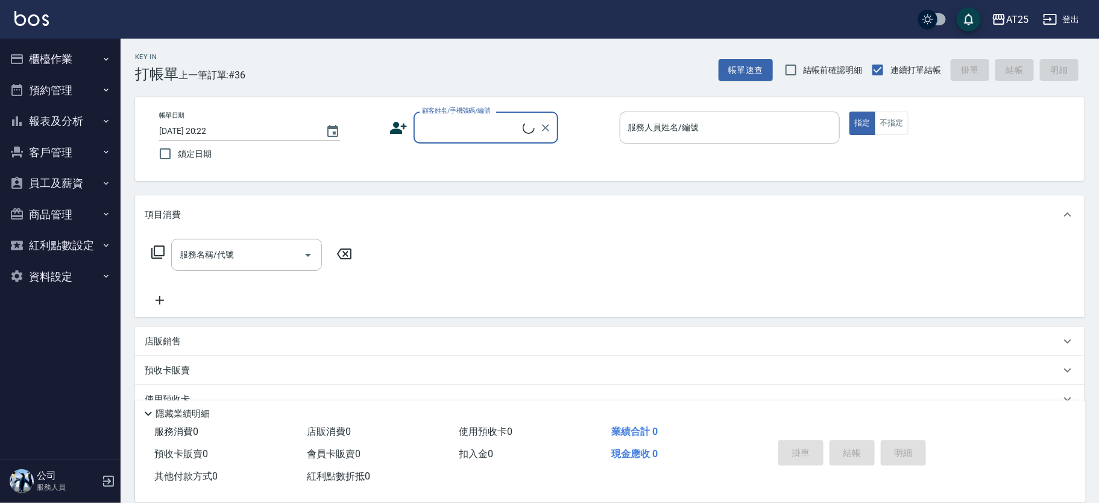
click at [62, 124] on button "報表及分析" at bounding box center [60, 121] width 111 height 31
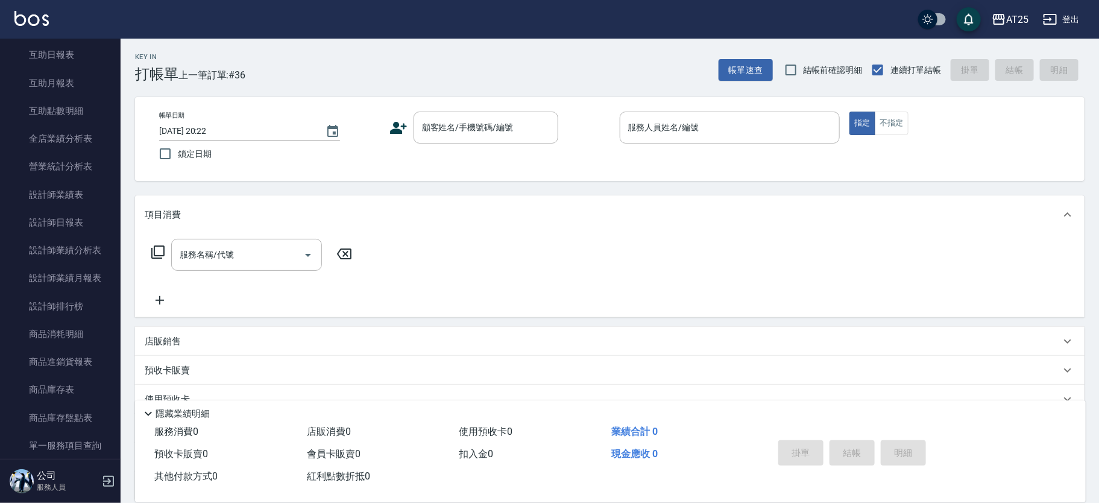
scroll to position [181, 0]
click at [64, 58] on link "互助日報表" at bounding box center [60, 57] width 111 height 28
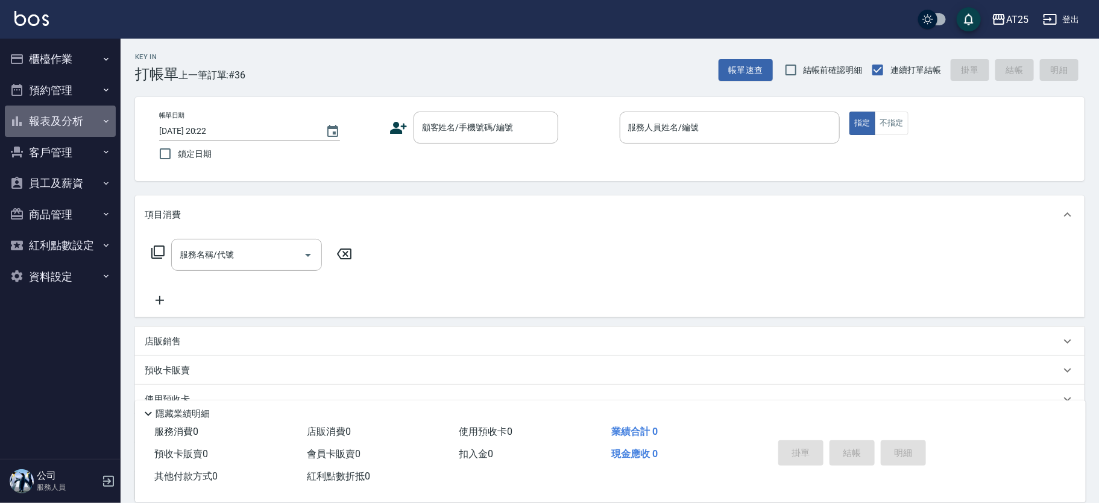
click at [68, 125] on button "報表及分析" at bounding box center [60, 121] width 111 height 31
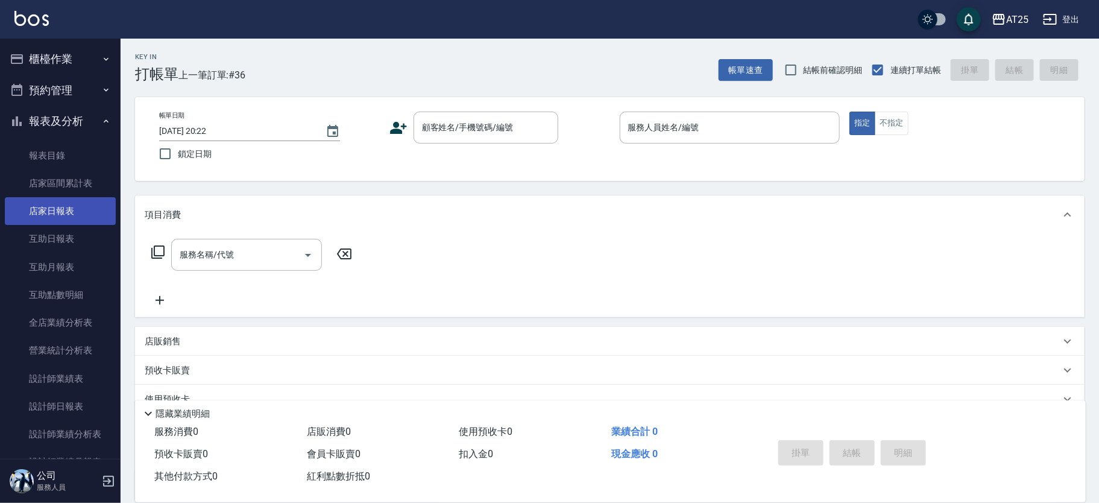
click at [92, 206] on link "店家日報表" at bounding box center [60, 211] width 111 height 28
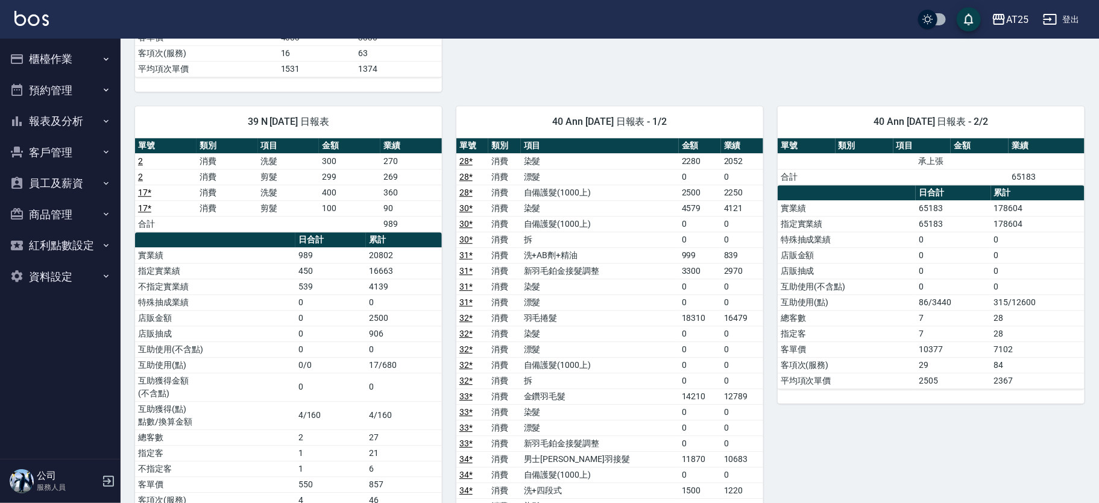
scroll to position [1640, 0]
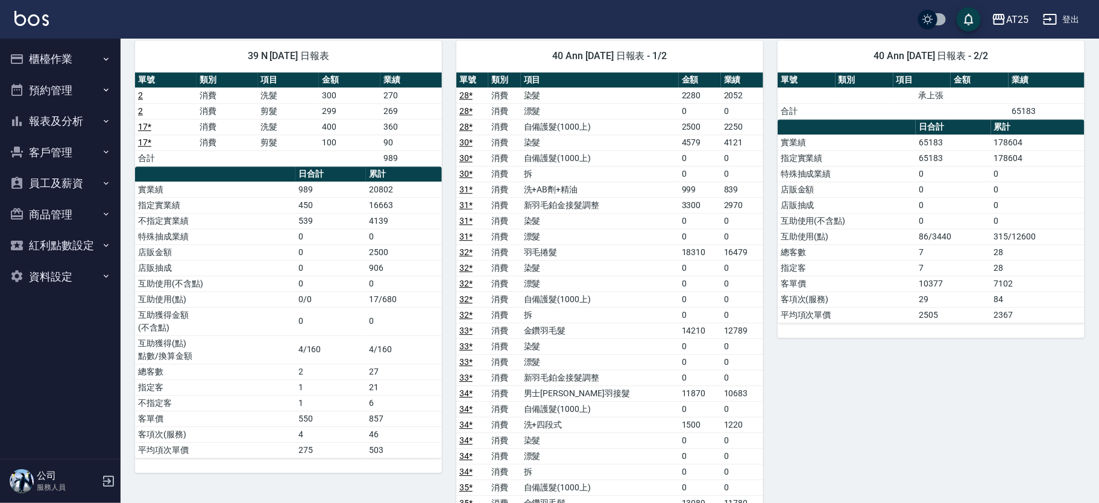
drag, startPoint x: 1095, startPoint y: 385, endPoint x: 1094, endPoint y: 405, distance: 19.9
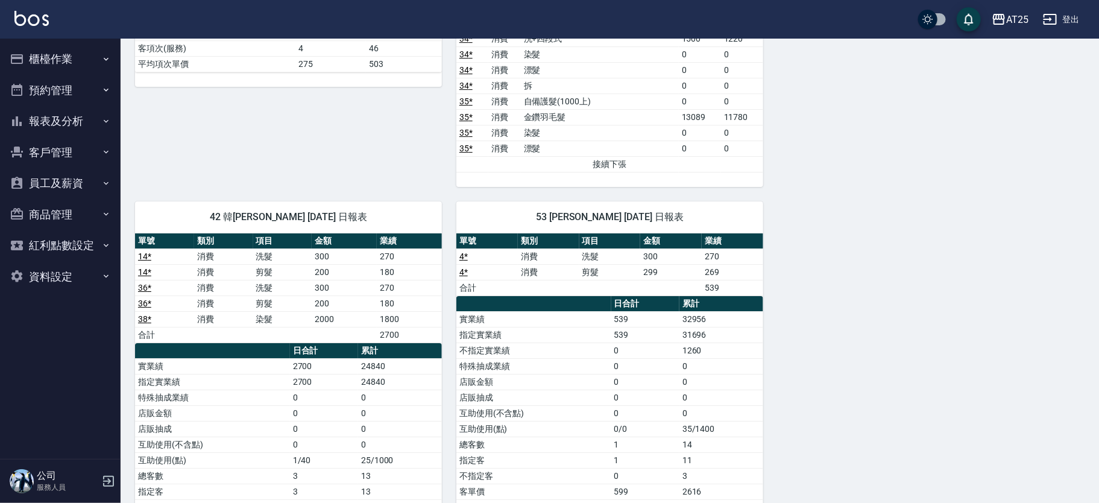
scroll to position [2095, 0]
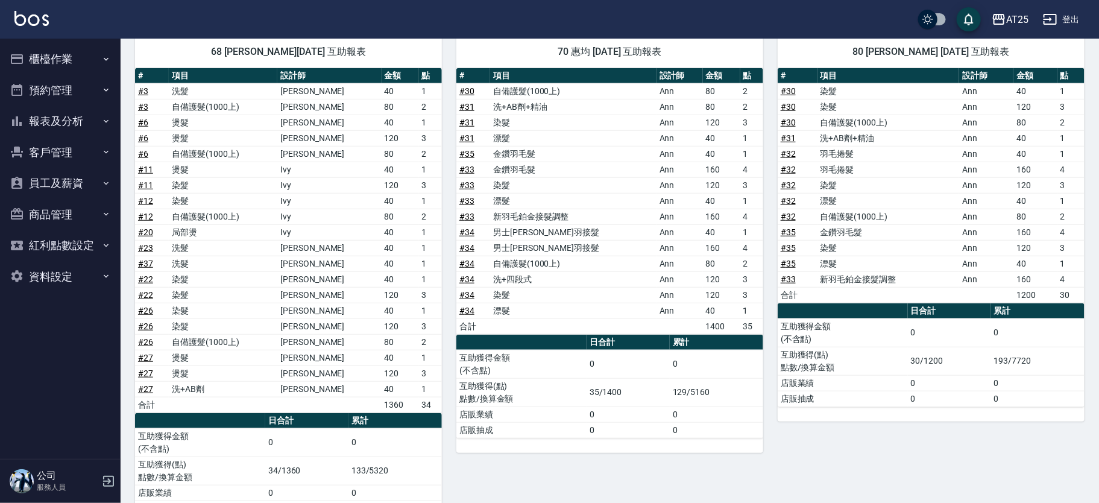
scroll to position [393, 0]
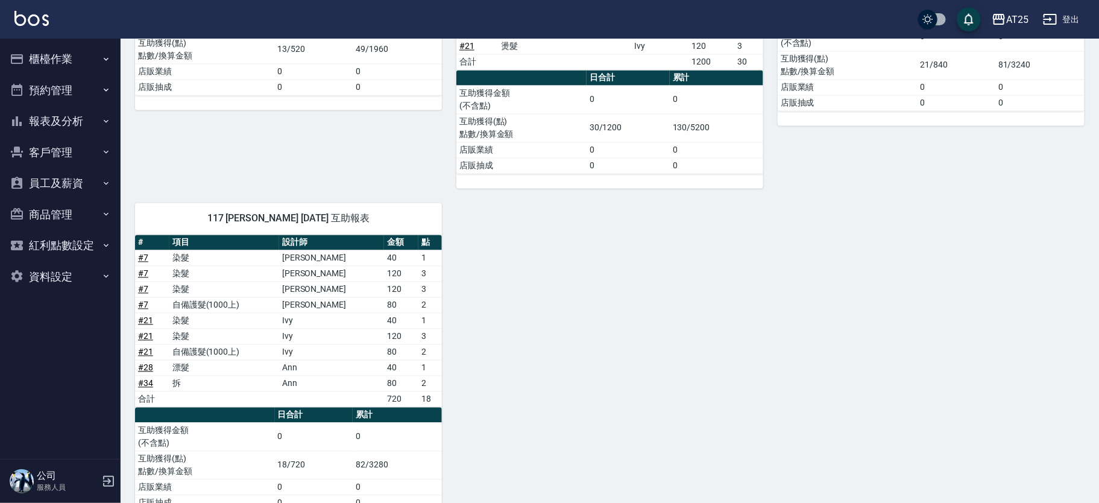
scroll to position [1178, 0]
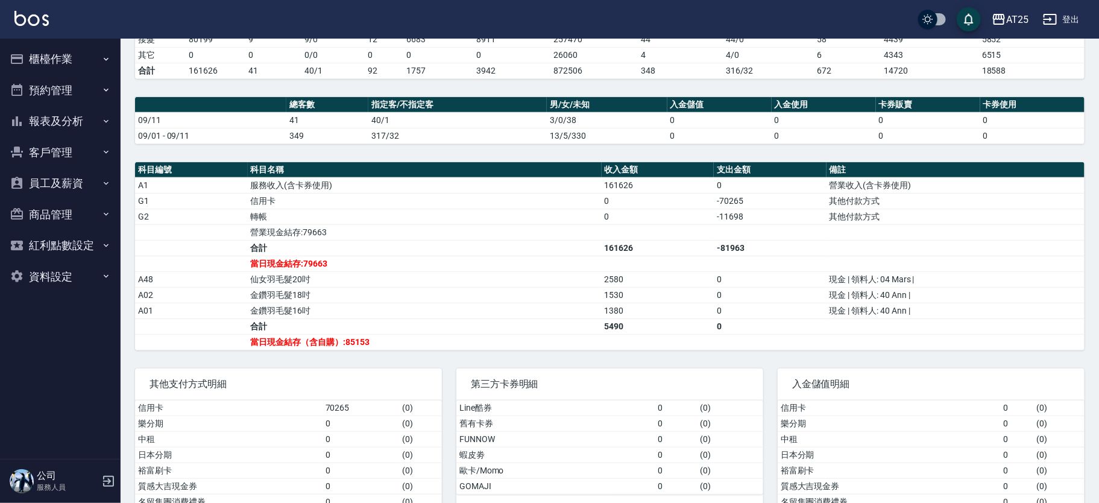
scroll to position [339, 0]
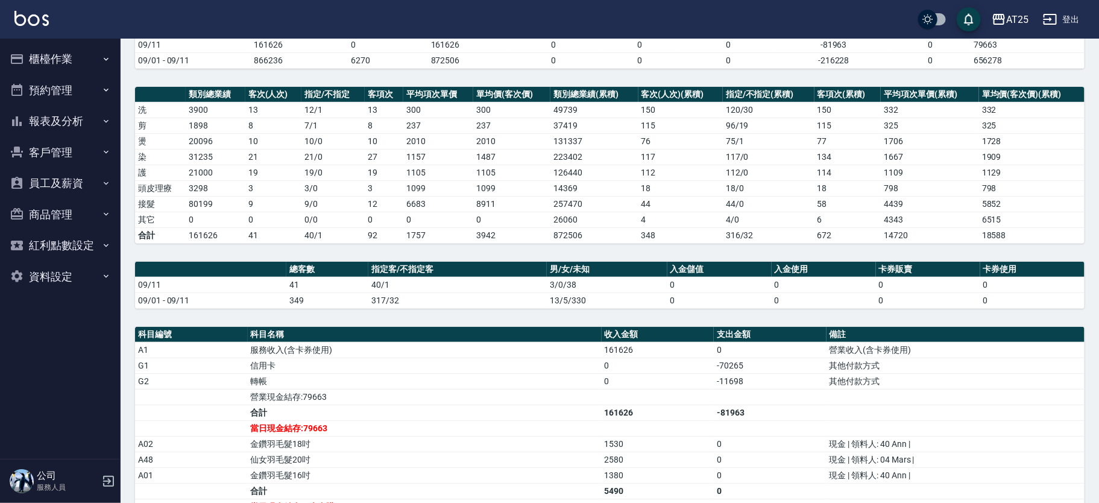
scroll to position [151, 0]
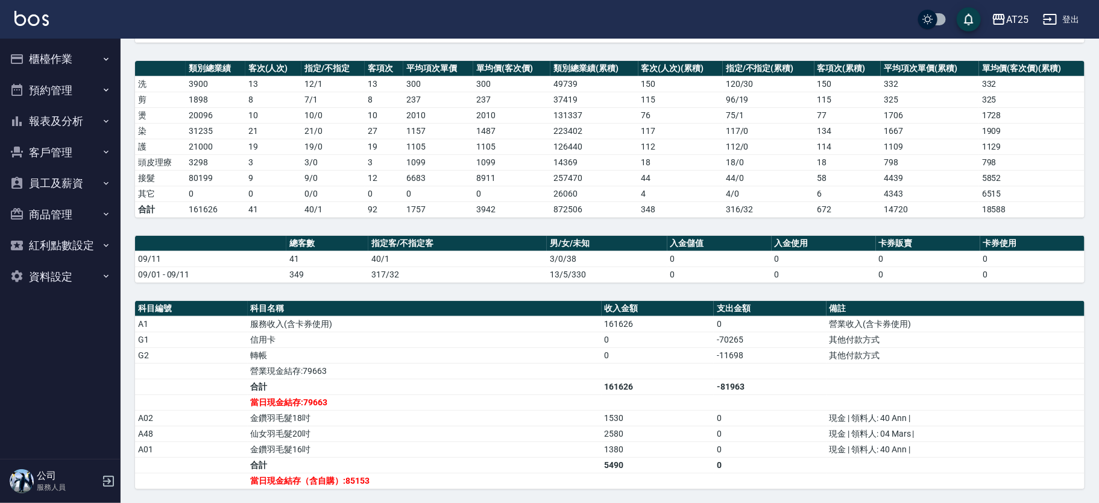
click at [69, 127] on button "報表及分析" at bounding box center [60, 121] width 111 height 31
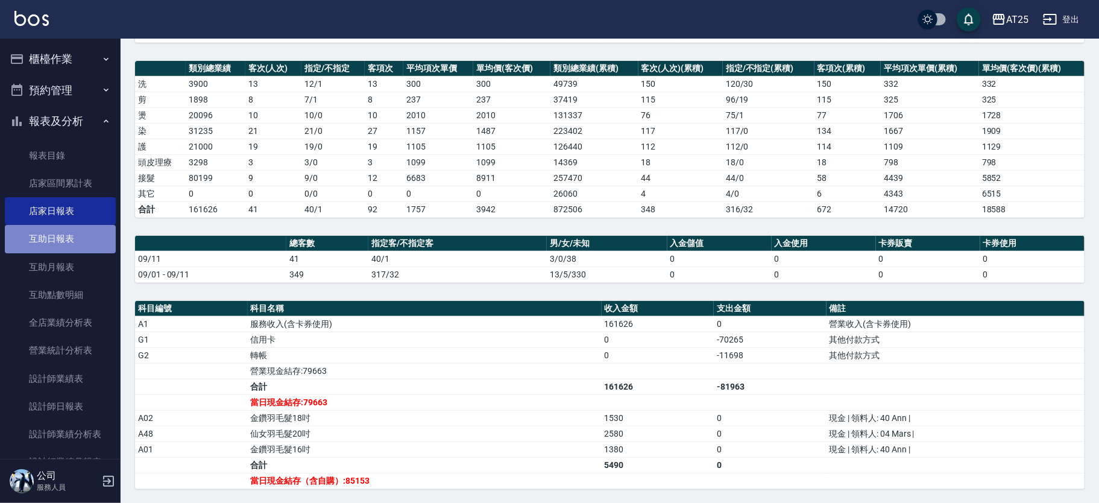
click at [84, 235] on link "互助日報表" at bounding box center [60, 239] width 111 height 28
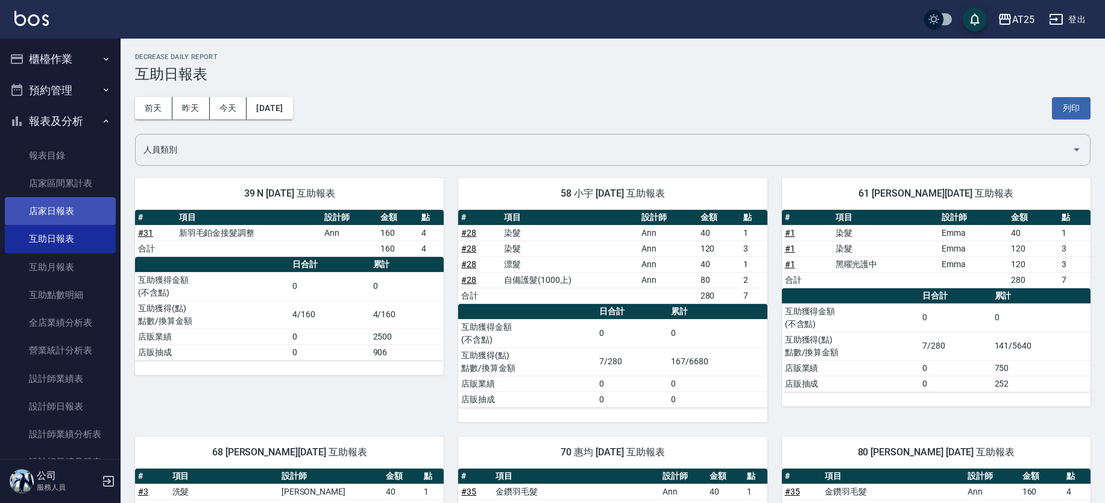
click at [72, 211] on link "店家日報表" at bounding box center [60, 211] width 111 height 28
